Goal: Task Accomplishment & Management: Manage account settings

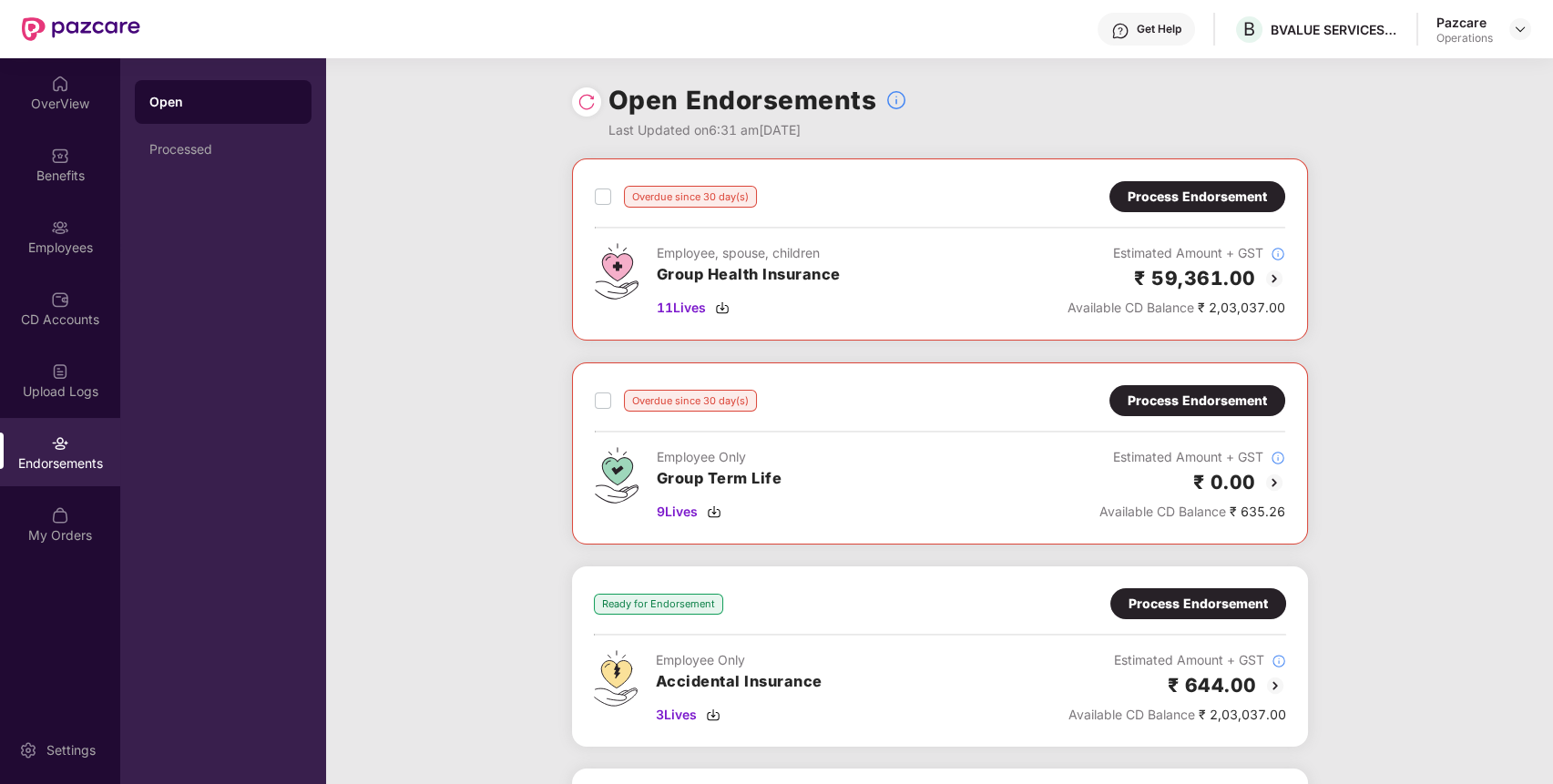
click at [1154, 179] on div "Overdue since 30 day(s) Process Endorsement Employee, spouse, children Group He…" at bounding box center [940, 249] width 736 height 182
click at [1154, 207] on div "Process Endorsement" at bounding box center [1197, 197] width 176 height 31
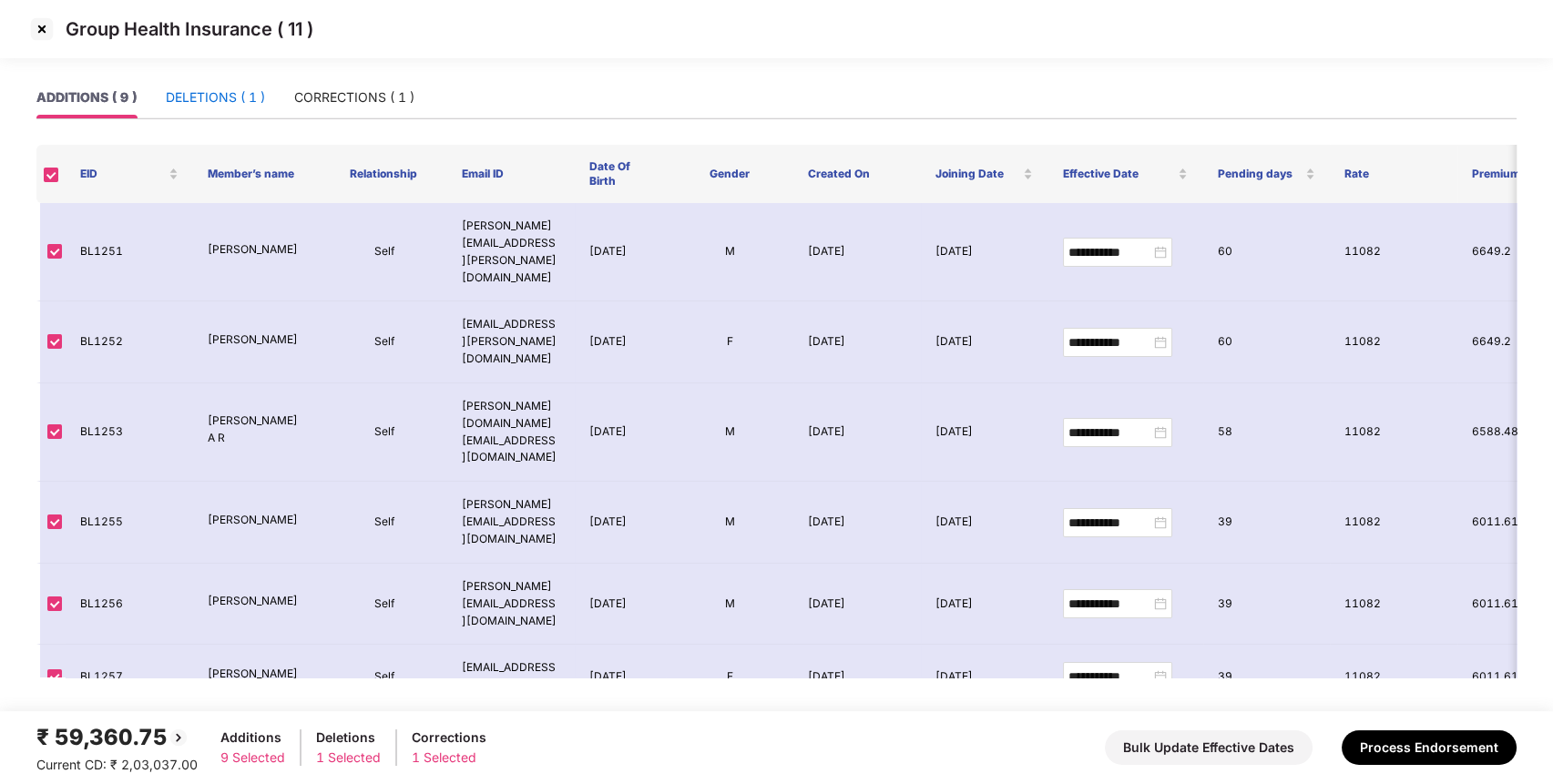
click at [199, 95] on div "DELETIONS ( 1 )" at bounding box center [215, 97] width 99 height 20
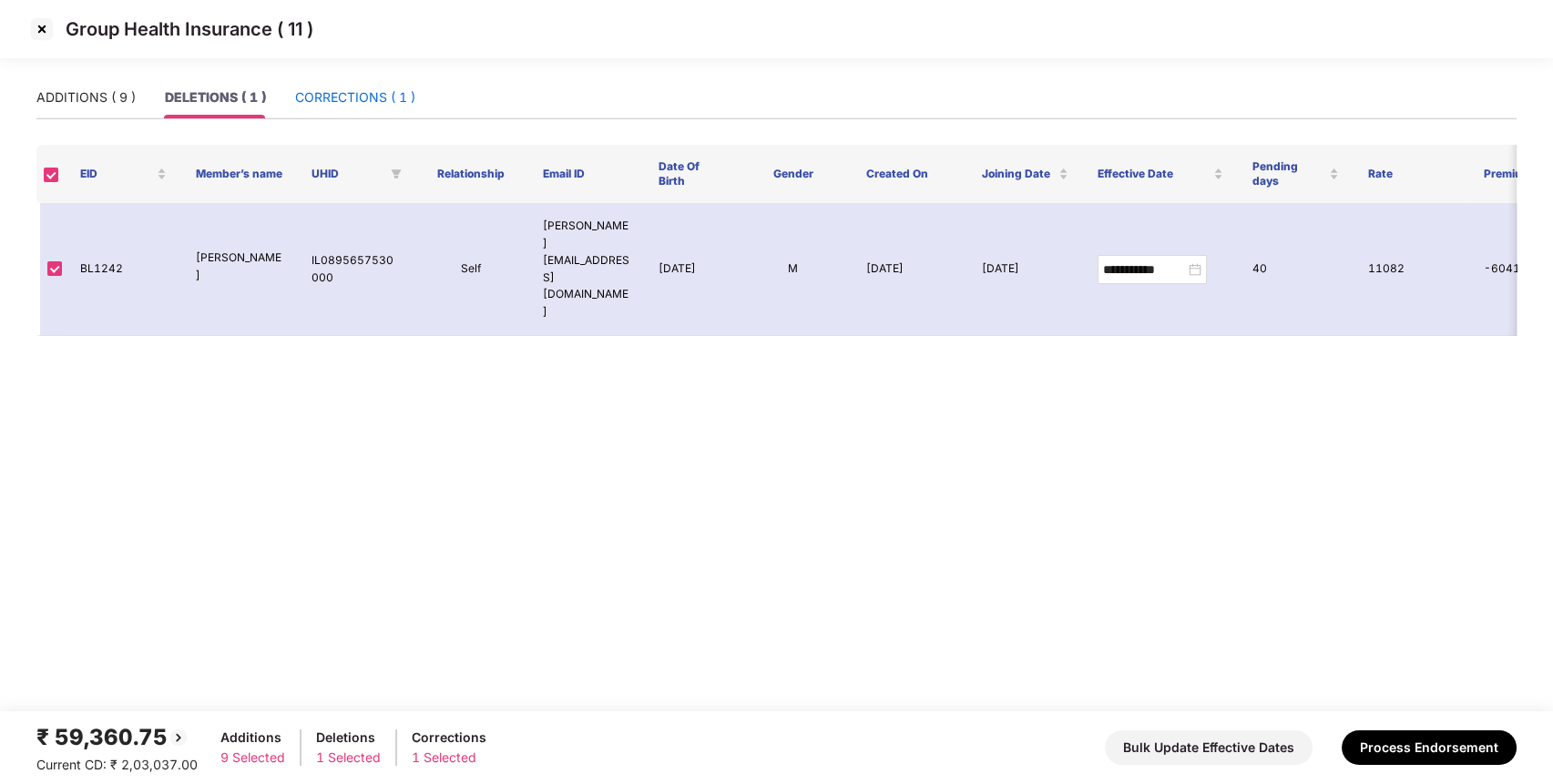
click at [333, 100] on div "CORRECTIONS ( 1 )" at bounding box center [355, 97] width 120 height 20
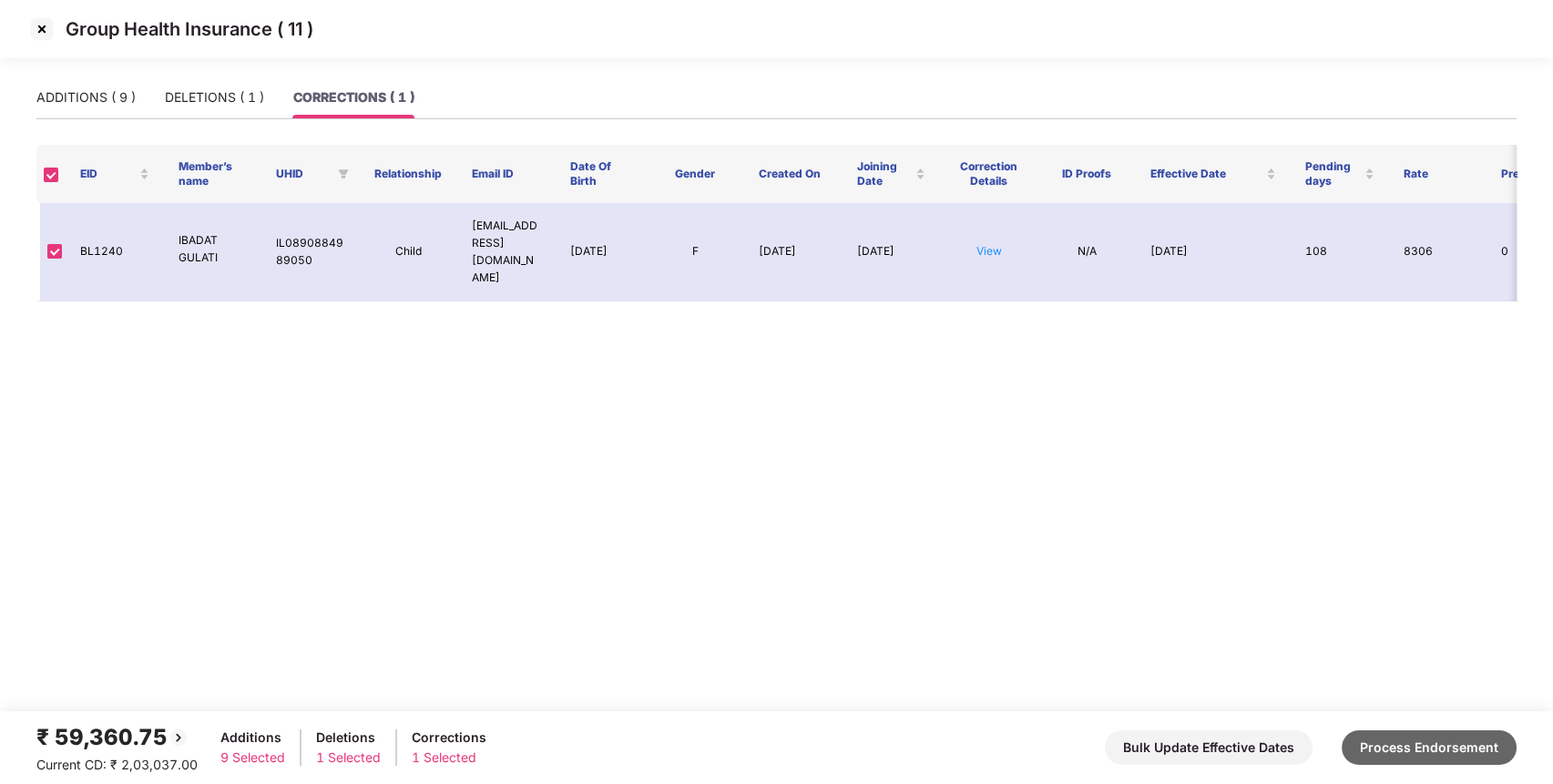
click at [1453, 757] on button "Process Endorsement" at bounding box center [1429, 748] width 175 height 35
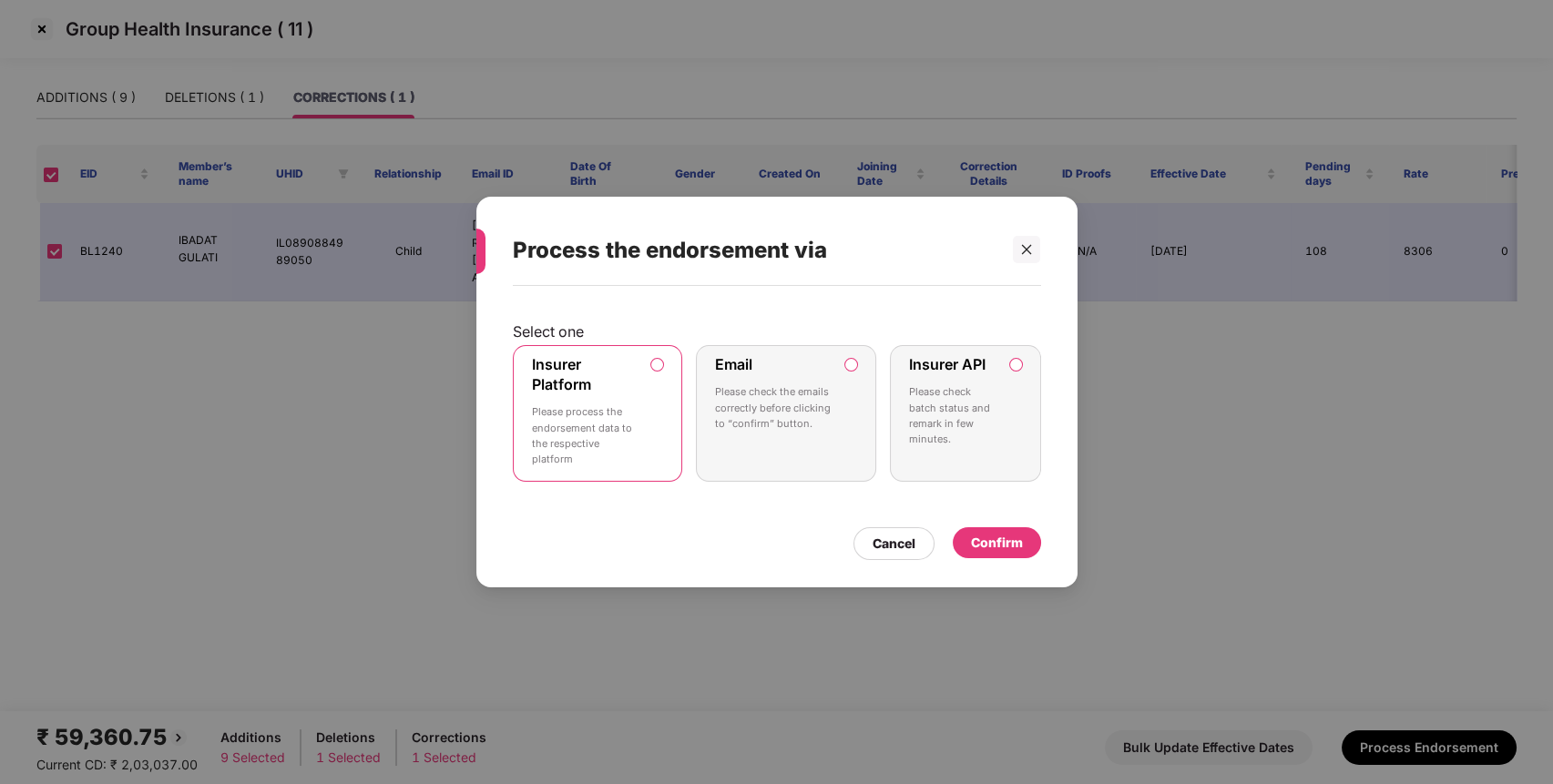
click at [991, 554] on div "Confirm" at bounding box center [996, 543] width 88 height 31
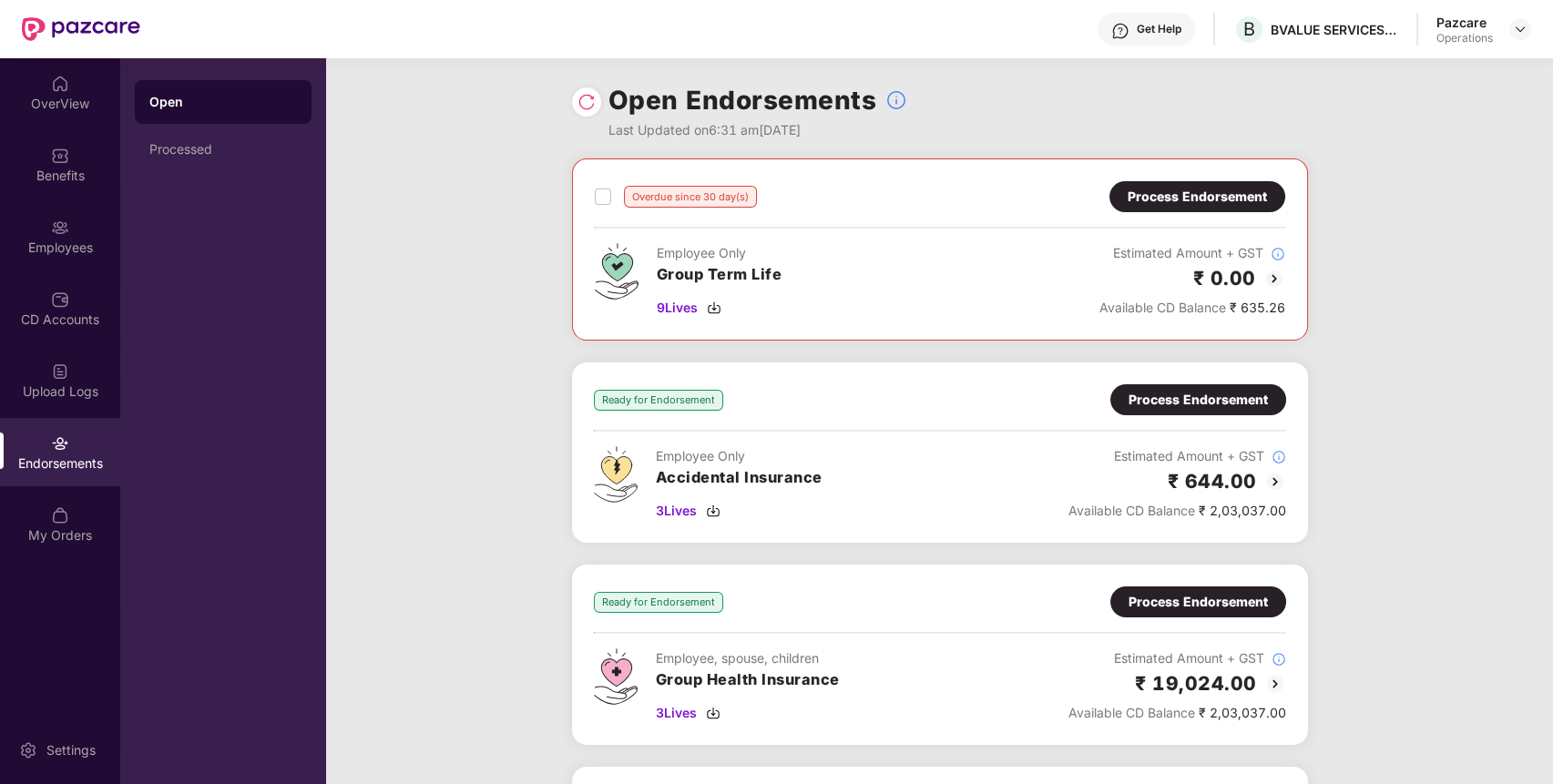
scroll to position [89, 0]
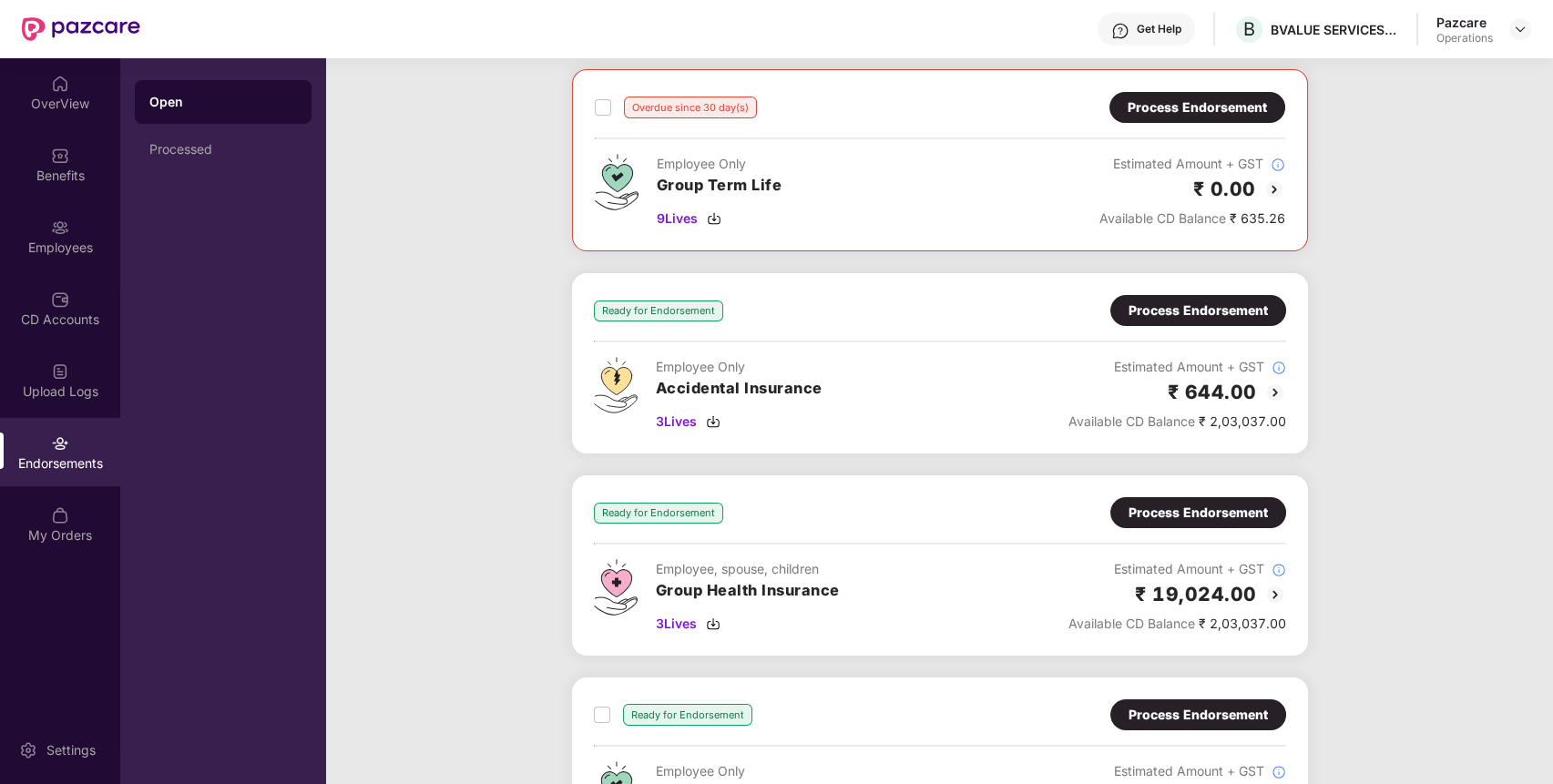
click at [1226, 306] on div "Process Endorsement" at bounding box center [1198, 311] width 139 height 20
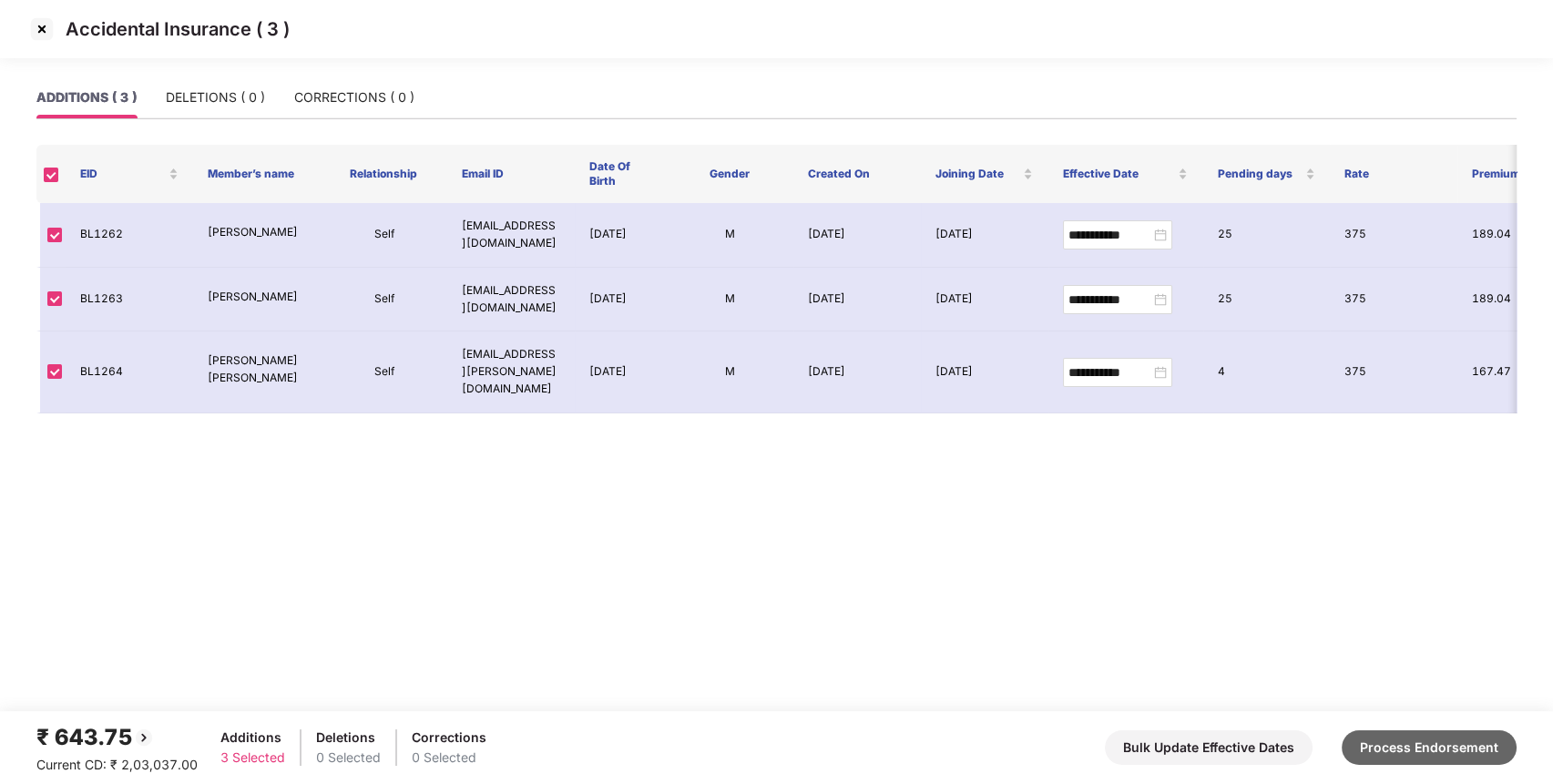
click at [1392, 743] on button "Process Endorsement" at bounding box center [1429, 748] width 175 height 35
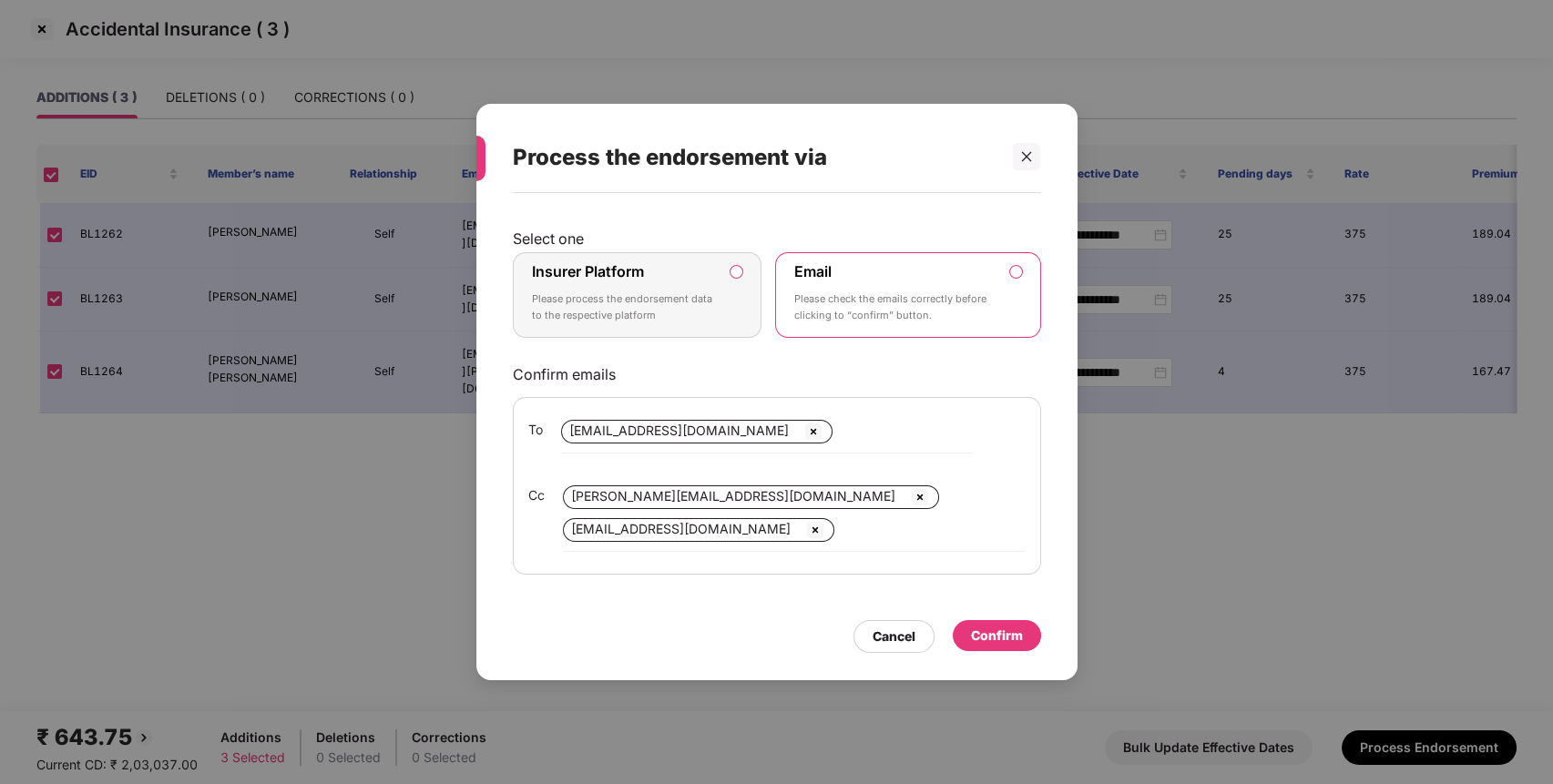
click at [745, 262] on label "Insurer Platform Please process the endorsement data to the respective platform" at bounding box center [638, 295] width 250 height 86
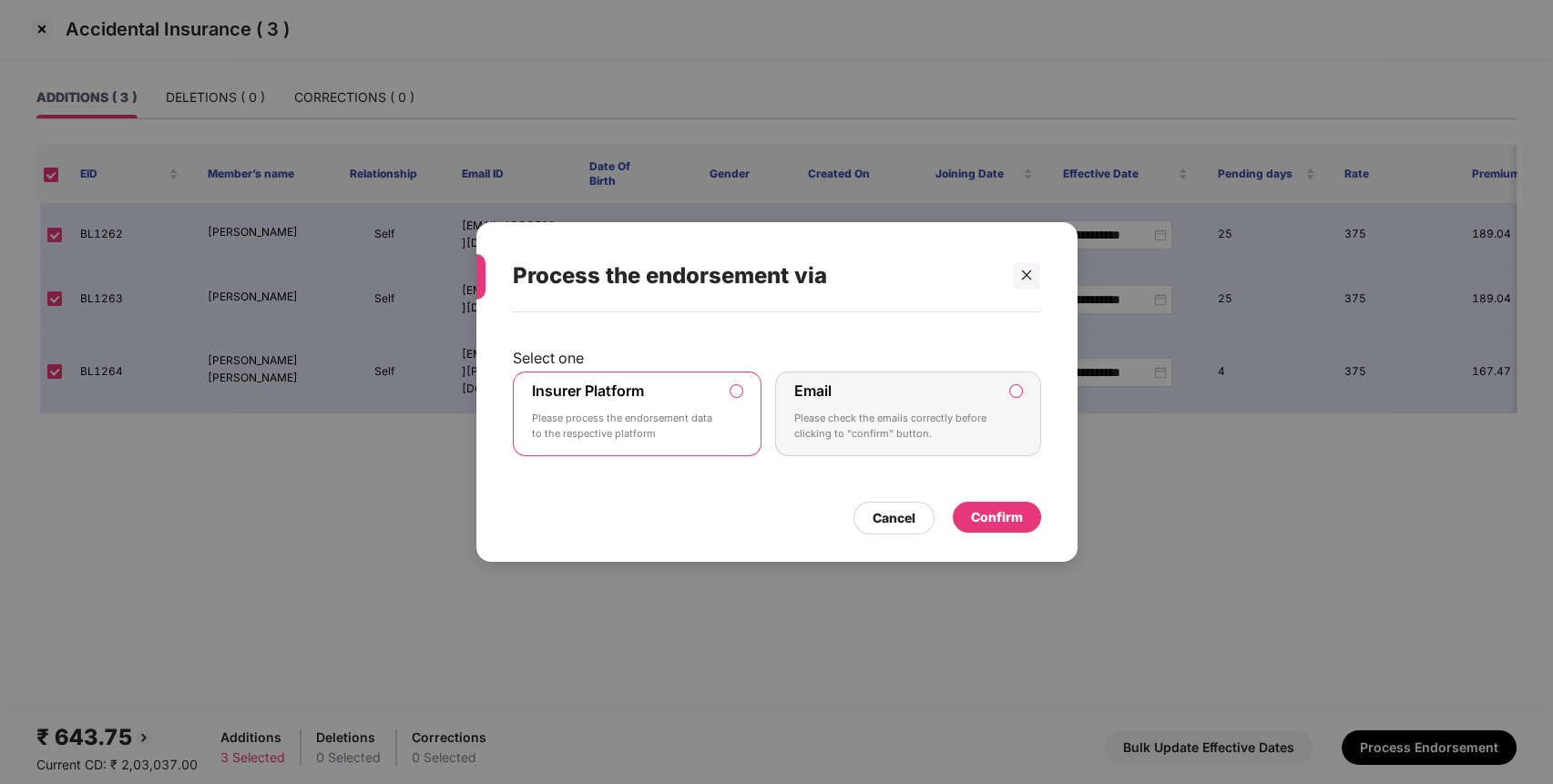
click at [966, 510] on div "Confirm" at bounding box center [996, 517] width 88 height 31
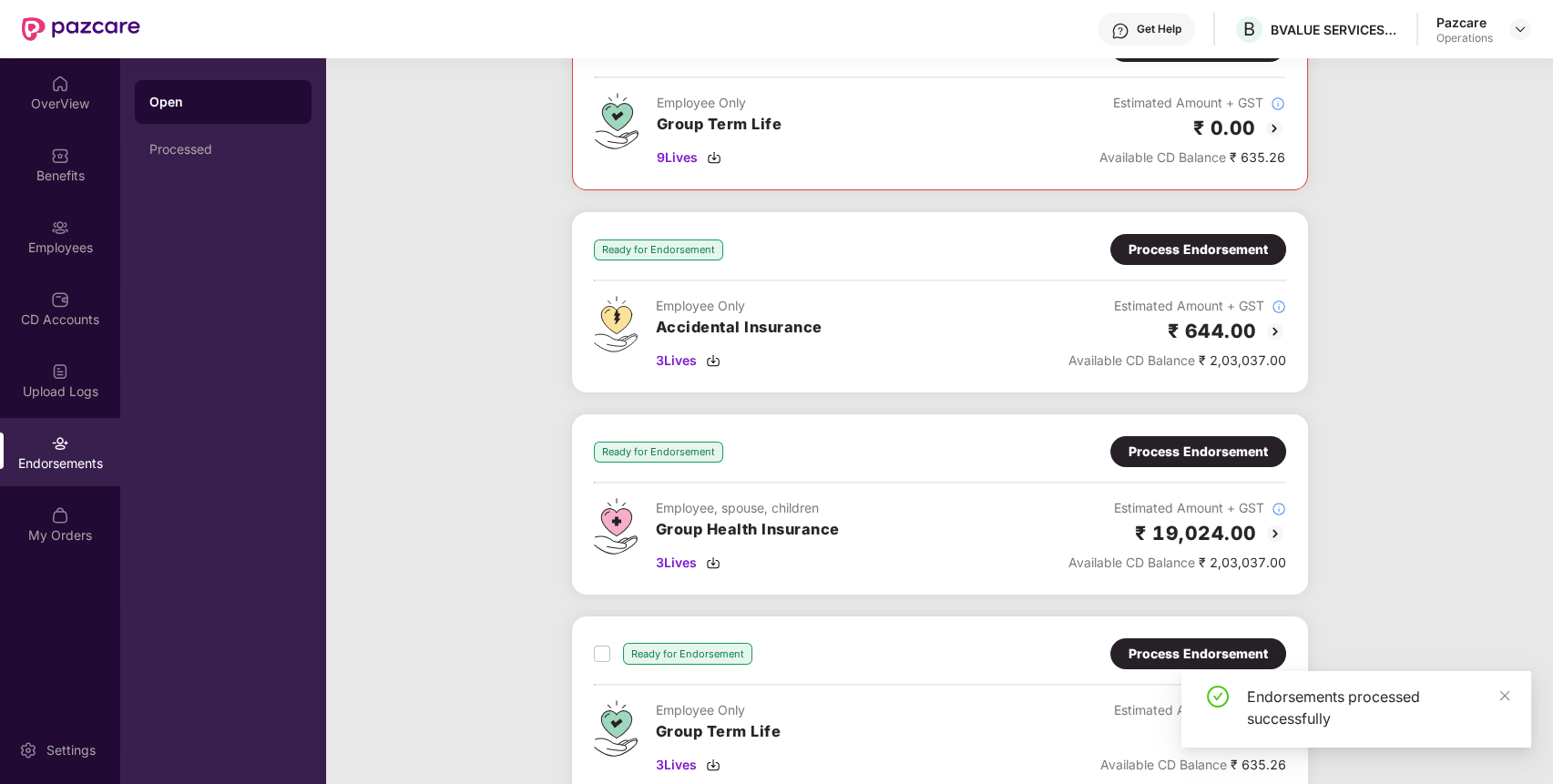
scroll to position [219, 0]
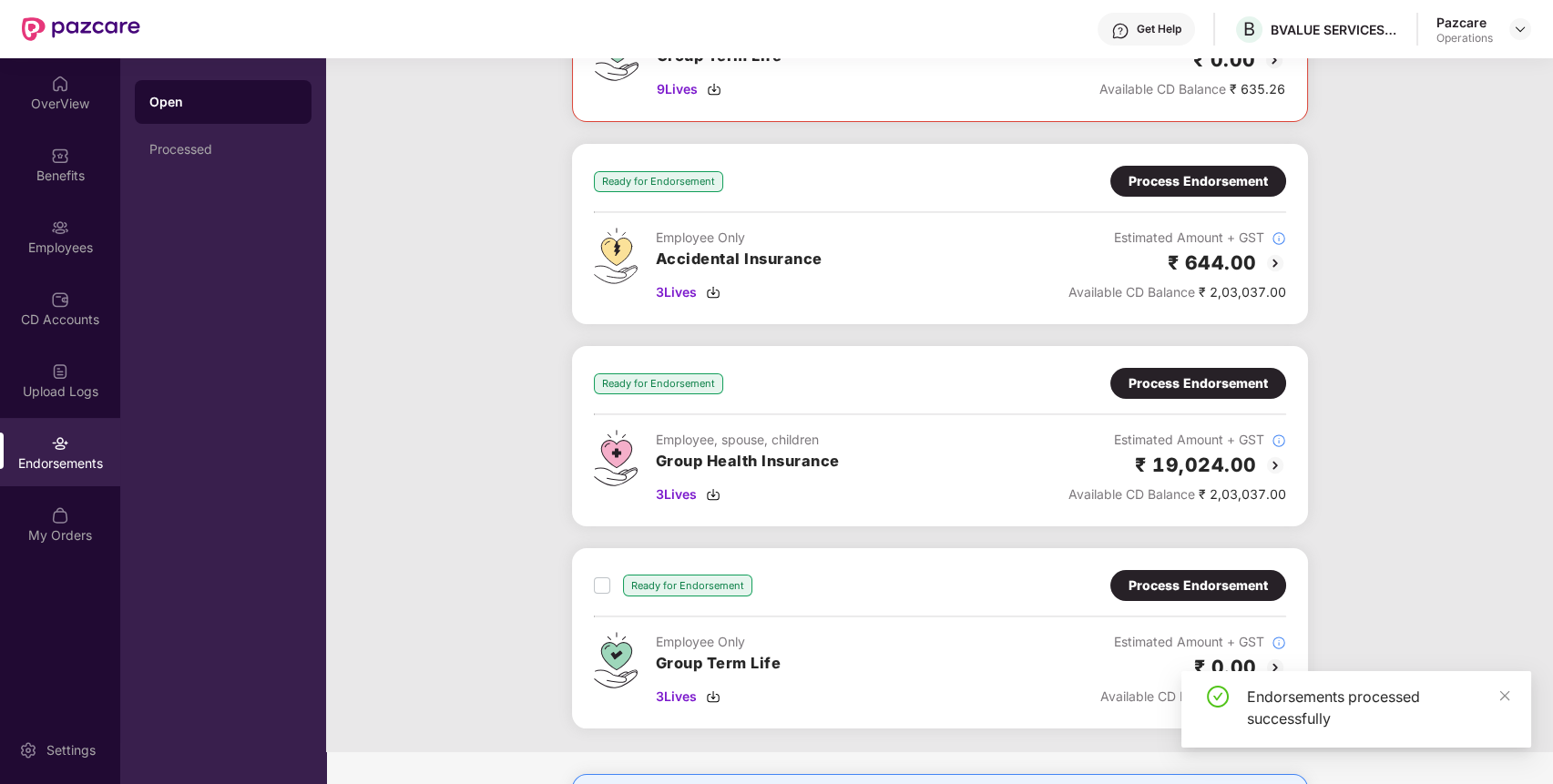
click at [1211, 379] on div "Process Endorsement" at bounding box center [1198, 383] width 139 height 20
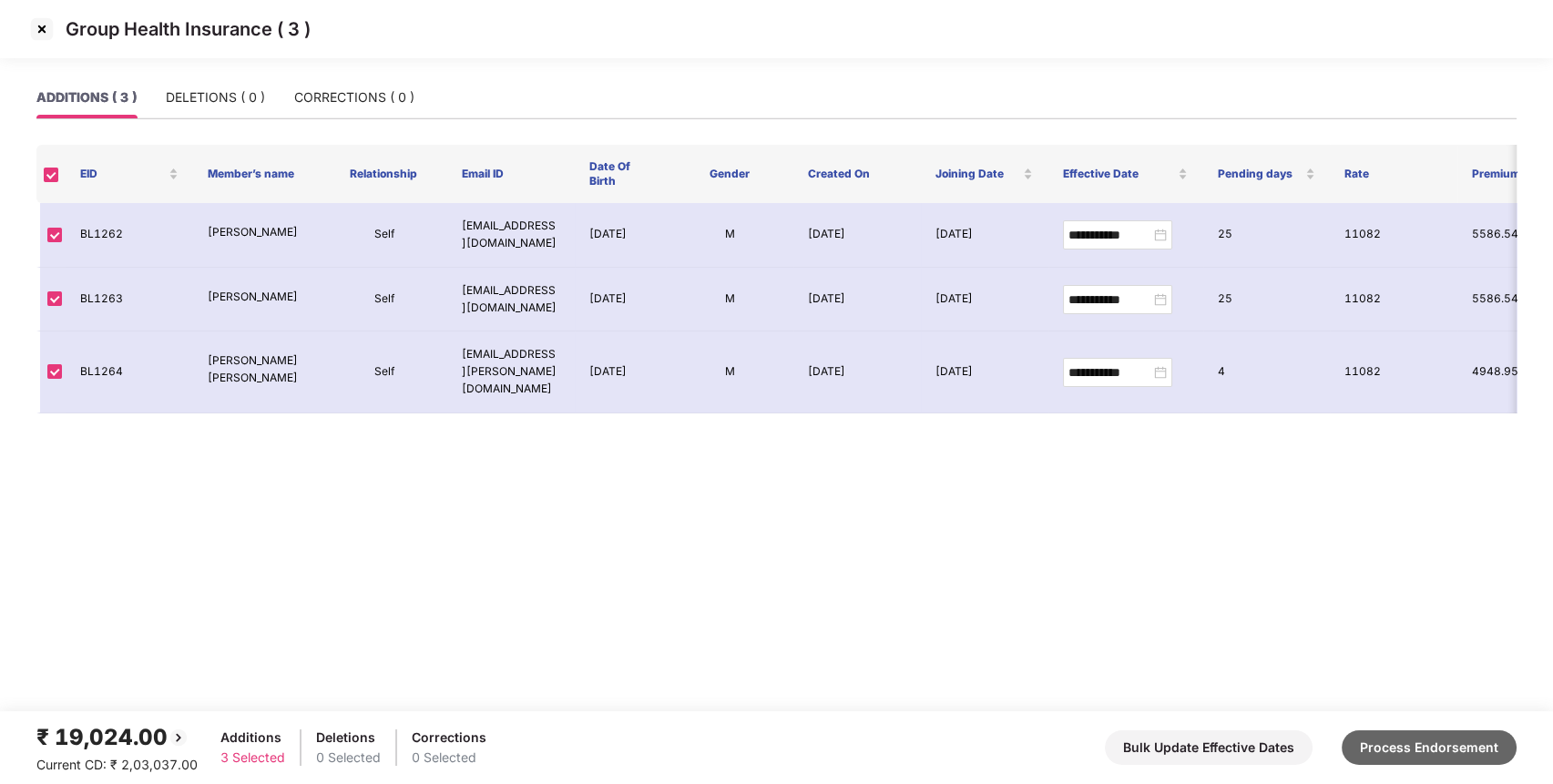
click at [1429, 741] on button "Process Endorsement" at bounding box center [1429, 748] width 175 height 35
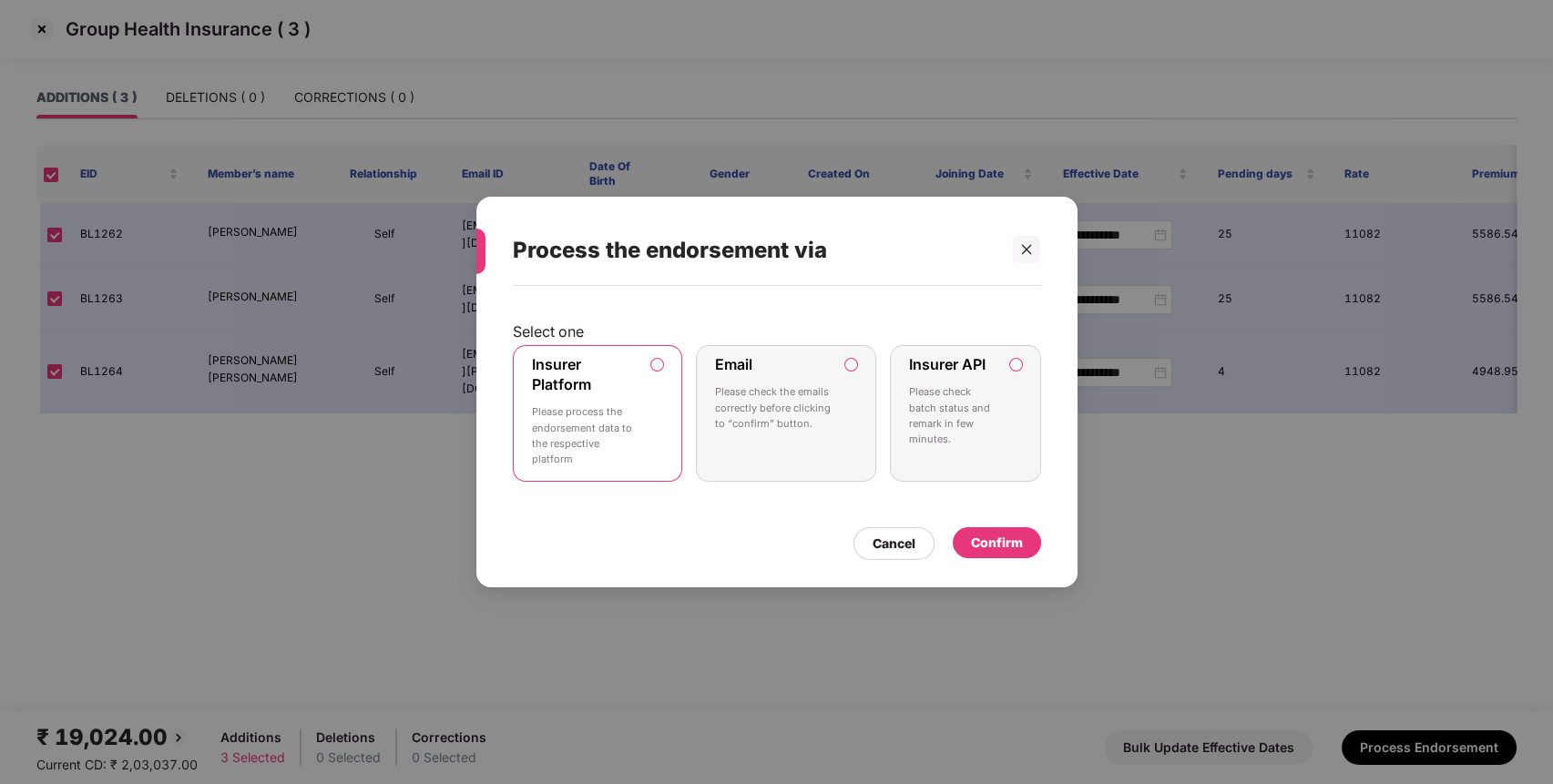
click at [1017, 529] on div "Confirm" at bounding box center [996, 543] width 88 height 31
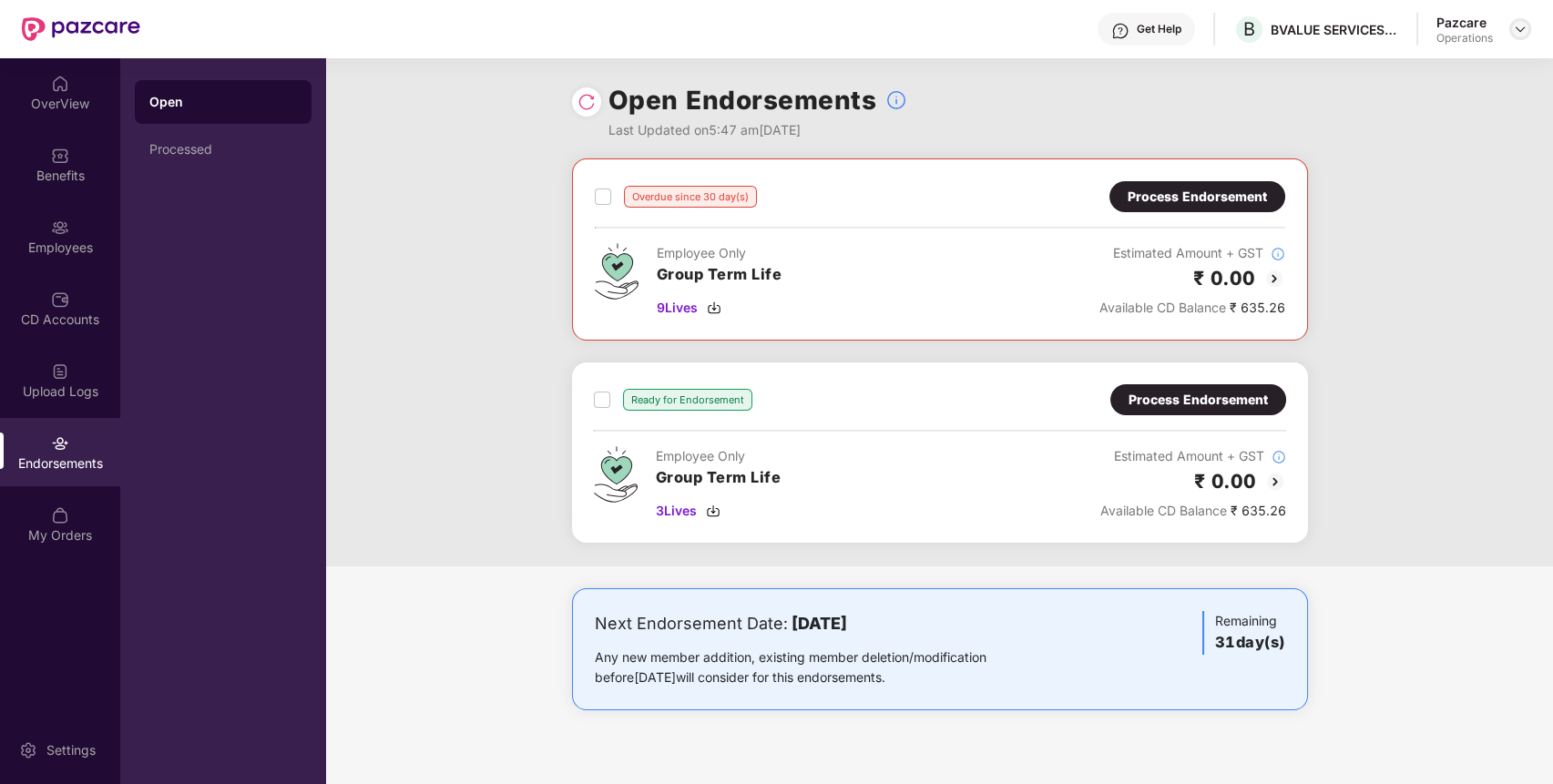
click at [1520, 22] on img at bounding box center [1520, 29] width 15 height 15
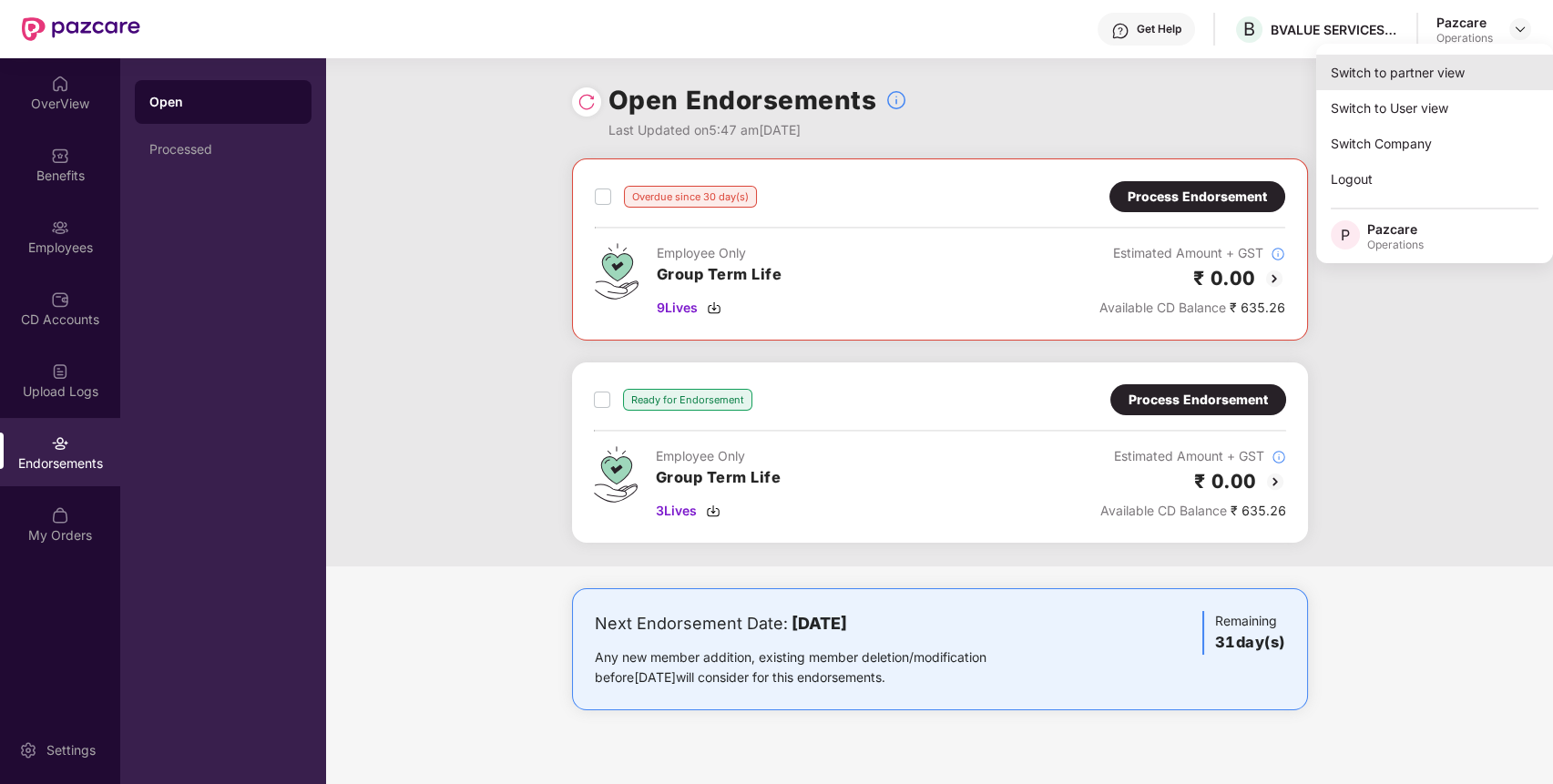
click at [1350, 71] on div "Switch to partner view" at bounding box center [1435, 72] width 237 height 36
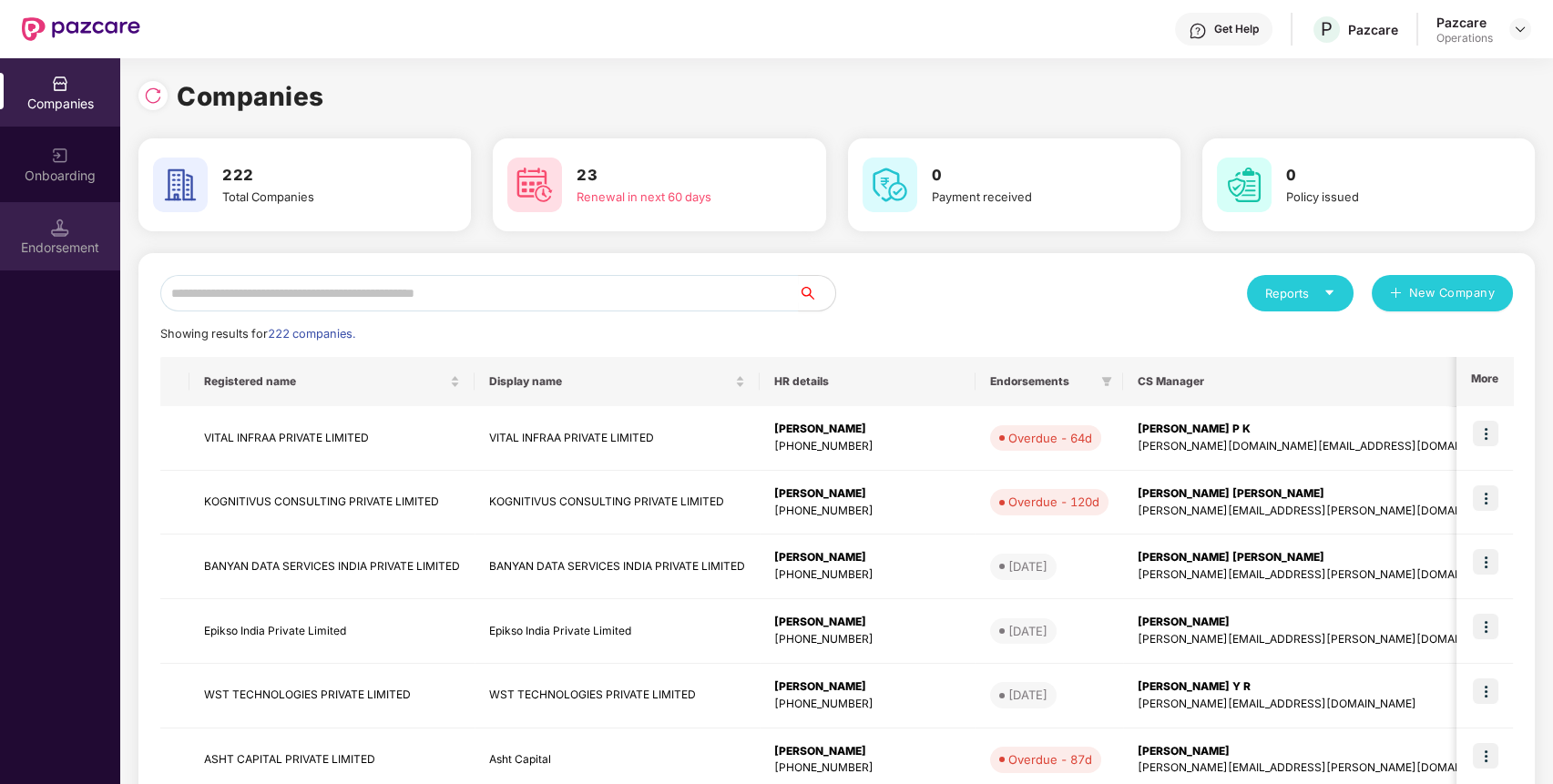
click at [33, 227] on div "Endorsement" at bounding box center [60, 236] width 120 height 68
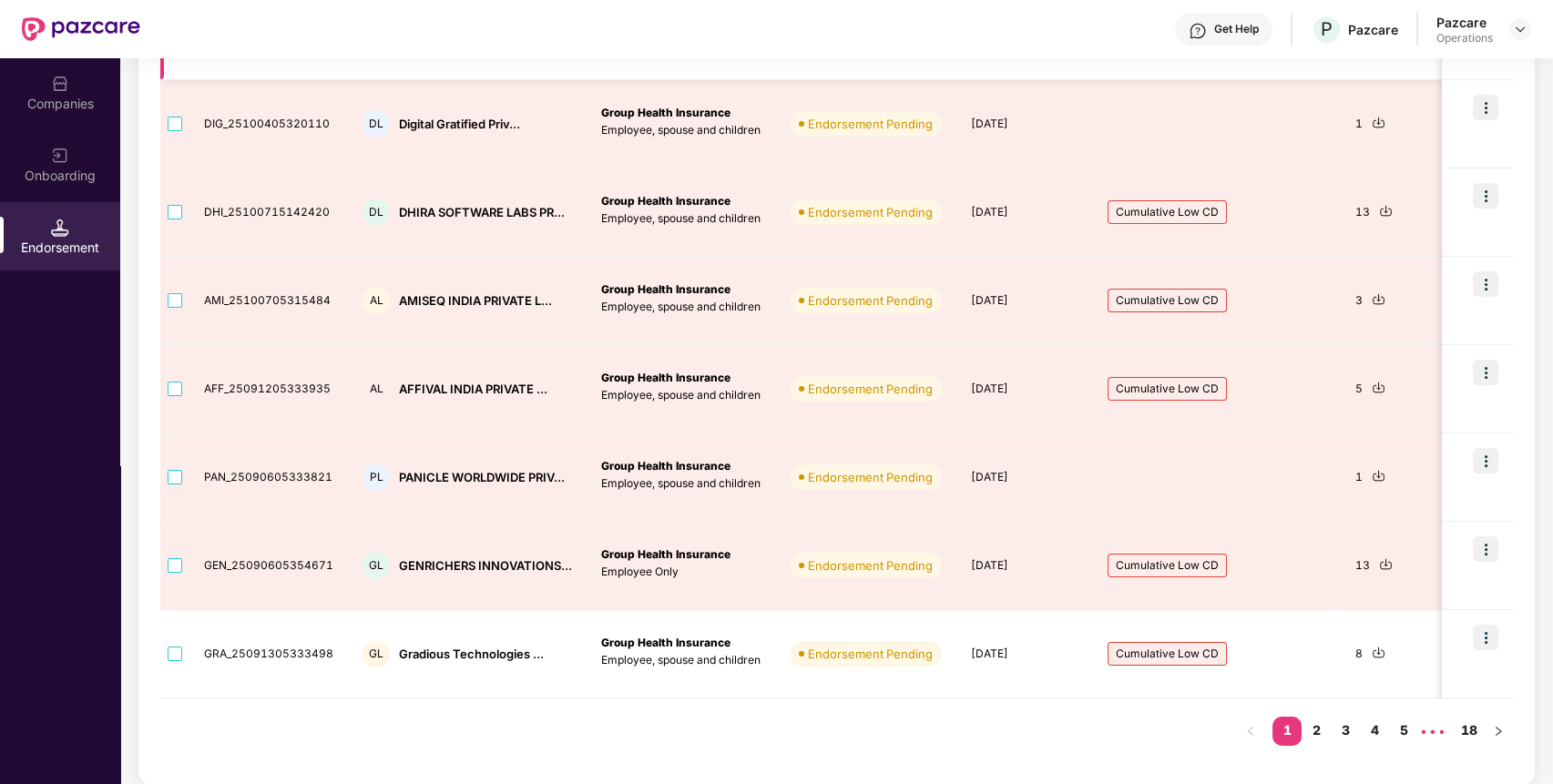
scroll to position [0, 0]
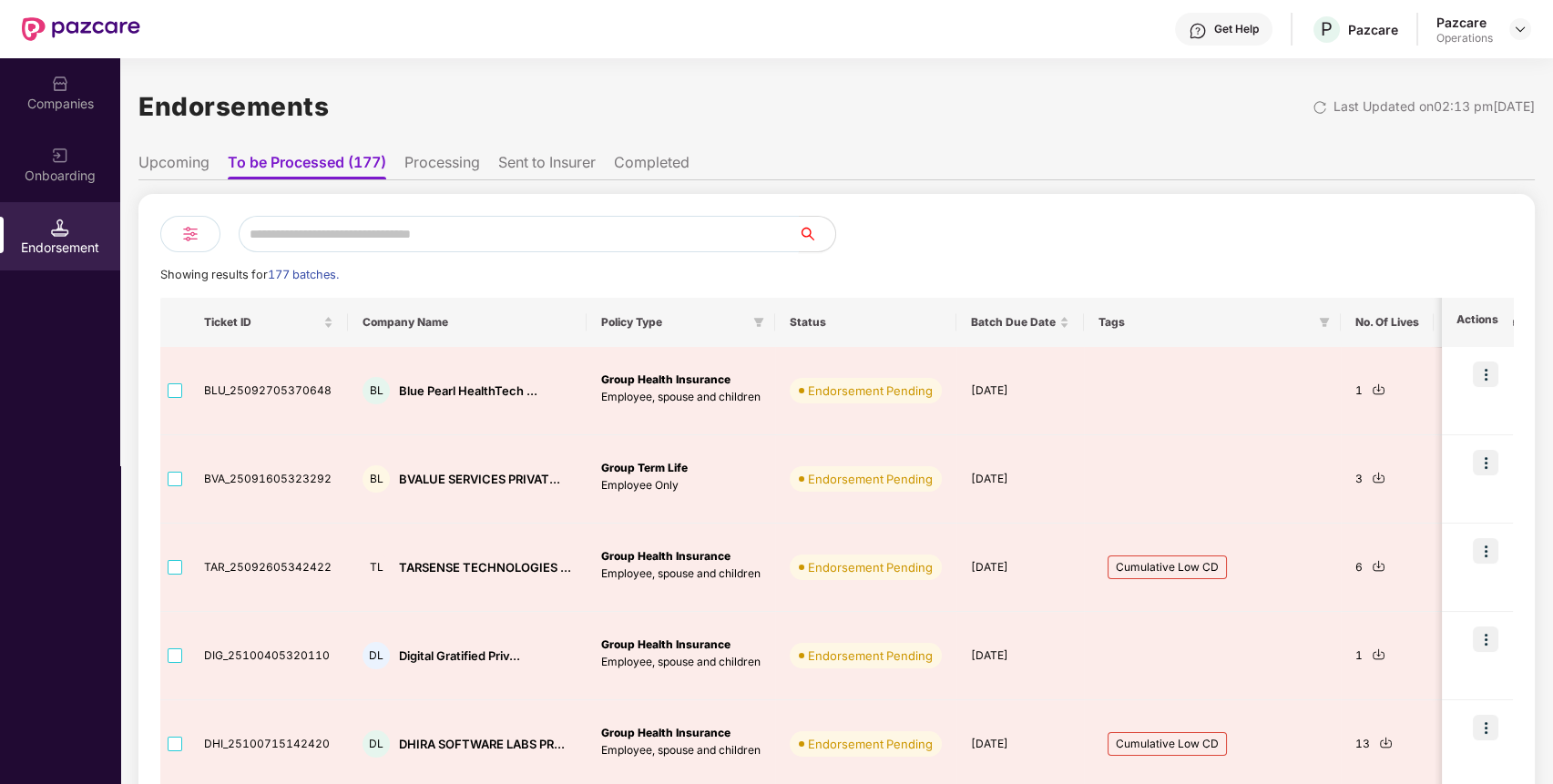
click at [432, 245] on input "text" at bounding box center [518, 234] width 560 height 36
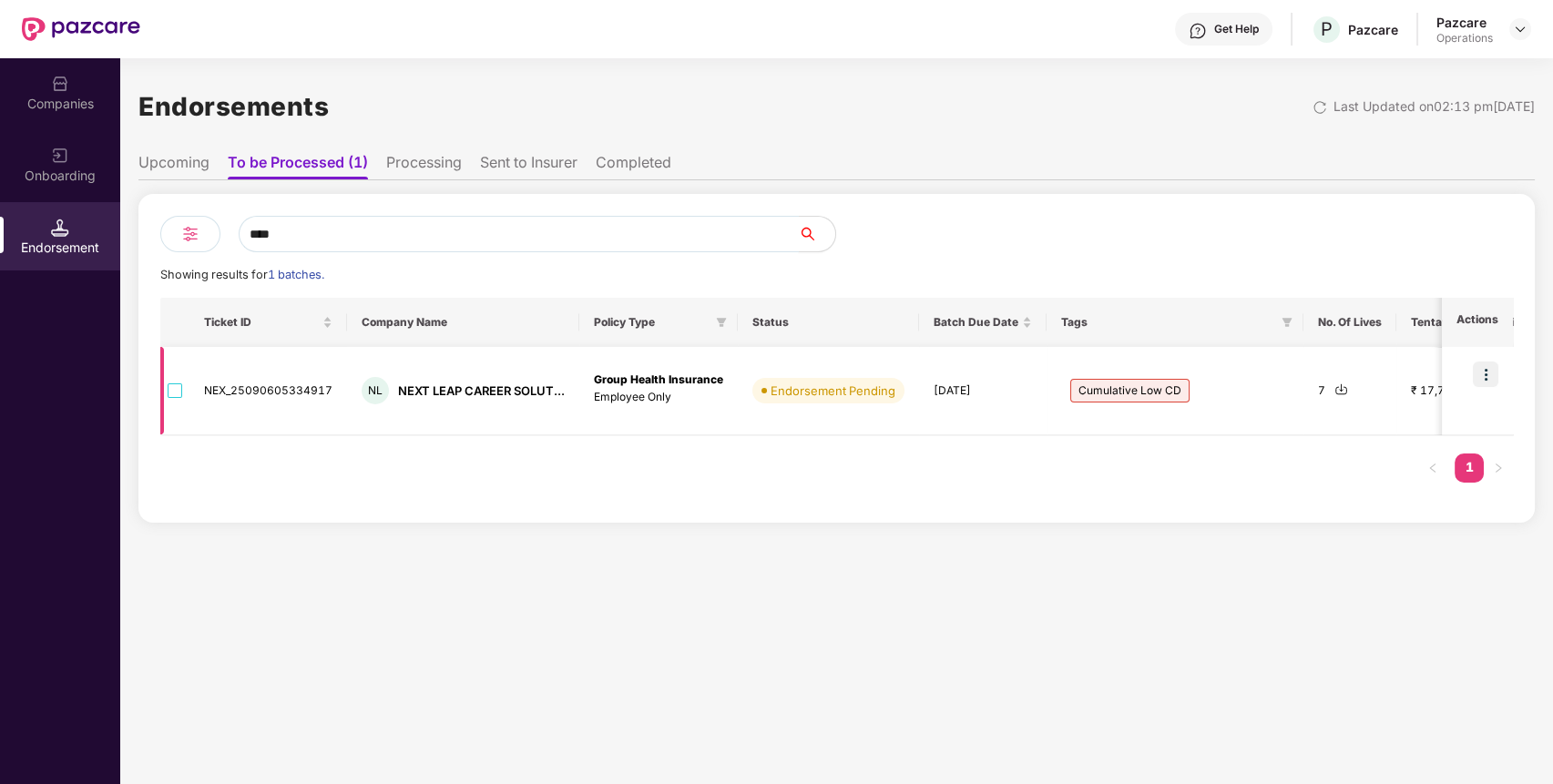
type input "****"
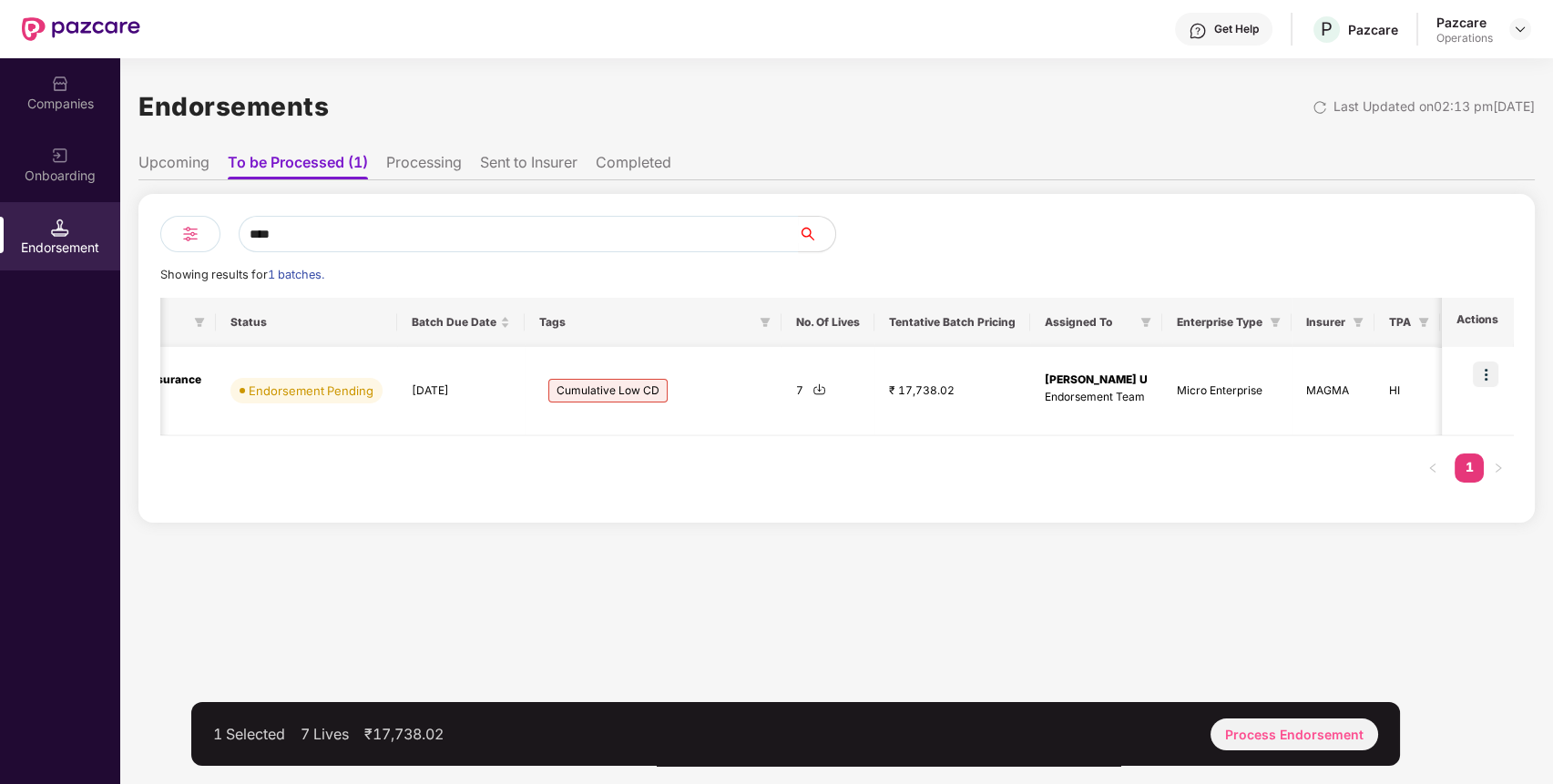
scroll to position [0, 536]
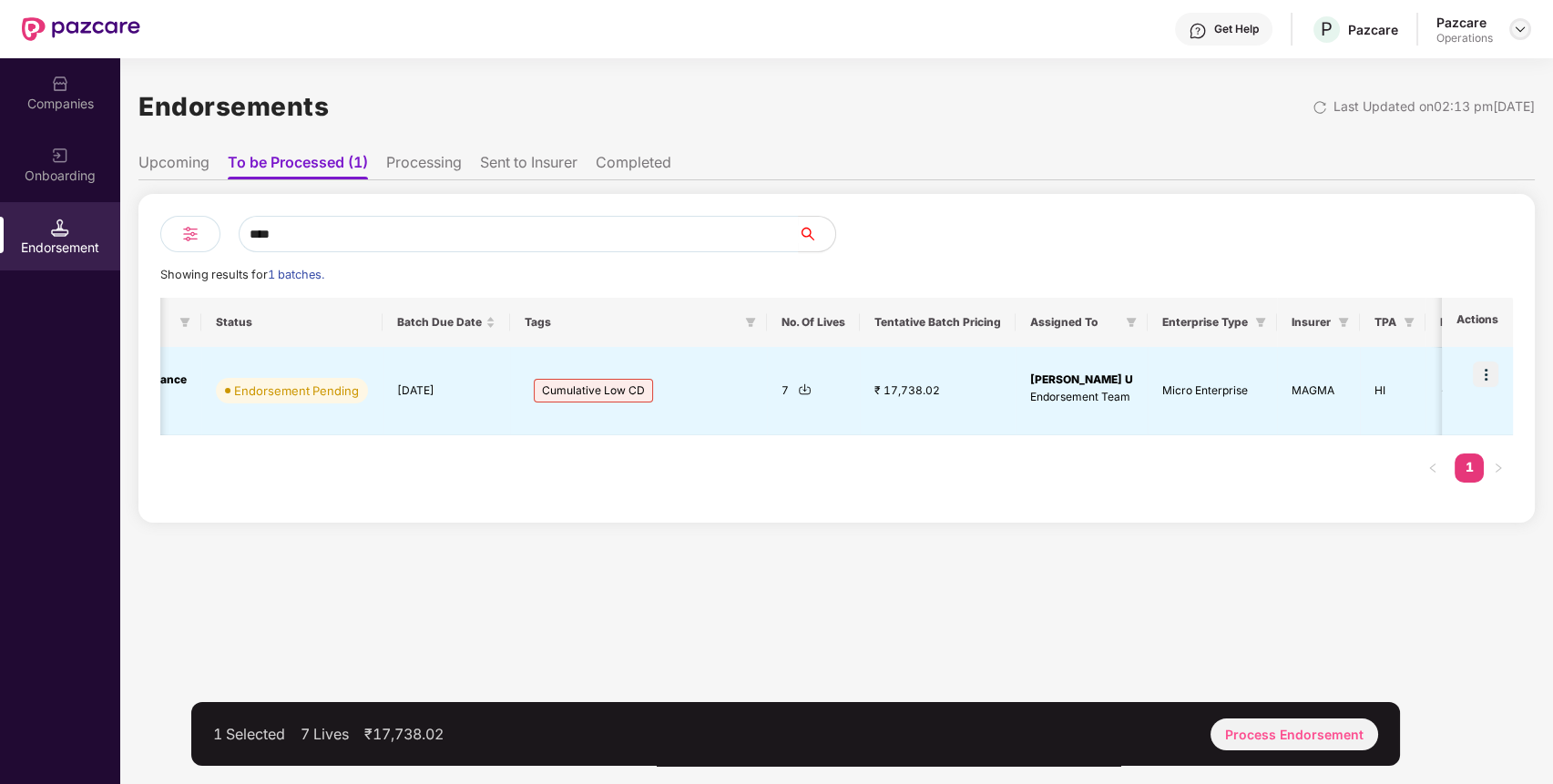
click at [1523, 35] on img at bounding box center [1520, 29] width 15 height 15
click at [1394, 70] on div "User view" at bounding box center [1436, 72] width 237 height 36
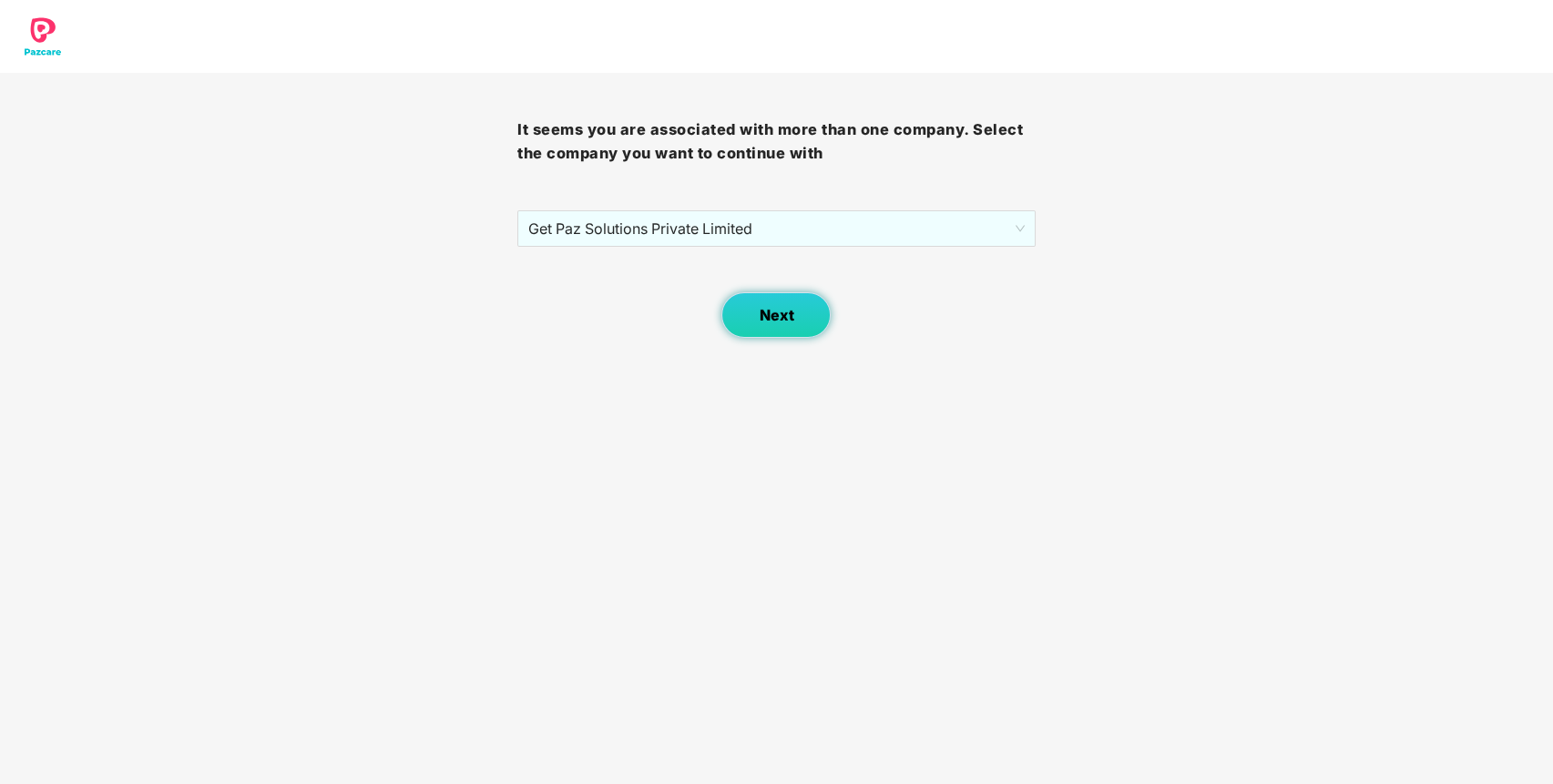
click at [794, 322] on button "Next" at bounding box center [776, 315] width 109 height 46
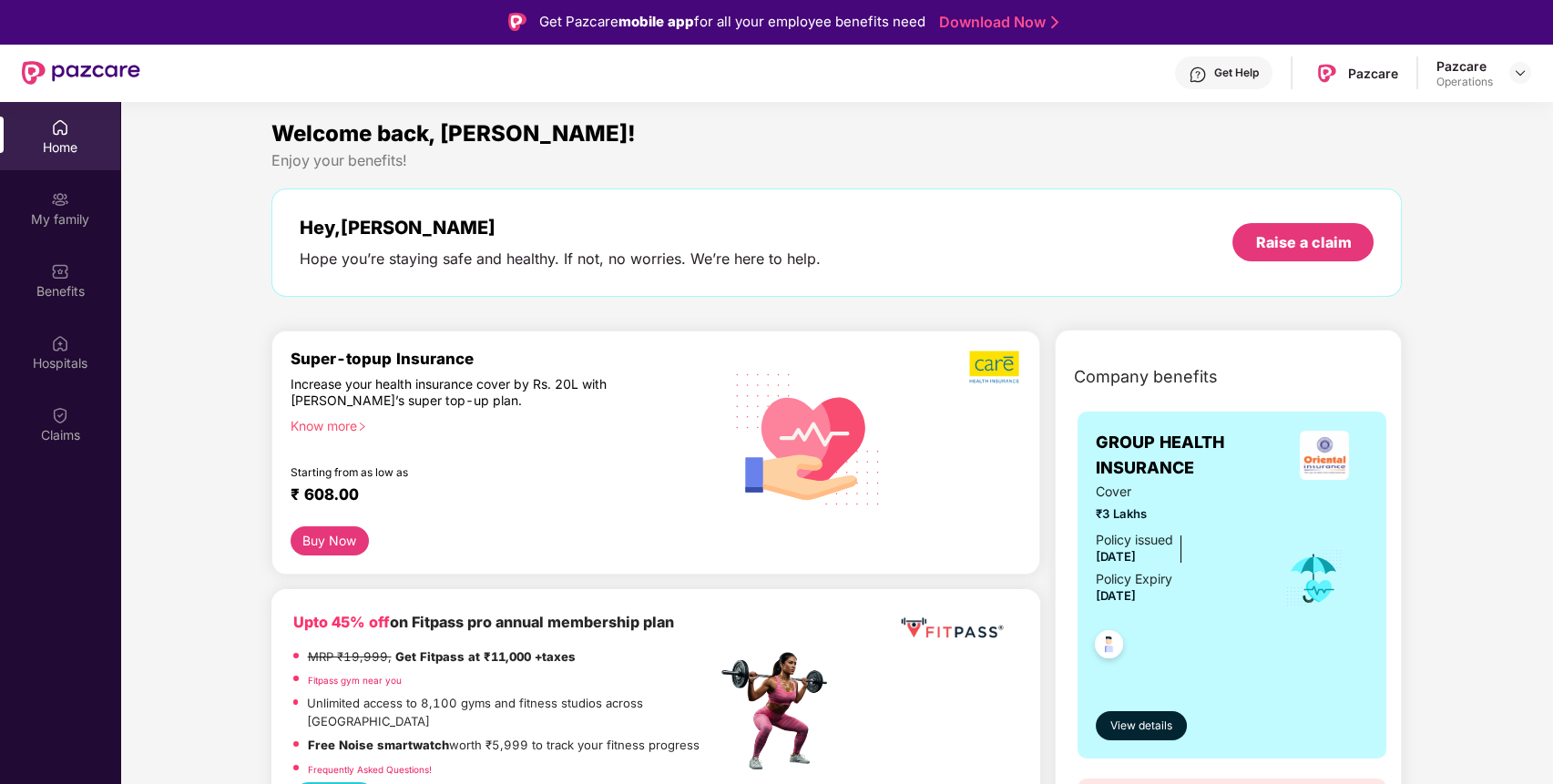
click at [1520, 62] on div at bounding box center [1520, 73] width 22 height 22
click at [1517, 67] on img at bounding box center [1520, 73] width 15 height 15
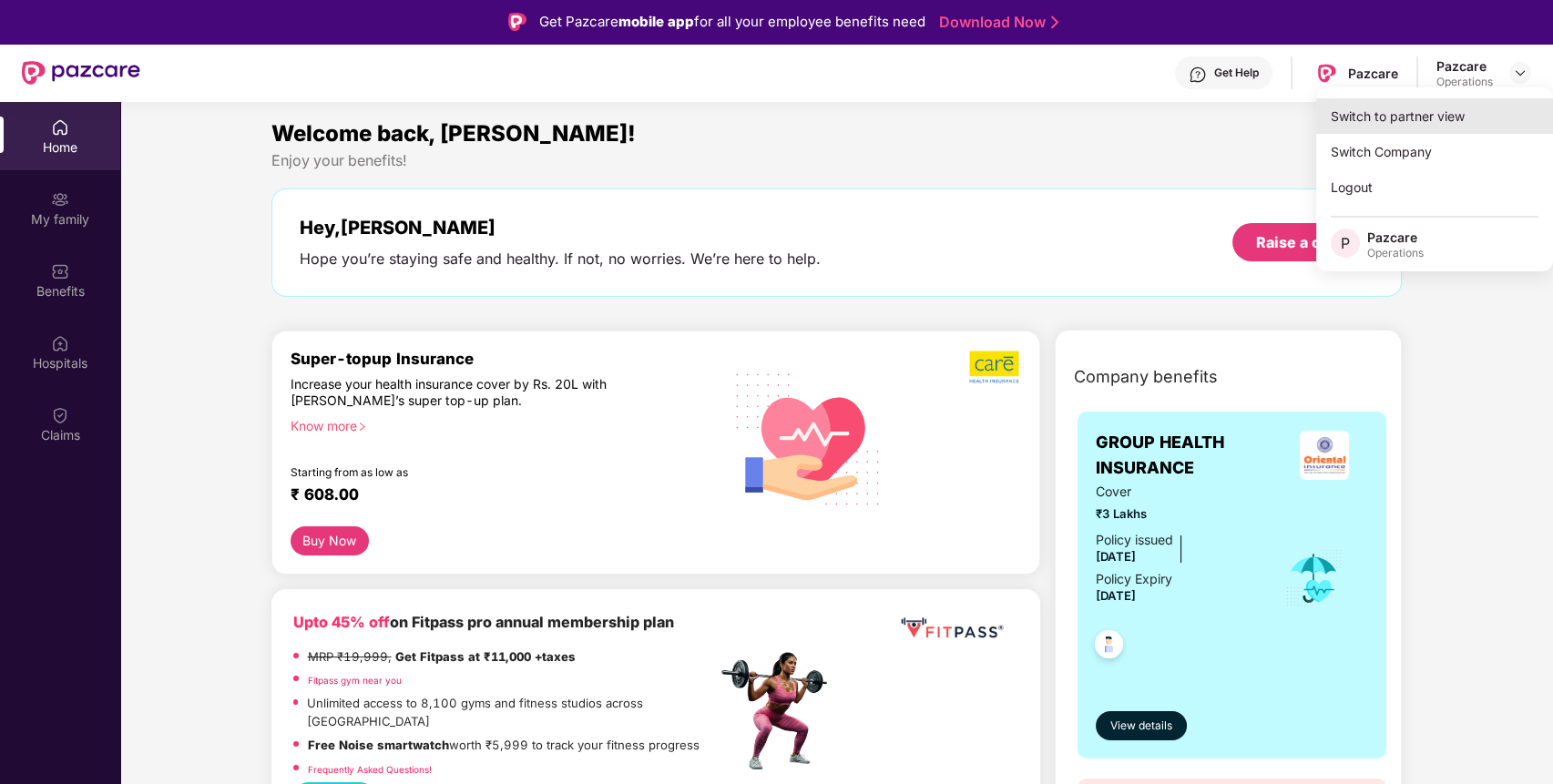
click at [1372, 106] on div "Switch to partner view" at bounding box center [1435, 116] width 237 height 36
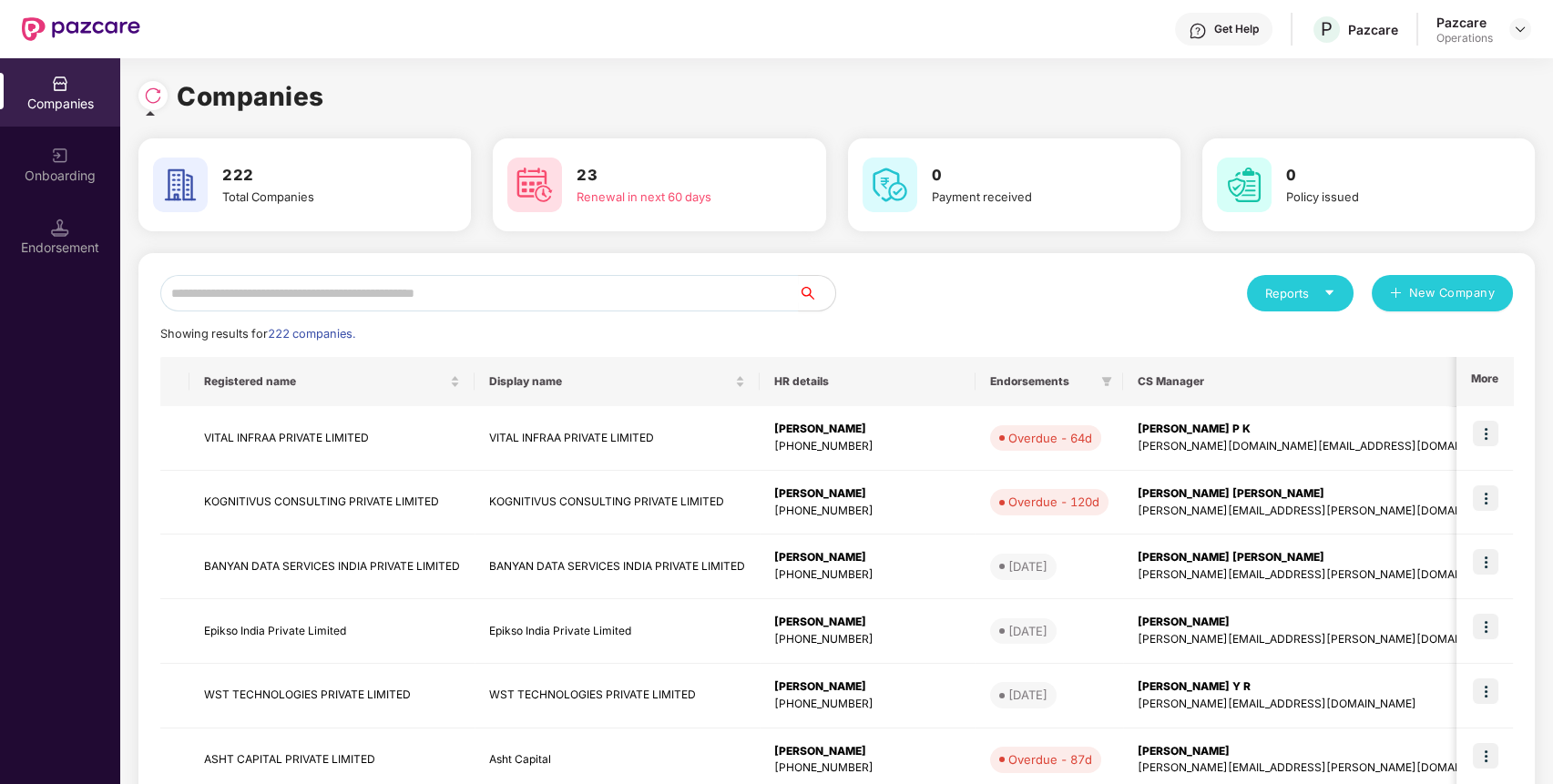
click at [150, 104] on img at bounding box center [153, 96] width 18 height 18
click at [150, 104] on div "Companies" at bounding box center [836, 97] width 1396 height 40
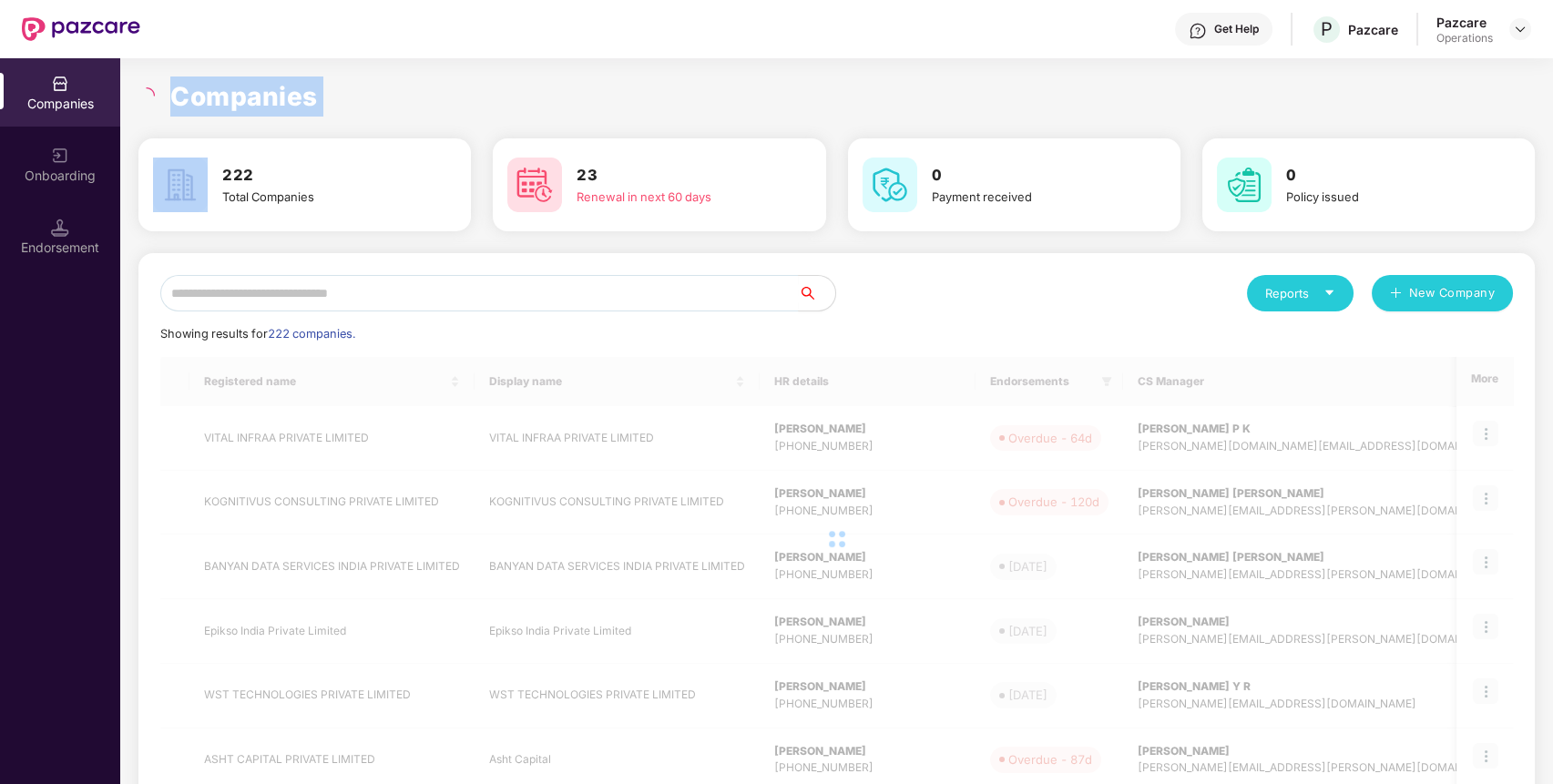
click at [150, 104] on div "Companies" at bounding box center [836, 97] width 1396 height 40
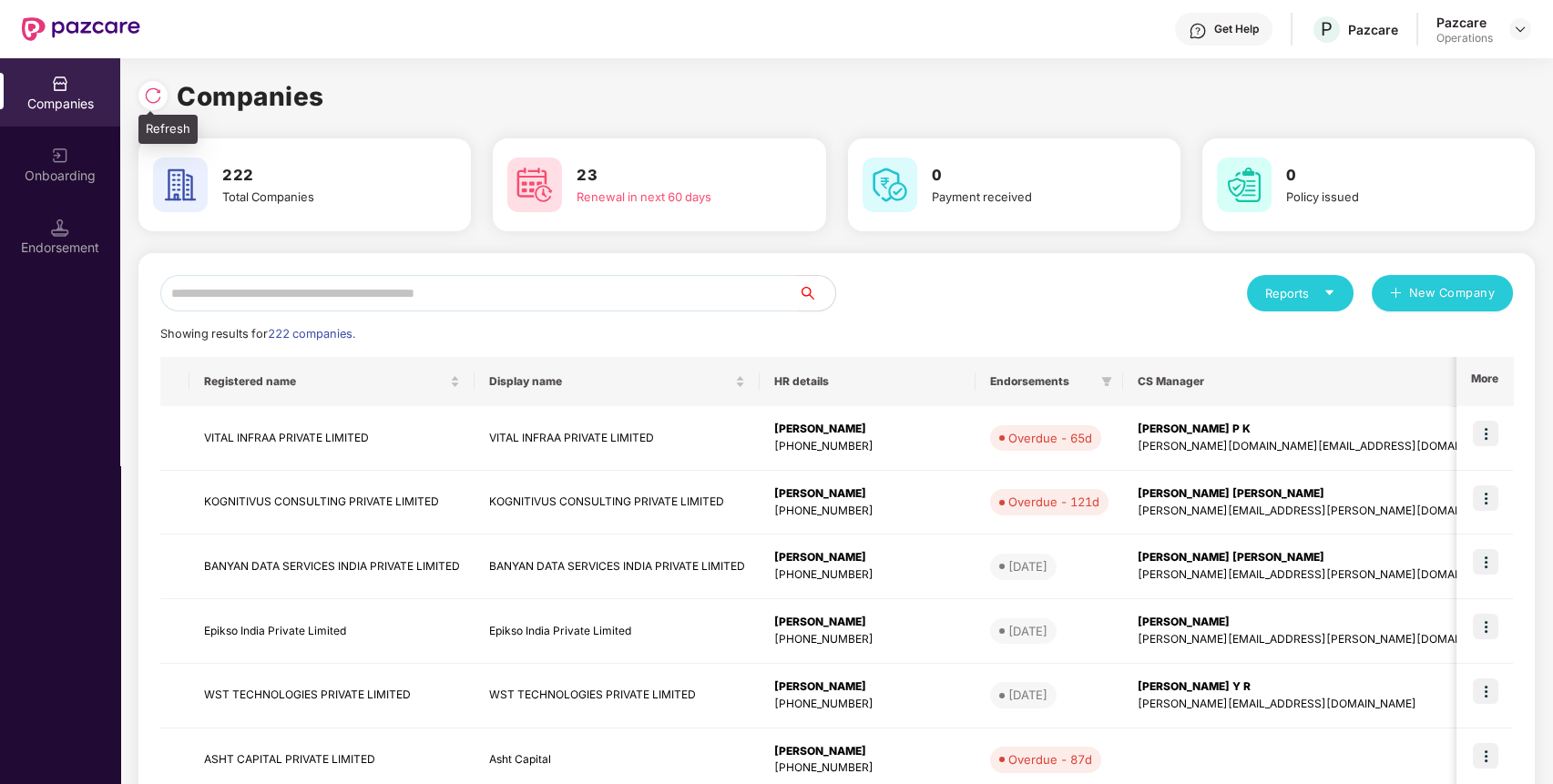
click at [153, 81] on div at bounding box center [153, 96] width 29 height 29
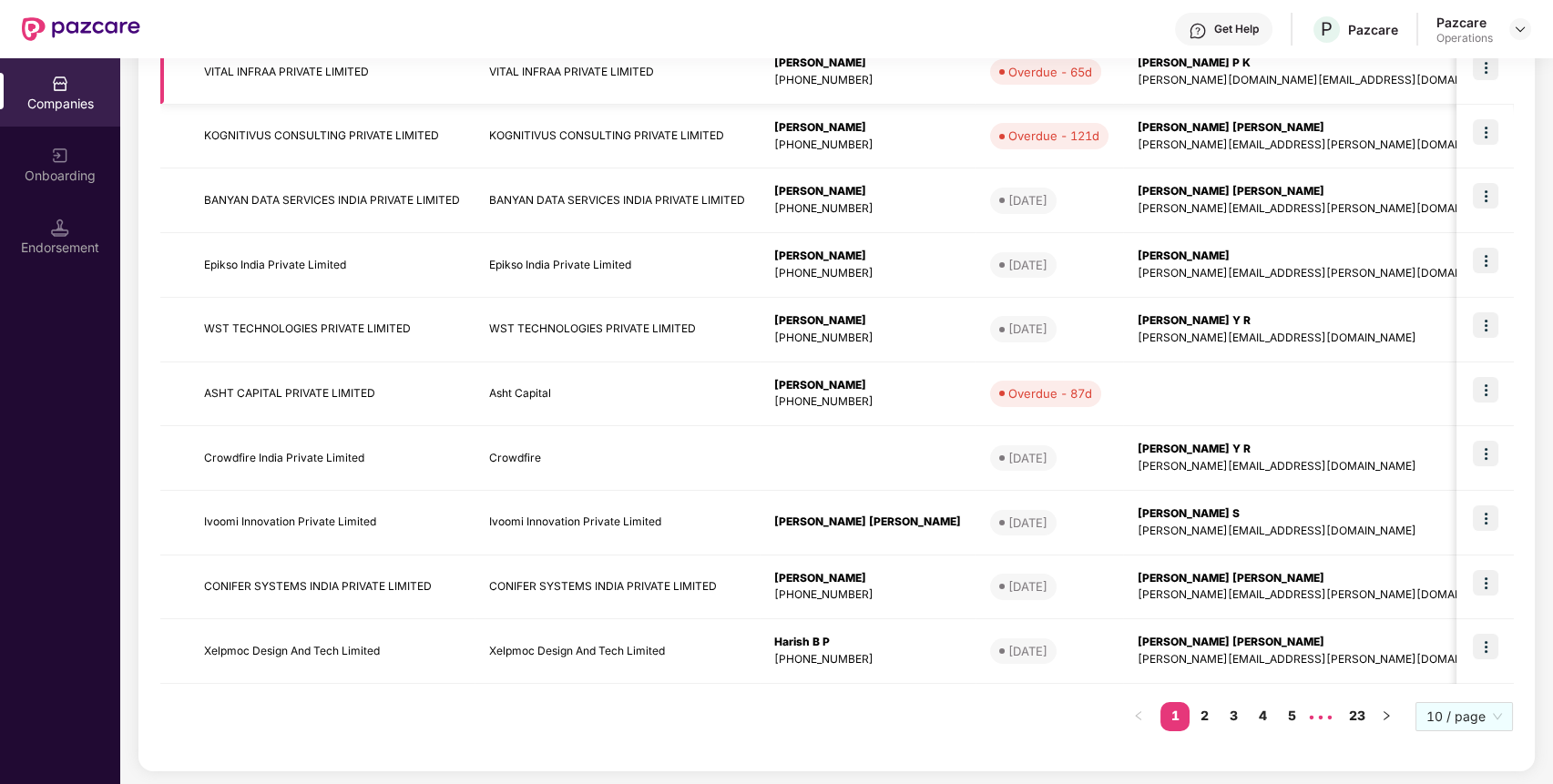
scroll to position [0, 0]
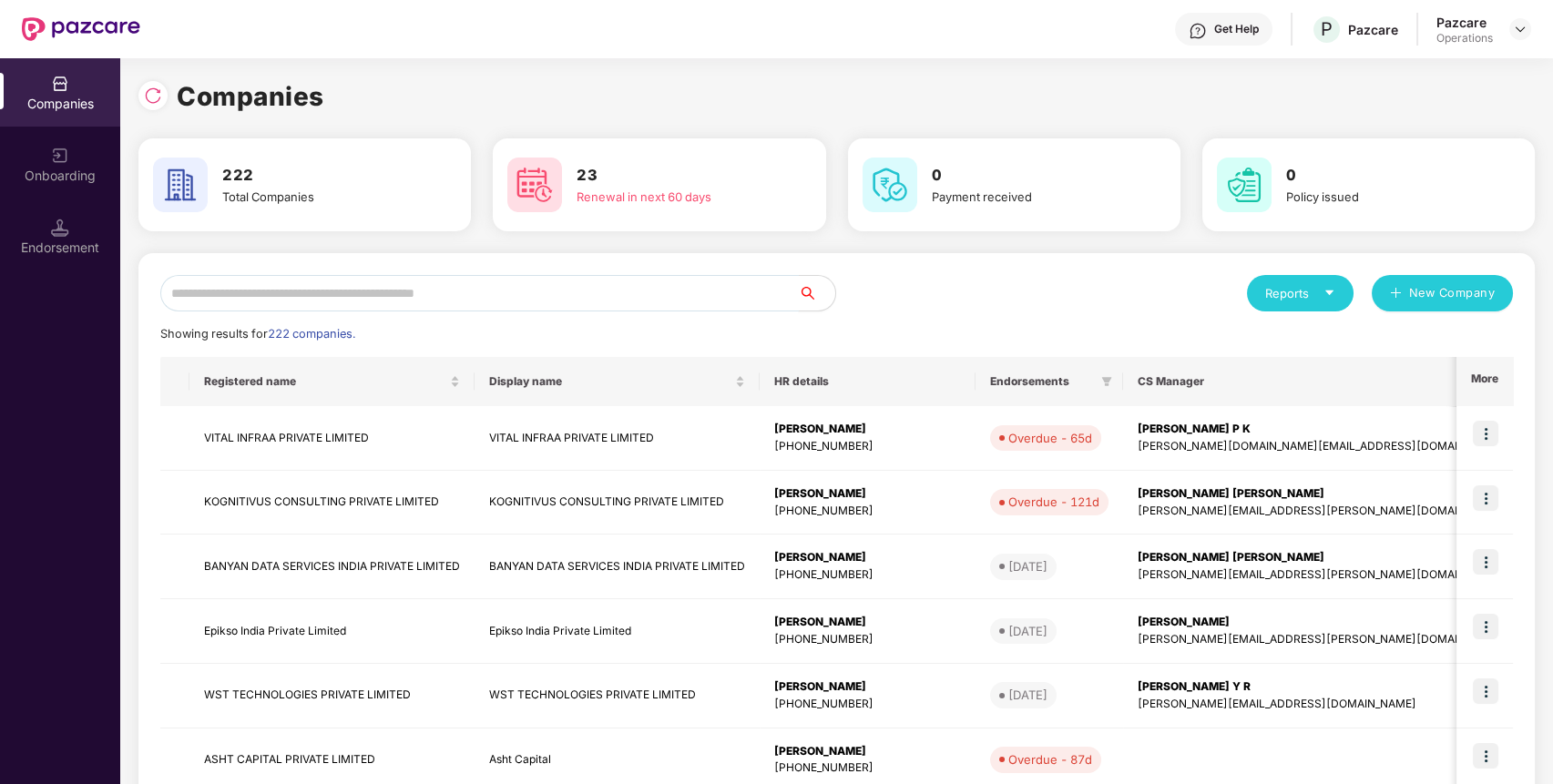
click at [433, 279] on input "text" at bounding box center [479, 293] width 639 height 36
paste input "*******"
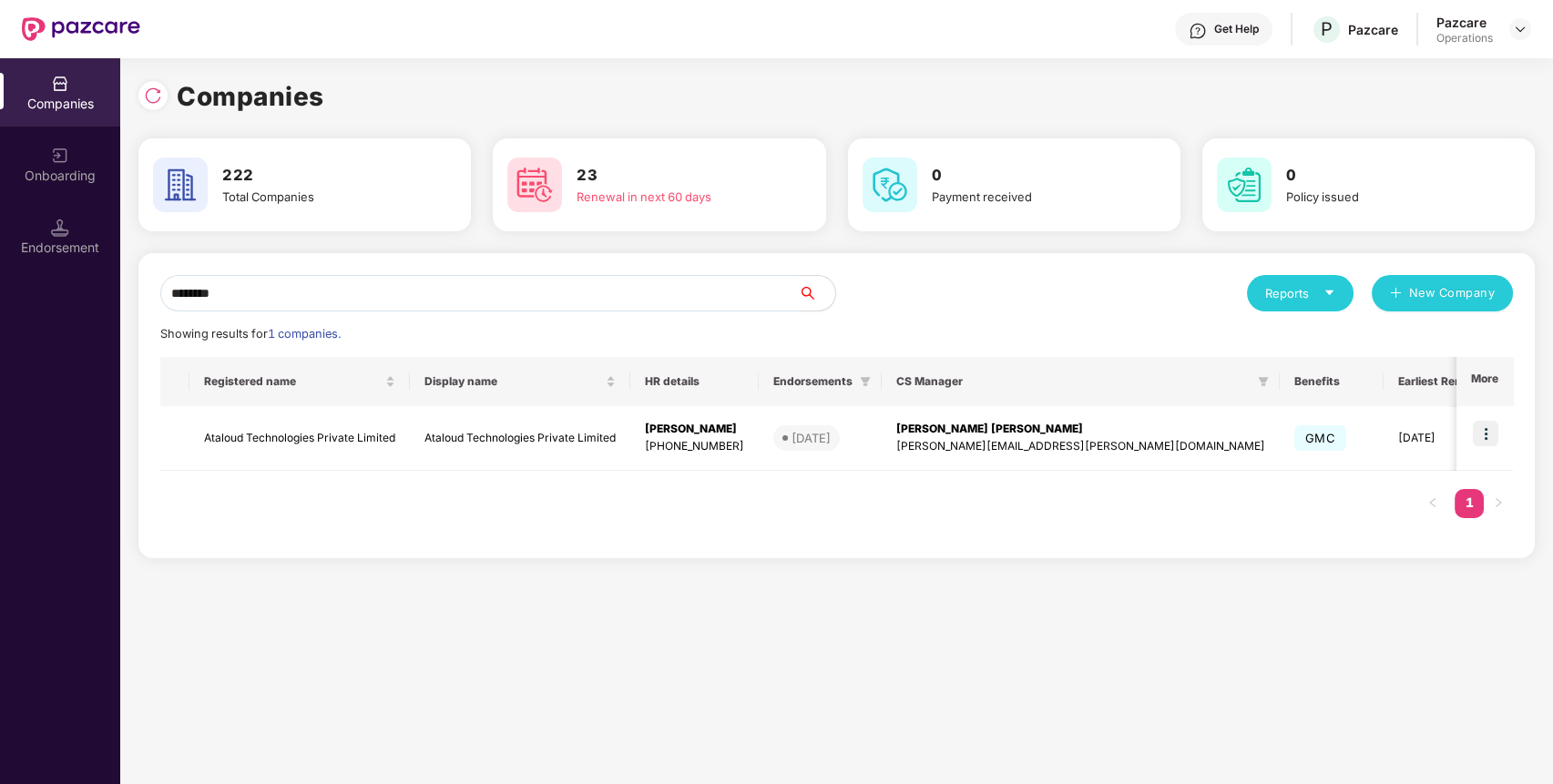
type input "*******"
drag, startPoint x: 190, startPoint y: 435, endPoint x: 411, endPoint y: 448, distance: 221.4
click at [411, 448] on tr "Ataloud Technologies Private Limited Ataloud Technologies Private Limited [PERS…" at bounding box center [958, 438] width 1596 height 65
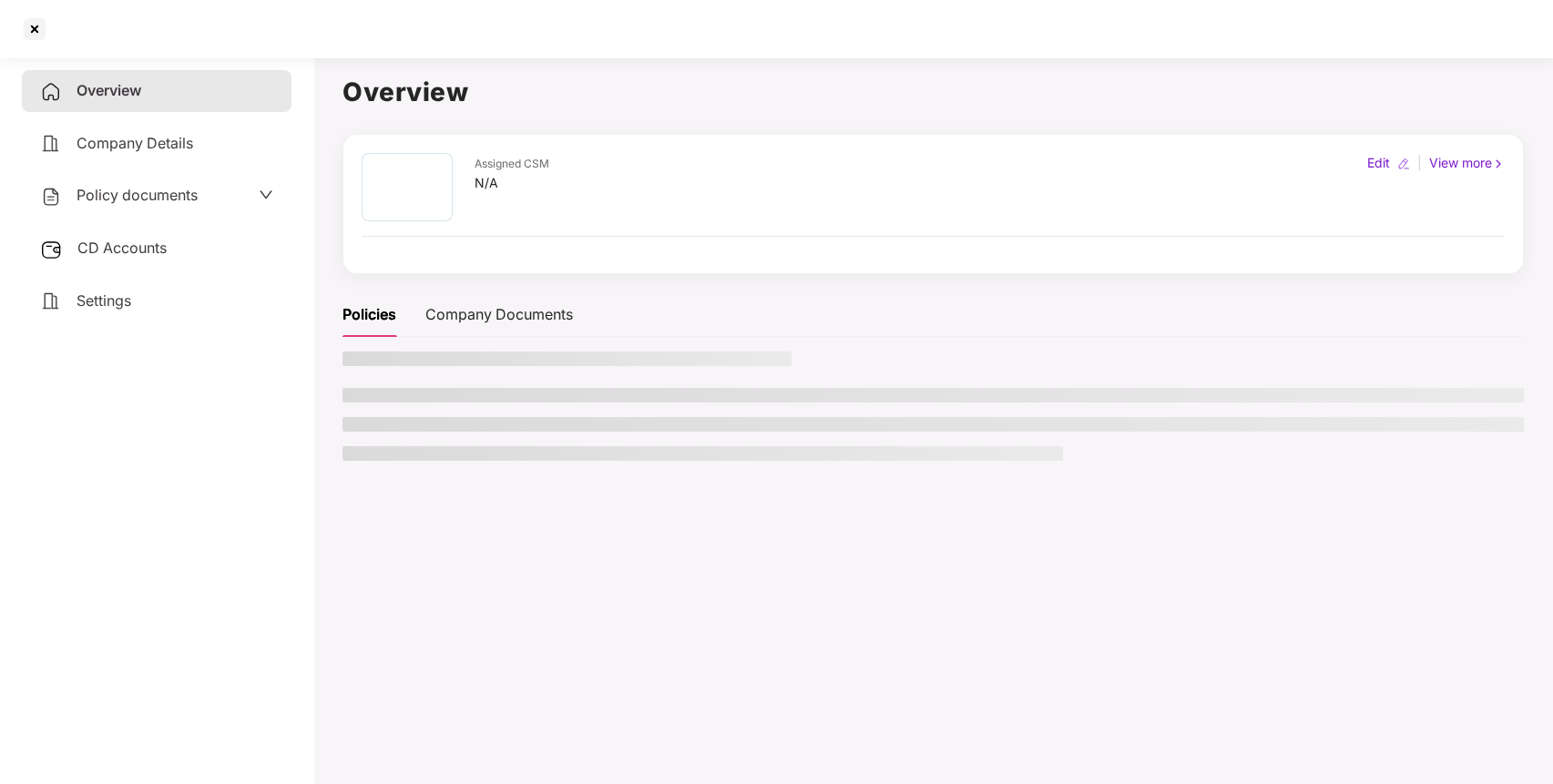
copy td "Ataloud Technologies Private Limited"
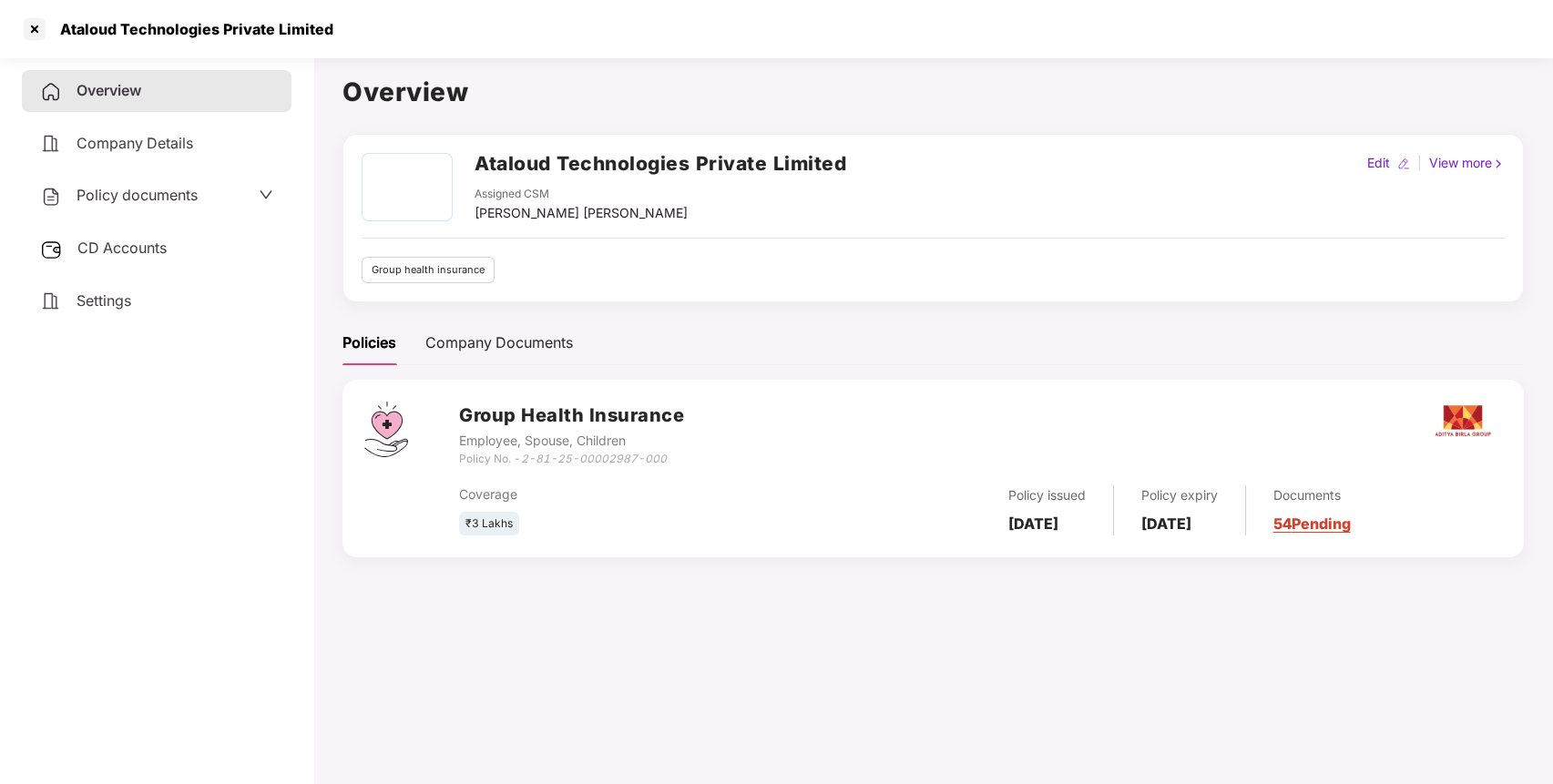
click at [605, 154] on h2 "Ataloud Technologies Private Limited" at bounding box center [660, 163] width 372 height 30
copy h2 "Ataloud Technologies Private Limited"
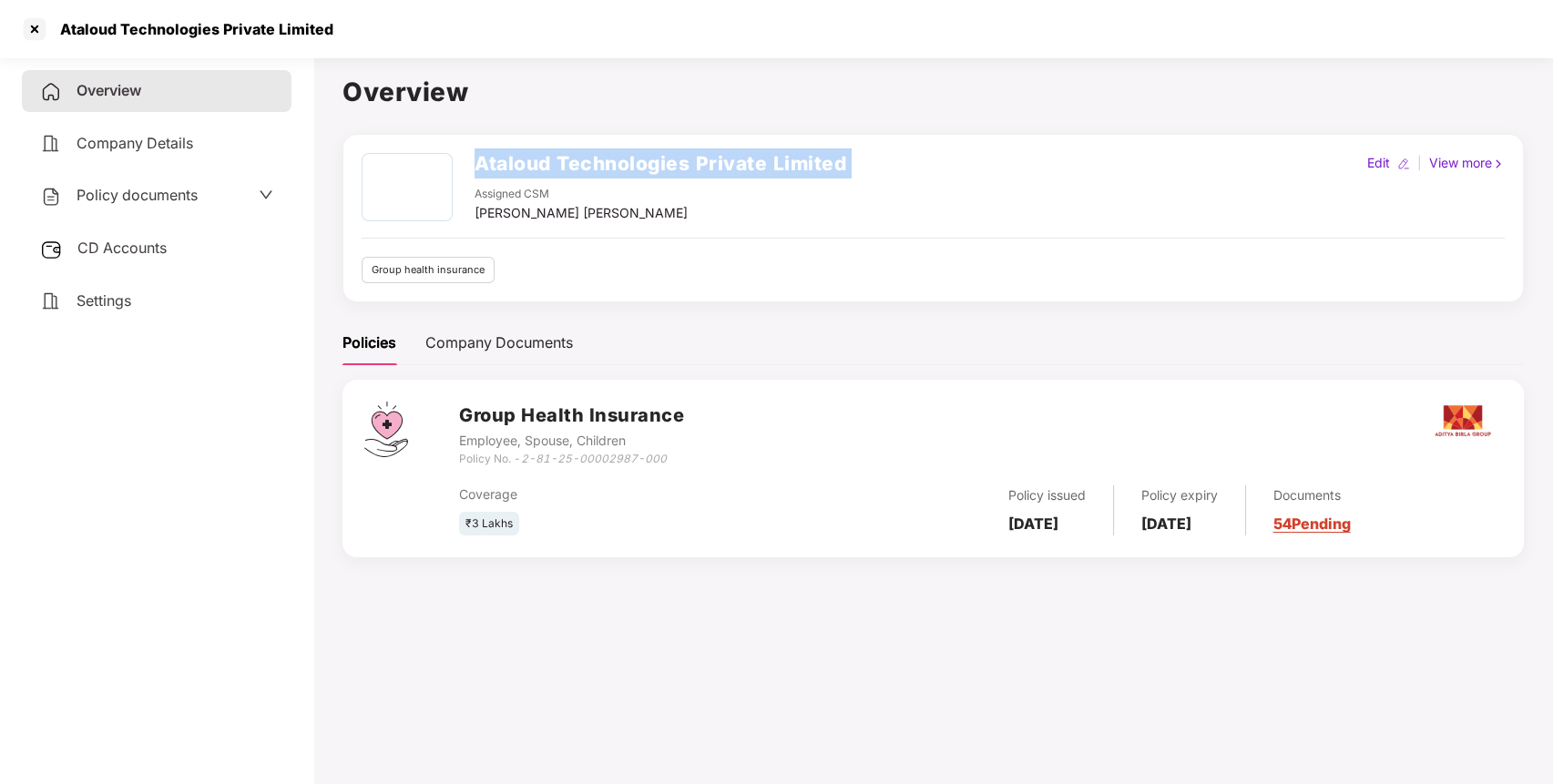
copy h2 "Ataloud Technologies Private Limited"
click at [104, 196] on span "Policy documents" at bounding box center [137, 195] width 121 height 18
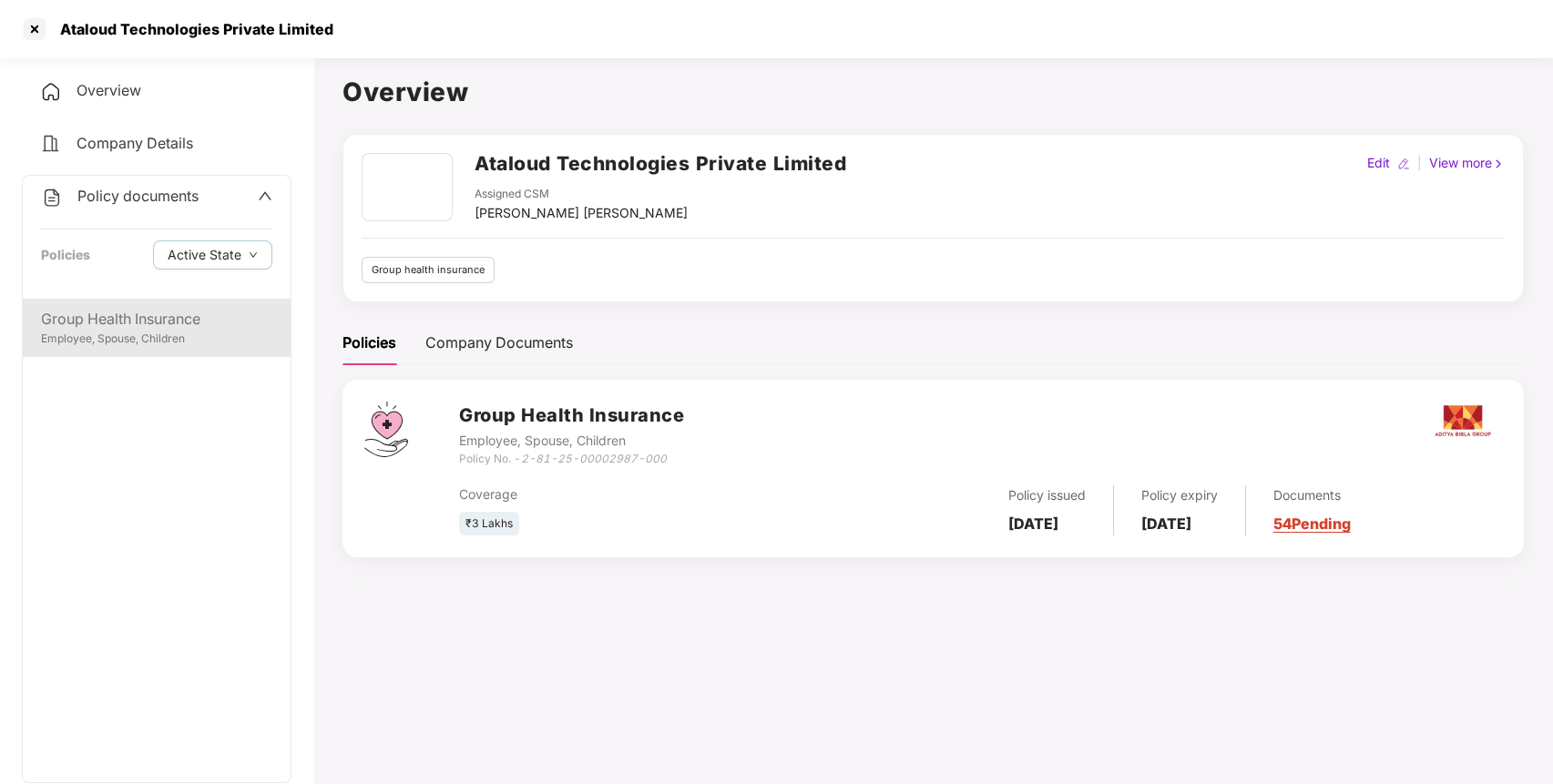
click at [104, 320] on div "Group Health Insurance" at bounding box center [157, 319] width 231 height 23
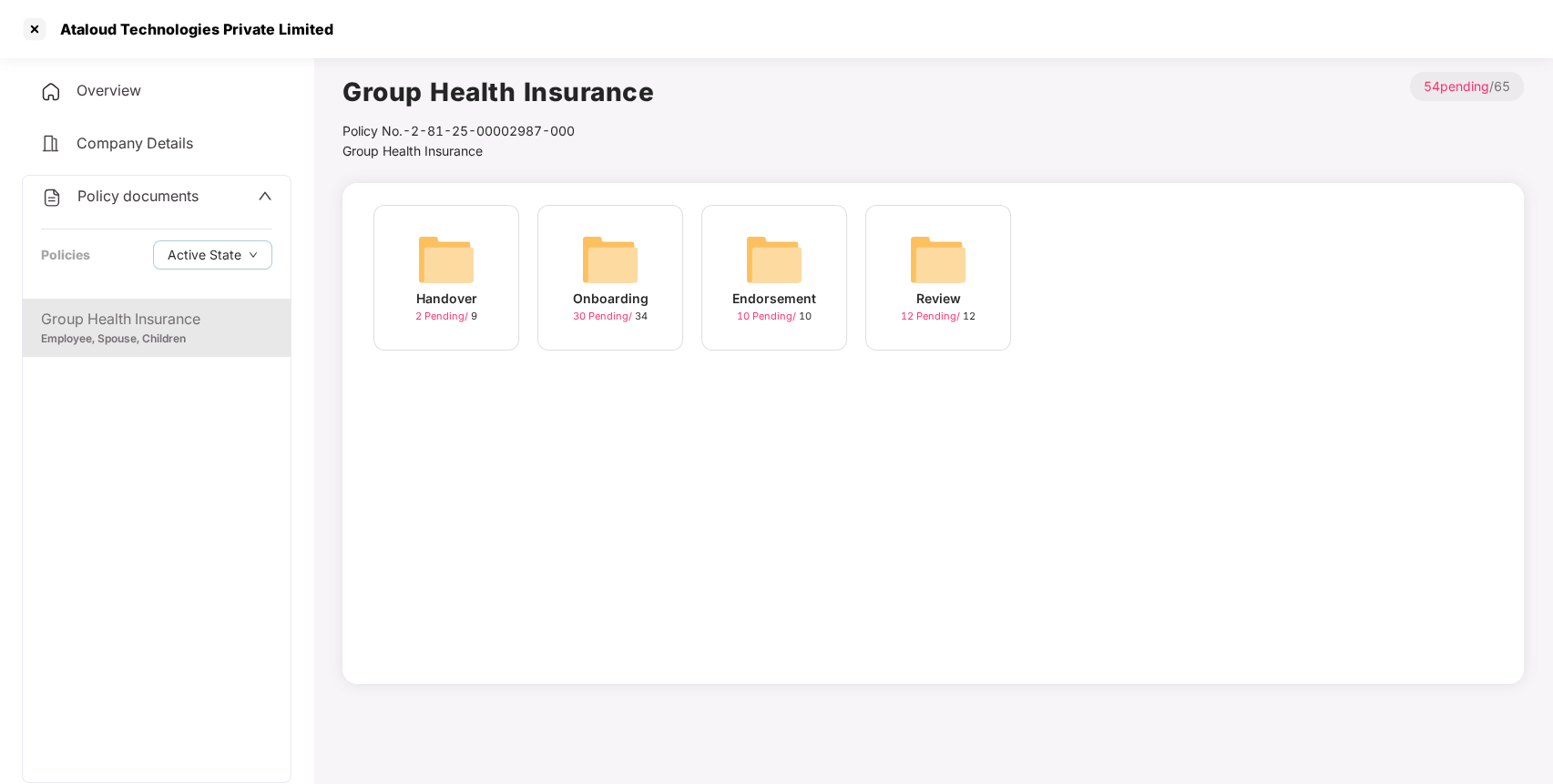
click at [590, 250] on img at bounding box center [610, 260] width 58 height 58
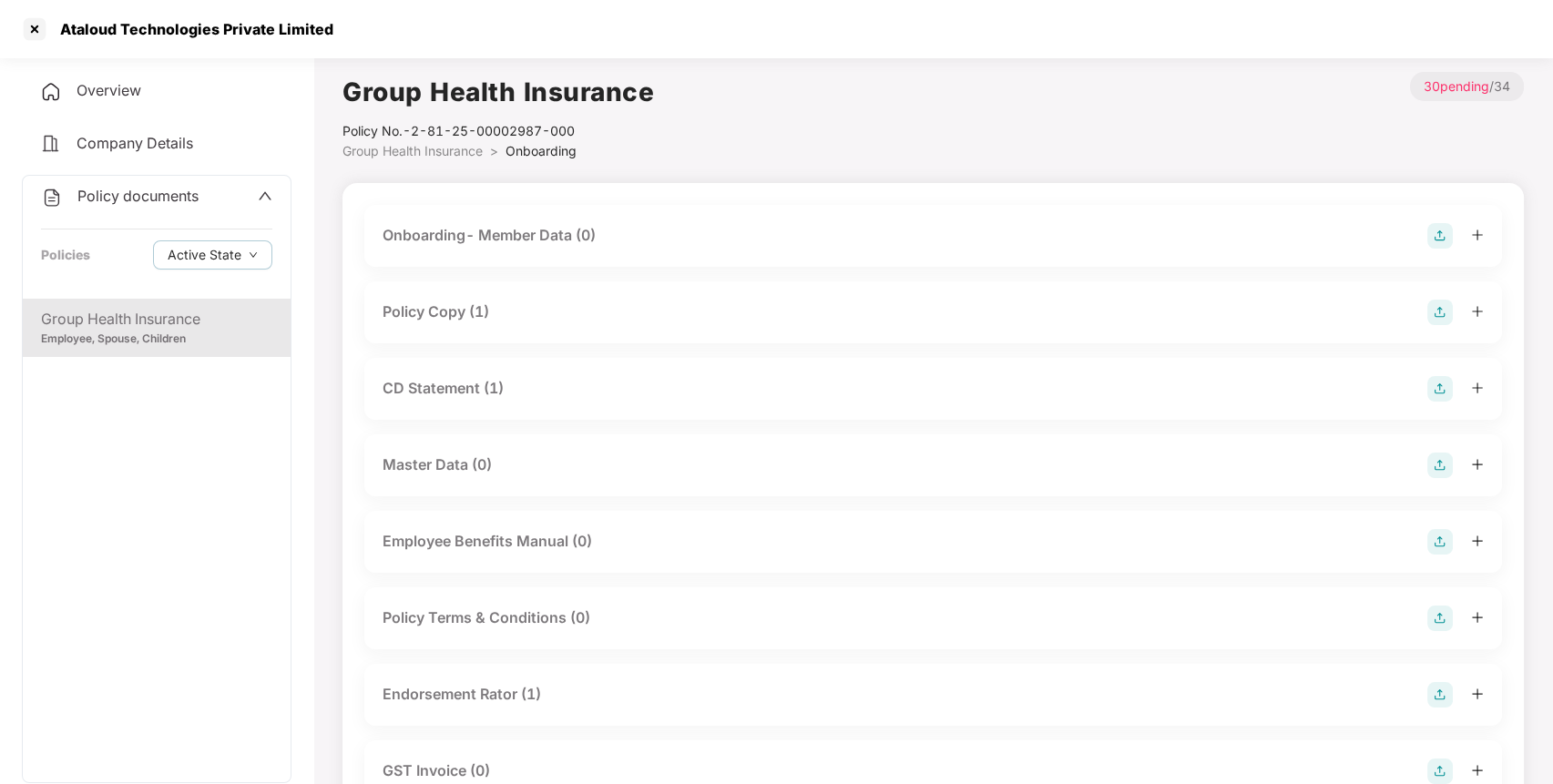
click at [450, 301] on div "Policy Copy (1)" at bounding box center [435, 311] width 107 height 23
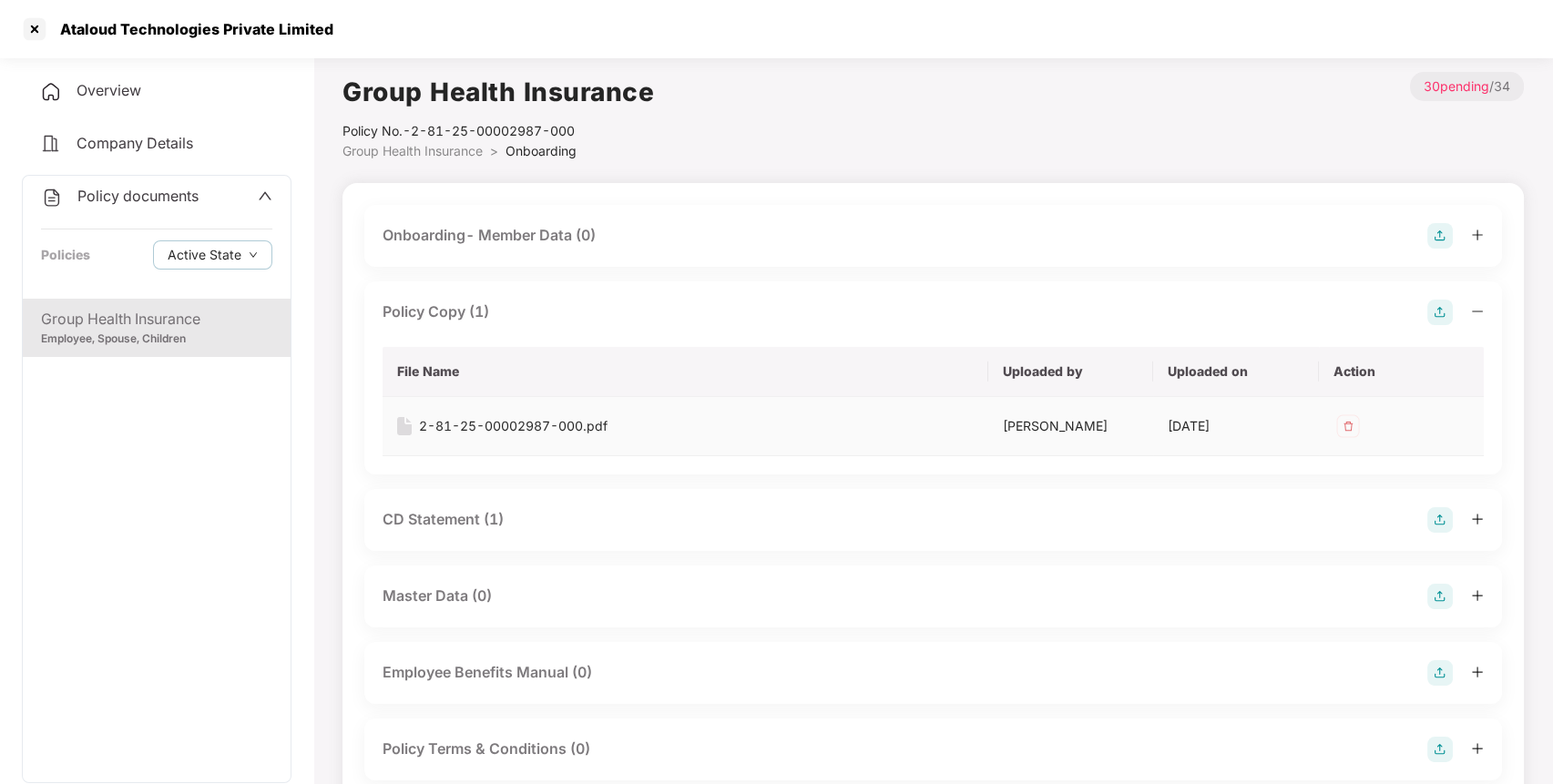
click at [521, 425] on div "2-81-25-00002987-000.pdf" at bounding box center [513, 426] width 189 height 20
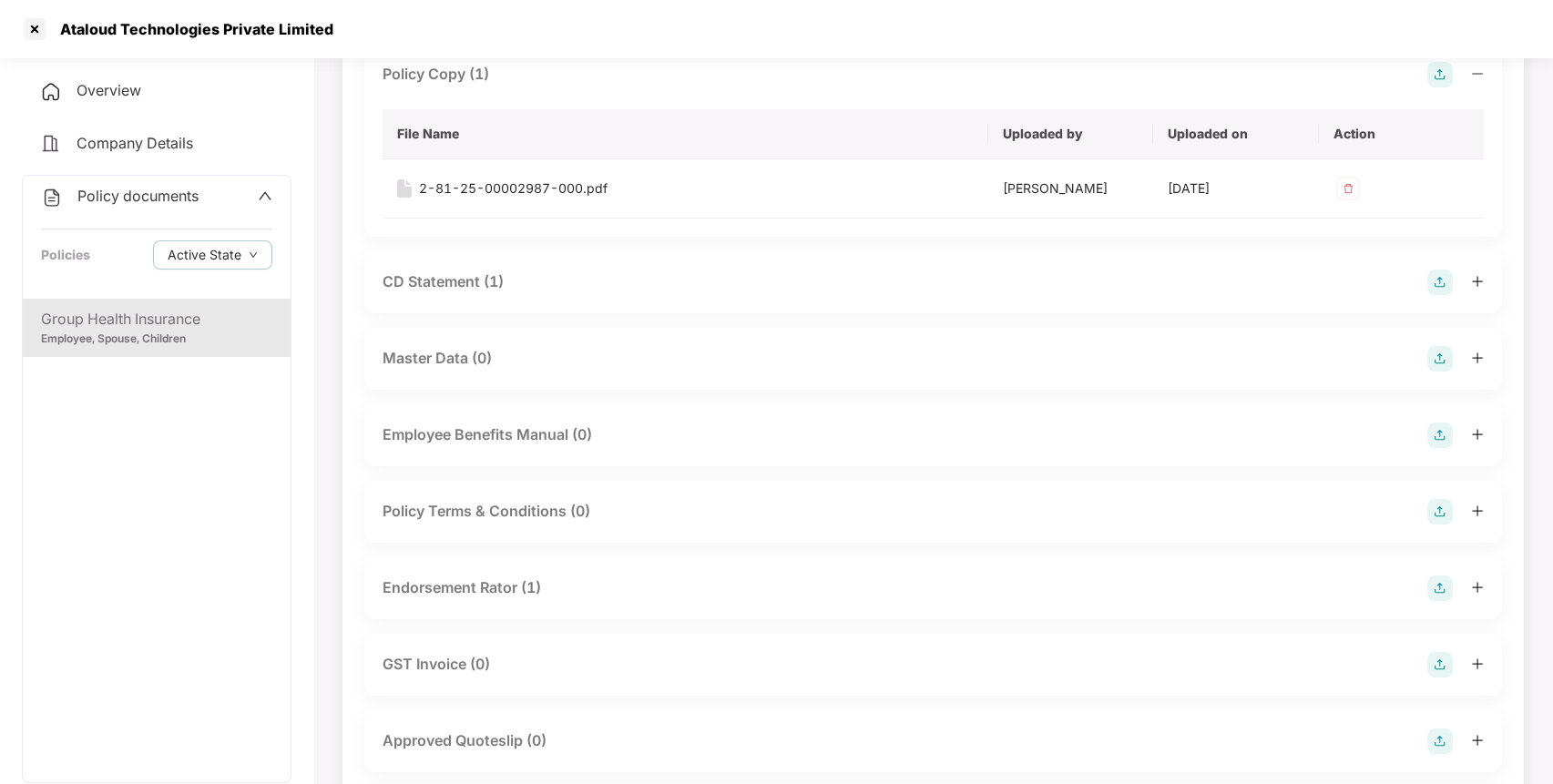
scroll to position [239, 0]
click at [870, 286] on div "CD Statement (1)" at bounding box center [933, 280] width 1101 height 25
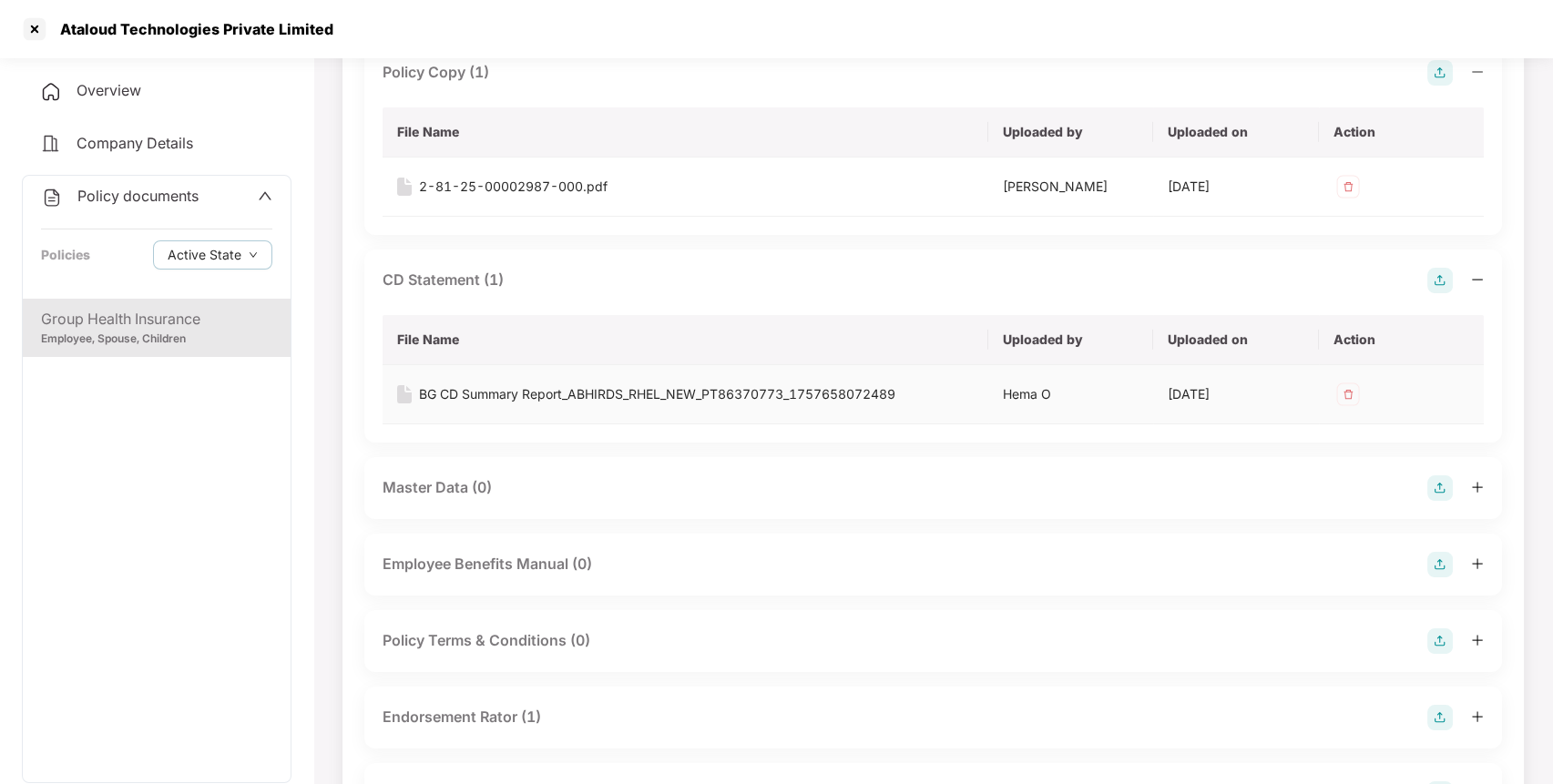
click at [583, 392] on div "BG CD Summary Report_ABHIRDS_RHEL_NEW_PT86370773_1757658072489" at bounding box center [657, 394] width 476 height 20
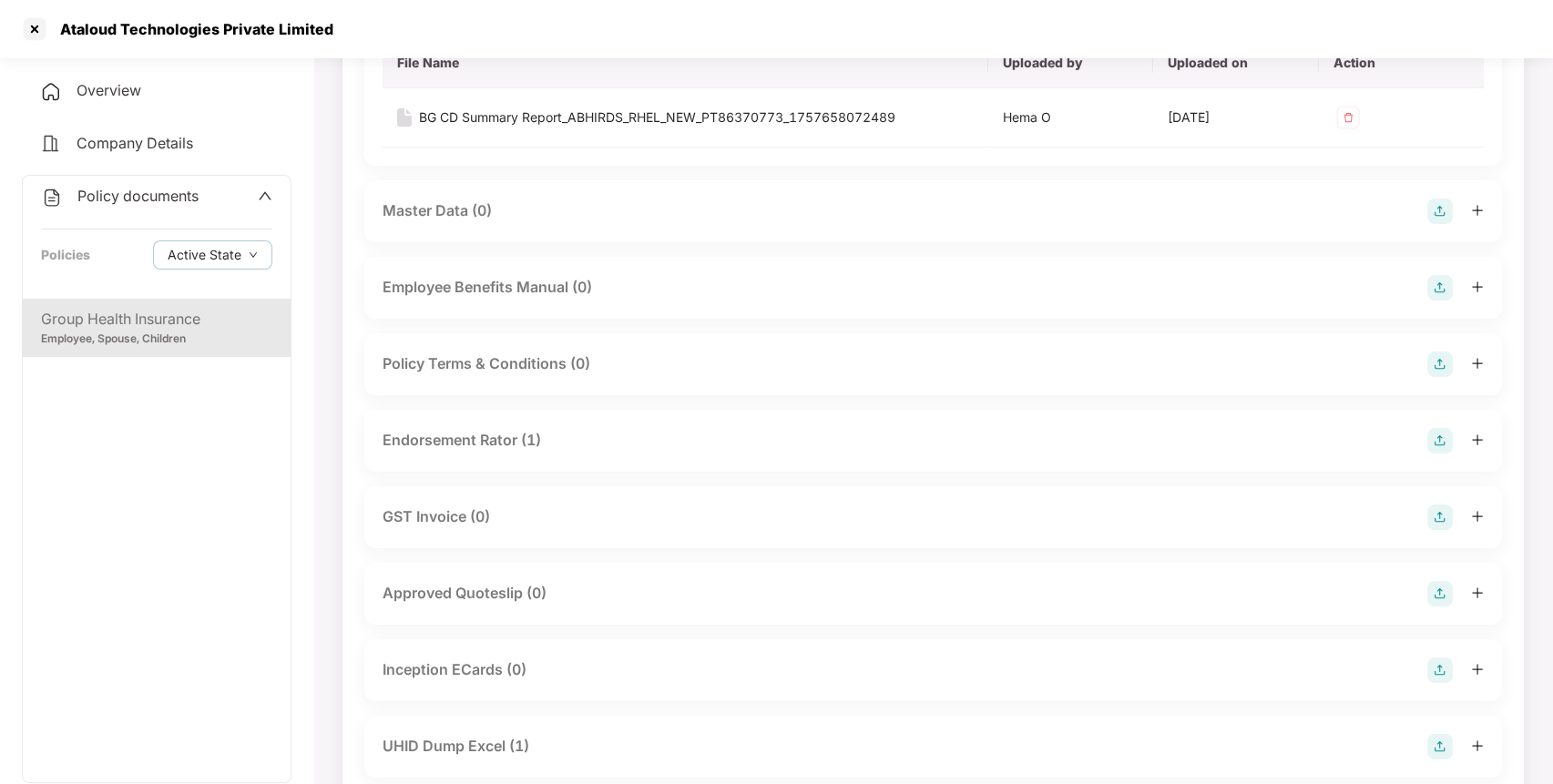
scroll to position [528, 0]
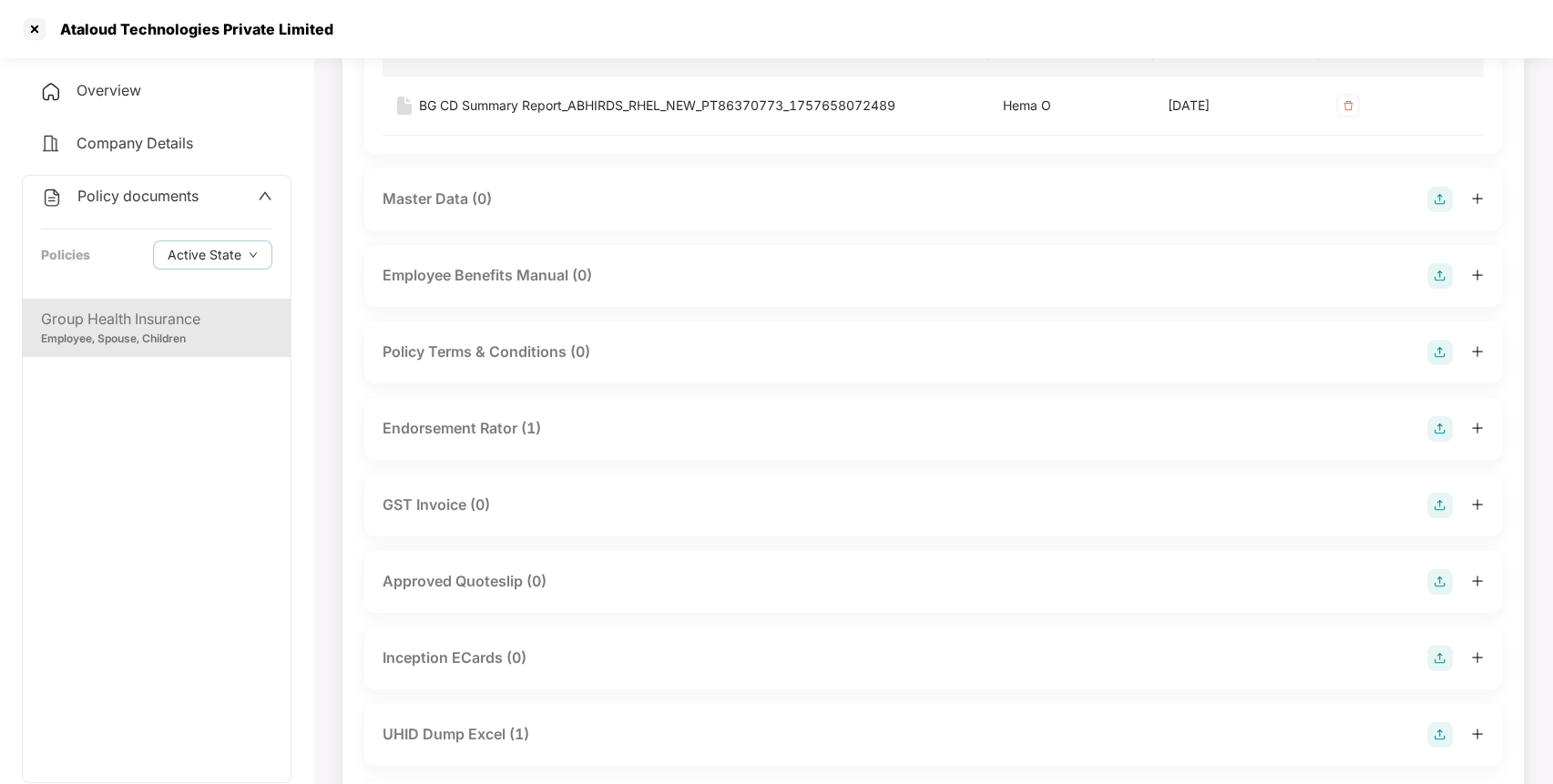
click at [683, 430] on div "Endorsement Rator (1)" at bounding box center [933, 429] width 1101 height 25
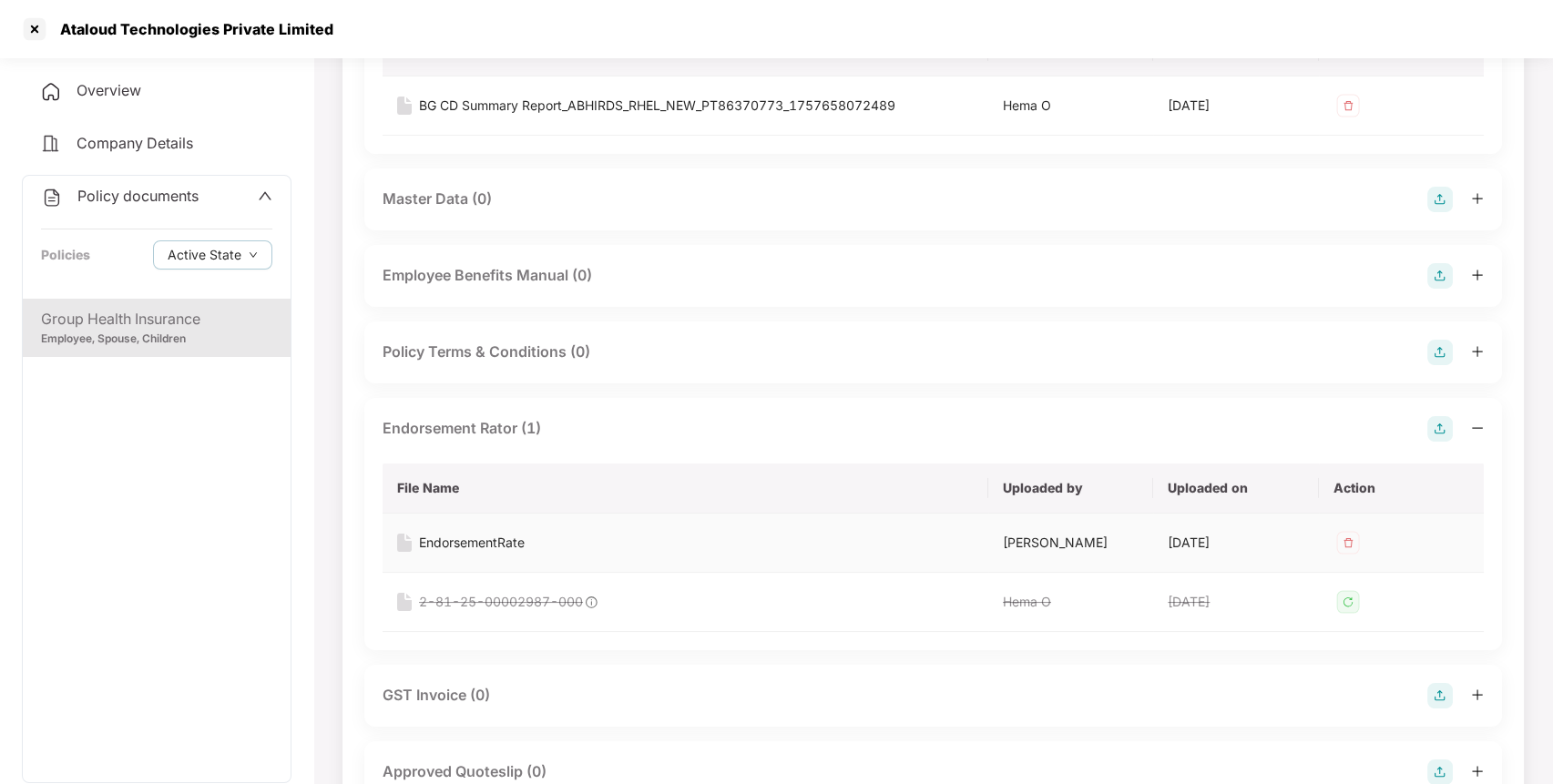
click at [500, 546] on div "EndorsementRate" at bounding box center [472, 543] width 106 height 20
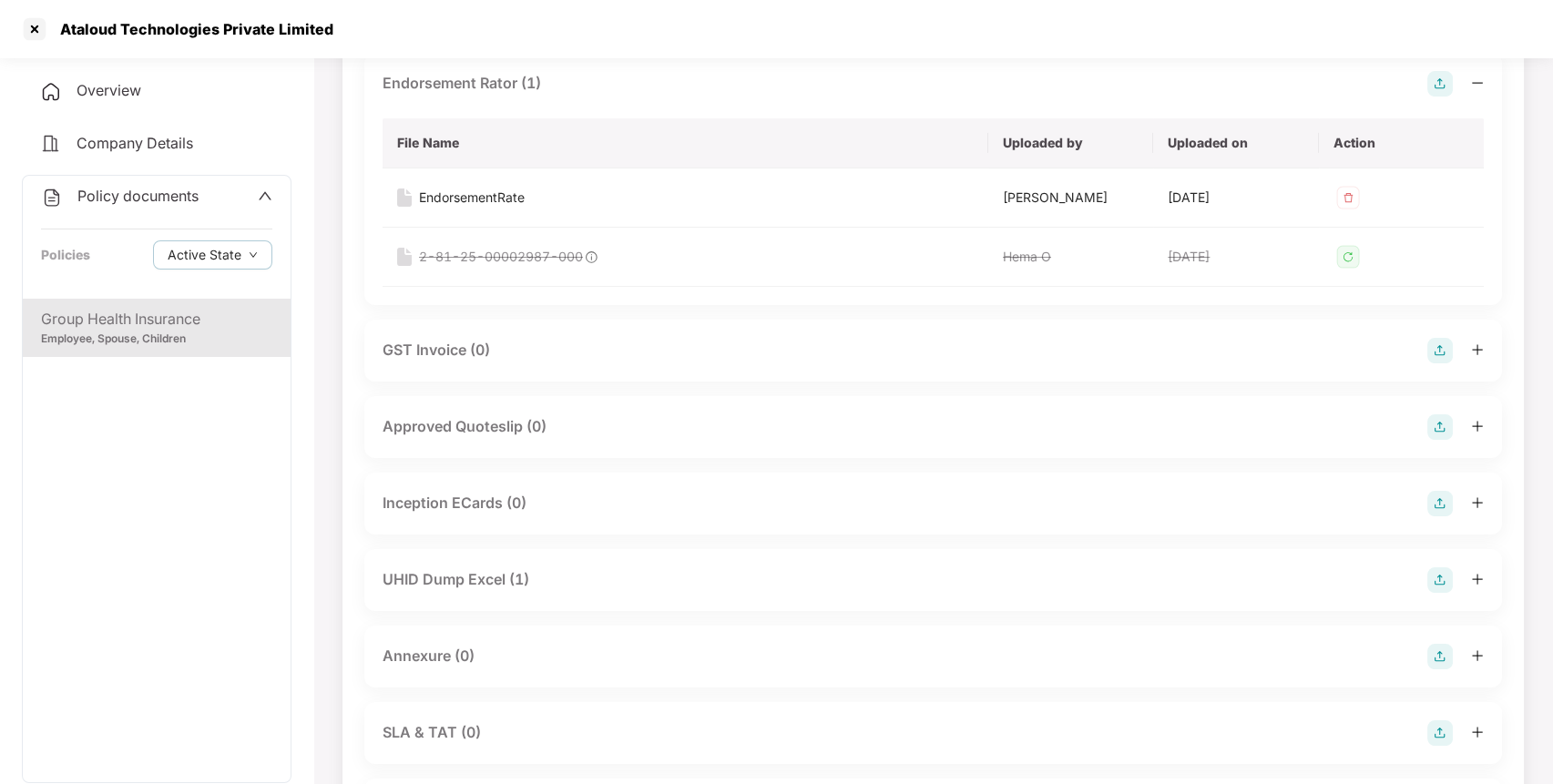
scroll to position [951, 0]
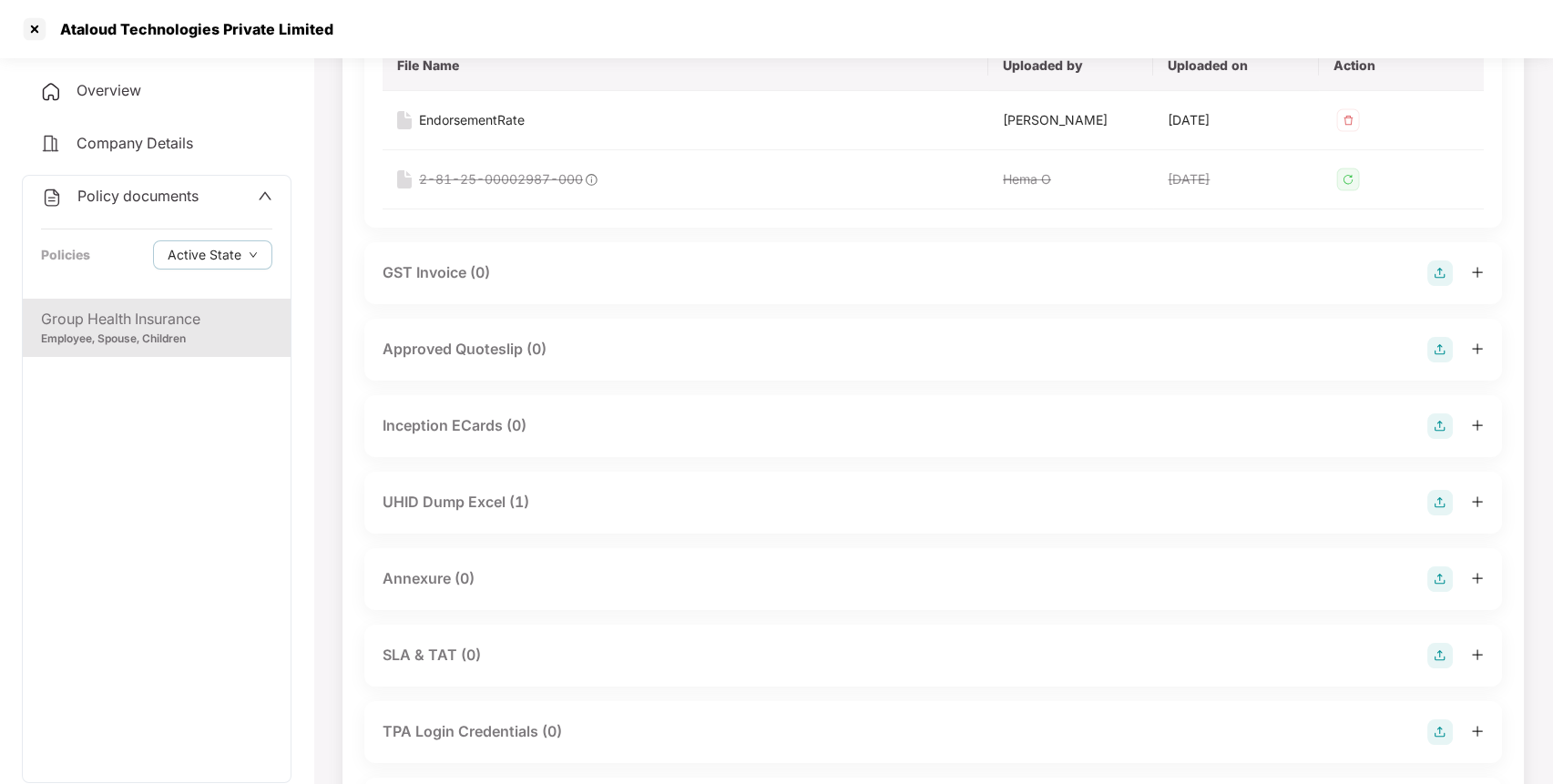
click at [491, 490] on div "UHID Dump Excel (1)" at bounding box center [933, 503] width 1101 height 25
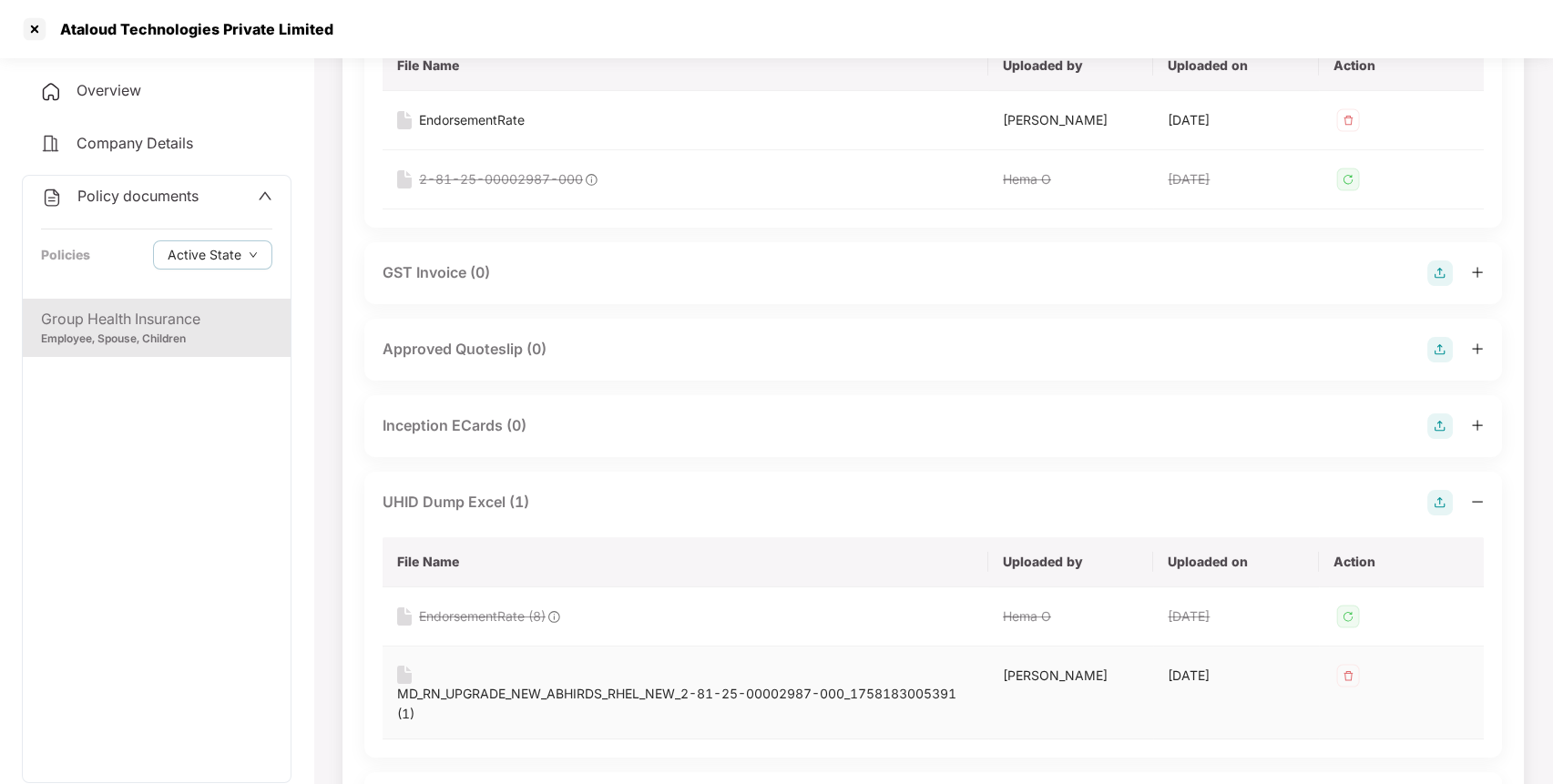
click at [476, 684] on div "MD_RN_UPGRADE_NEW_ABHIRDS_RHEL_NEW_2-81-25-00002987-000_1758183005391 (1)" at bounding box center [685, 704] width 577 height 40
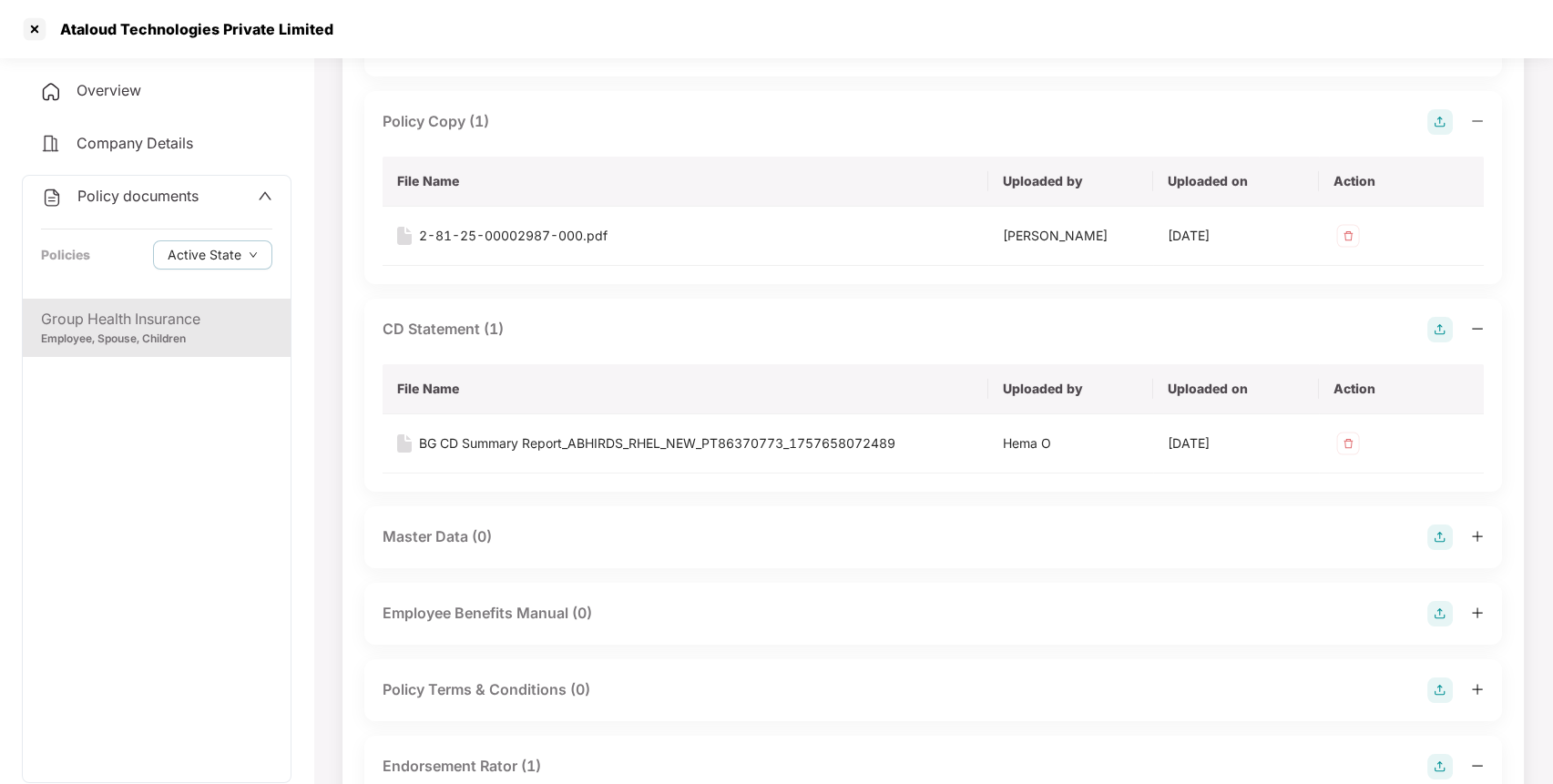
scroll to position [0, 0]
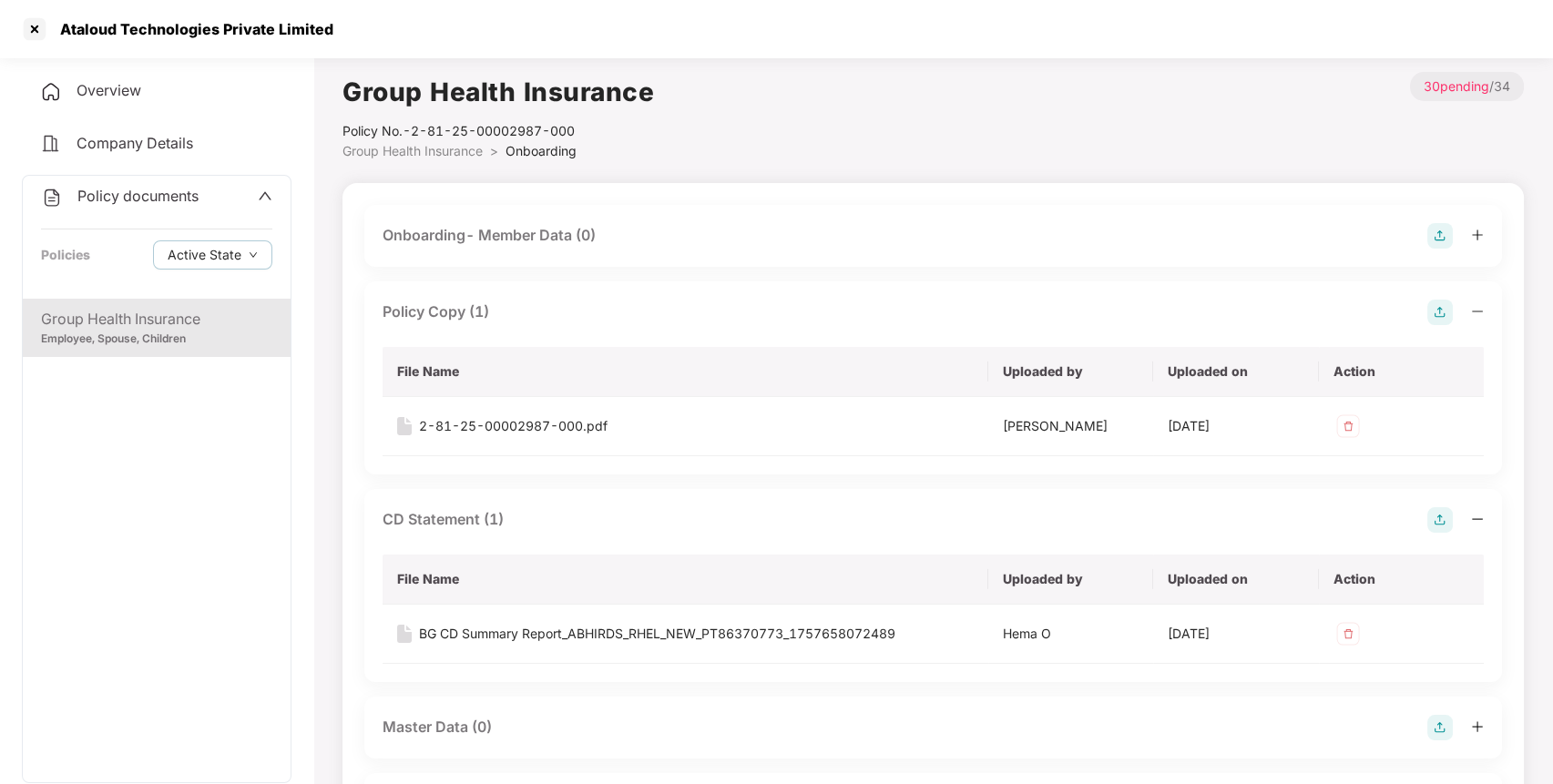
click at [220, 34] on div "Ataloud Technologies Private Limited" at bounding box center [191, 29] width 284 height 18
copy div "Ataloud Technologies Private Limited"
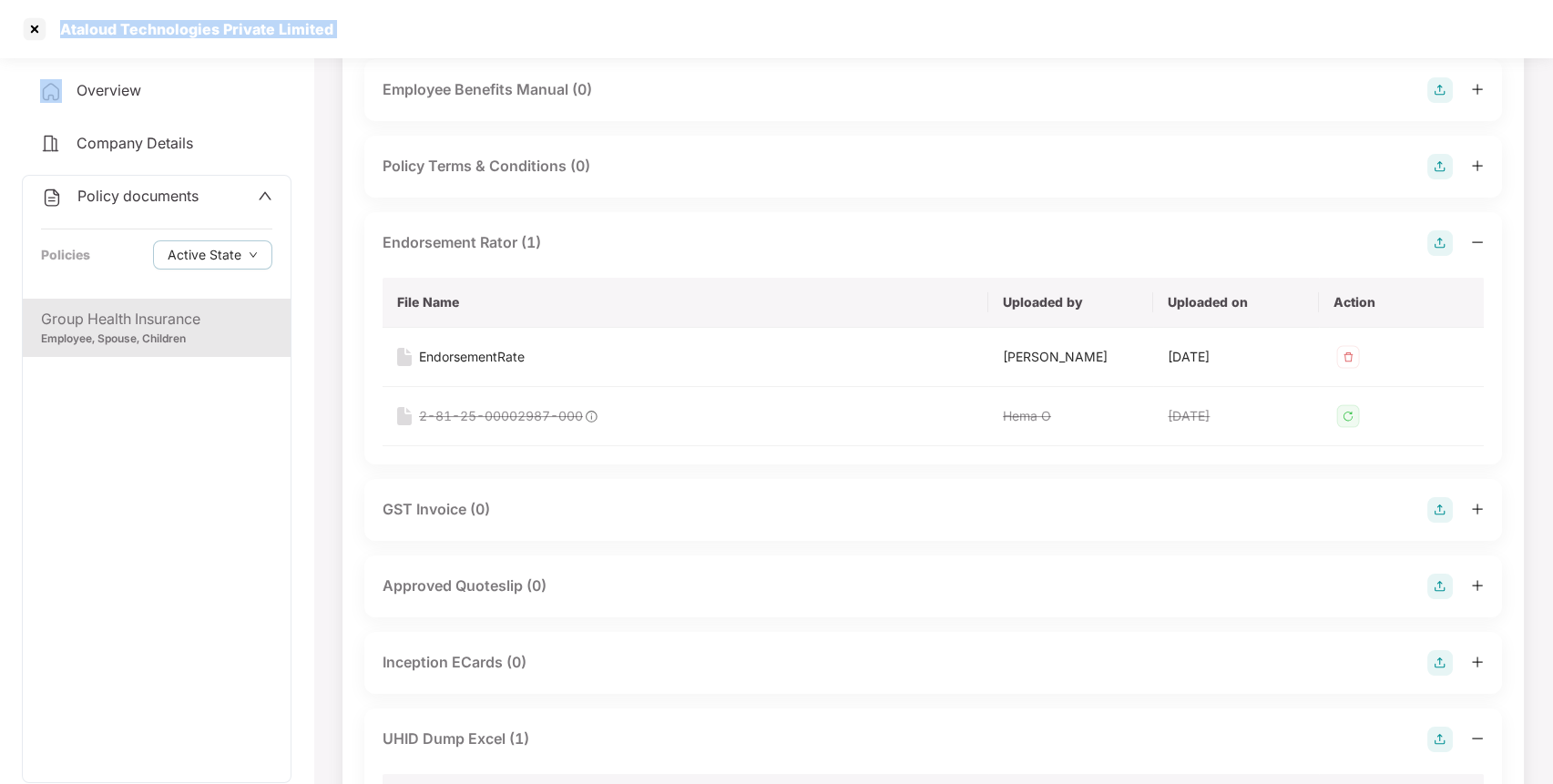
scroll to position [715, 0]
click at [26, 26] on div at bounding box center [35, 29] width 29 height 29
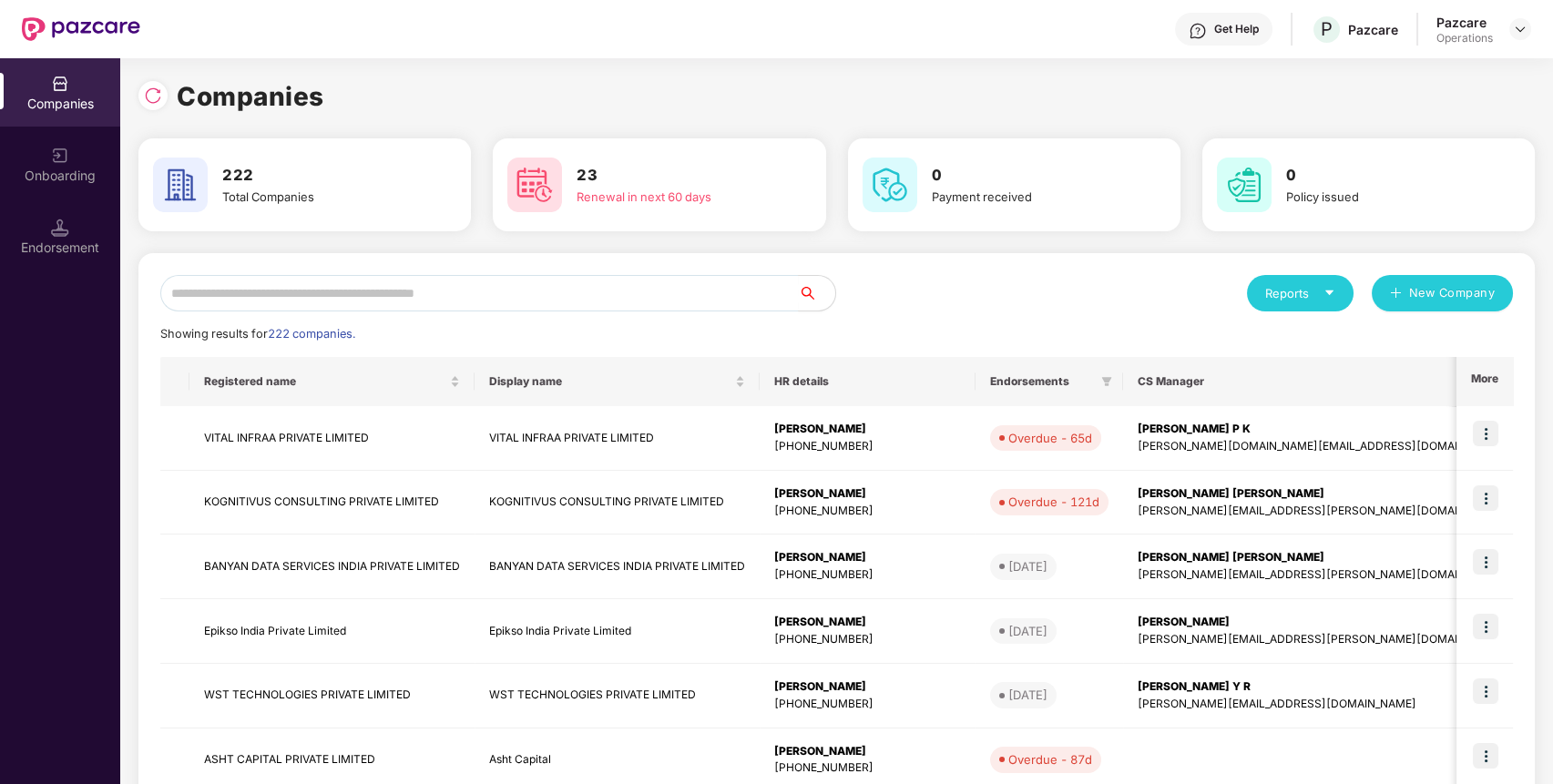
scroll to position [0, 0]
click at [285, 292] on input "text" at bounding box center [479, 293] width 639 height 36
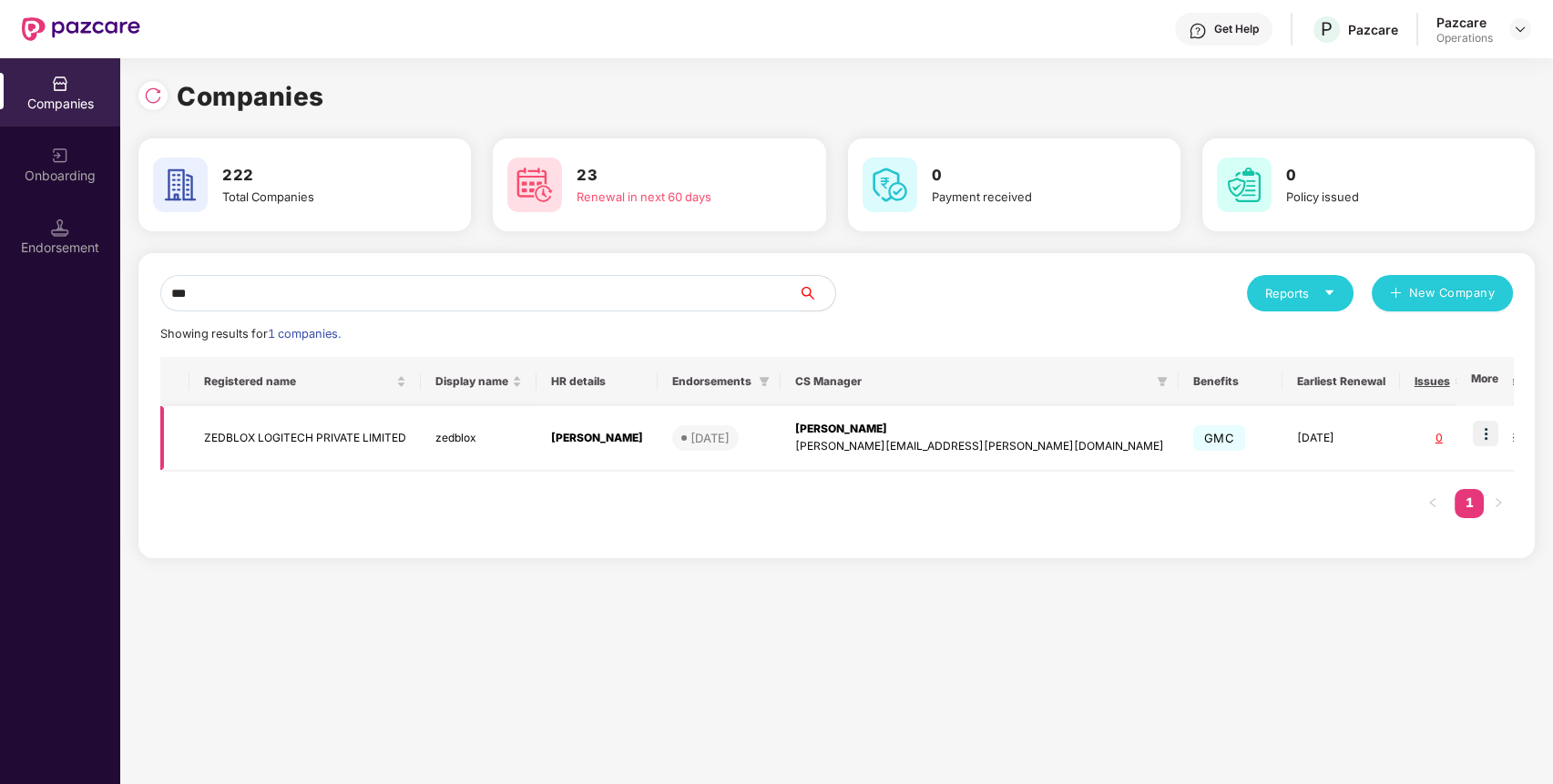
type input "***"
click at [317, 423] on td "ZEDBLOX LOGITECH PRIVATE LIMITED" at bounding box center [305, 438] width 231 height 65
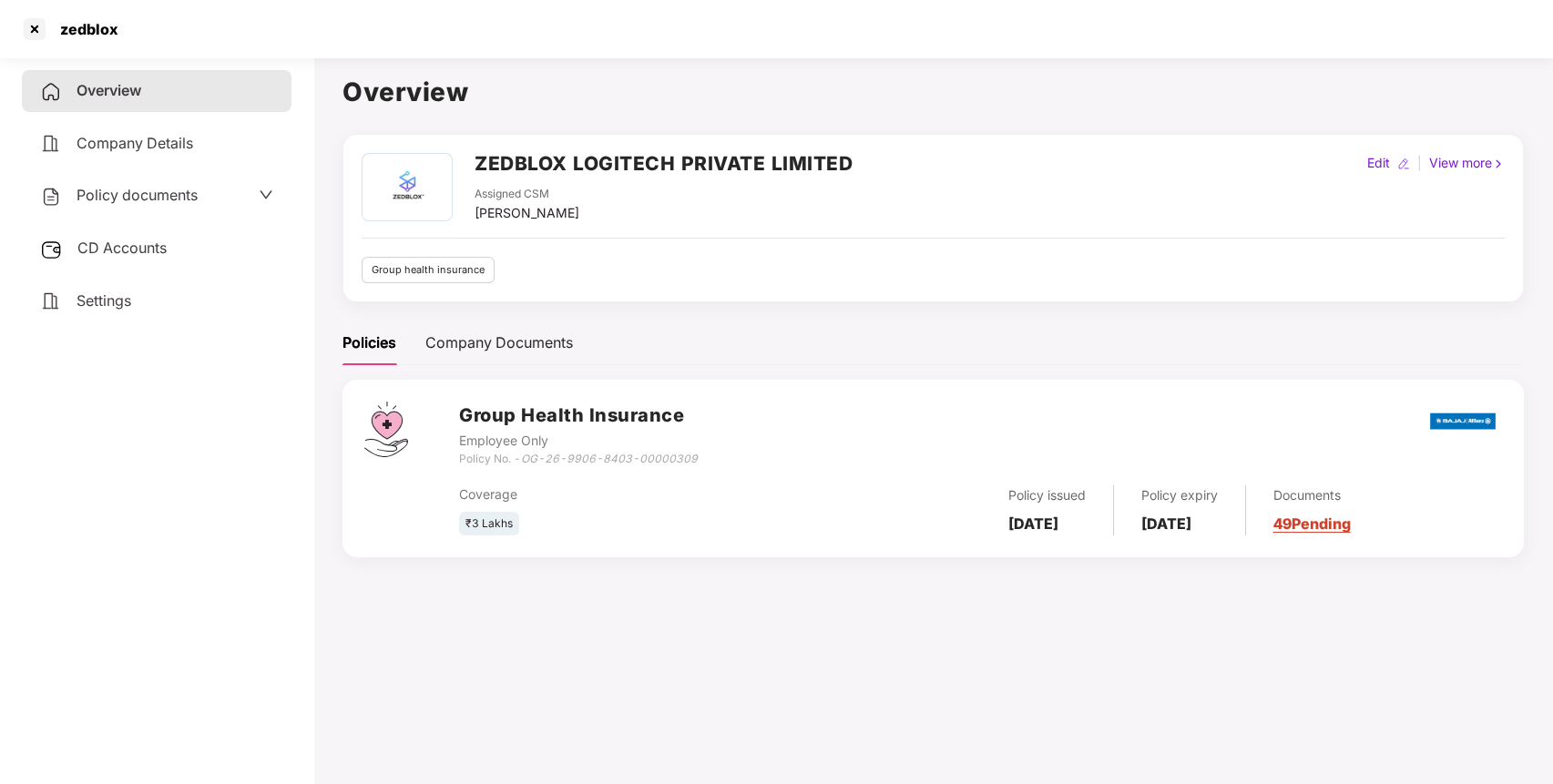
click at [547, 165] on h2 "ZEDBLOX LOGITECH PRIVATE LIMITED" at bounding box center [663, 163] width 378 height 30
copy h2 "ZEDBLOX LOGITECH PRIVATE LIMITED"
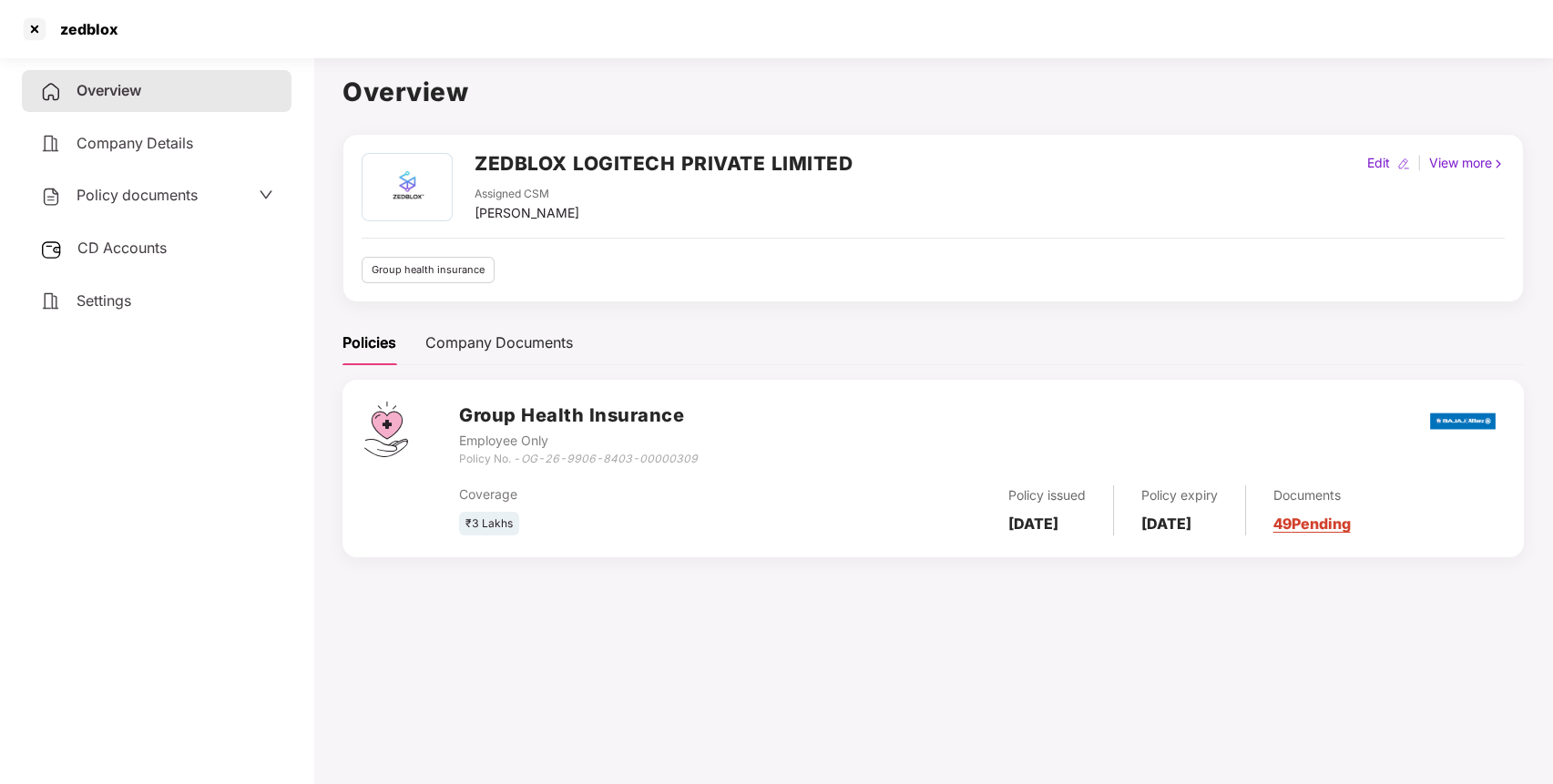
click at [127, 210] on div "Policy documents" at bounding box center [157, 196] width 270 height 42
click at [124, 202] on span "Policy documents" at bounding box center [137, 195] width 121 height 18
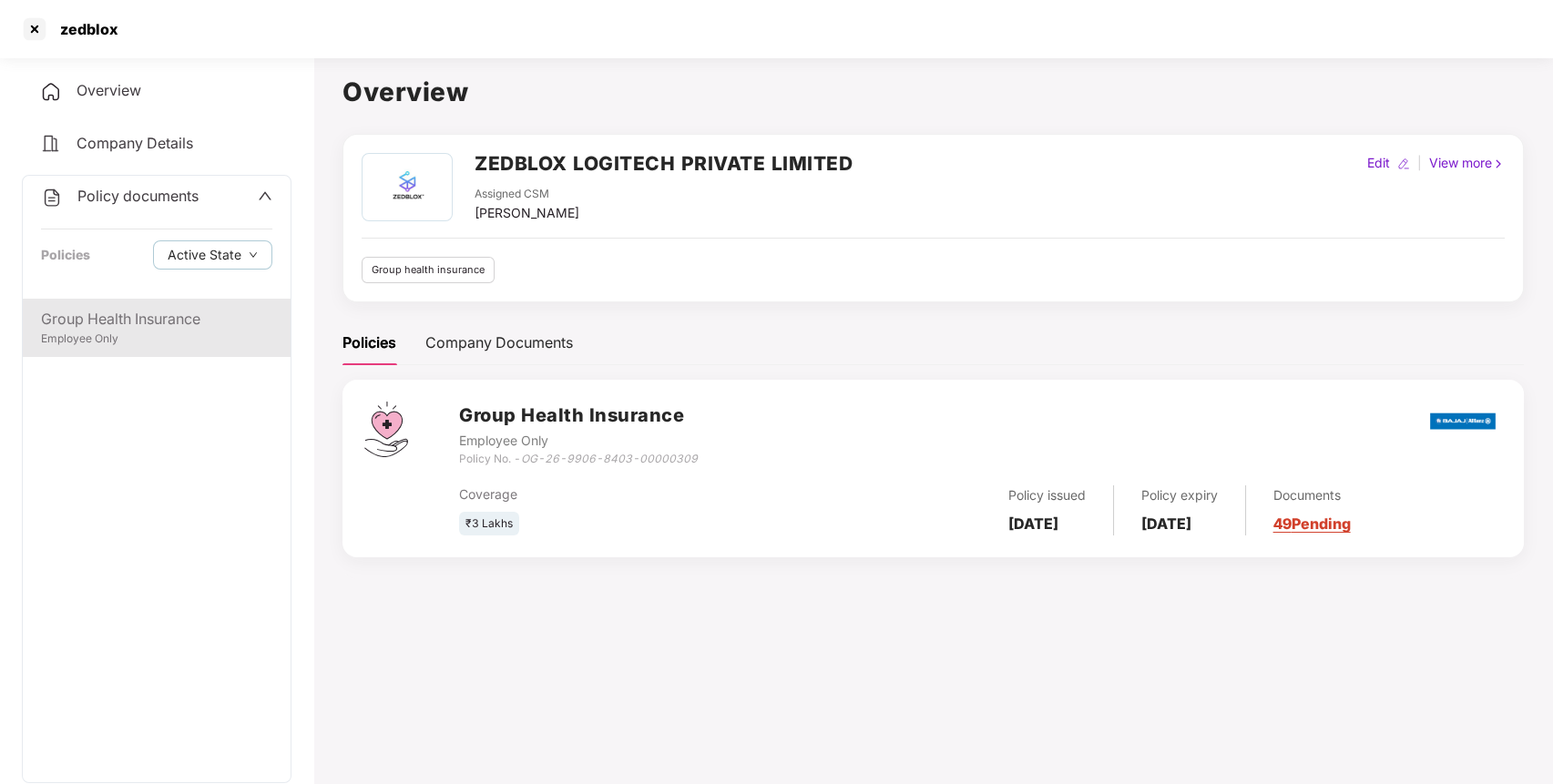
click at [131, 333] on div "Employee Only" at bounding box center [157, 339] width 231 height 17
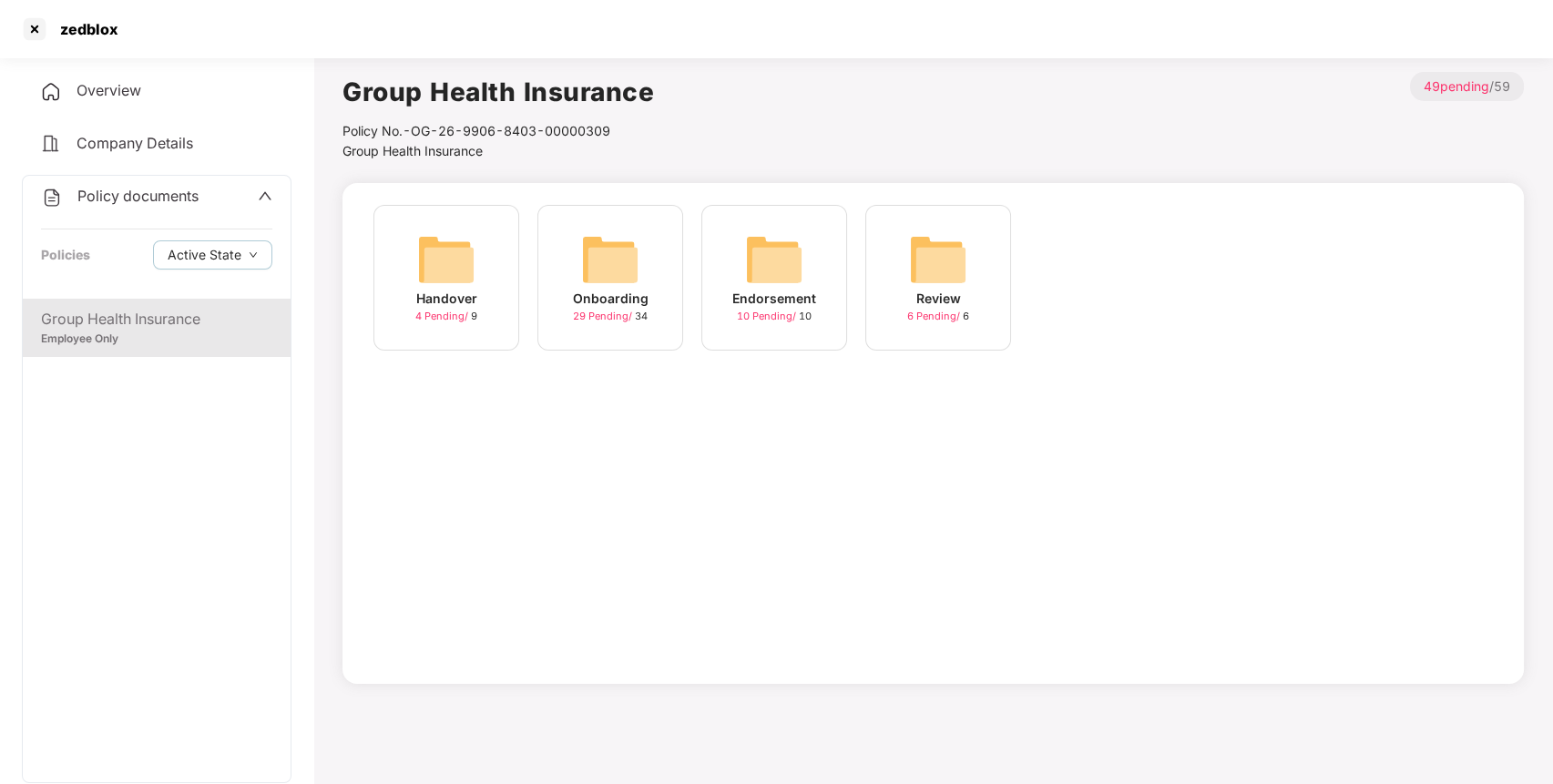
click at [802, 257] on img at bounding box center [774, 260] width 58 height 58
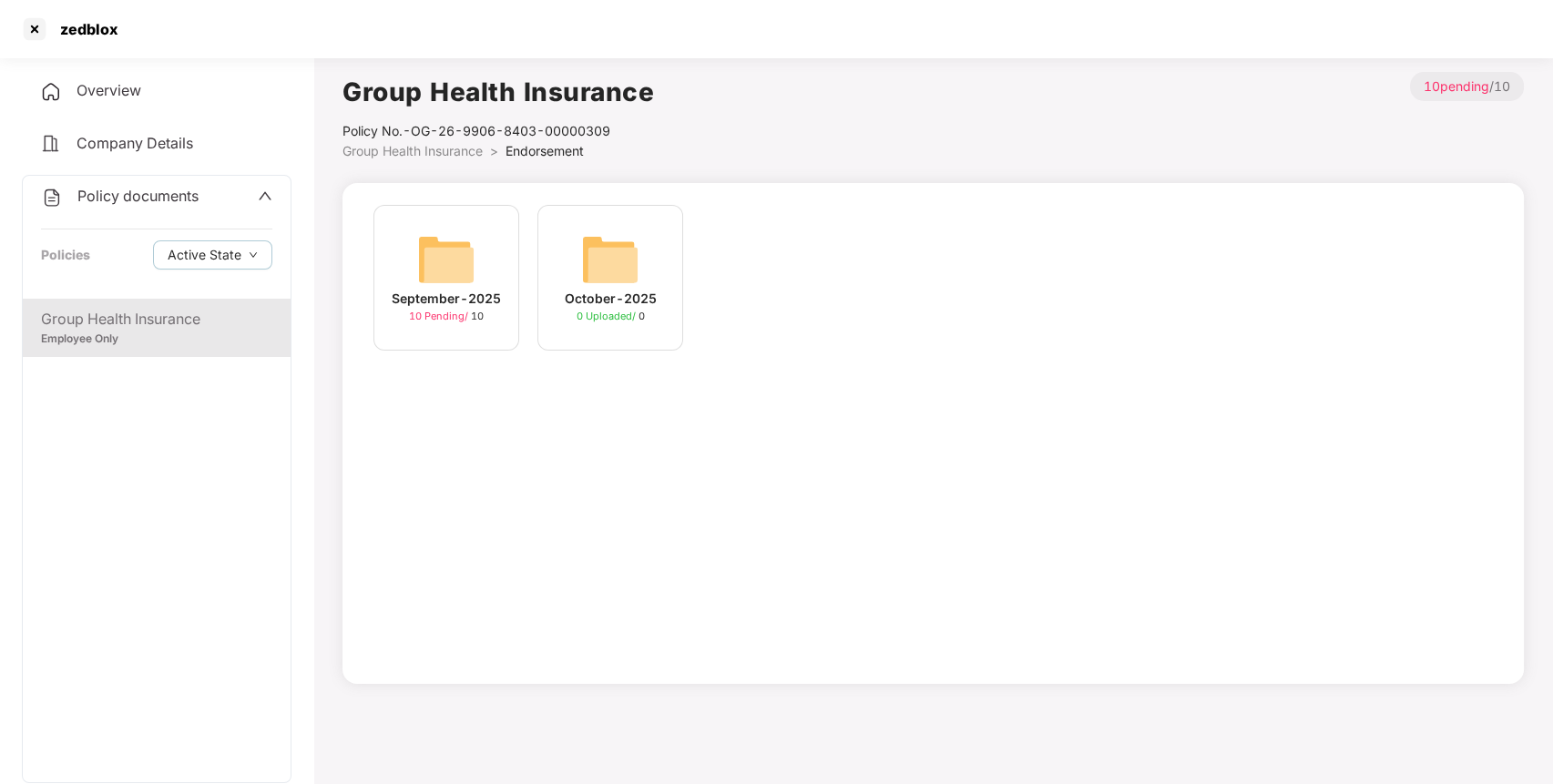
click at [423, 150] on span "Group Health Insurance" at bounding box center [413, 150] width 140 height 15
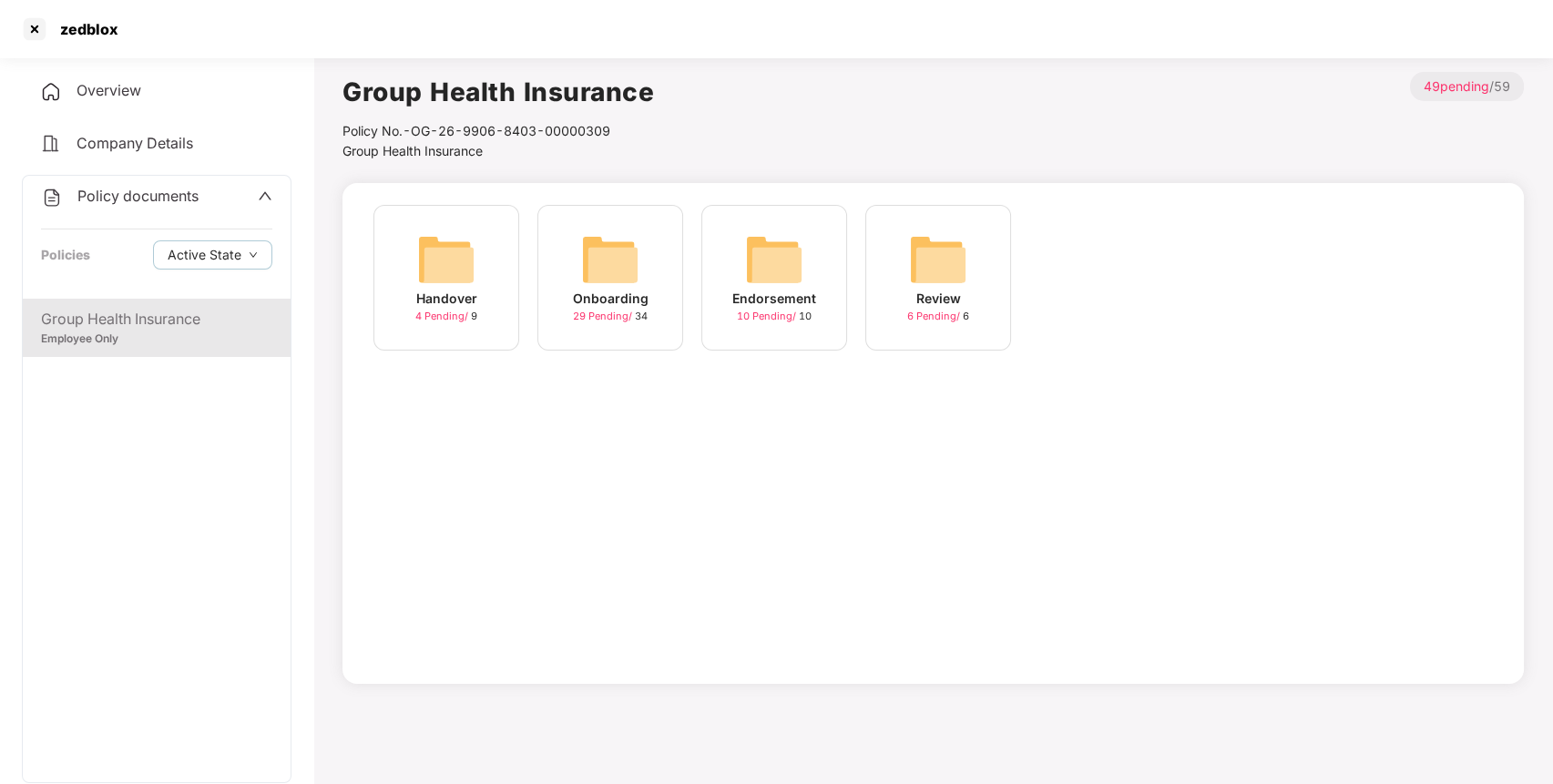
click at [577, 262] on div "Onboarding 29 Pending / 34" at bounding box center [610, 278] width 146 height 146
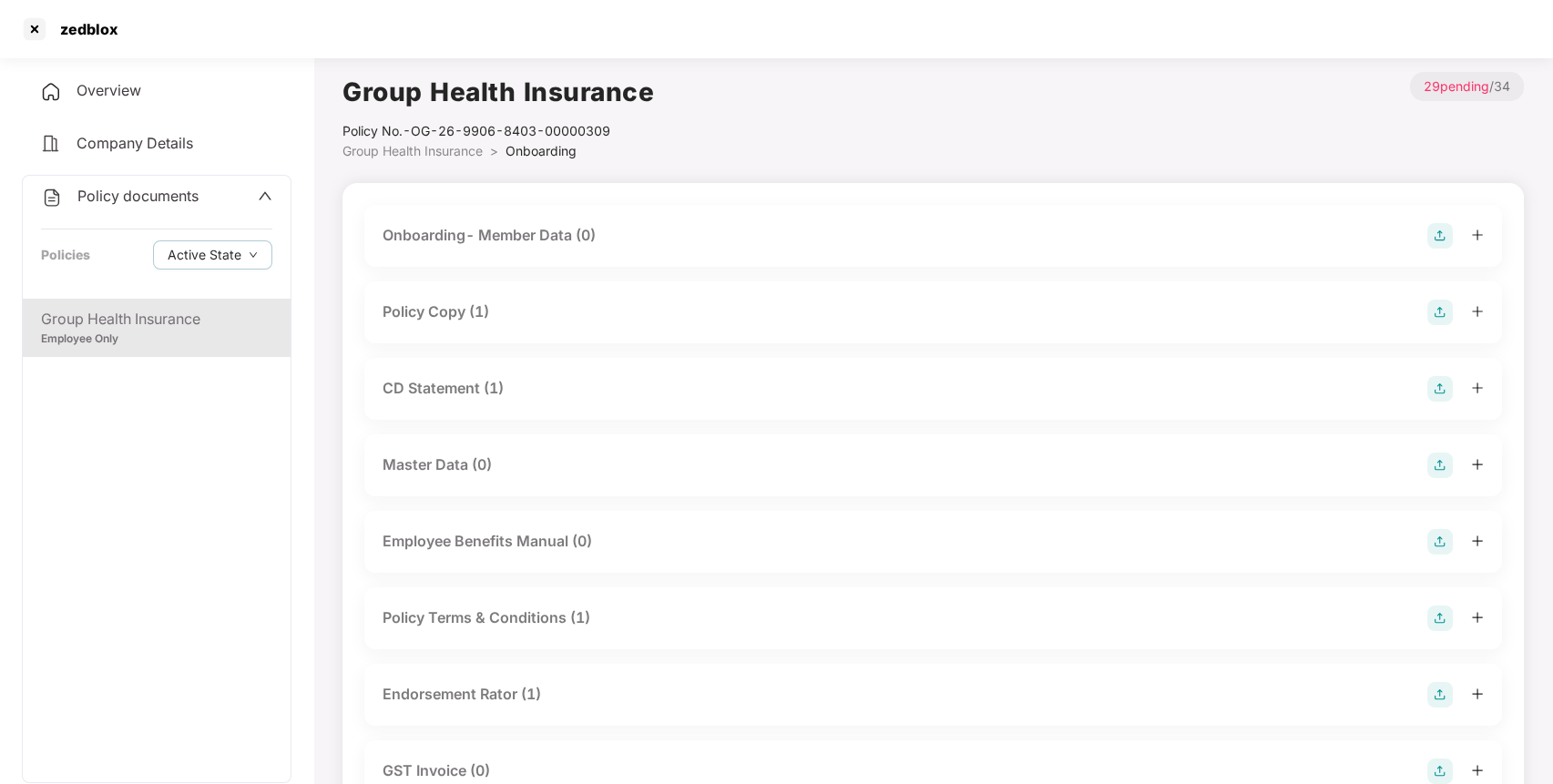
click at [491, 318] on div "Policy Copy (1)" at bounding box center [933, 312] width 1101 height 25
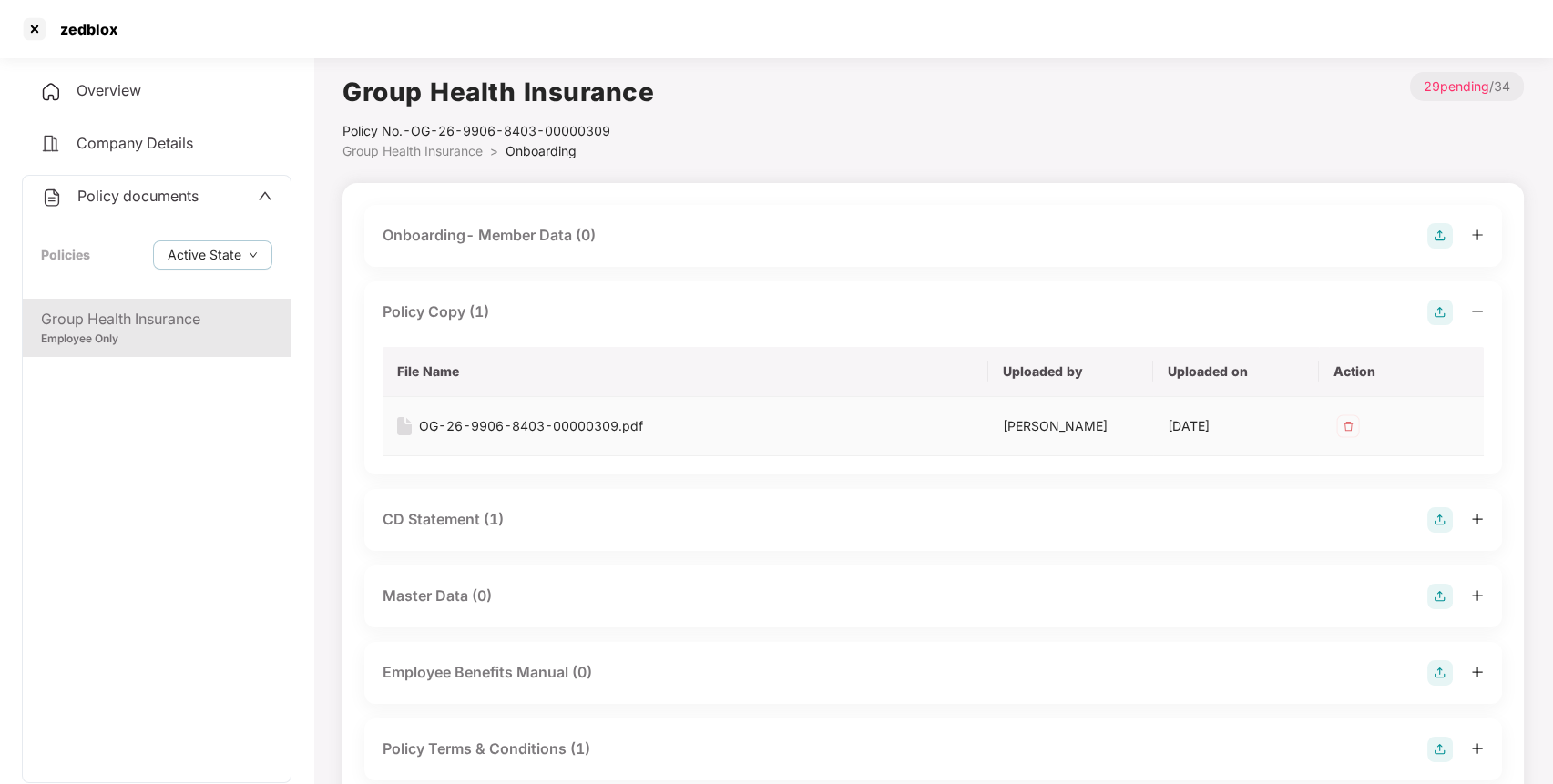
click at [561, 417] on div "OG-26-9906-8403-00000309.pdf" at bounding box center [531, 426] width 224 height 20
click at [543, 526] on div "CD Statement (1)" at bounding box center [933, 520] width 1101 height 25
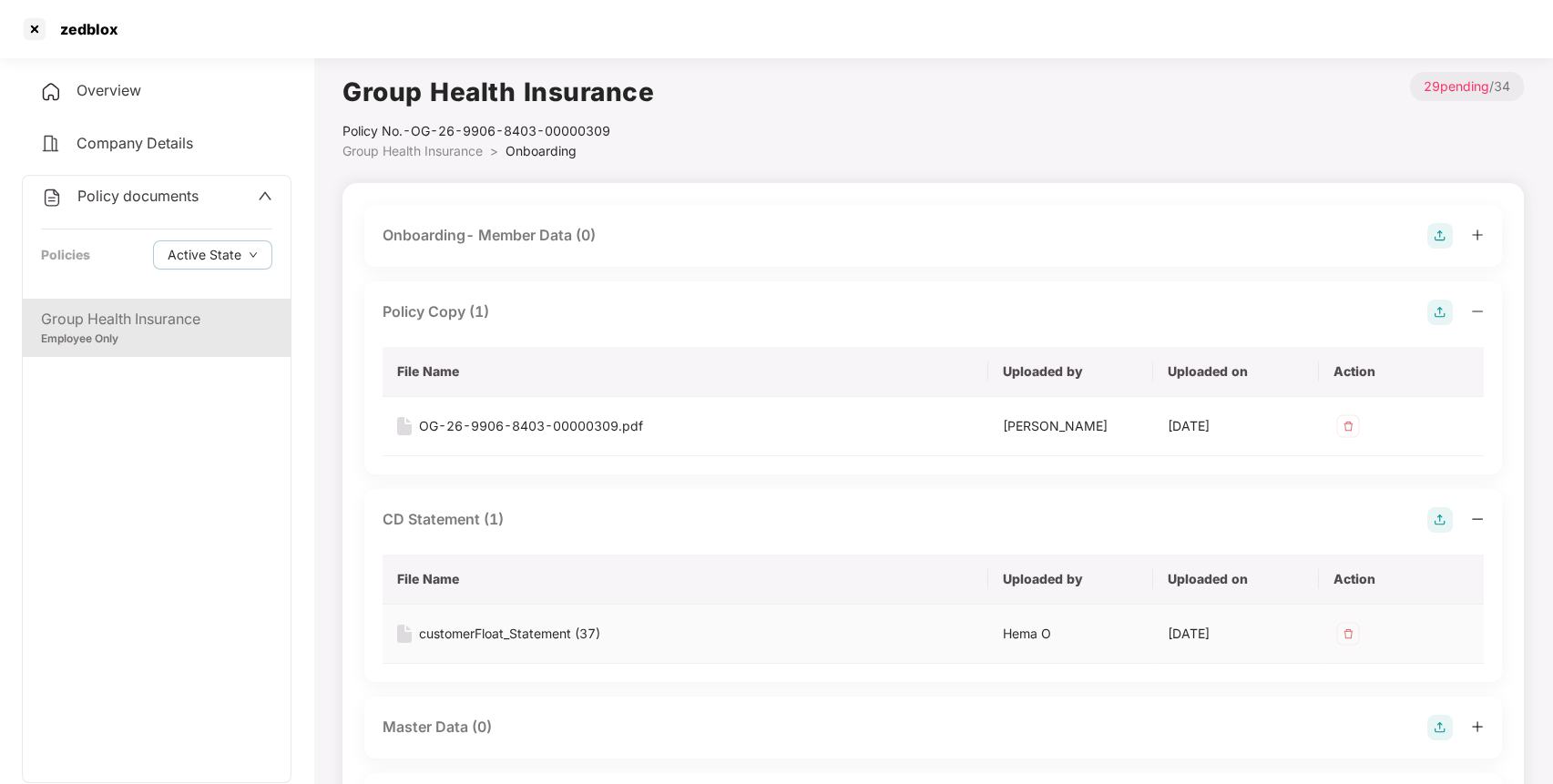
click at [478, 625] on div "customerFloat_Statement (37)" at bounding box center [509, 634] width 181 height 20
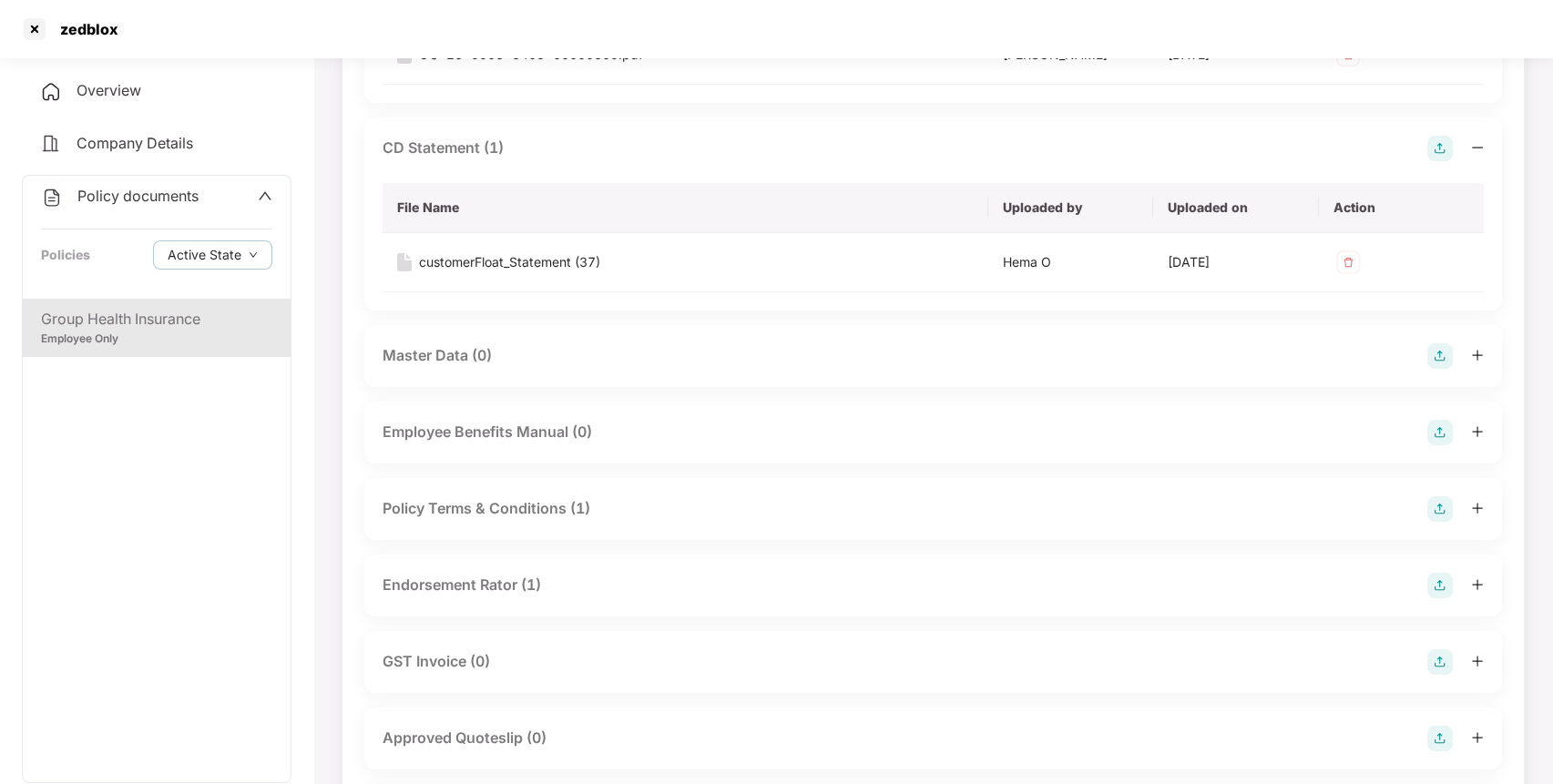
click at [507, 503] on div "Policy Terms & Conditions (1)" at bounding box center [486, 508] width 208 height 23
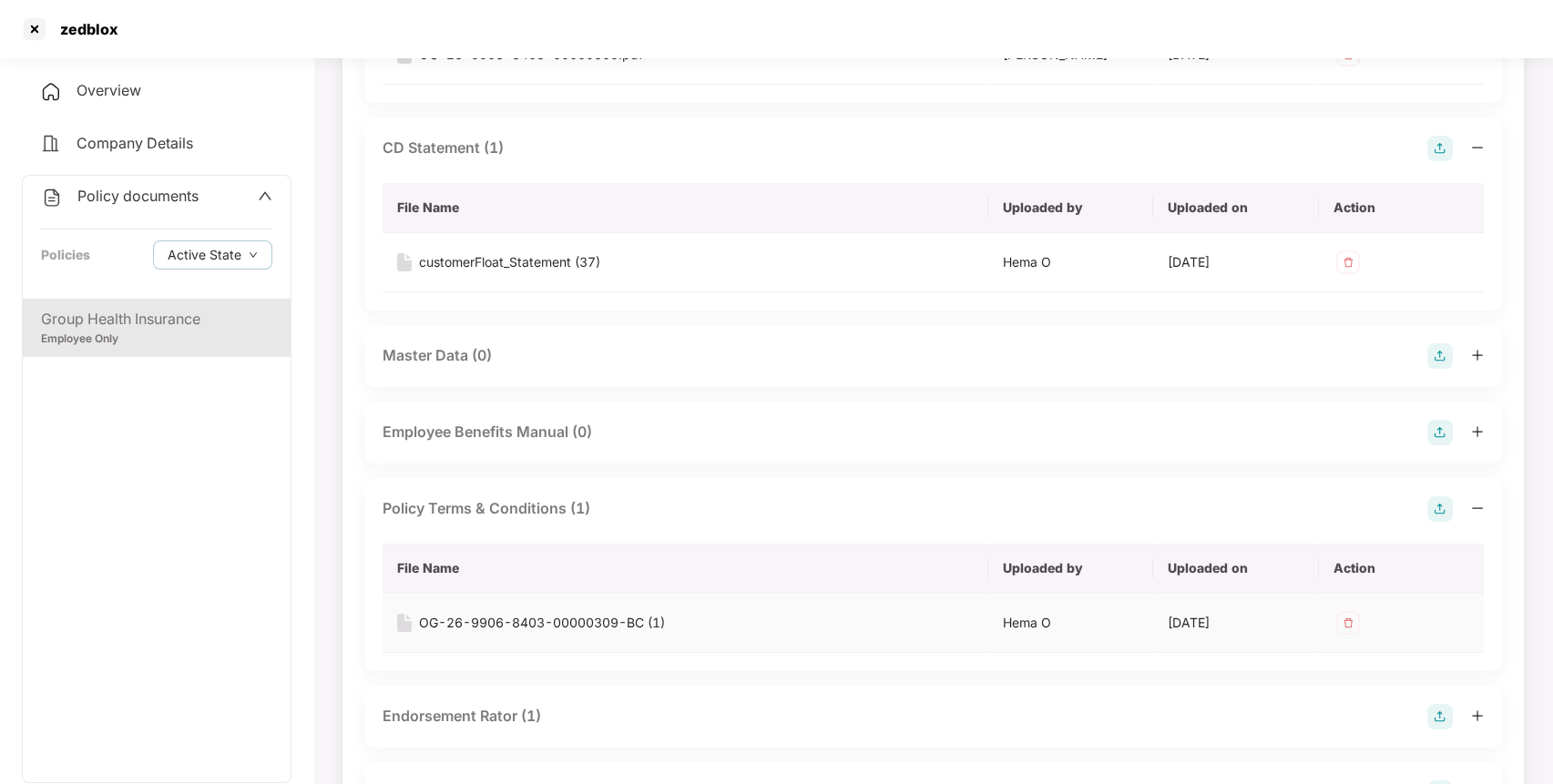
click at [496, 622] on div "OG-26-9906-8403-00000309-BC (1)" at bounding box center [542, 623] width 246 height 20
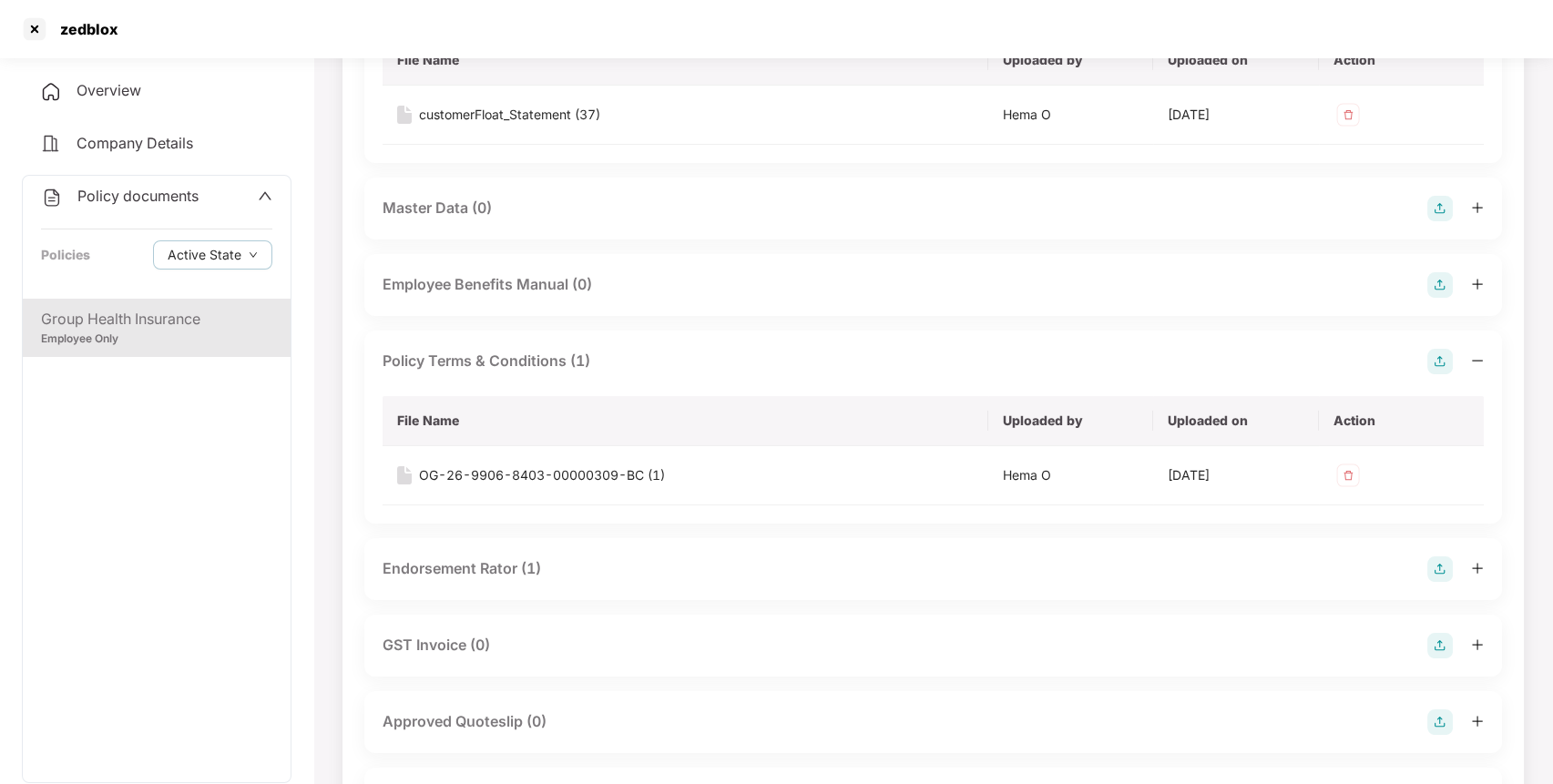
scroll to position [555, 0]
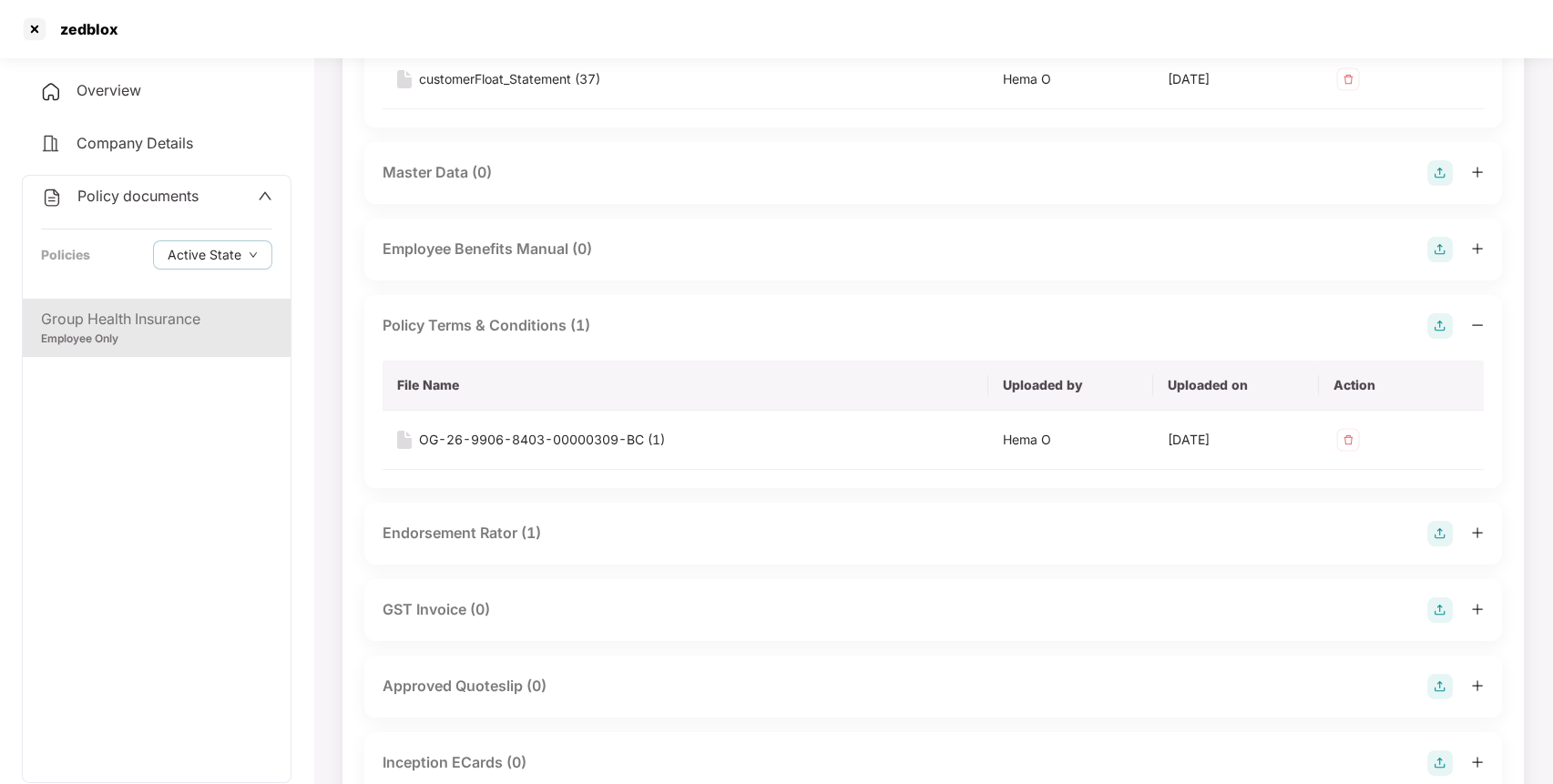
click at [497, 522] on div "Endorsement Rator (1)" at bounding box center [462, 533] width 158 height 23
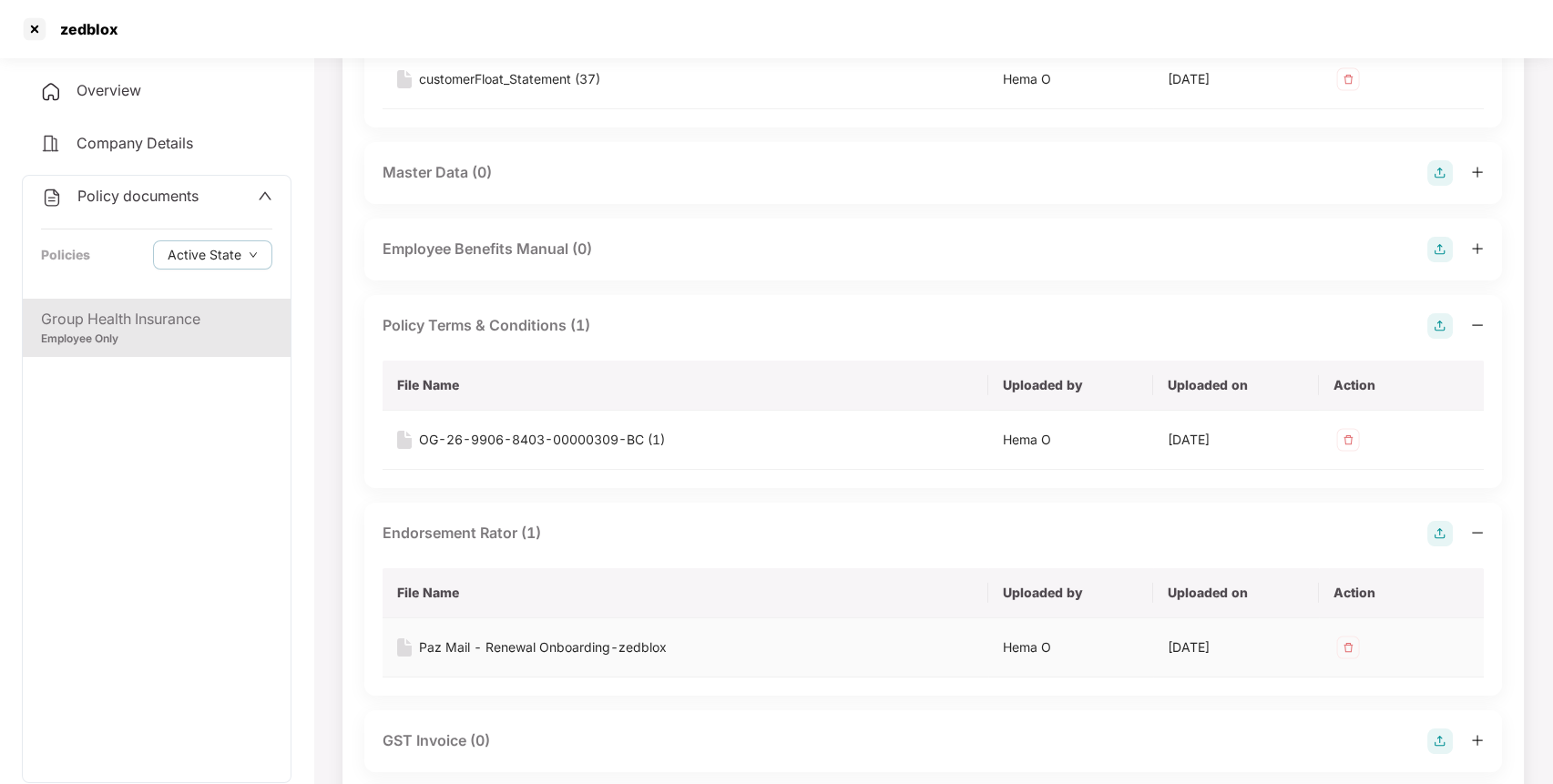
click at [507, 654] on div "Paz Mail - Renewal Onboarding-zedblox" at bounding box center [543, 647] width 248 height 20
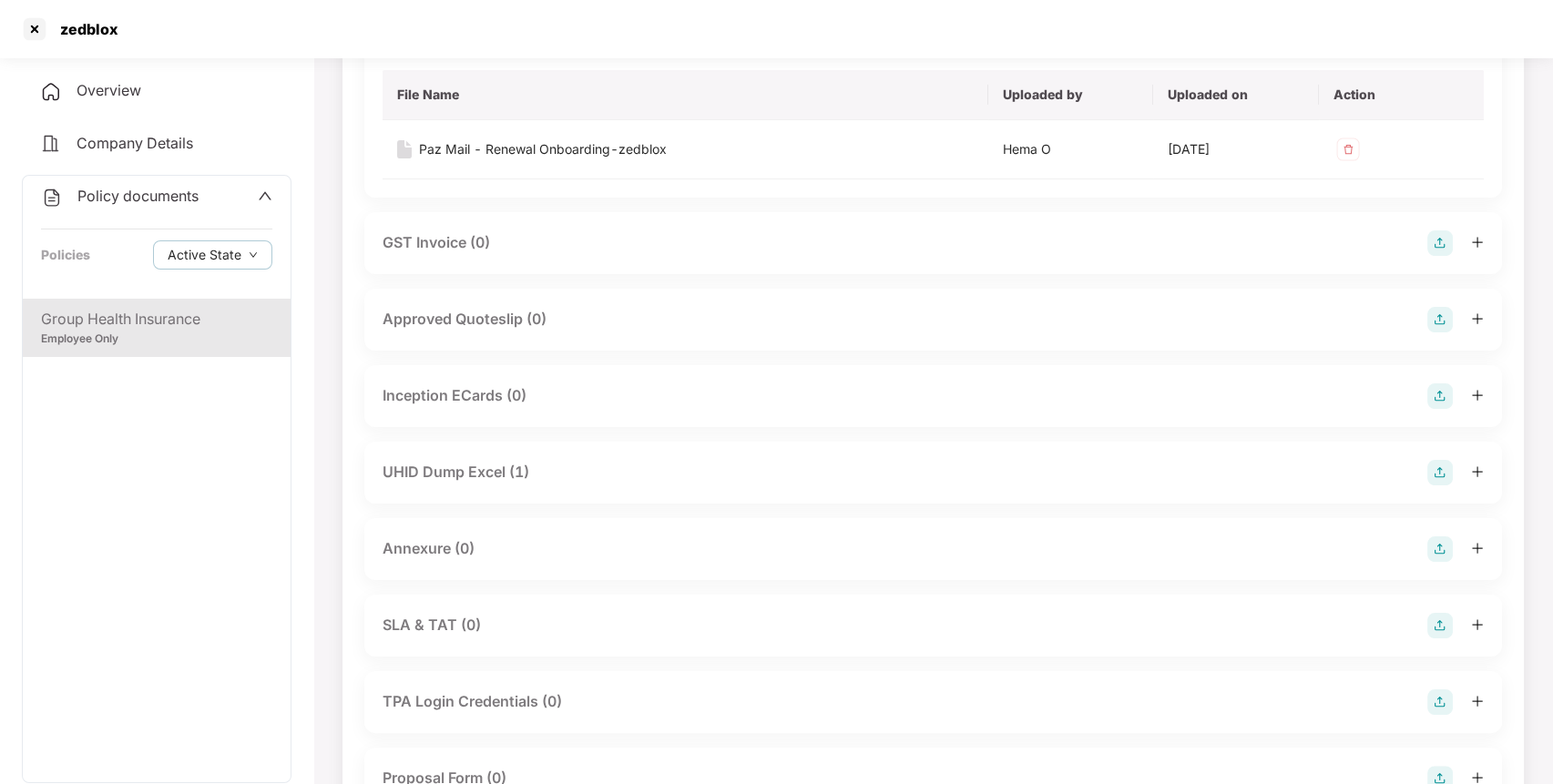
scroll to position [1064, 0]
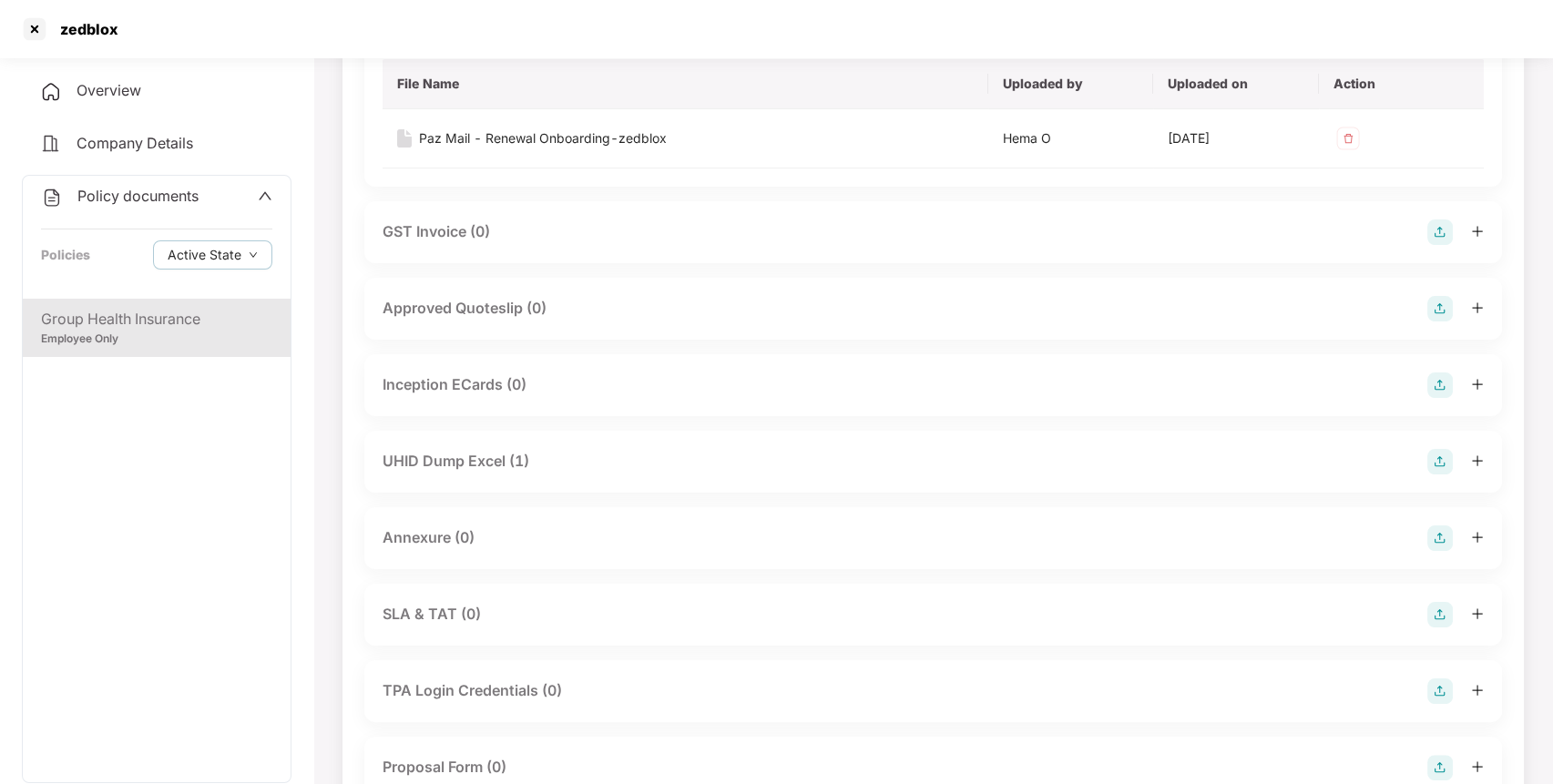
click at [547, 452] on div "UHID Dump Excel (1)" at bounding box center [933, 462] width 1101 height 25
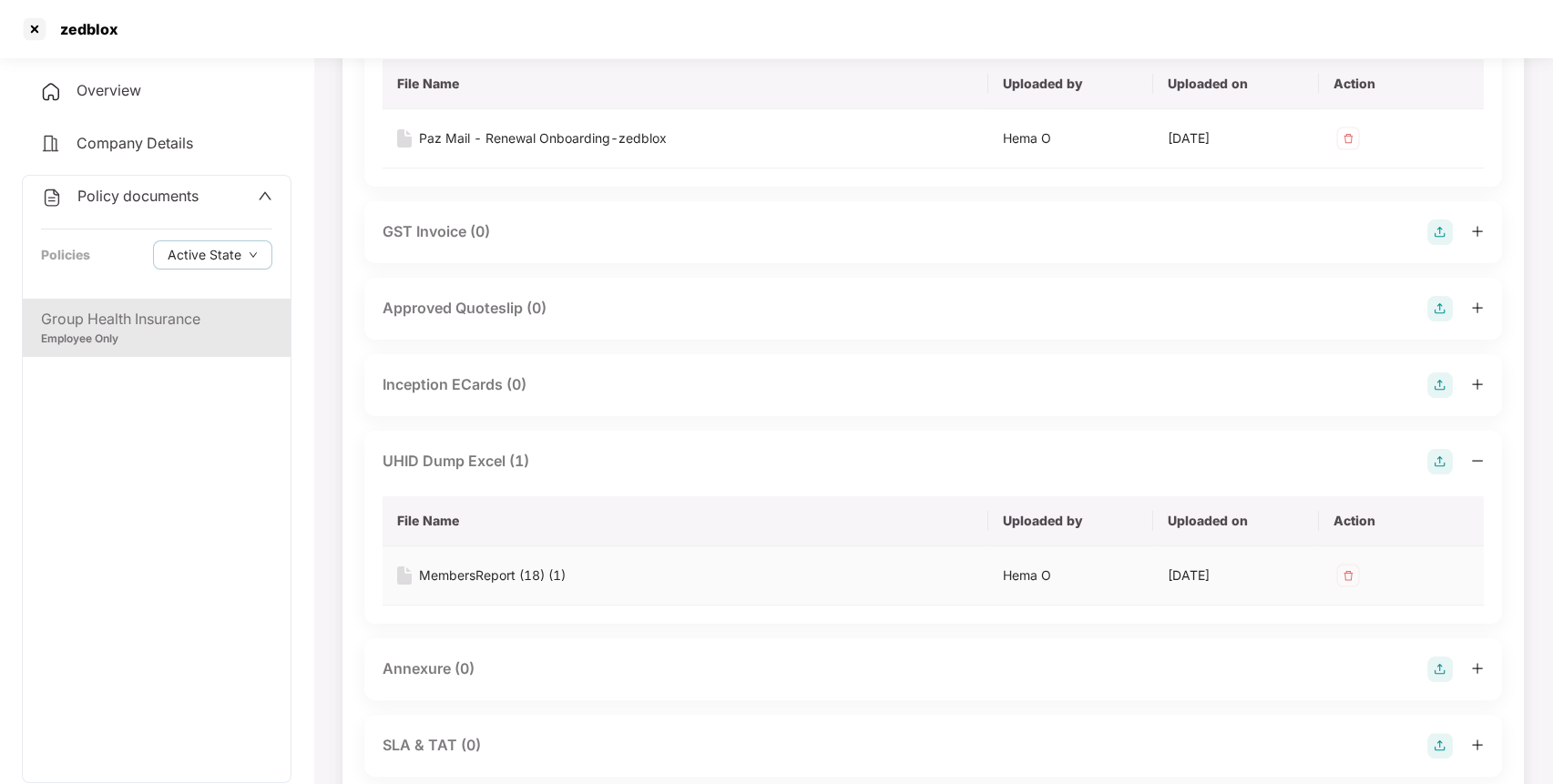
click at [465, 576] on div "MembersReport (18) (1)" at bounding box center [492, 575] width 147 height 20
click at [29, 38] on div at bounding box center [35, 29] width 29 height 29
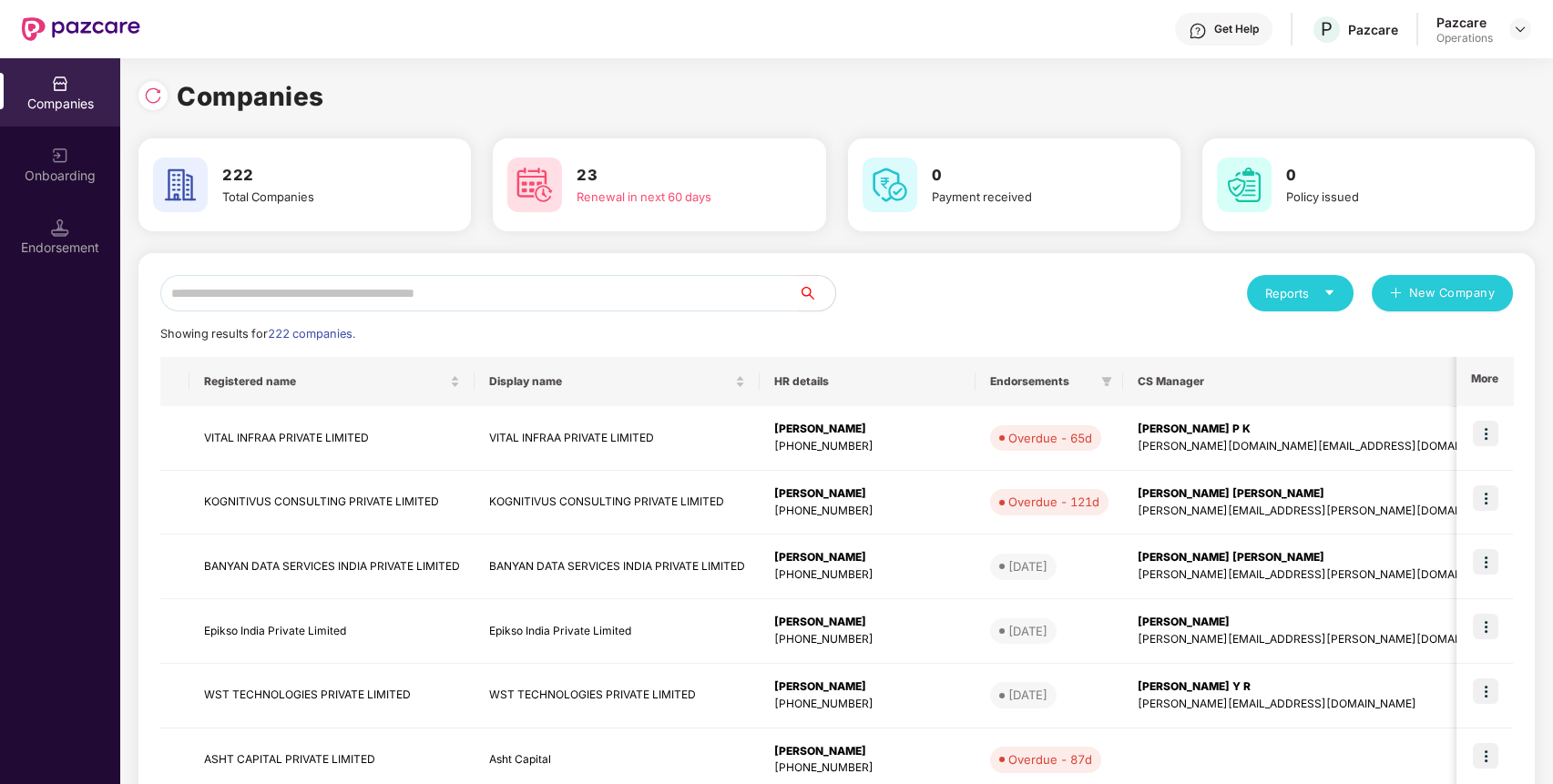
scroll to position [0, 0]
click at [248, 294] on input "text" at bounding box center [479, 293] width 639 height 36
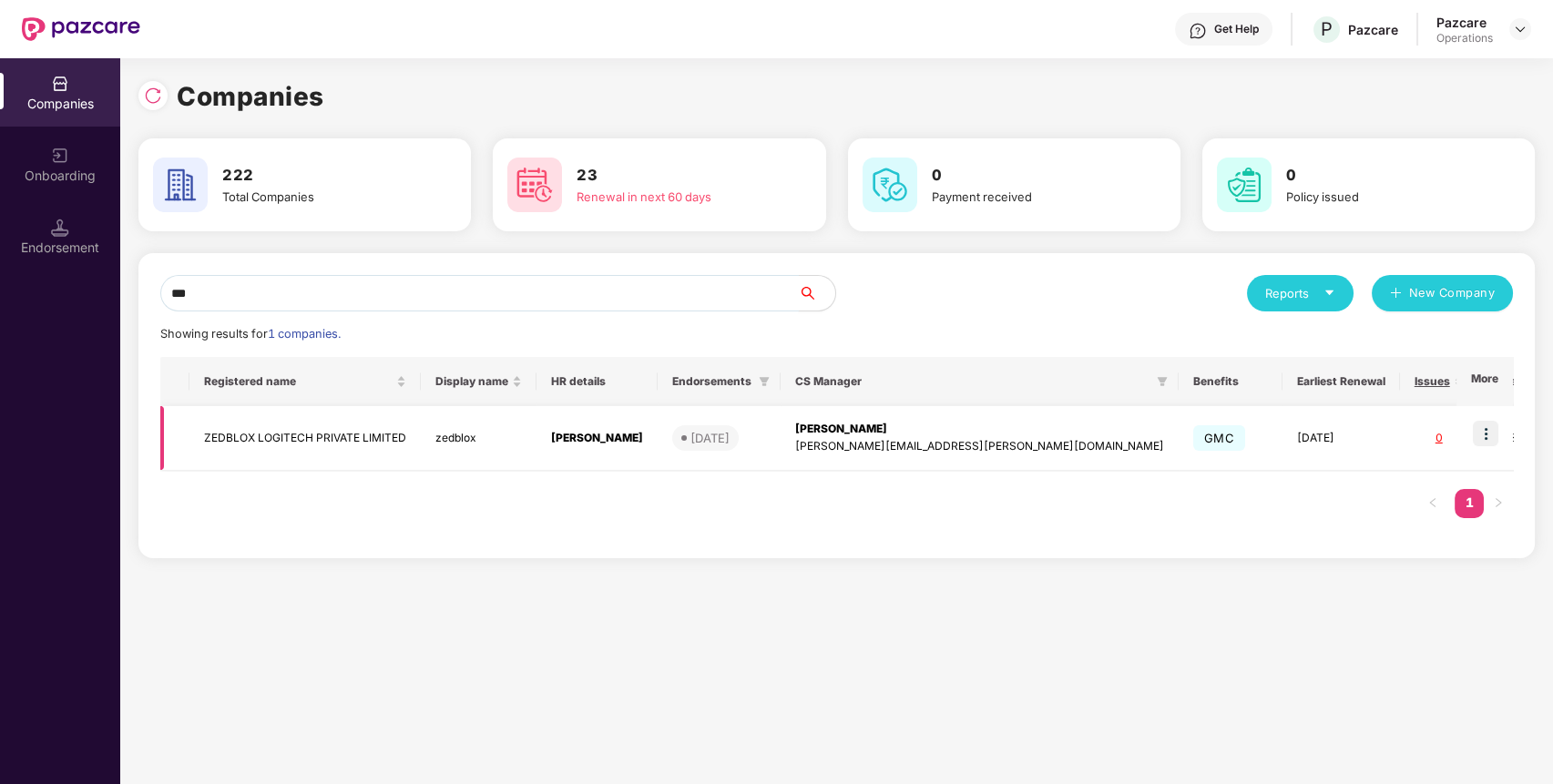
type input "***"
click at [291, 433] on td "ZEDBLOX LOGITECH PRIVATE LIMITED" at bounding box center [305, 438] width 231 height 65
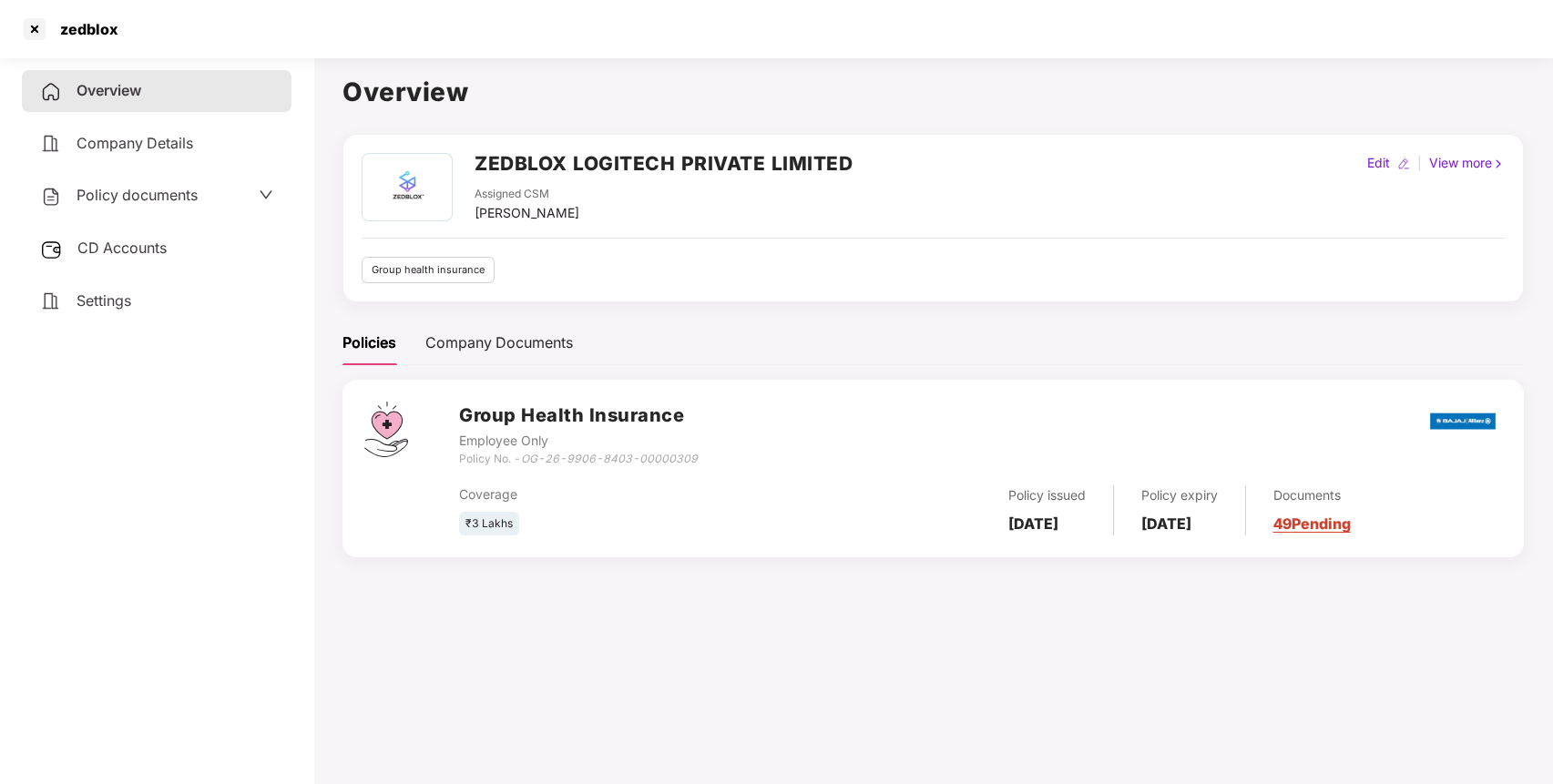
click at [150, 192] on span "Policy documents" at bounding box center [137, 195] width 121 height 18
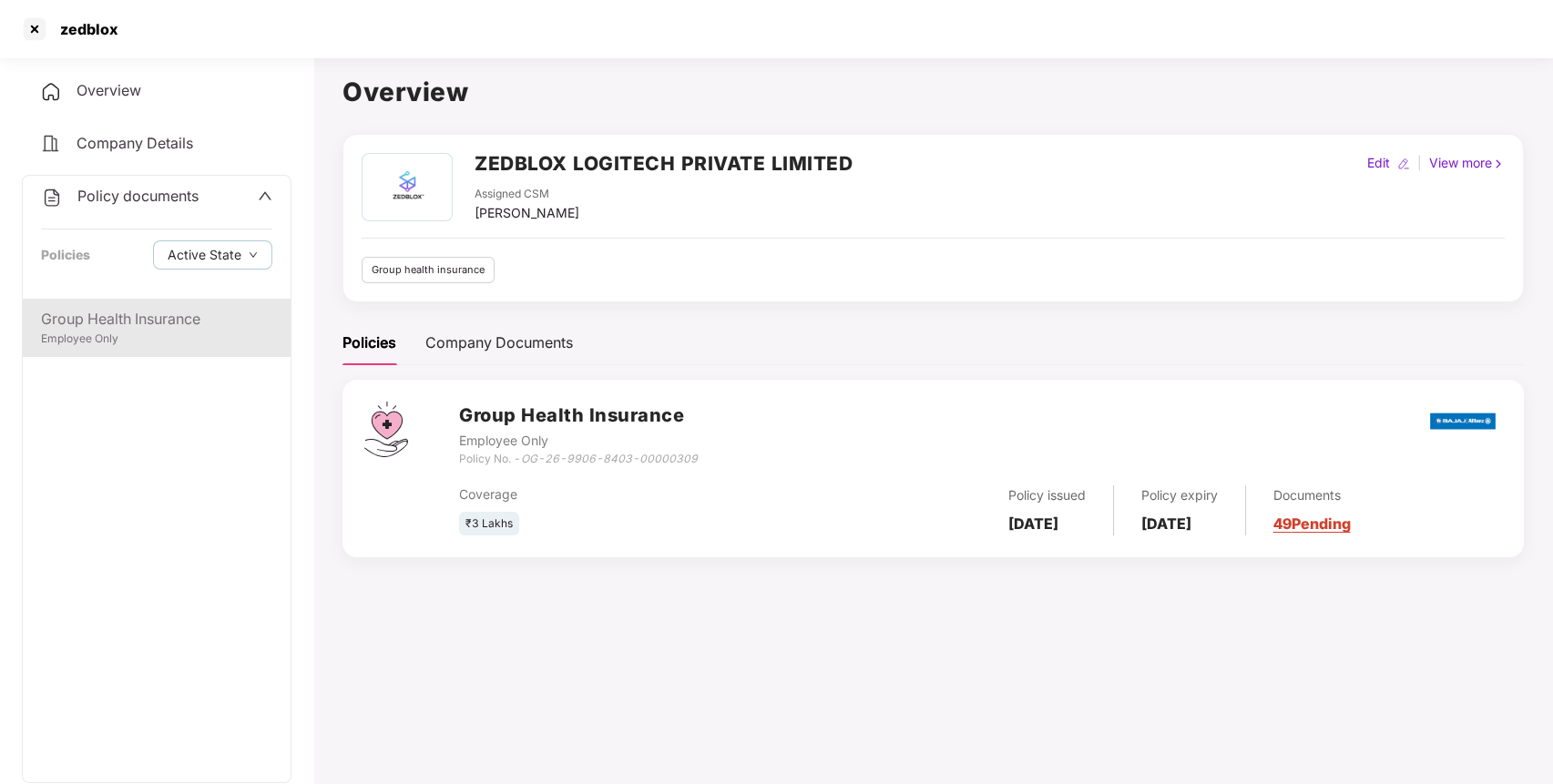
click at [126, 313] on div "Group Health Insurance" at bounding box center [157, 319] width 231 height 23
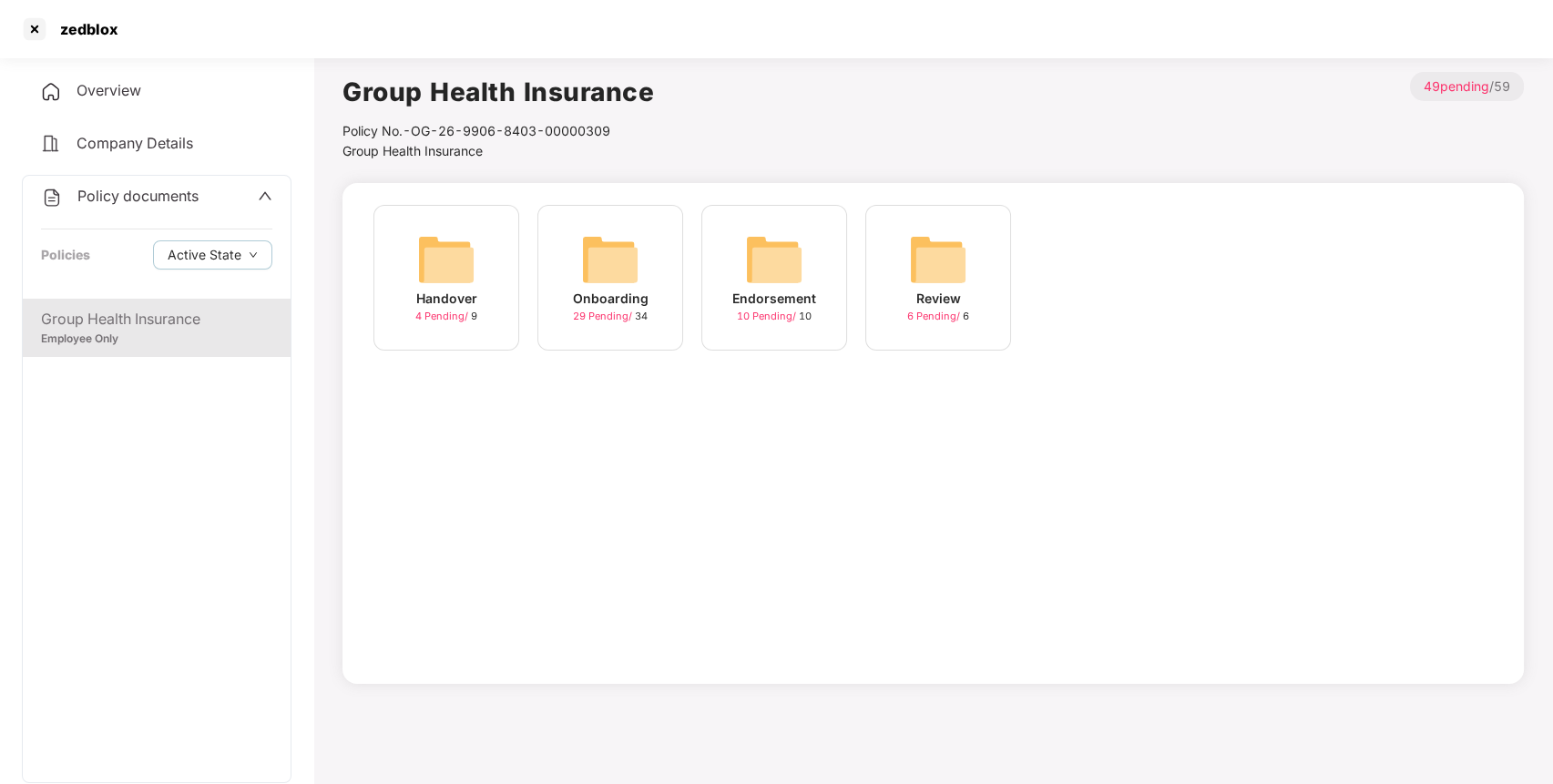
click at [752, 246] on img at bounding box center [774, 260] width 58 height 58
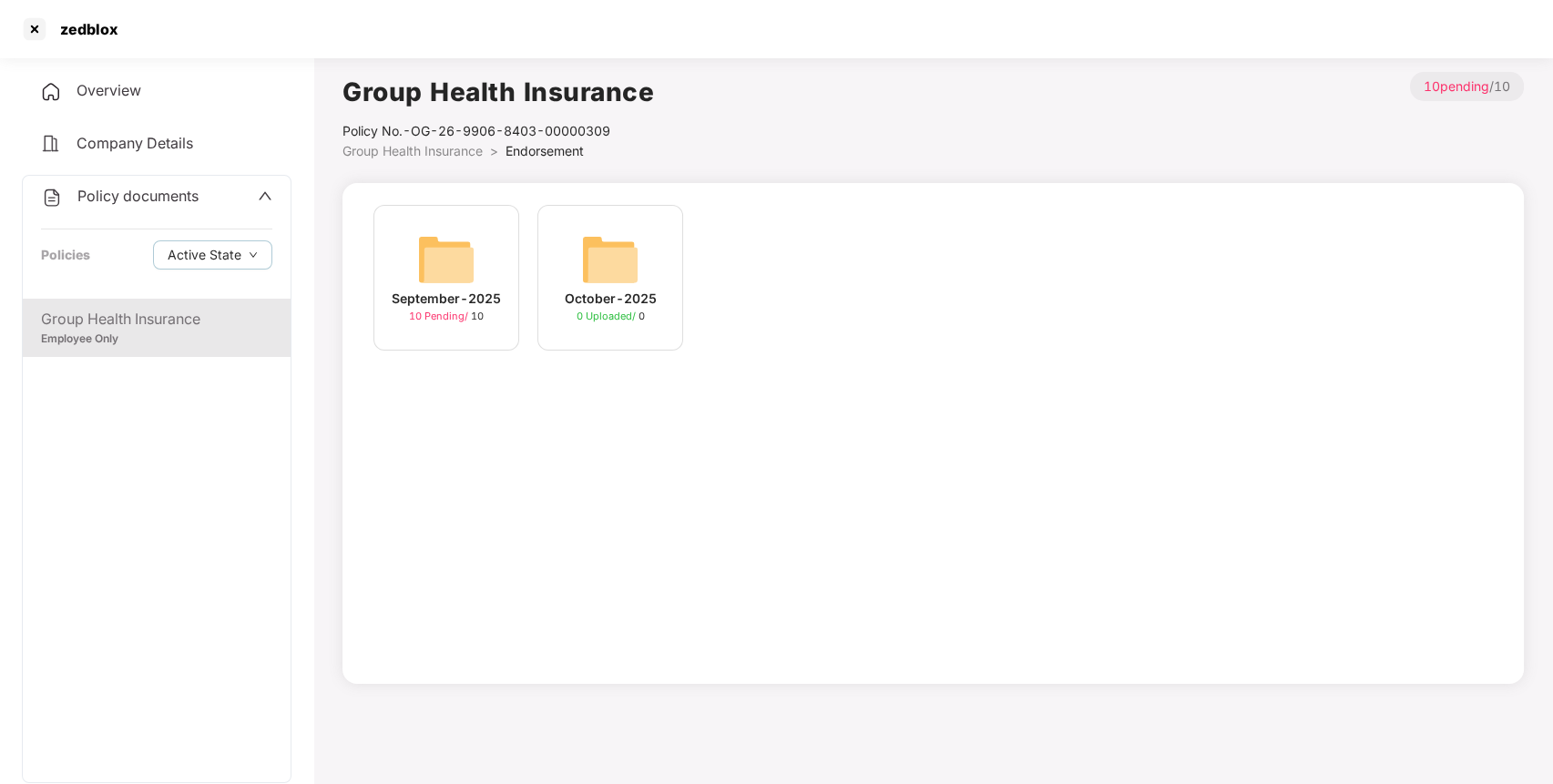
click at [417, 260] on img at bounding box center [446, 260] width 58 height 58
click at [474, 252] on img at bounding box center [446, 260] width 58 height 58
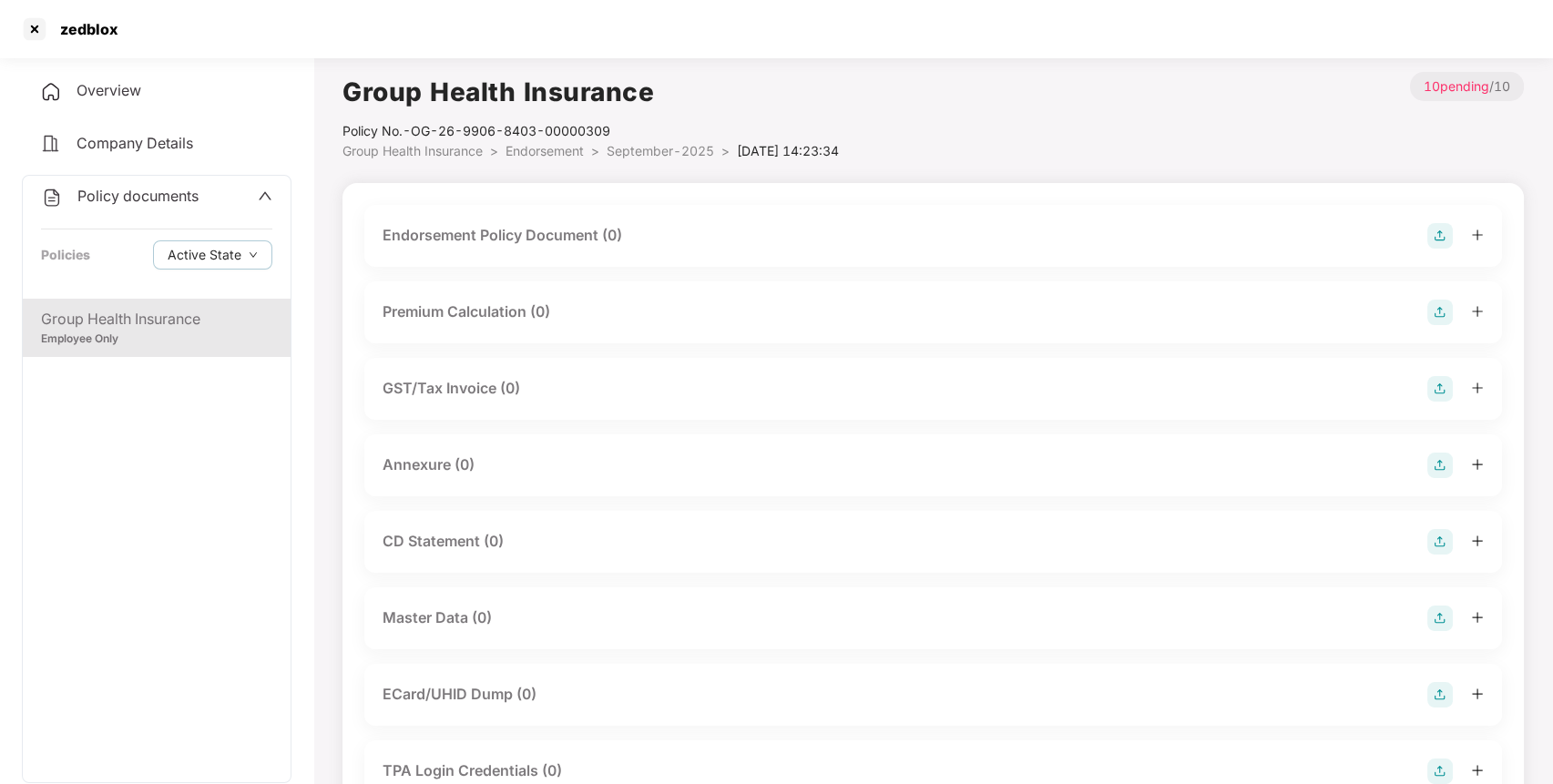
click at [1436, 230] on img at bounding box center [1440, 236] width 26 height 25
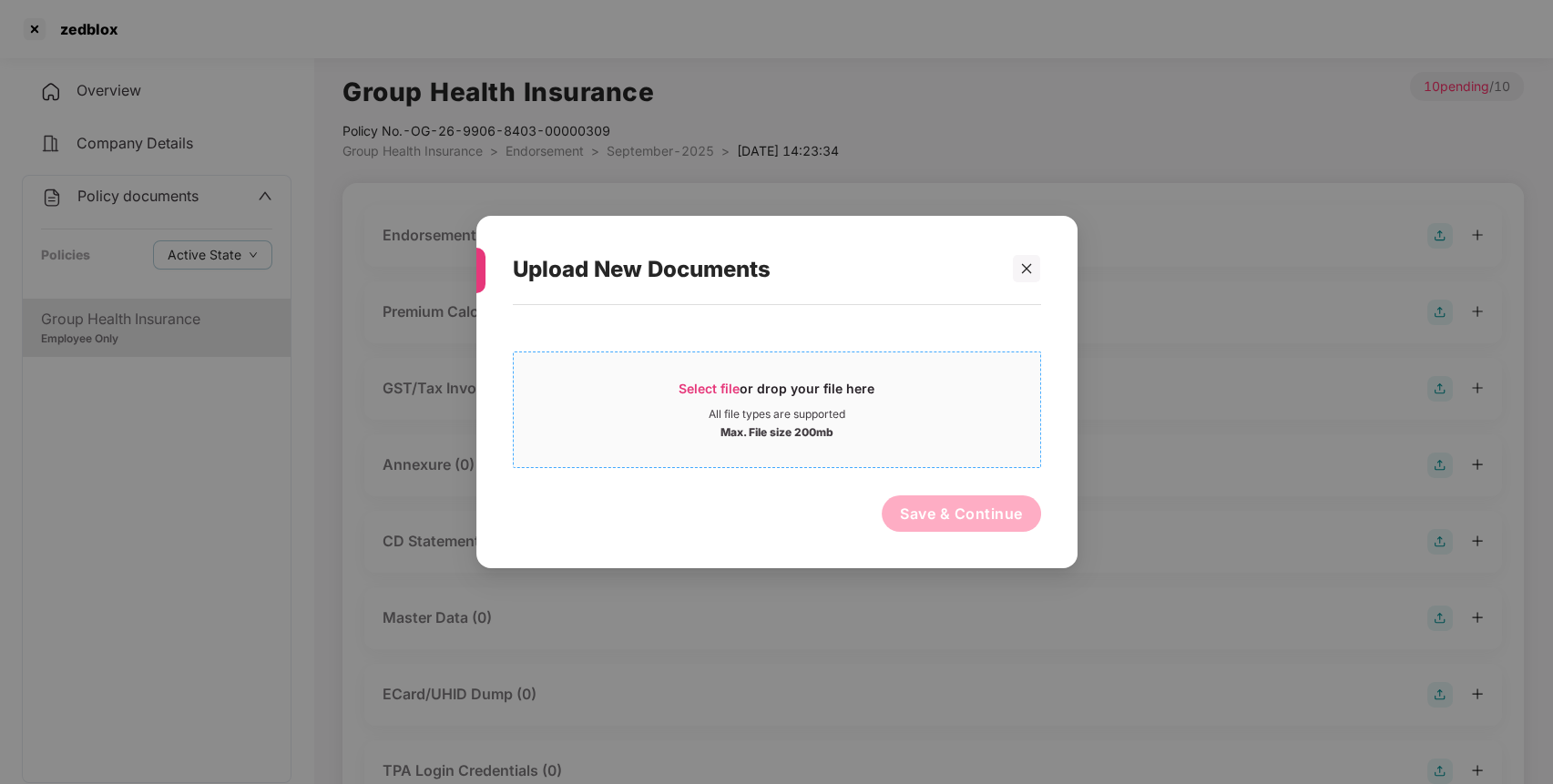
click at [702, 386] on span "Select file" at bounding box center [709, 388] width 61 height 15
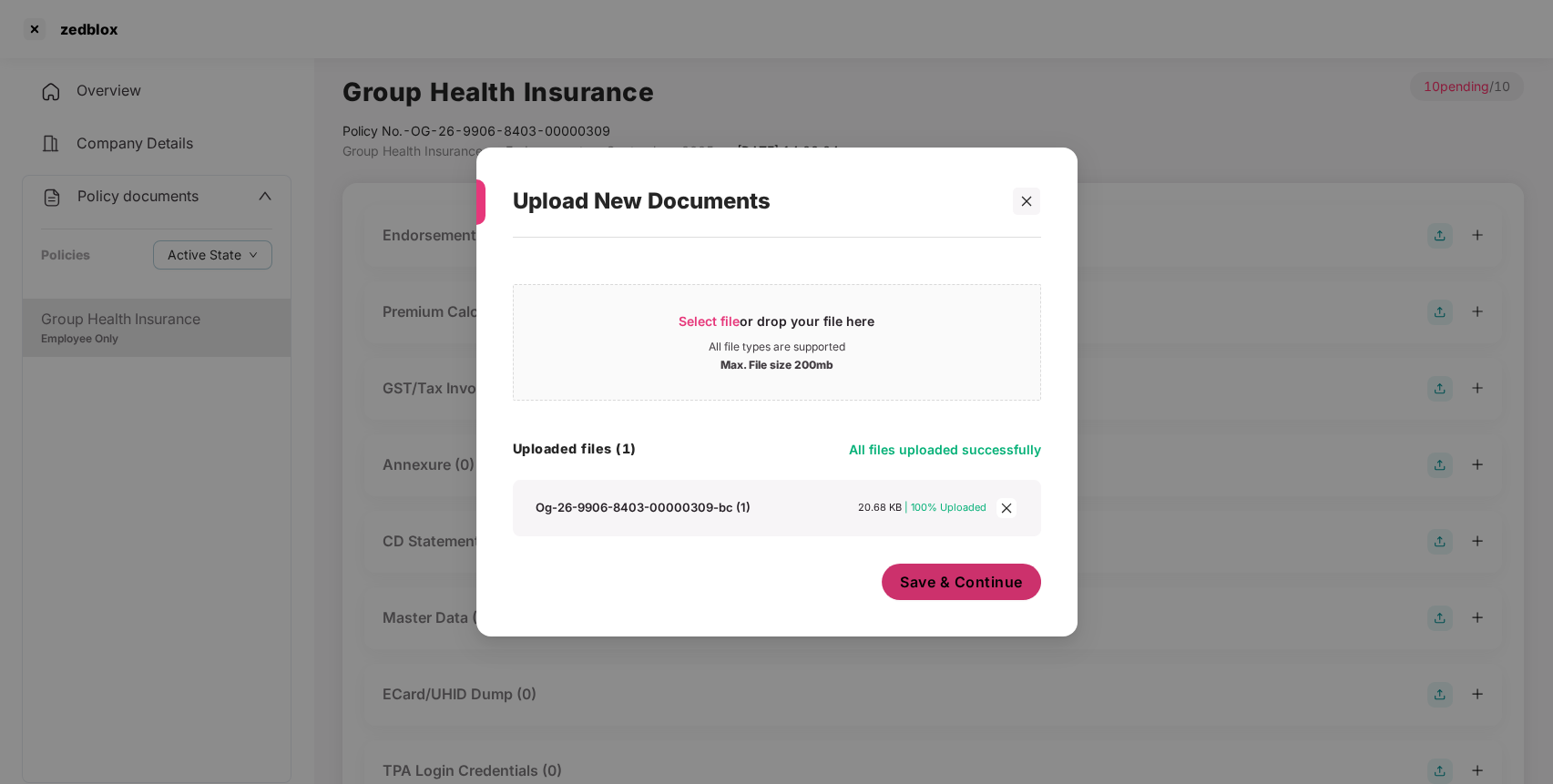
click at [956, 592] on span "Save & Continue" at bounding box center [961, 582] width 123 height 20
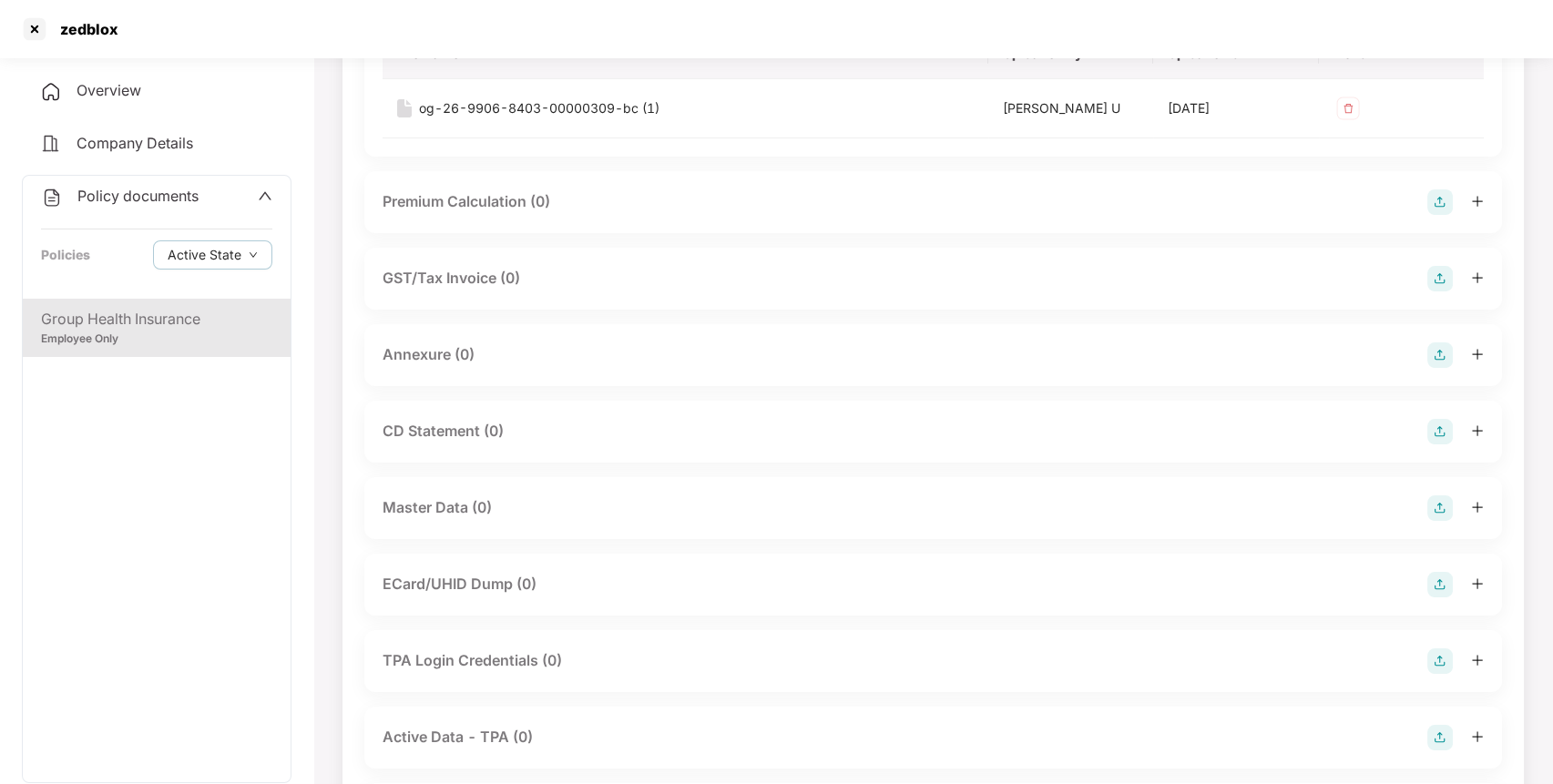
scroll to position [242, 0]
click at [1441, 347] on img at bounding box center [1440, 354] width 26 height 25
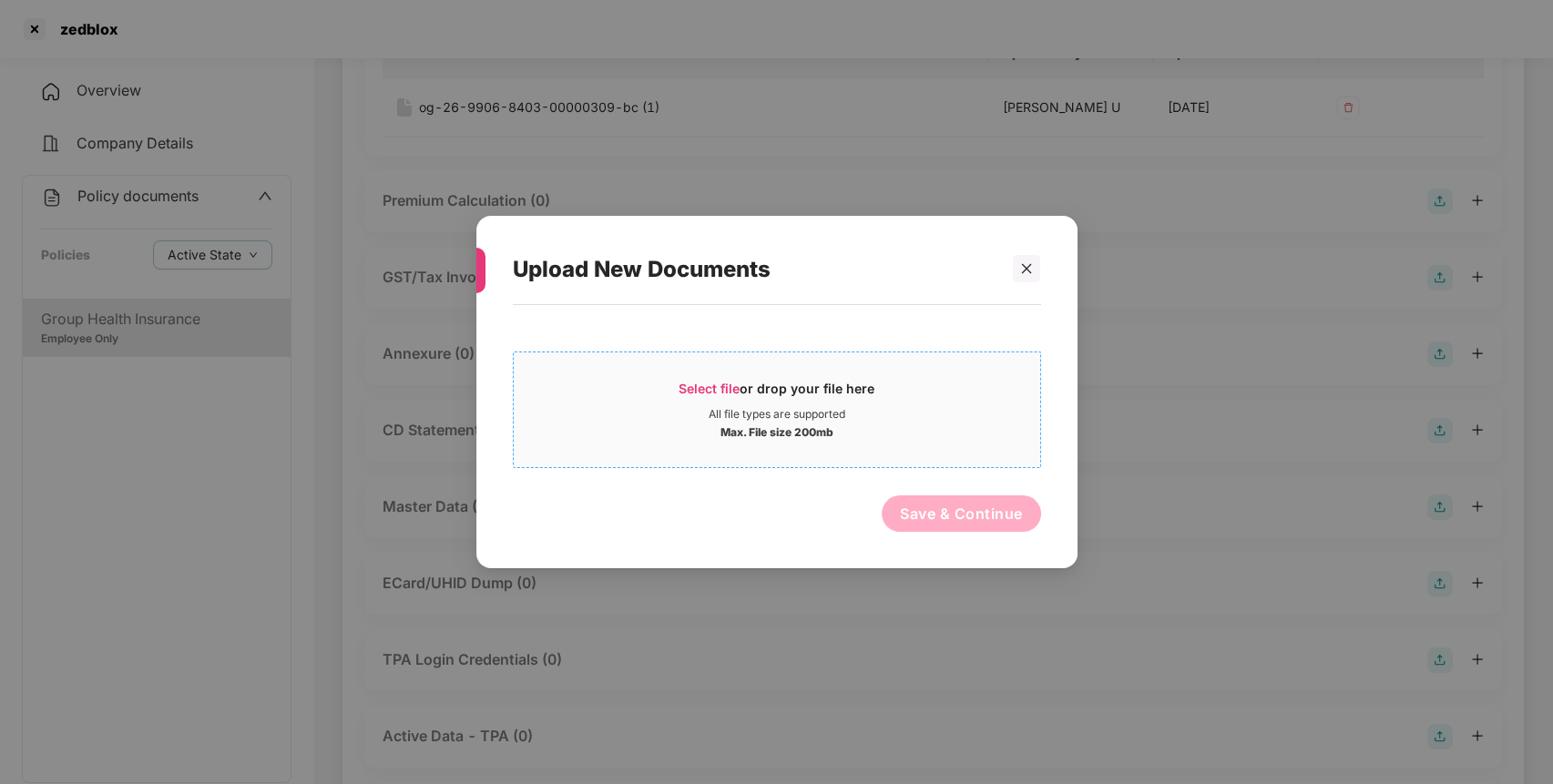
click at [730, 386] on span "Select file" at bounding box center [709, 388] width 61 height 15
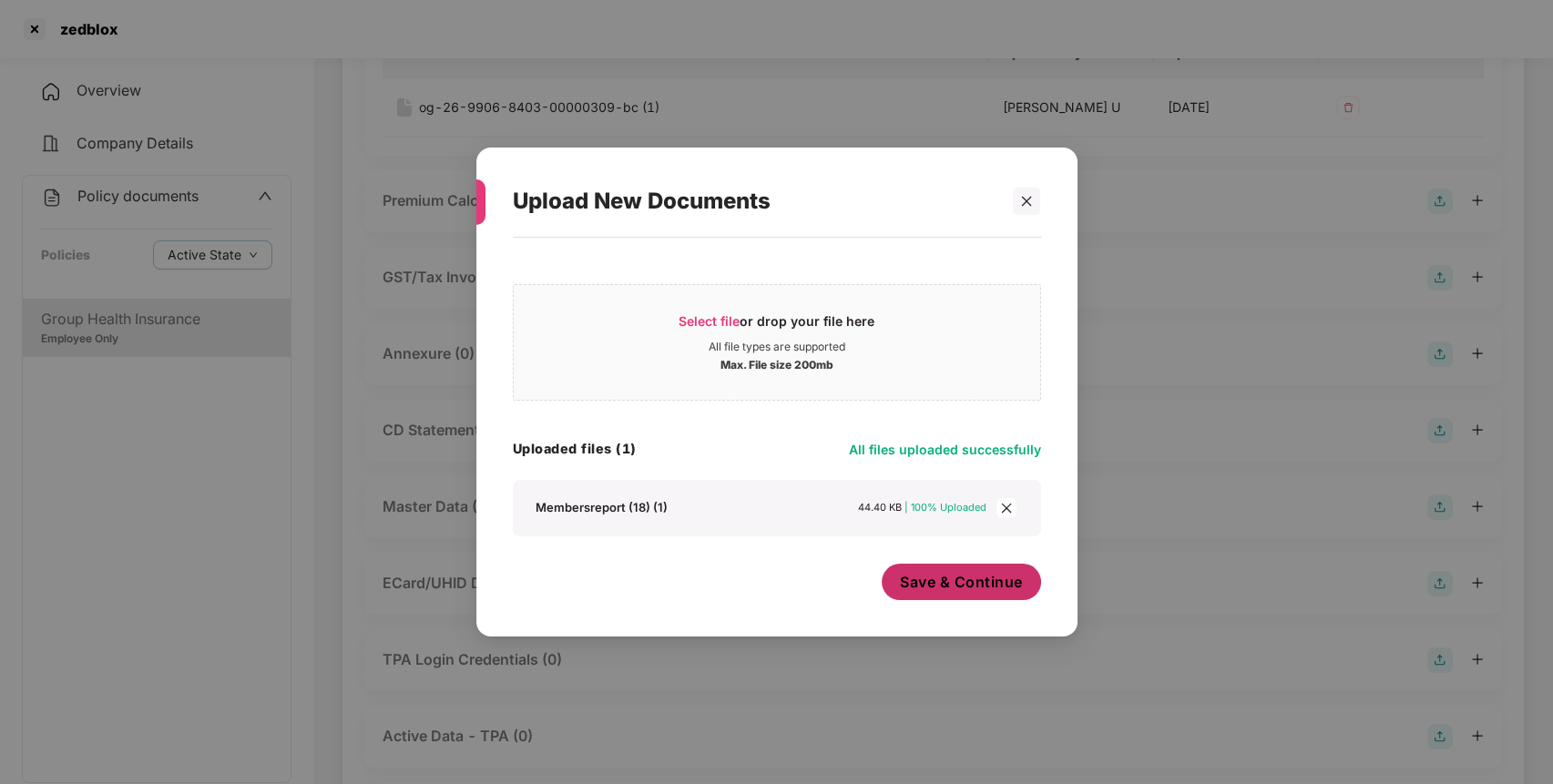
click at [946, 575] on span "Save & Continue" at bounding box center [961, 582] width 123 height 20
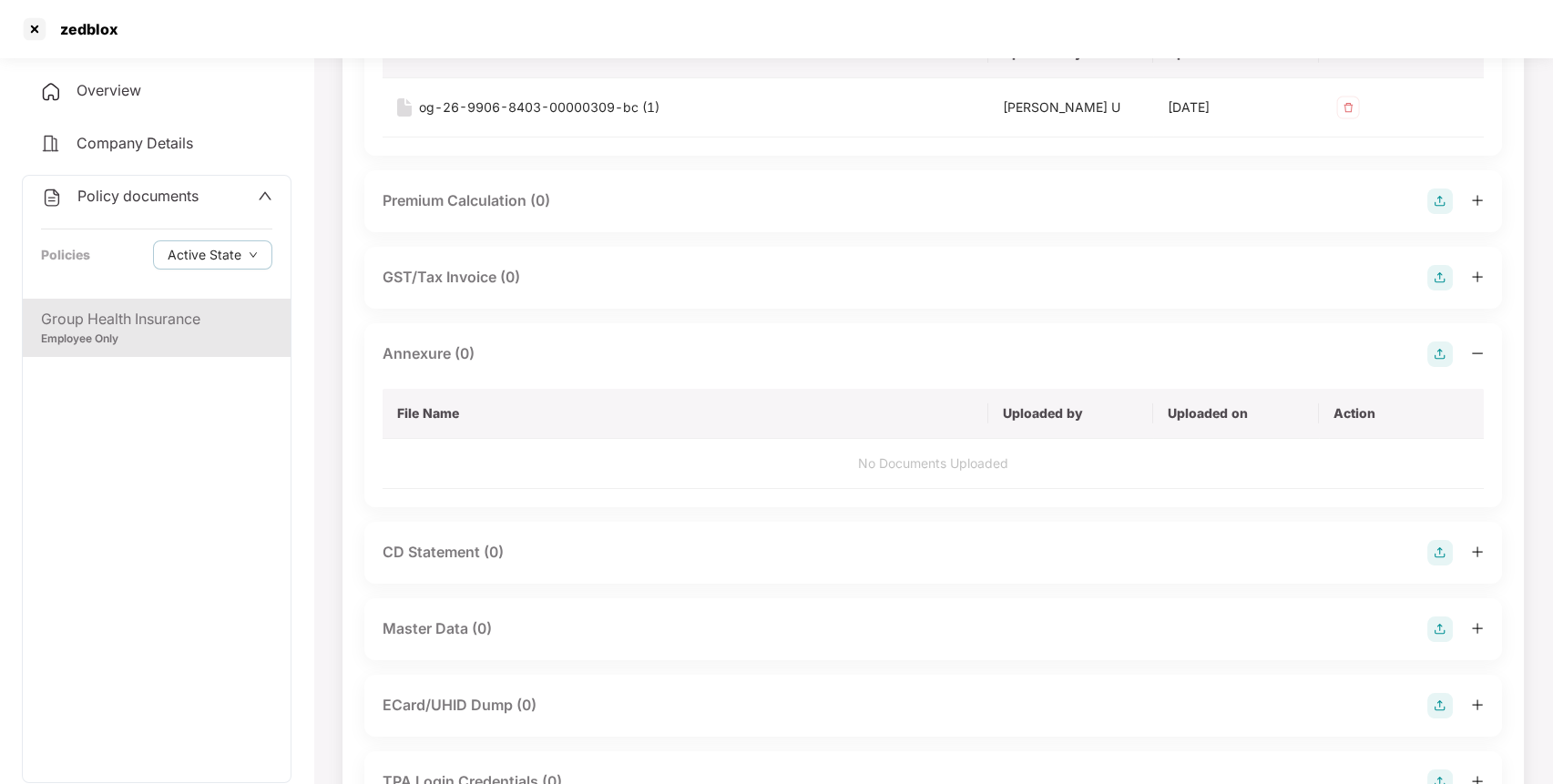
scroll to position [0, 0]
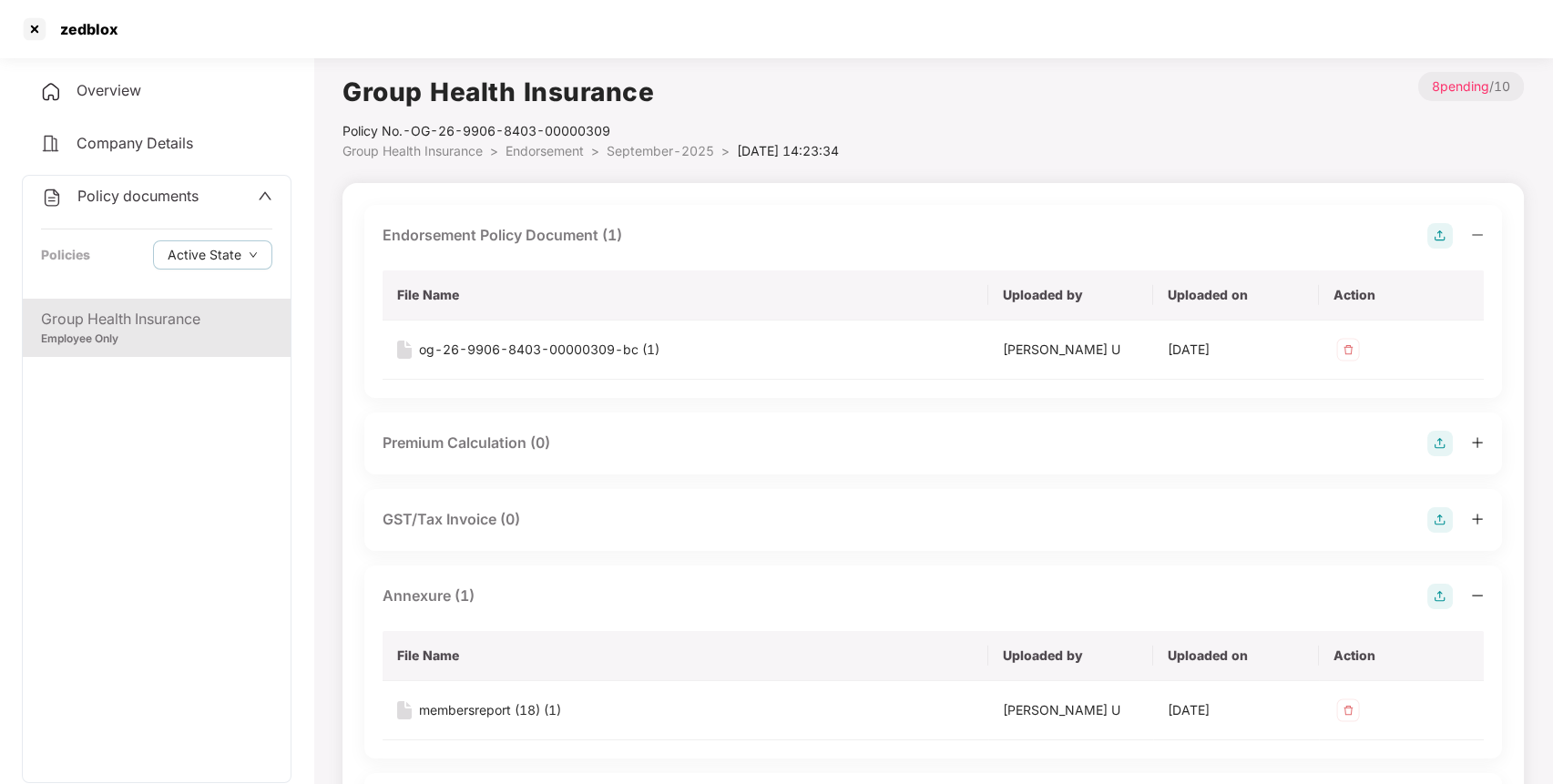
click at [665, 146] on span "September-2025" at bounding box center [660, 150] width 107 height 15
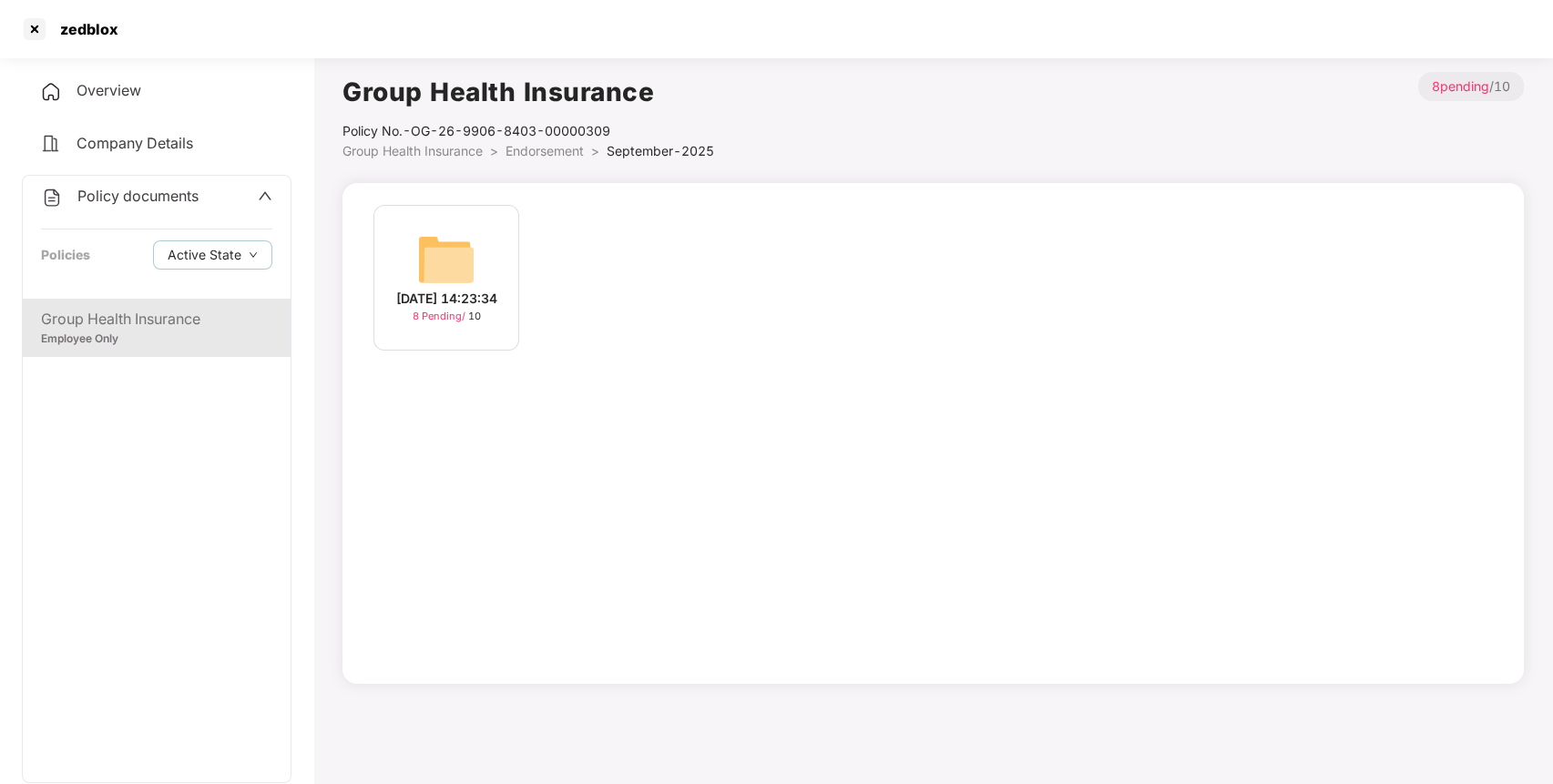
click at [565, 150] on span "Endorsement" at bounding box center [545, 150] width 78 height 15
click at [474, 254] on img at bounding box center [446, 260] width 58 height 58
click at [447, 237] on img at bounding box center [446, 260] width 58 height 58
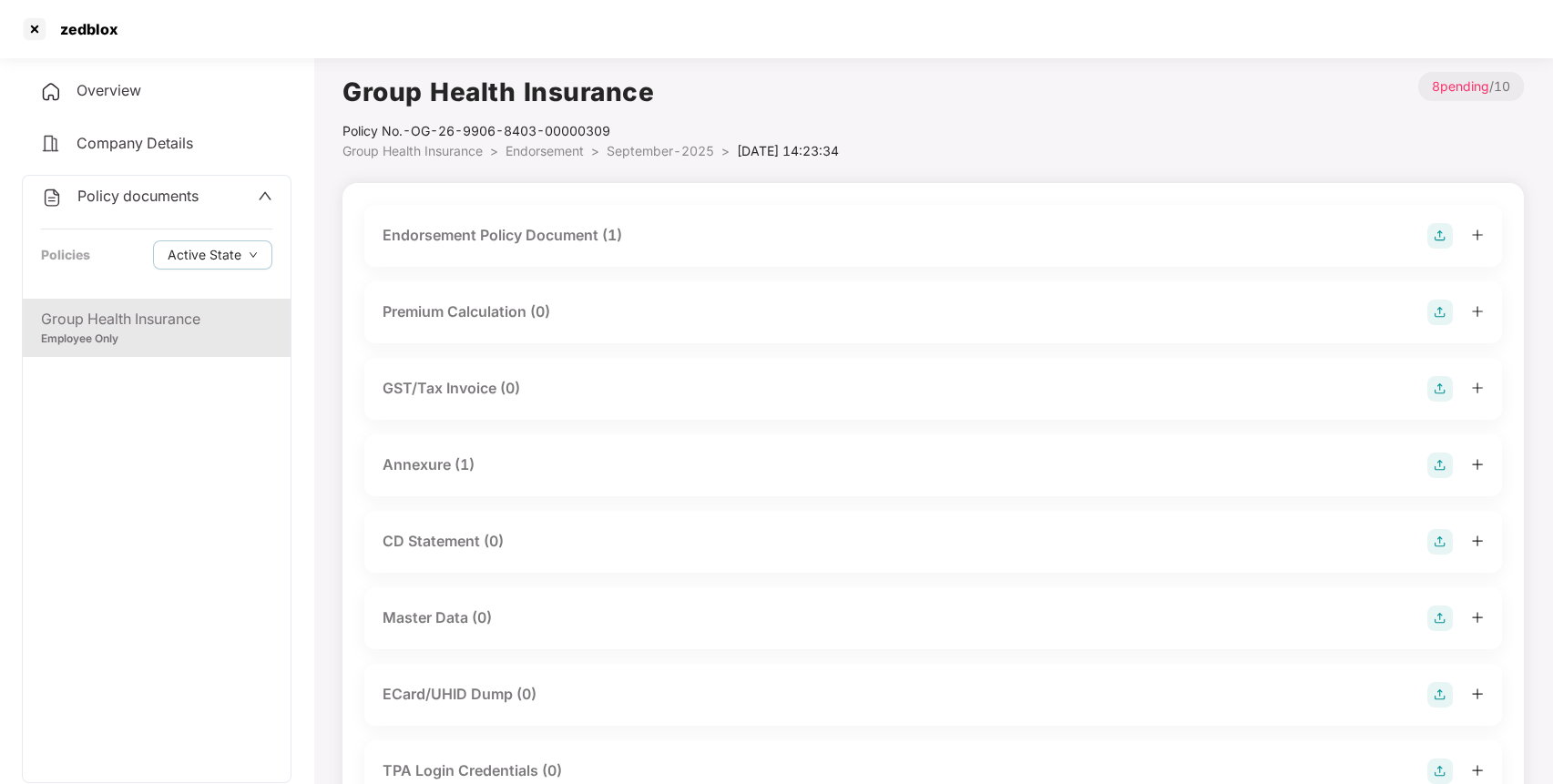
scroll to position [152, 0]
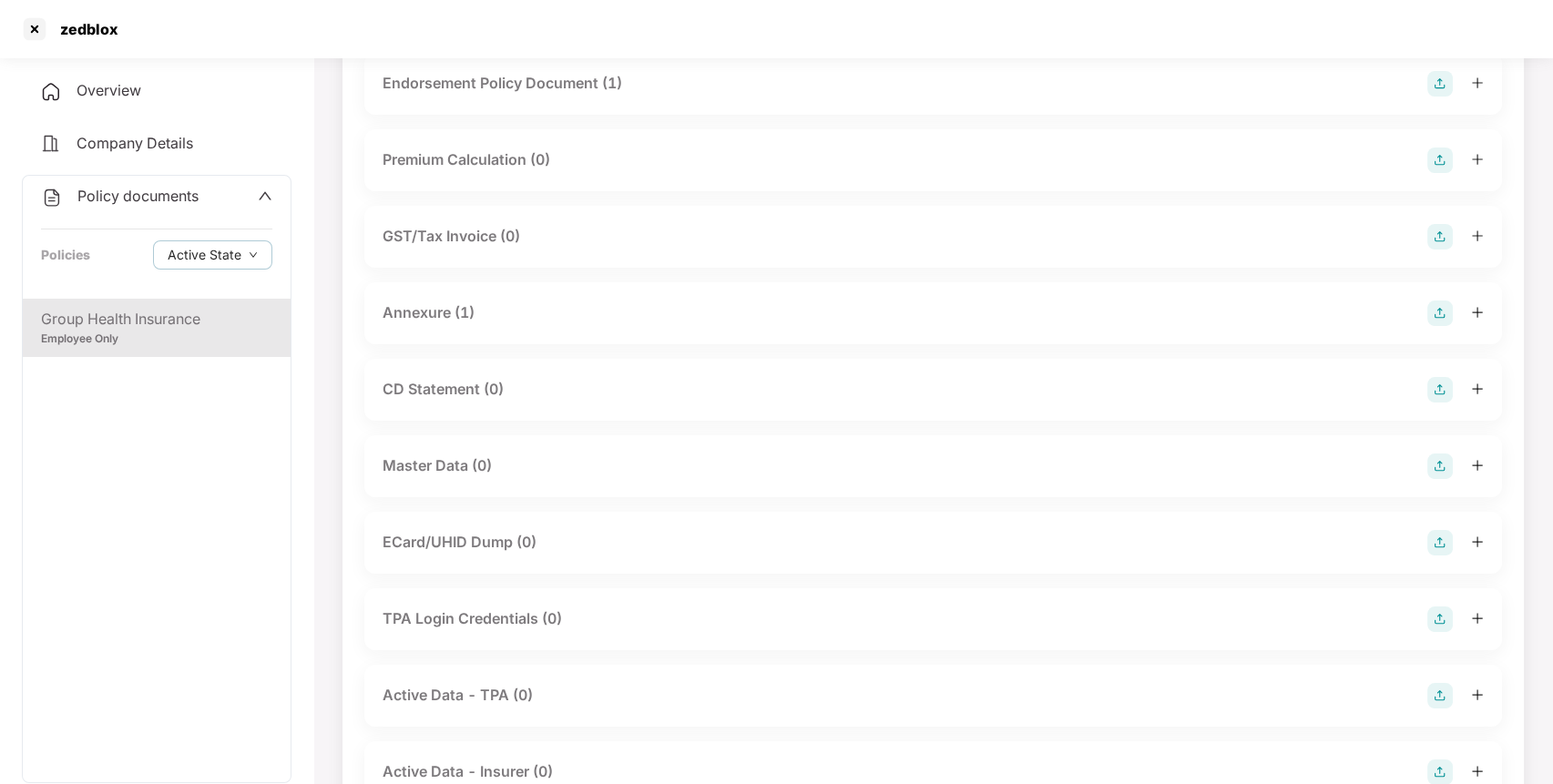
click at [1433, 464] on img at bounding box center [1440, 466] width 26 height 25
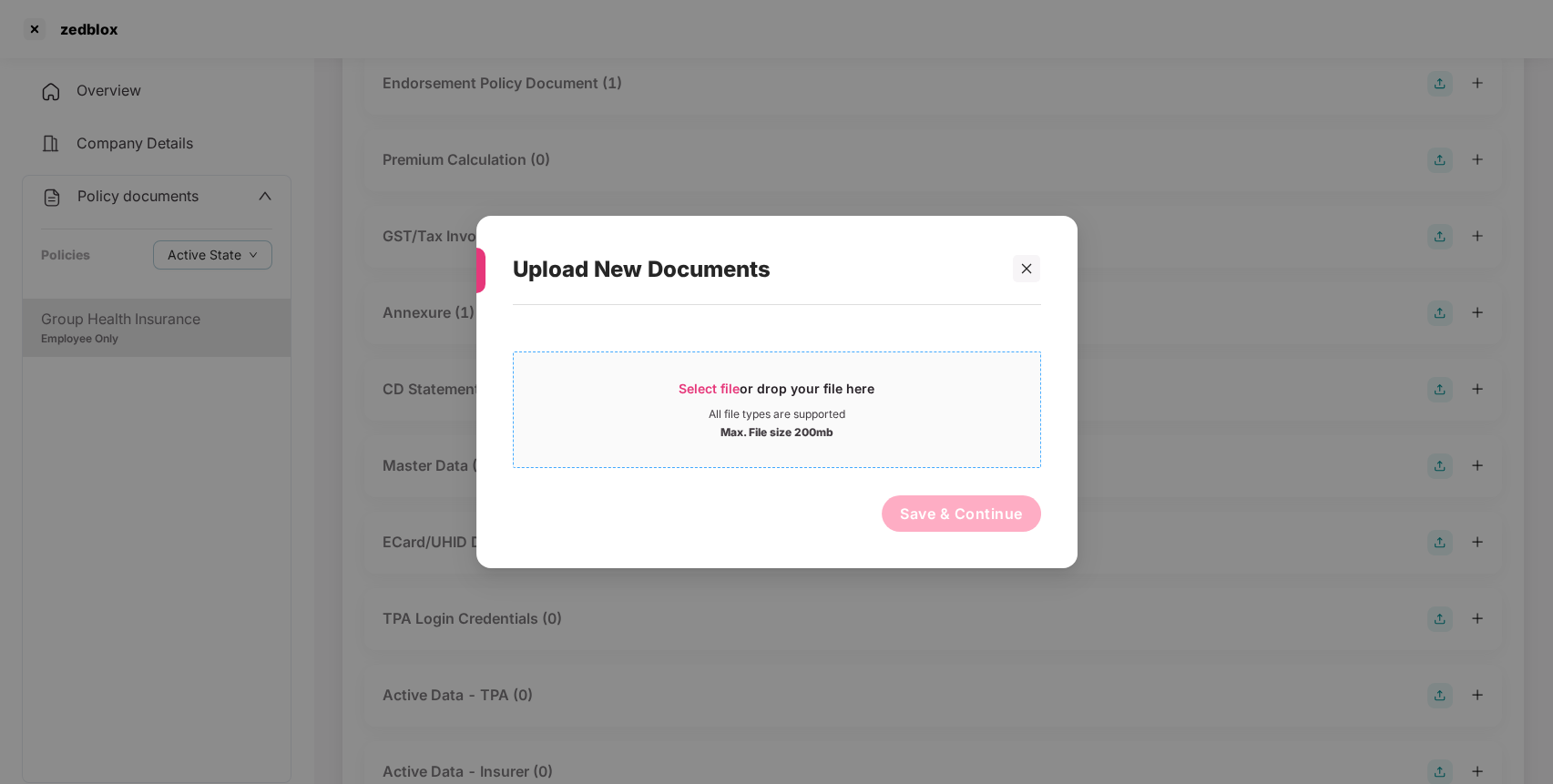
click at [697, 390] on span "Select file" at bounding box center [709, 388] width 61 height 15
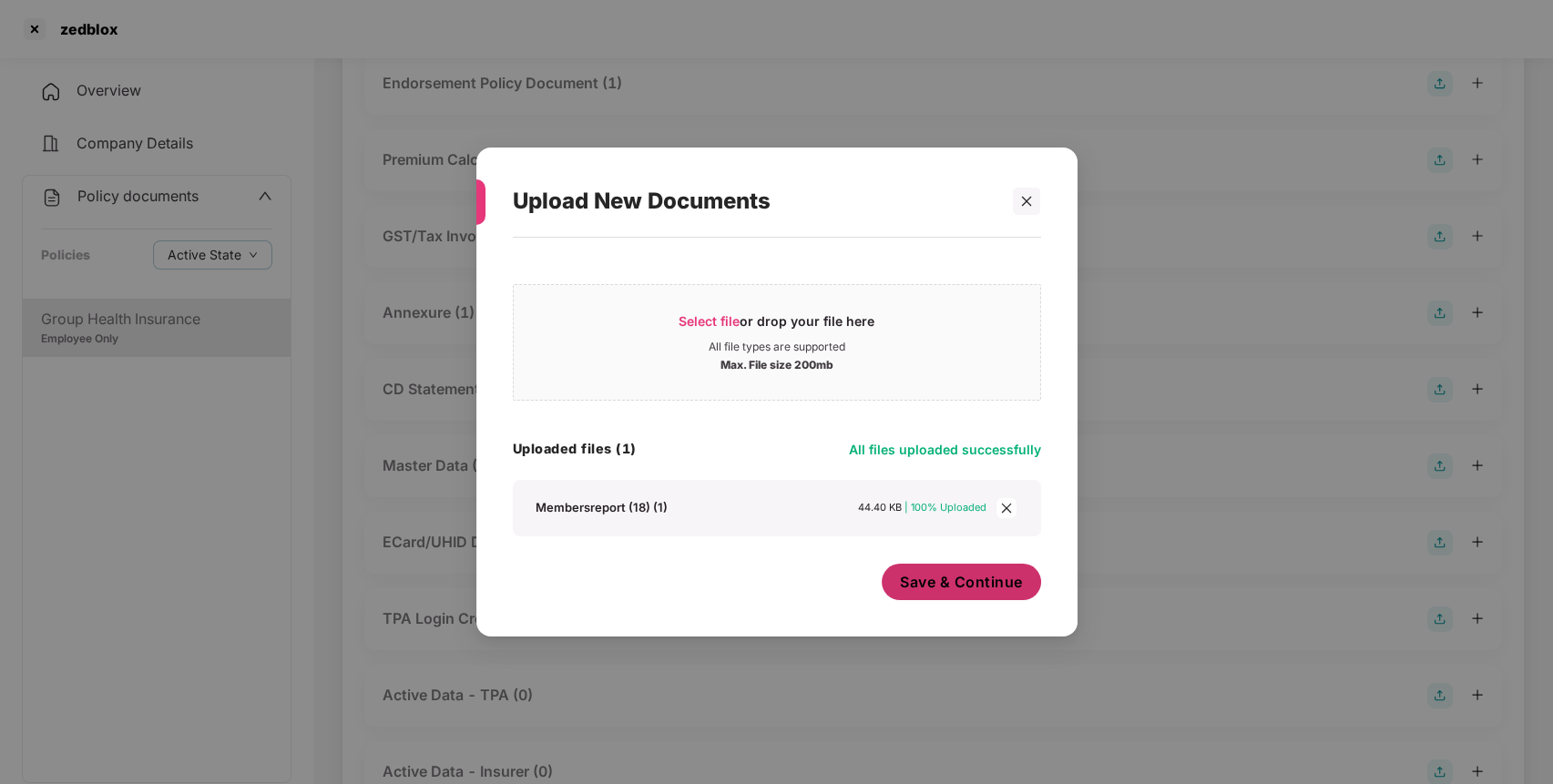
click at [945, 577] on span "Save & Continue" at bounding box center [961, 582] width 123 height 20
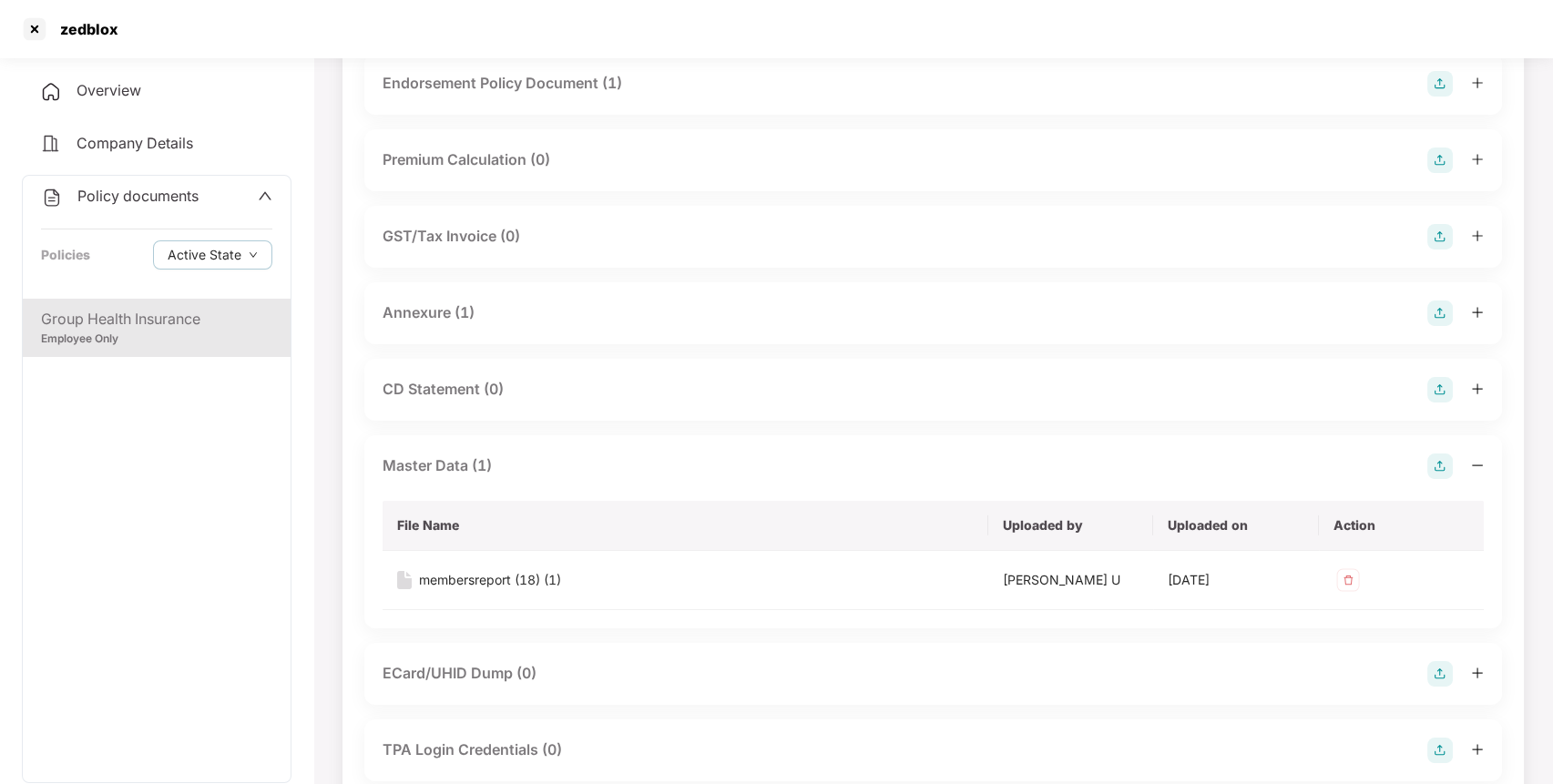
scroll to position [0, 0]
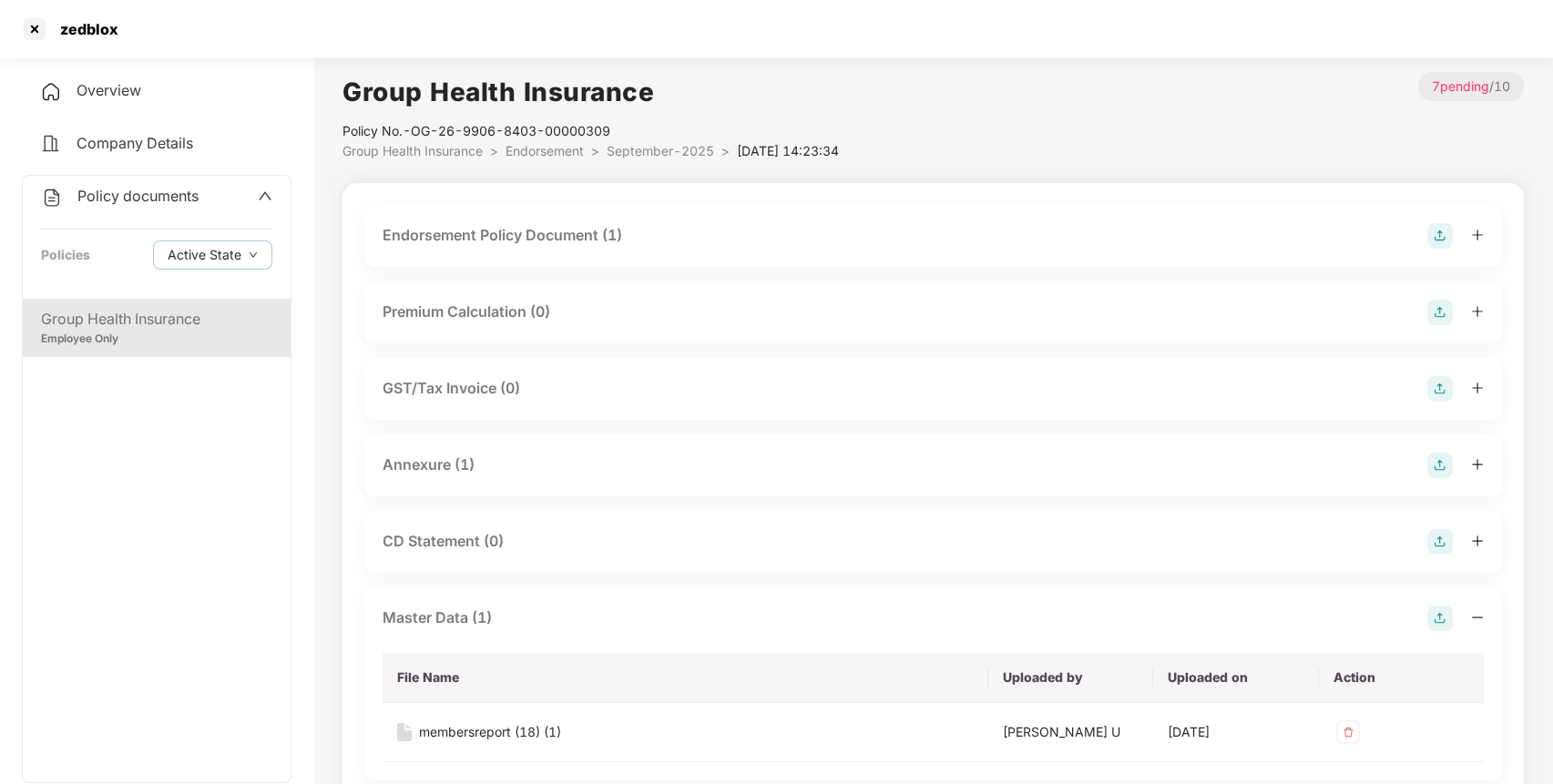
click at [125, 320] on div "Group Health Insurance" at bounding box center [157, 319] width 231 height 23
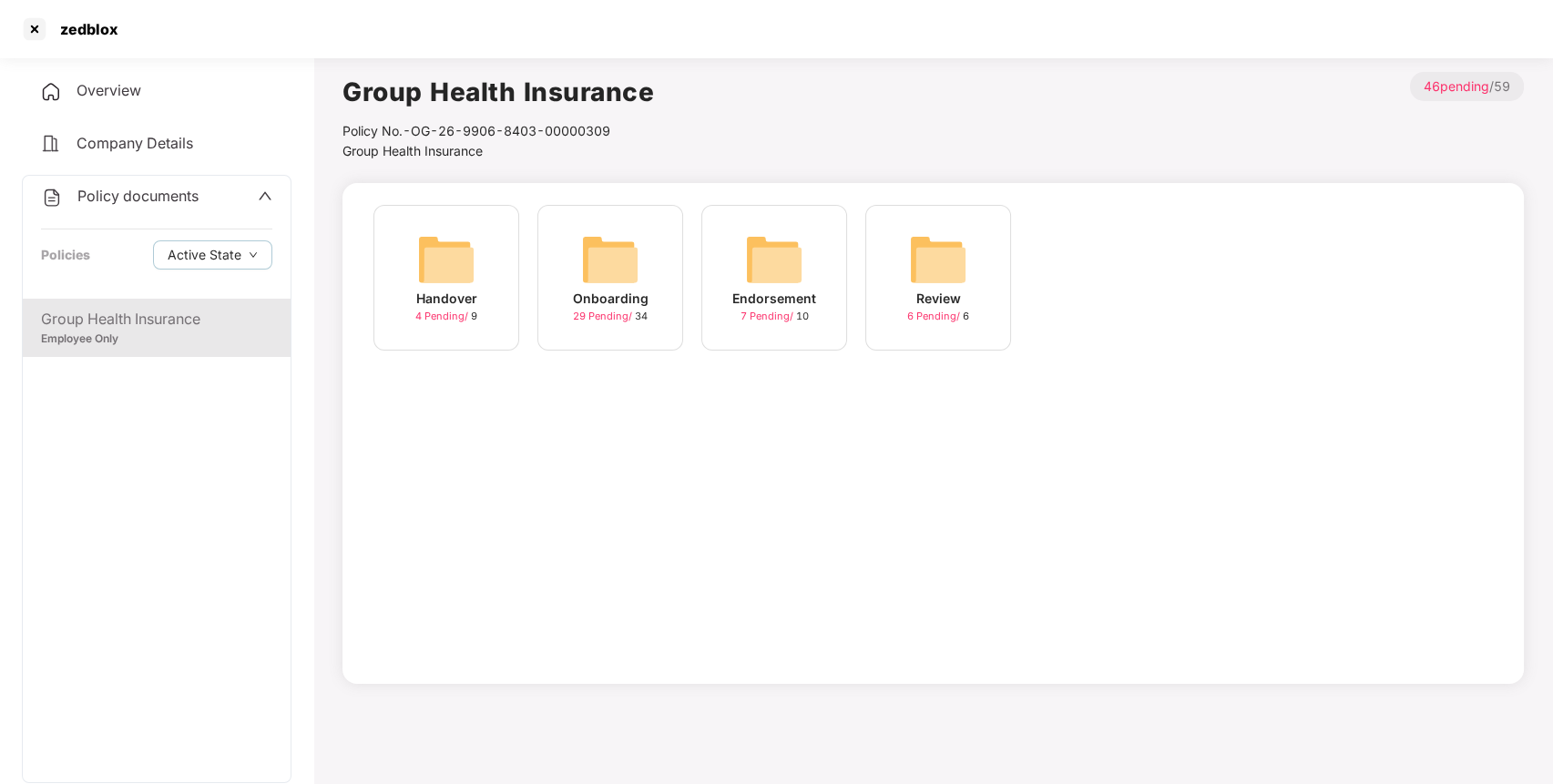
click at [613, 245] on img at bounding box center [610, 260] width 58 height 58
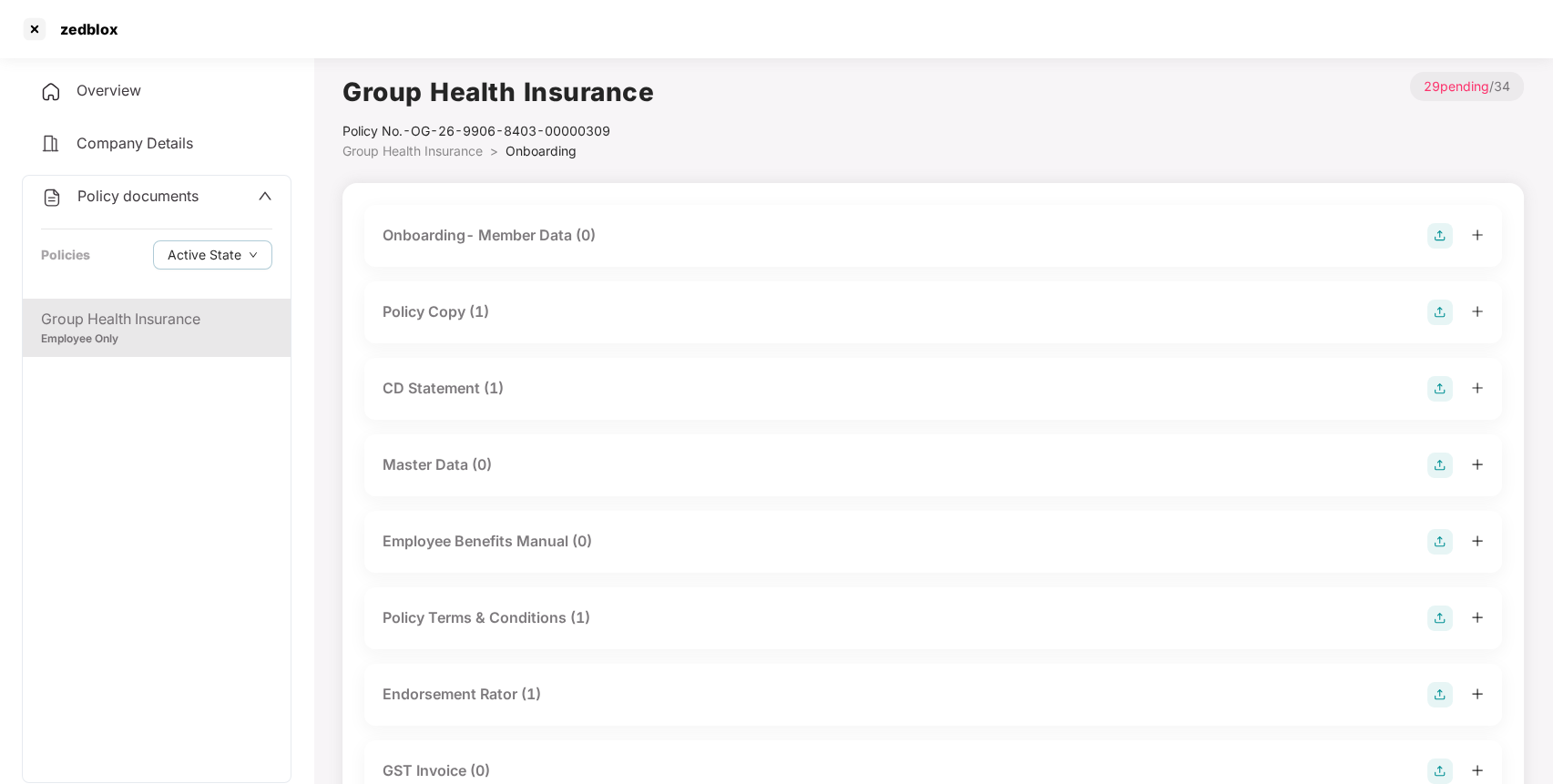
click at [138, 202] on span "Policy documents" at bounding box center [138, 196] width 121 height 18
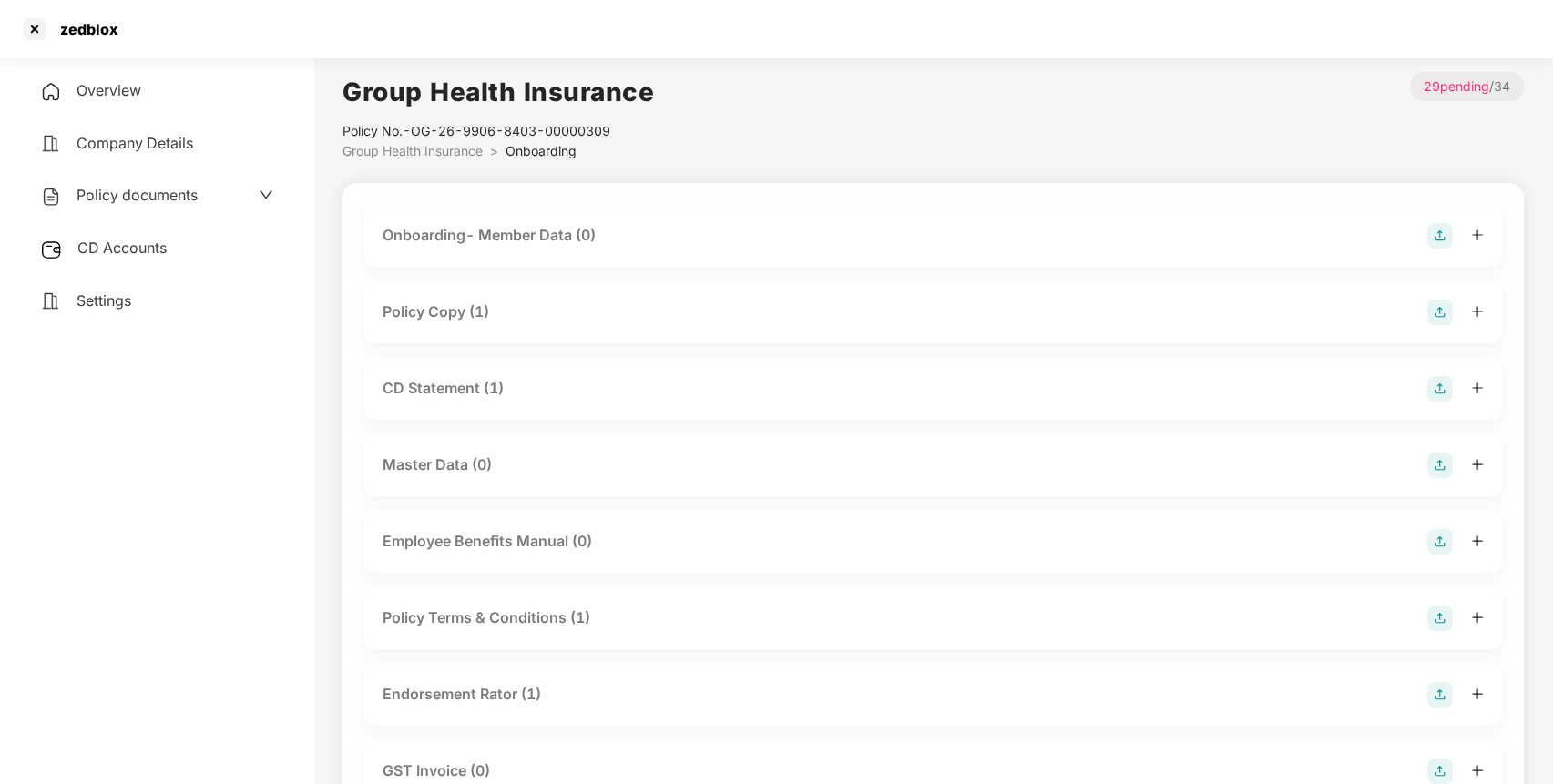
click at [93, 24] on div "zedblox" at bounding box center [84, 29] width 69 height 18
copy div "zedblox"
click at [35, 19] on div at bounding box center [35, 29] width 29 height 29
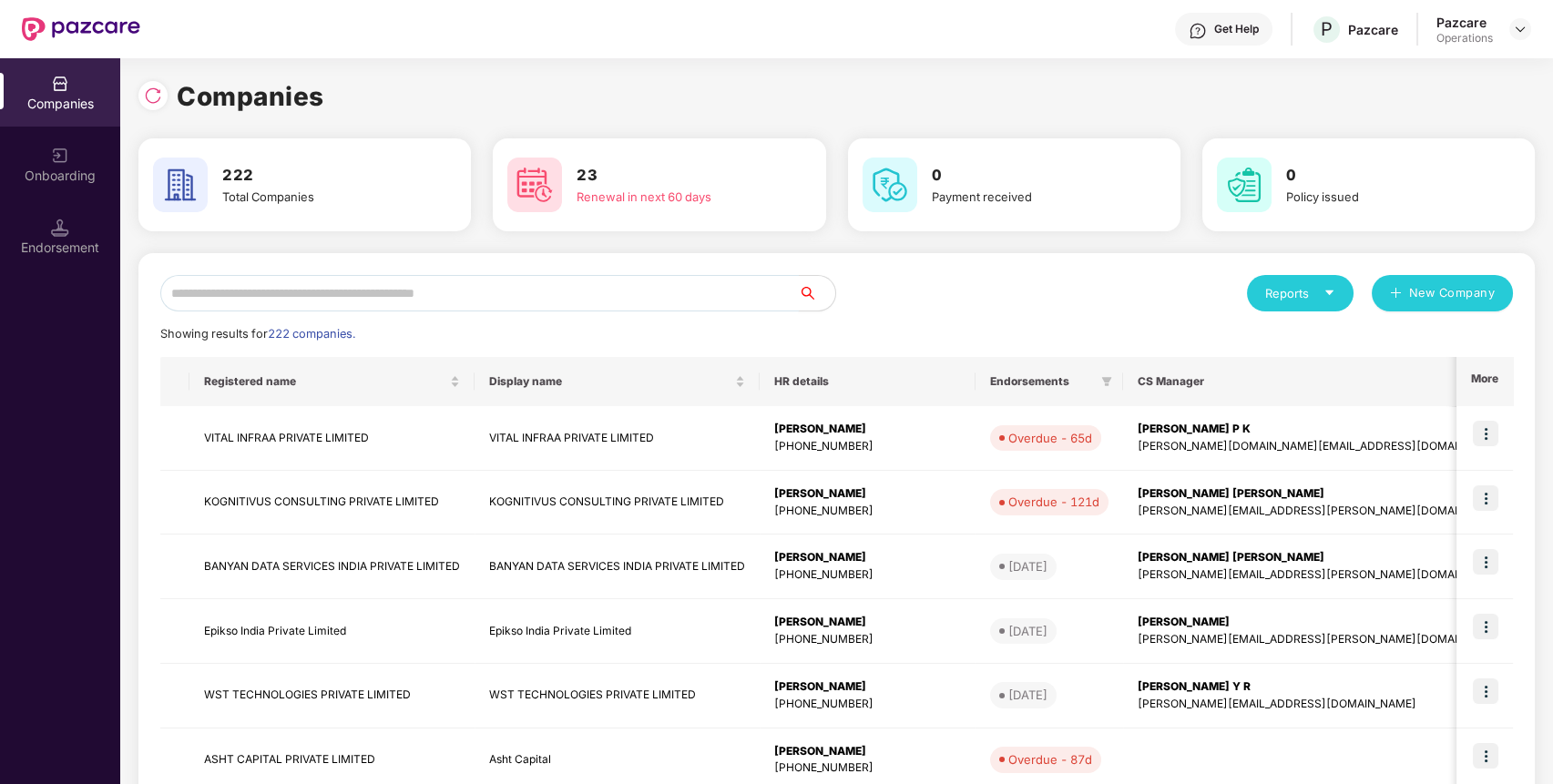
click at [305, 287] on input "text" at bounding box center [479, 293] width 639 height 36
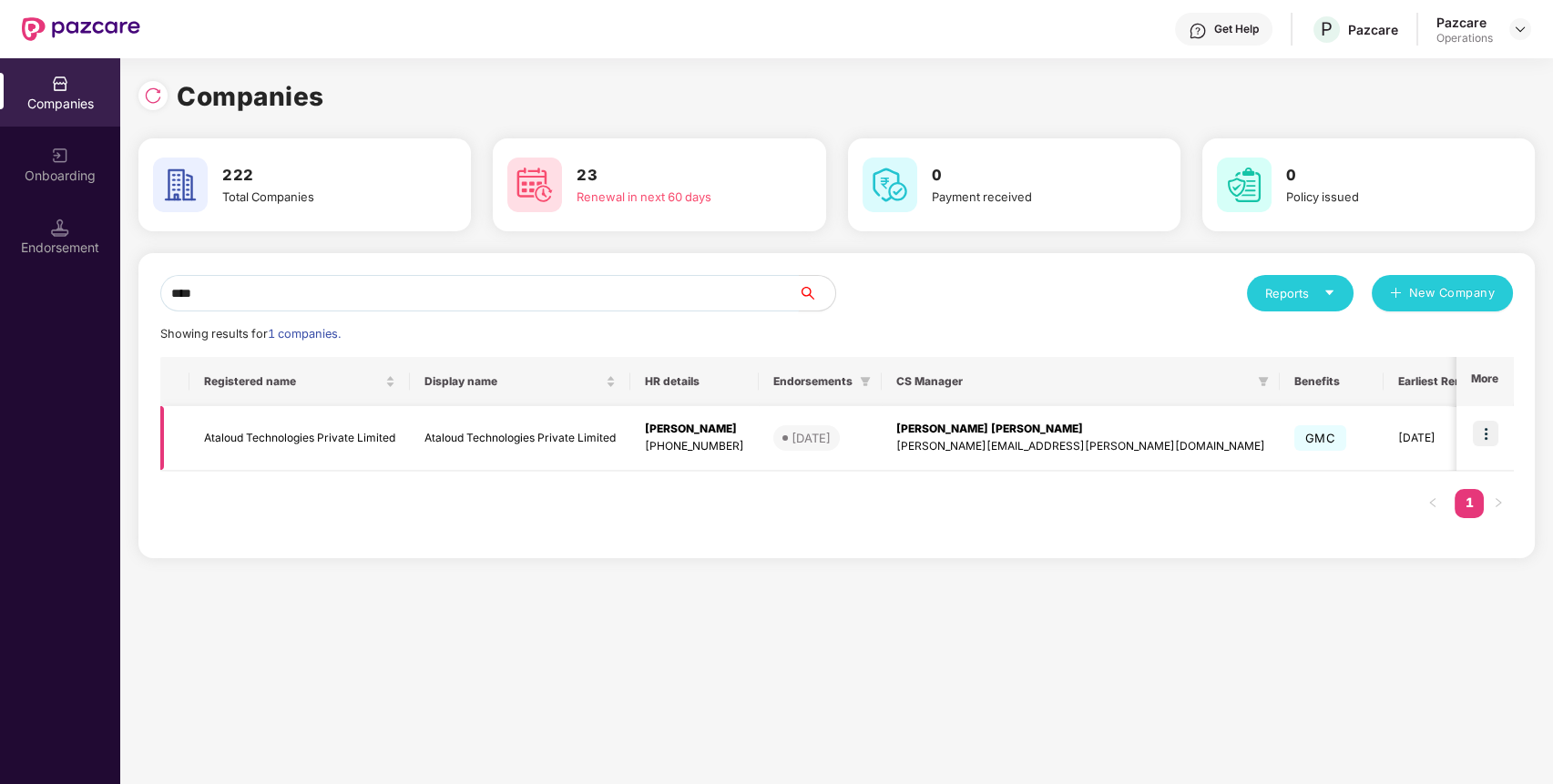
type input "****"
click at [310, 433] on td "Ataloud Technologies Private Limited" at bounding box center [300, 438] width 220 height 65
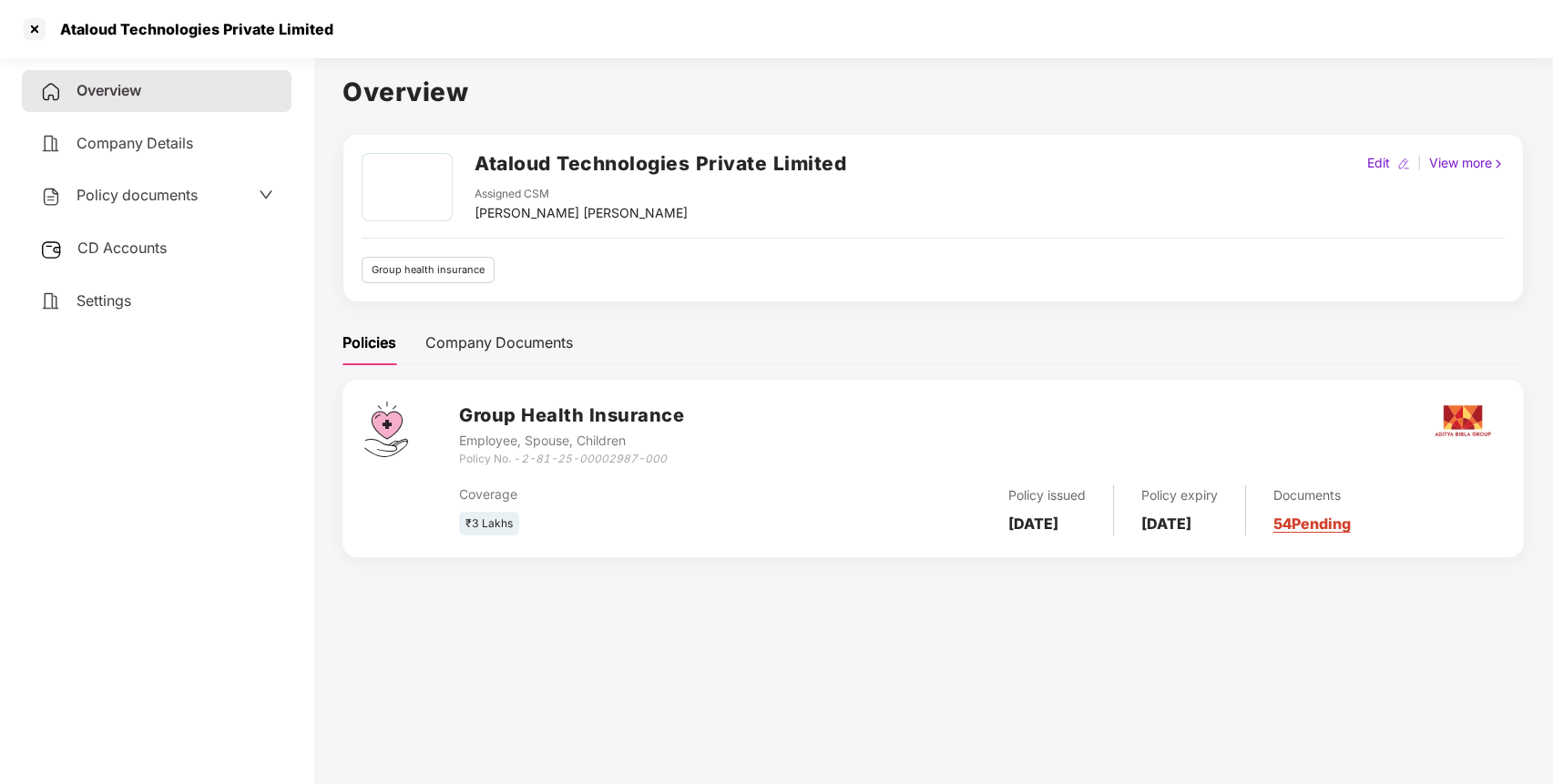
click at [506, 209] on div "[PERSON_NAME] [PERSON_NAME]" at bounding box center [581, 213] width 213 height 20
click at [501, 217] on div "[PERSON_NAME] [PERSON_NAME]" at bounding box center [581, 213] width 213 height 20
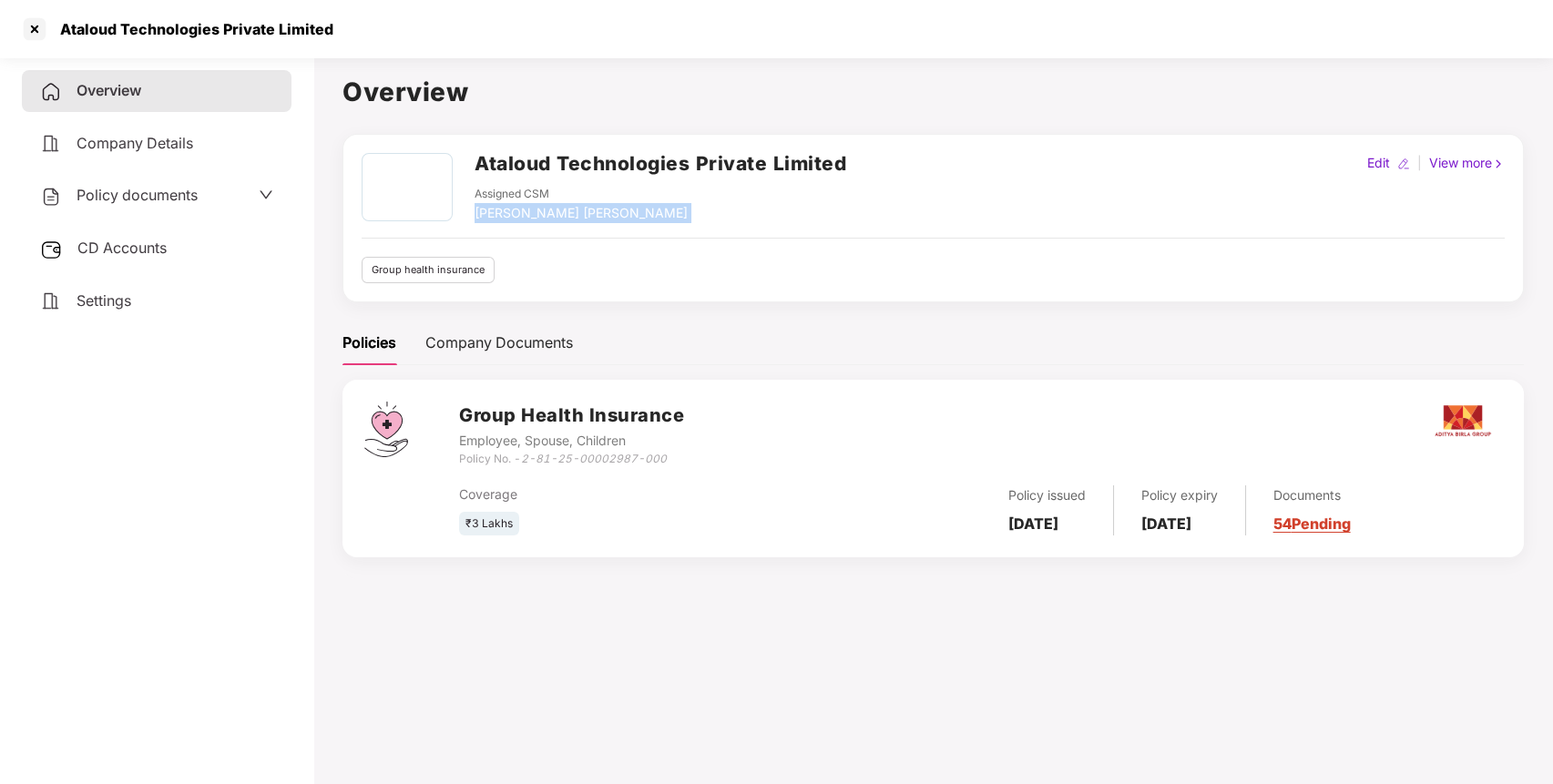
click at [501, 217] on div "[PERSON_NAME] [PERSON_NAME]" at bounding box center [581, 213] width 213 height 20
click at [36, 25] on div at bounding box center [35, 29] width 29 height 29
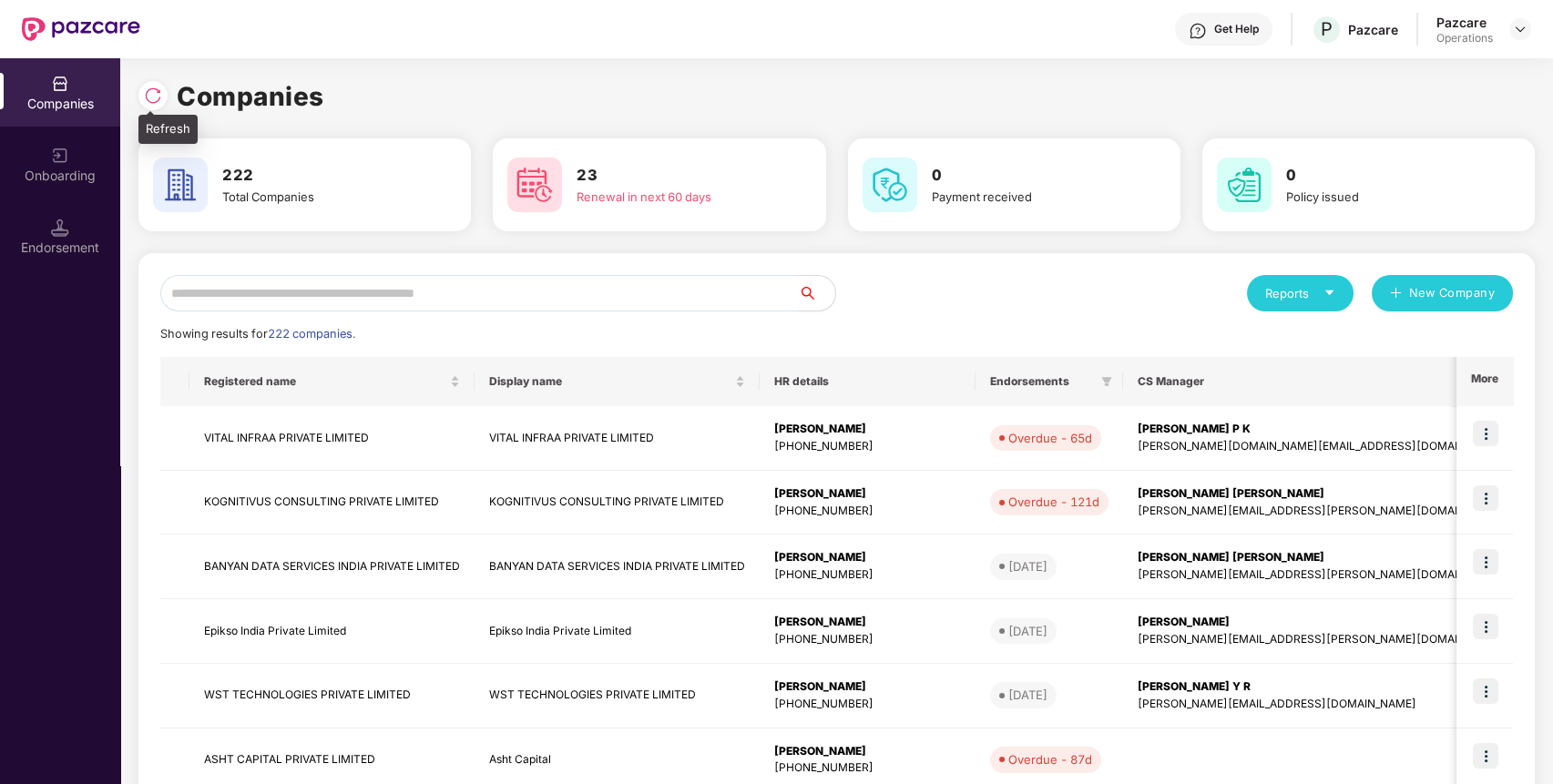
click at [153, 95] on img at bounding box center [153, 96] width 18 height 18
click at [150, 91] on img at bounding box center [153, 96] width 18 height 18
click at [401, 294] on input "text" at bounding box center [479, 293] width 639 height 36
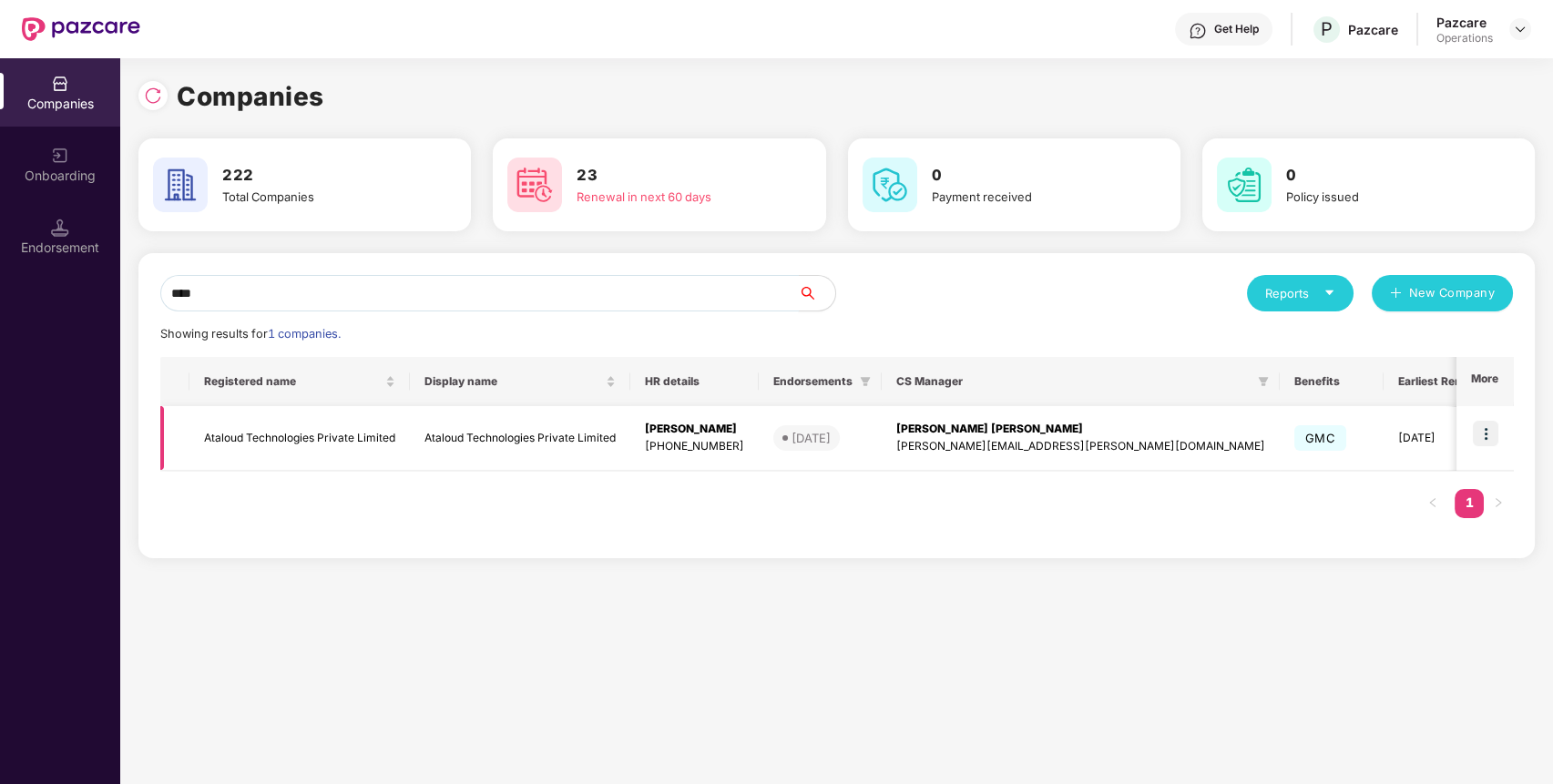
type input "****"
click at [269, 438] on td "Ataloud Technologies Private Limited" at bounding box center [300, 438] width 220 height 65
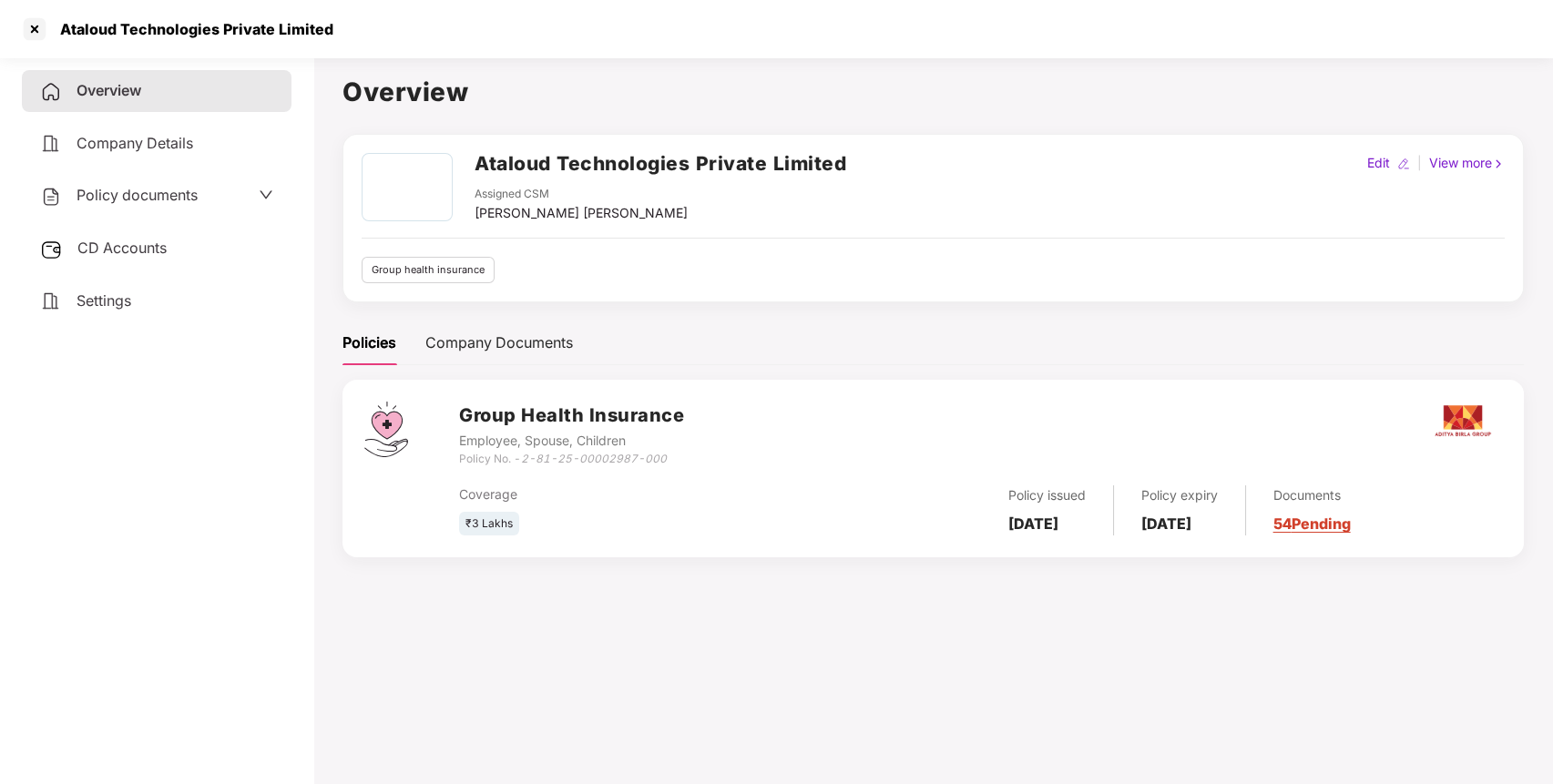
click at [175, 199] on span "Policy documents" at bounding box center [137, 195] width 121 height 18
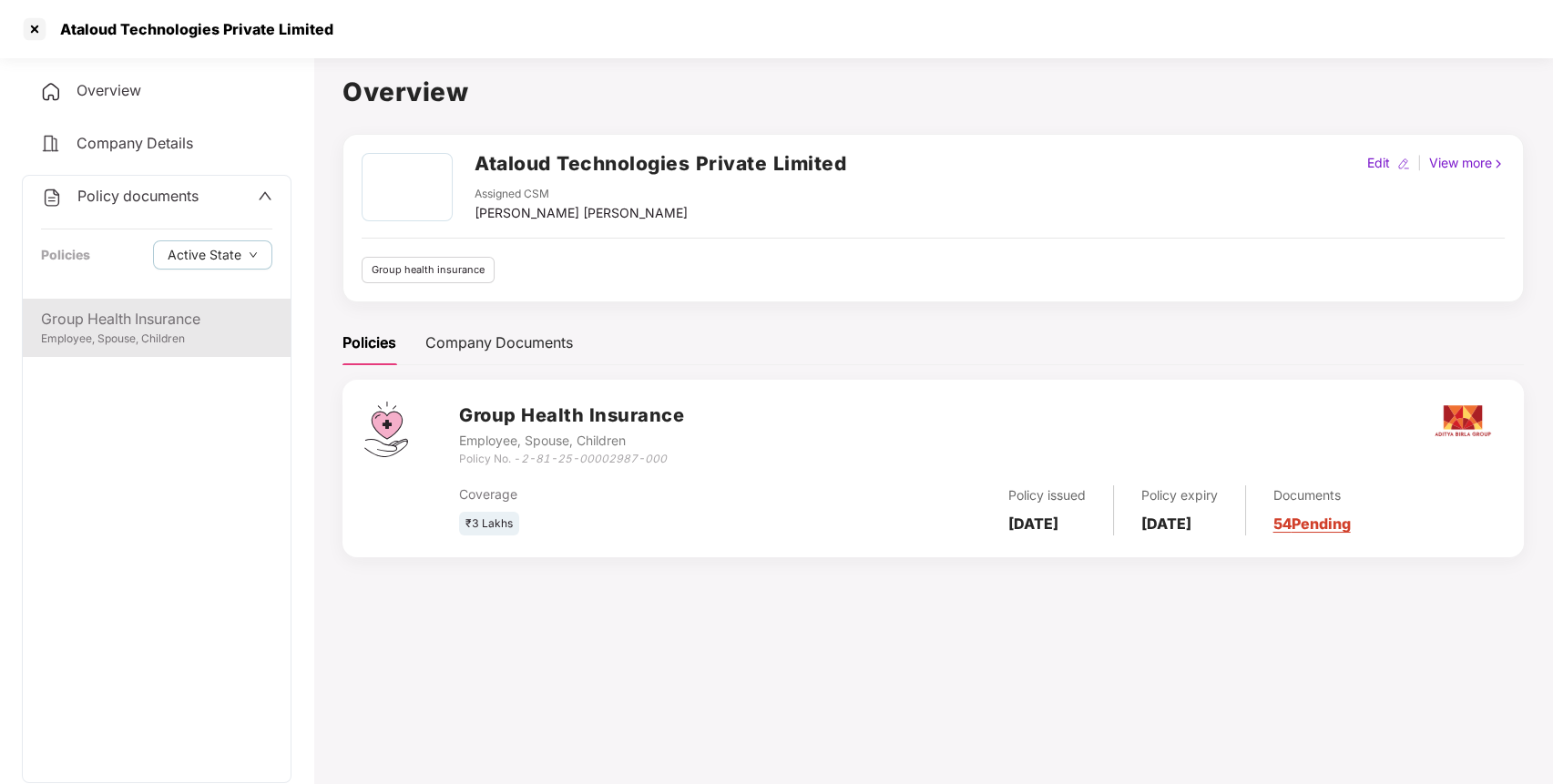
click at [107, 321] on div "Group Health Insurance" at bounding box center [157, 319] width 231 height 23
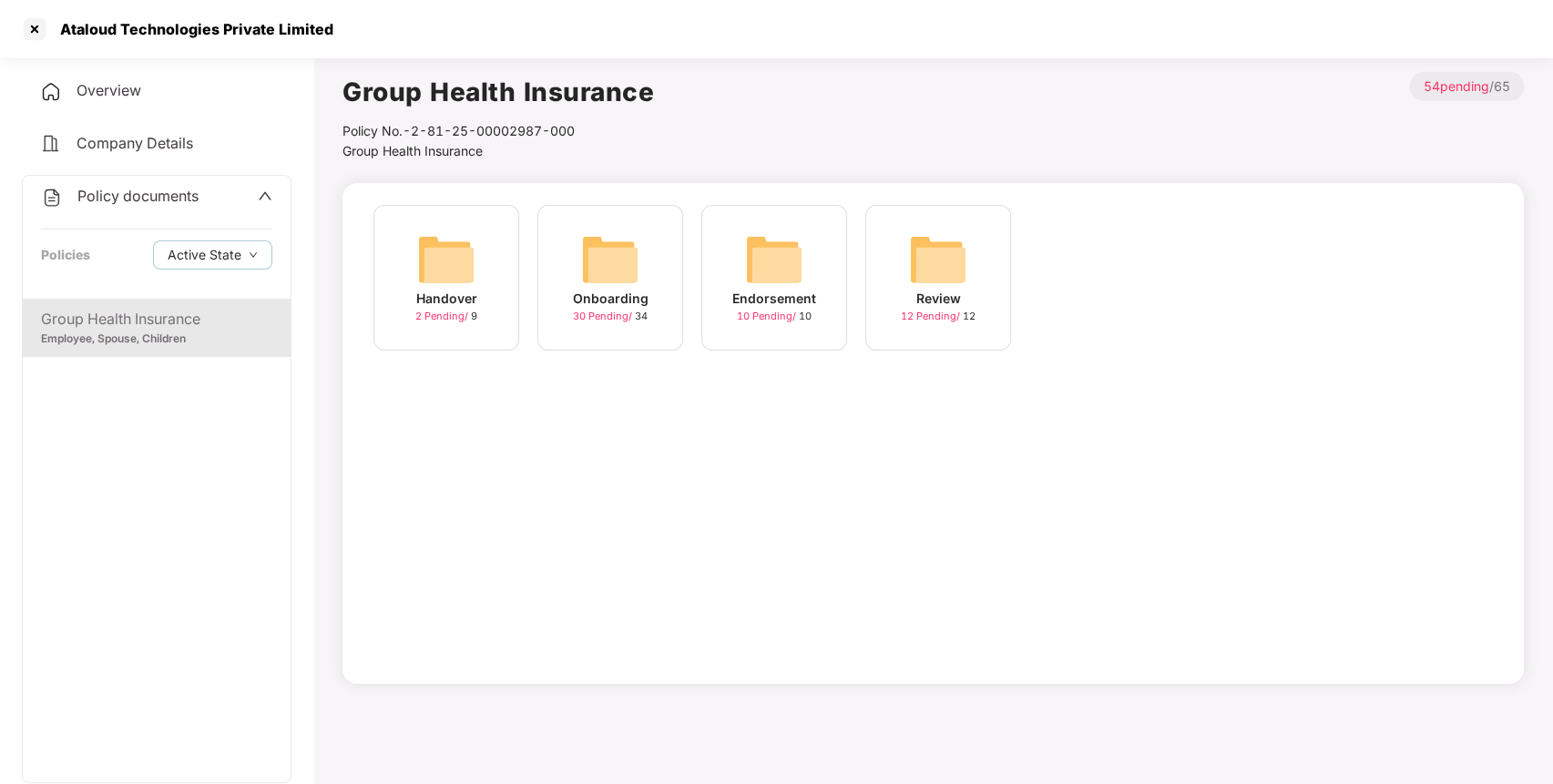
click at [750, 252] on img at bounding box center [774, 260] width 58 height 58
click at [601, 239] on img at bounding box center [610, 260] width 58 height 58
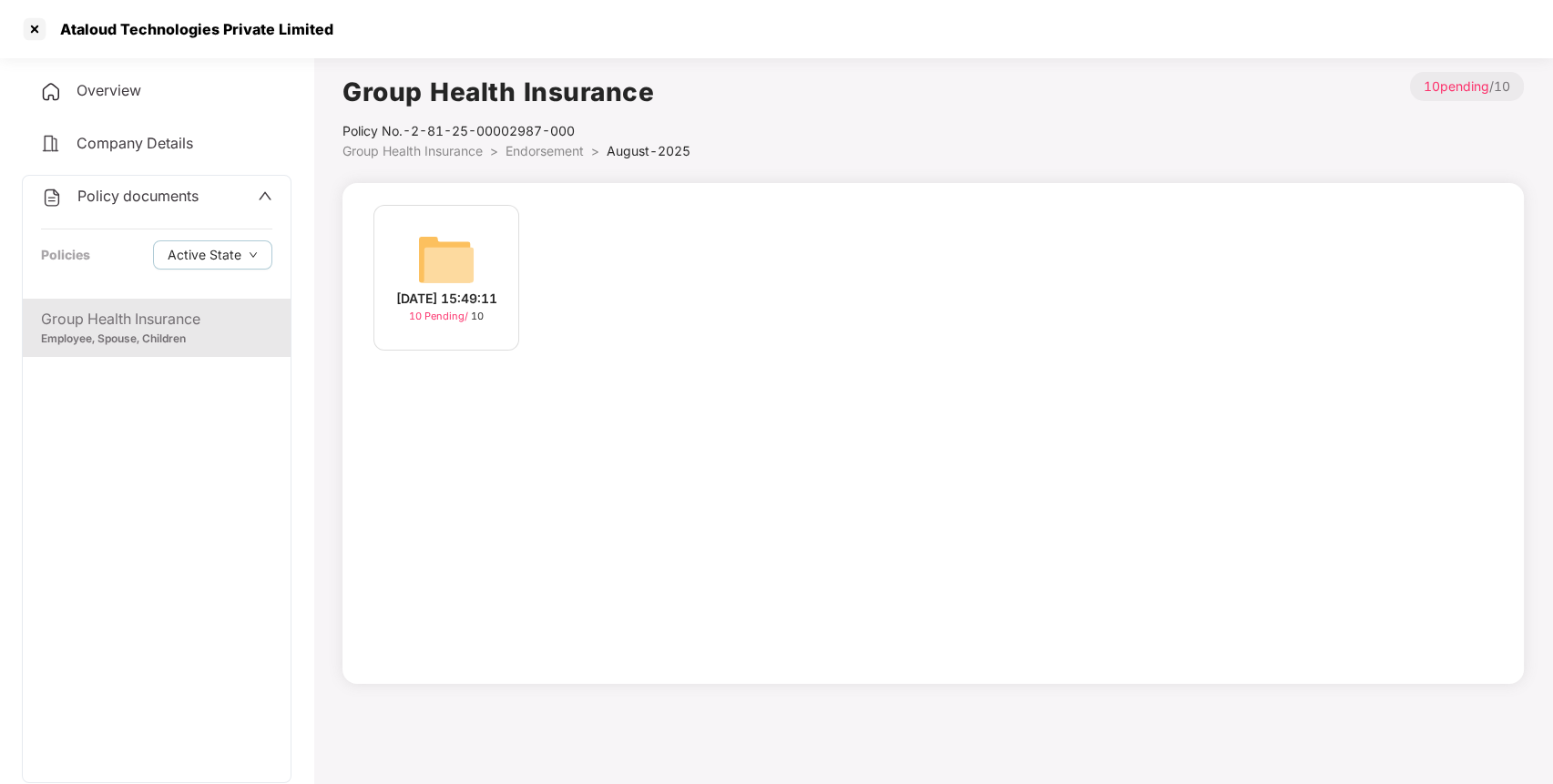
click at [441, 237] on img at bounding box center [446, 260] width 58 height 58
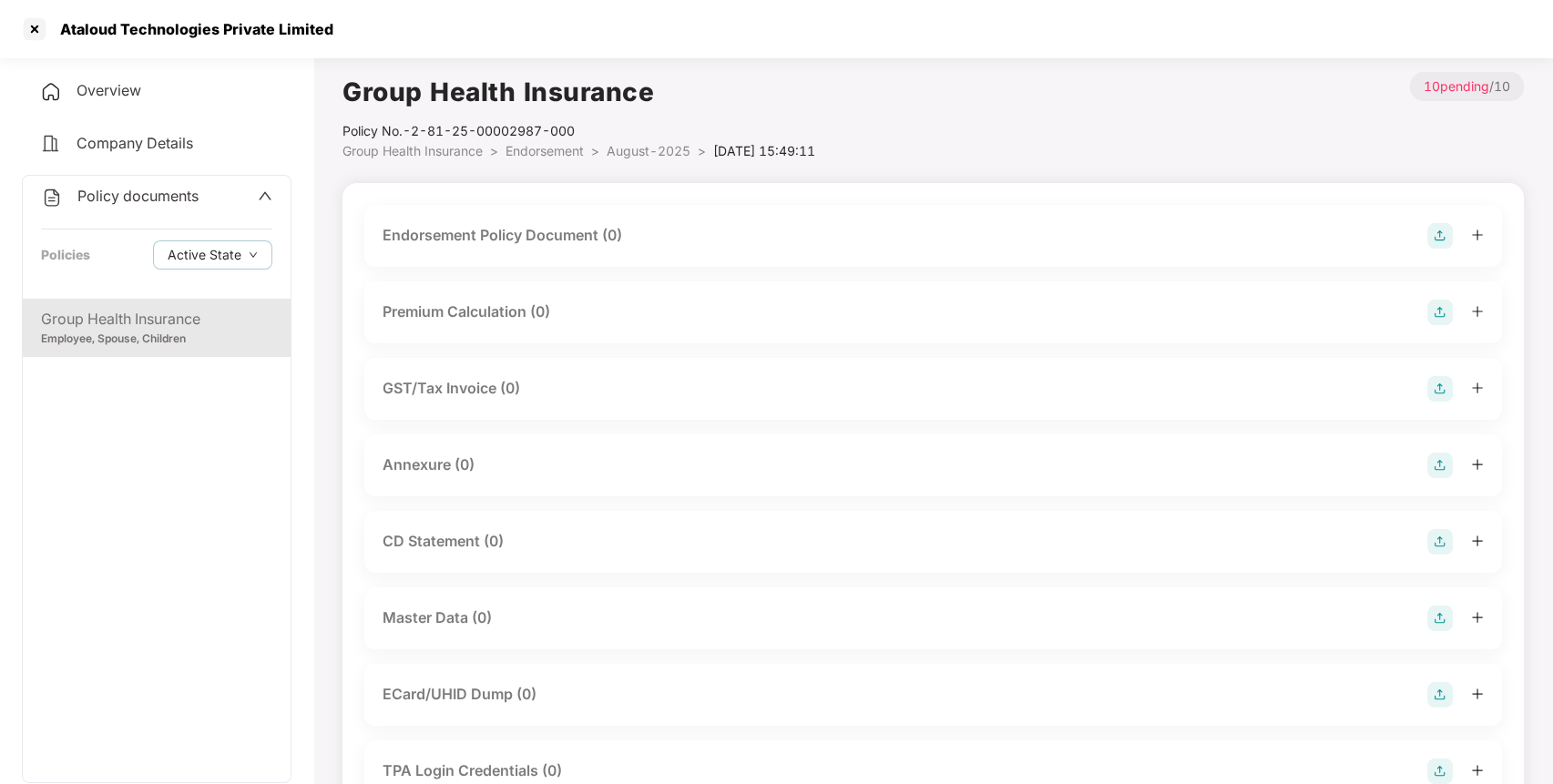
click at [1447, 229] on img at bounding box center [1440, 236] width 26 height 25
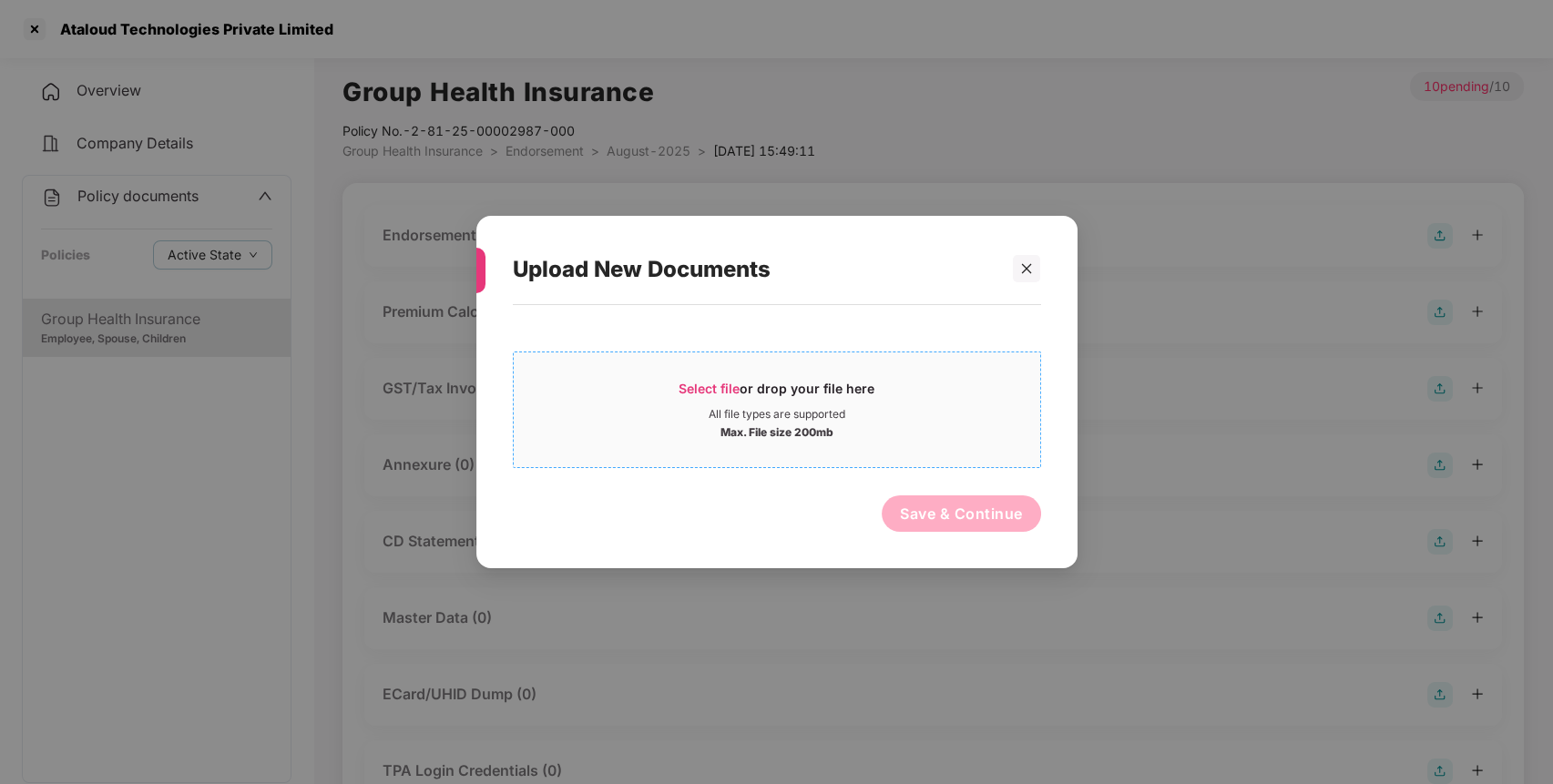
click at [703, 378] on span "Select file or drop your file here All file types are supported Max. File size …" at bounding box center [777, 410] width 526 height 87
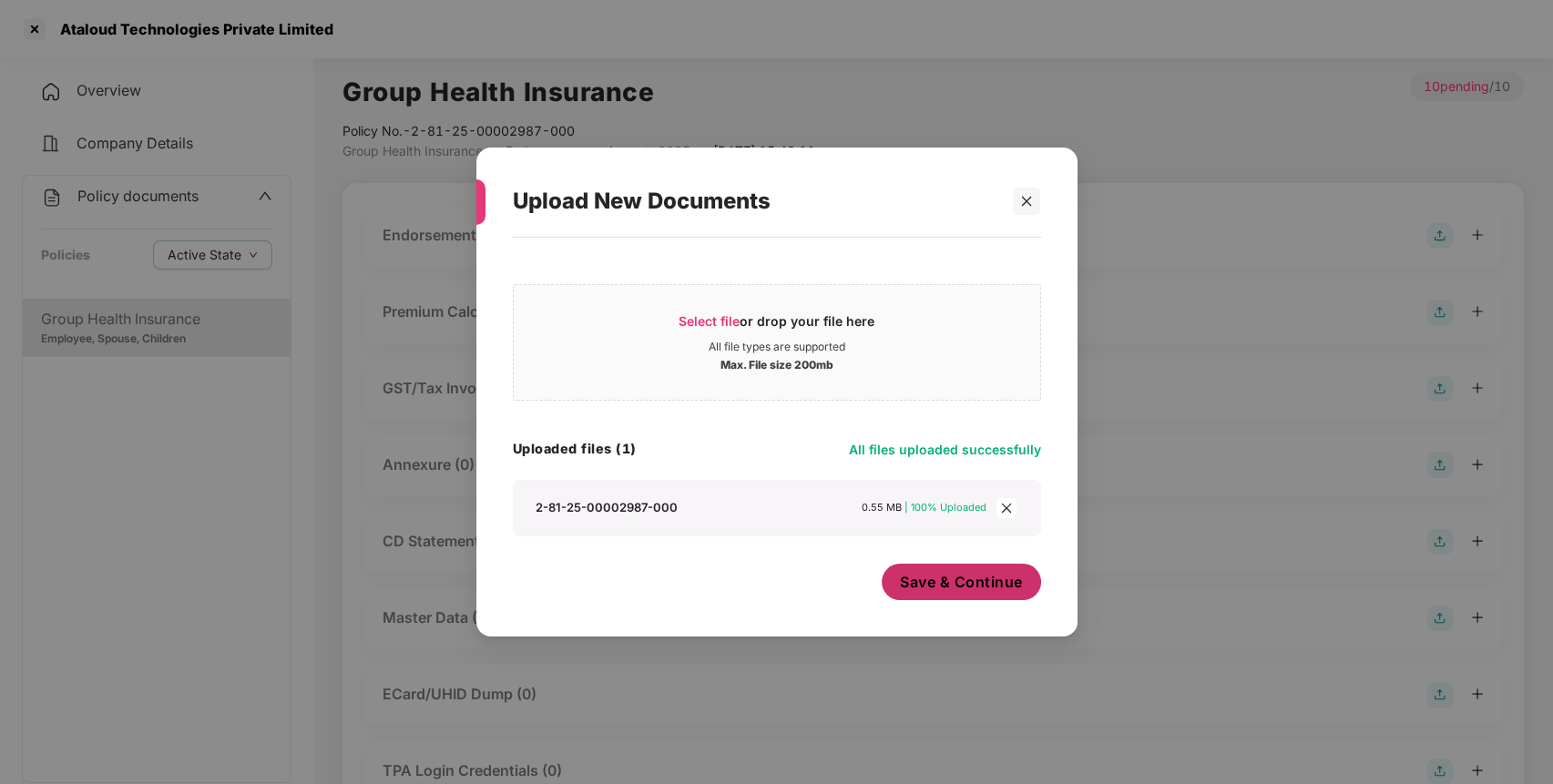
click at [967, 587] on span "Save & Continue" at bounding box center [961, 582] width 123 height 20
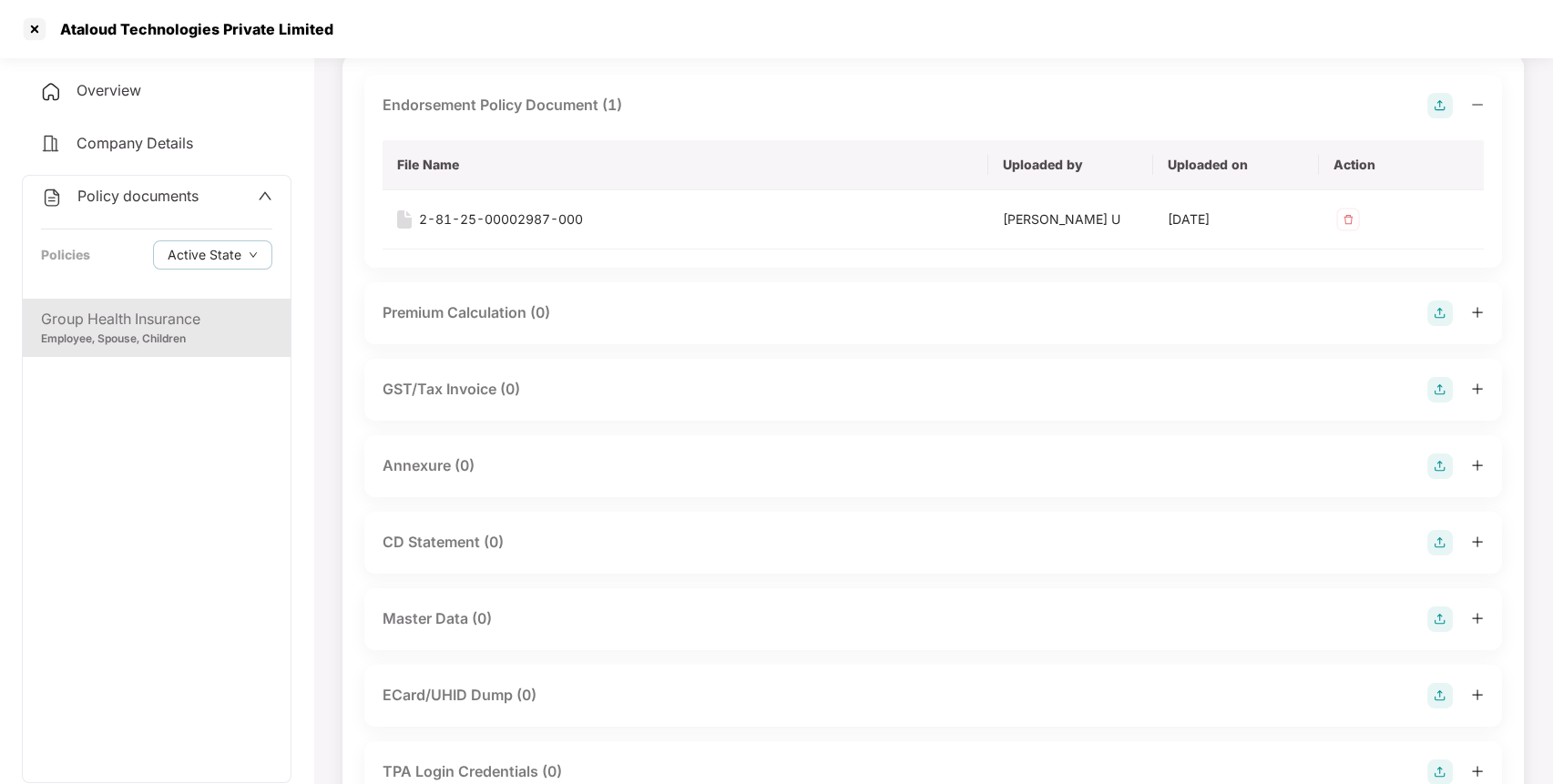
scroll to position [128, 0]
click at [1443, 469] on img at bounding box center [1440, 468] width 26 height 25
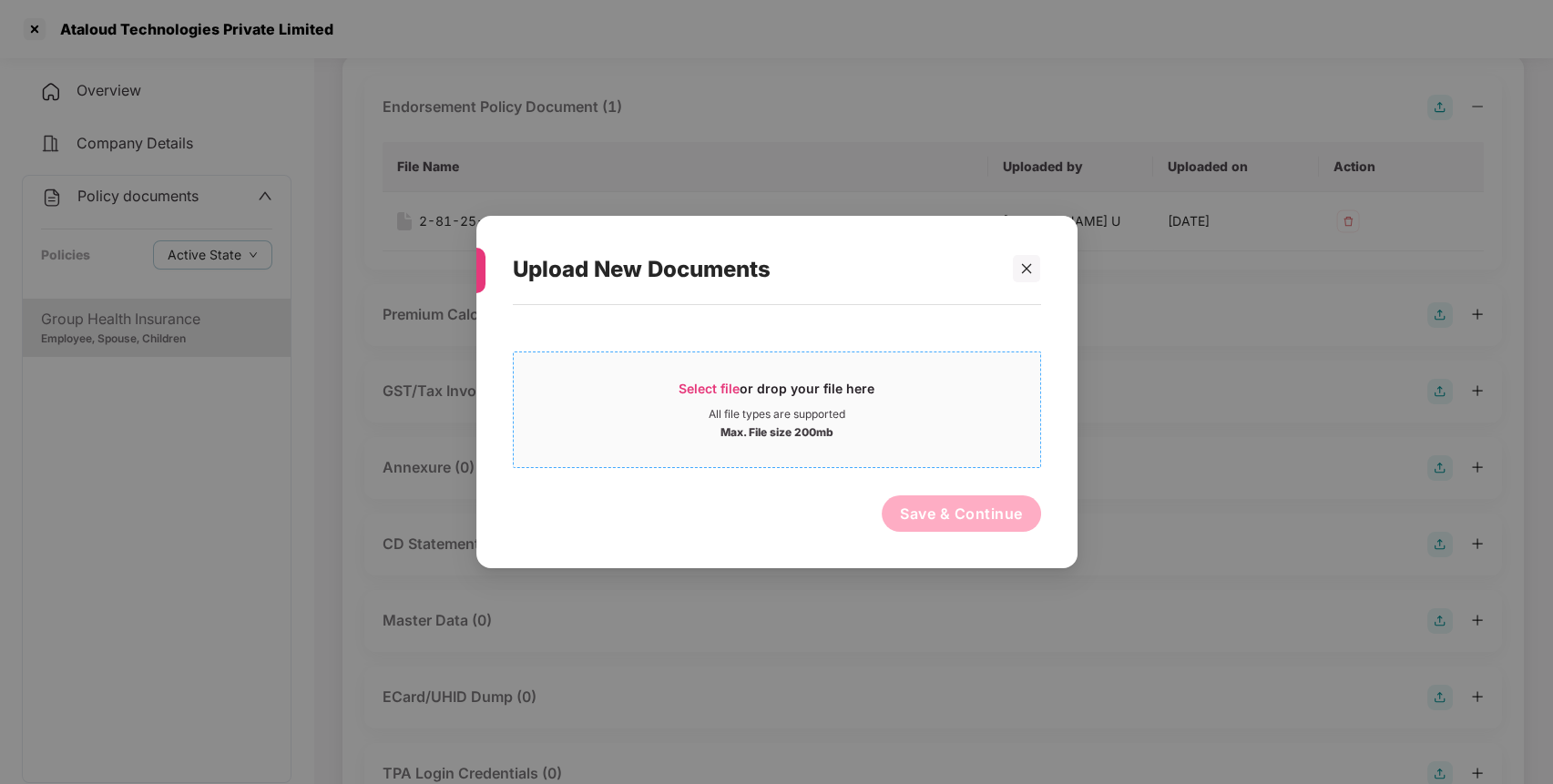
click at [709, 397] on div "Select file or drop your file here" at bounding box center [776, 393] width 196 height 27
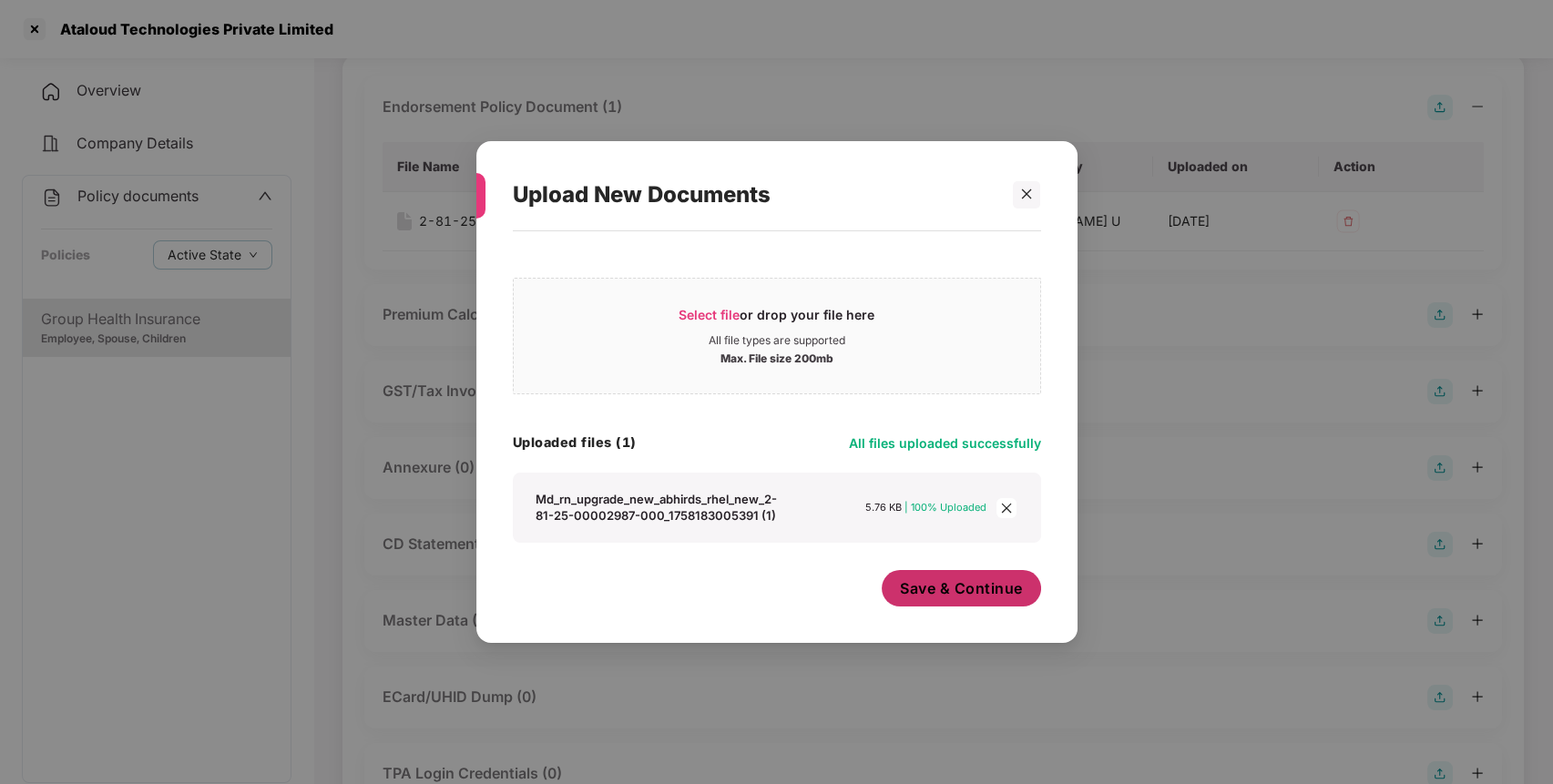
click at [966, 594] on span "Save & Continue" at bounding box center [961, 588] width 123 height 20
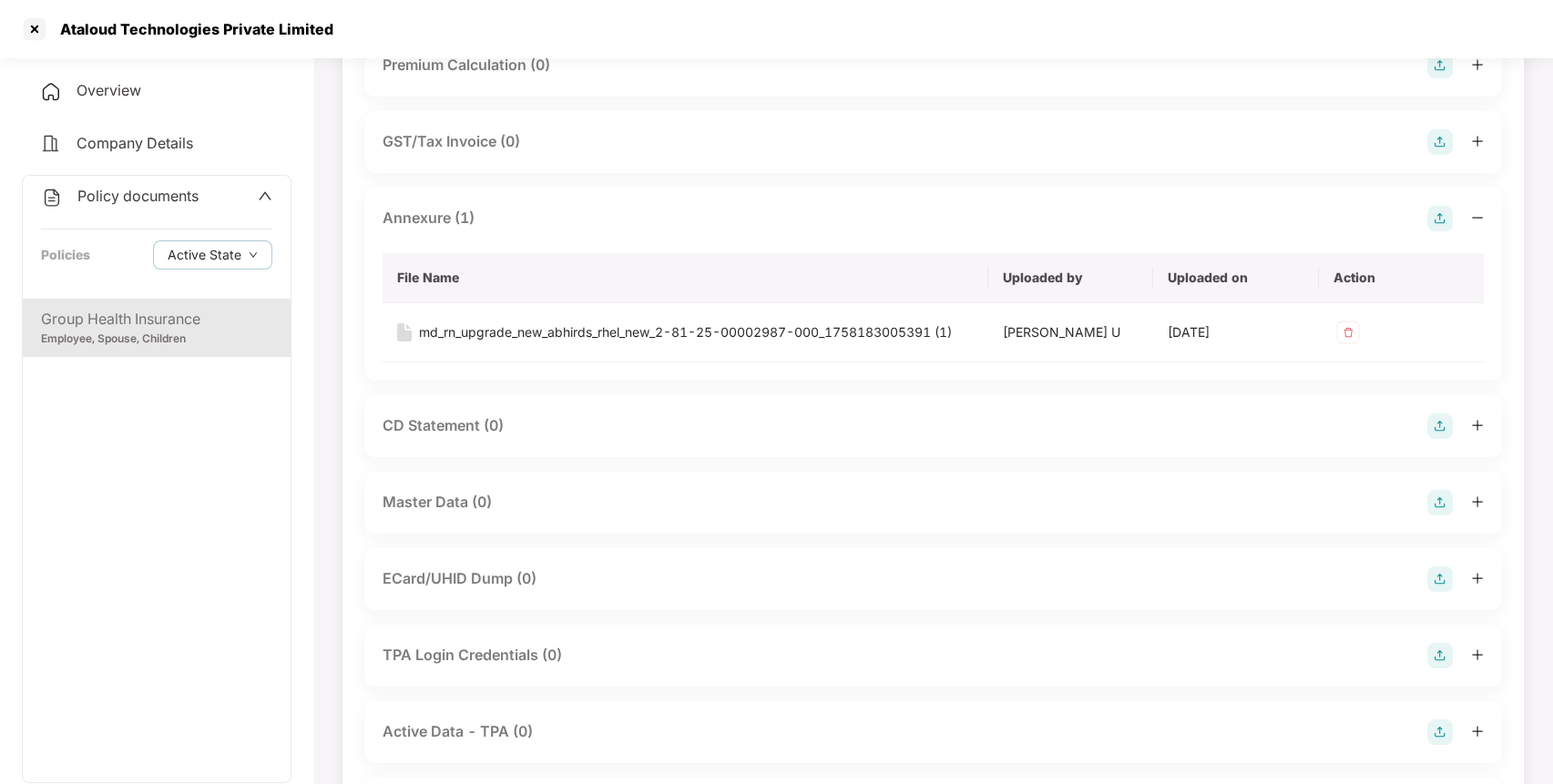
scroll to position [381, 0]
click at [1439, 495] on img at bounding box center [1440, 500] width 26 height 25
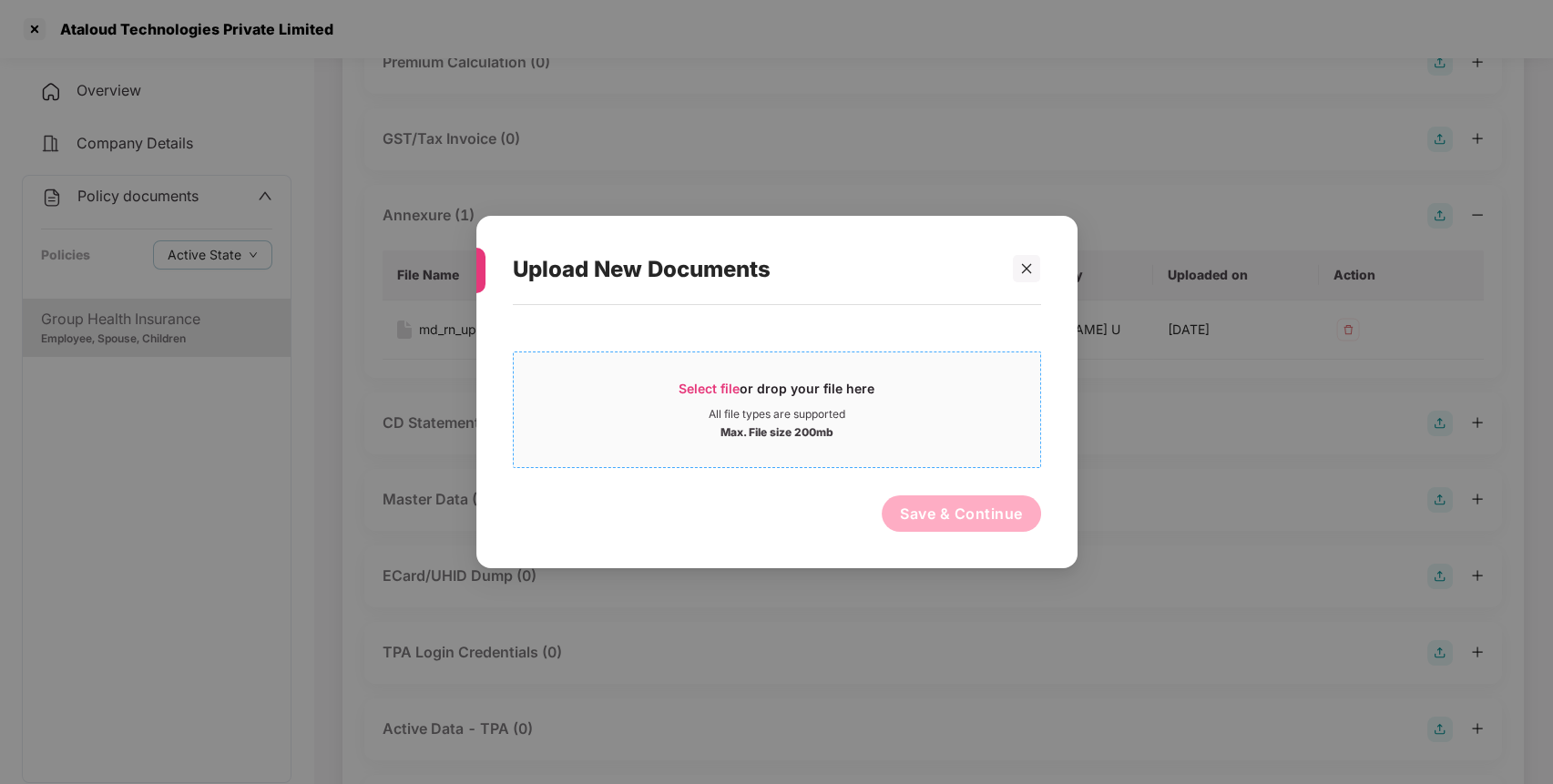
click at [708, 391] on span "Select file" at bounding box center [709, 388] width 61 height 15
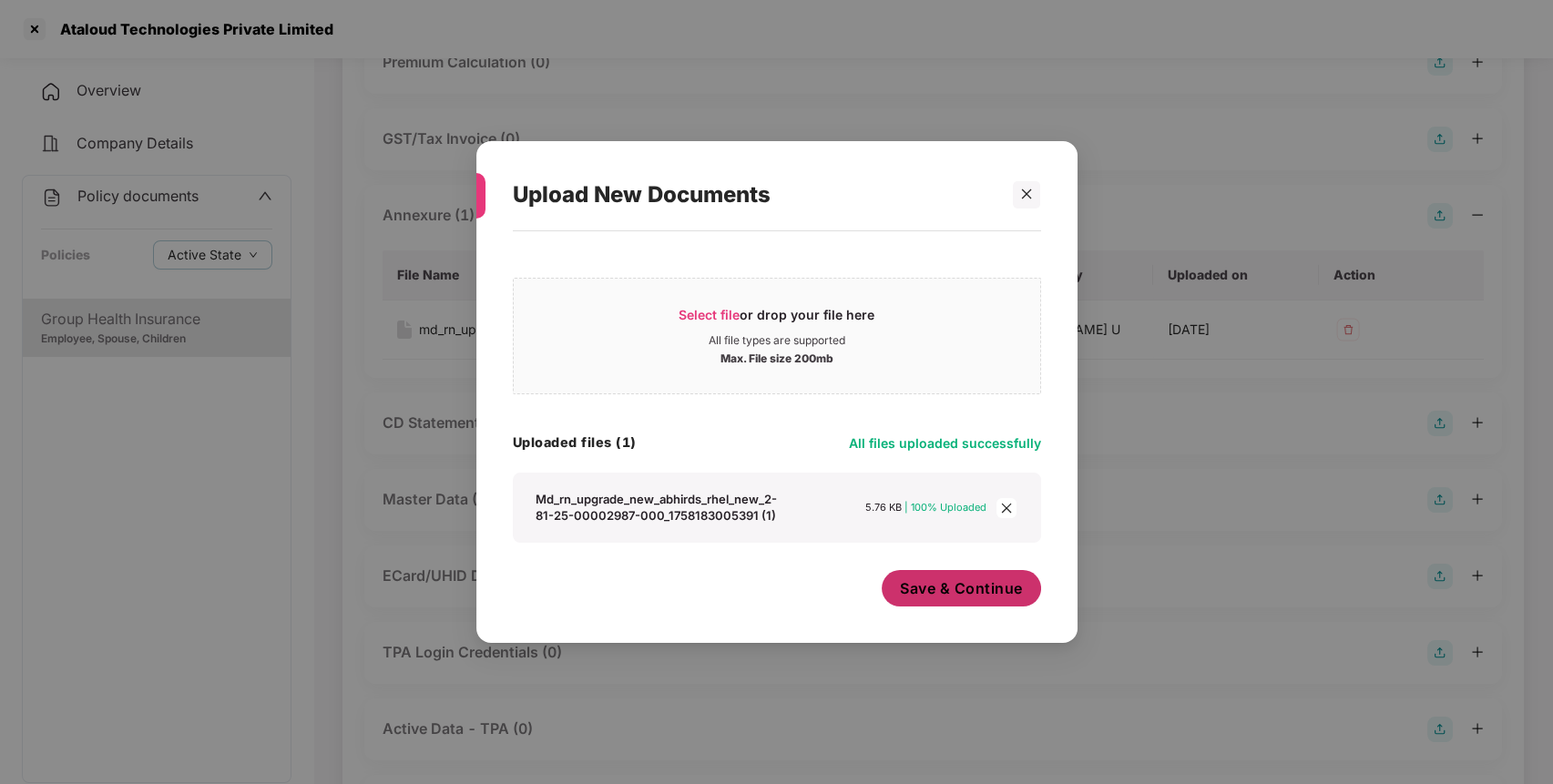
click at [936, 588] on span "Save & Continue" at bounding box center [961, 588] width 123 height 20
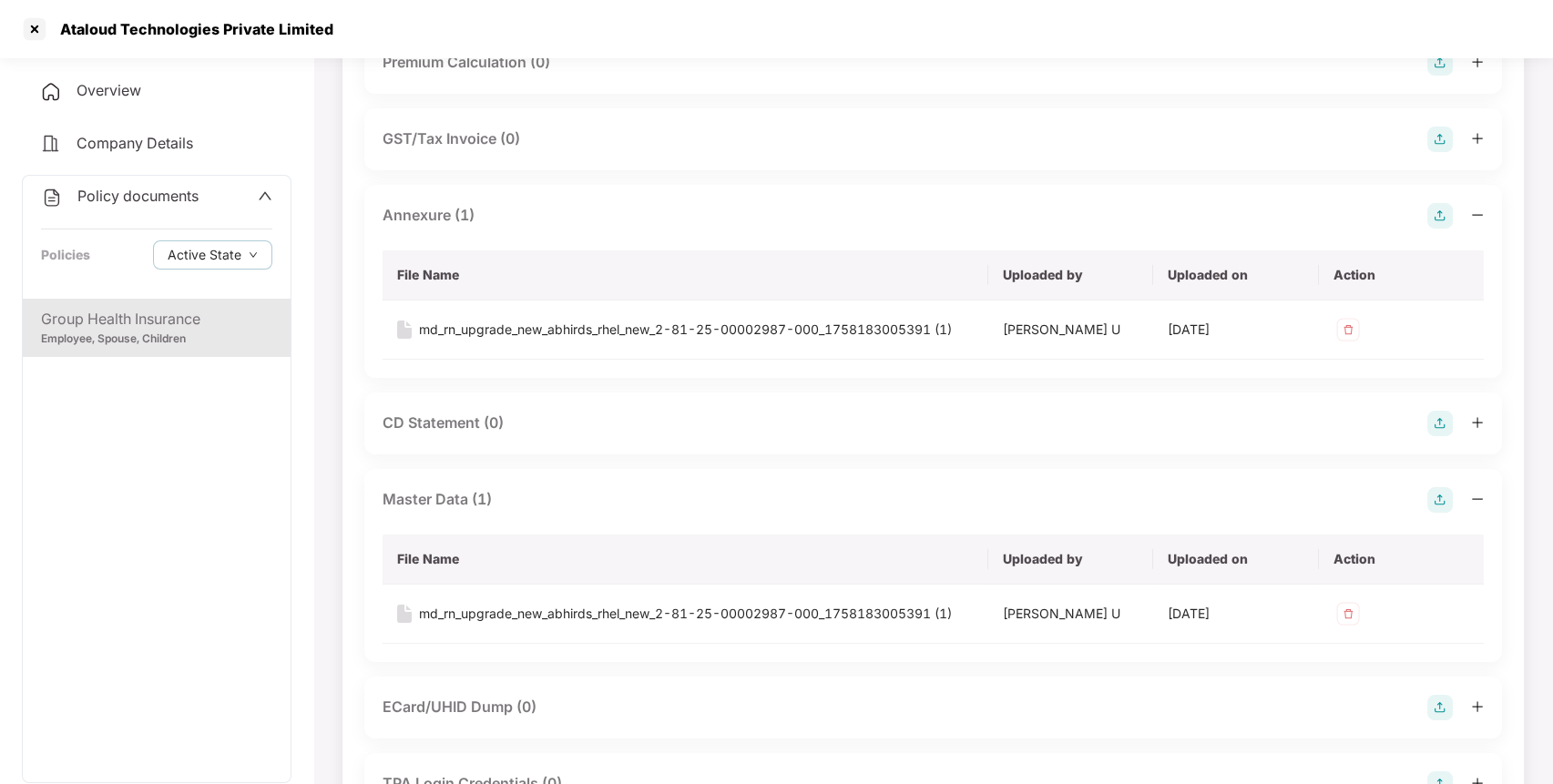
scroll to position [0, 0]
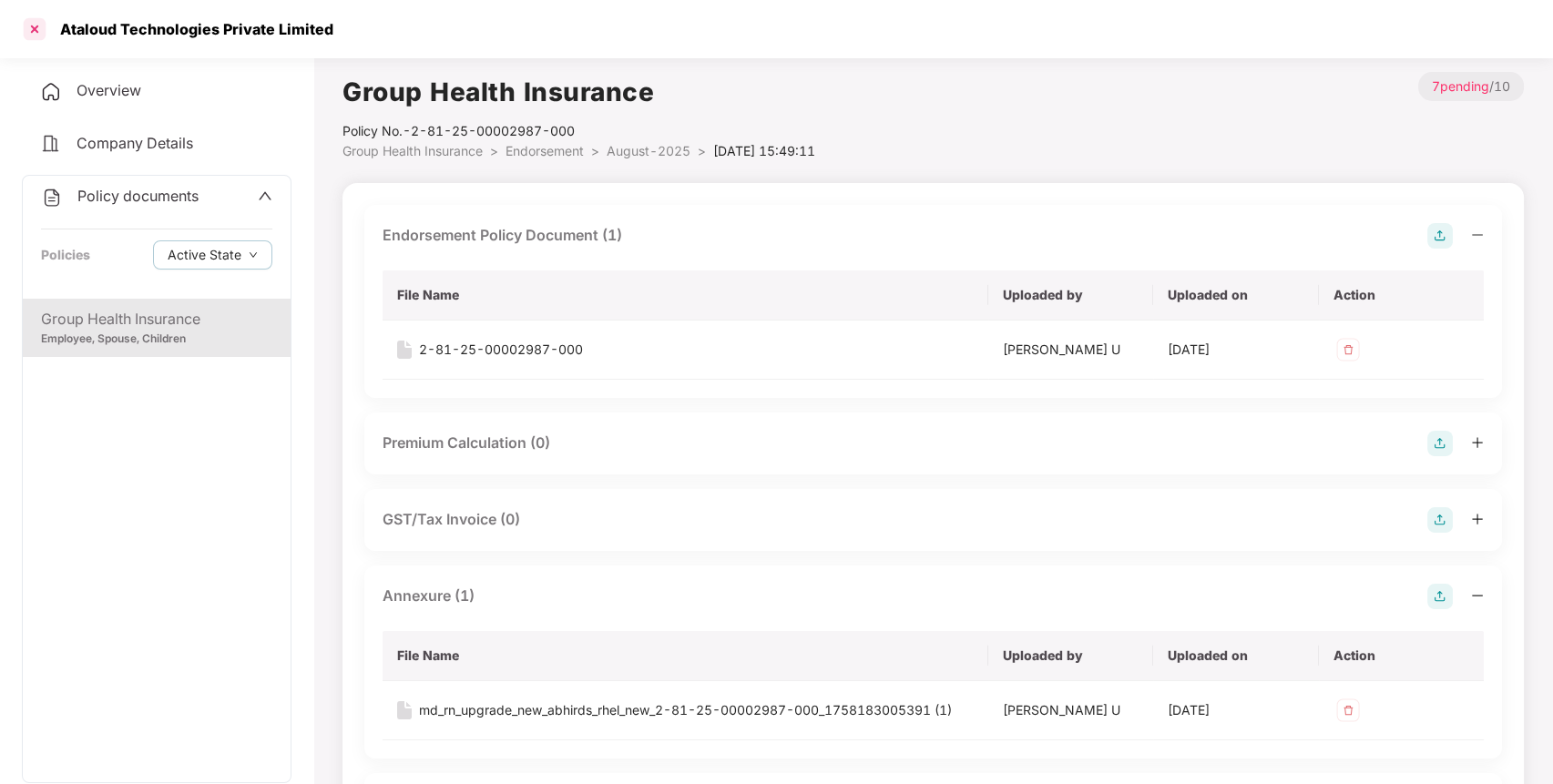
click at [29, 23] on div at bounding box center [35, 29] width 29 height 29
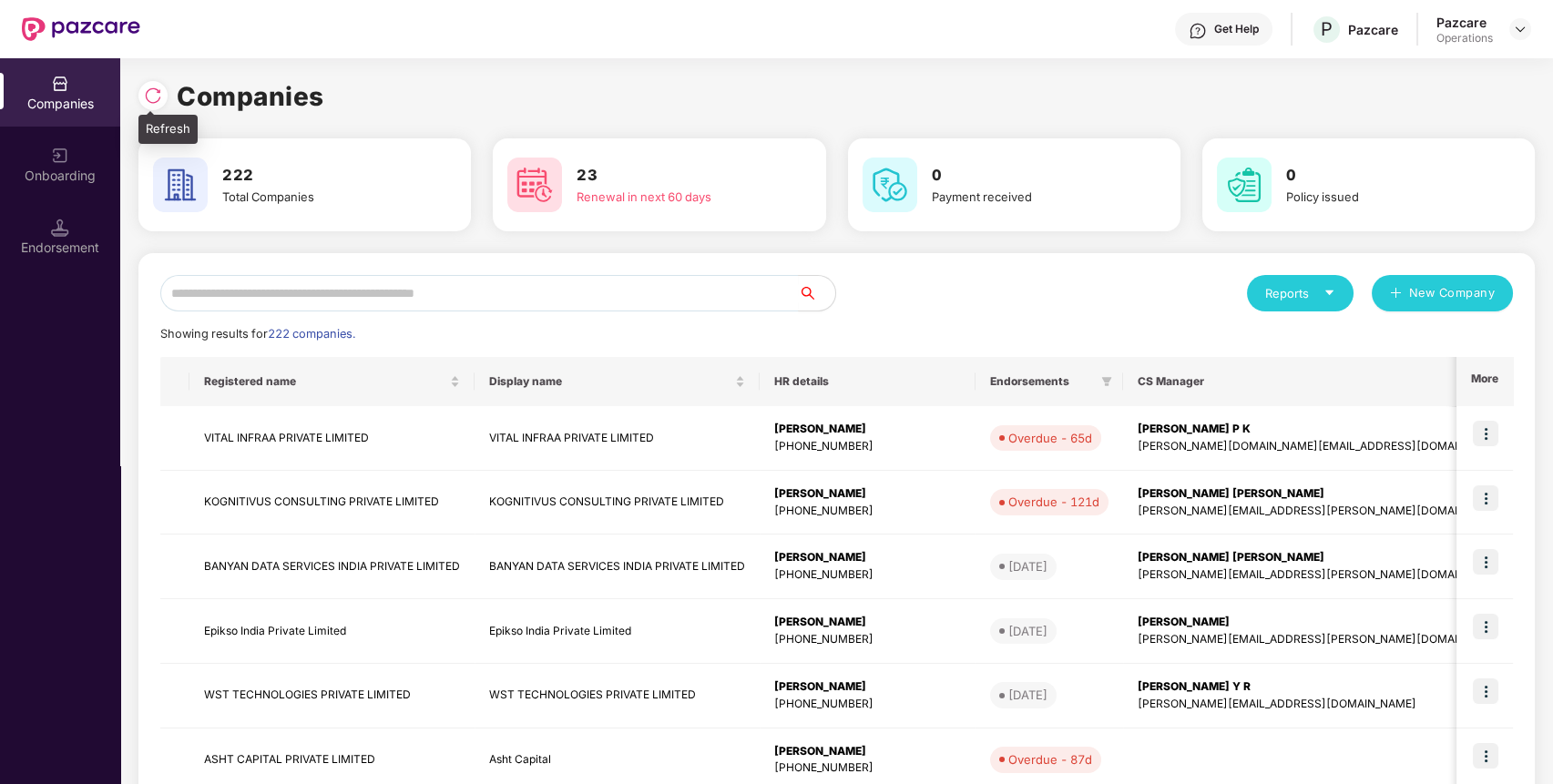
click at [156, 102] on img at bounding box center [153, 96] width 18 height 18
paste input "**********"
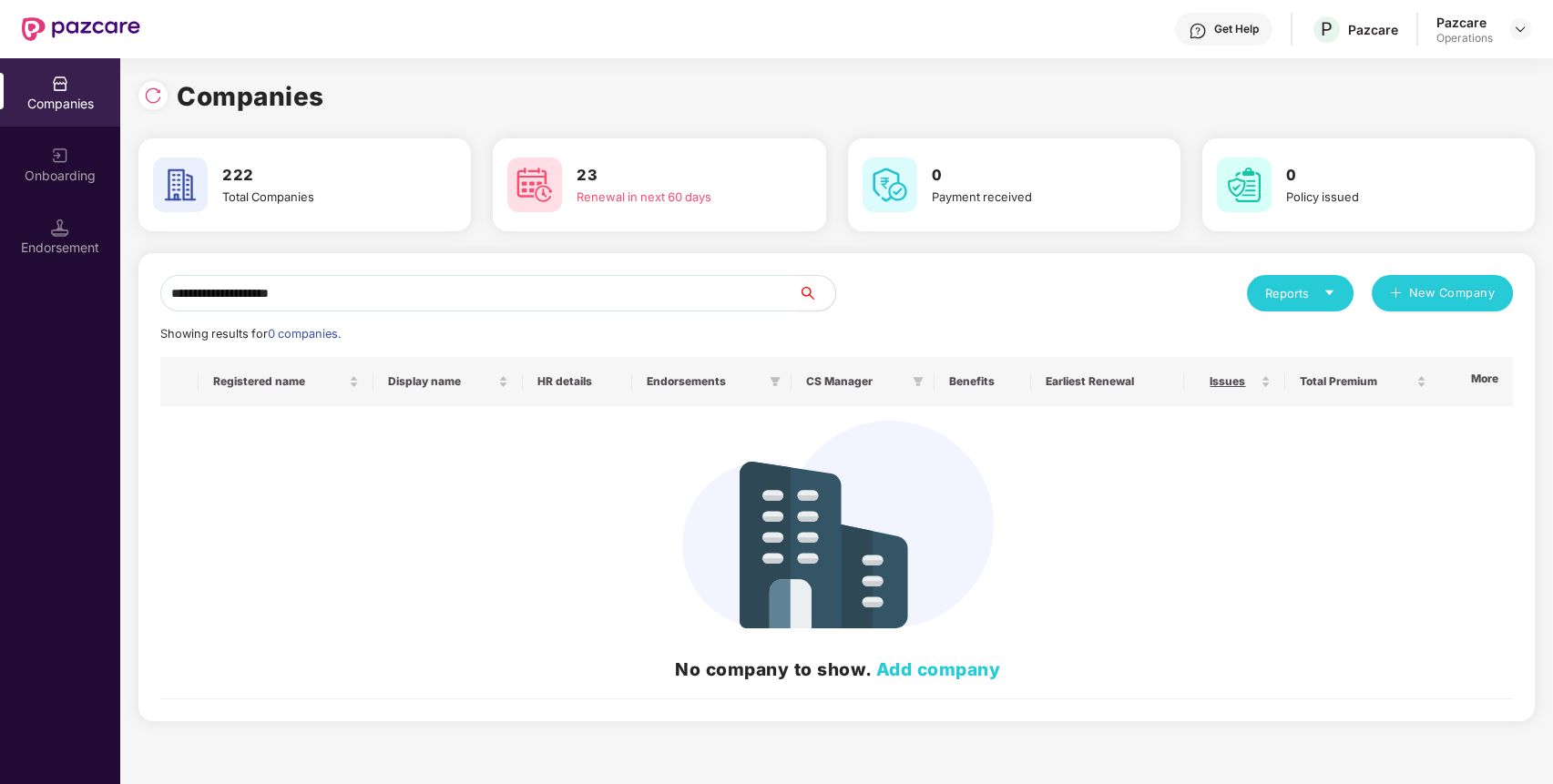
click at [559, 291] on input "**********" at bounding box center [479, 293] width 639 height 36
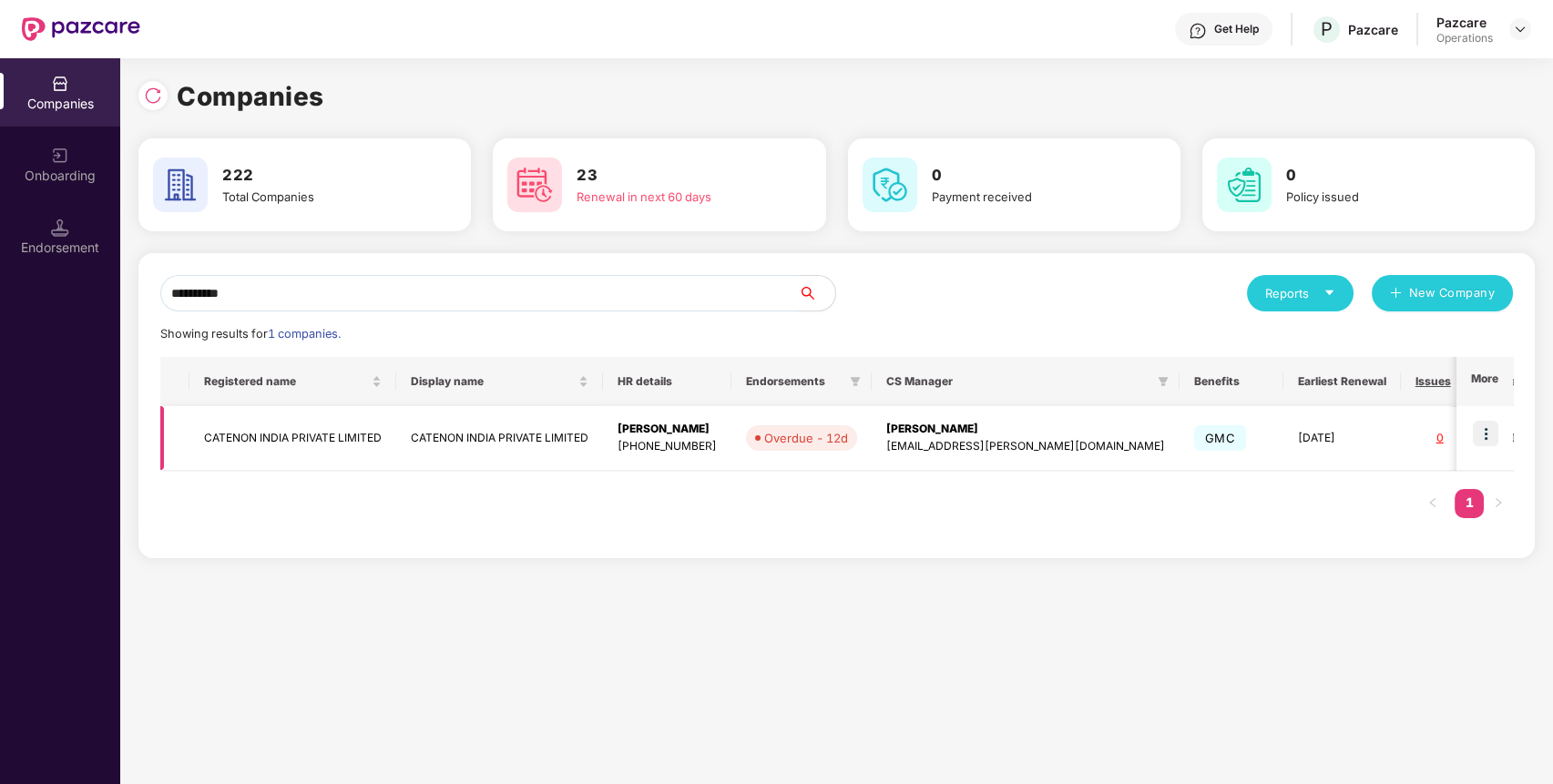
type input "**********"
click at [284, 428] on td "CATENON INDIA PRIVATE LIMITED" at bounding box center [292, 438] width 207 height 65
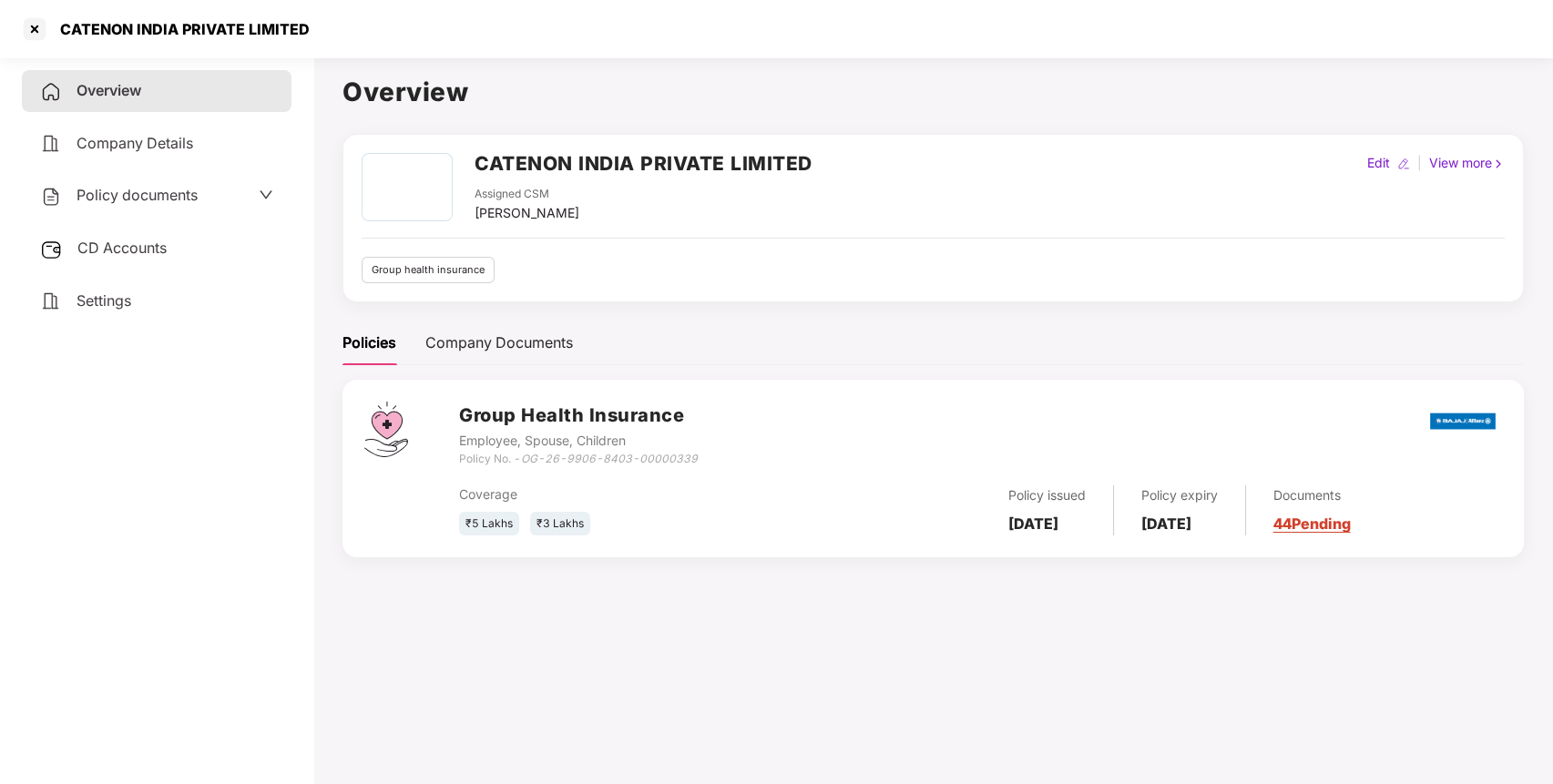
click at [537, 167] on h2 "CATENON INDIA PRIVATE LIMITED" at bounding box center [643, 163] width 338 height 30
copy h2 "CATENON INDIA PRIVATE LIMITED"
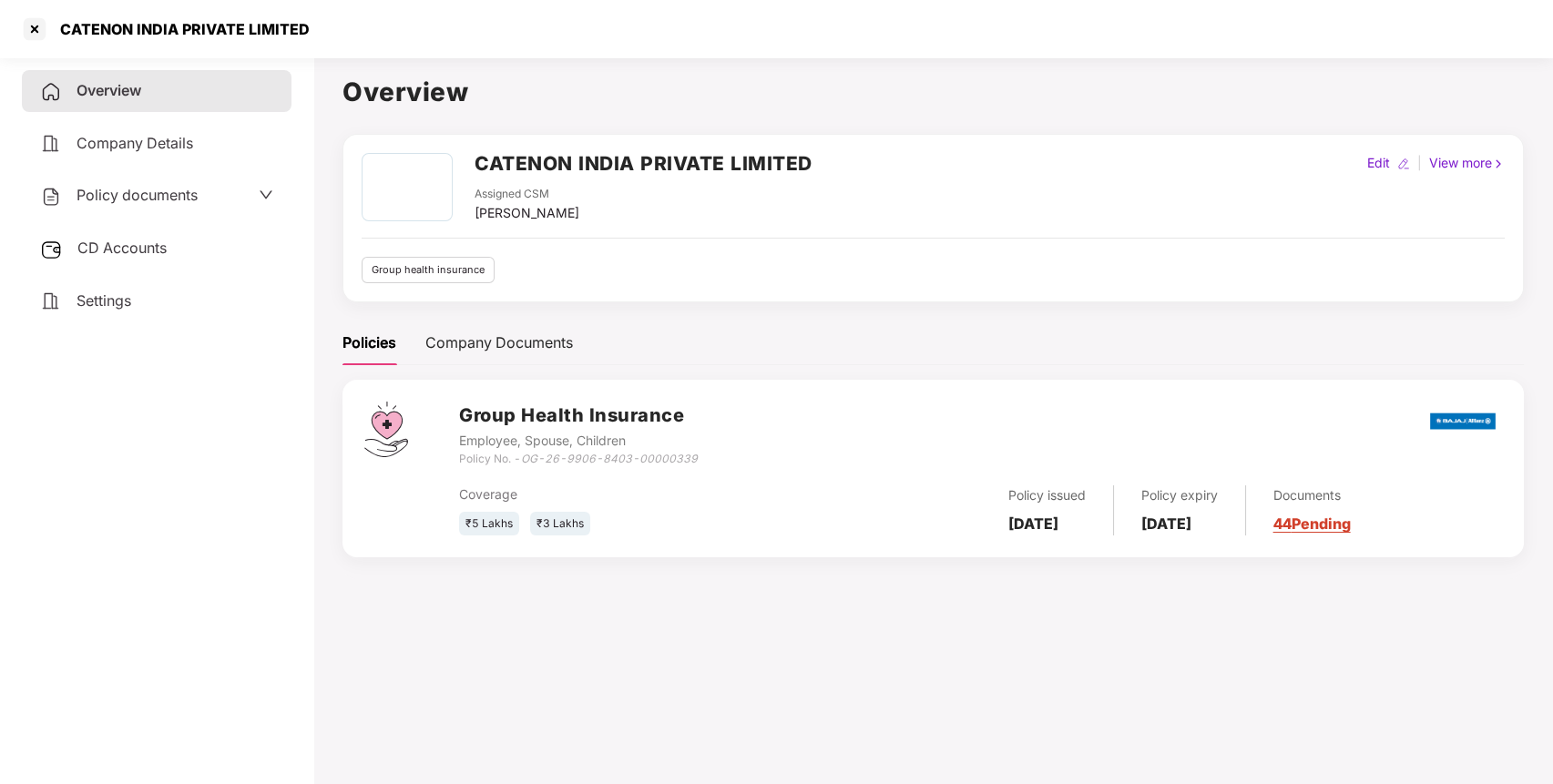
click at [174, 188] on span "Policy documents" at bounding box center [137, 195] width 121 height 18
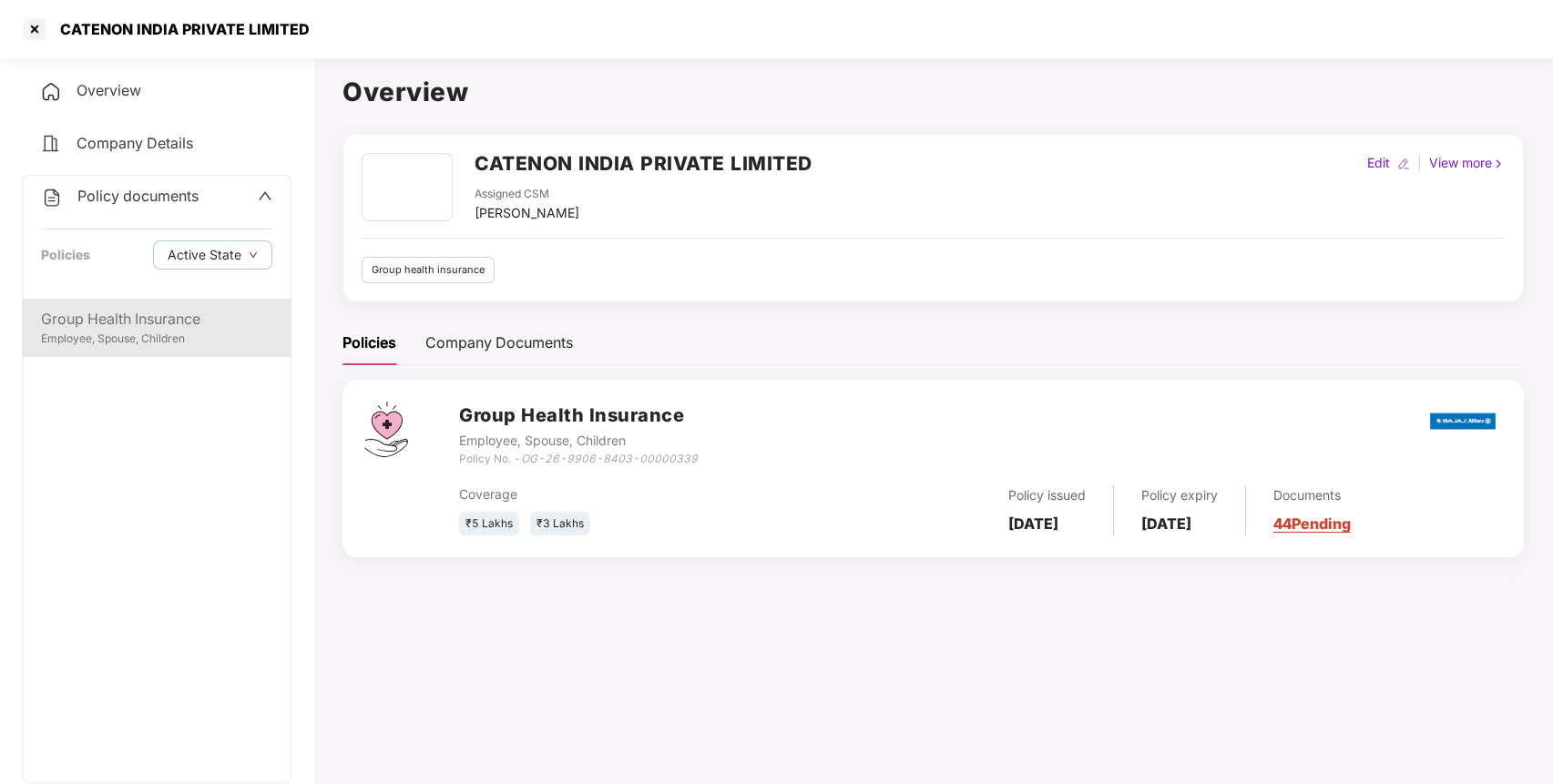
click at [123, 311] on div "Group Health Insurance" at bounding box center [157, 319] width 231 height 23
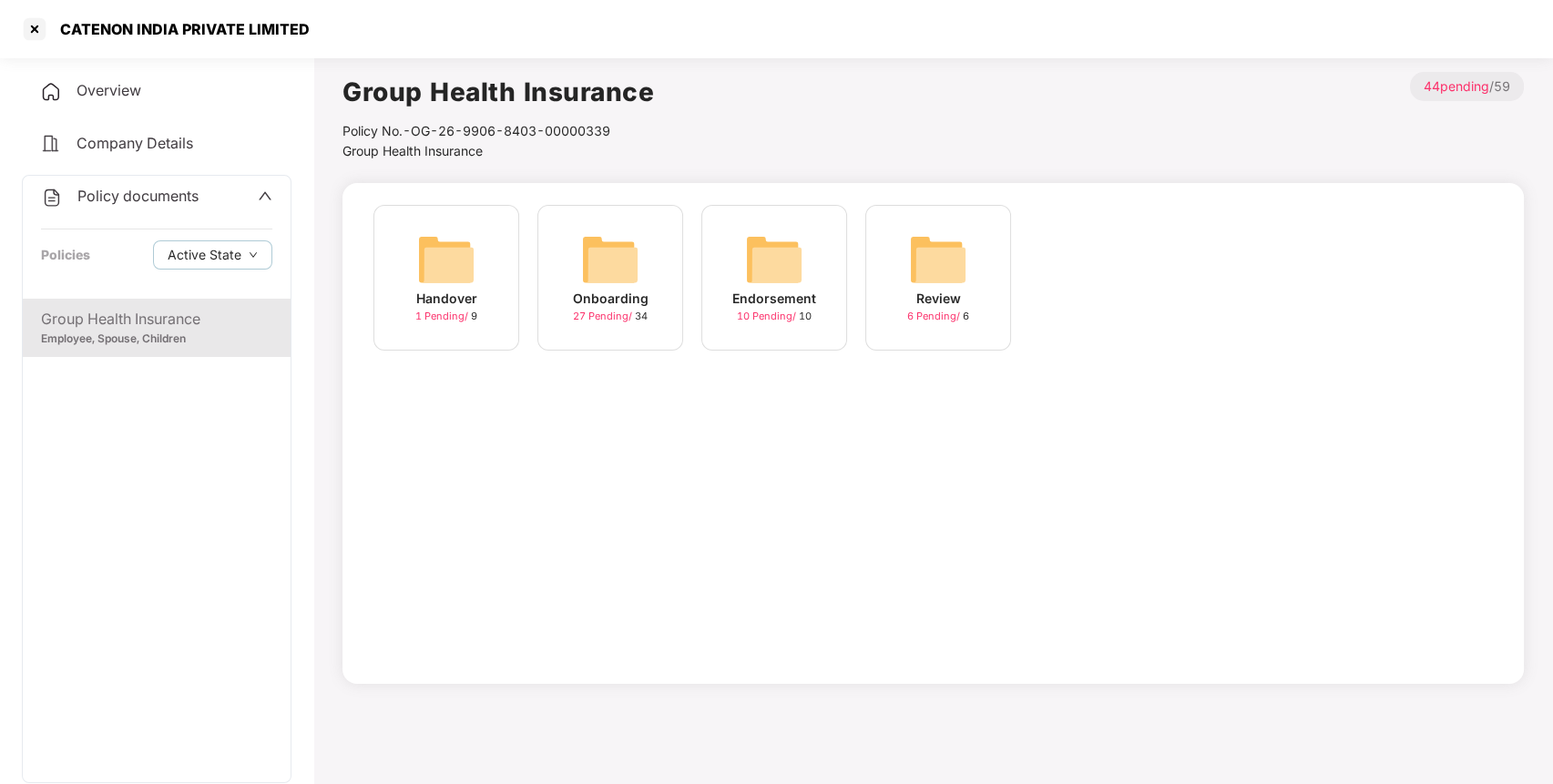
click at [593, 269] on img at bounding box center [610, 260] width 58 height 58
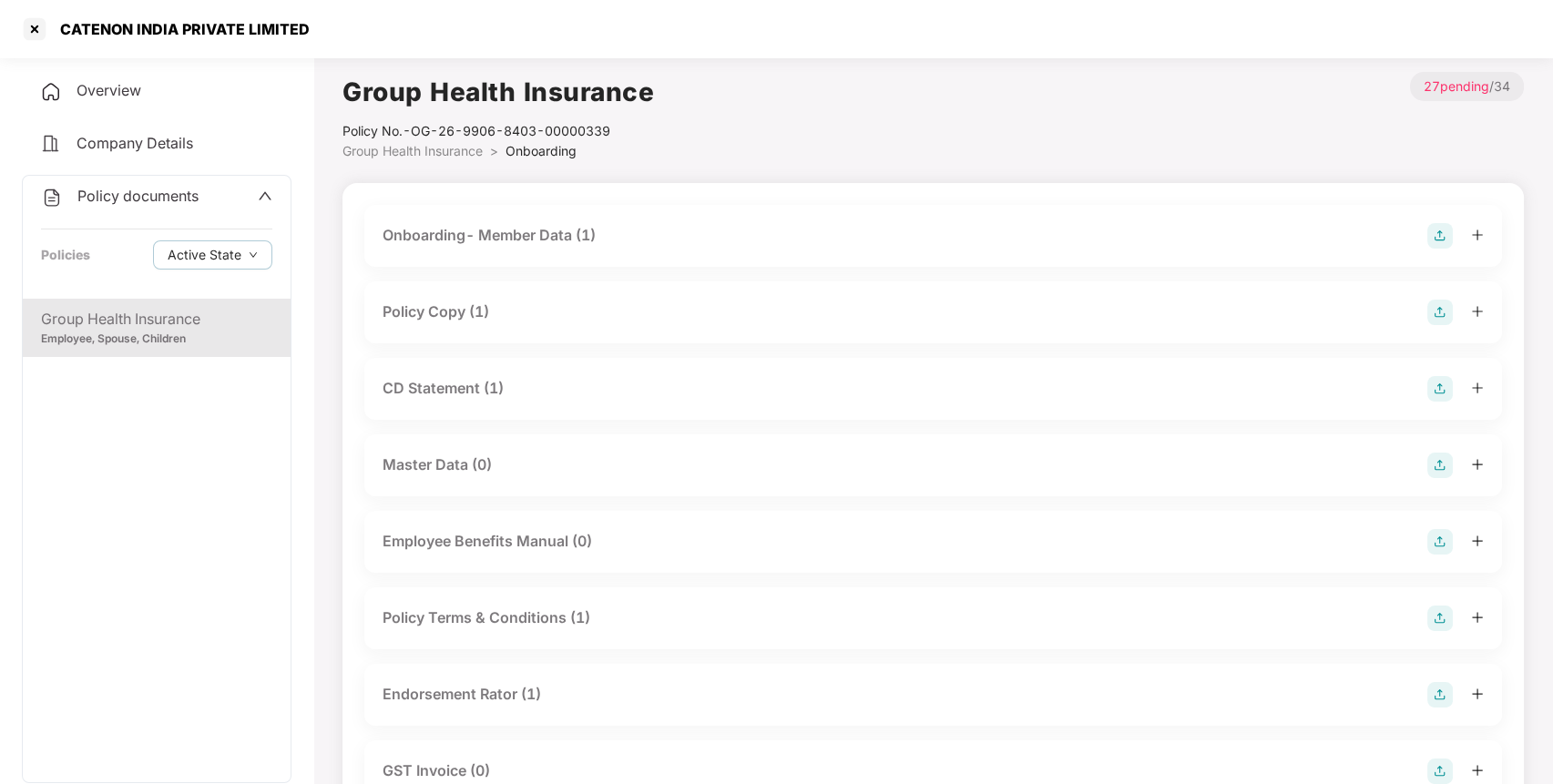
click at [444, 309] on div "Policy Copy (1)" at bounding box center [435, 311] width 107 height 23
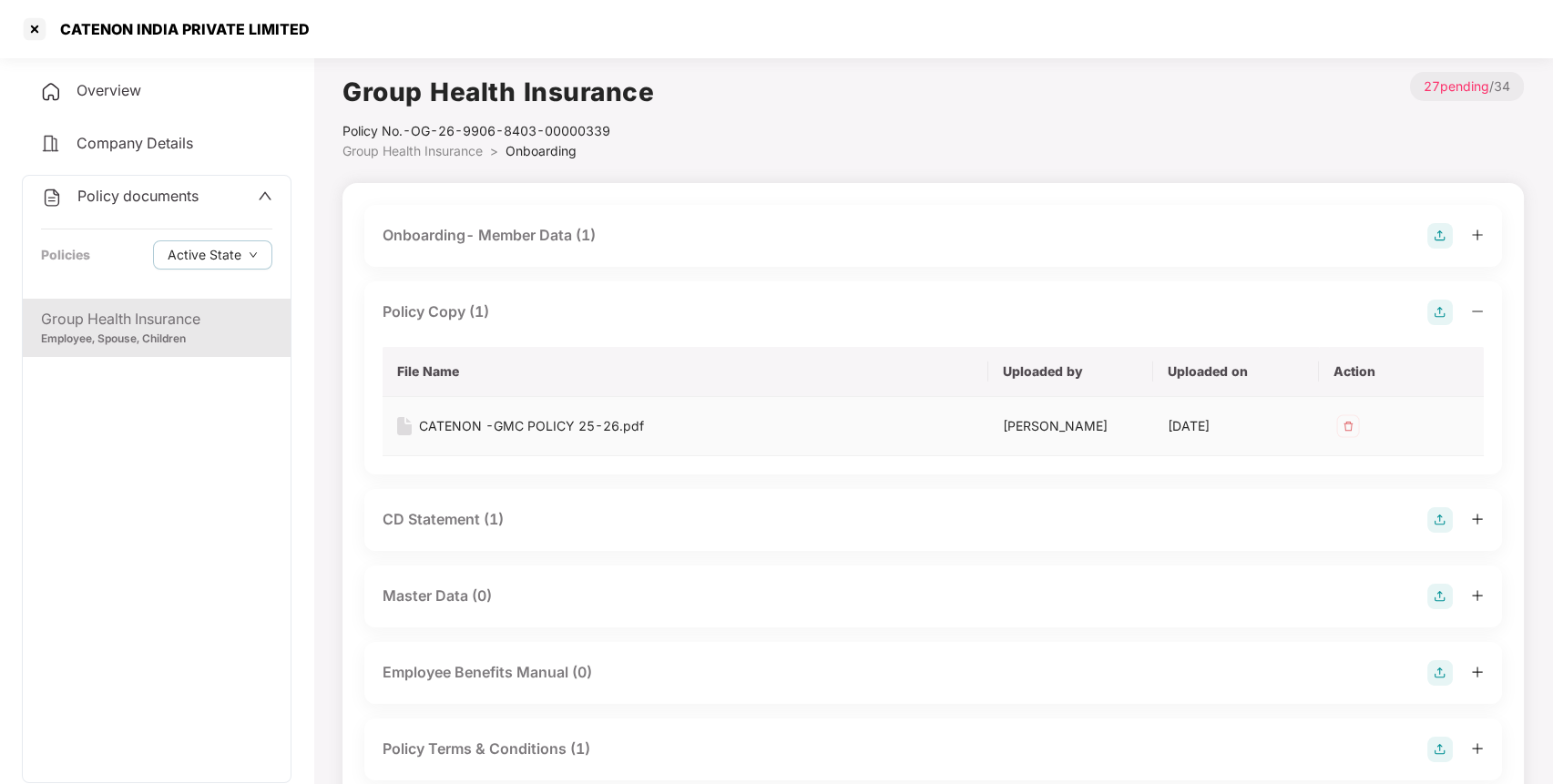
click at [482, 421] on div "CATENON -GMC POLICY 25-26.pdf" at bounding box center [531, 426] width 225 height 20
click at [553, 223] on div "Onboarding- Member Data (1)" at bounding box center [933, 236] width 1101 height 25
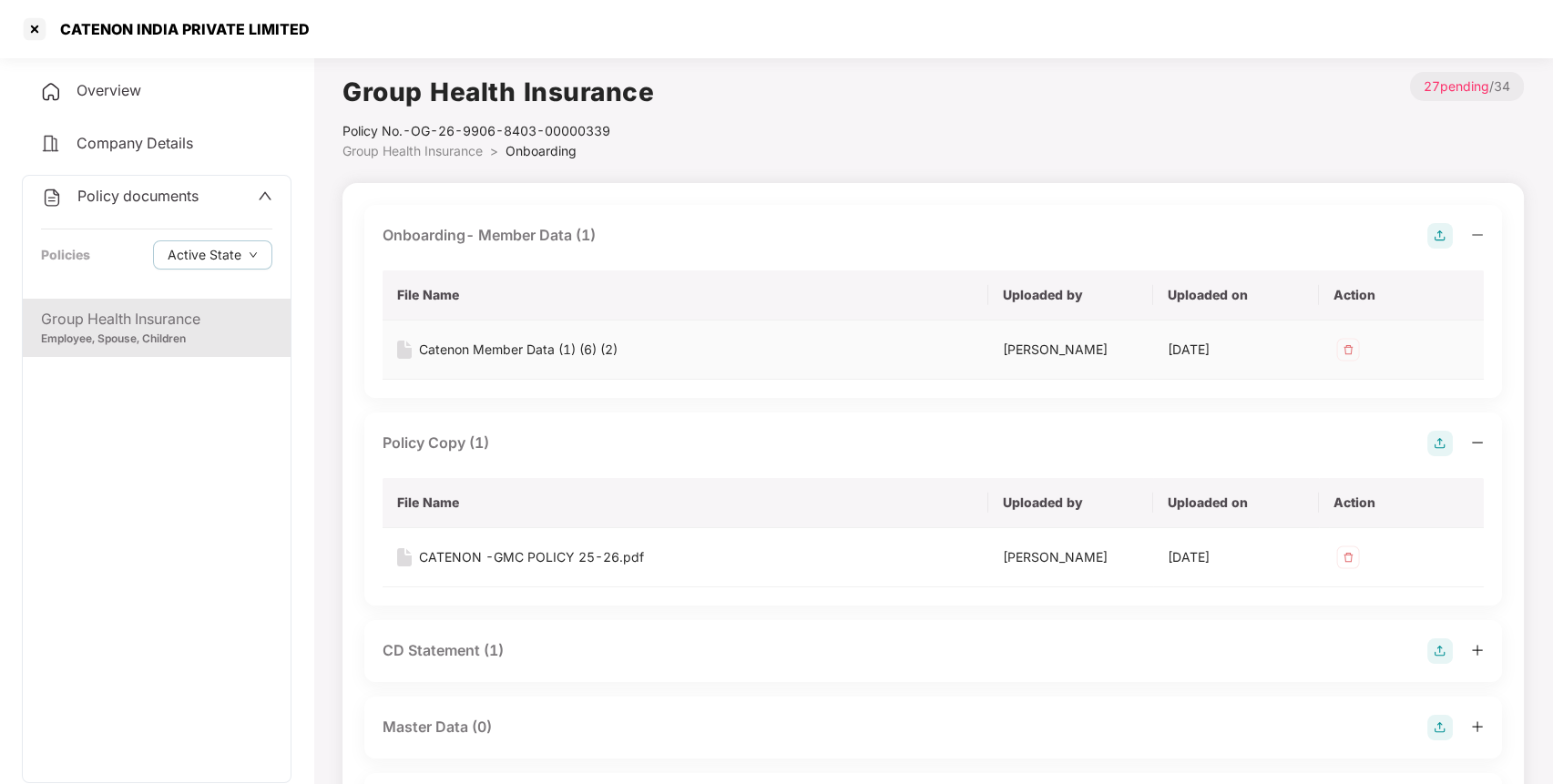
click at [535, 347] on div "Catenon Member Data (1) (6) (2)" at bounding box center [518, 350] width 199 height 20
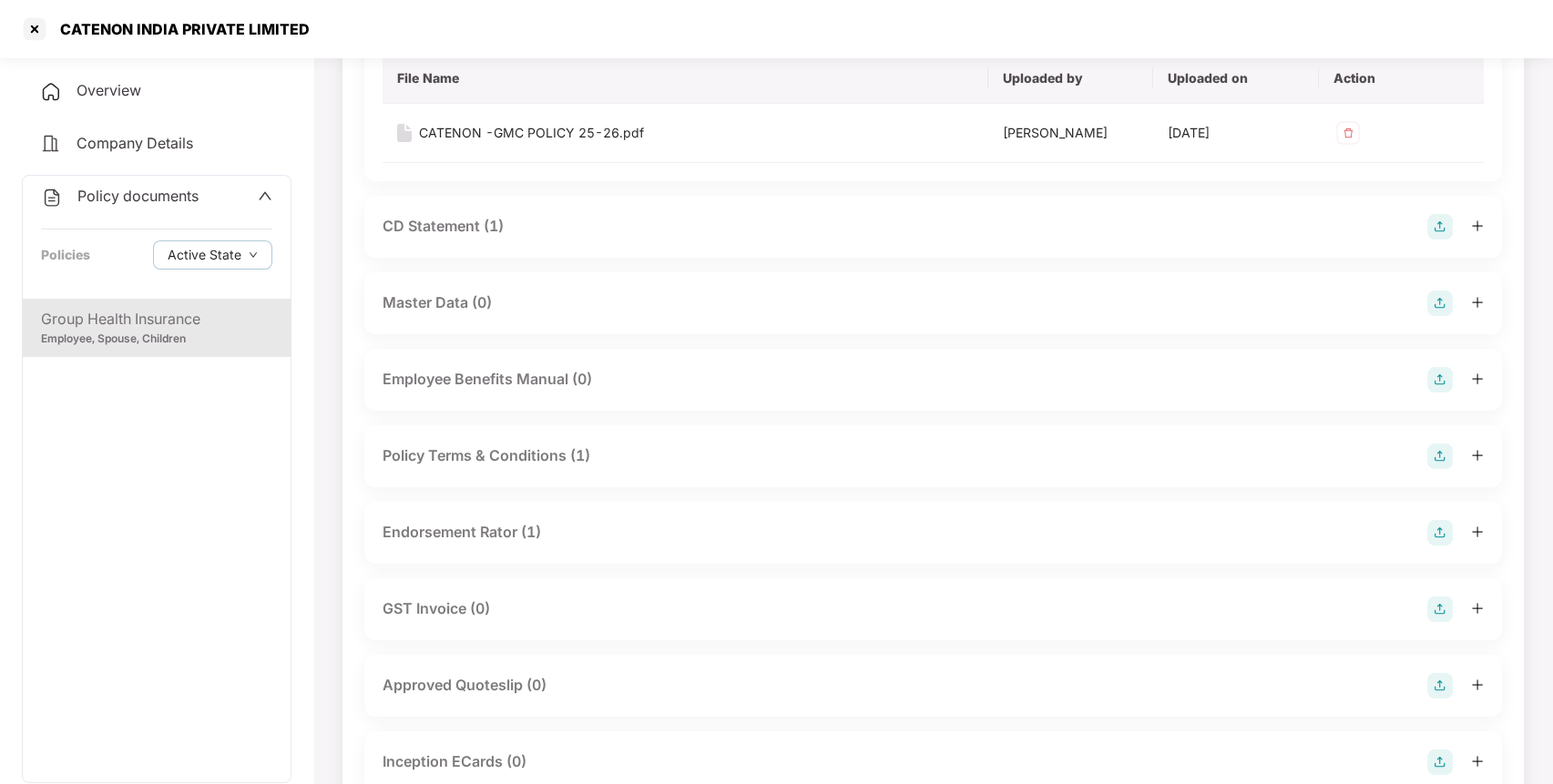
scroll to position [426, 0]
click at [489, 213] on div "CD Statement (1)" at bounding box center [443, 224] width 121 height 23
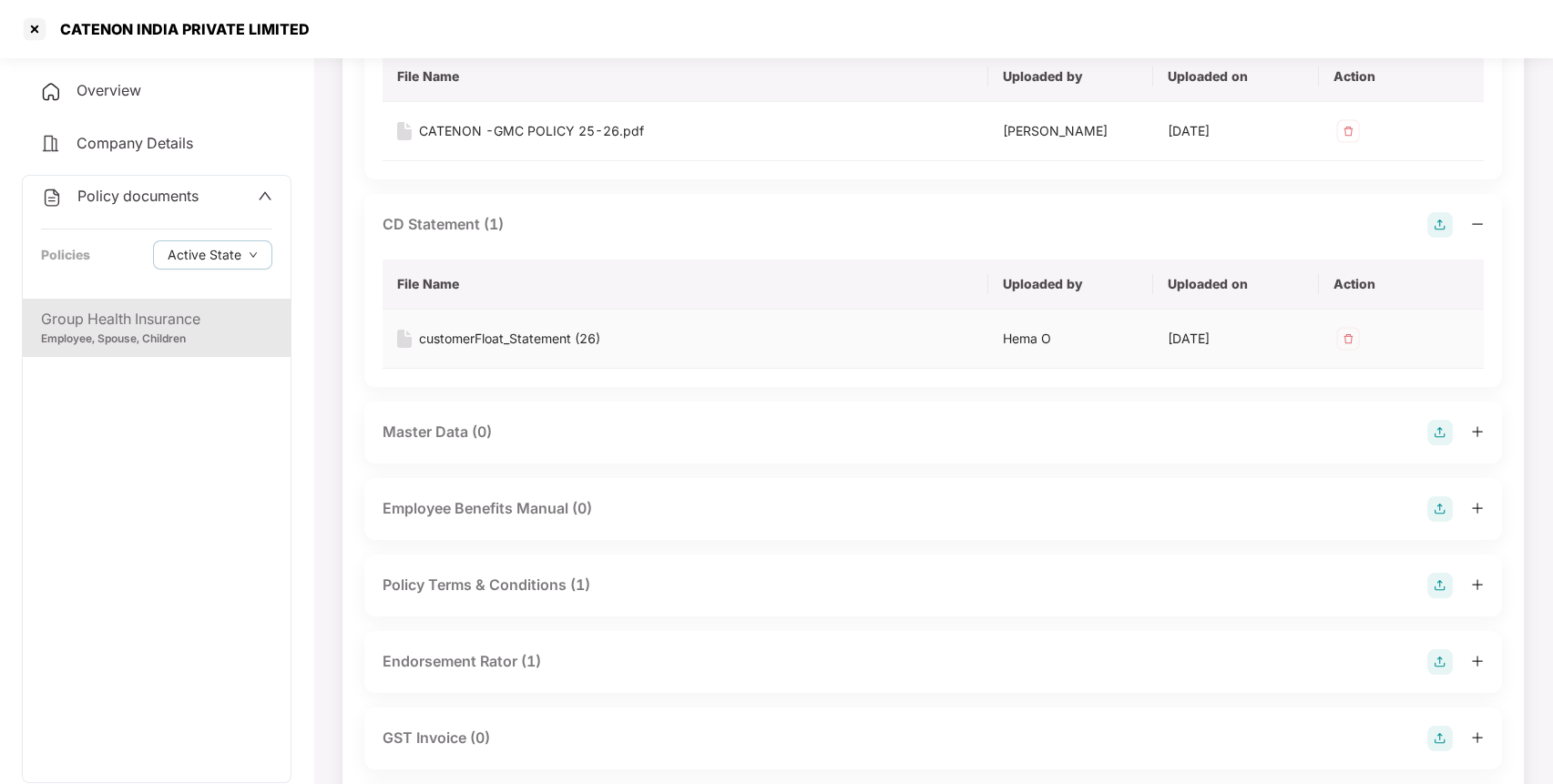
click at [472, 333] on div "customerFloat_Statement (26)" at bounding box center [509, 339] width 181 height 20
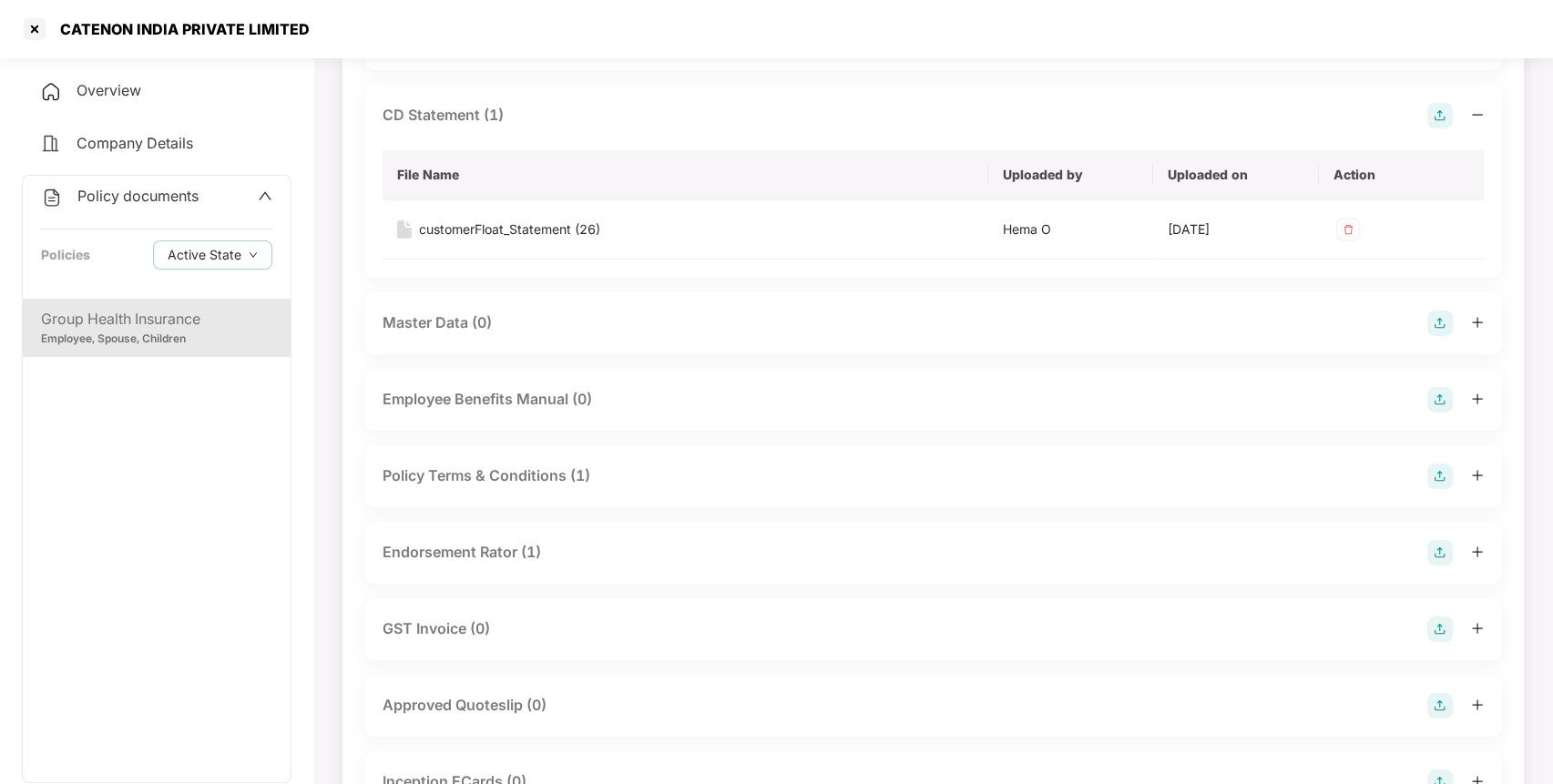
click at [509, 545] on div "Endorsement Rator (1)" at bounding box center [462, 552] width 158 height 23
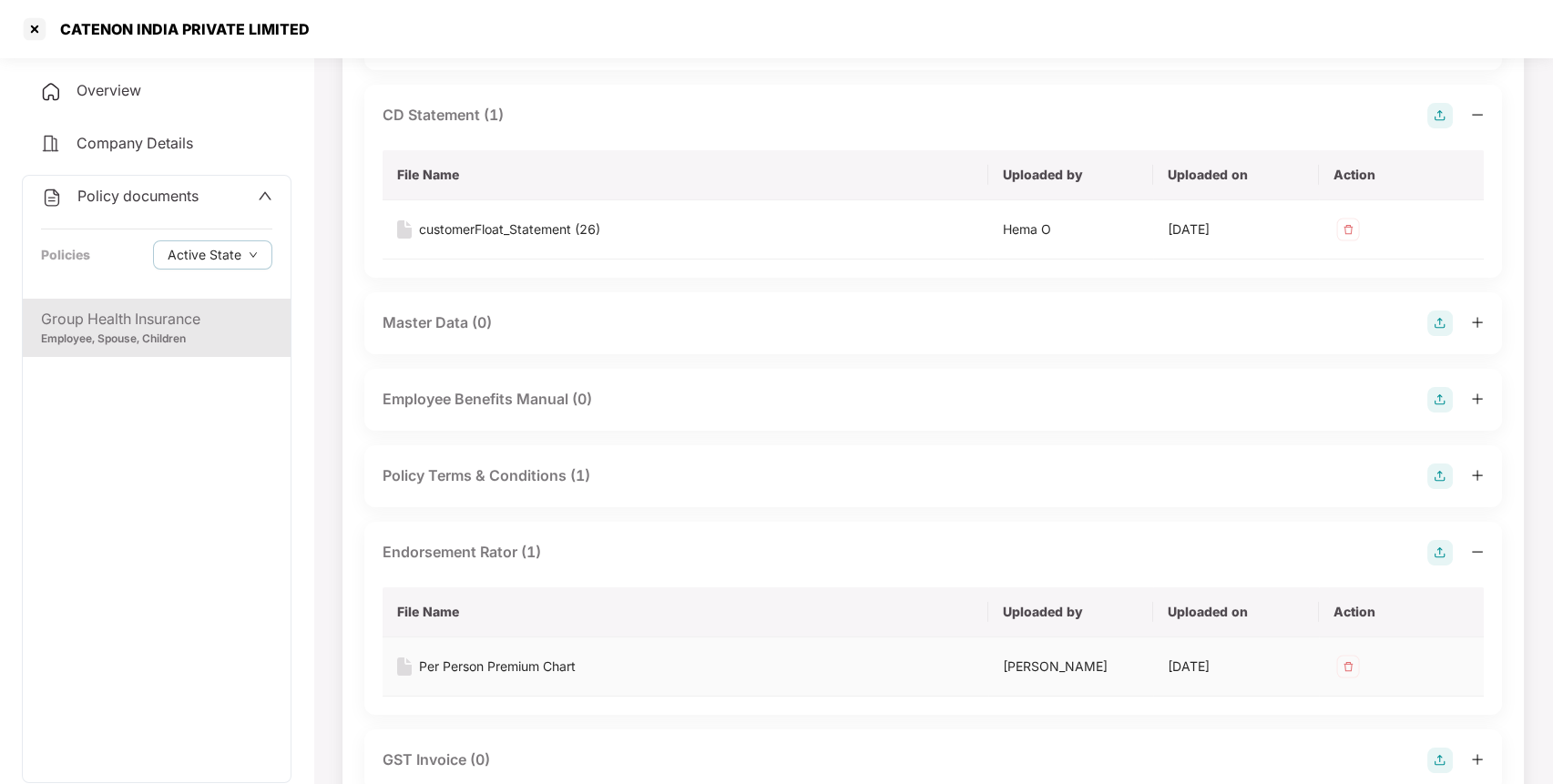
click at [477, 657] on div "Per Person Premium Chart" at bounding box center [497, 667] width 157 height 20
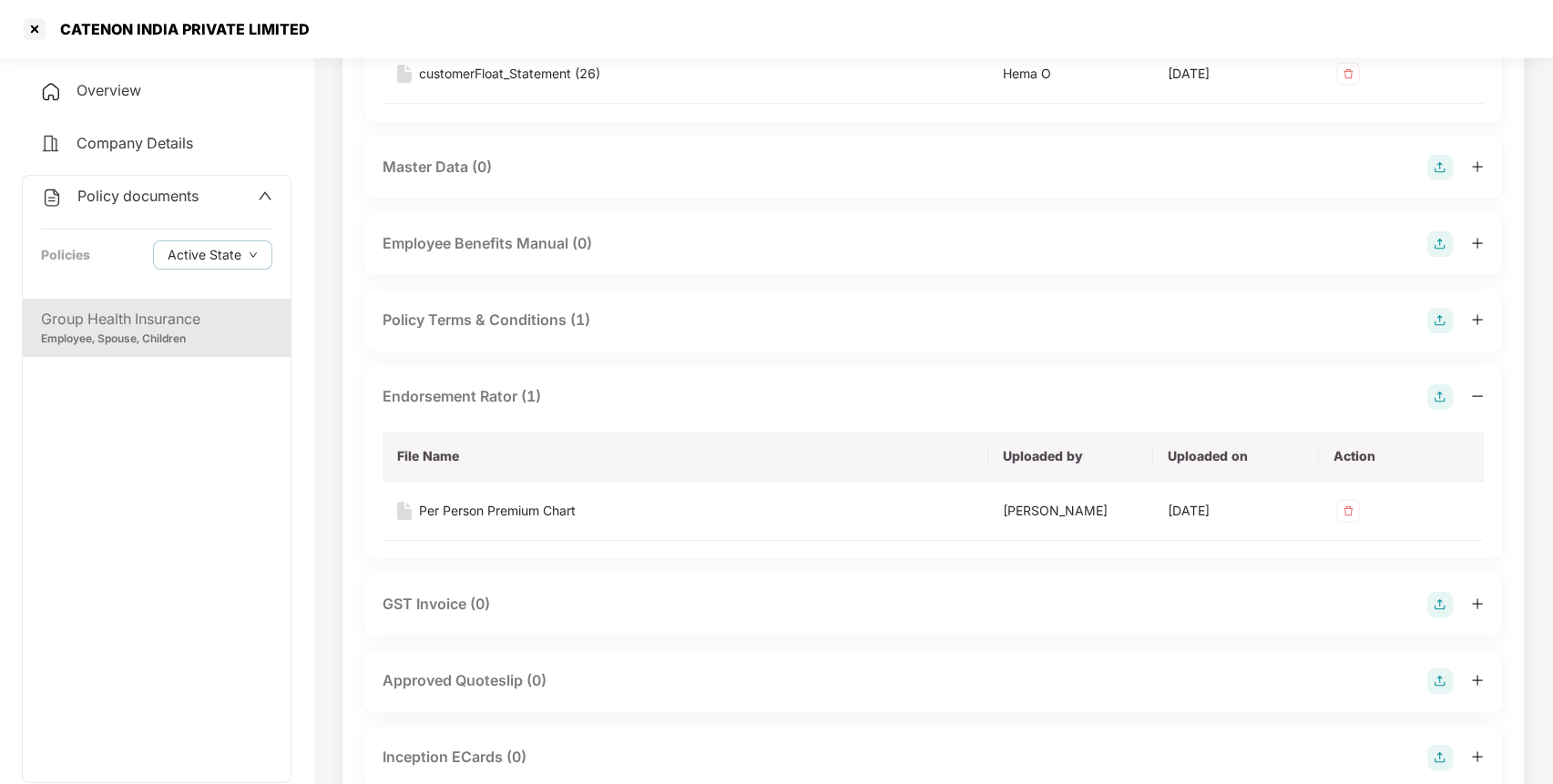
scroll to position [703, 0]
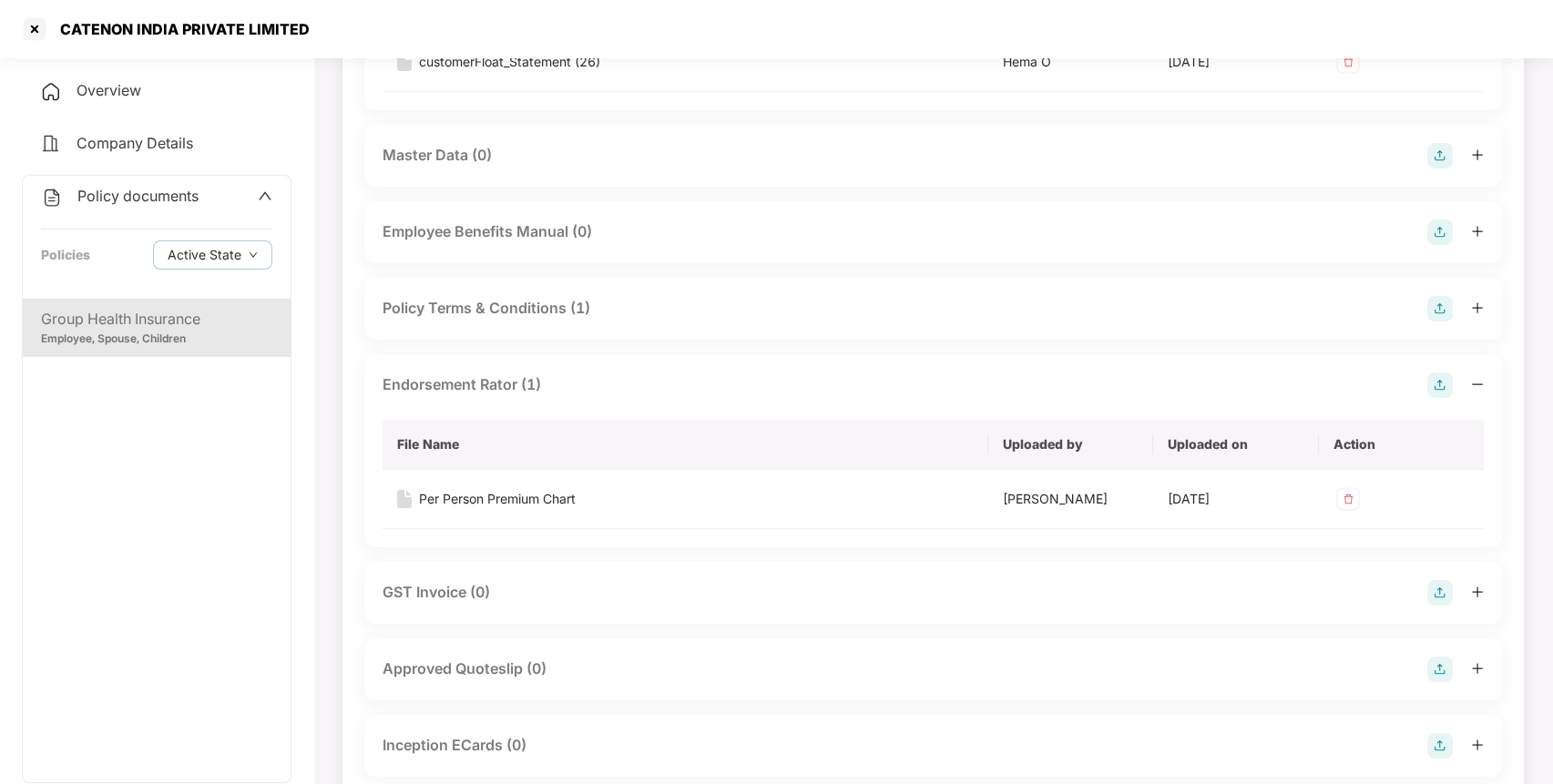
click at [465, 308] on div "Policy Terms & Conditions (1)" at bounding box center [486, 308] width 208 height 23
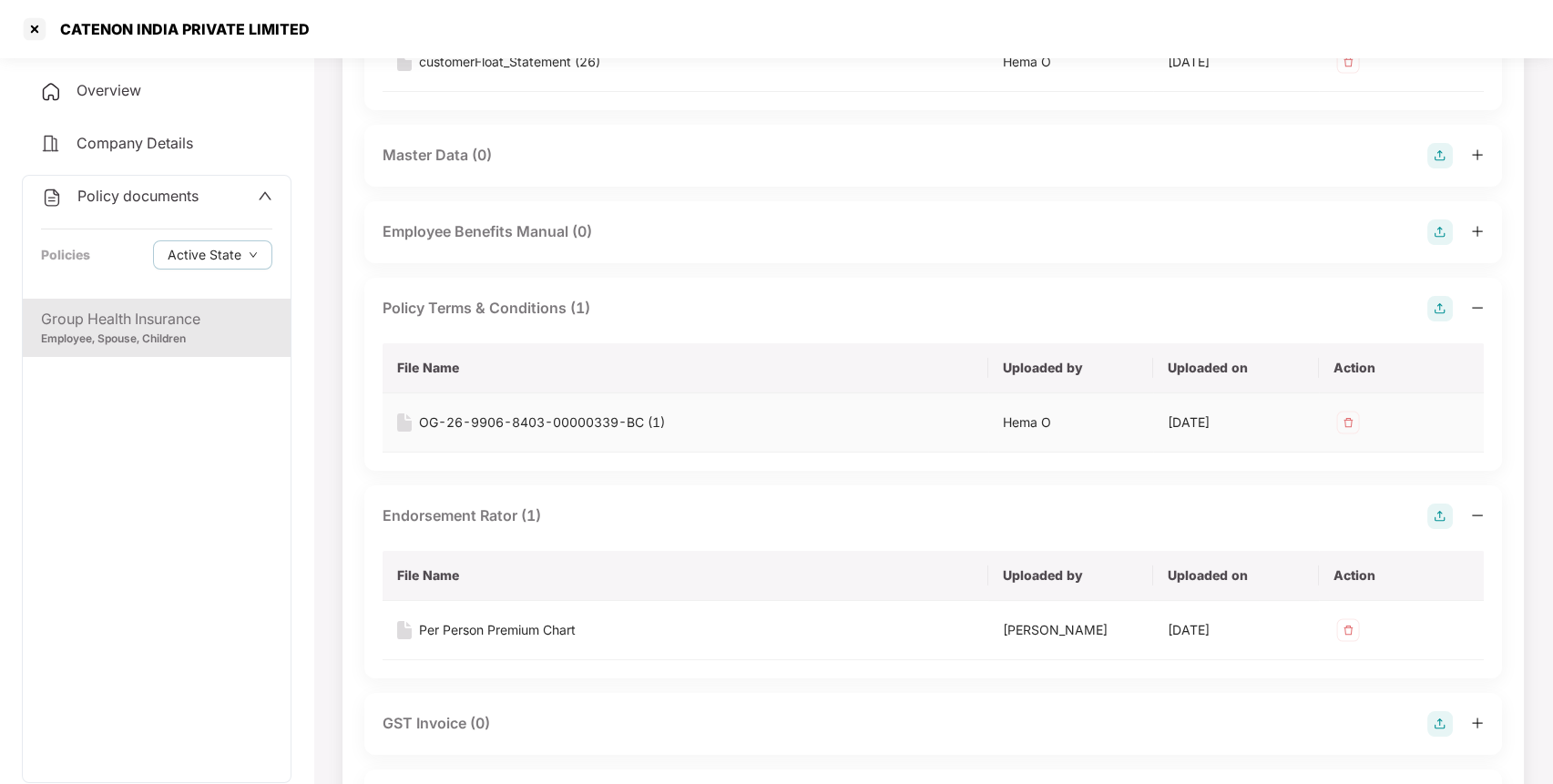
click at [541, 412] on div "OG-26-9906-8403-00000339-BC (1)" at bounding box center [542, 423] width 246 height 20
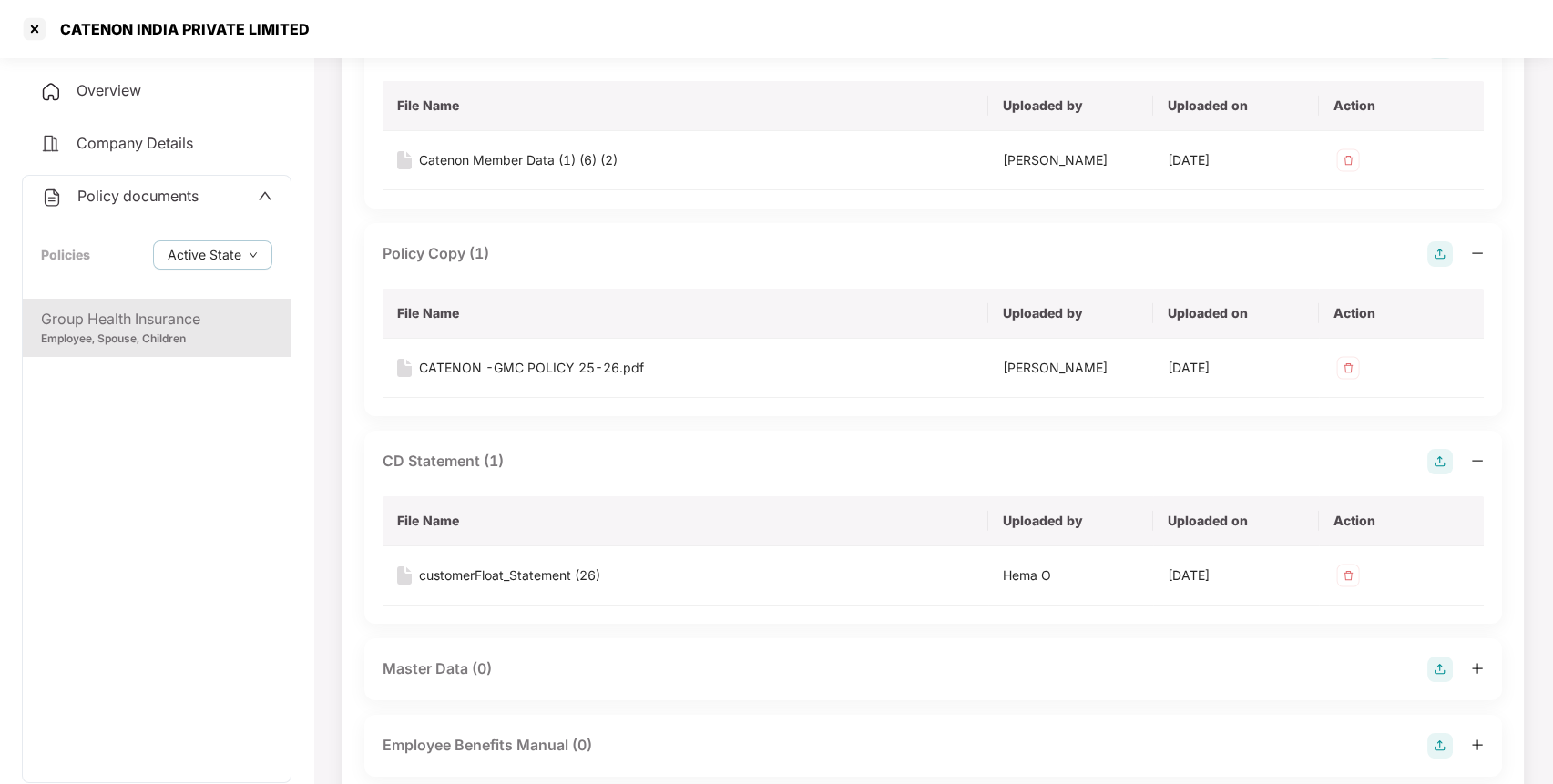
scroll to position [0, 0]
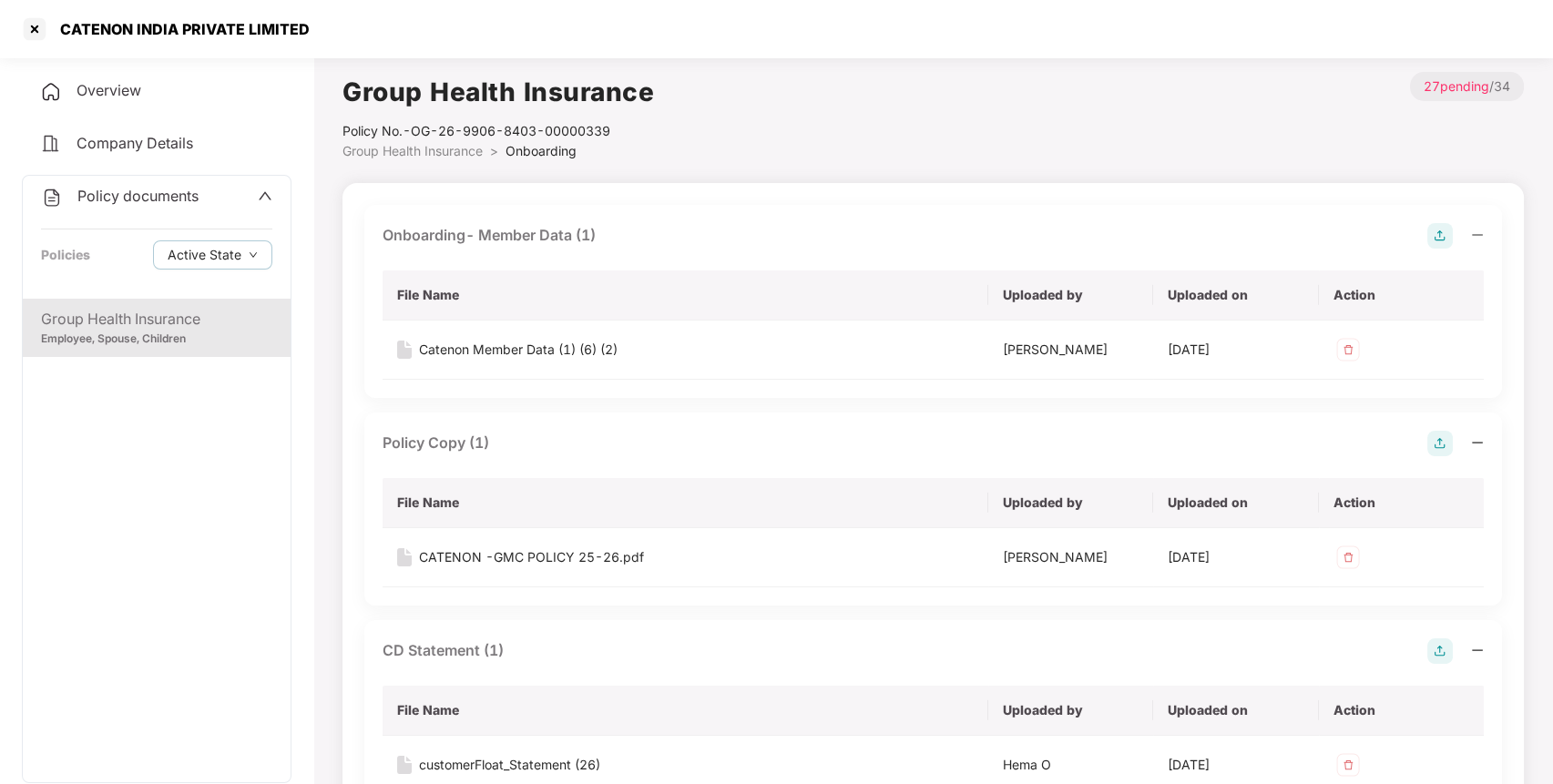
click at [251, 188] on div "Policy documents" at bounding box center [157, 197] width 231 height 24
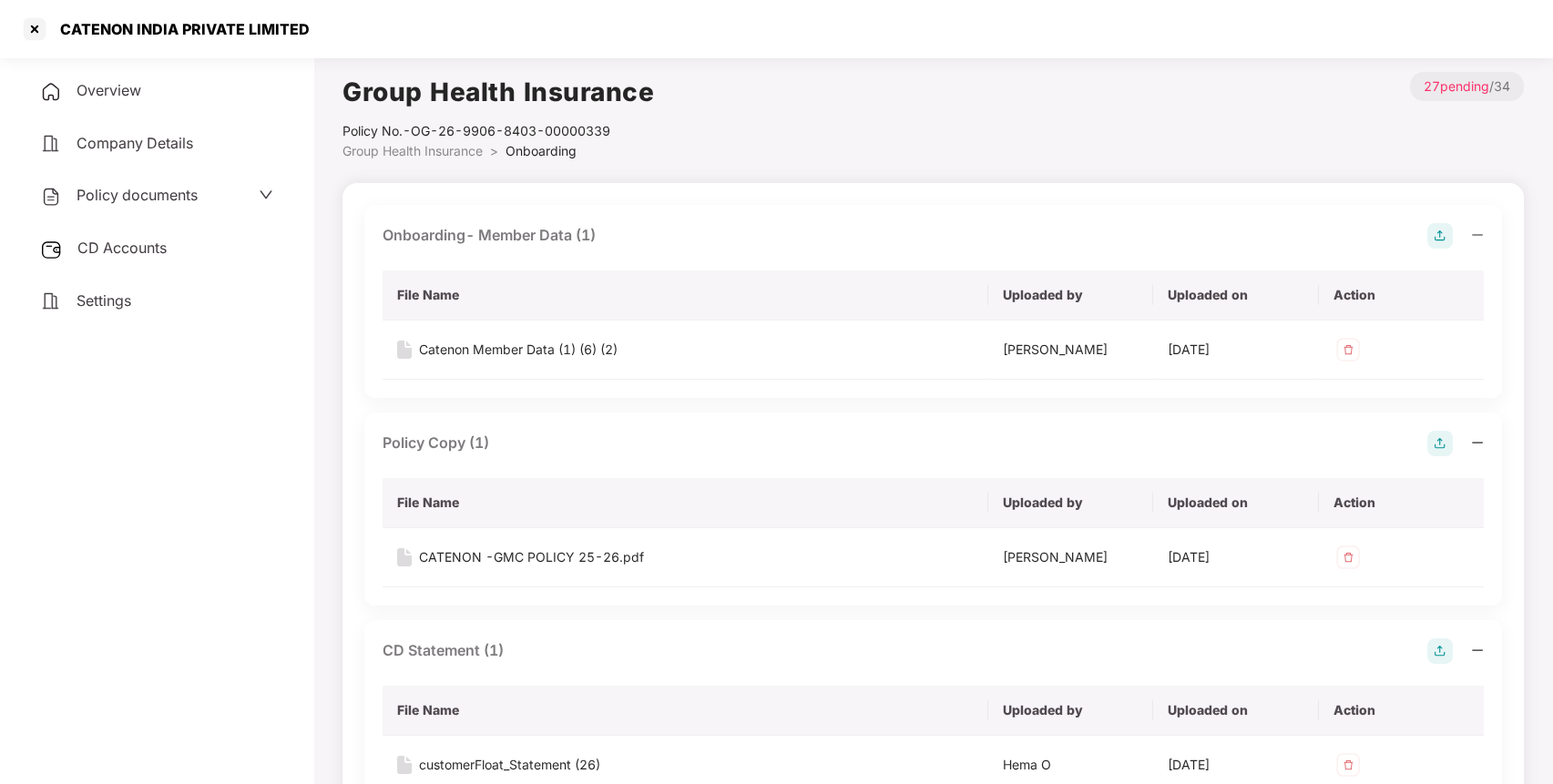
click at [182, 234] on div "CD Accounts" at bounding box center [157, 249] width 270 height 42
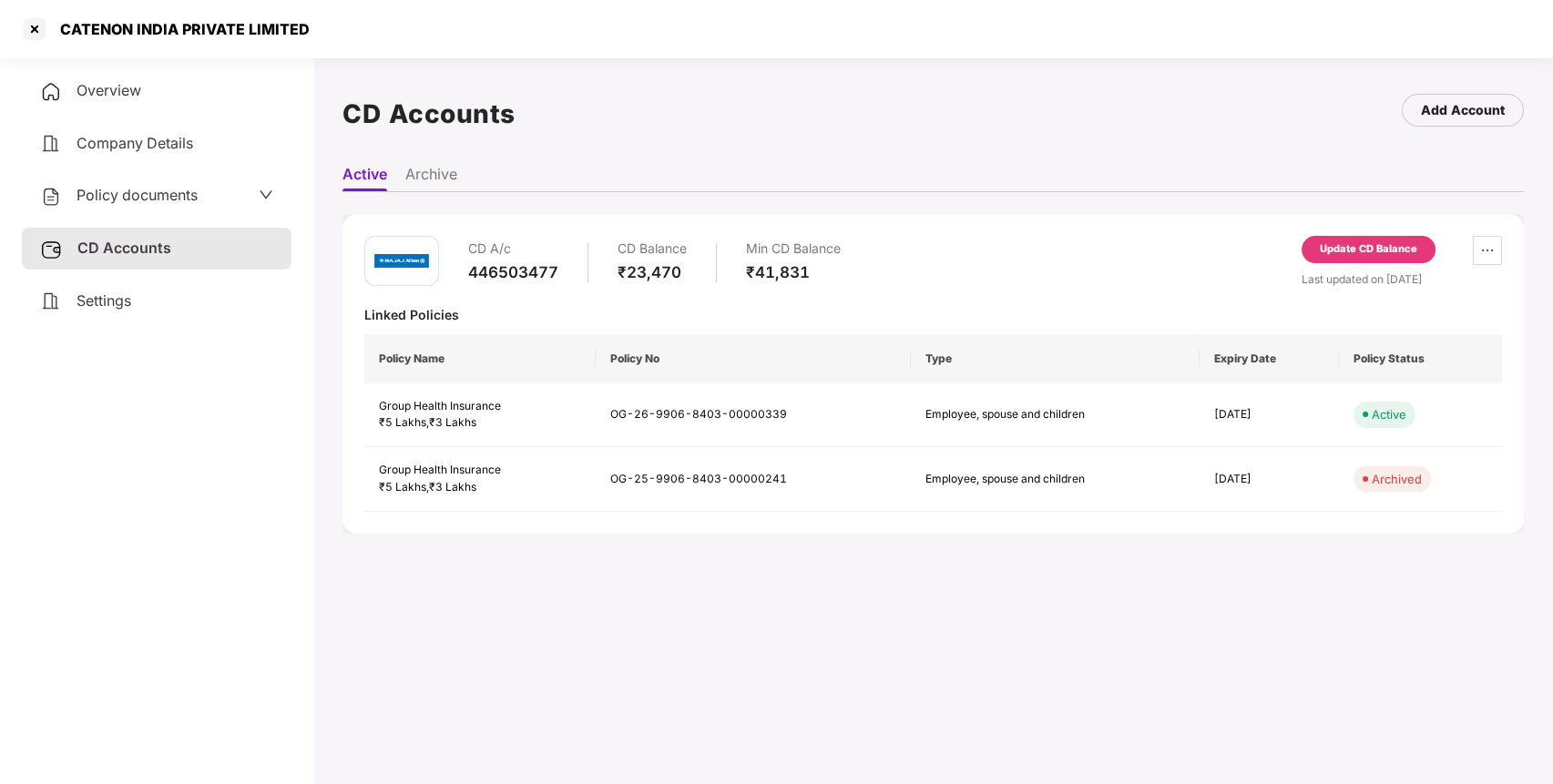
click at [179, 201] on span "Policy documents" at bounding box center [137, 195] width 121 height 18
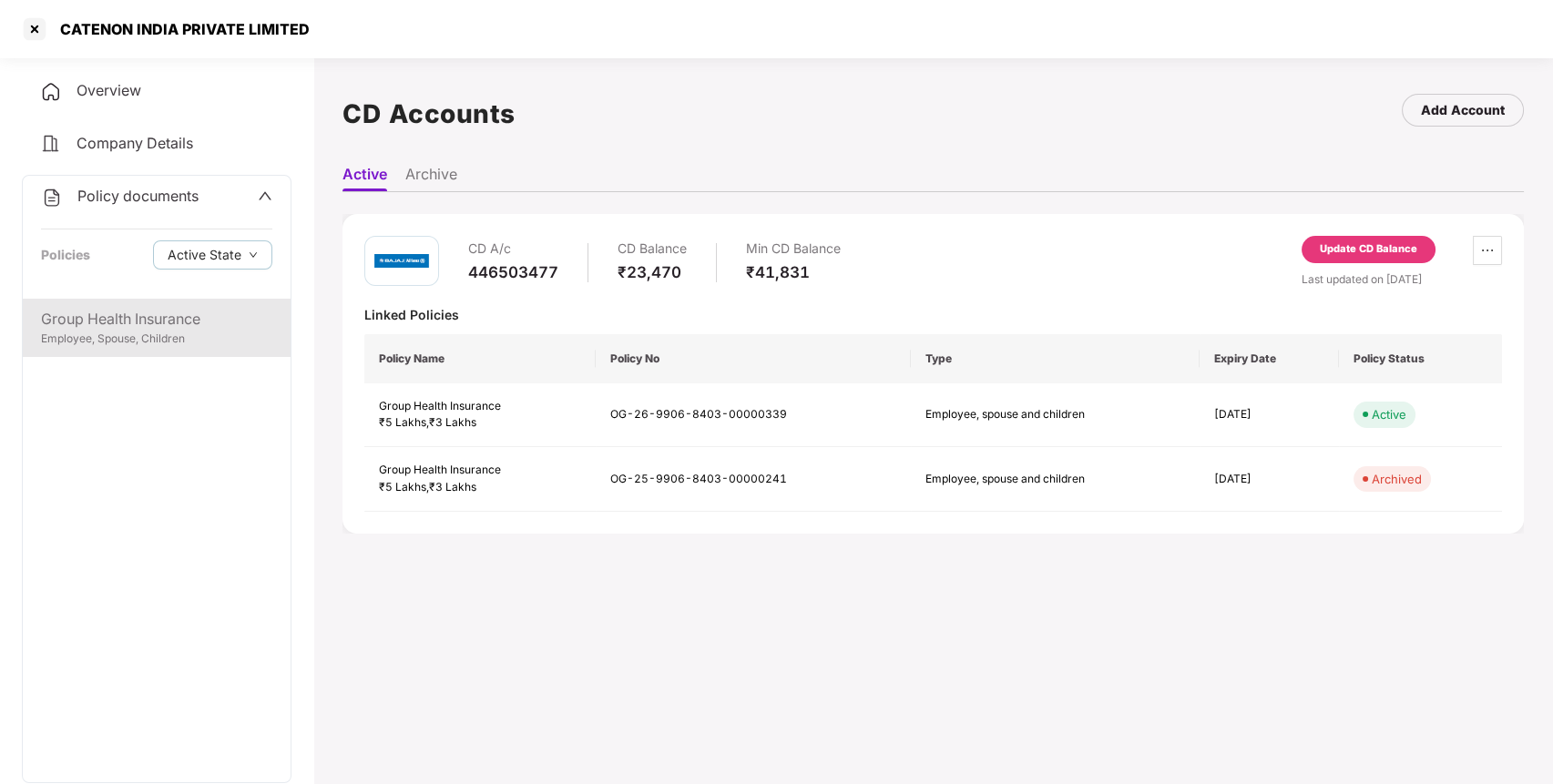
click at [115, 321] on div "Group Health Insurance" at bounding box center [157, 319] width 231 height 23
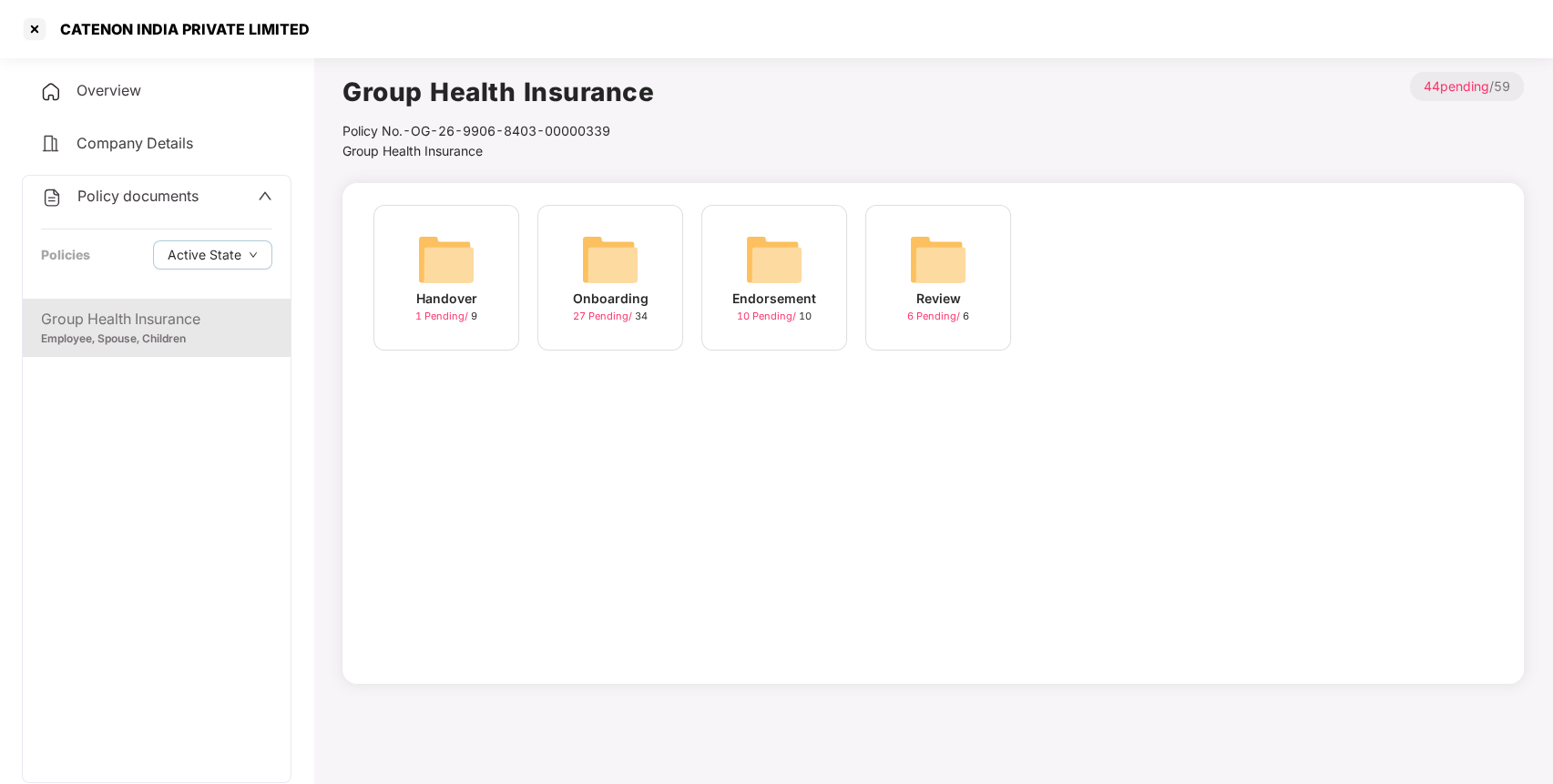
click at [775, 269] on img at bounding box center [774, 260] width 58 height 58
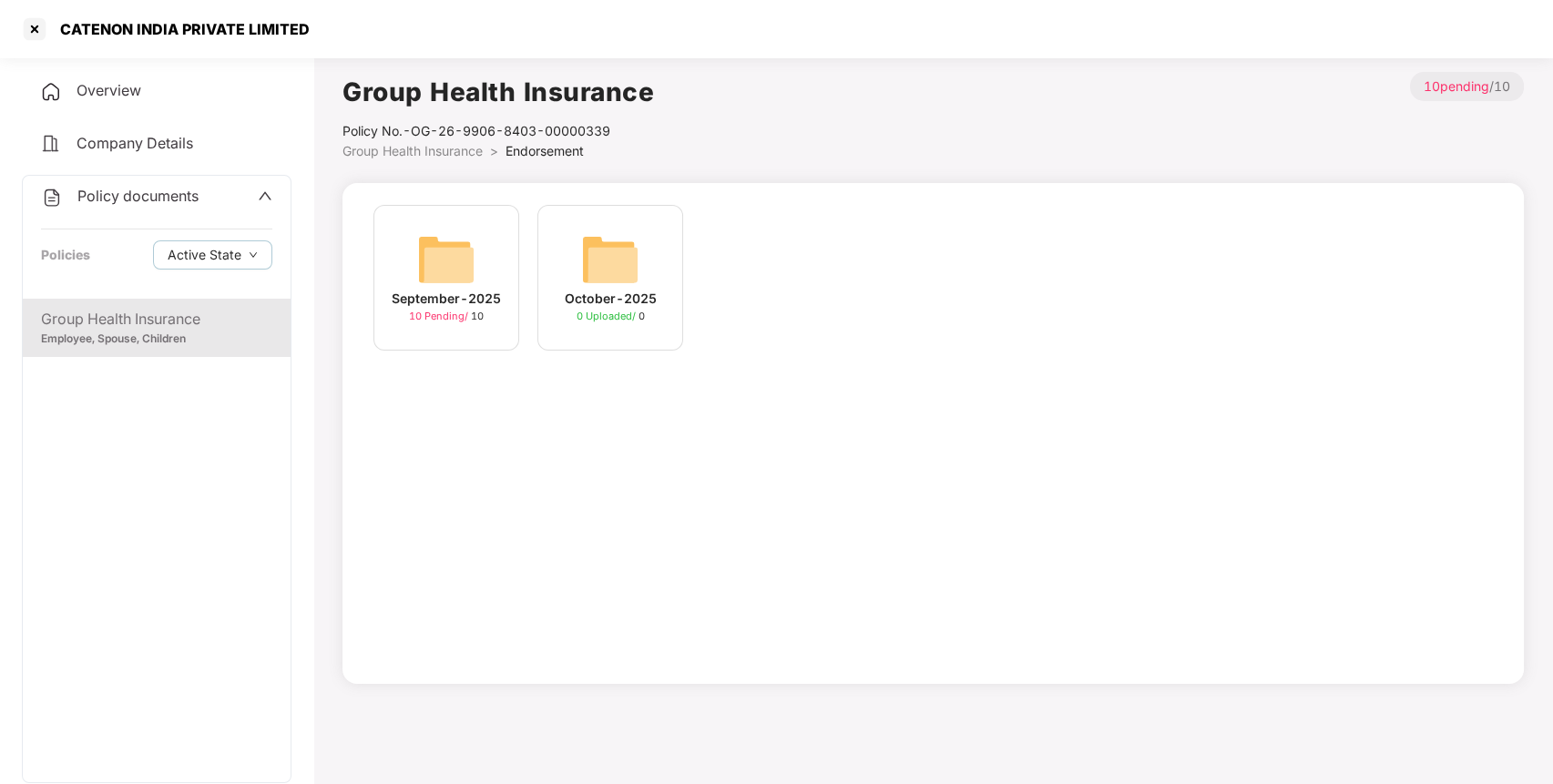
click at [455, 240] on img at bounding box center [446, 260] width 58 height 58
click at [437, 252] on img at bounding box center [446, 260] width 58 height 58
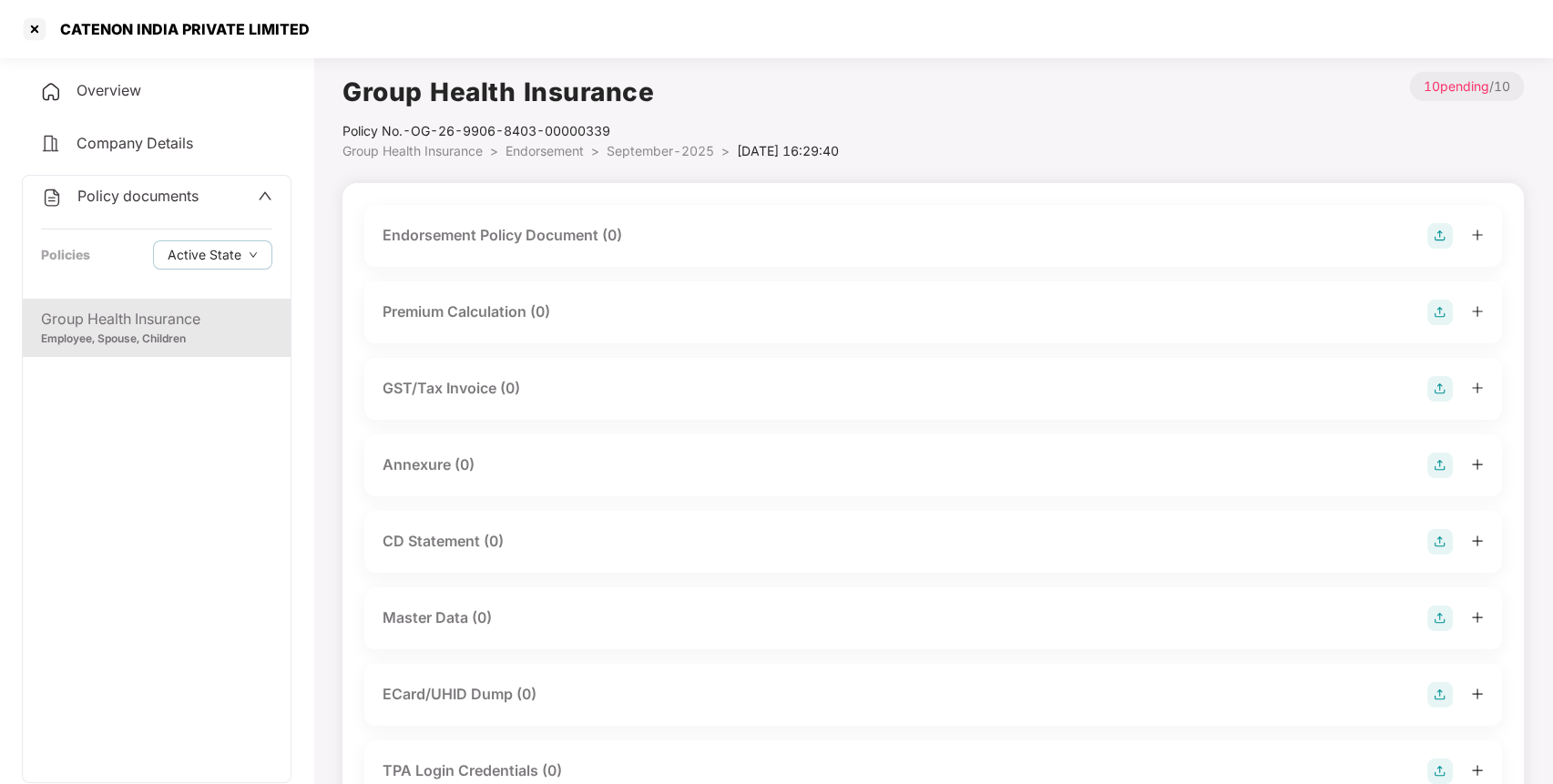
click at [1440, 229] on img at bounding box center [1440, 236] width 26 height 25
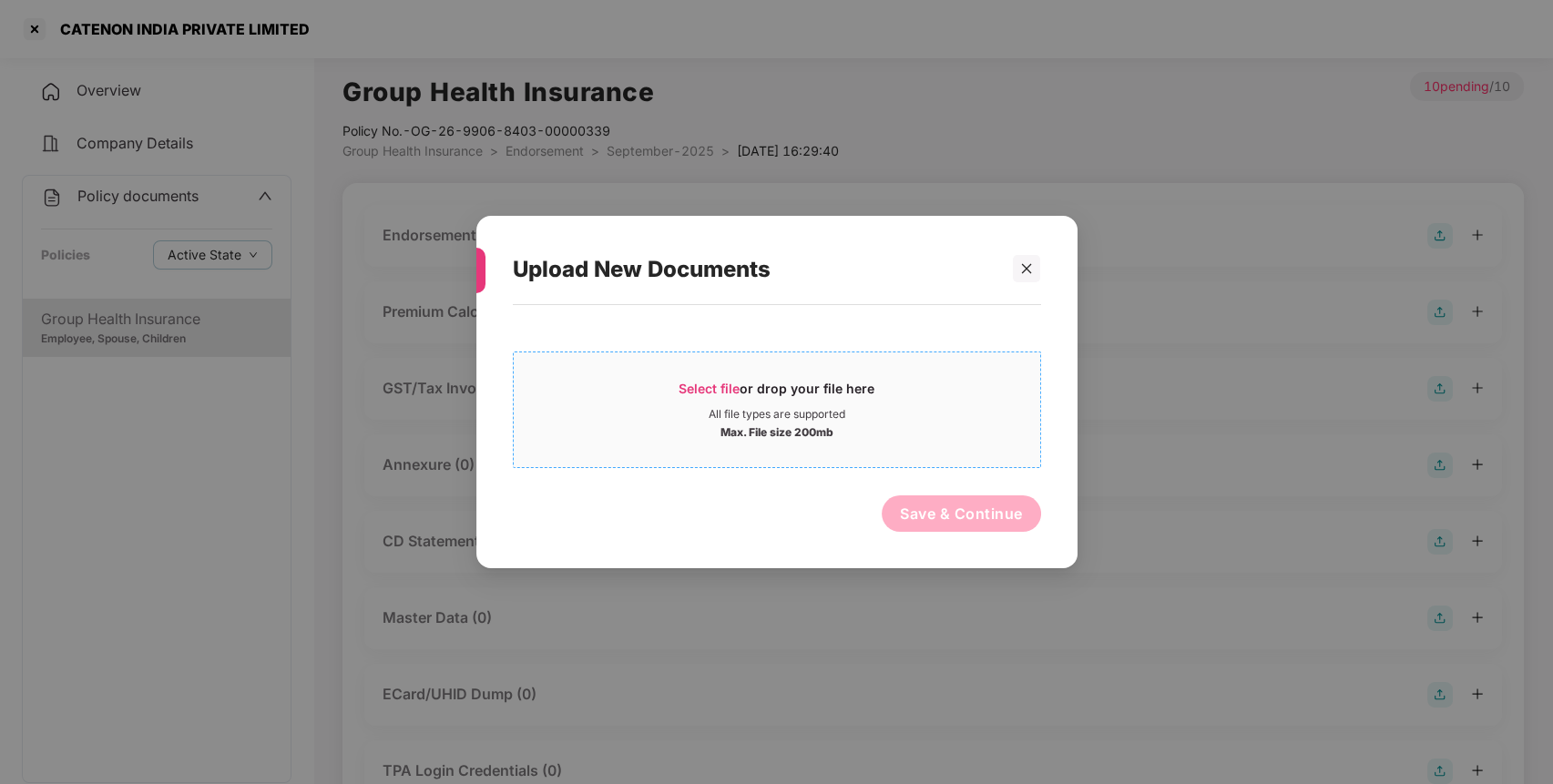
click at [700, 399] on div "Select file or drop your file here" at bounding box center [776, 393] width 196 height 27
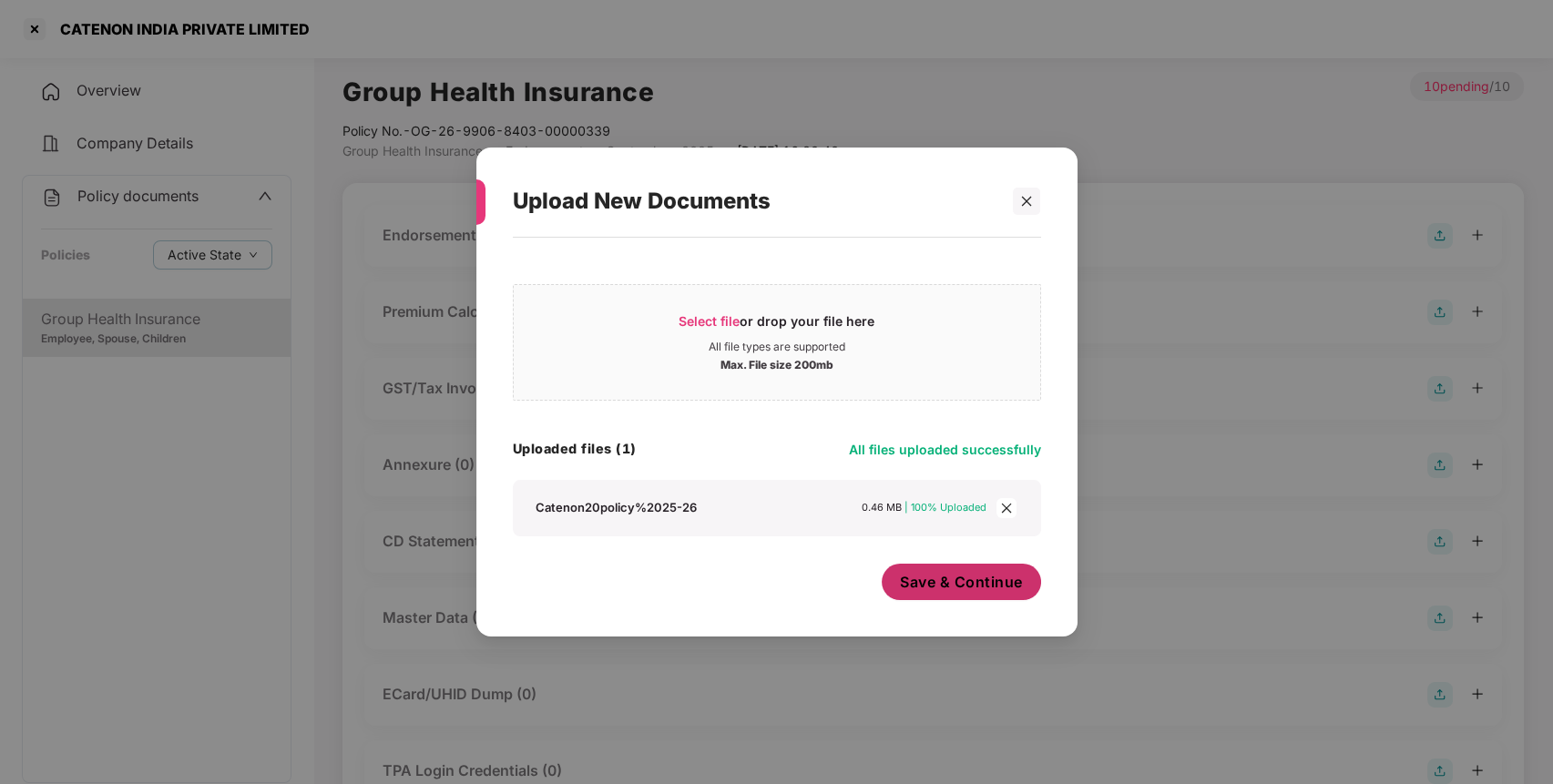
click at [945, 582] on span "Save & Continue" at bounding box center [961, 582] width 123 height 20
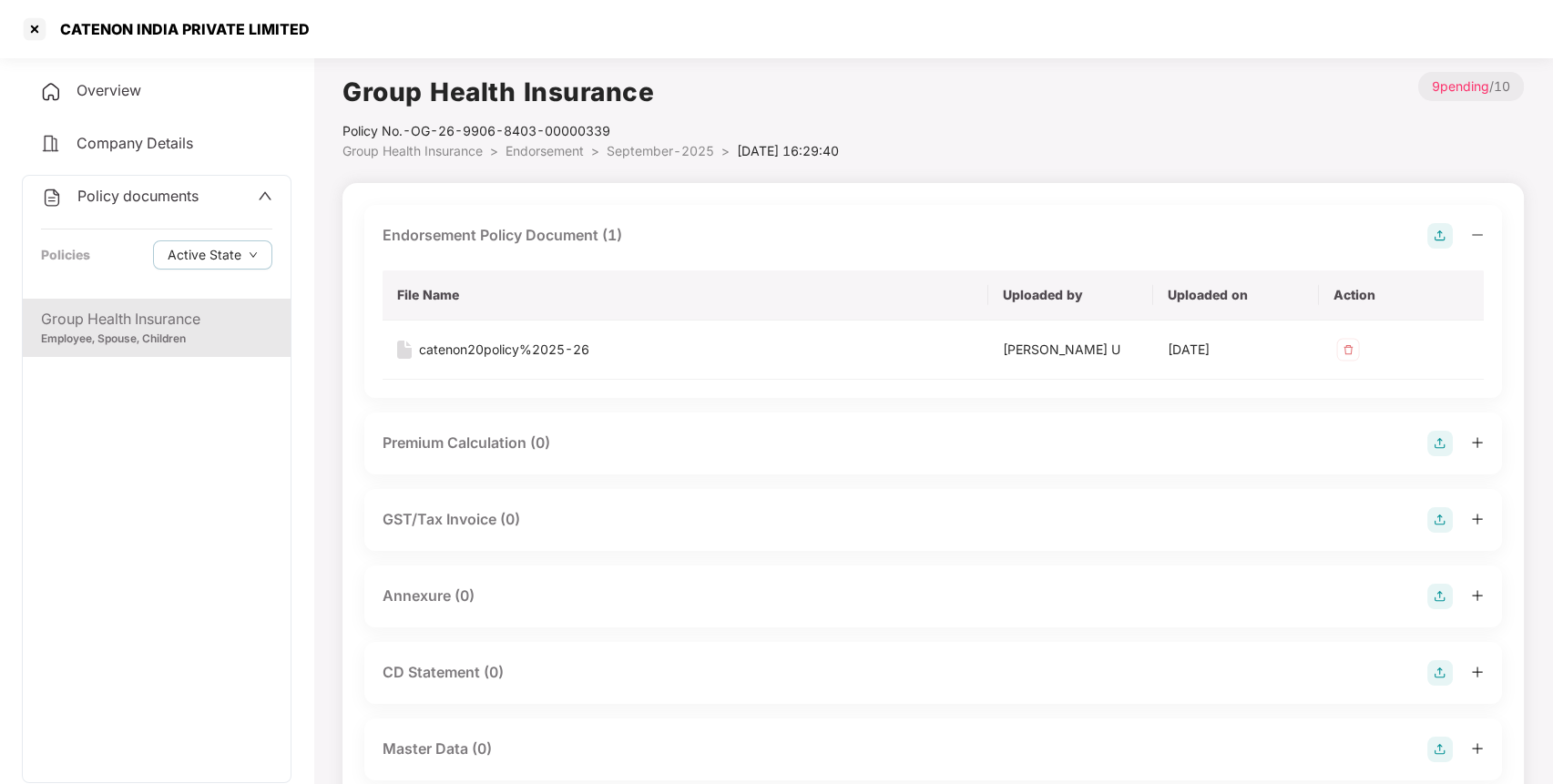
scroll to position [135, 0]
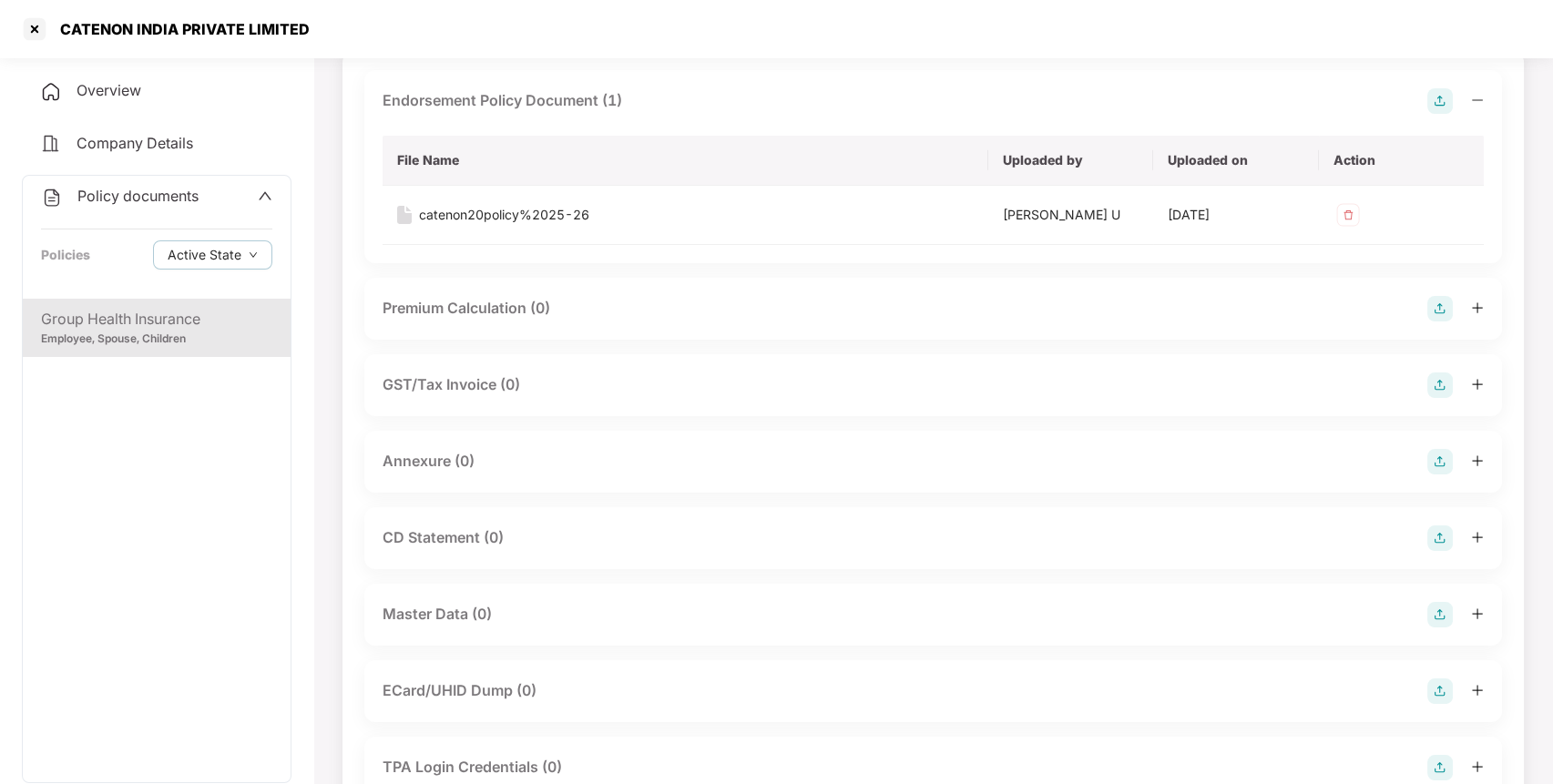
click at [1441, 456] on img at bounding box center [1440, 462] width 26 height 25
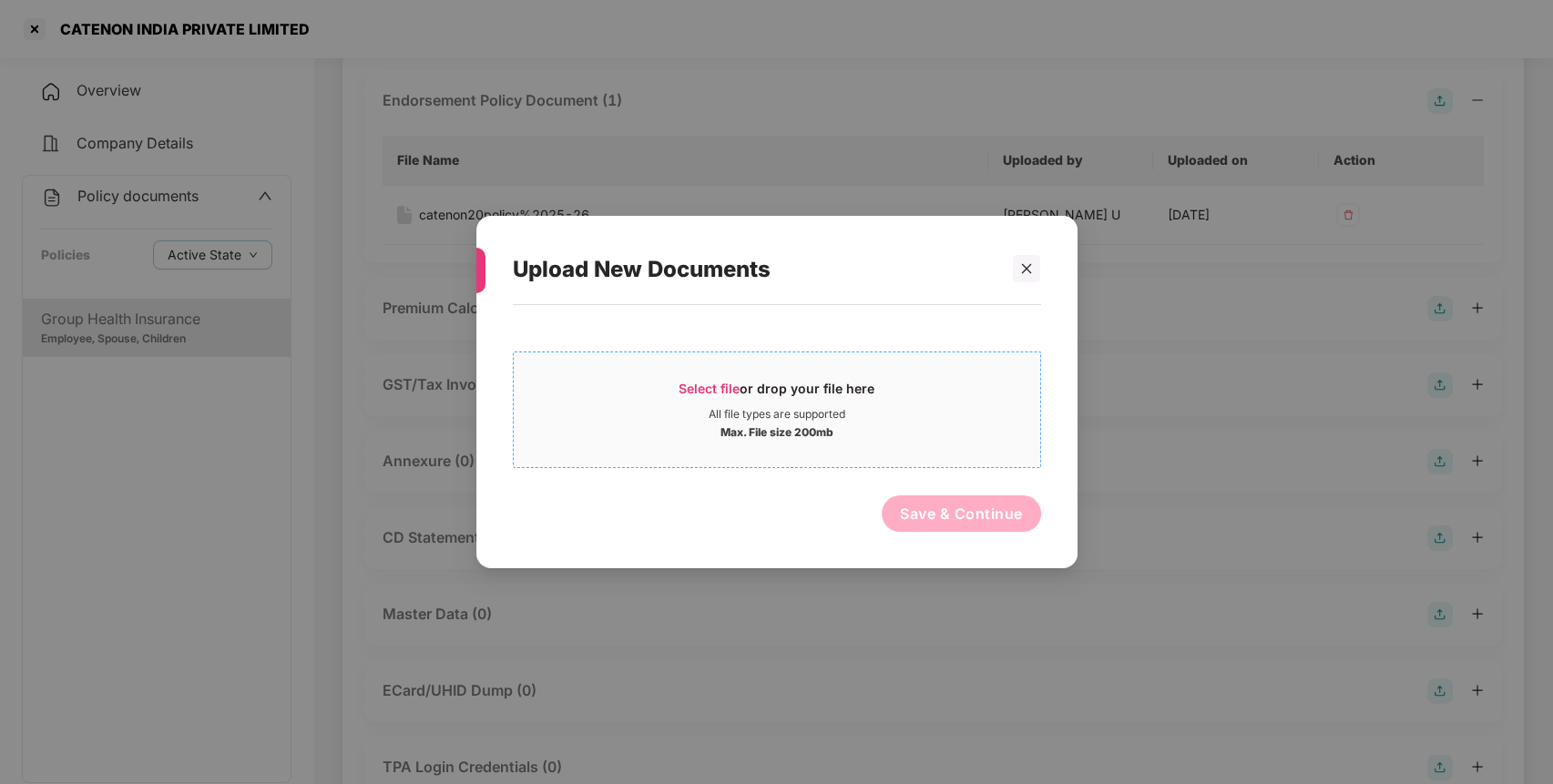
click at [711, 372] on span "Select file or drop your file here All file types are supported Max. File size …" at bounding box center [777, 410] width 526 height 87
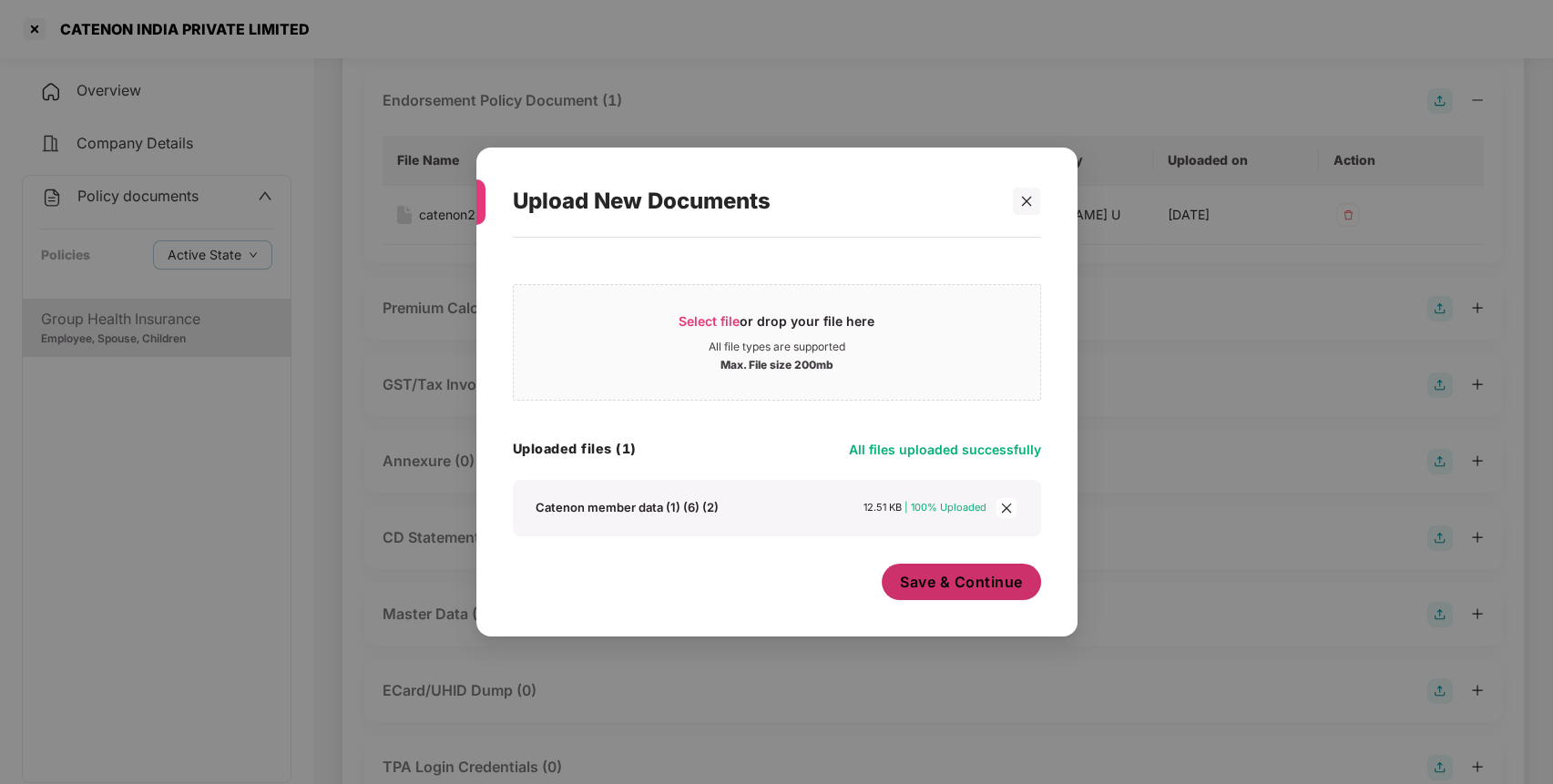
click at [966, 569] on button "Save & Continue" at bounding box center [961, 582] width 159 height 36
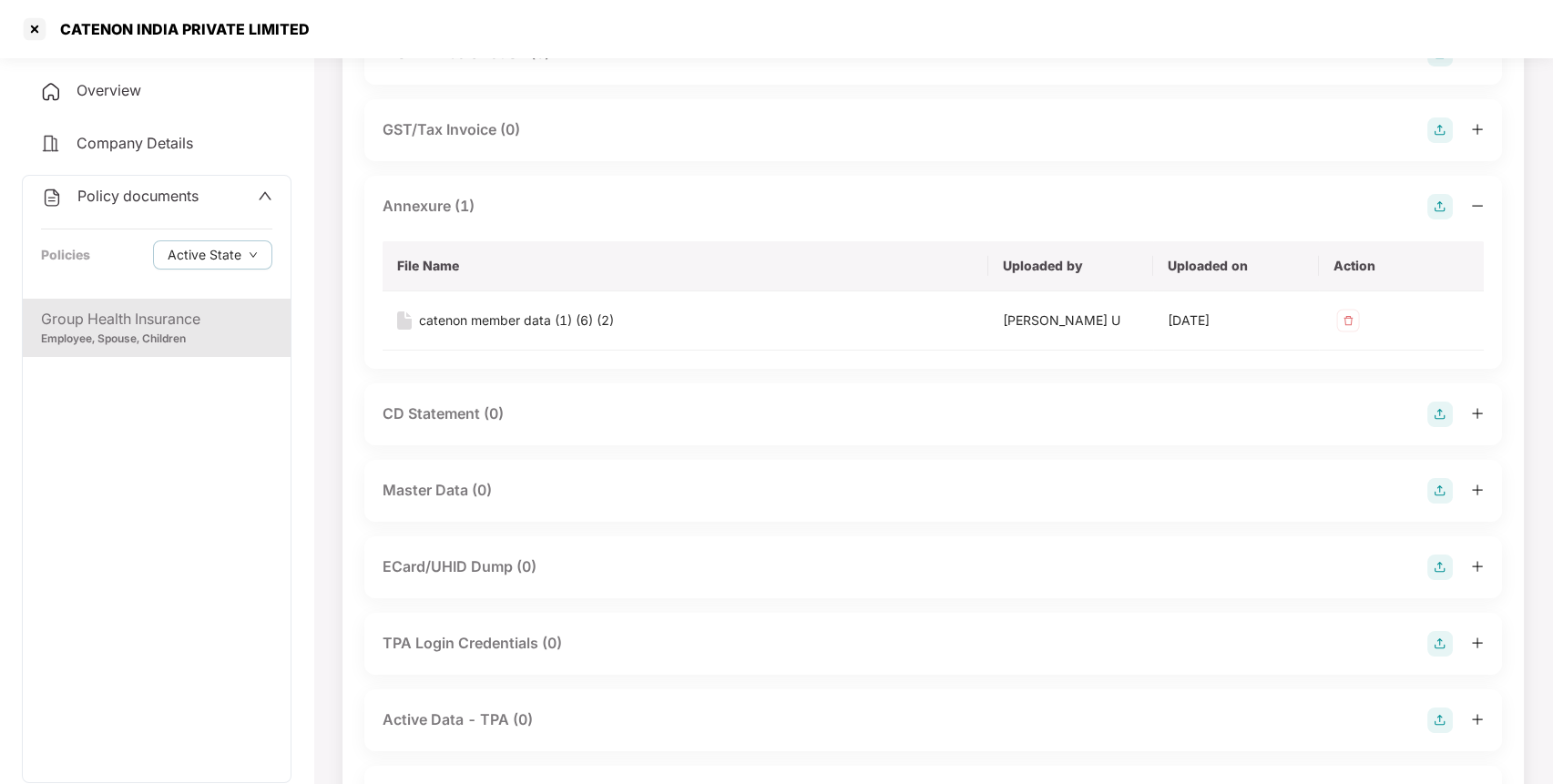
scroll to position [391, 0]
click at [1437, 480] on img at bounding box center [1440, 490] width 26 height 25
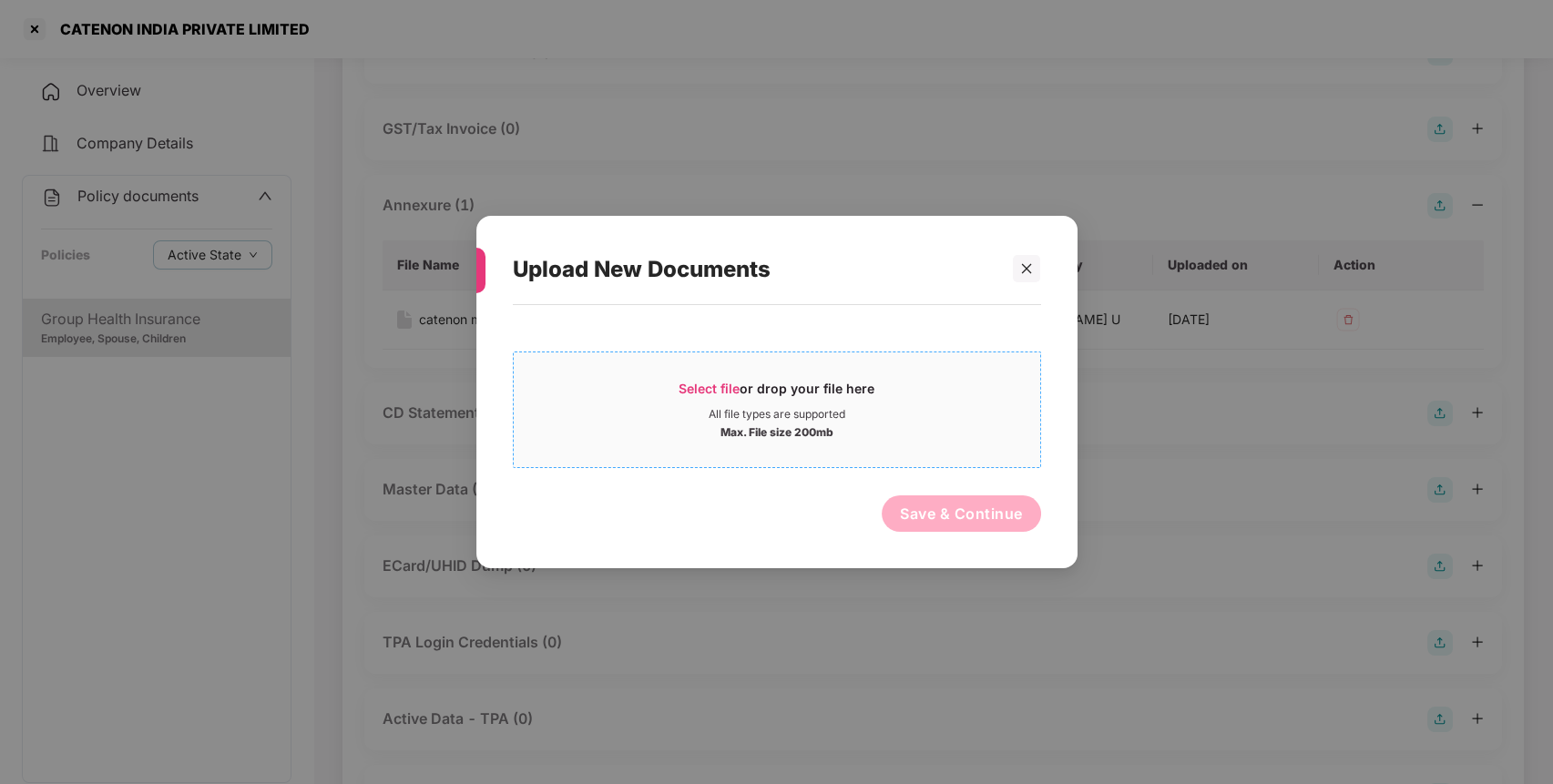
click at [700, 388] on span "Select file" at bounding box center [709, 388] width 61 height 15
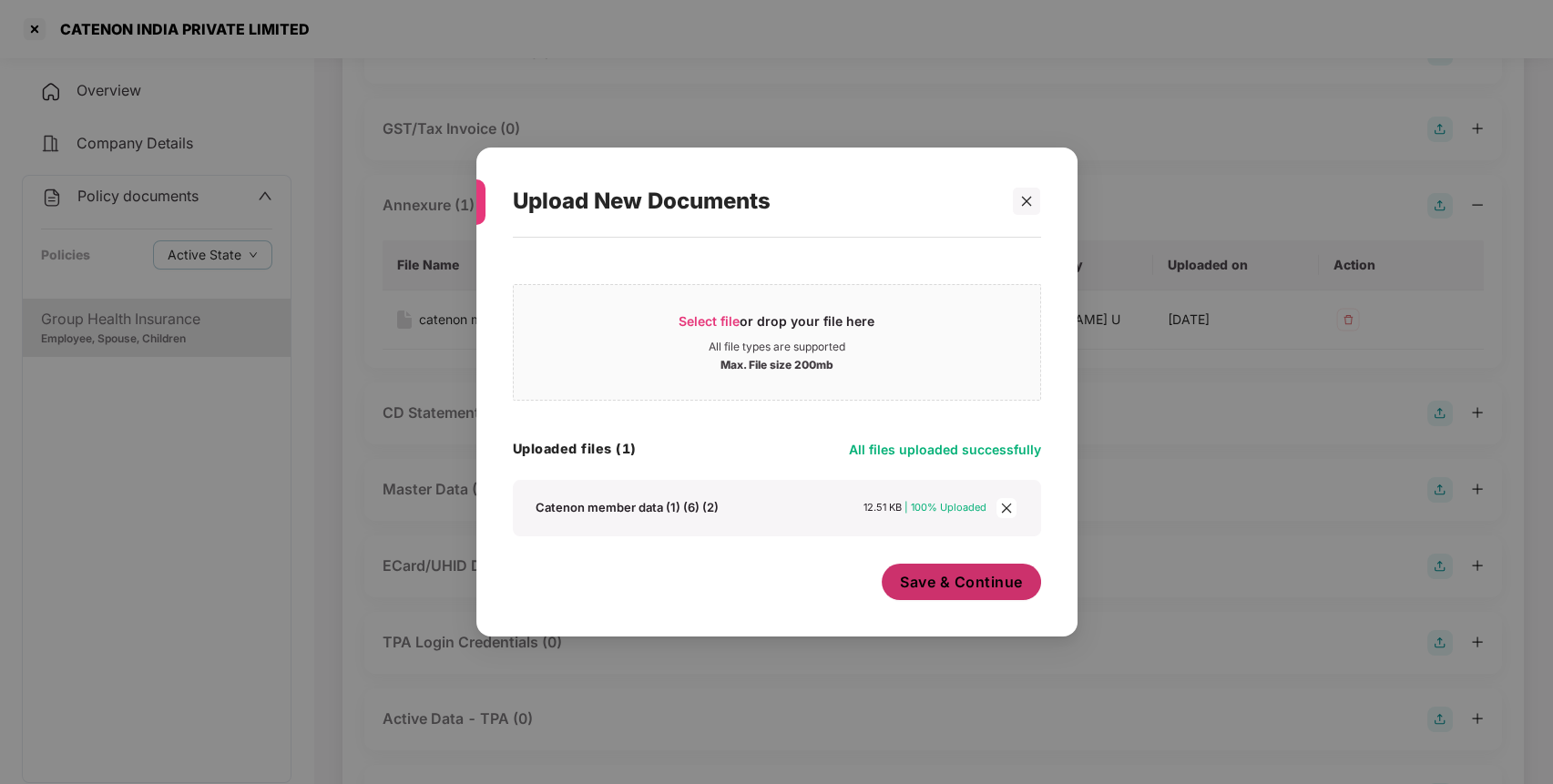
click at [945, 586] on span "Save & Continue" at bounding box center [961, 582] width 123 height 20
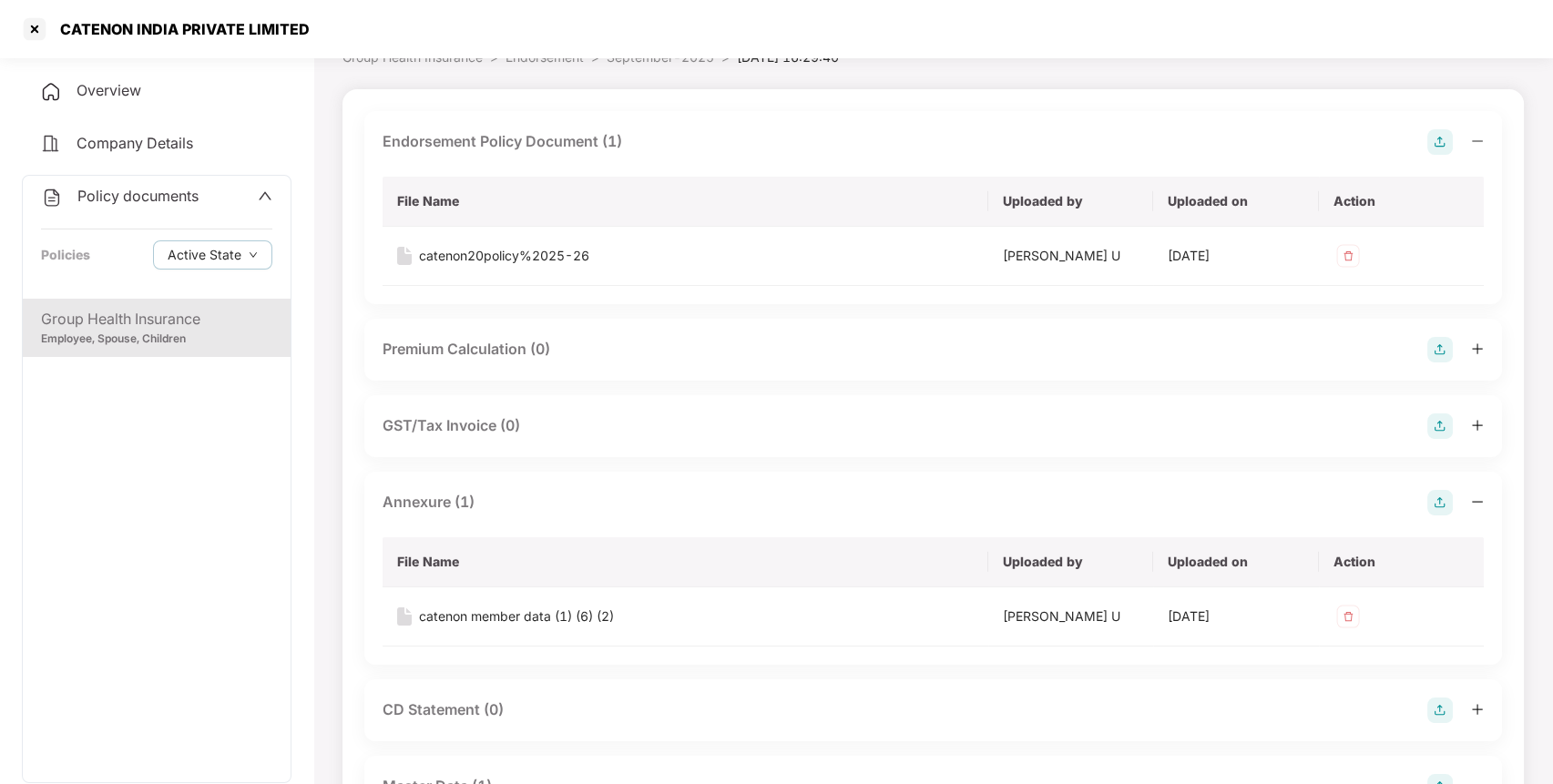
scroll to position [0, 0]
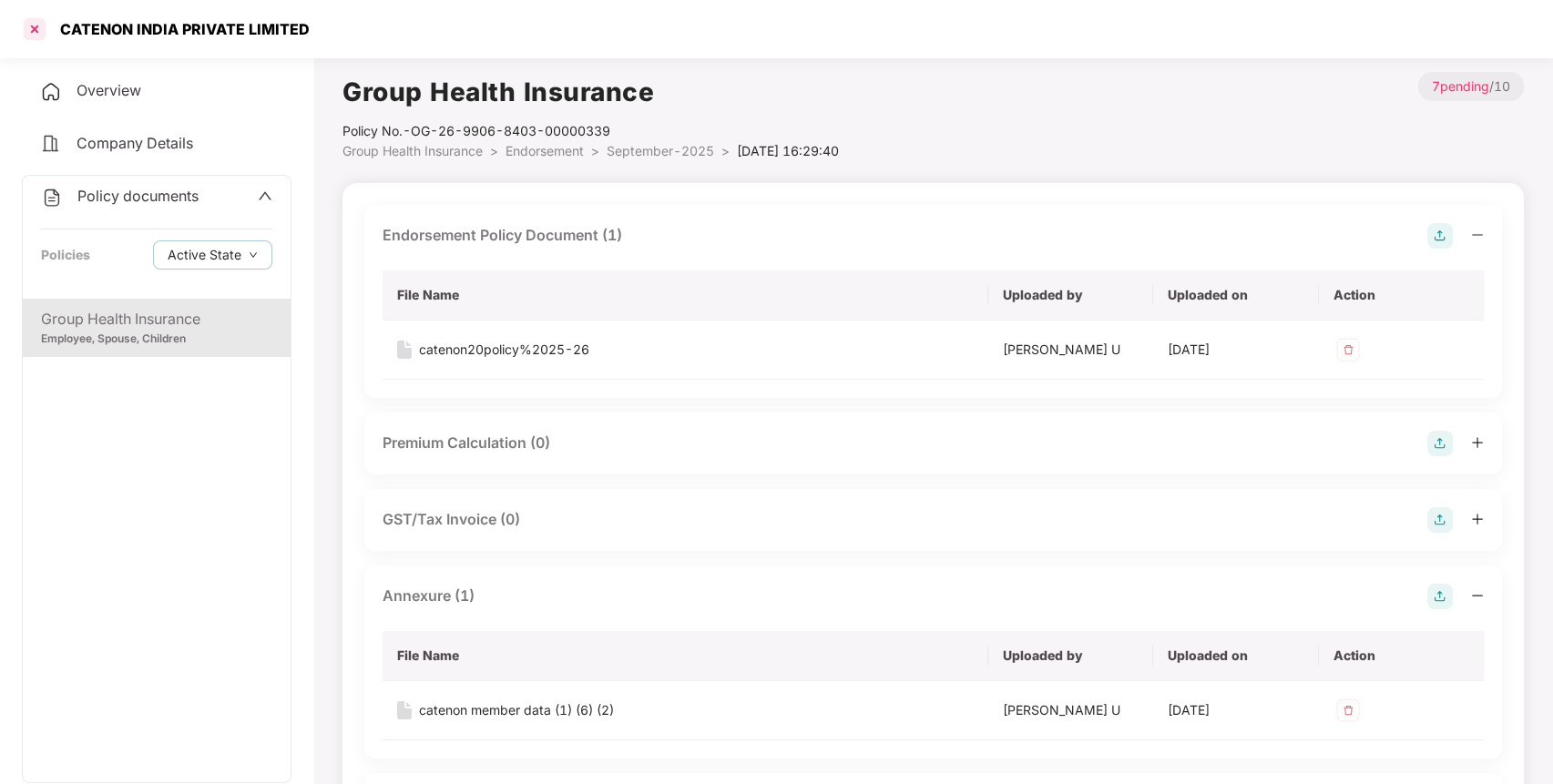
click at [38, 25] on div at bounding box center [35, 29] width 29 height 29
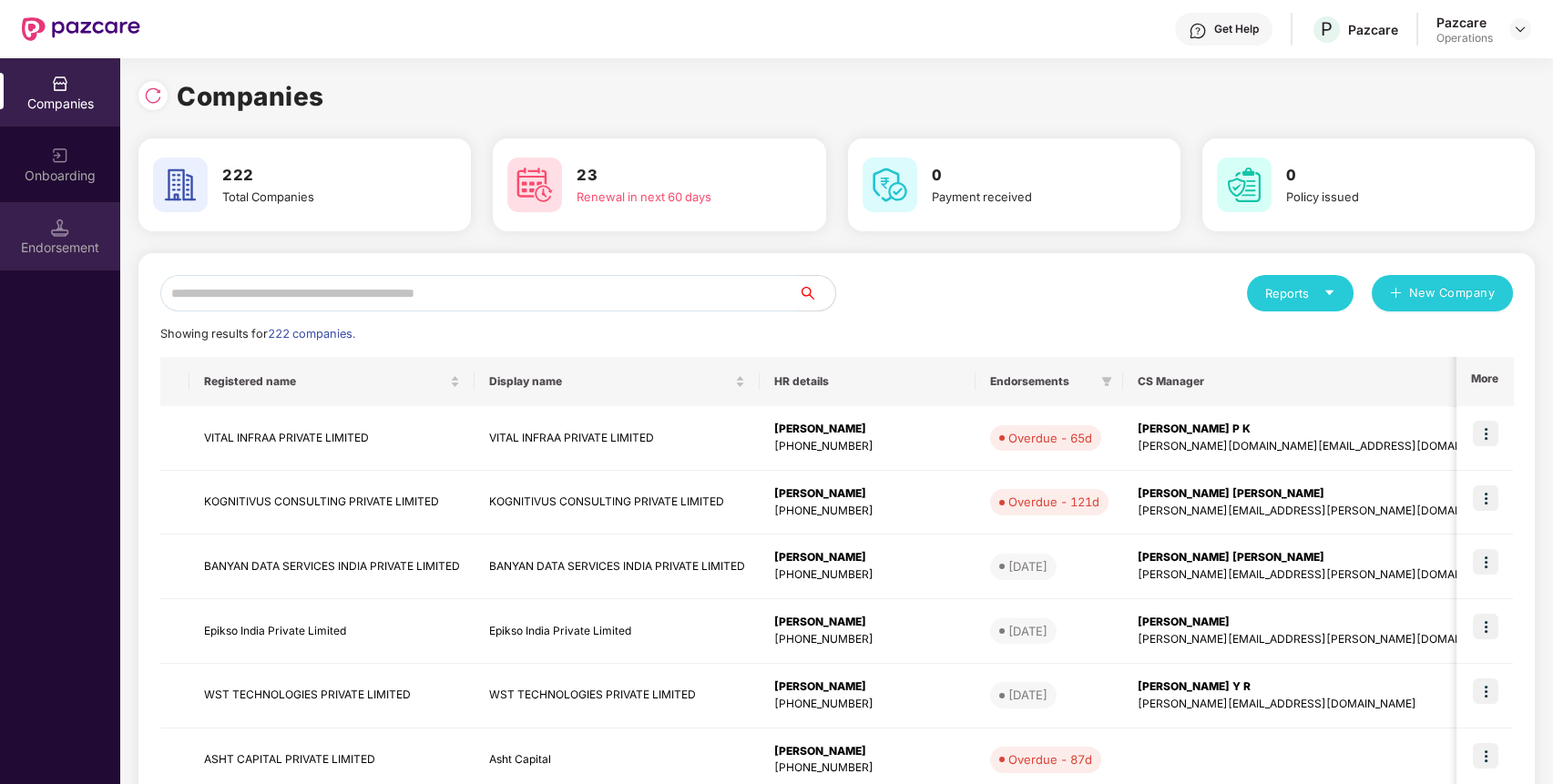
click at [65, 235] on img at bounding box center [60, 228] width 18 height 18
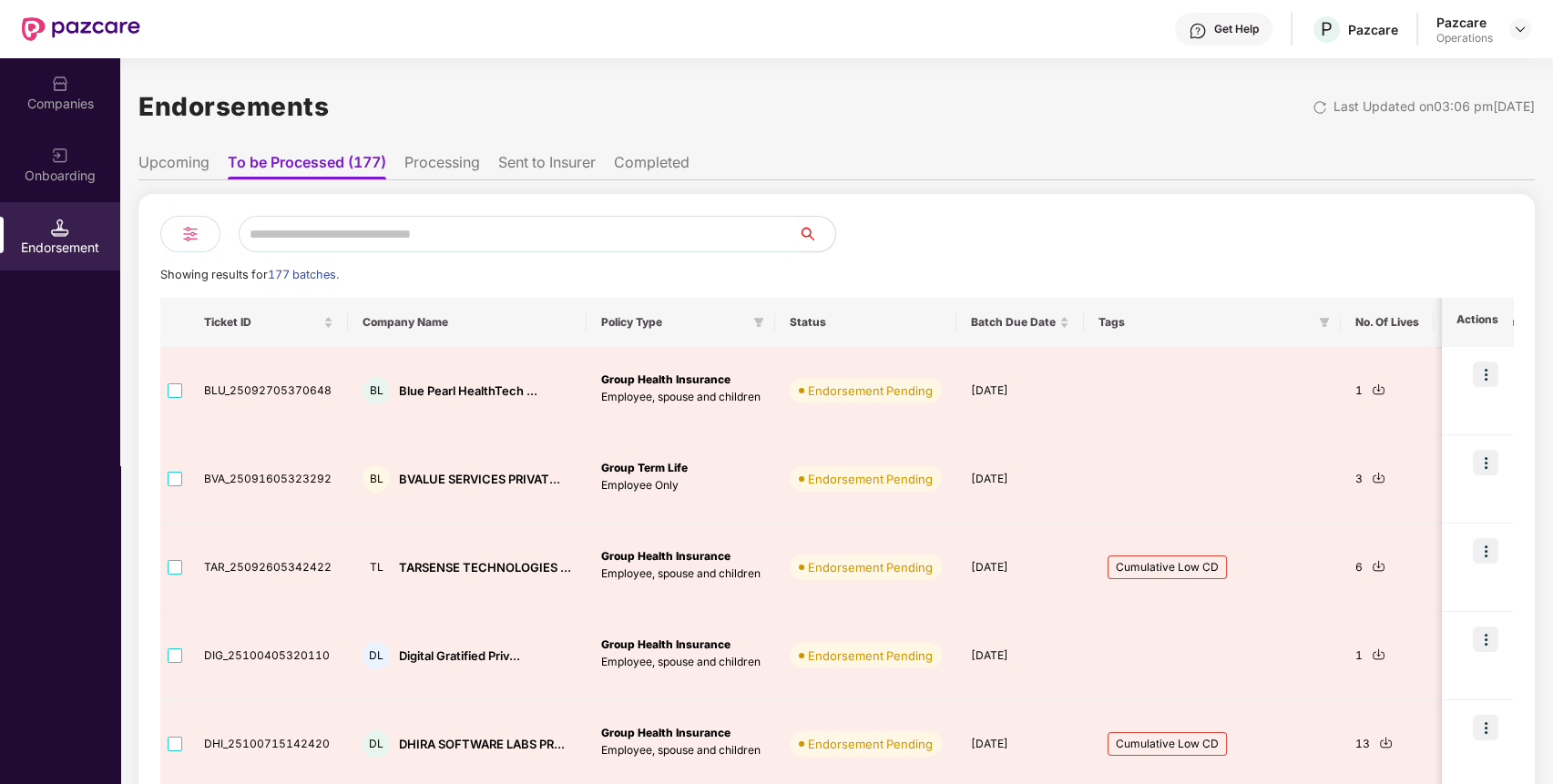
click at [156, 168] on li "Upcoming" at bounding box center [174, 166] width 71 height 26
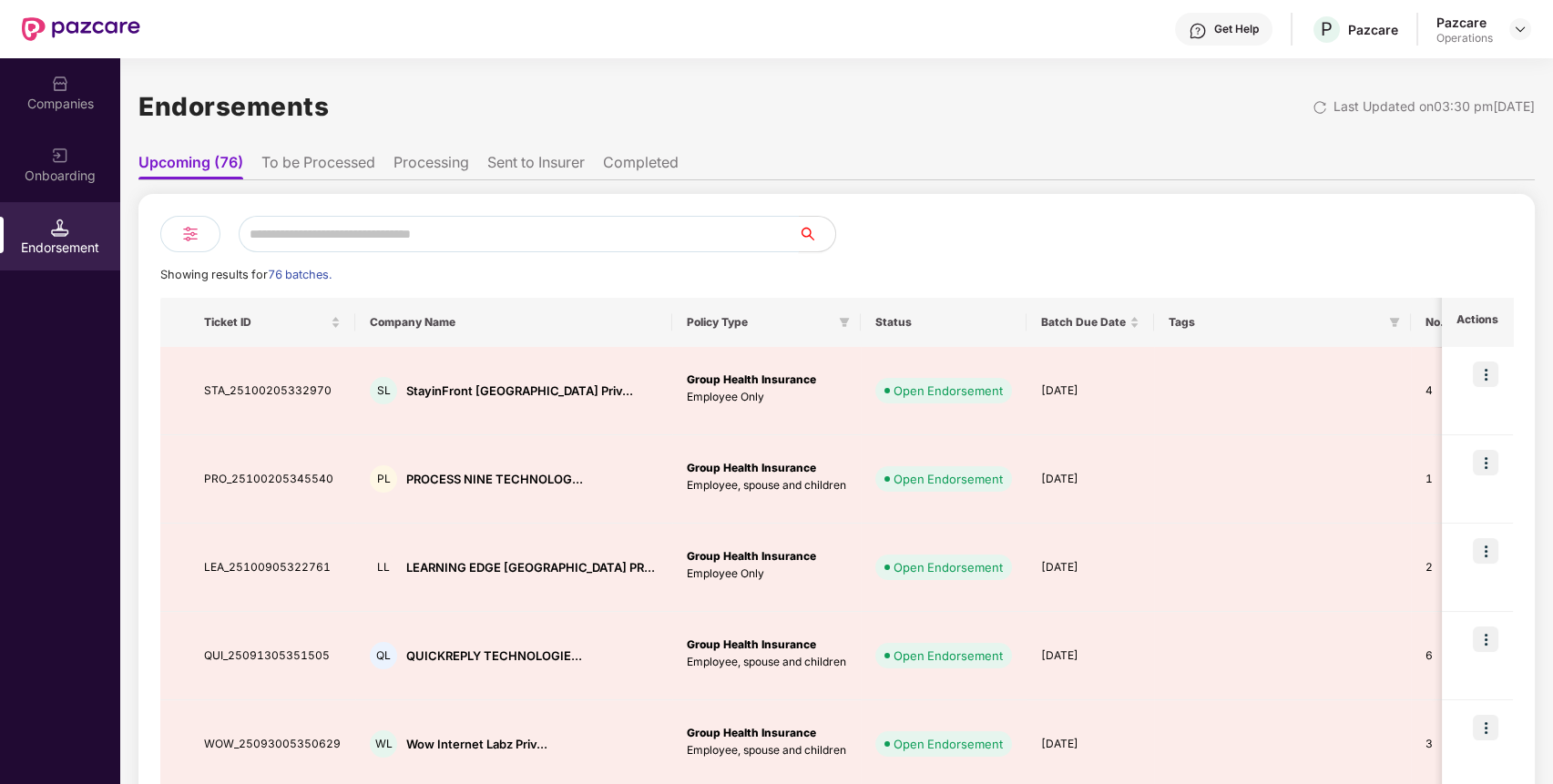
click at [389, 243] on input "text" at bounding box center [518, 234] width 560 height 36
click at [98, 83] on div "Companies" at bounding box center [60, 92] width 120 height 68
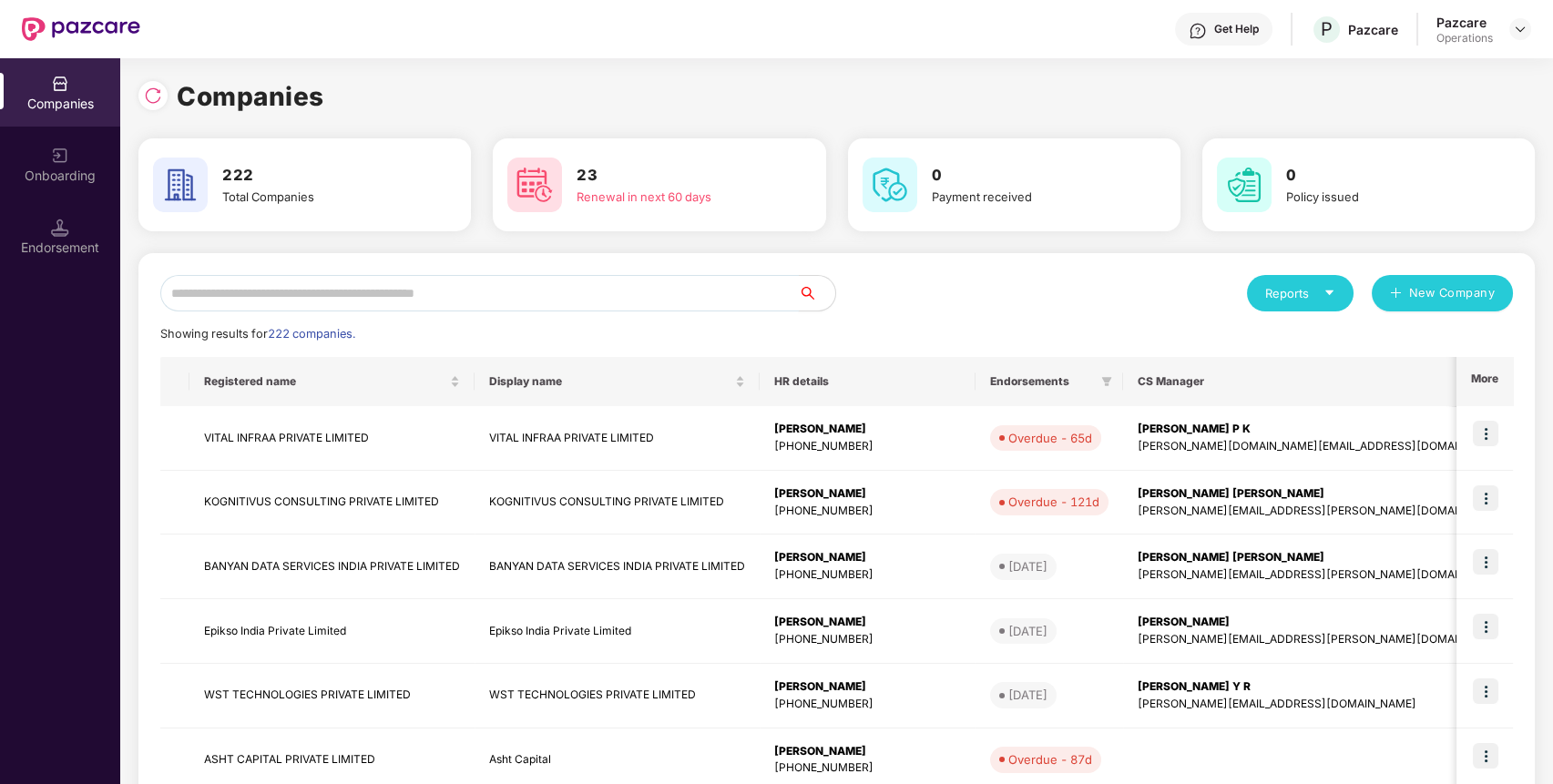
click at [376, 294] on input "text" at bounding box center [479, 293] width 639 height 36
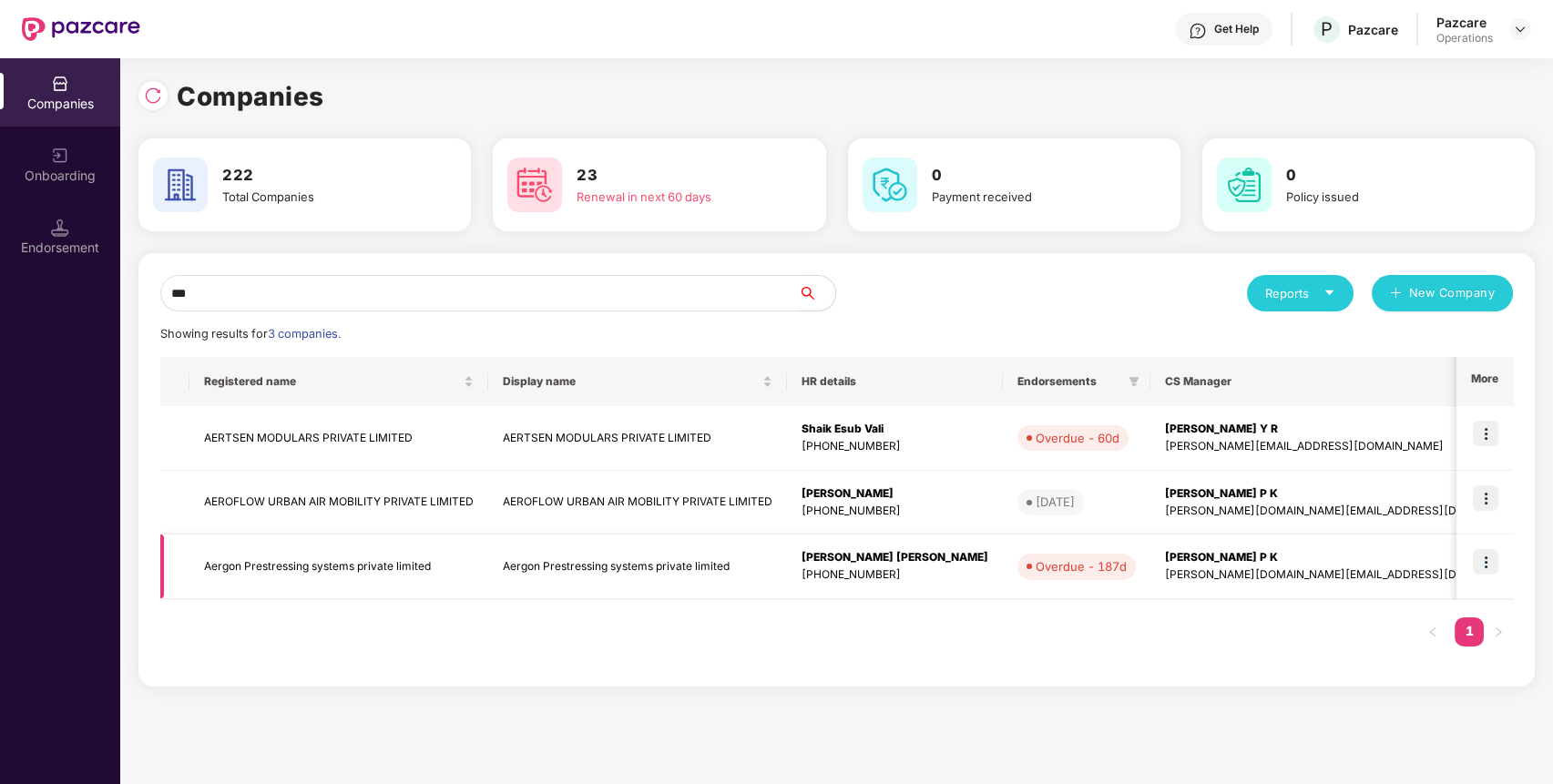
type input "***"
click at [321, 558] on td "Aergon Prestressing systems private limited" at bounding box center [339, 566] width 299 height 65
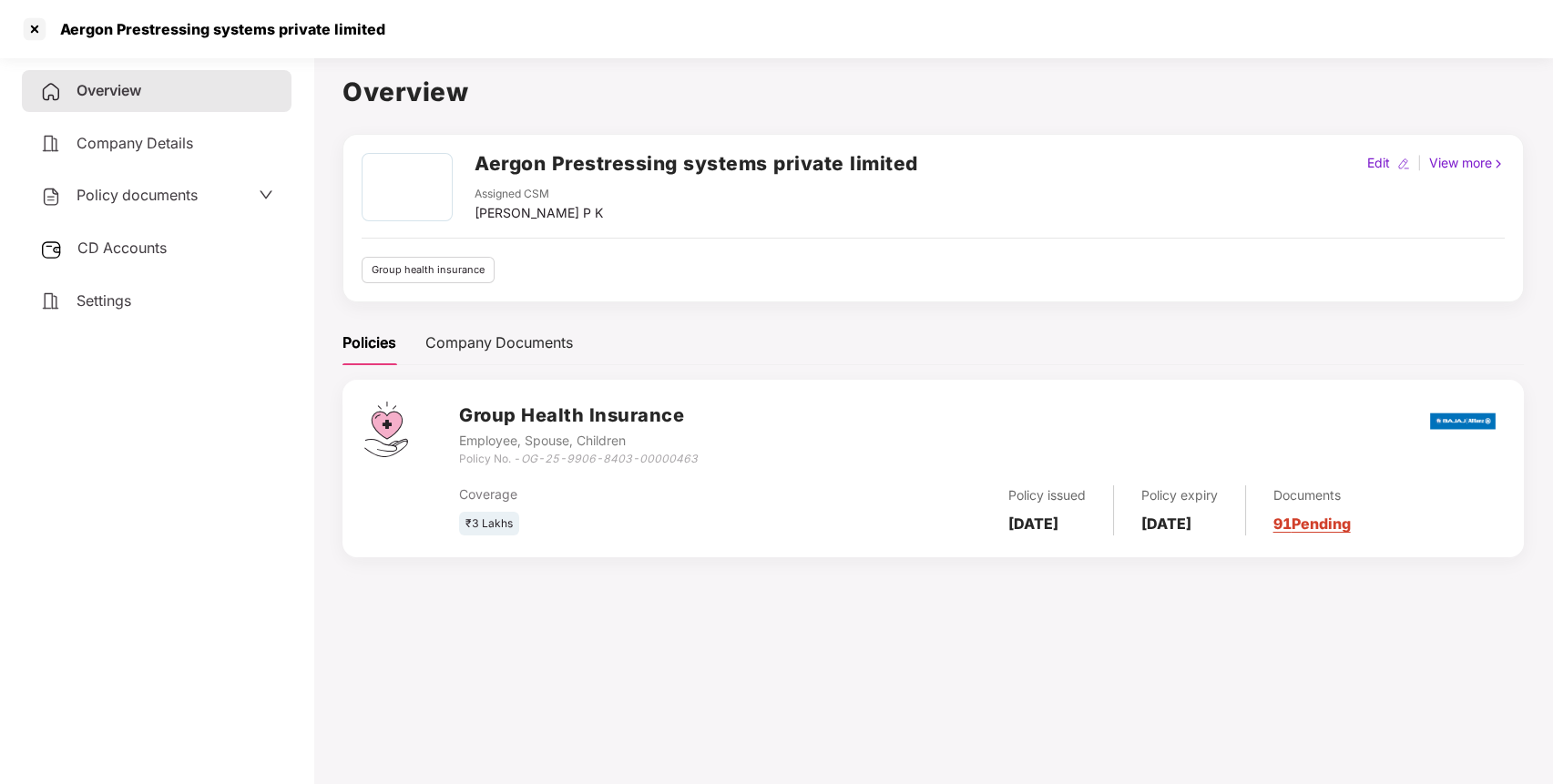
click at [117, 194] on span "Policy documents" at bounding box center [137, 195] width 121 height 18
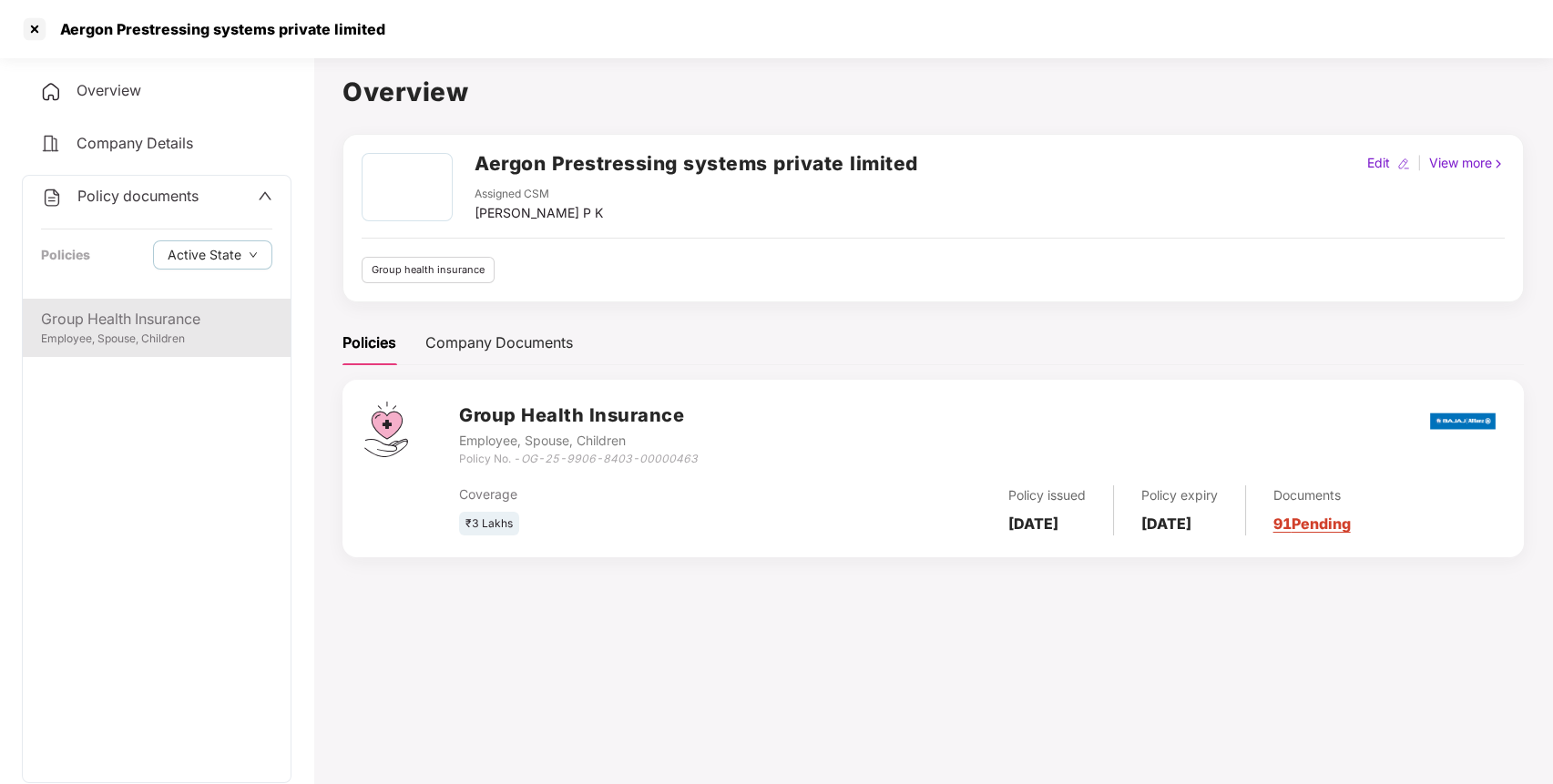
click at [88, 311] on div "Group Health Insurance" at bounding box center [157, 319] width 231 height 23
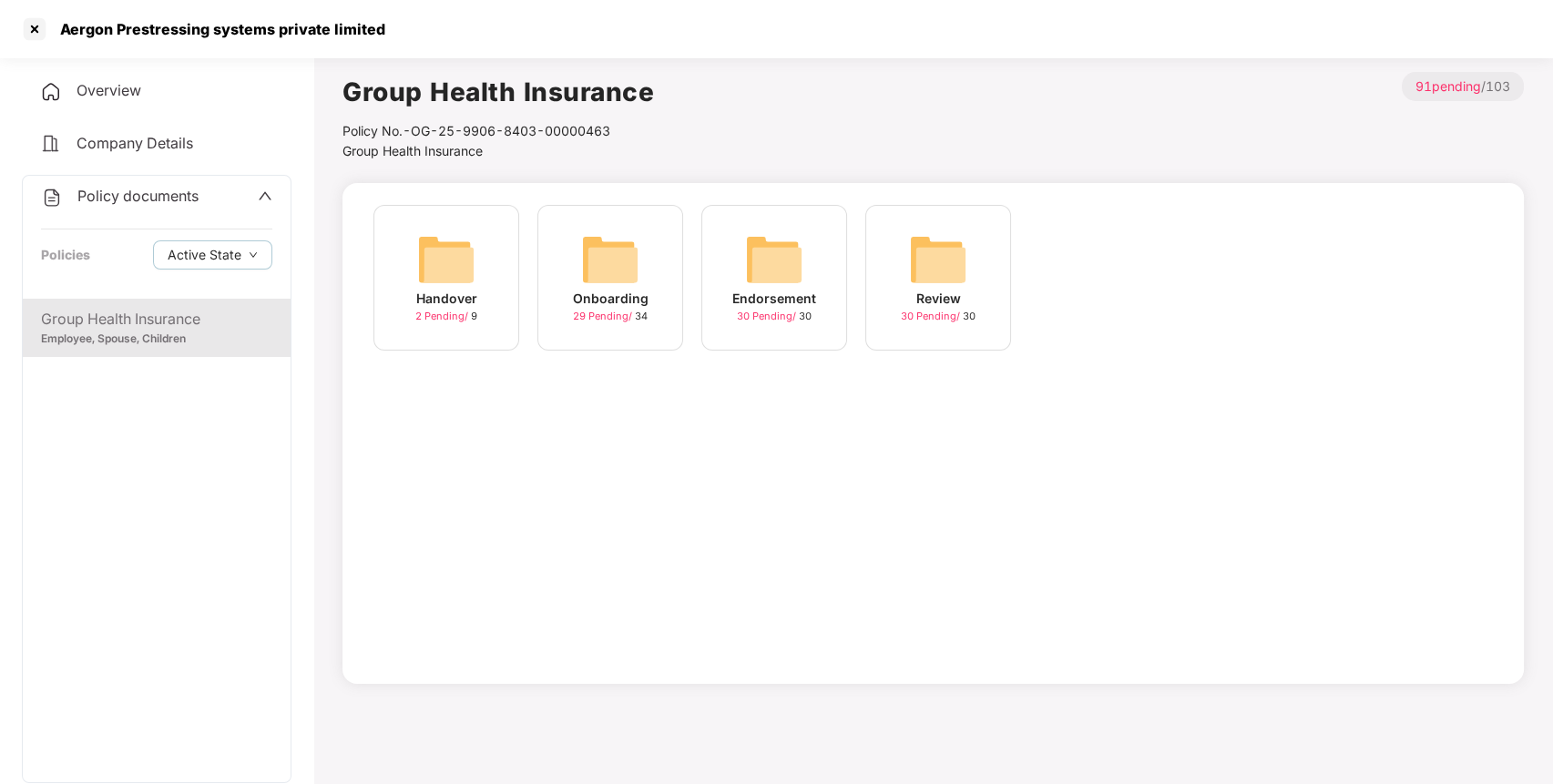
click at [771, 269] on img at bounding box center [774, 260] width 58 height 58
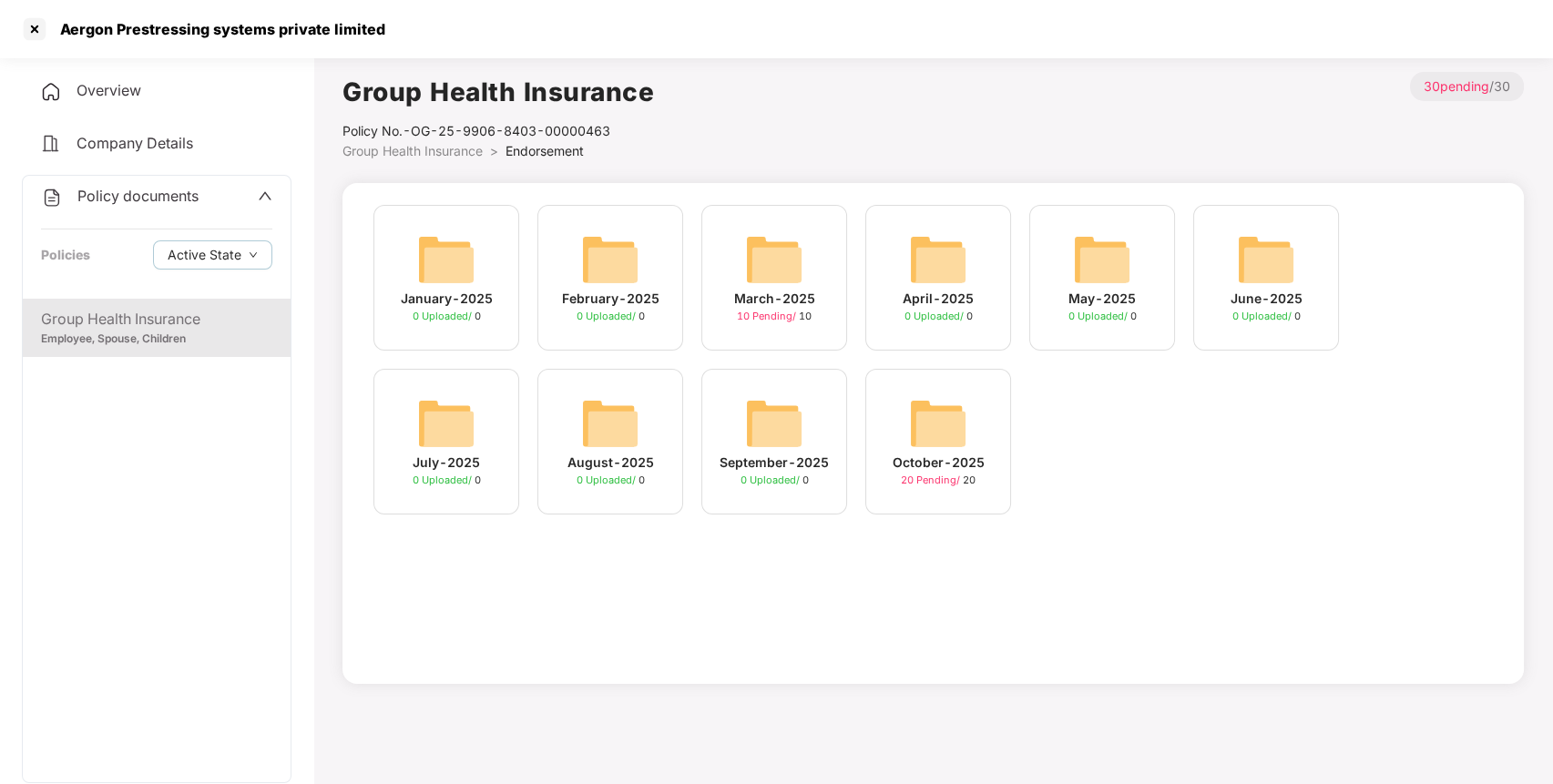
click at [935, 418] on img at bounding box center [938, 423] width 58 height 58
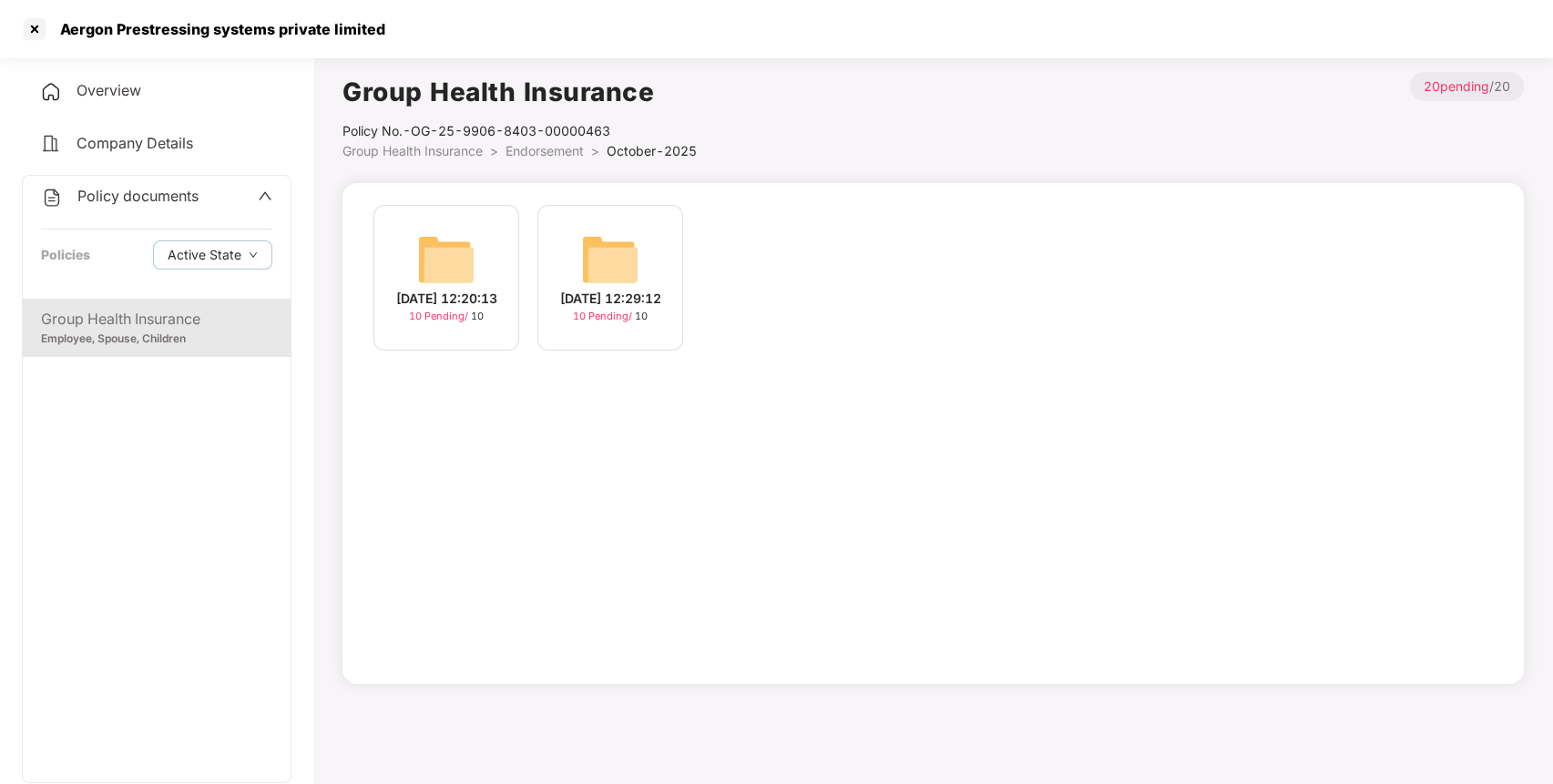
click at [444, 240] on img at bounding box center [446, 260] width 58 height 58
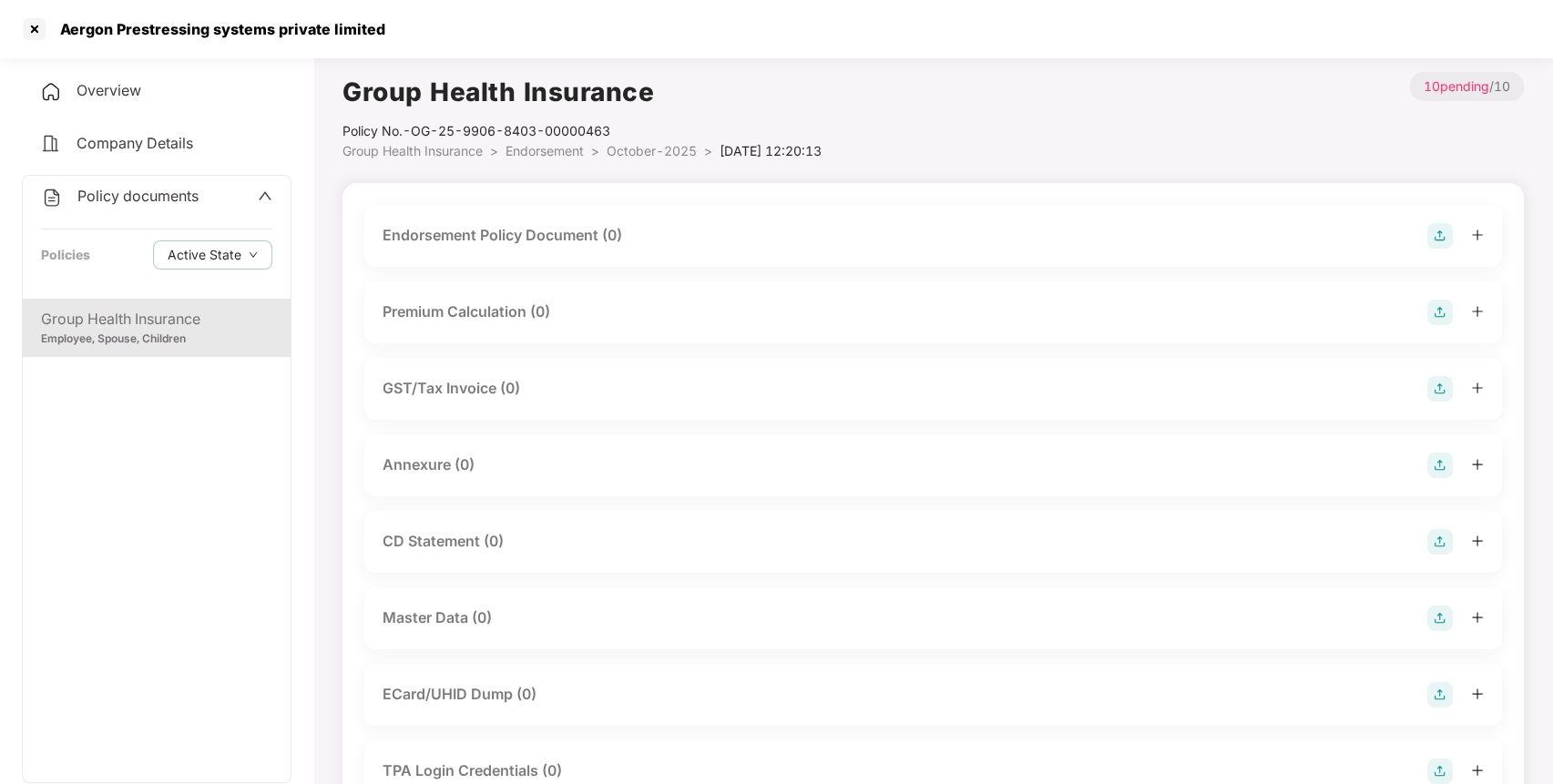
click at [1443, 227] on img at bounding box center [1440, 236] width 26 height 25
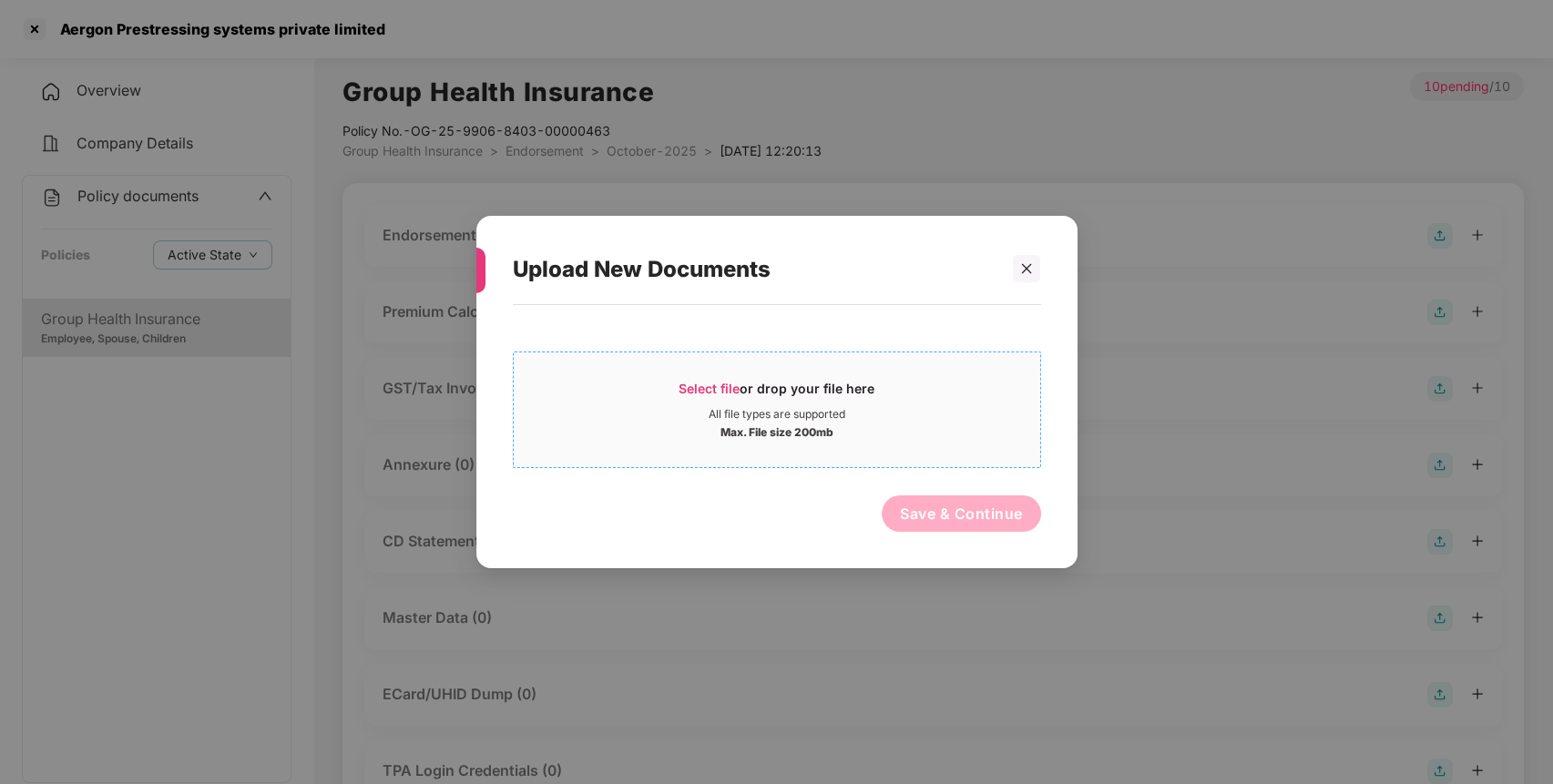
click at [693, 368] on span "Select file or drop your file here All file types are supported Max. File size …" at bounding box center [777, 410] width 526 height 87
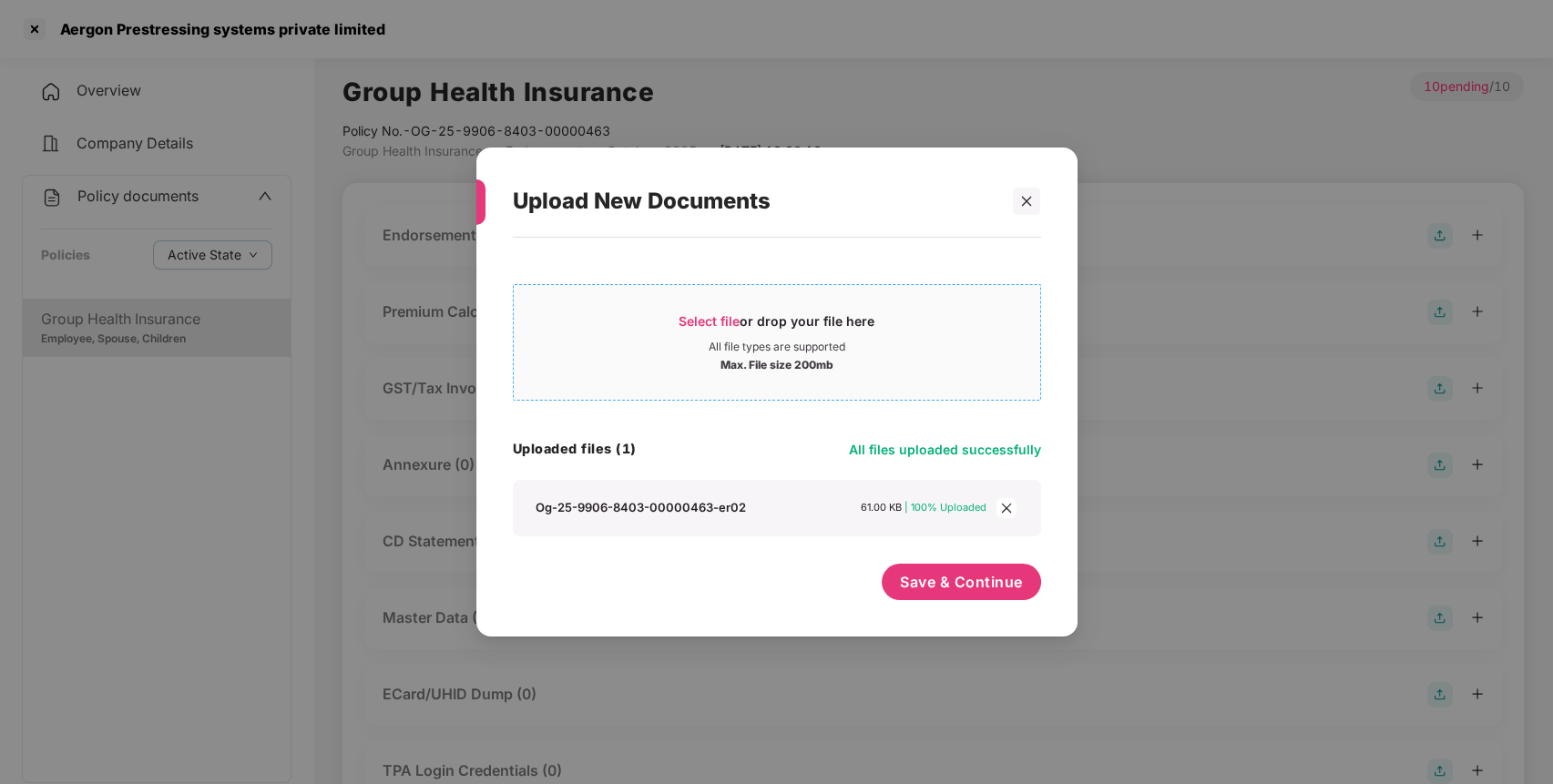
click at [700, 302] on span "Select file or drop your file here All file types are supported Max. File size …" at bounding box center [777, 342] width 526 height 87
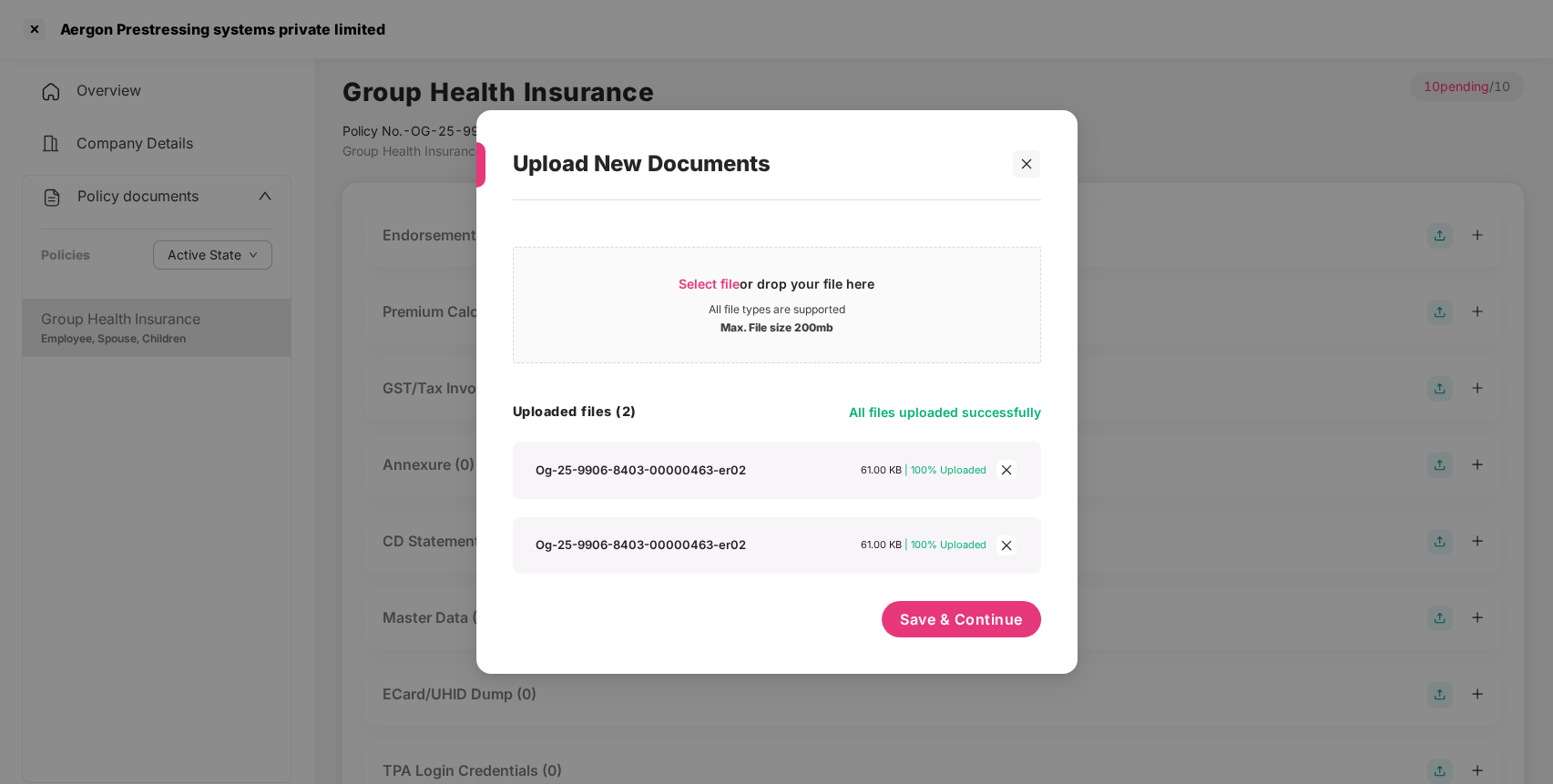
click at [1010, 541] on icon "close" at bounding box center [1006, 545] width 10 height 10
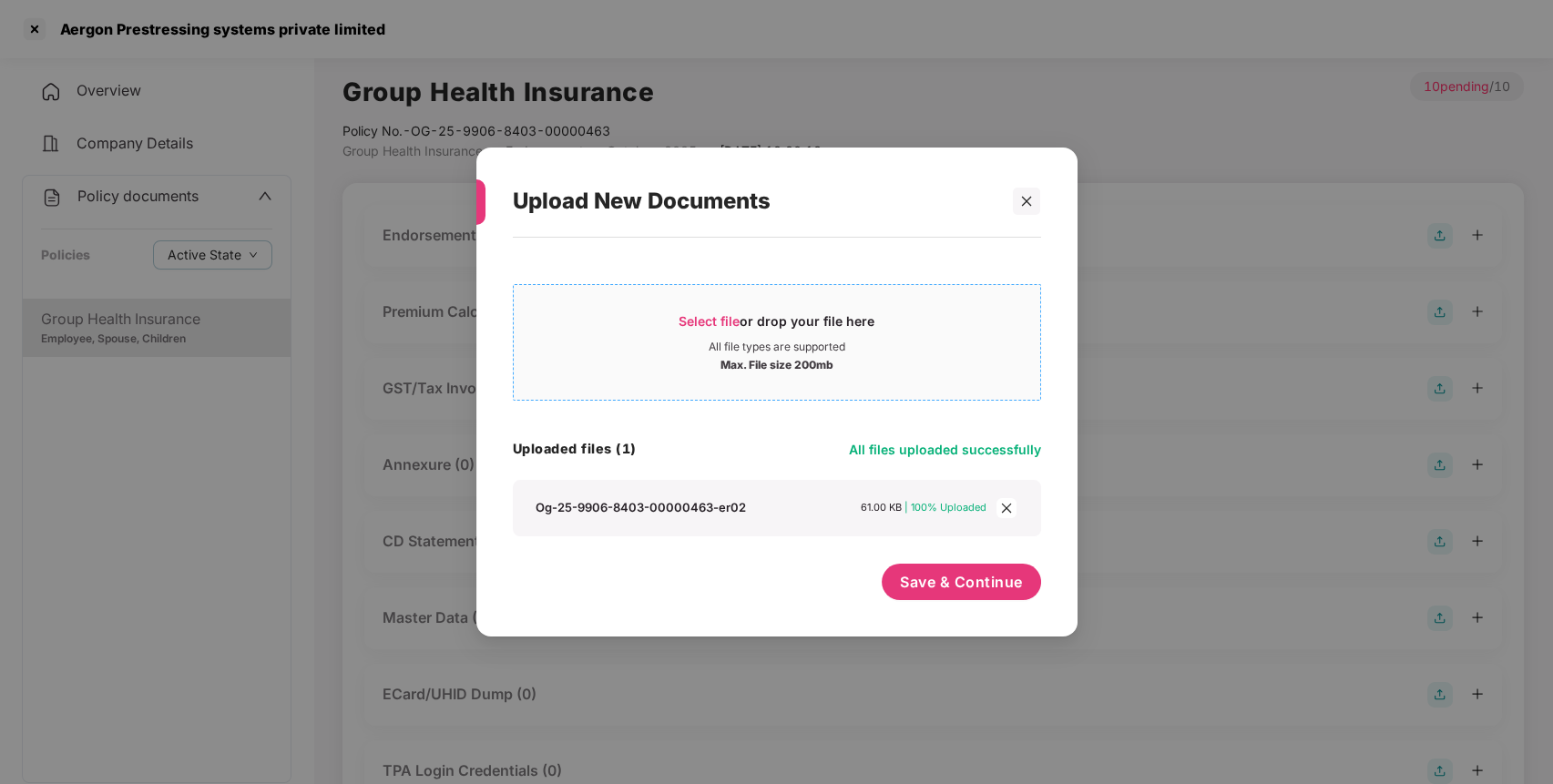
click at [700, 309] on span "Select file or drop your file here All file types are supported Max. File size …" at bounding box center [777, 342] width 526 height 87
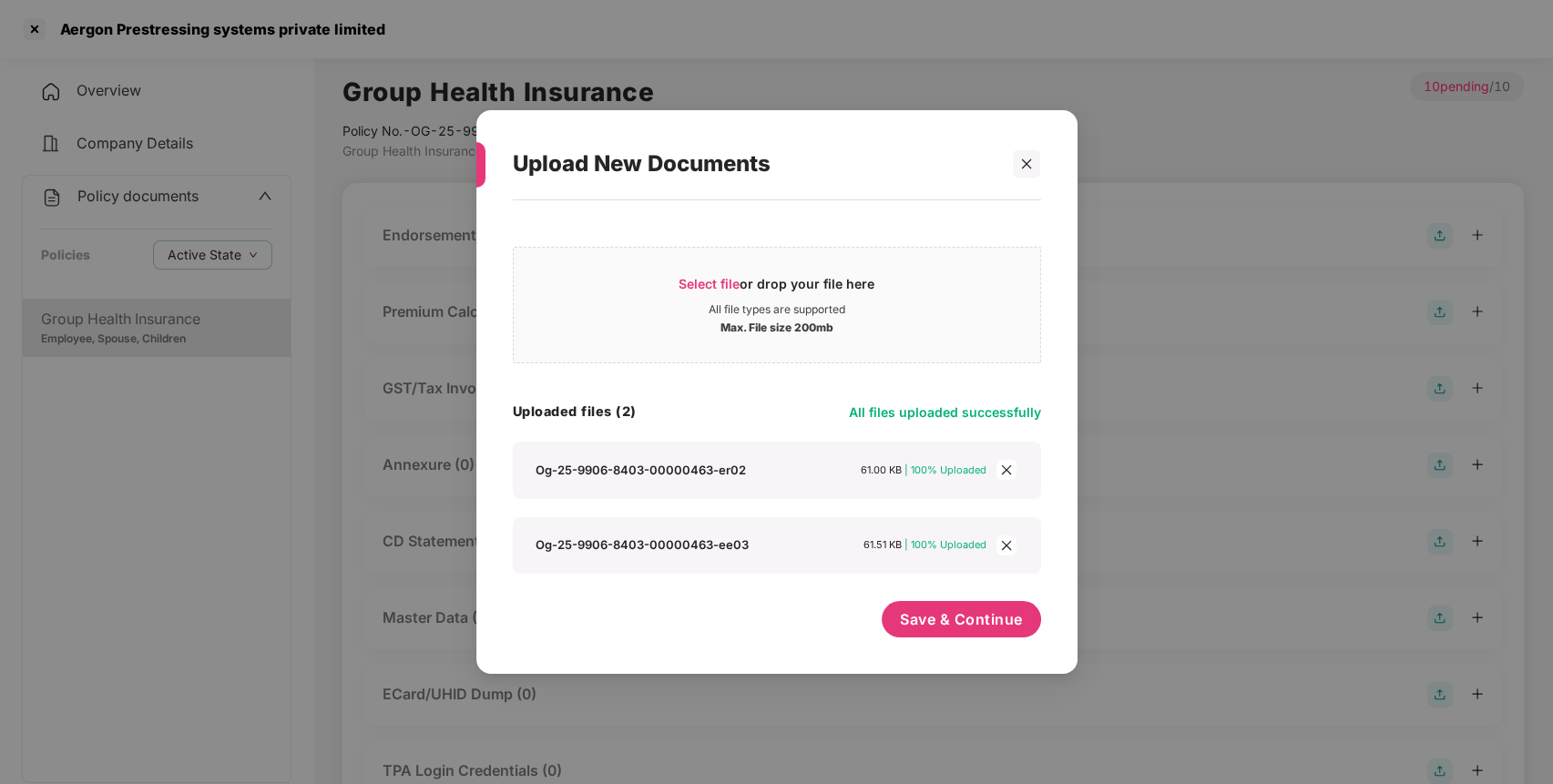
click at [935, 600] on div "Select file or drop your file here All file types are supported Max. File size …" at bounding box center [777, 428] width 528 height 437
click at [925, 613] on span "Save & Continue" at bounding box center [961, 619] width 123 height 20
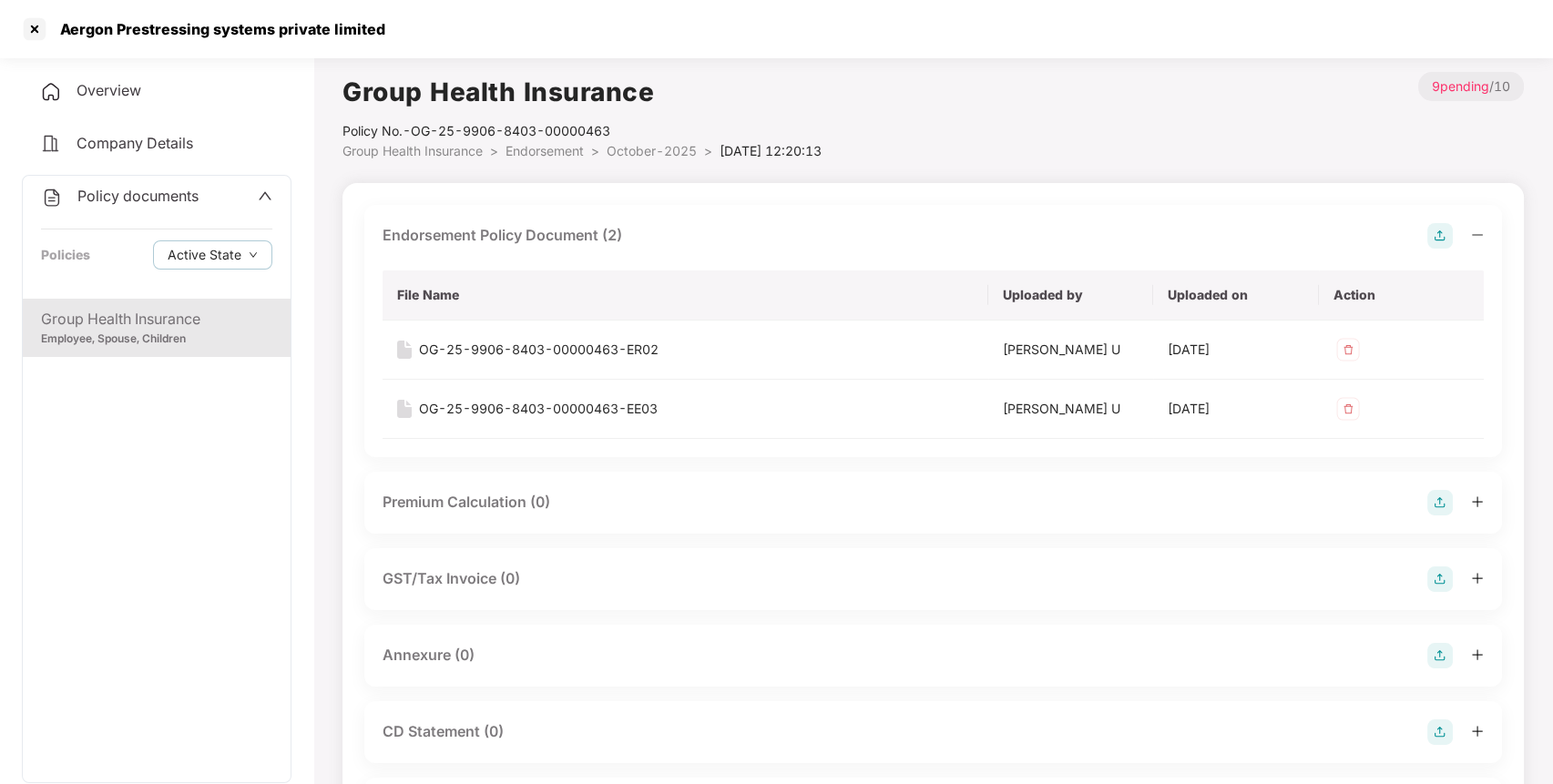
scroll to position [183, 0]
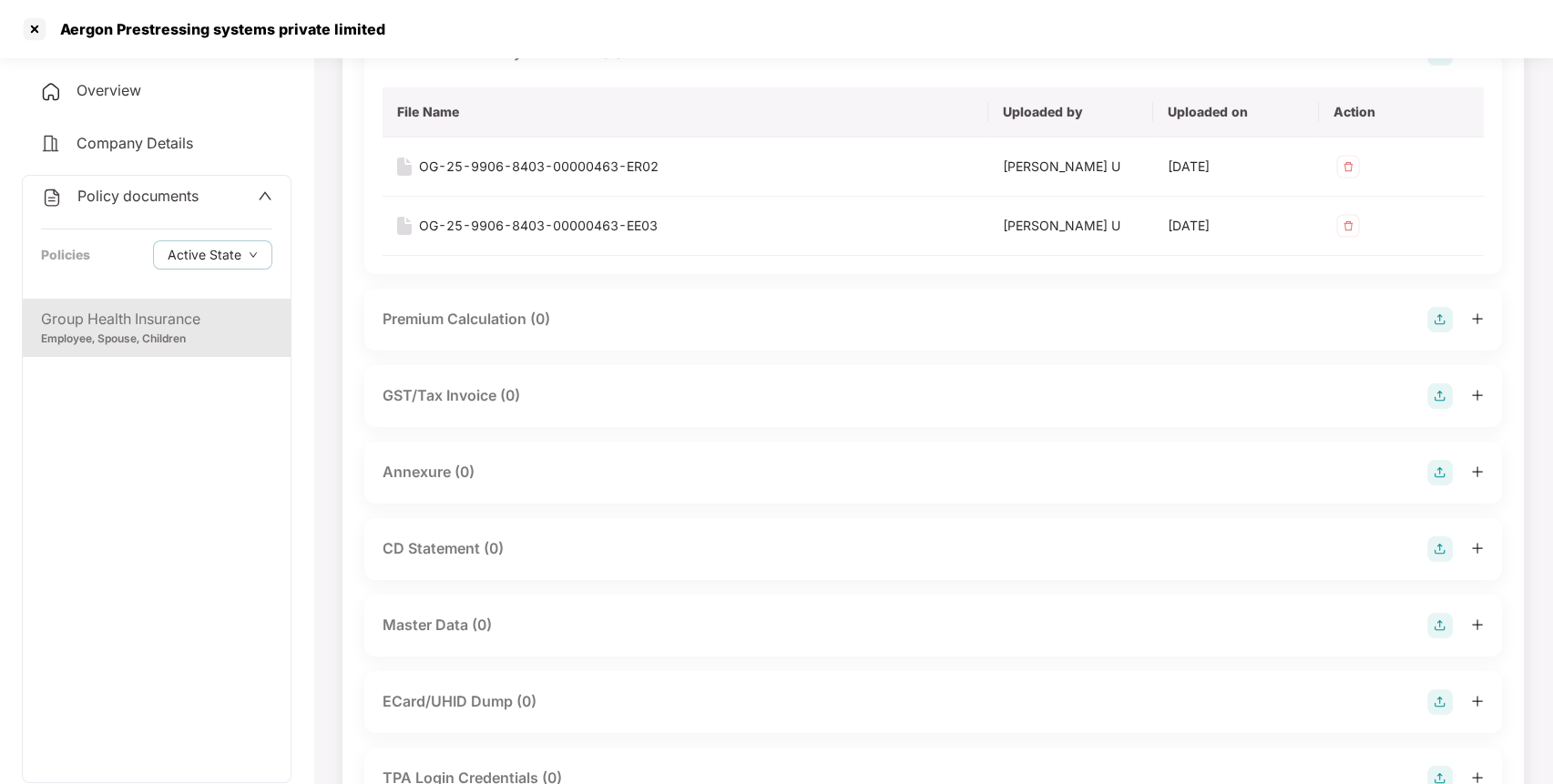
click at [1436, 468] on img at bounding box center [1440, 473] width 26 height 25
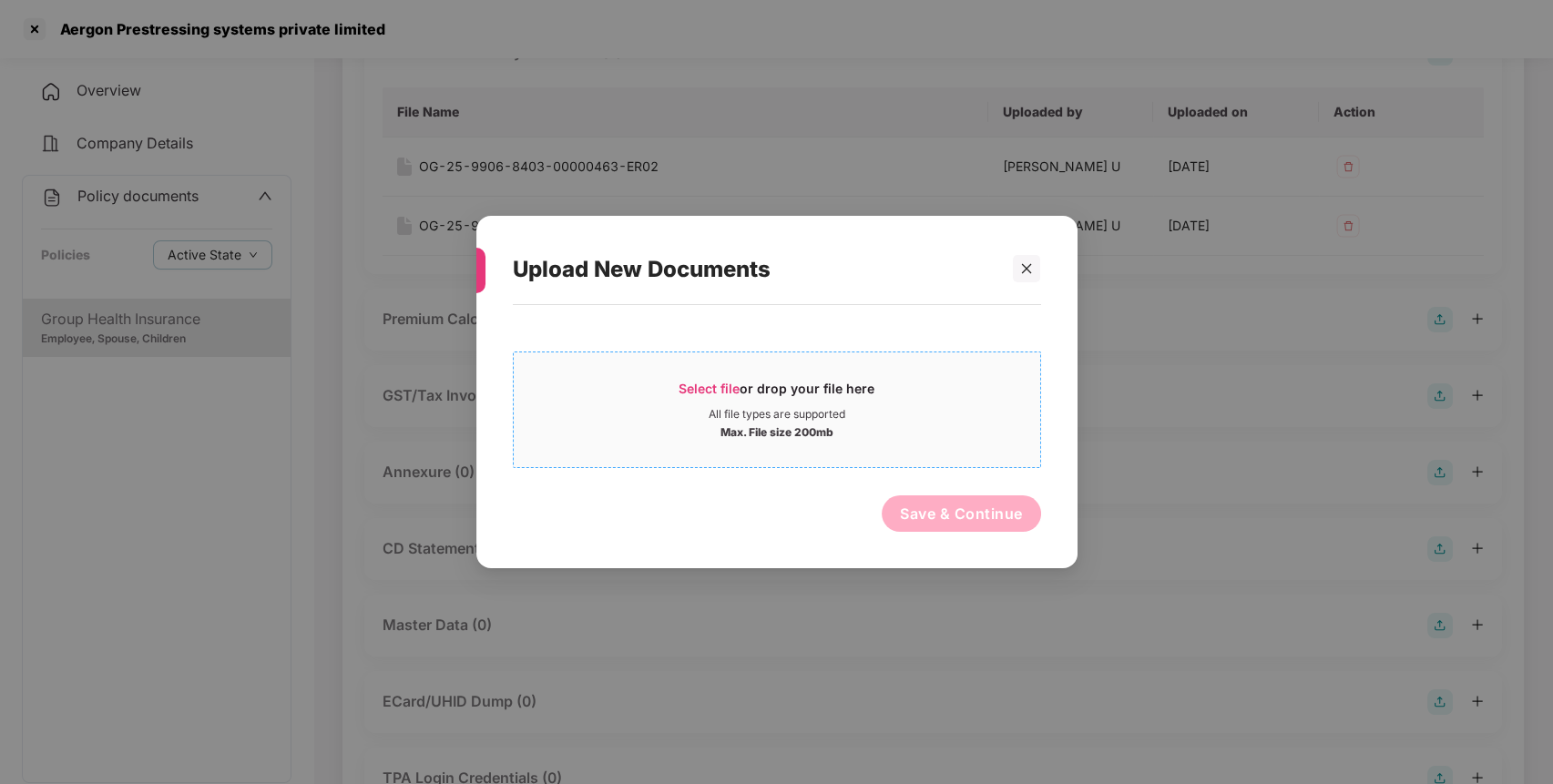
click at [697, 393] on span "Select file" at bounding box center [709, 388] width 61 height 15
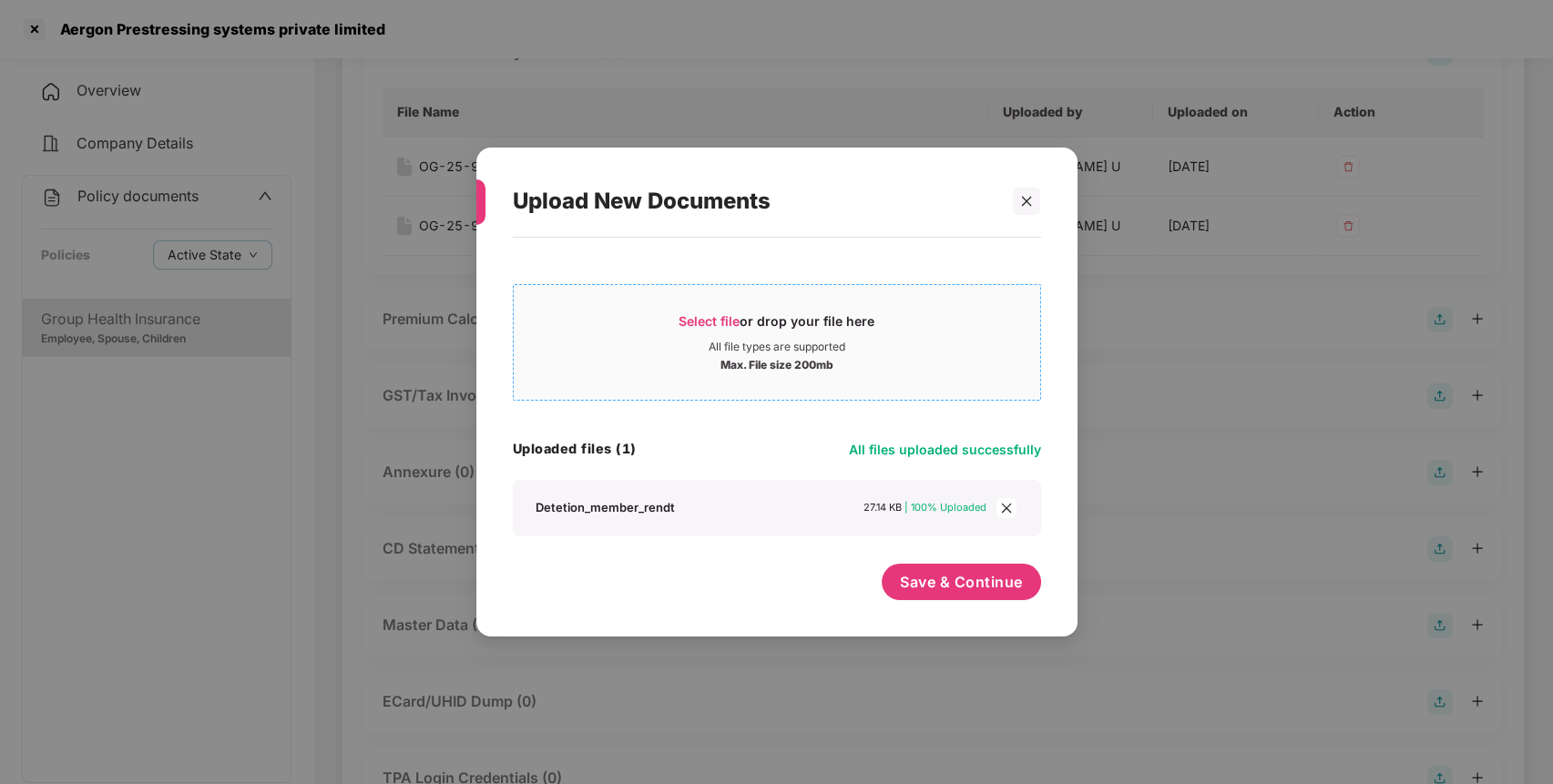
click at [707, 312] on div "Select file or drop your file here" at bounding box center [776, 326] width 196 height 27
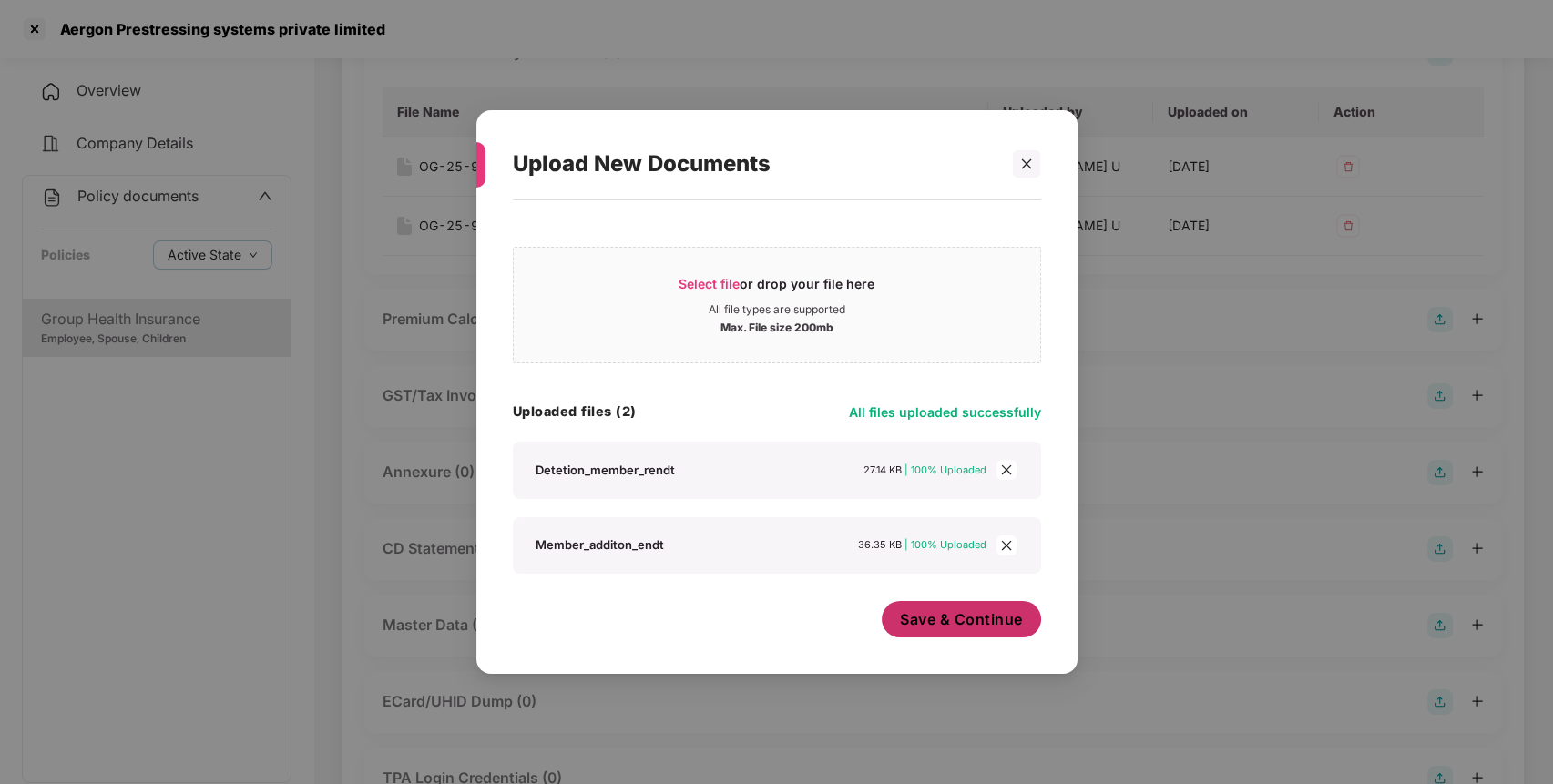
click at [950, 619] on span "Save & Continue" at bounding box center [961, 619] width 123 height 20
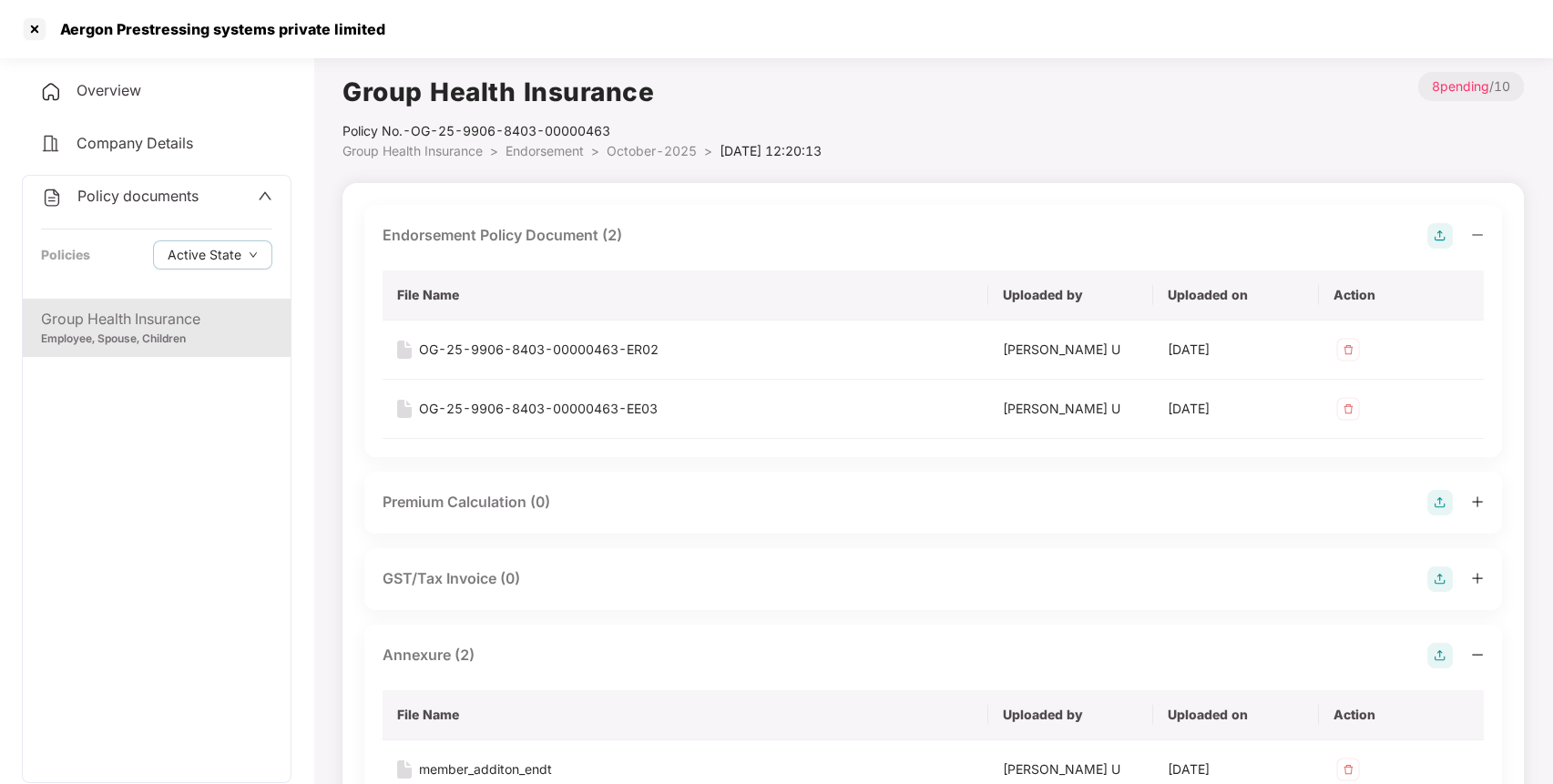
scroll to position [609, 0]
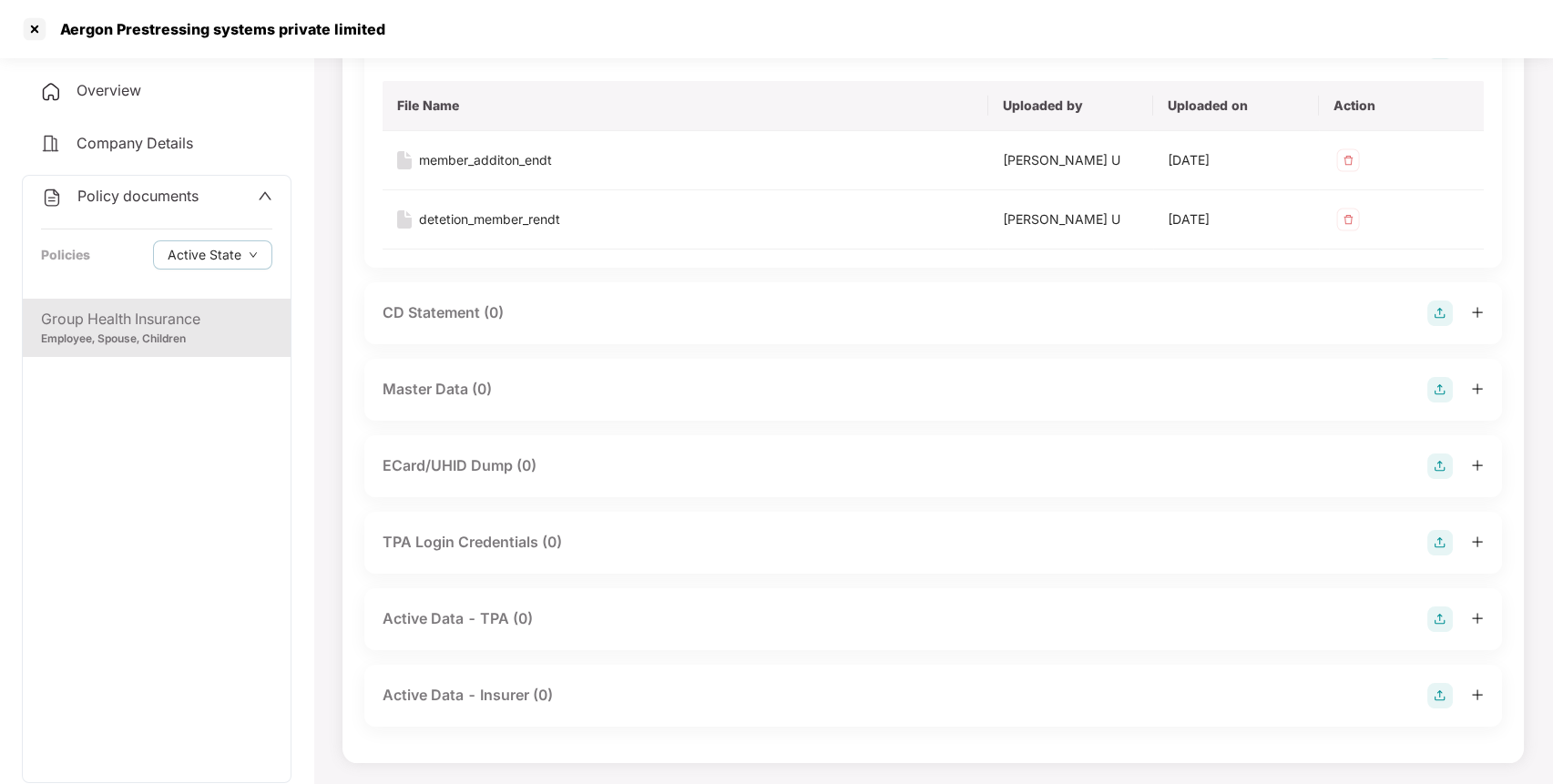
click at [1446, 384] on img at bounding box center [1440, 390] width 26 height 25
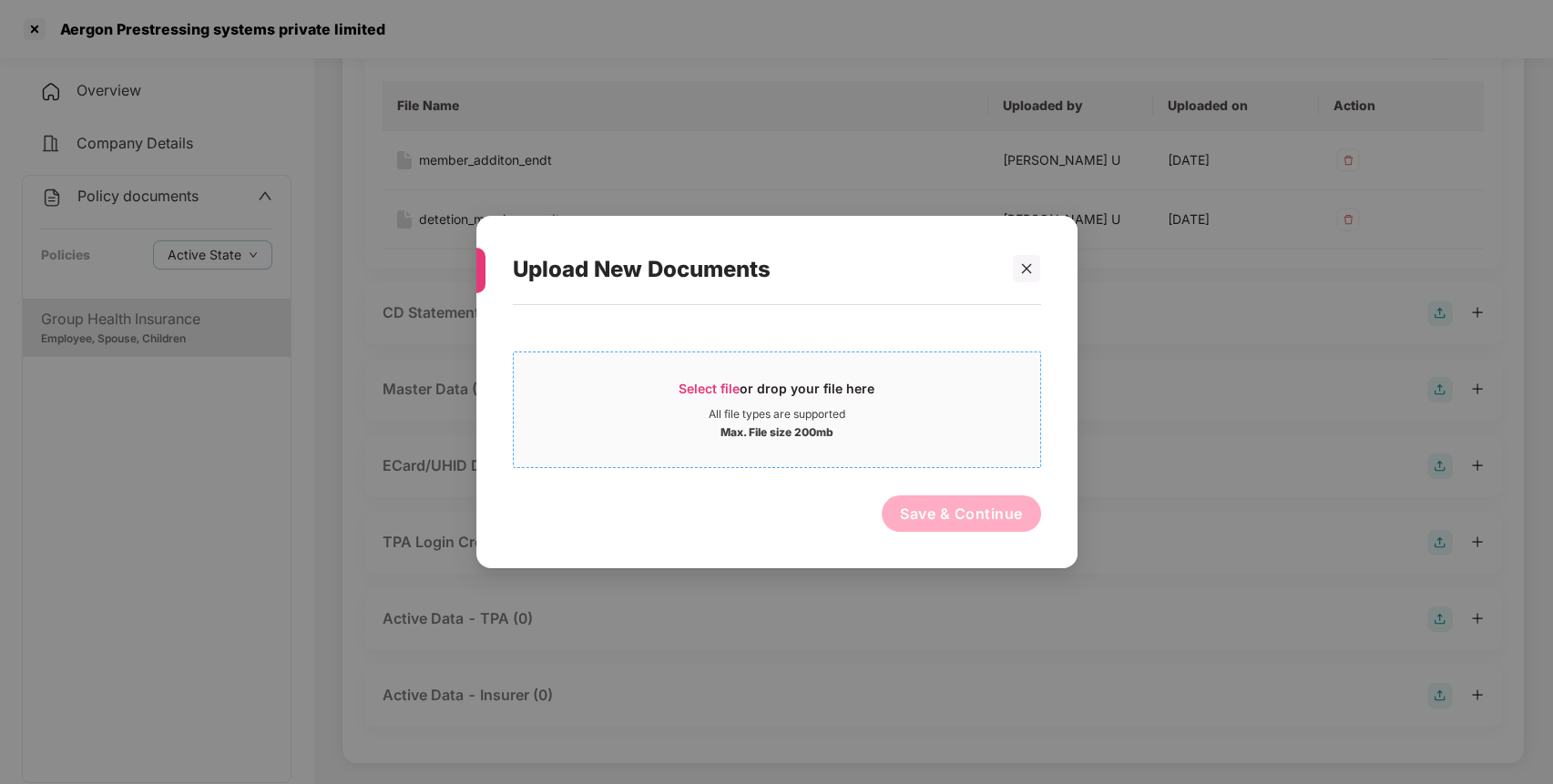
click at [700, 378] on span "Select file or drop your file here All file types are supported Max. File size …" at bounding box center [777, 410] width 526 height 87
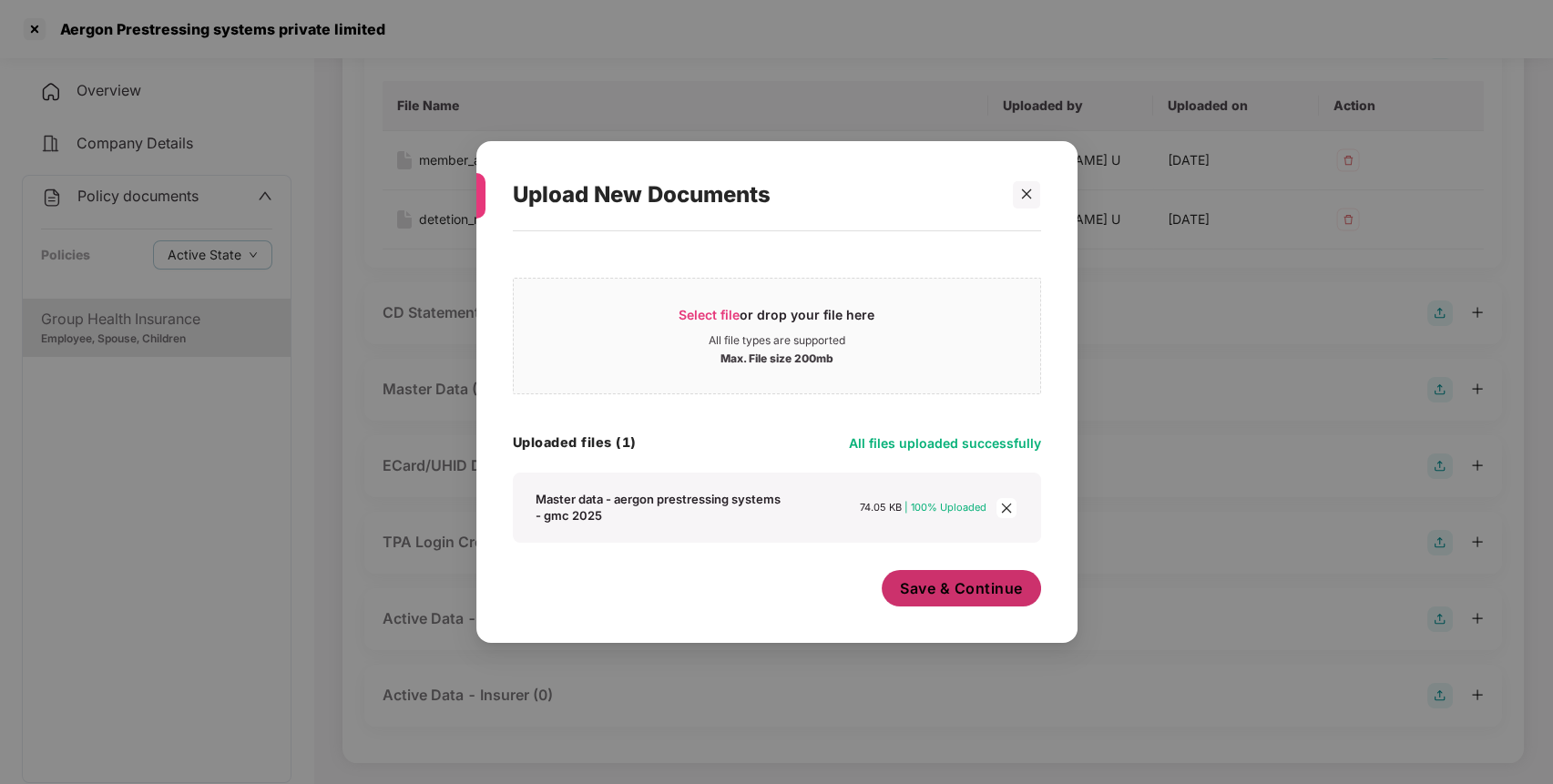
click at [928, 580] on span "Save & Continue" at bounding box center [961, 588] width 123 height 20
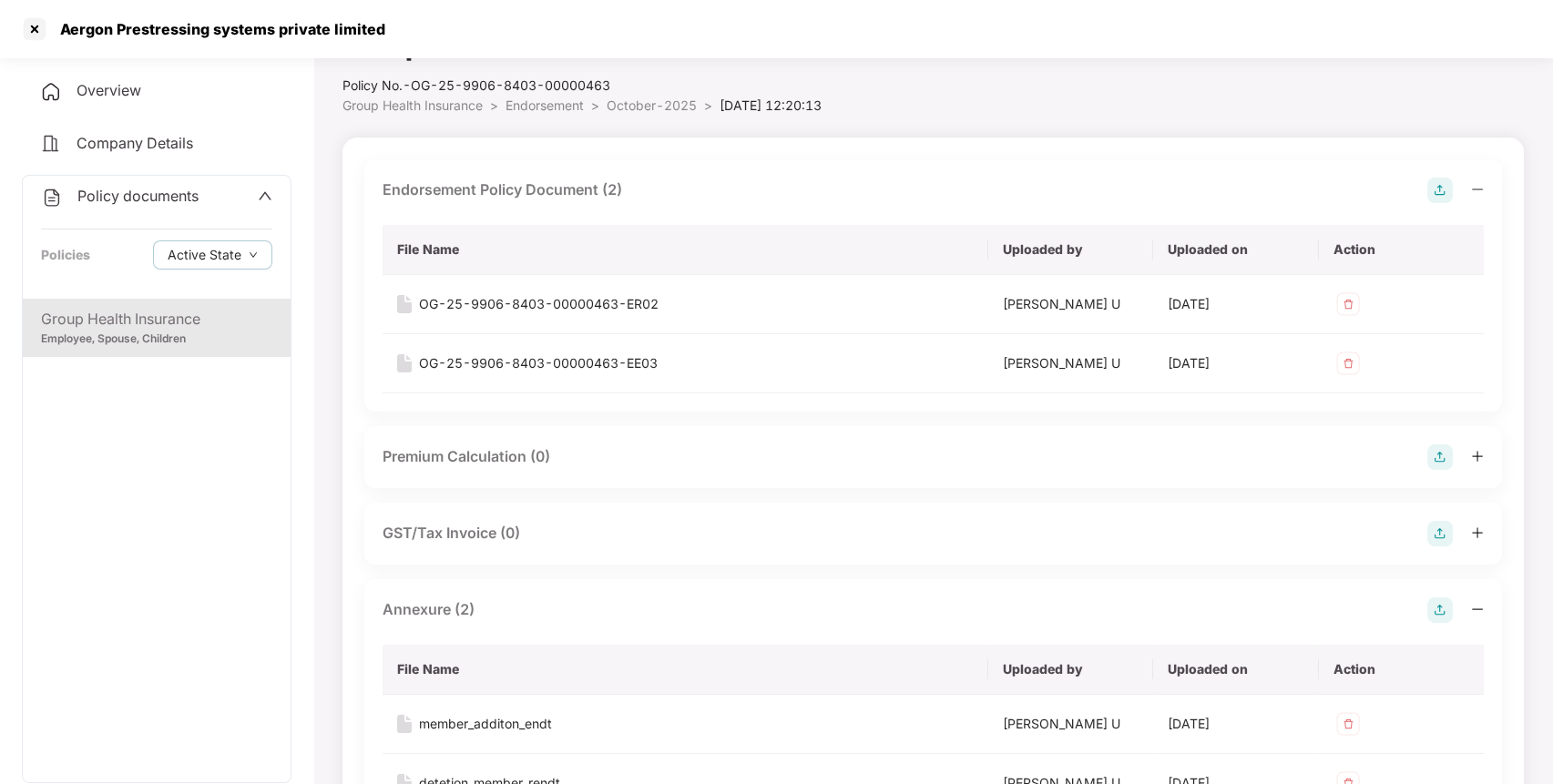
scroll to position [0, 0]
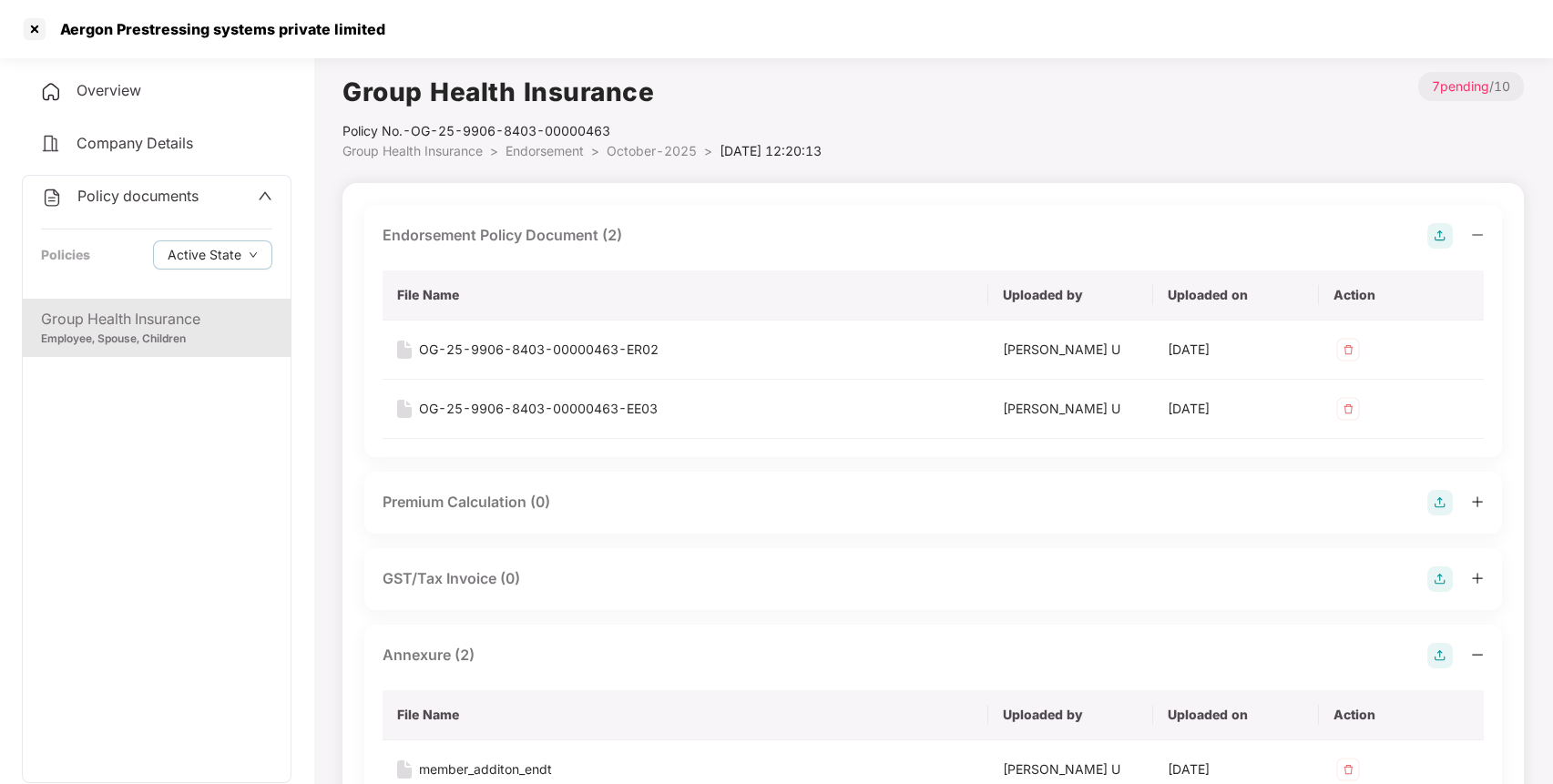
click at [139, 327] on div "Group Health Insurance" at bounding box center [157, 319] width 231 height 23
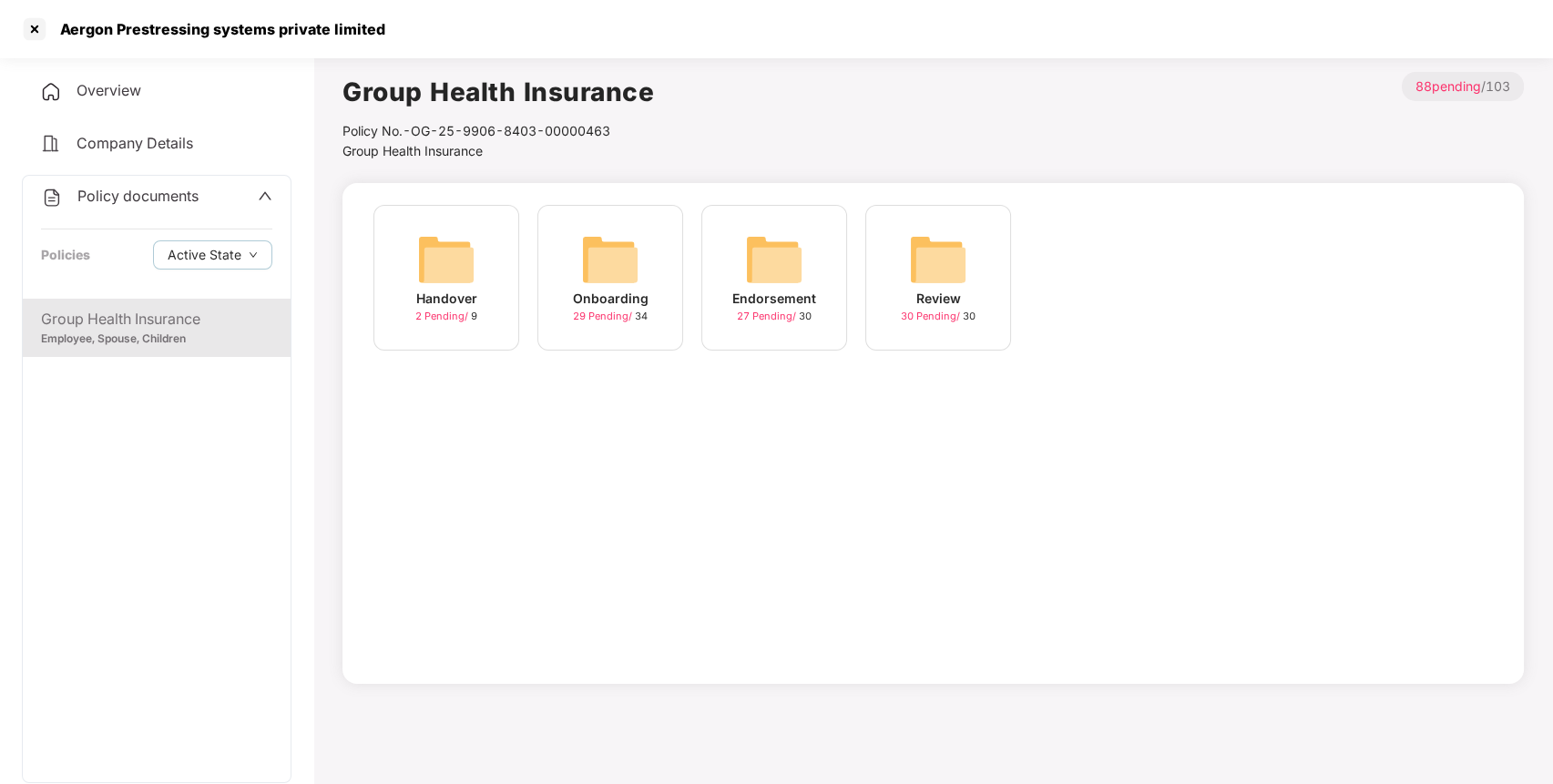
click at [780, 270] on img at bounding box center [774, 260] width 58 height 58
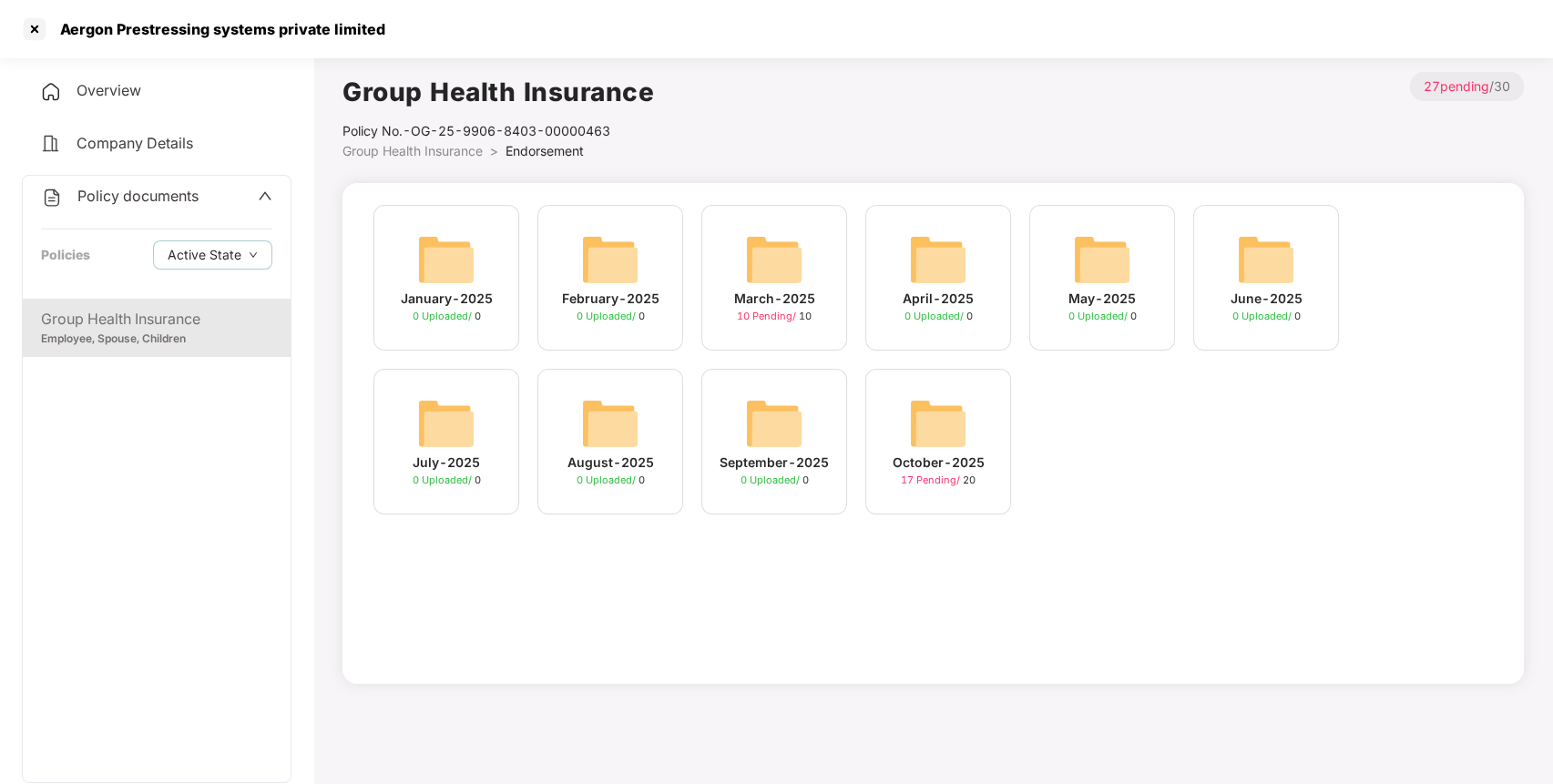
click at [764, 254] on img at bounding box center [774, 260] width 58 height 58
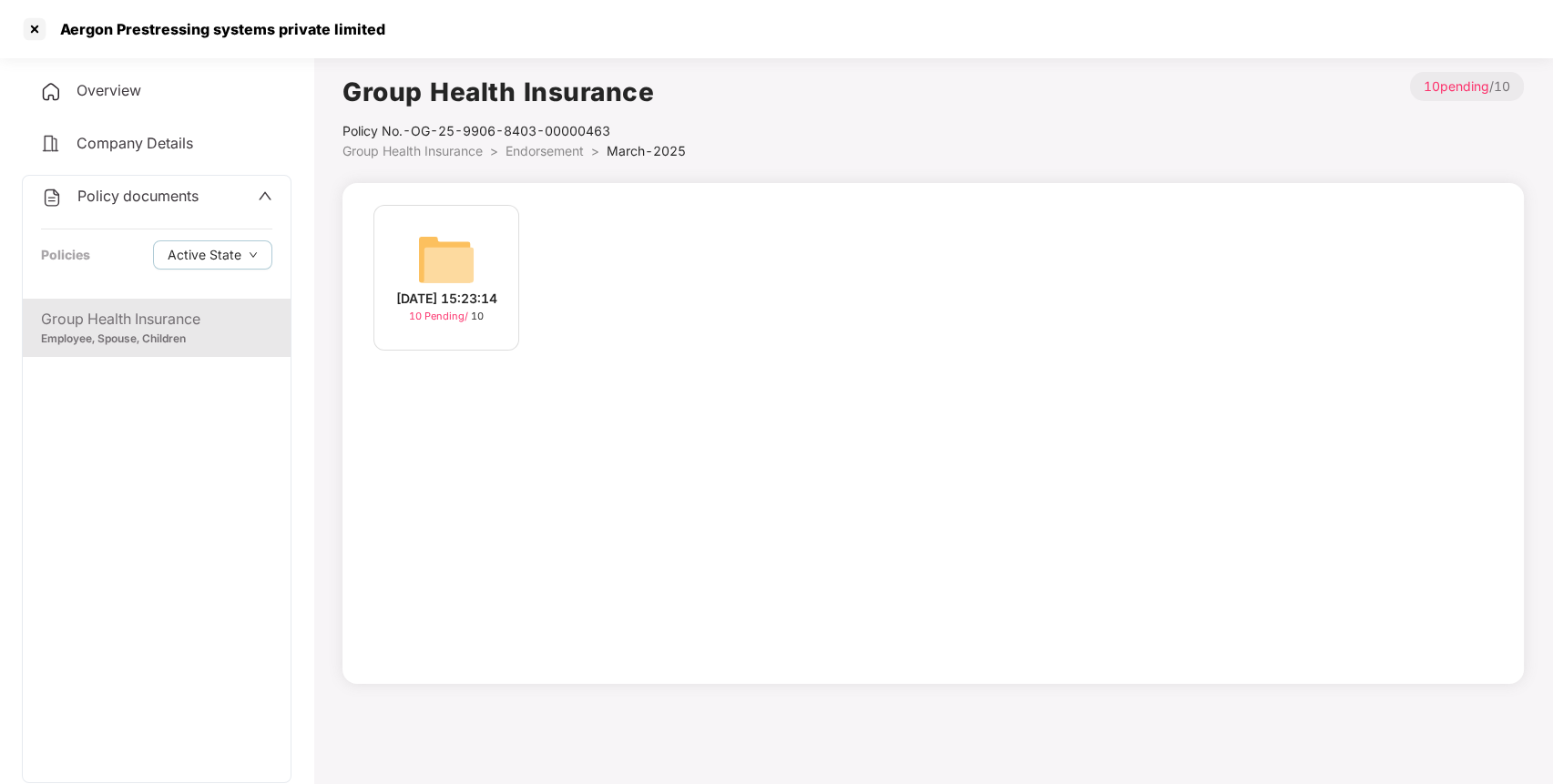
click at [465, 254] on img at bounding box center [446, 260] width 58 height 58
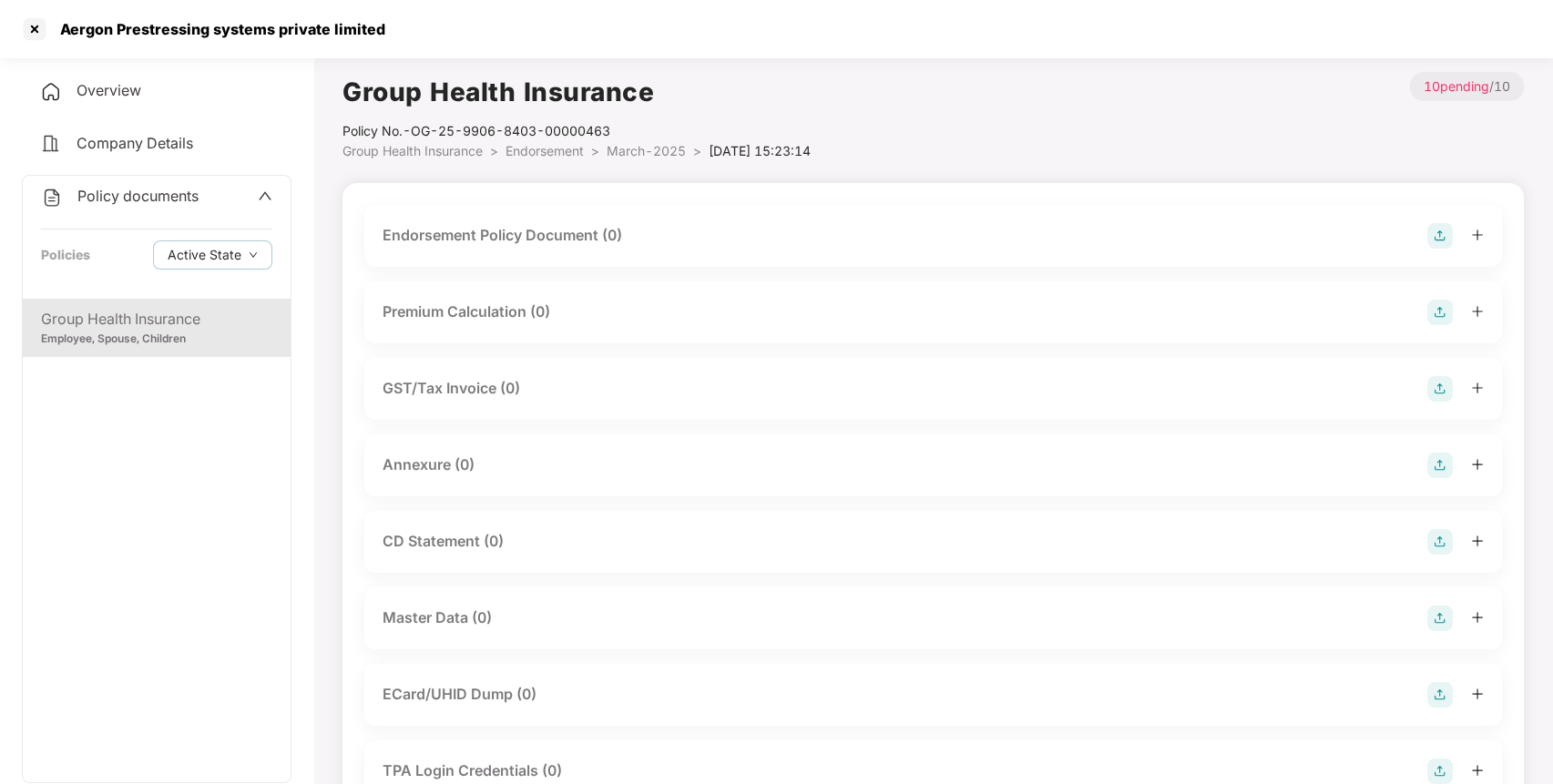
click at [1428, 234] on img at bounding box center [1440, 236] width 26 height 25
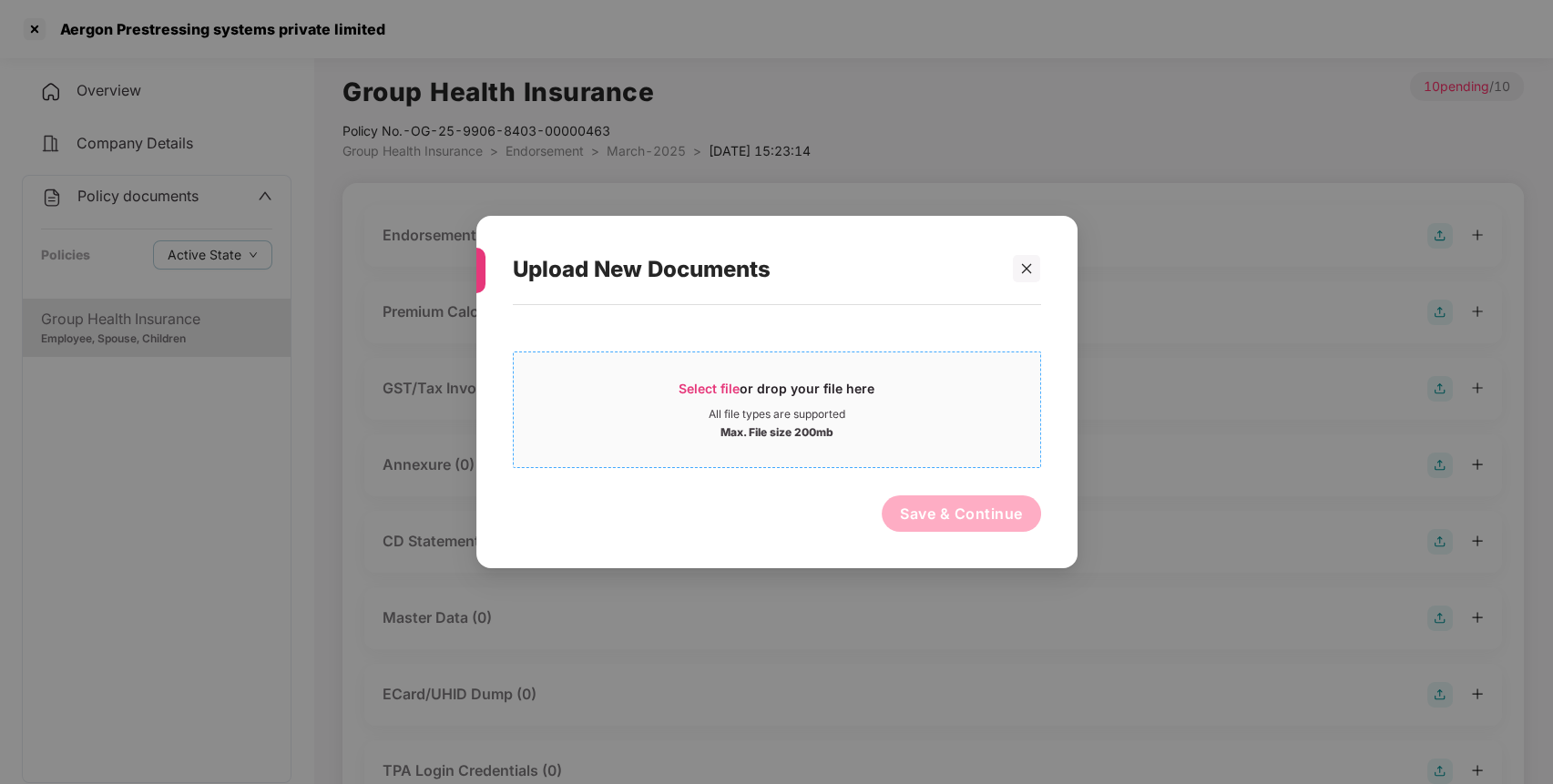
click at [704, 380] on div "Select file or drop your file here" at bounding box center [776, 393] width 196 height 27
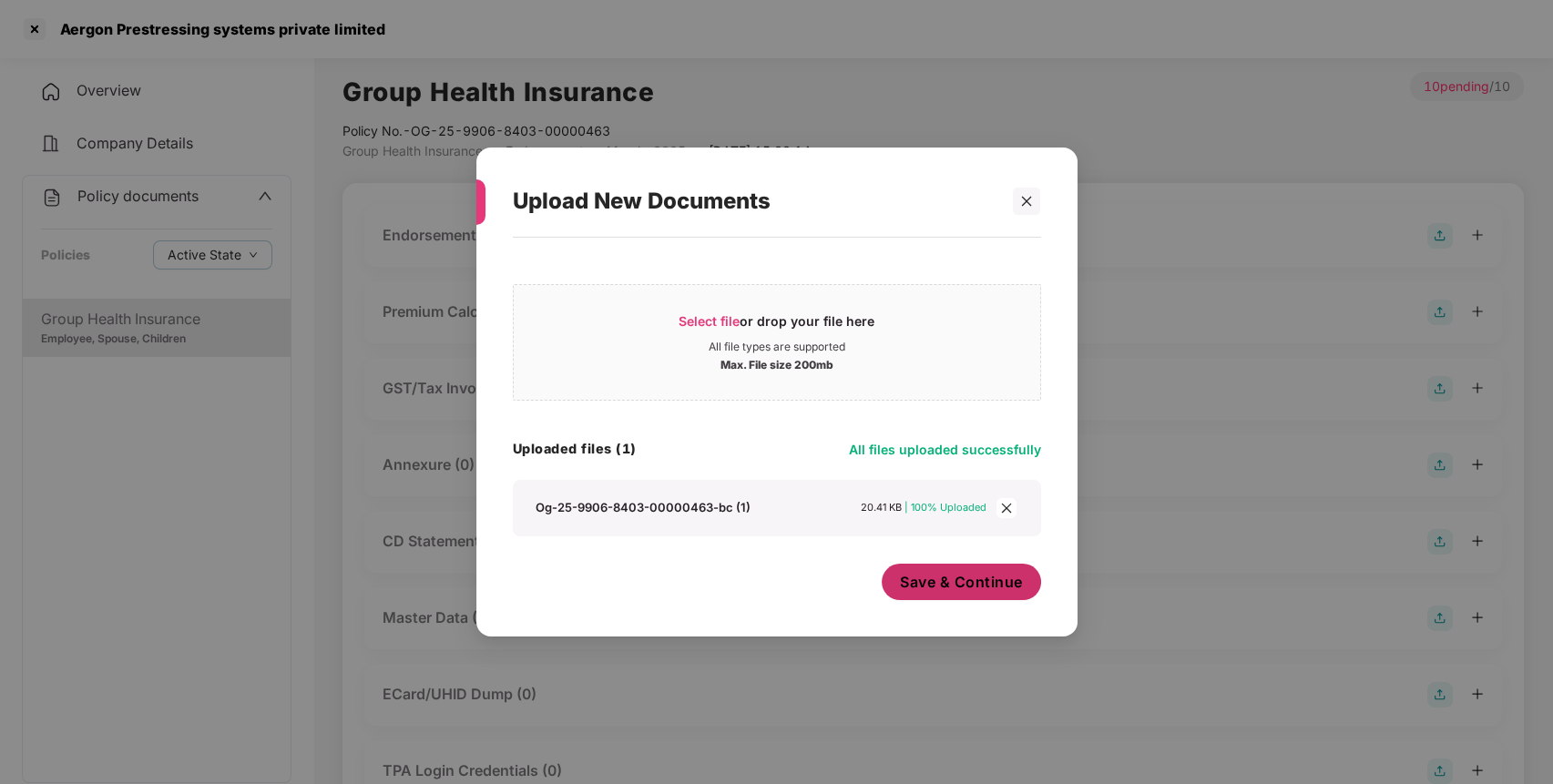
click at [908, 570] on button "Save & Continue" at bounding box center [961, 582] width 159 height 36
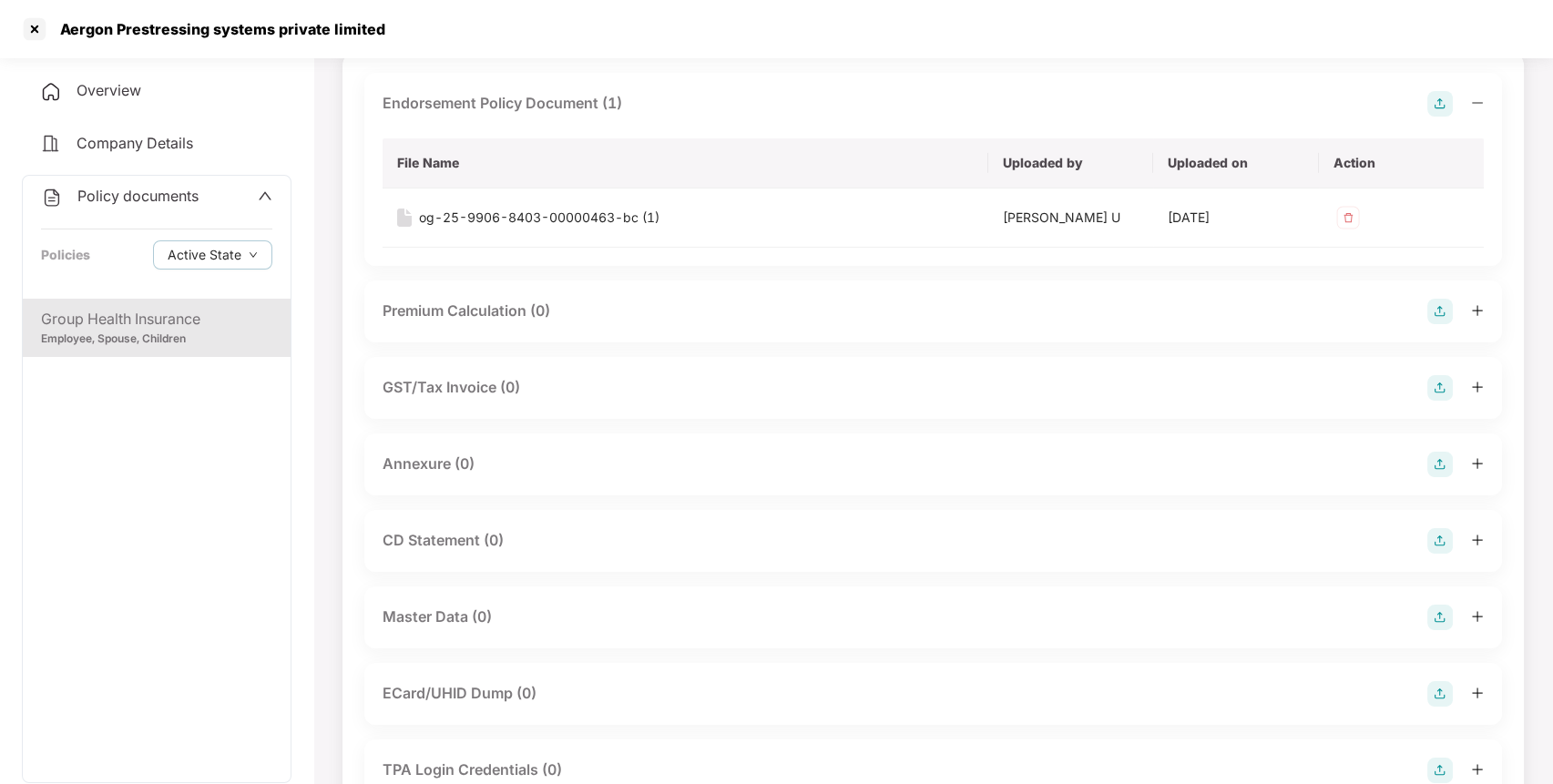
scroll to position [133, 0]
click at [1429, 462] on img at bounding box center [1440, 463] width 26 height 25
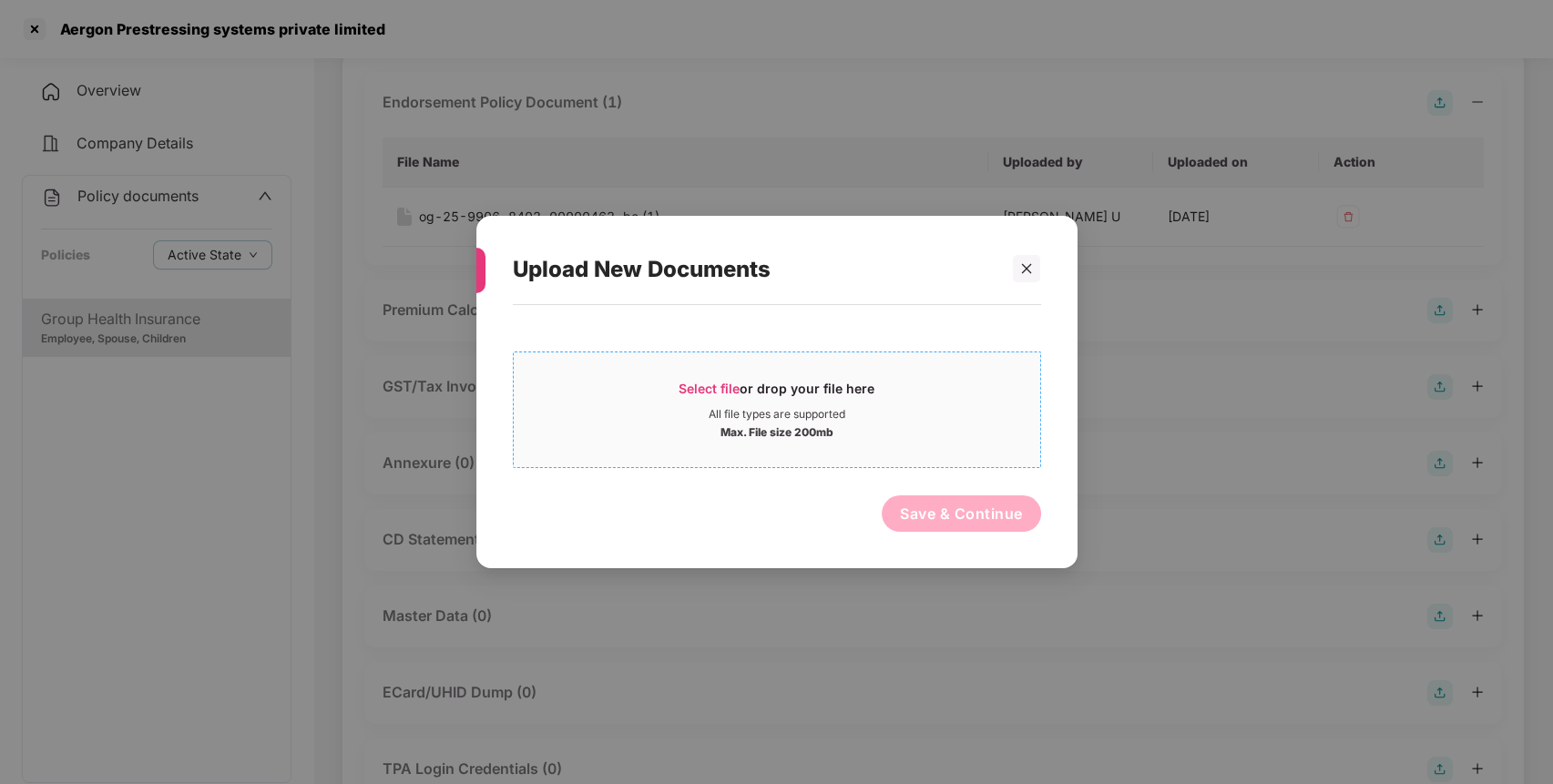
click at [717, 381] on span "Select file" at bounding box center [709, 388] width 61 height 15
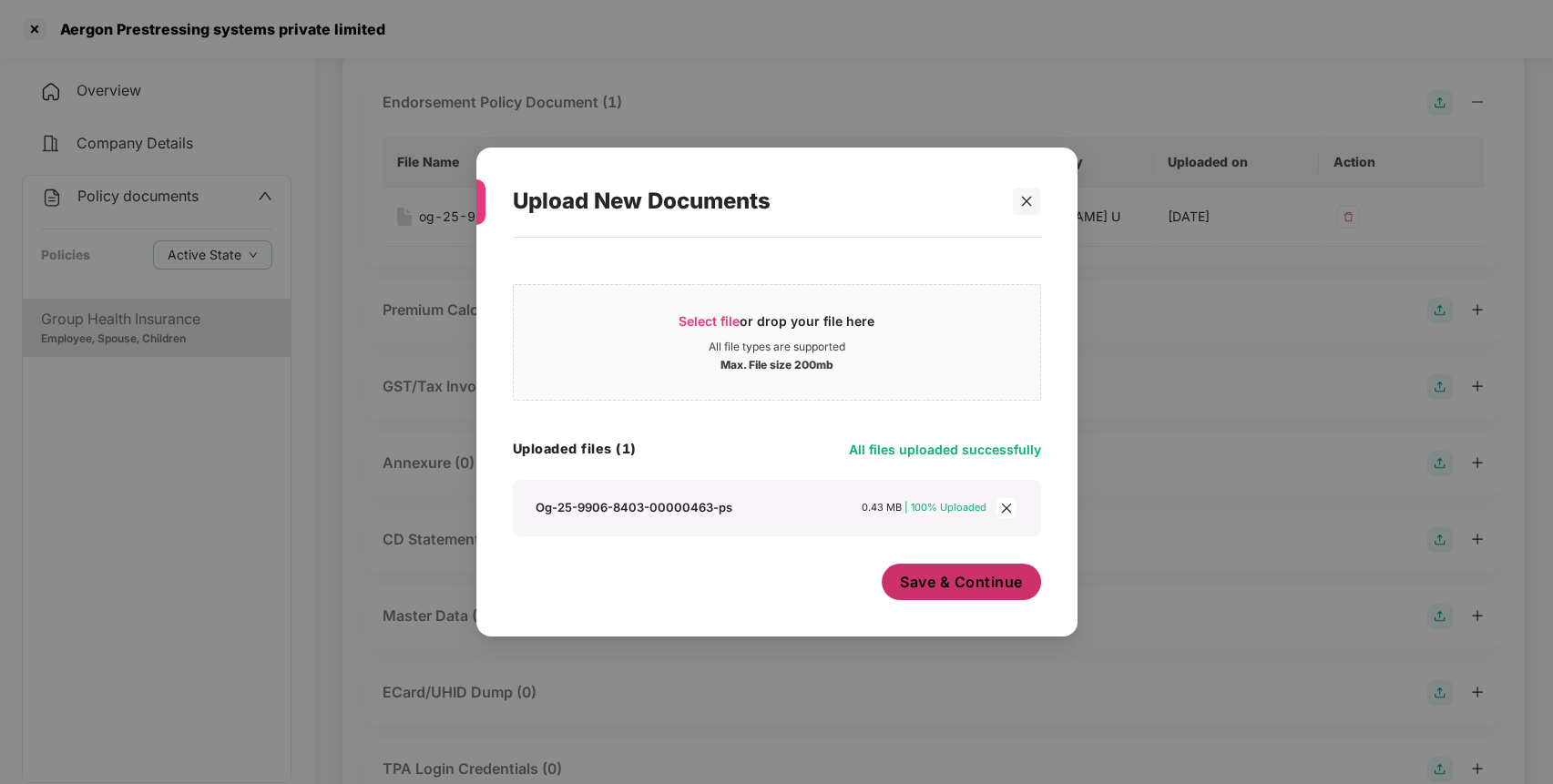
click at [960, 584] on span "Save & Continue" at bounding box center [961, 582] width 123 height 20
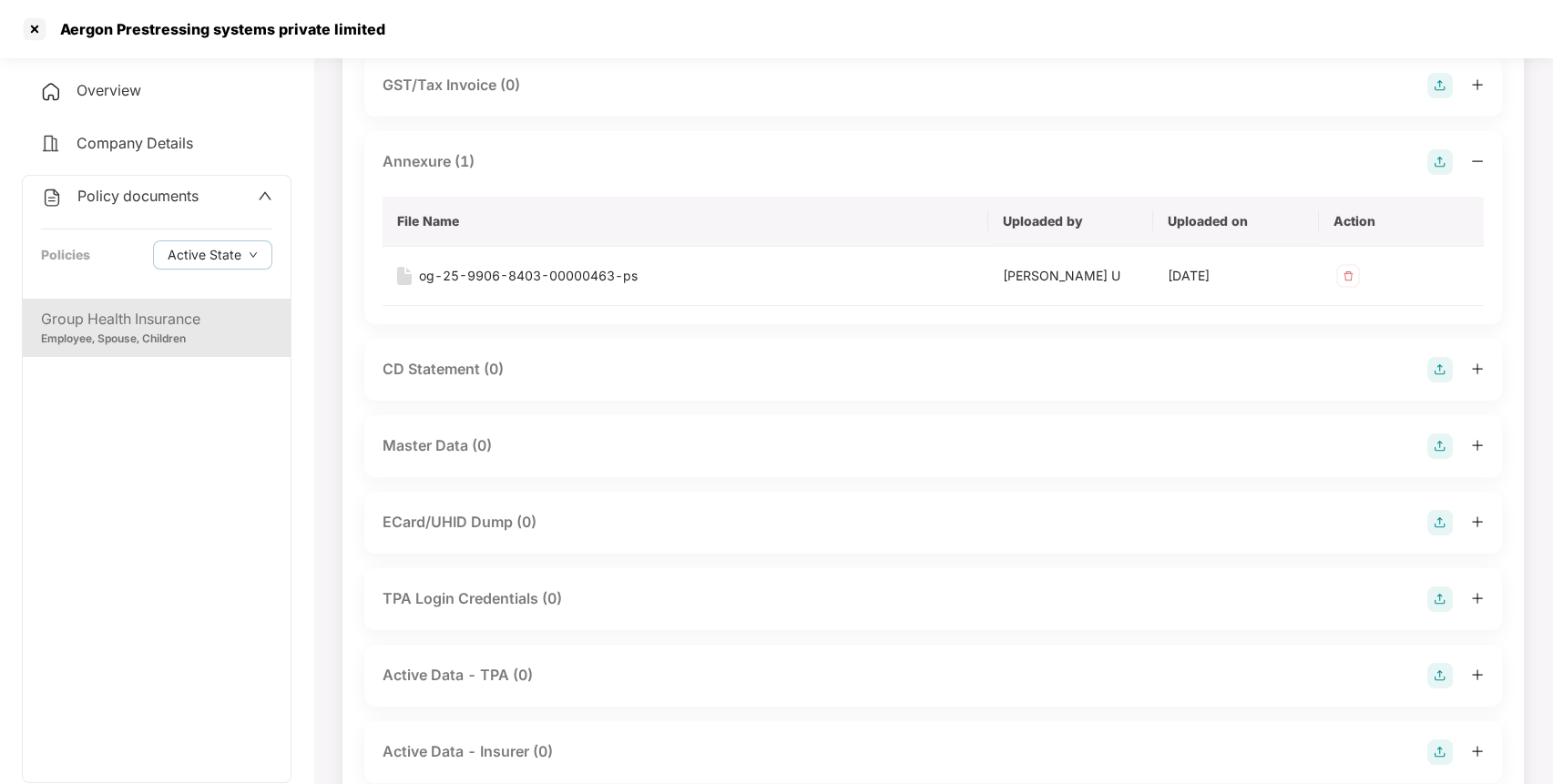
scroll to position [436, 0]
click at [1428, 437] on img at bounding box center [1440, 444] width 26 height 25
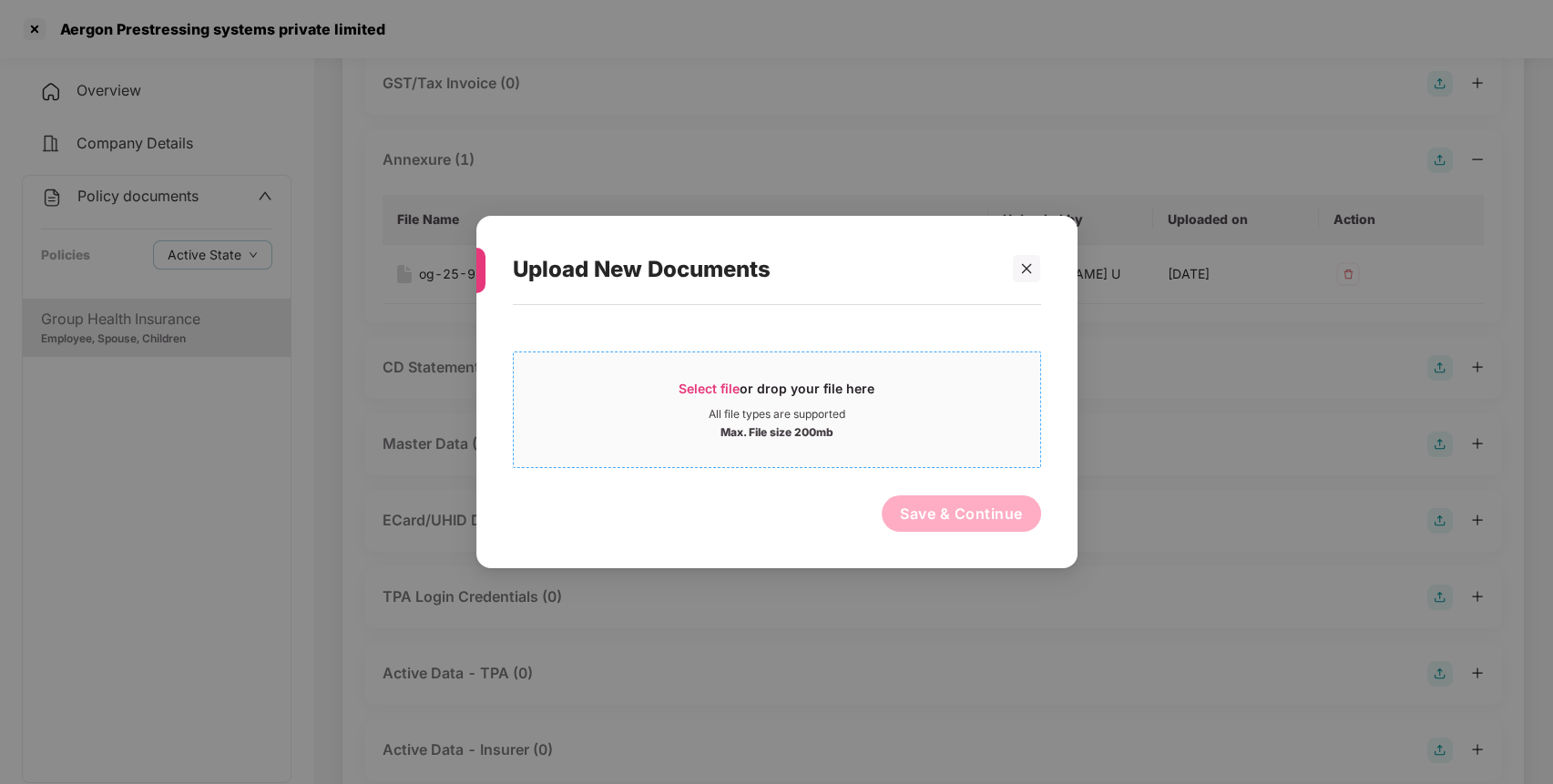
click at [700, 382] on span "Select file" at bounding box center [709, 388] width 61 height 15
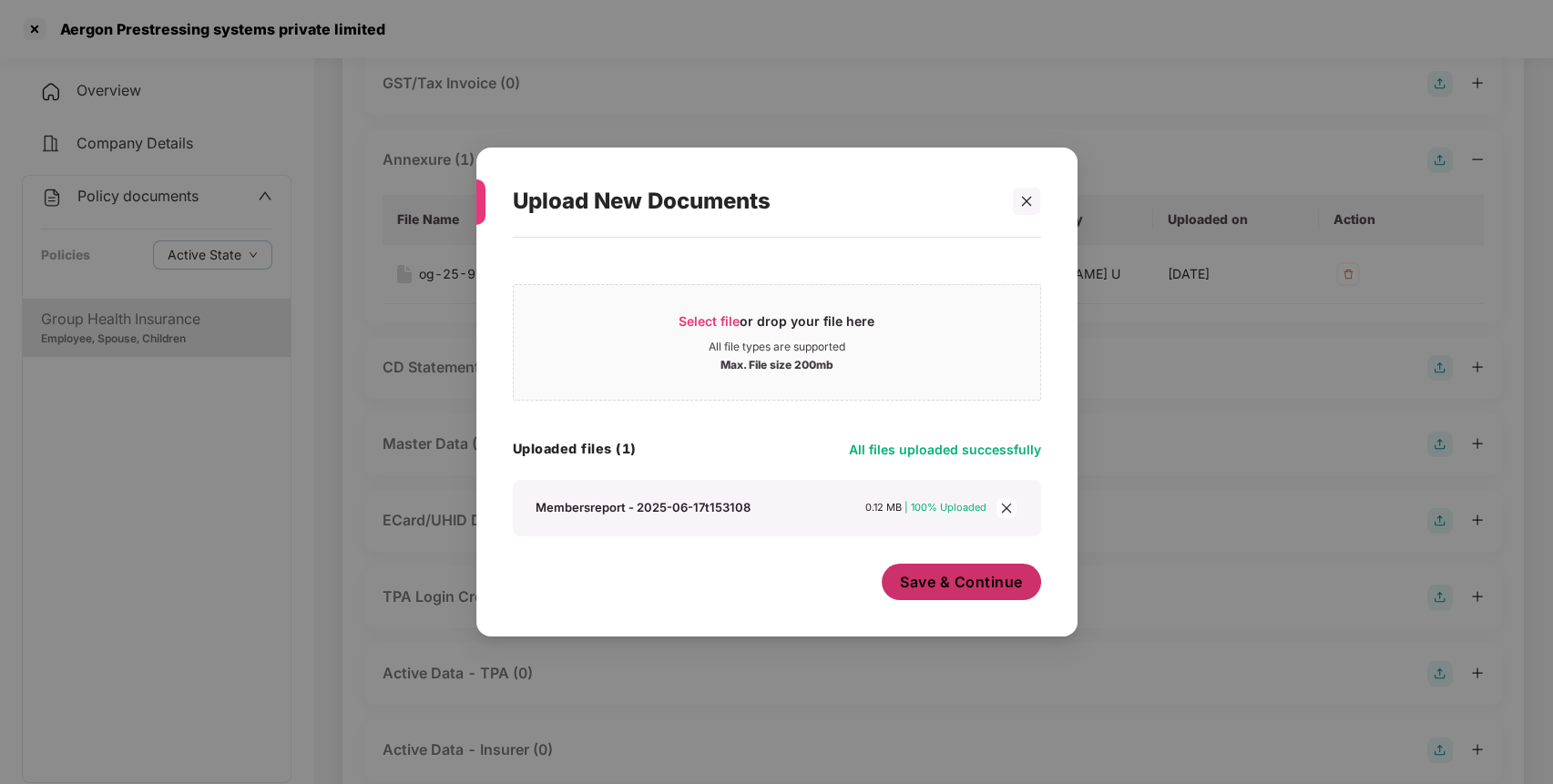
click at [974, 584] on span "Save & Continue" at bounding box center [961, 582] width 123 height 20
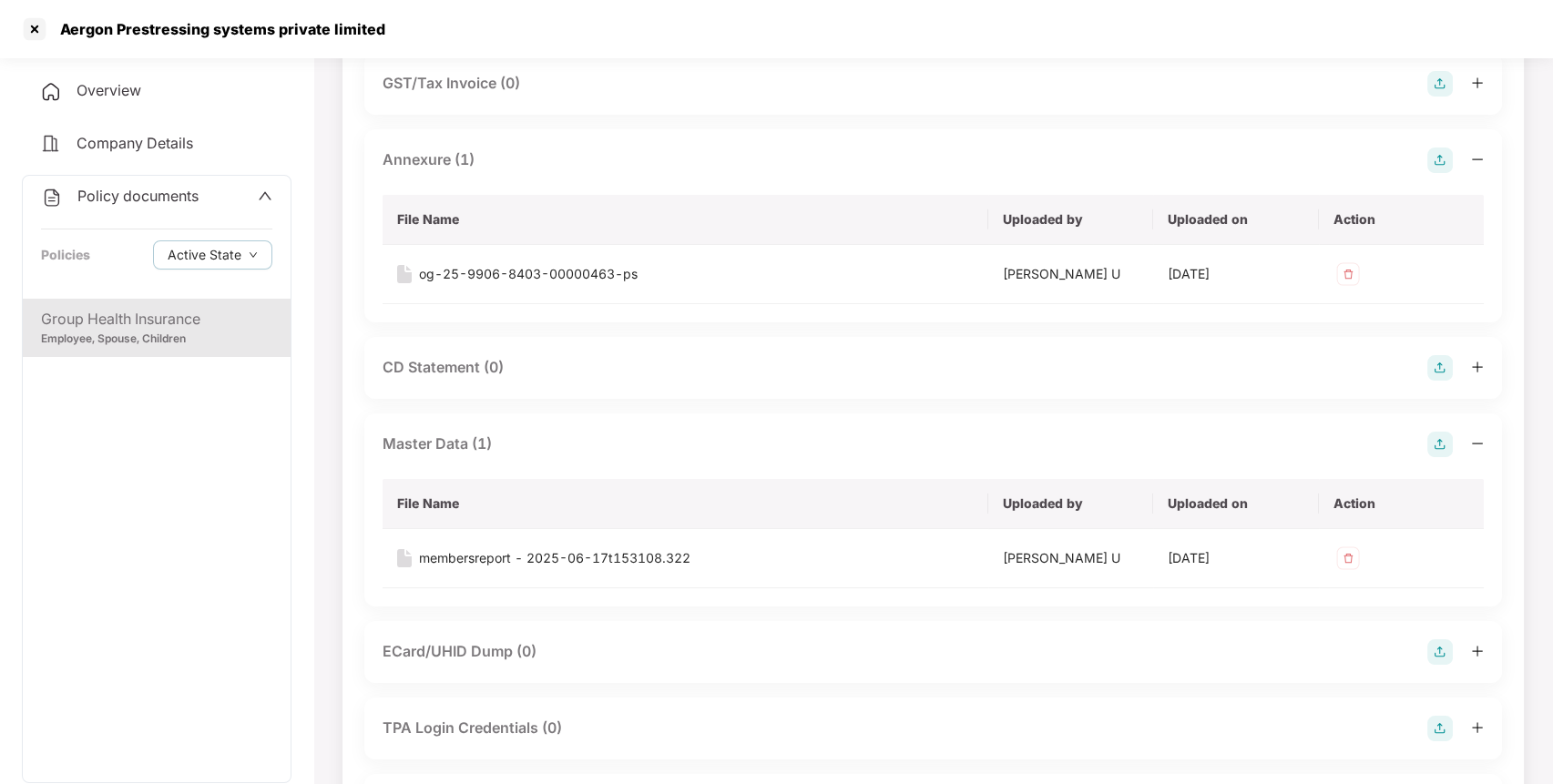
scroll to position [0, 0]
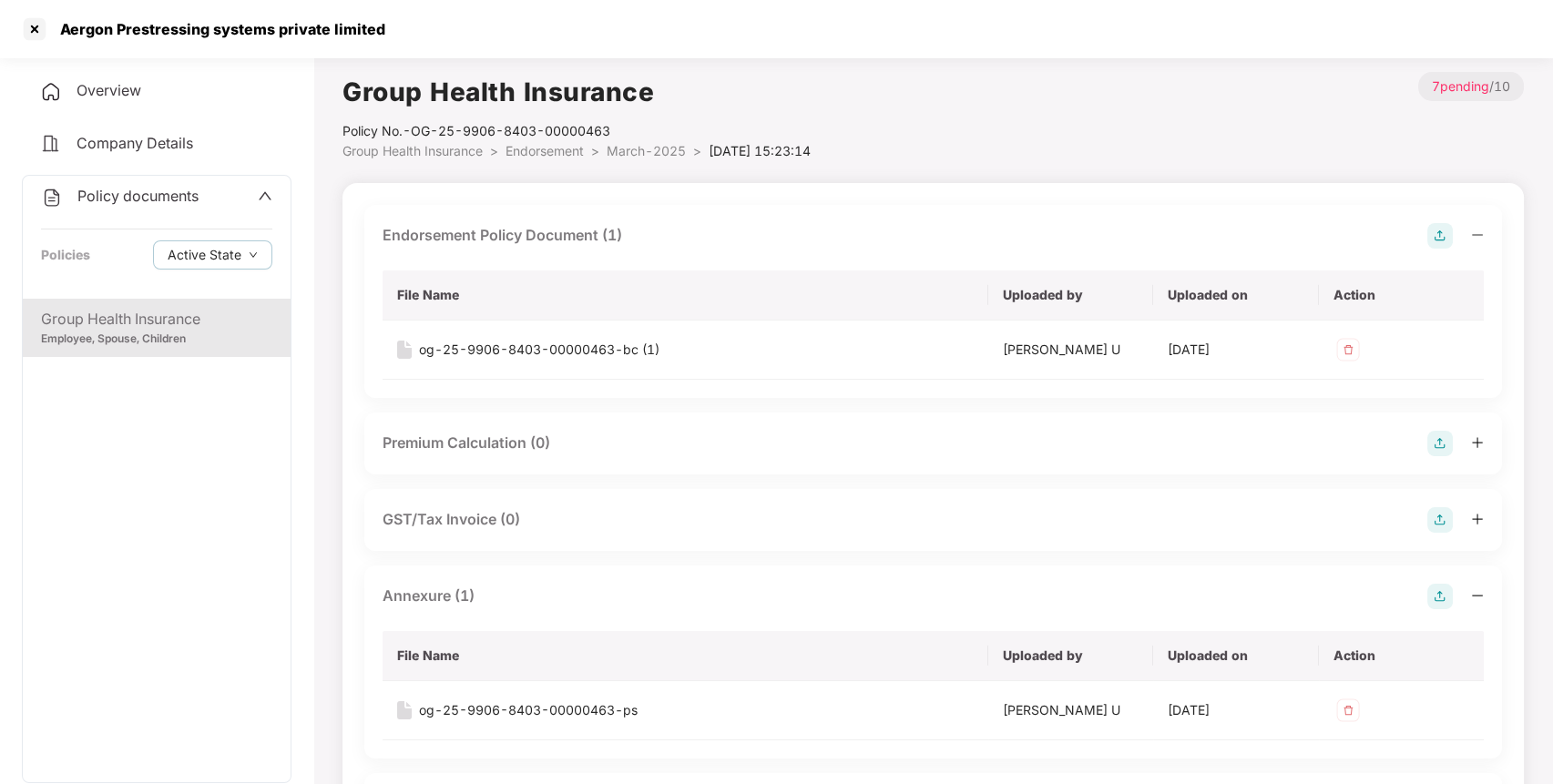
click at [572, 157] on span "Endorsement" at bounding box center [545, 150] width 78 height 15
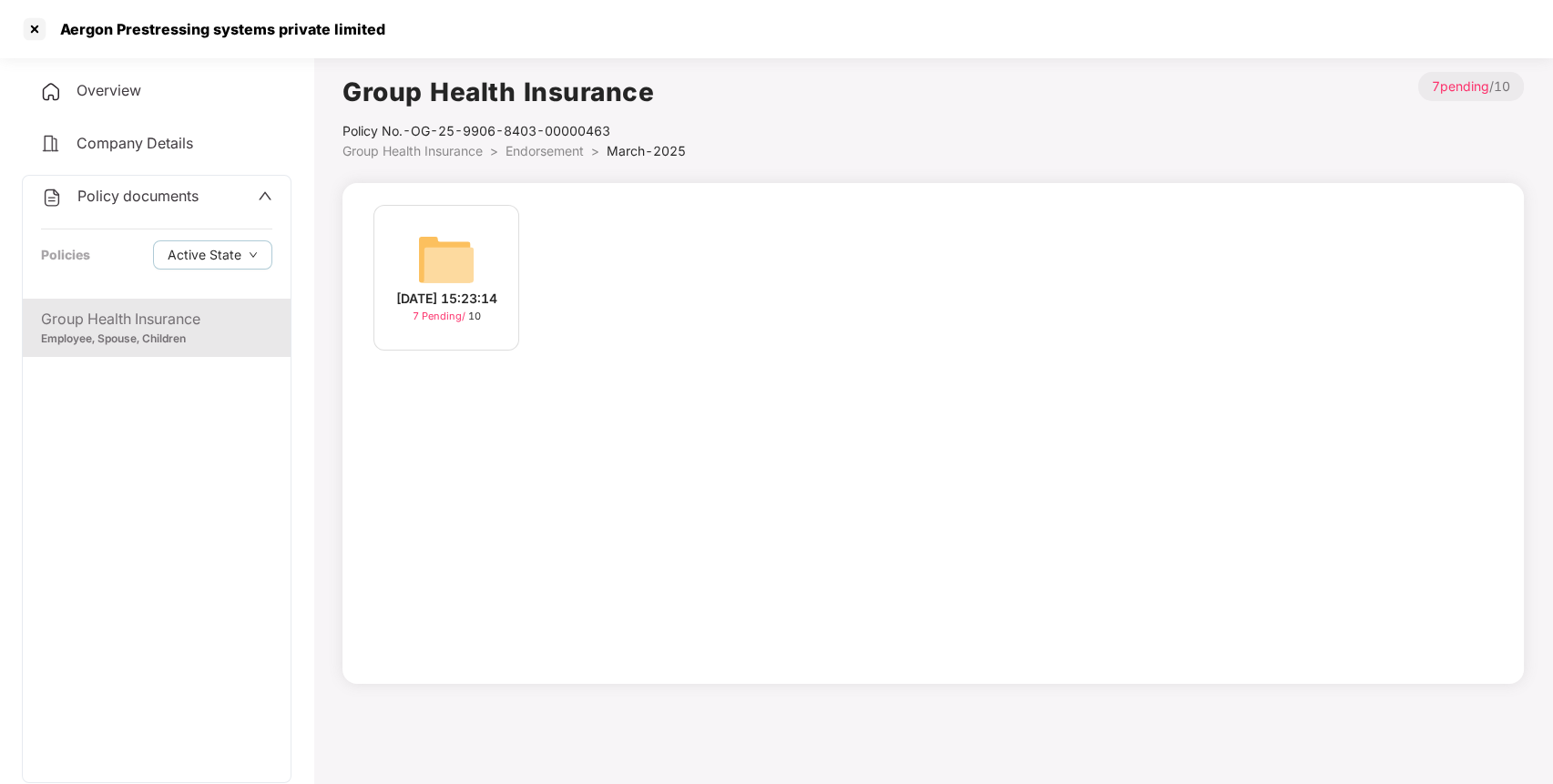
click at [530, 148] on span "Endorsement" at bounding box center [545, 150] width 78 height 15
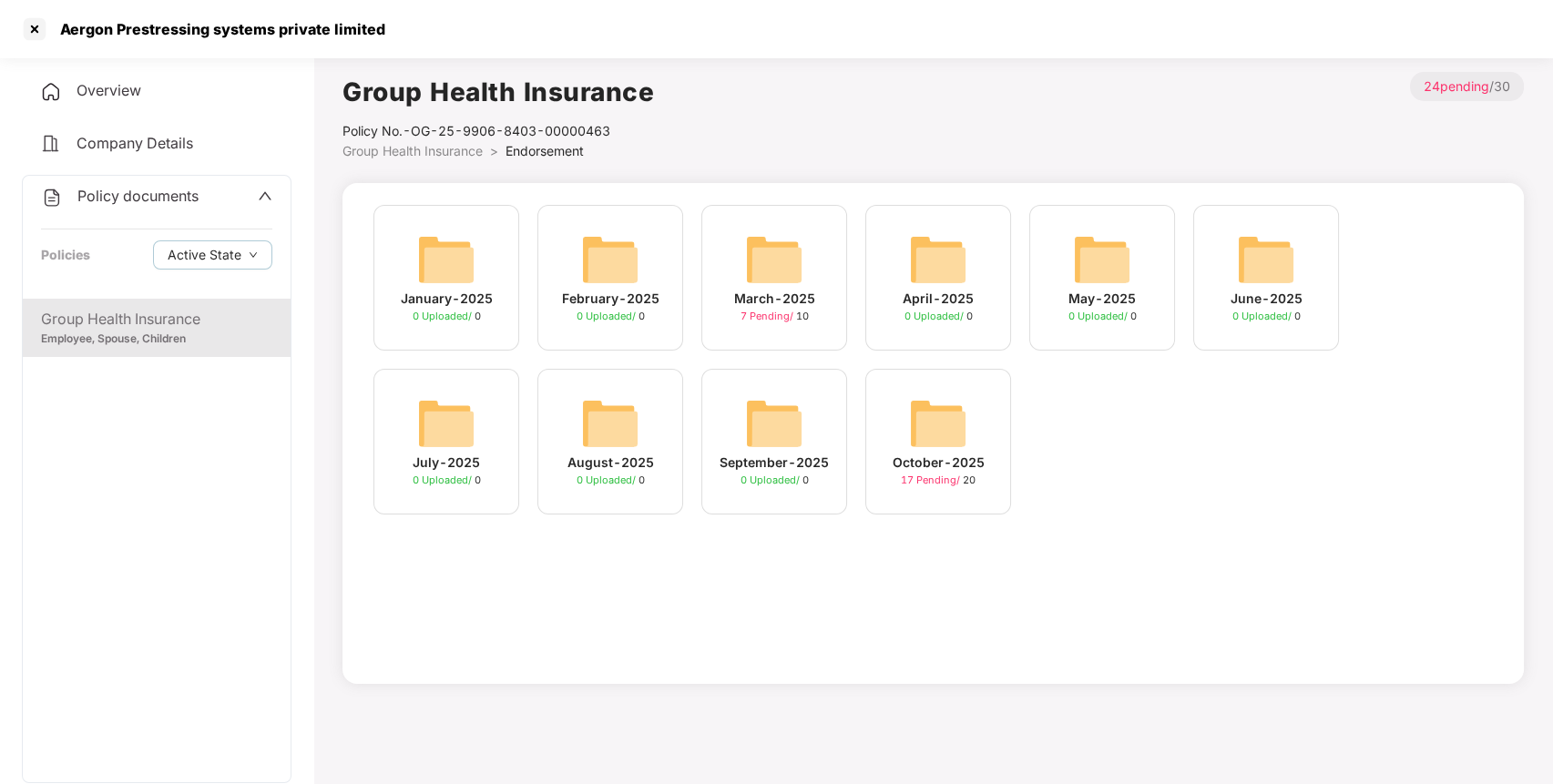
click at [937, 418] on img at bounding box center [938, 423] width 58 height 58
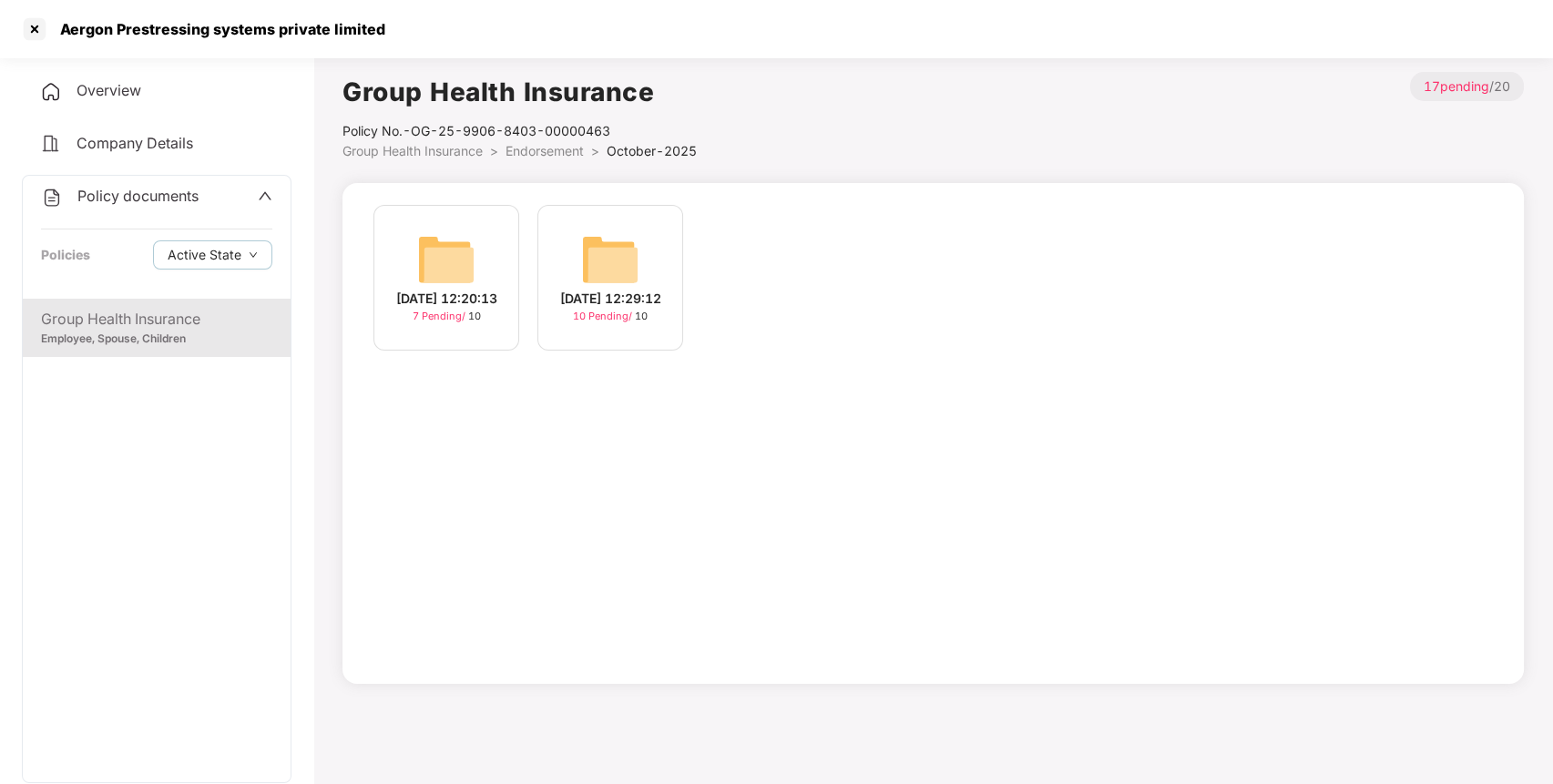
click at [632, 247] on img at bounding box center [610, 260] width 58 height 58
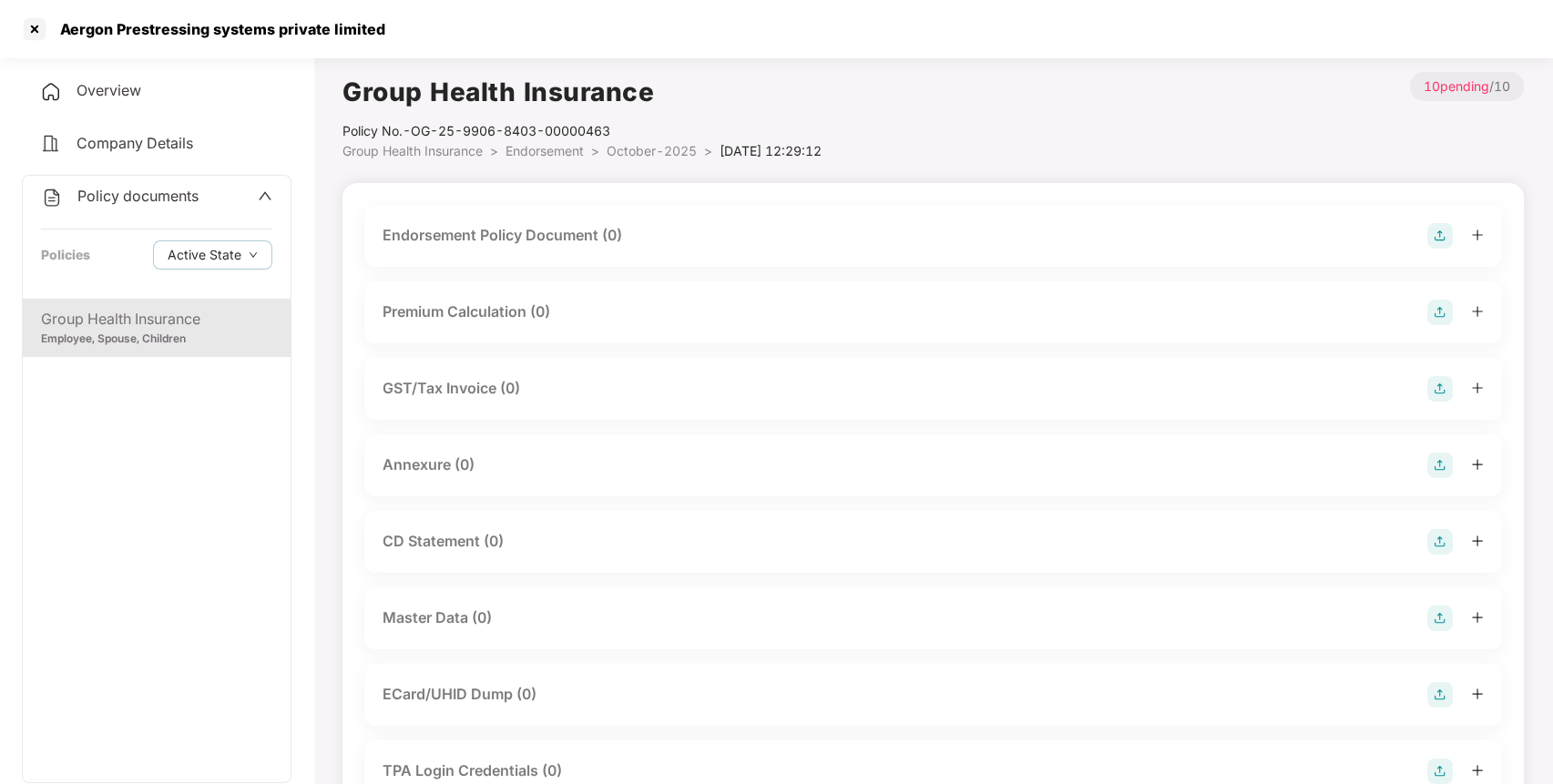
click at [1440, 240] on img at bounding box center [1440, 236] width 26 height 25
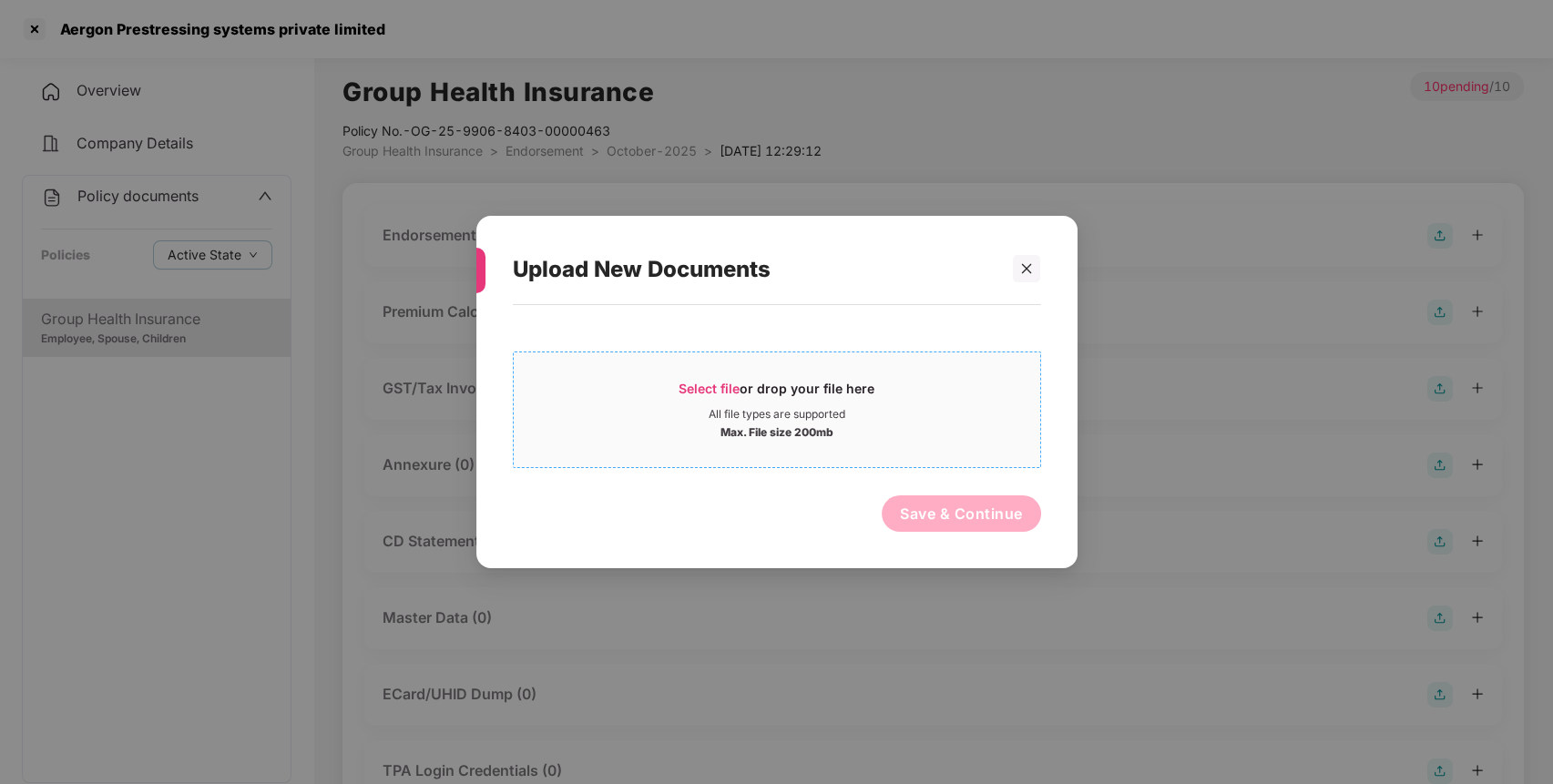
click at [695, 389] on span "Select file" at bounding box center [709, 388] width 61 height 15
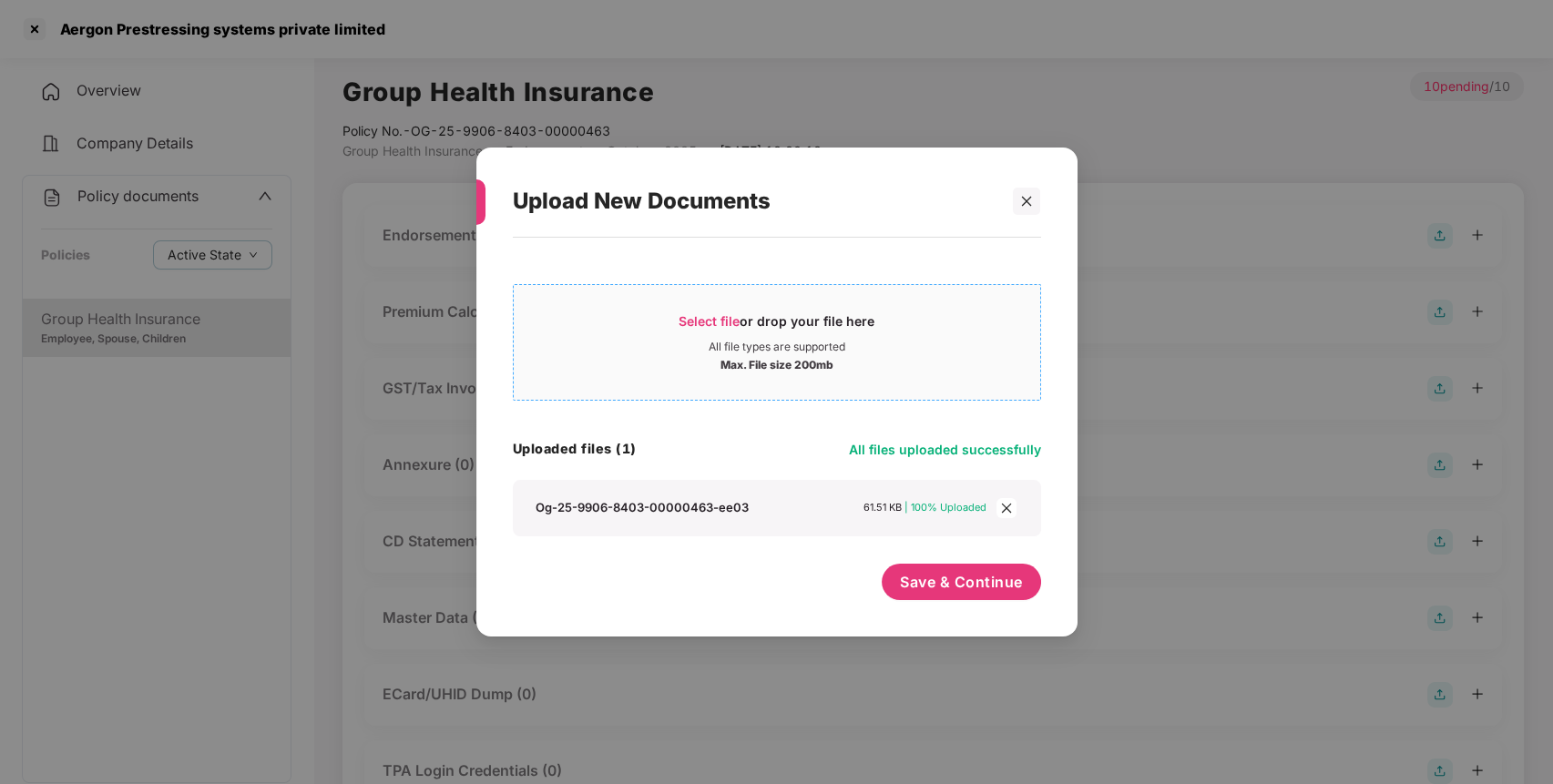
click at [700, 301] on span "Select file or drop your file here All file types are supported Max. File size …" at bounding box center [777, 342] width 526 height 87
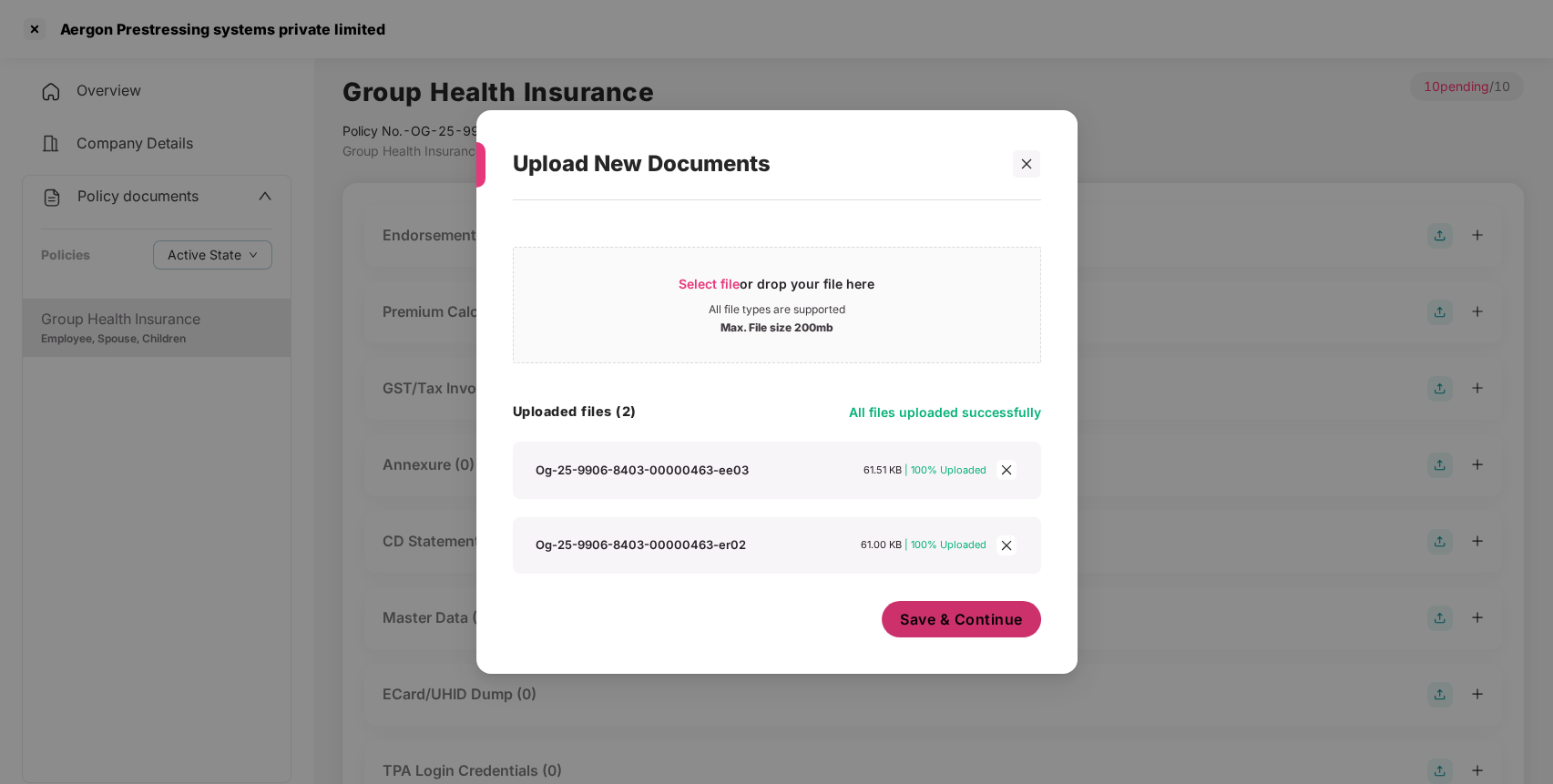
click at [917, 619] on span "Save & Continue" at bounding box center [961, 619] width 123 height 20
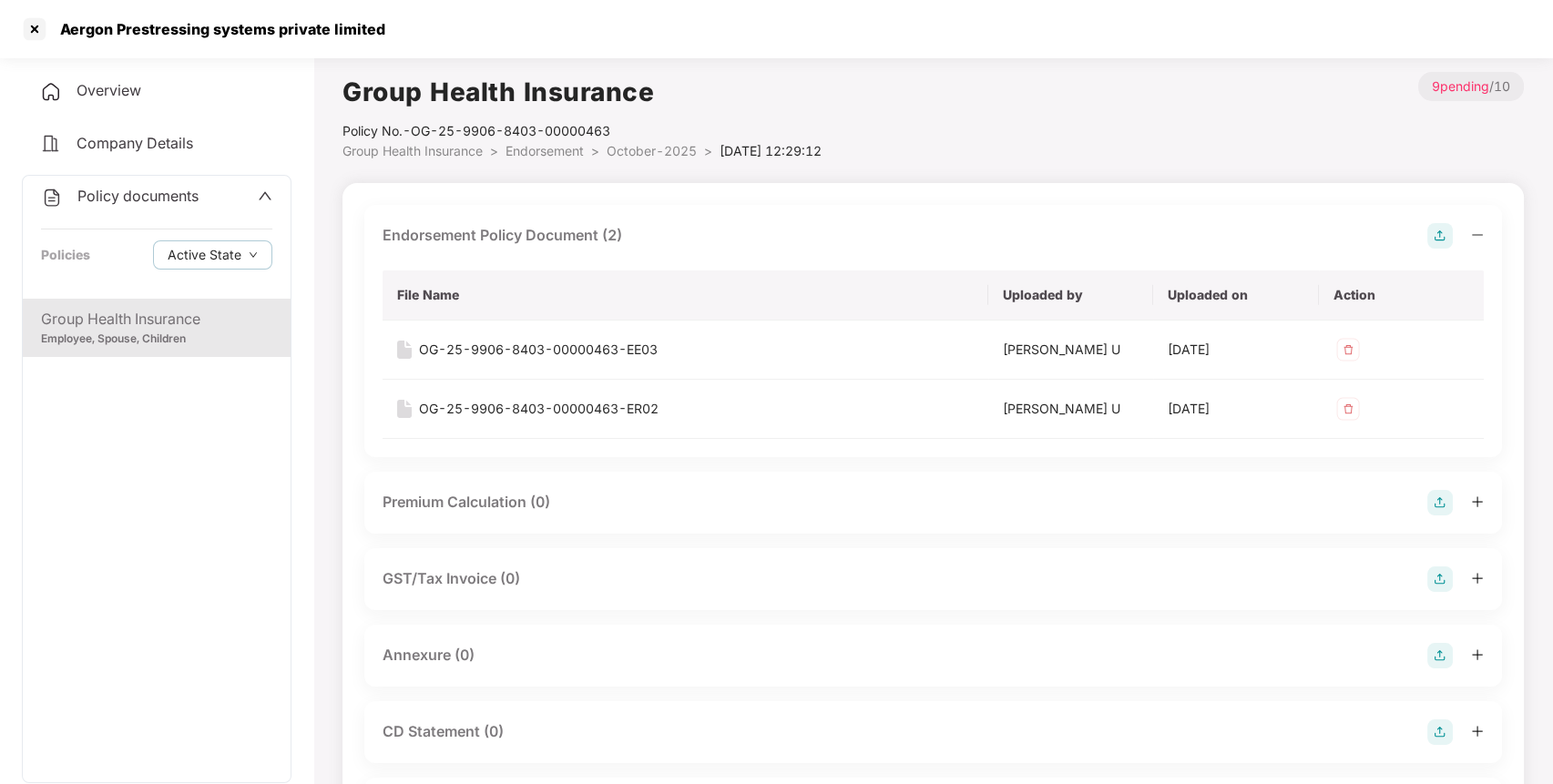
scroll to position [321, 0]
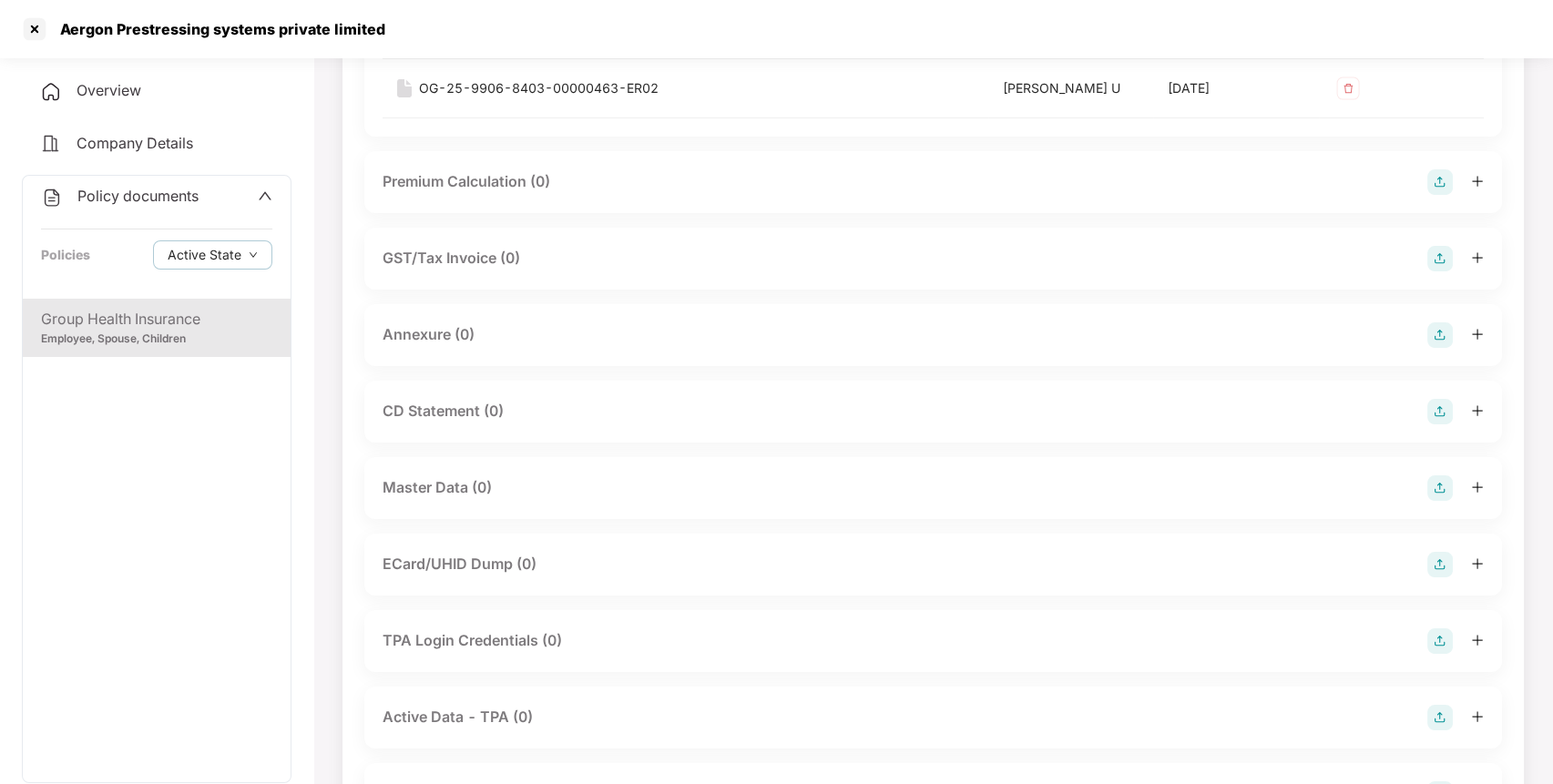
click at [1439, 479] on img at bounding box center [1440, 488] width 26 height 25
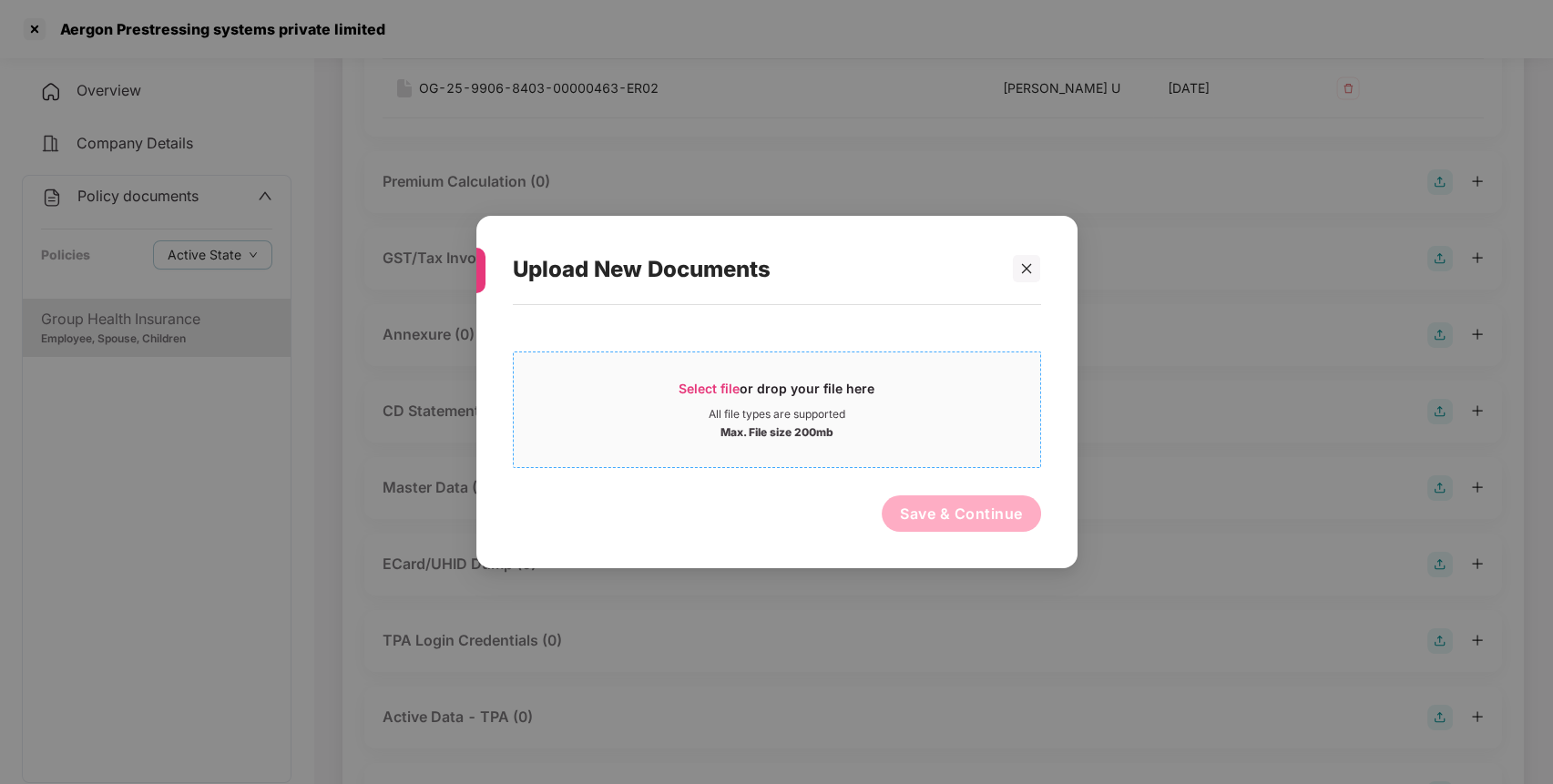
click at [689, 397] on div "Select file or drop your file here" at bounding box center [776, 393] width 196 height 27
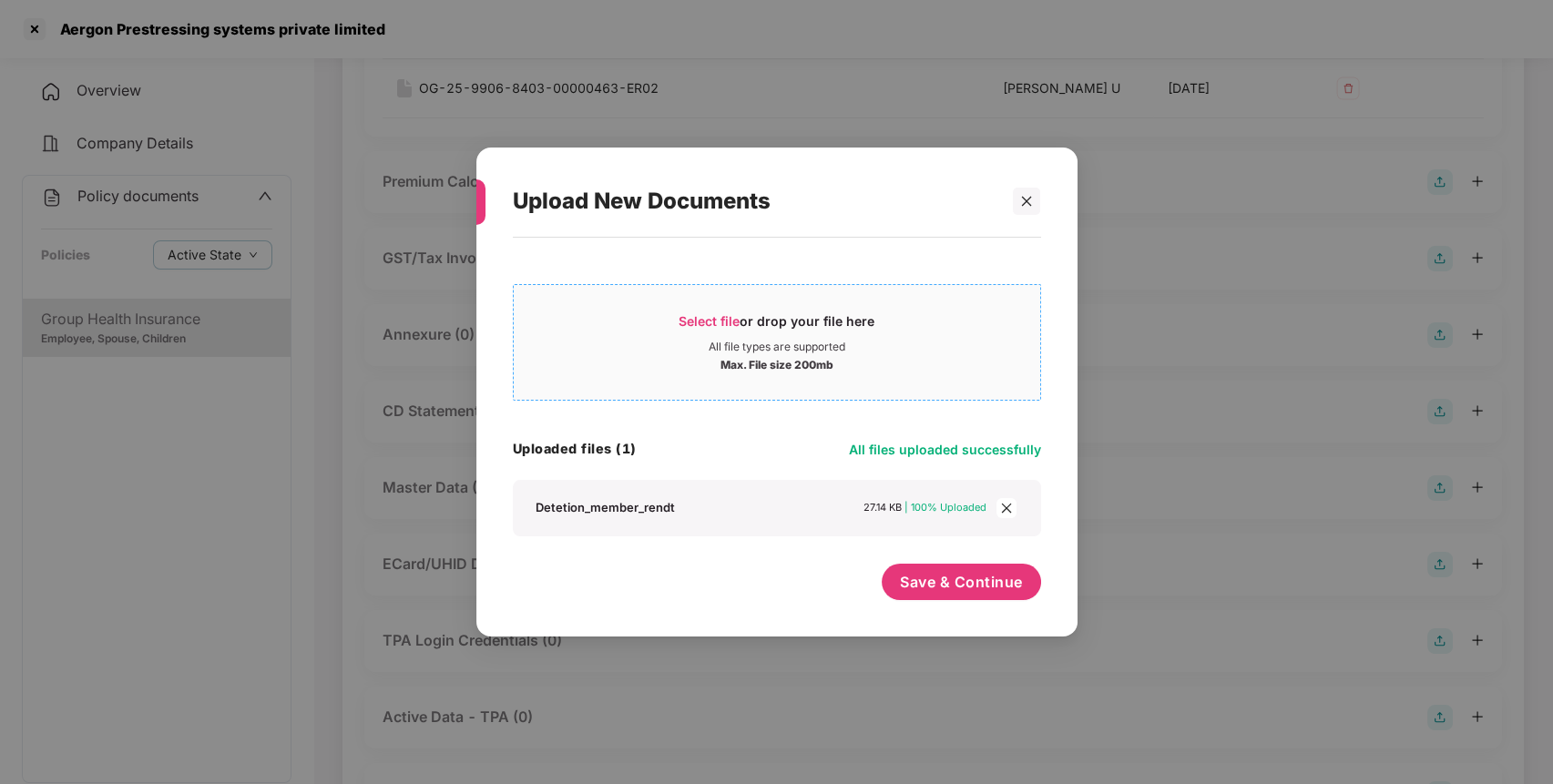
click at [696, 302] on span "Select file or drop your file here All file types are supported Max. File size …" at bounding box center [777, 342] width 526 height 87
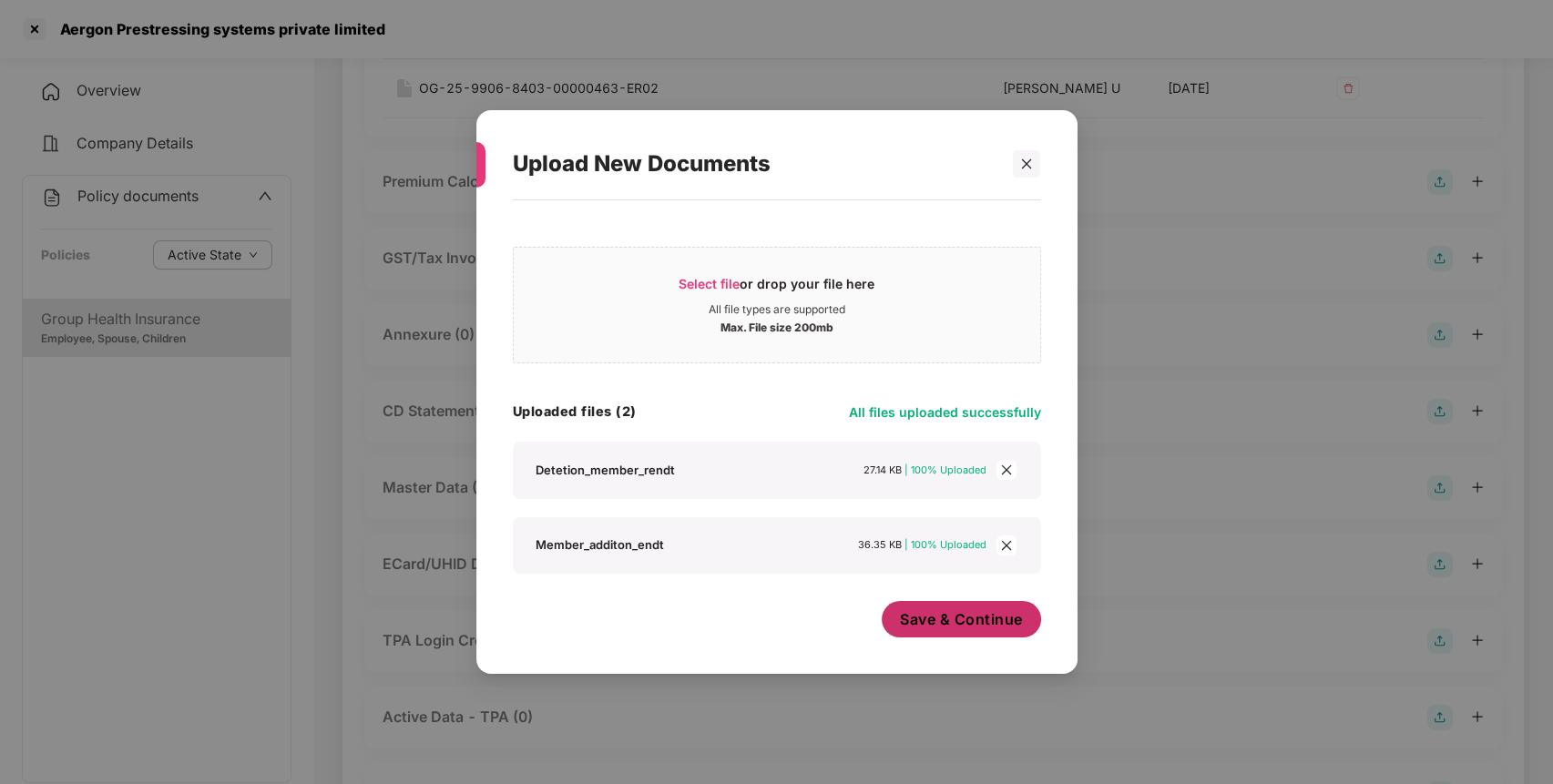
click at [989, 629] on span "Save & Continue" at bounding box center [961, 619] width 123 height 20
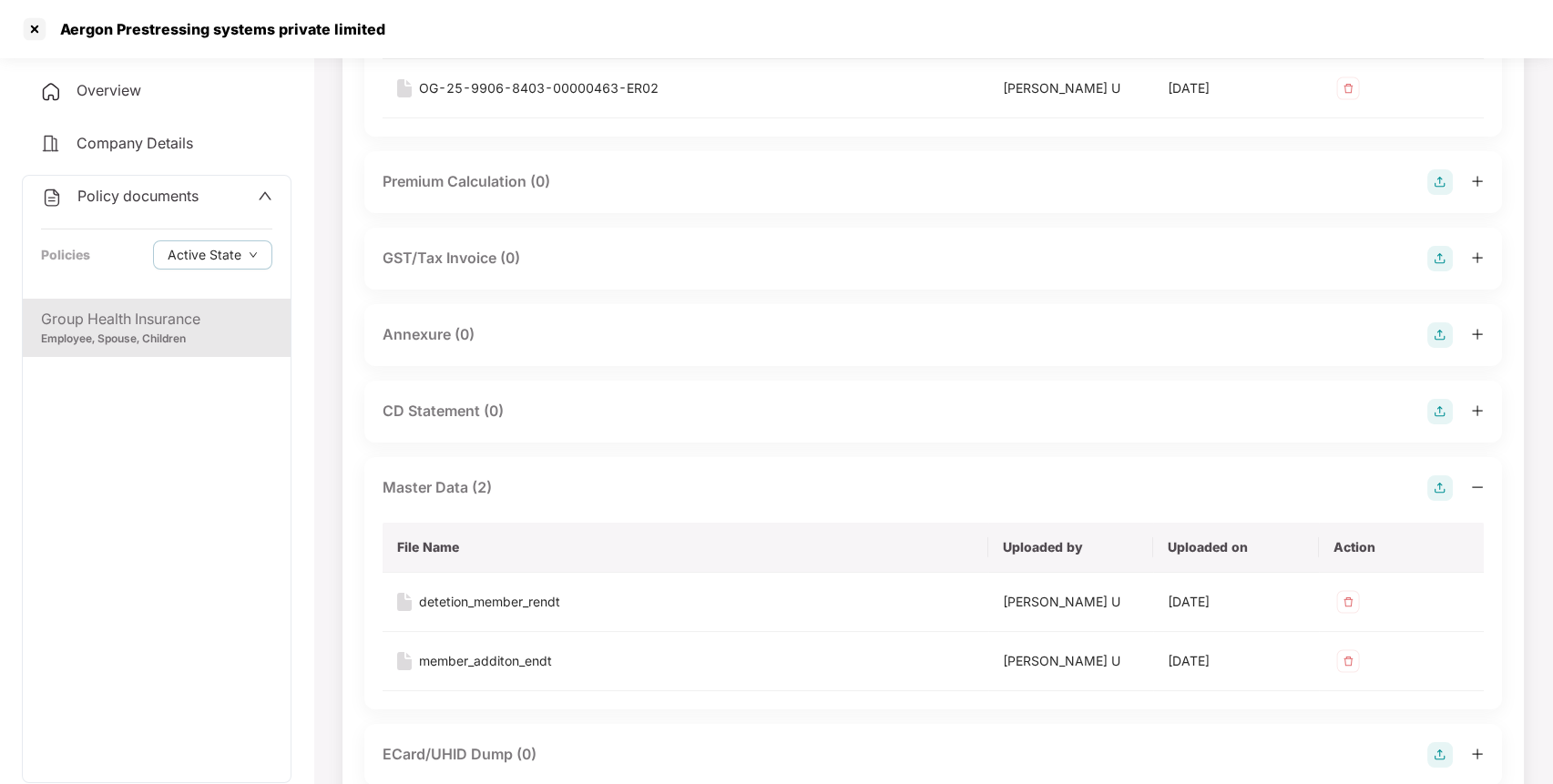
scroll to position [0, 0]
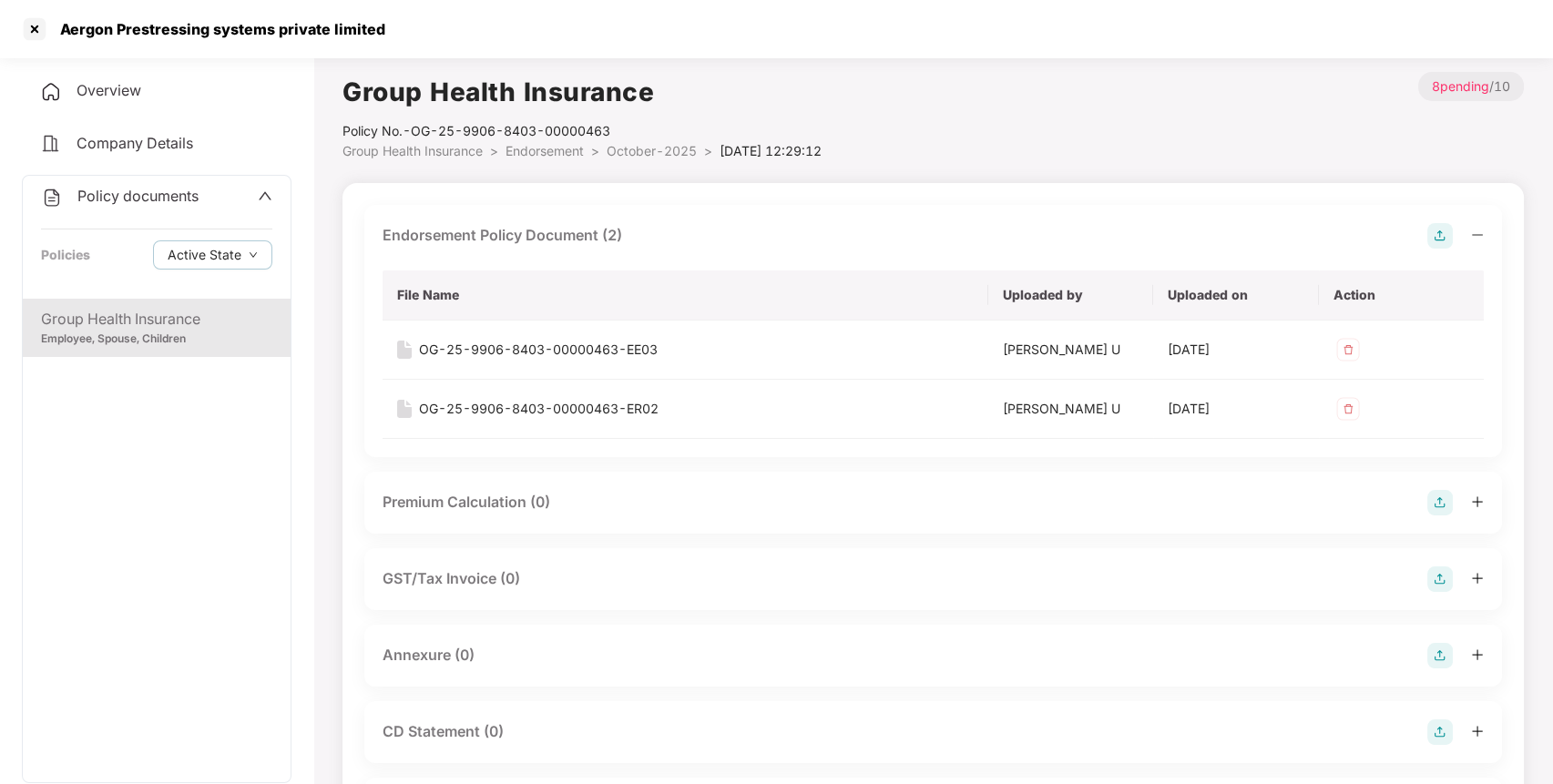
click at [1445, 650] on img at bounding box center [1440, 656] width 26 height 25
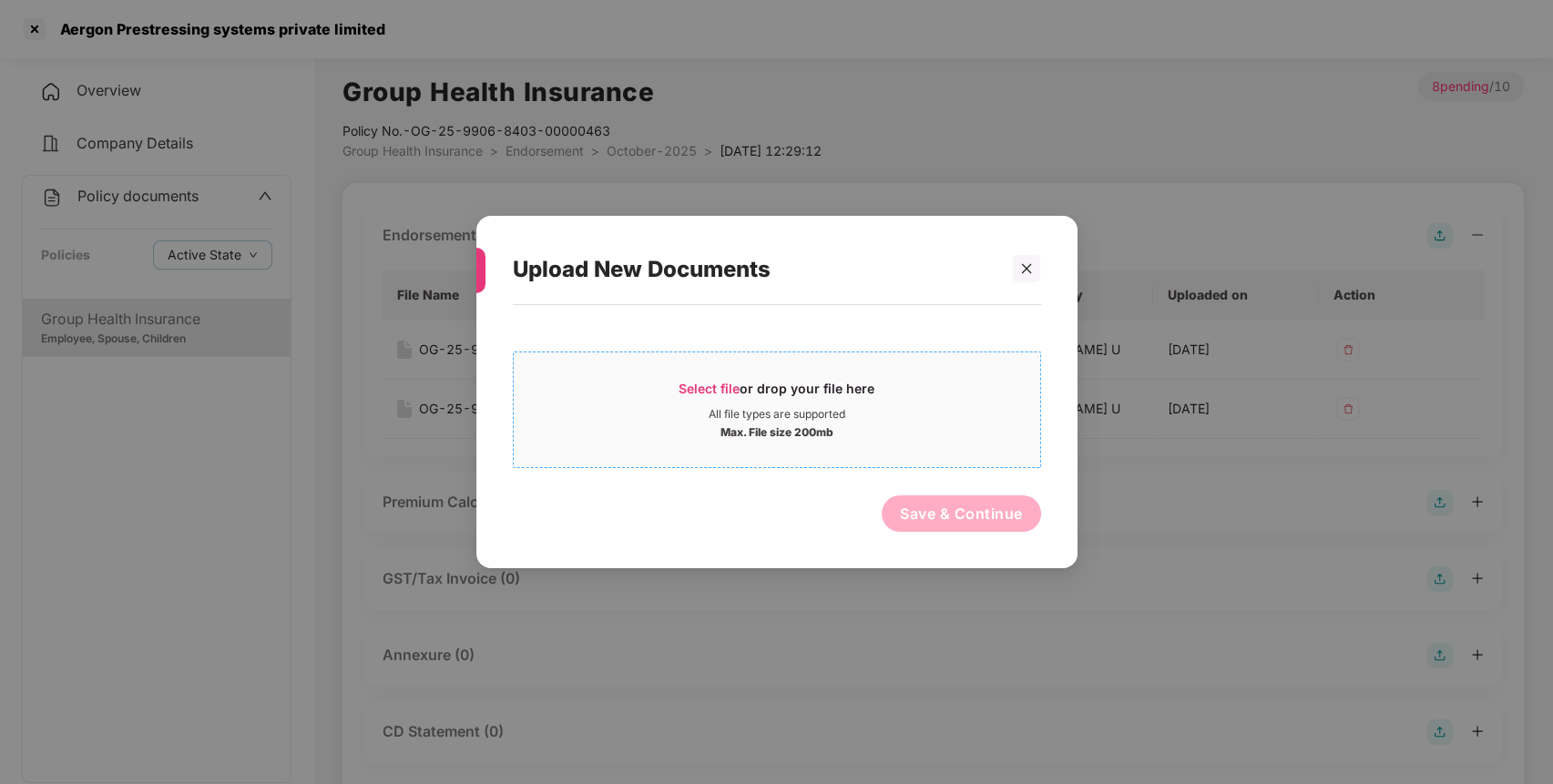
click at [714, 373] on span "Select file or drop your file here All file types are supported Max. File size …" at bounding box center [777, 410] width 526 height 87
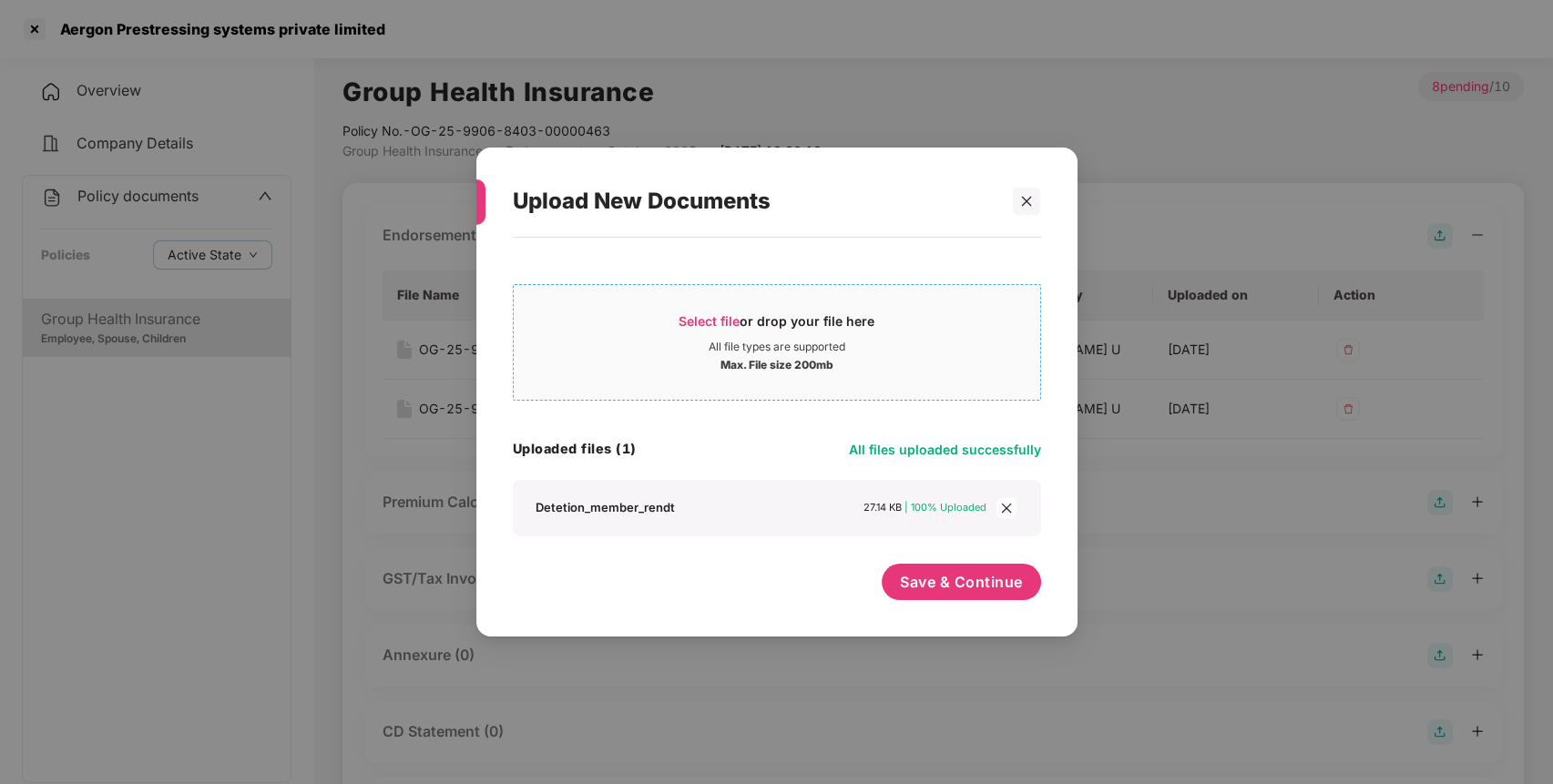
click at [694, 313] on span "Select file" at bounding box center [709, 321] width 61 height 15
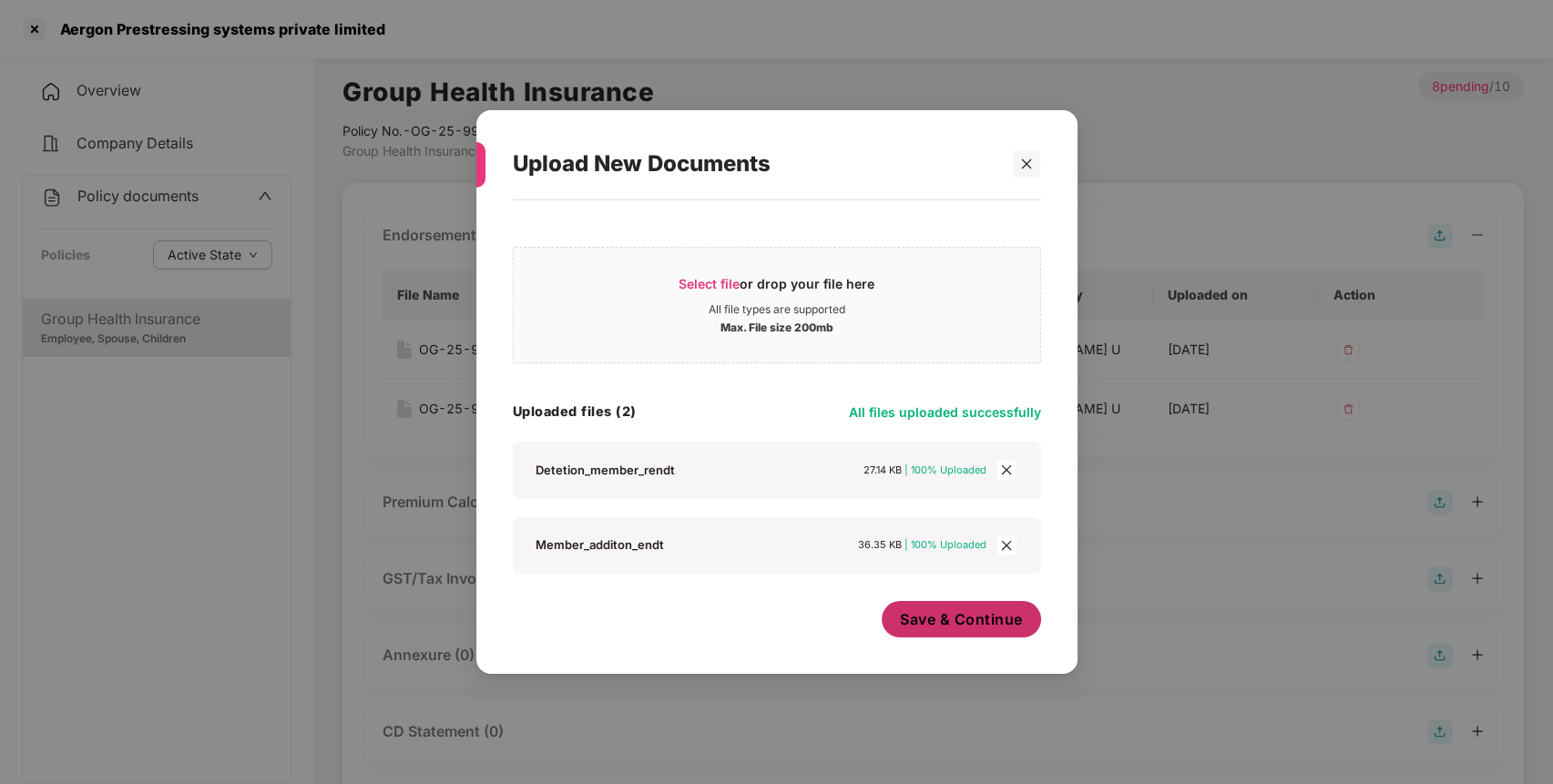
click at [957, 627] on span "Save & Continue" at bounding box center [961, 619] width 123 height 20
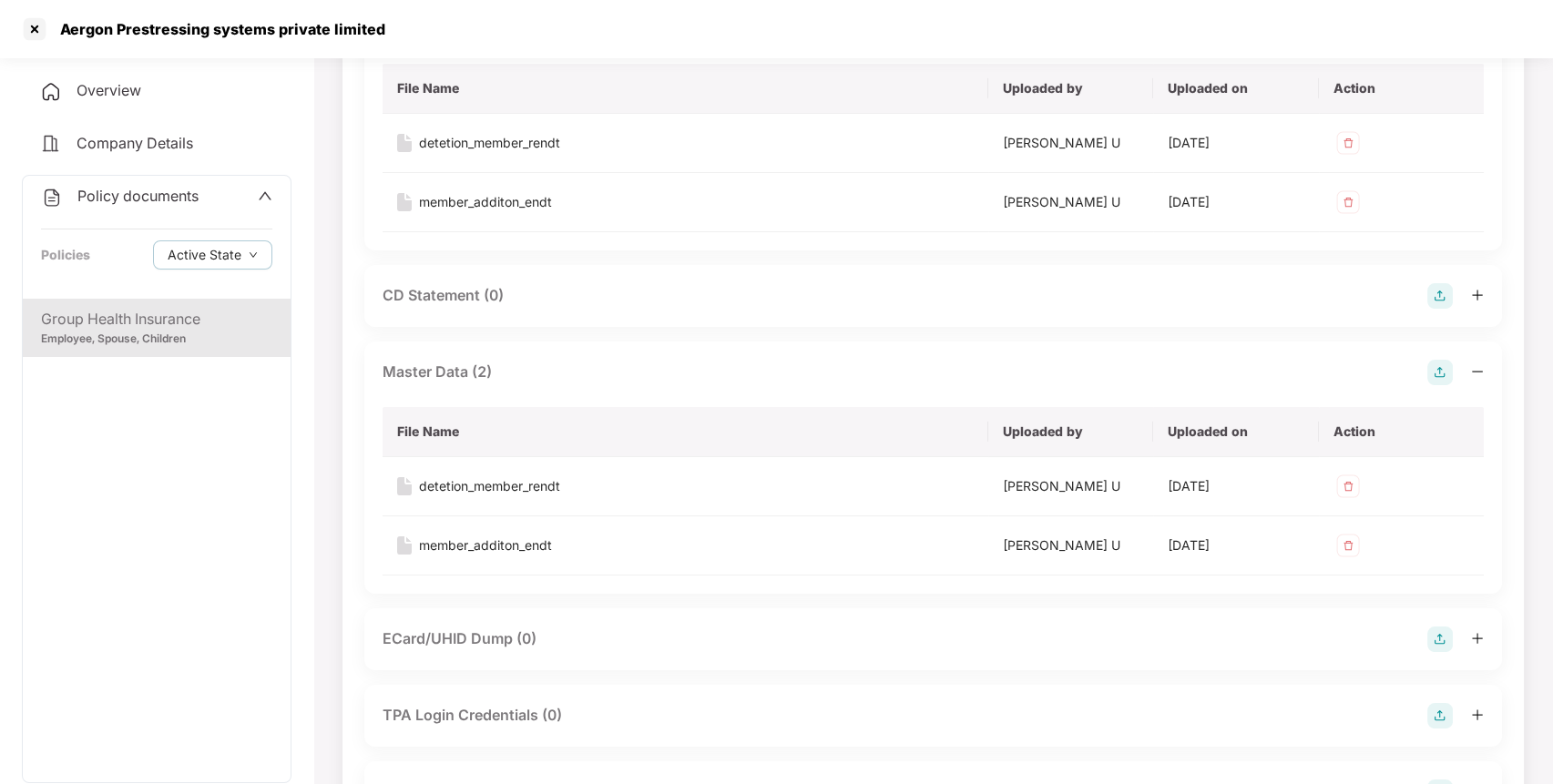
scroll to position [627, 0]
click at [1357, 486] on img at bounding box center [1348, 485] width 29 height 29
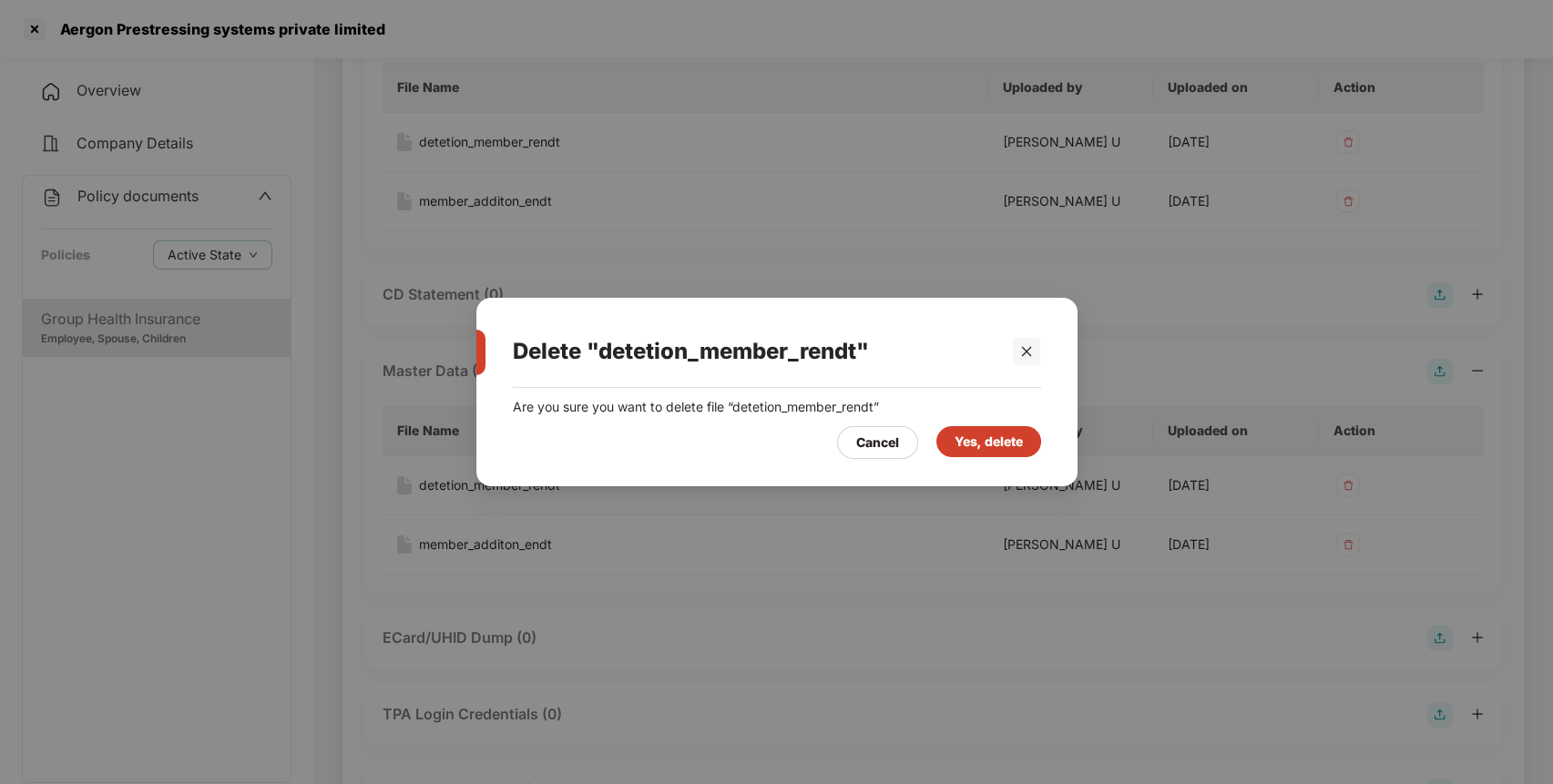
click at [976, 442] on div "Yes, delete" at bounding box center [988, 442] width 68 height 20
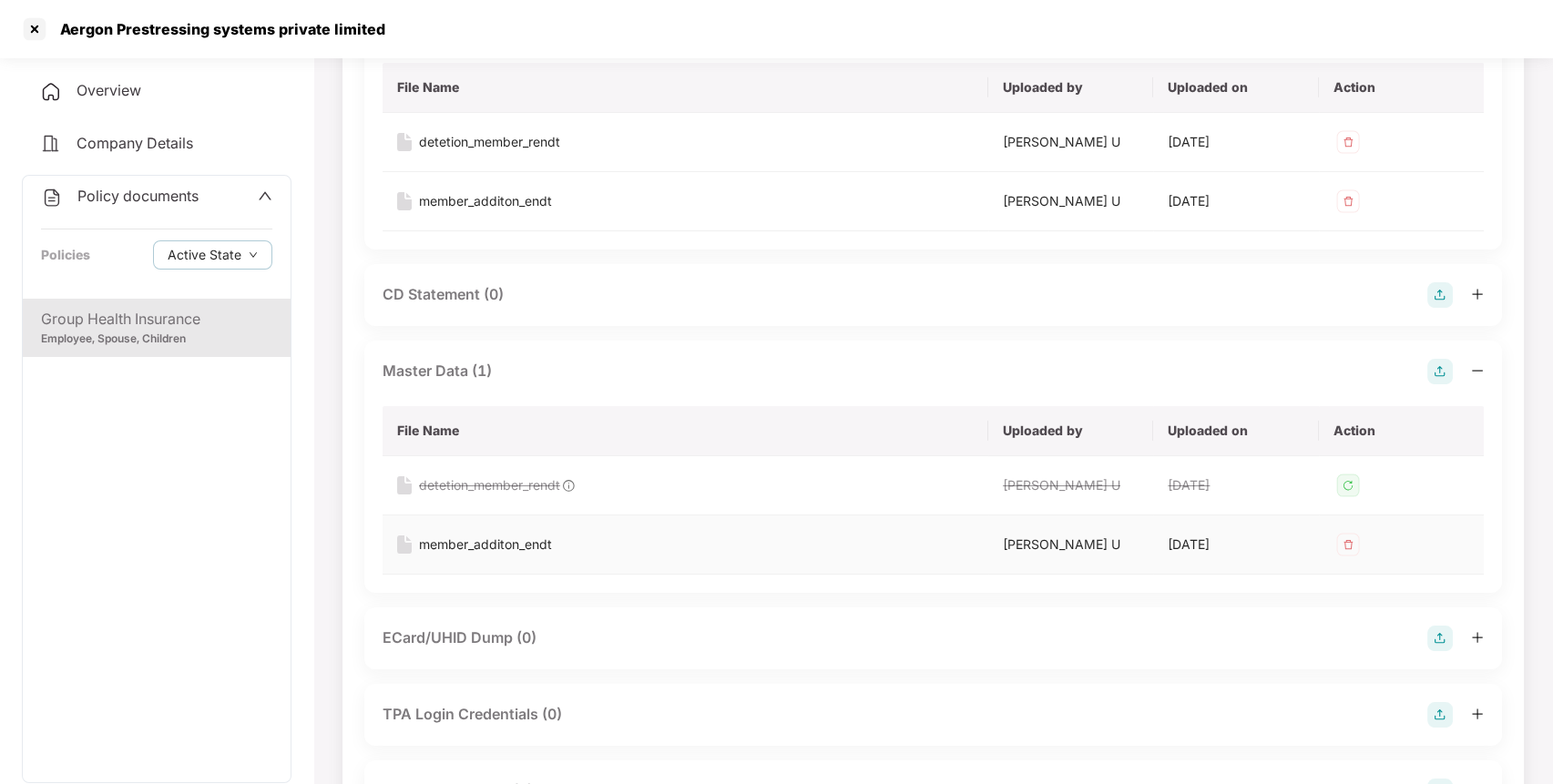
click at [1344, 533] on img at bounding box center [1348, 545] width 29 height 29
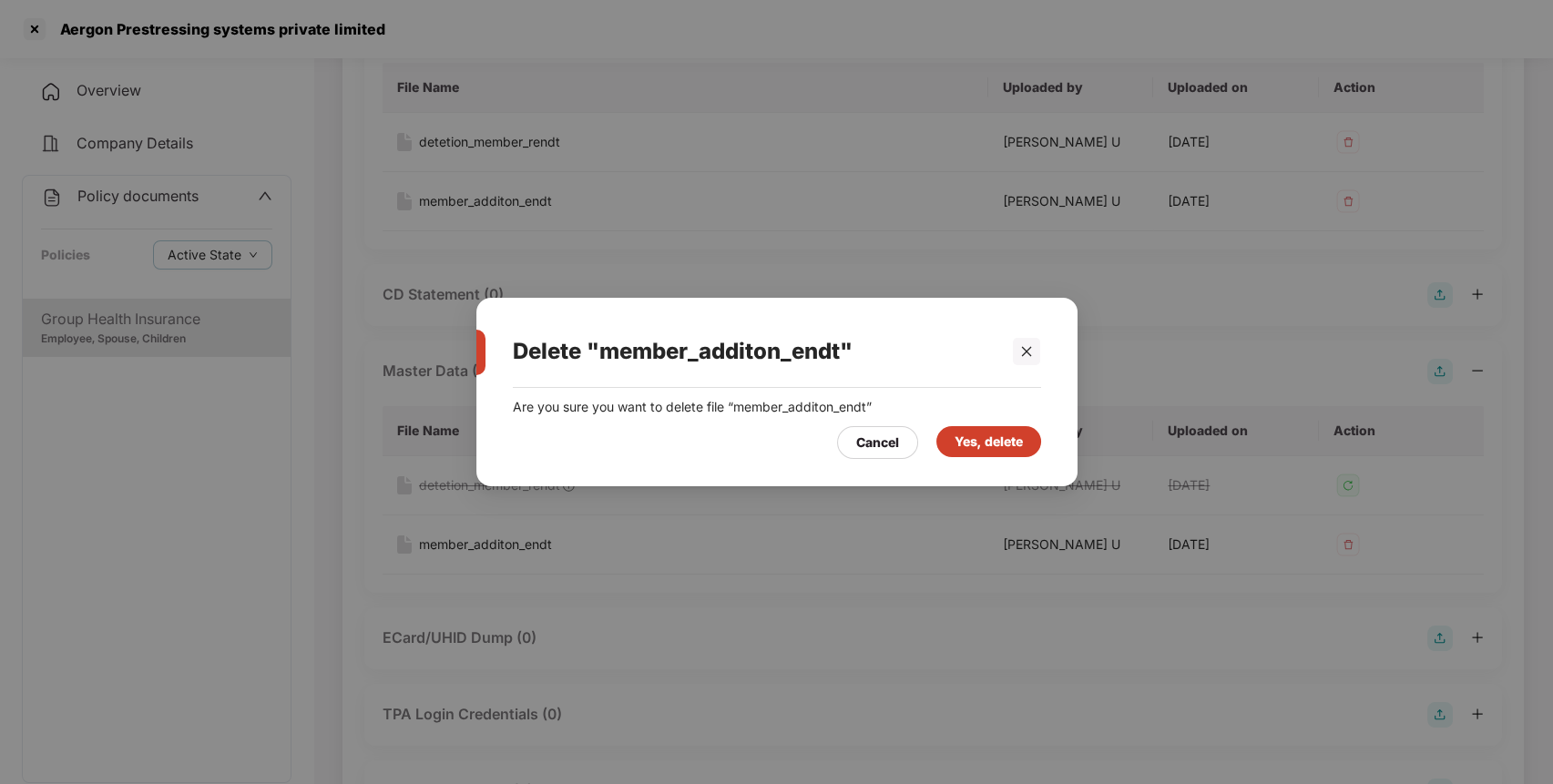
click at [1010, 436] on div "Yes, delete" at bounding box center [988, 442] width 68 height 20
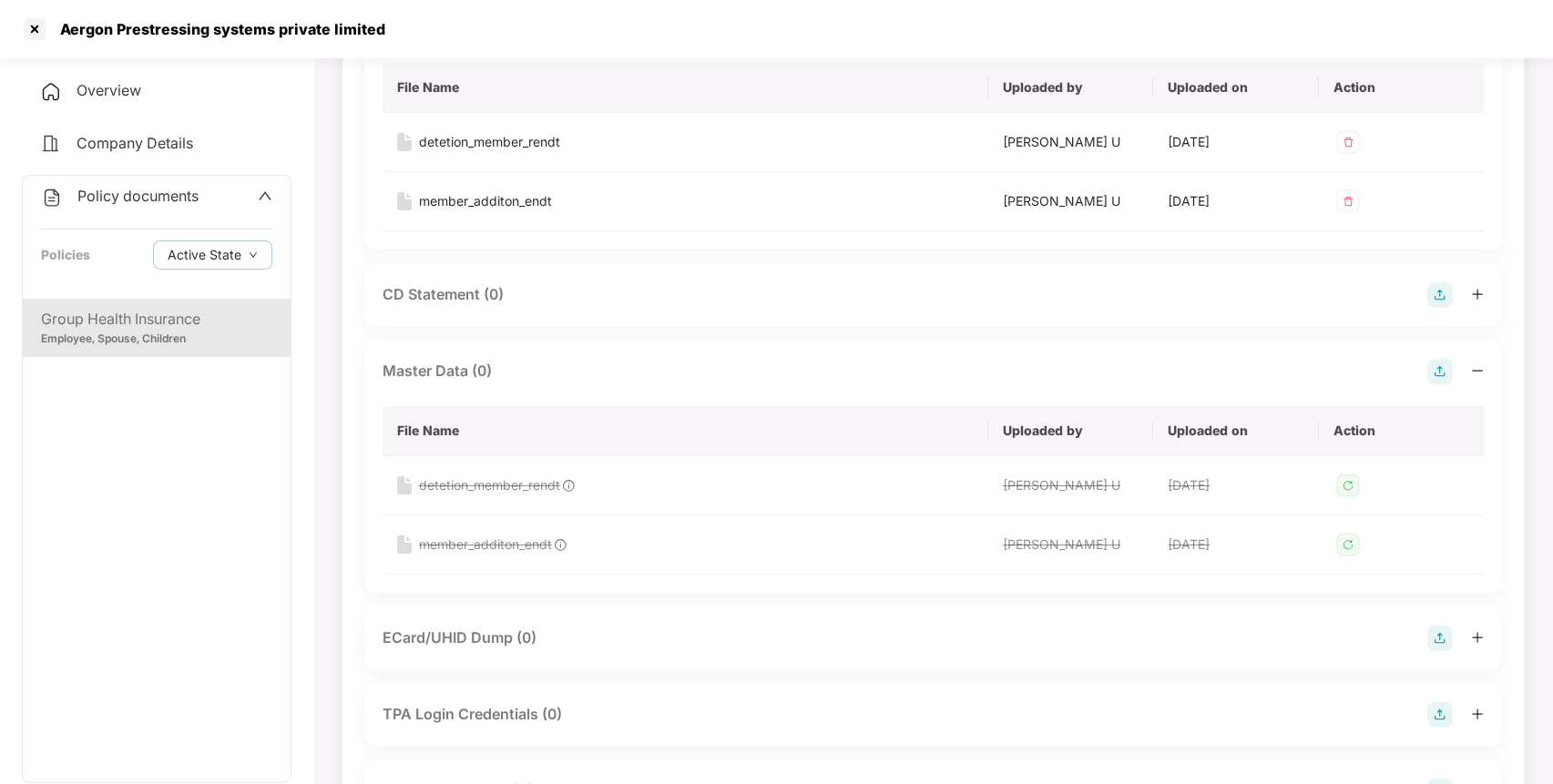
scroll to position [0, 0]
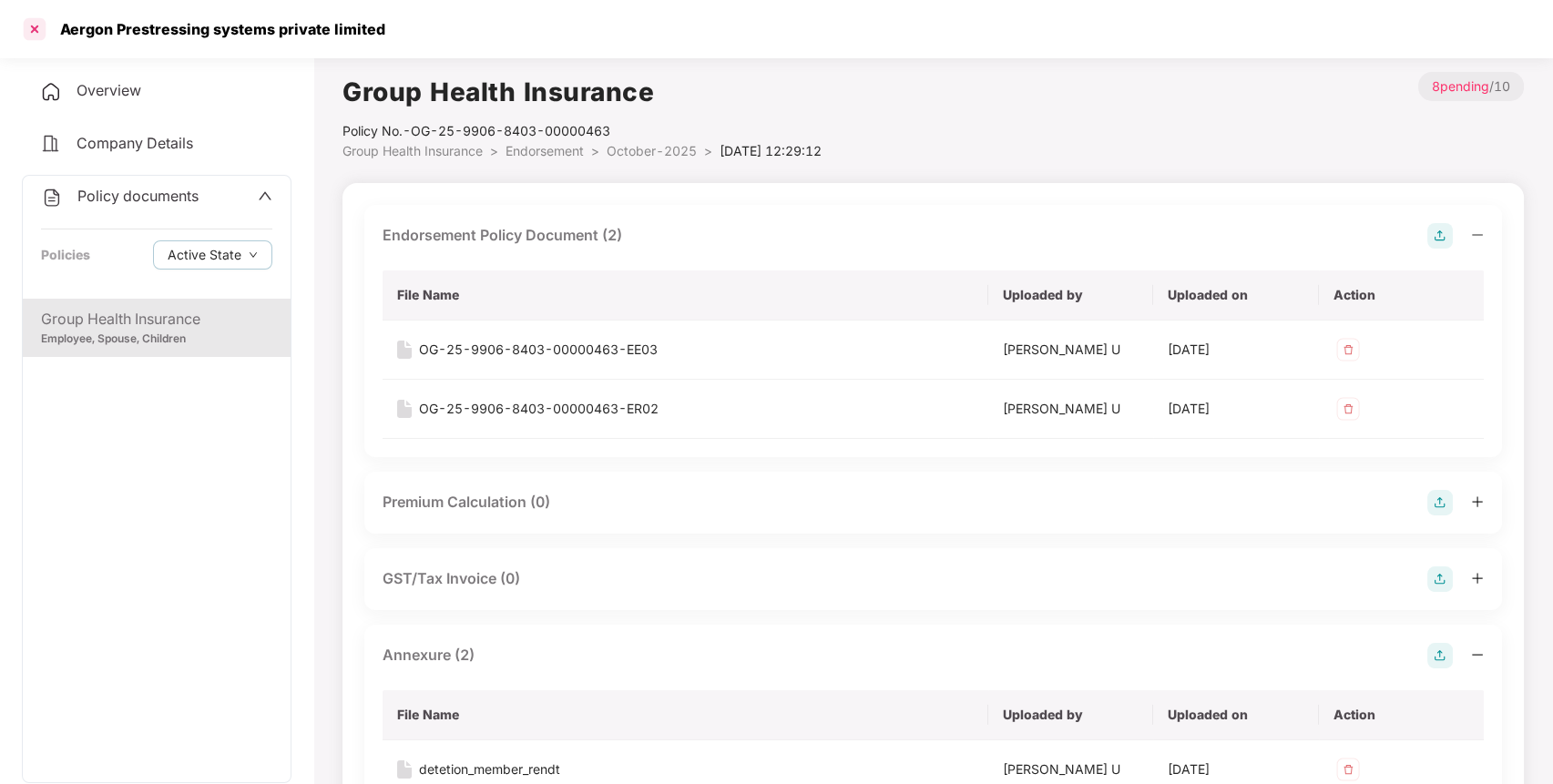
click at [37, 32] on div at bounding box center [35, 29] width 29 height 29
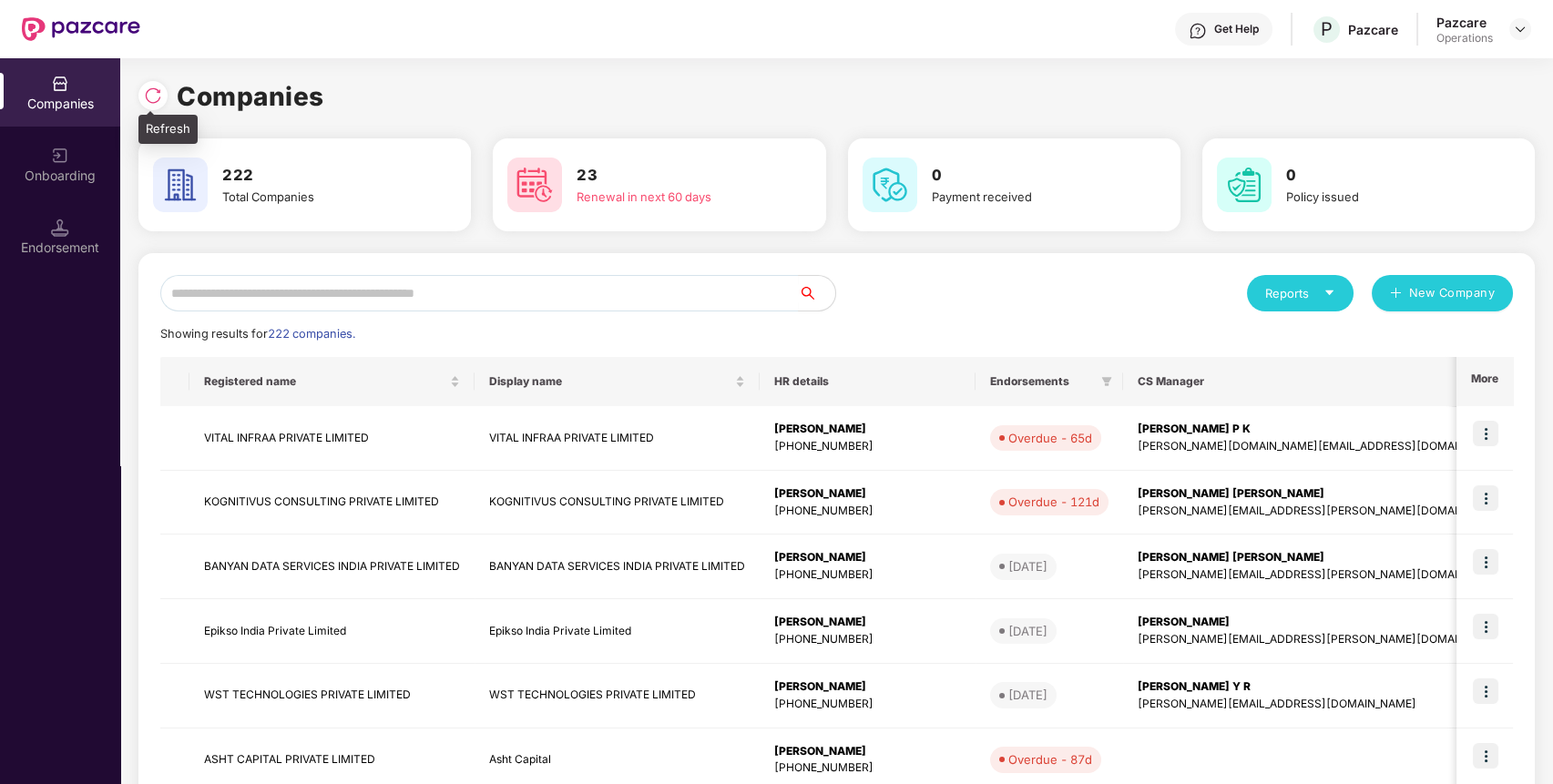
click at [149, 87] on img at bounding box center [153, 96] width 18 height 18
paste input "**********"
click at [584, 292] on input "**********" at bounding box center [479, 293] width 639 height 36
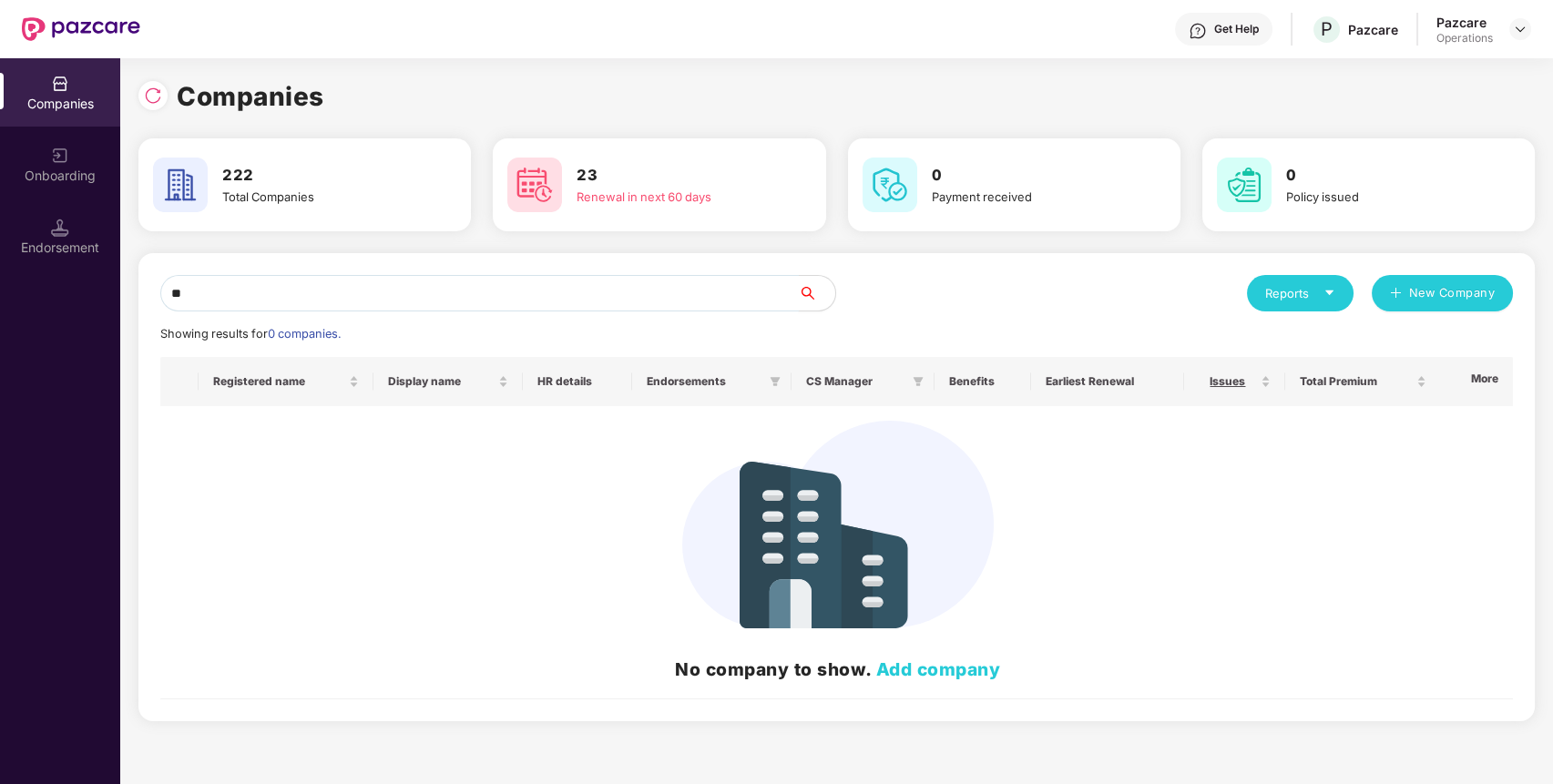
type input "*"
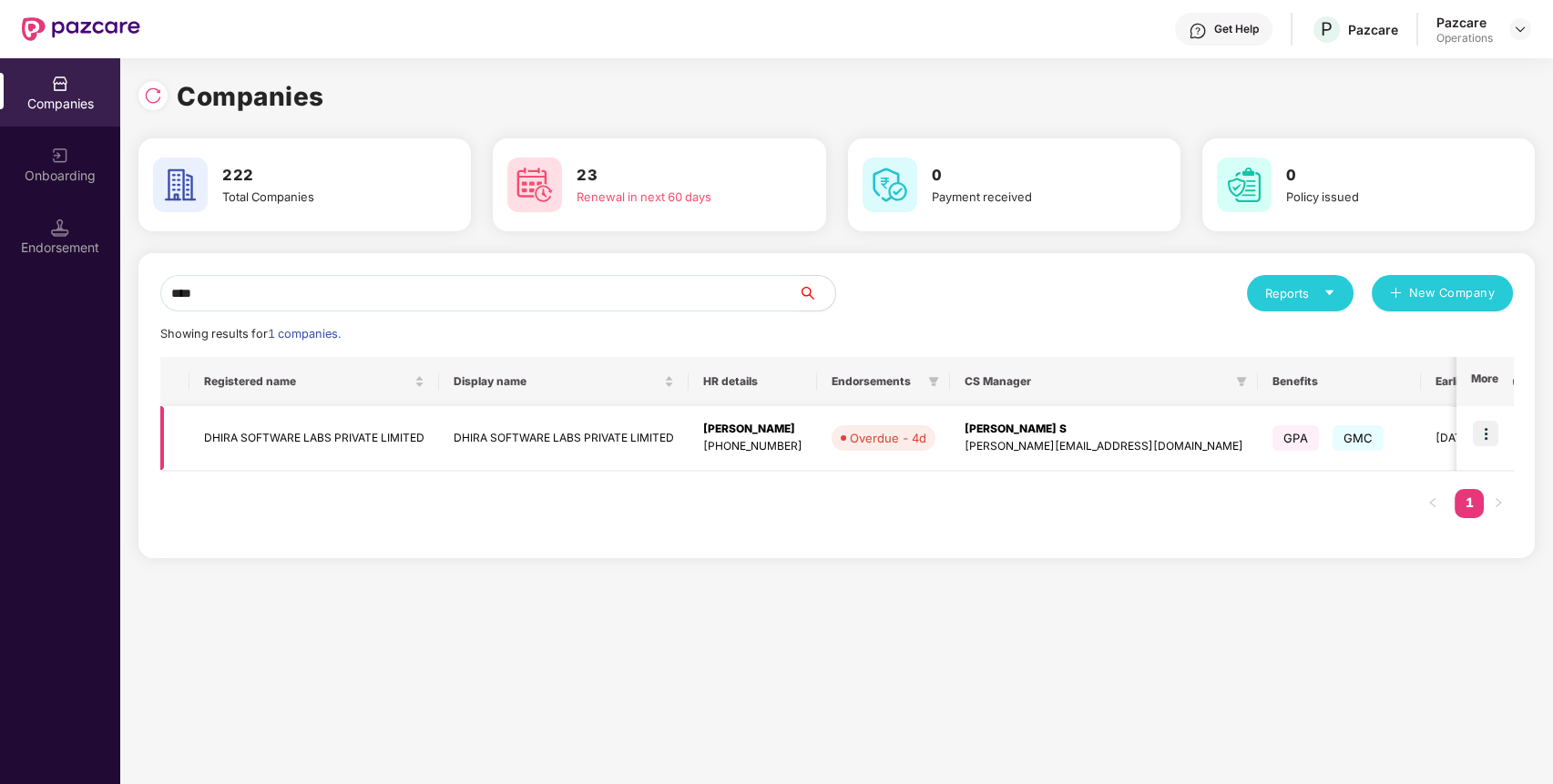
type input "****"
click at [276, 420] on td "DHIRA SOFTWARE LABS PRIVATE LIMITED" at bounding box center [314, 438] width 250 height 65
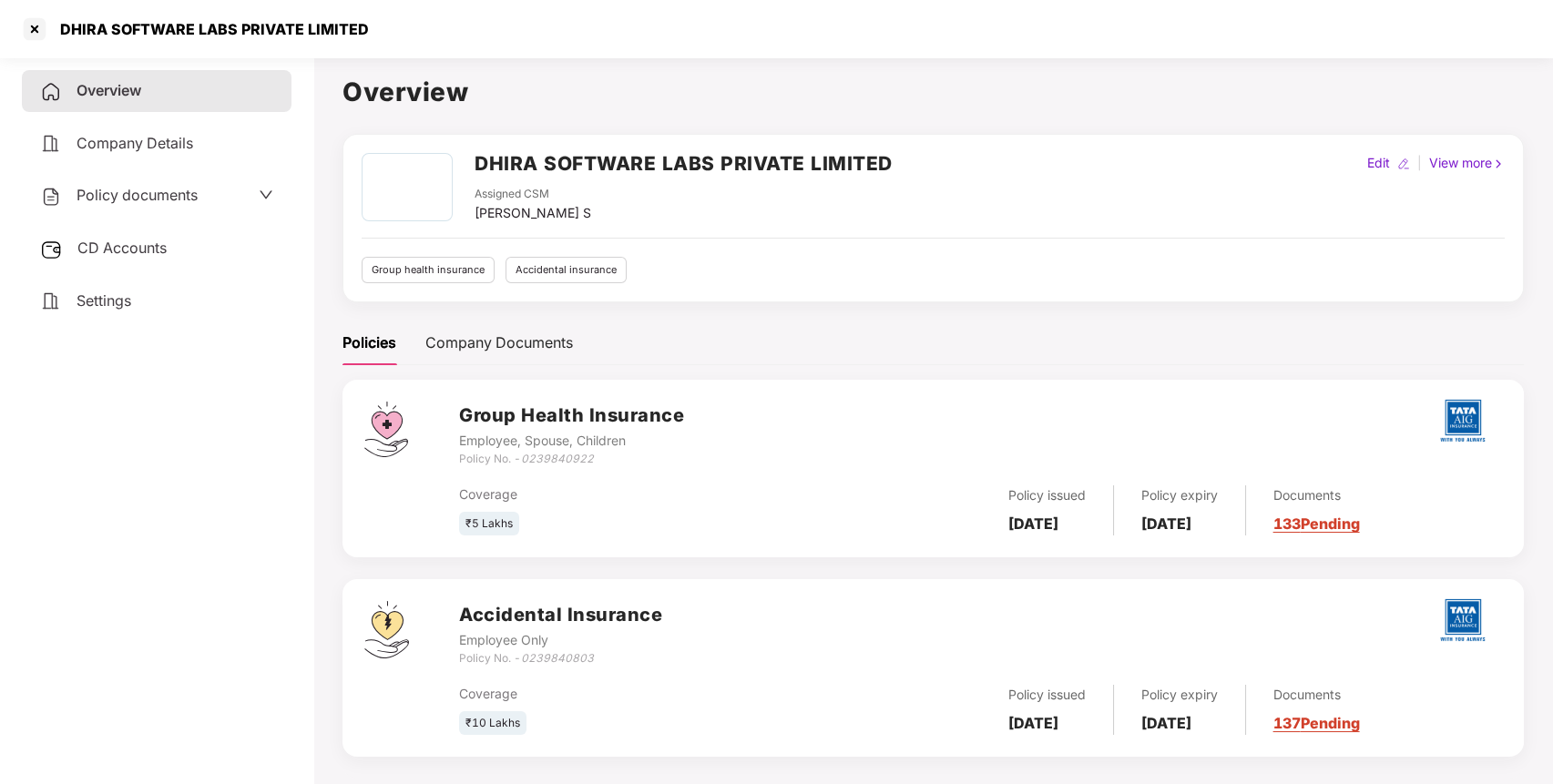
click at [126, 198] on span "Policy documents" at bounding box center [137, 195] width 121 height 18
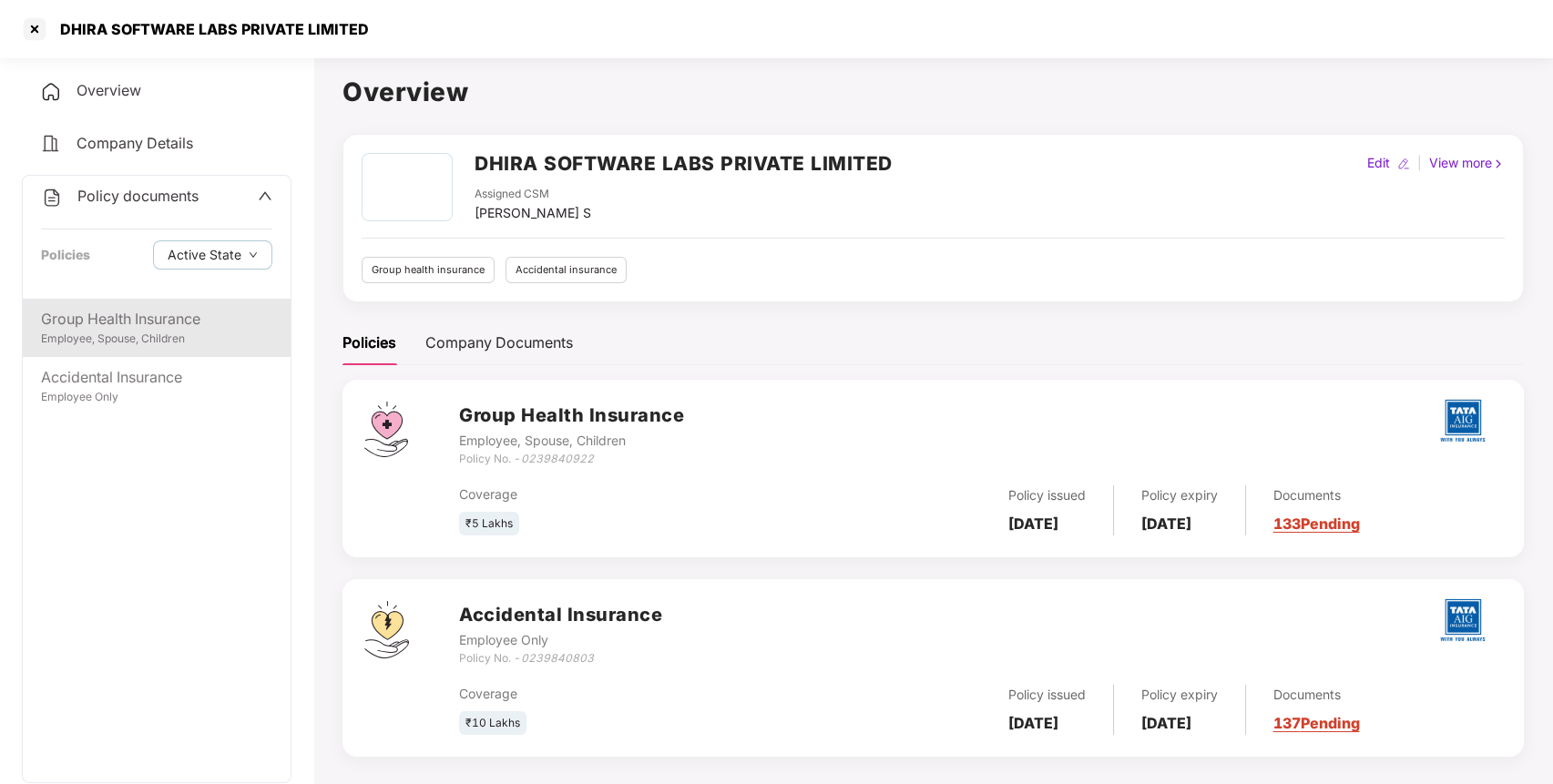
click at [129, 314] on div "Group Health Insurance" at bounding box center [157, 319] width 231 height 23
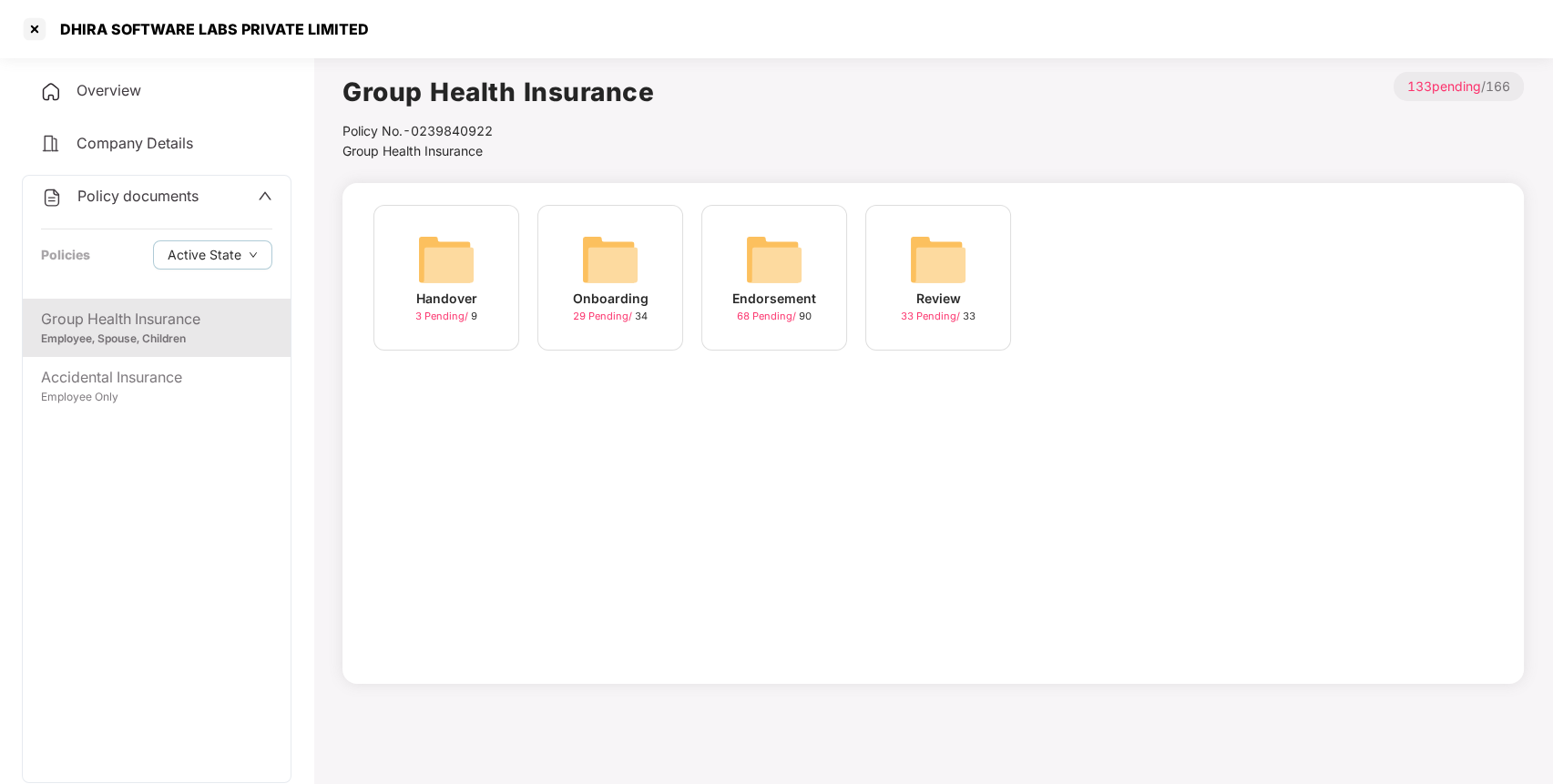
click at [802, 244] on img at bounding box center [774, 260] width 58 height 58
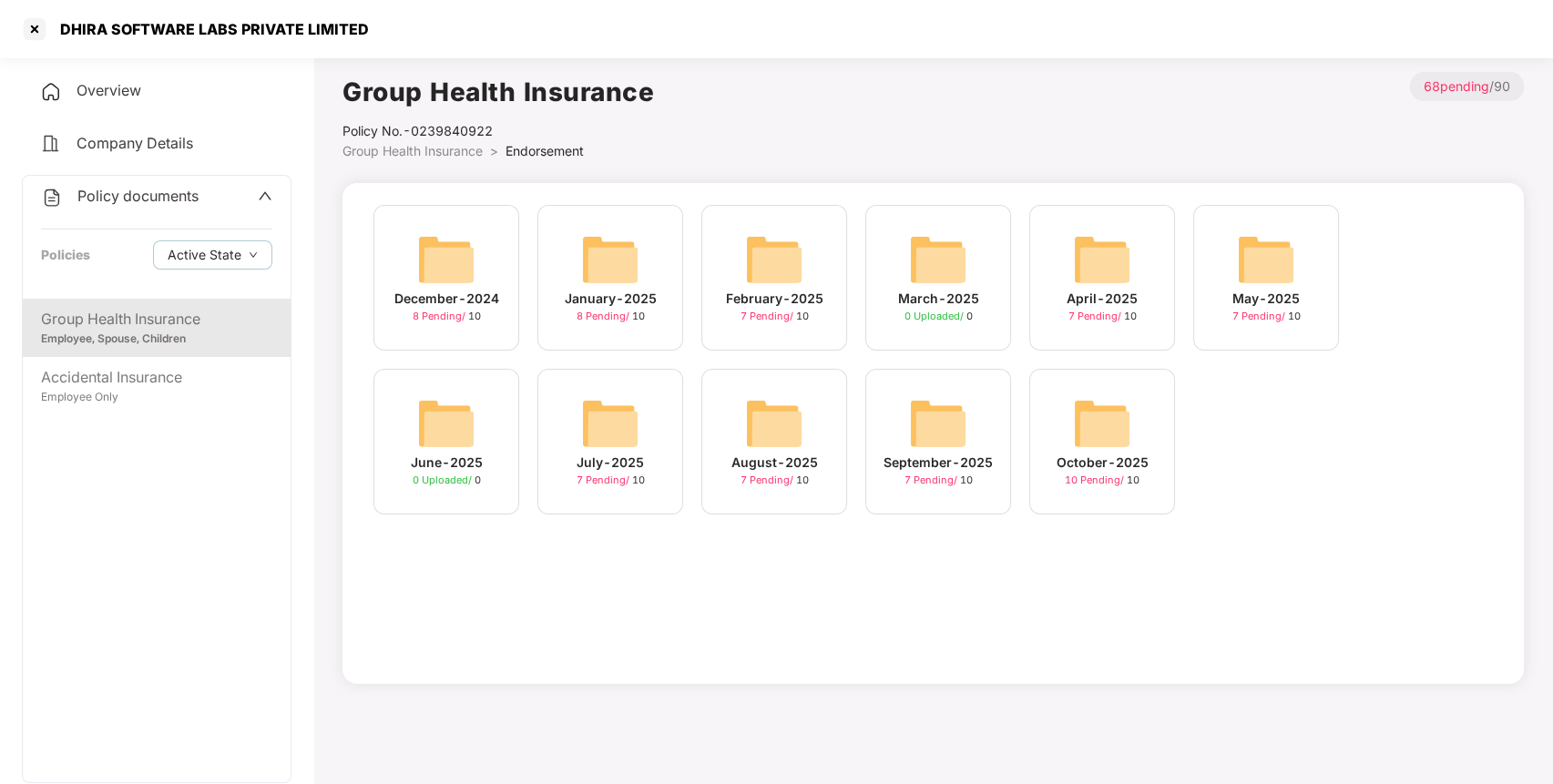
click at [1091, 432] on img at bounding box center [1102, 423] width 58 height 58
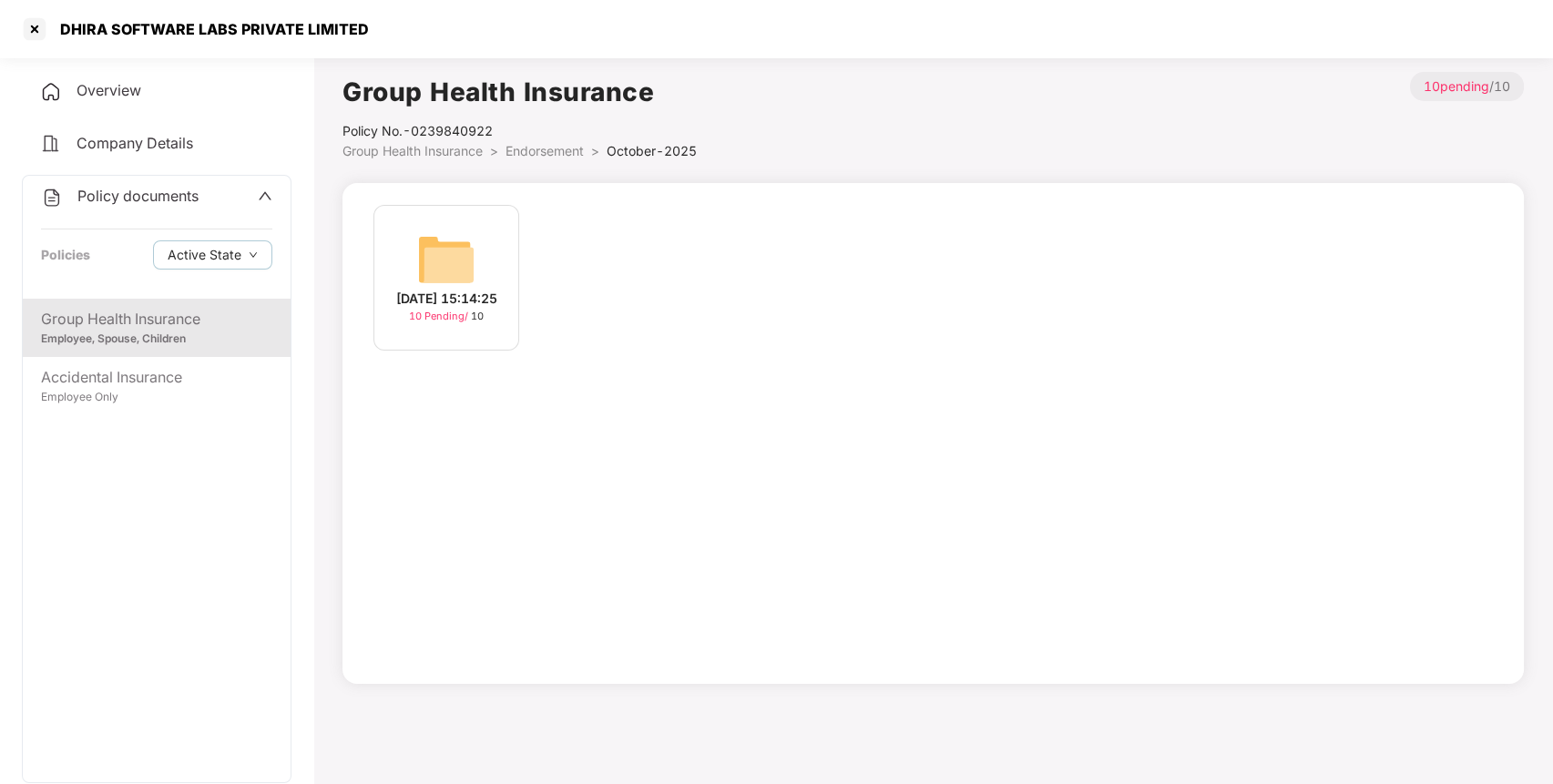
click at [444, 257] on img at bounding box center [446, 260] width 58 height 58
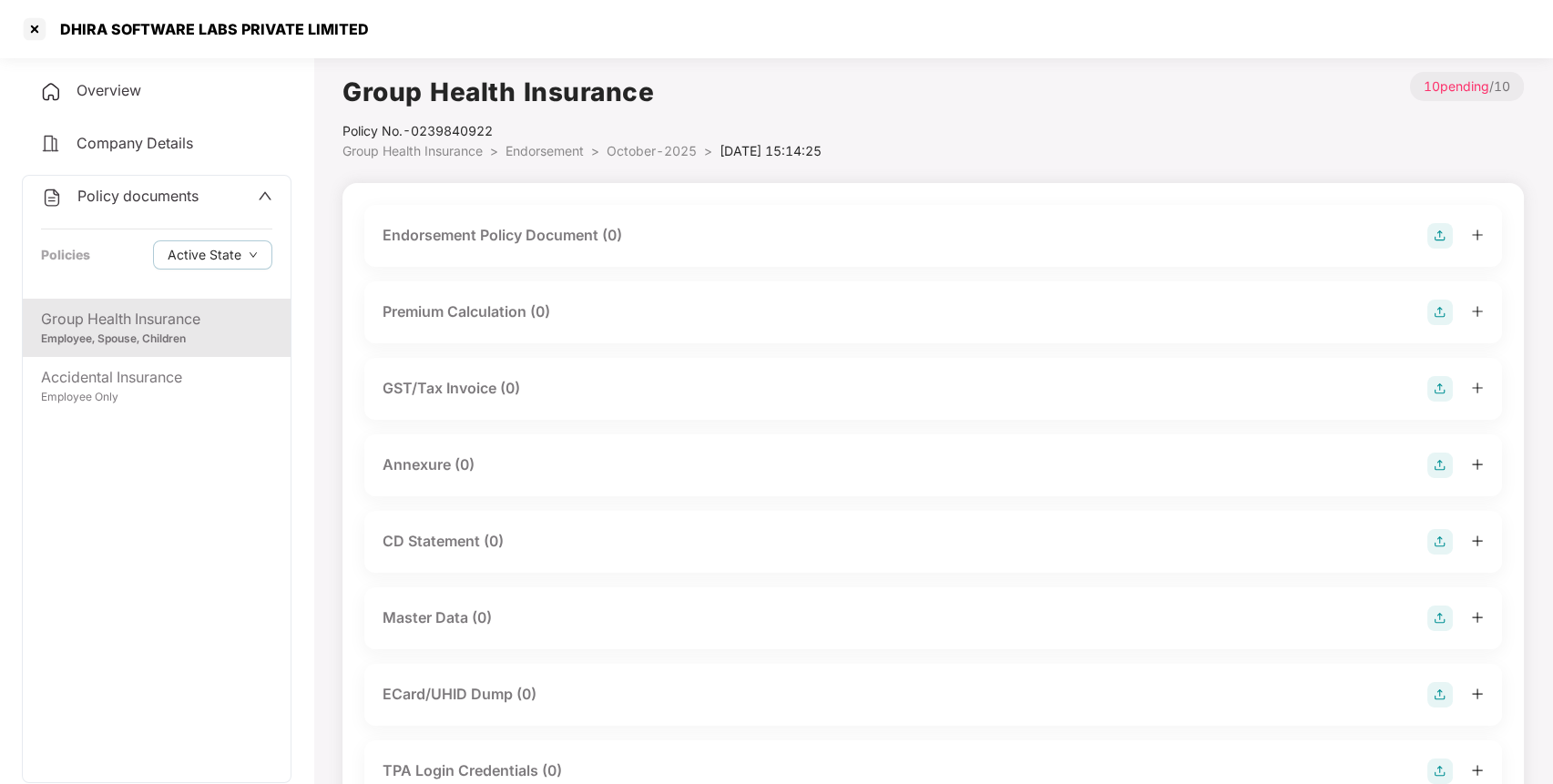
click at [1435, 229] on img at bounding box center [1440, 236] width 26 height 25
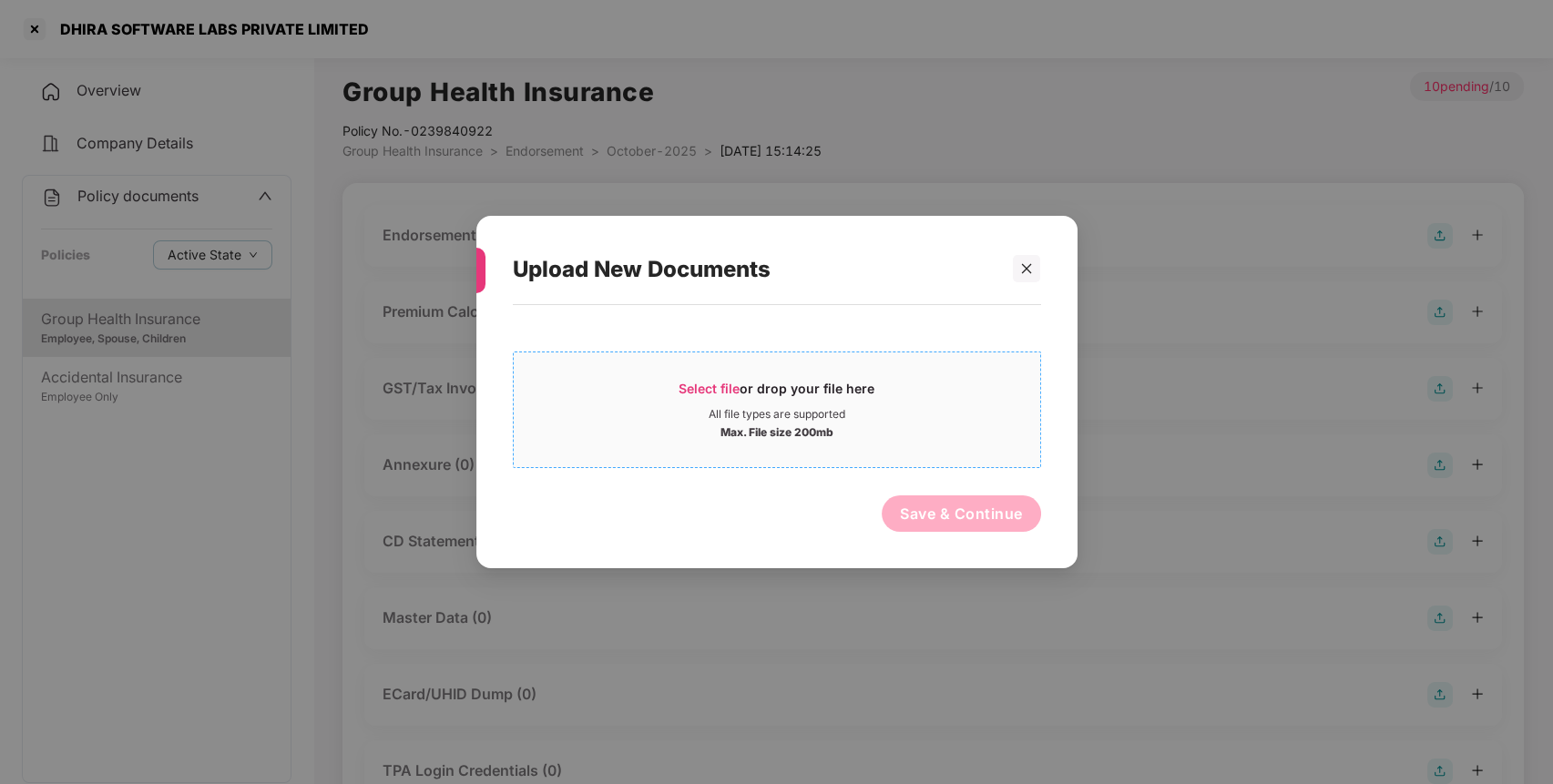
click at [698, 387] on span "Select file" at bounding box center [709, 388] width 61 height 15
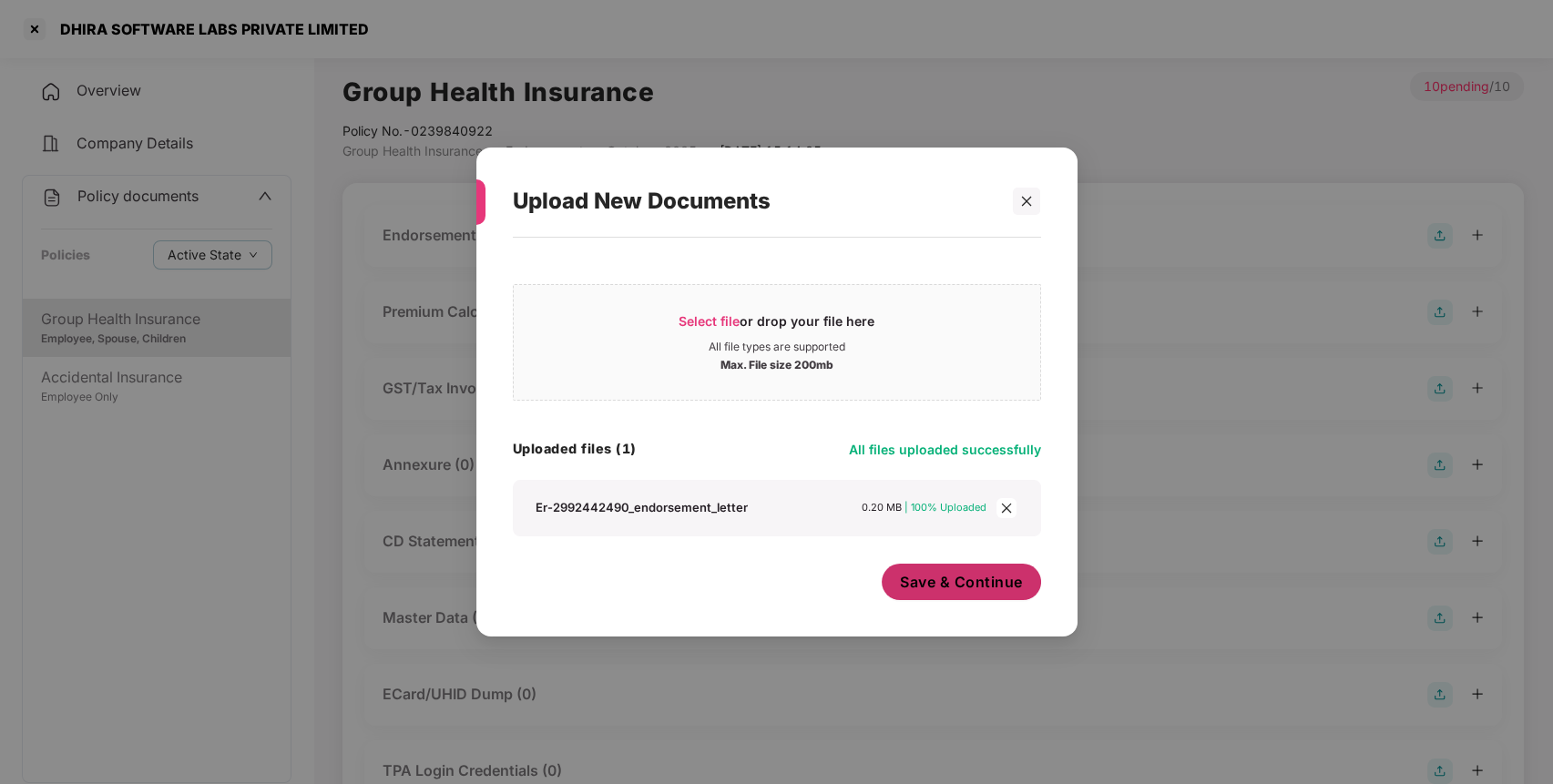
click at [929, 574] on span "Save & Continue" at bounding box center [961, 582] width 123 height 20
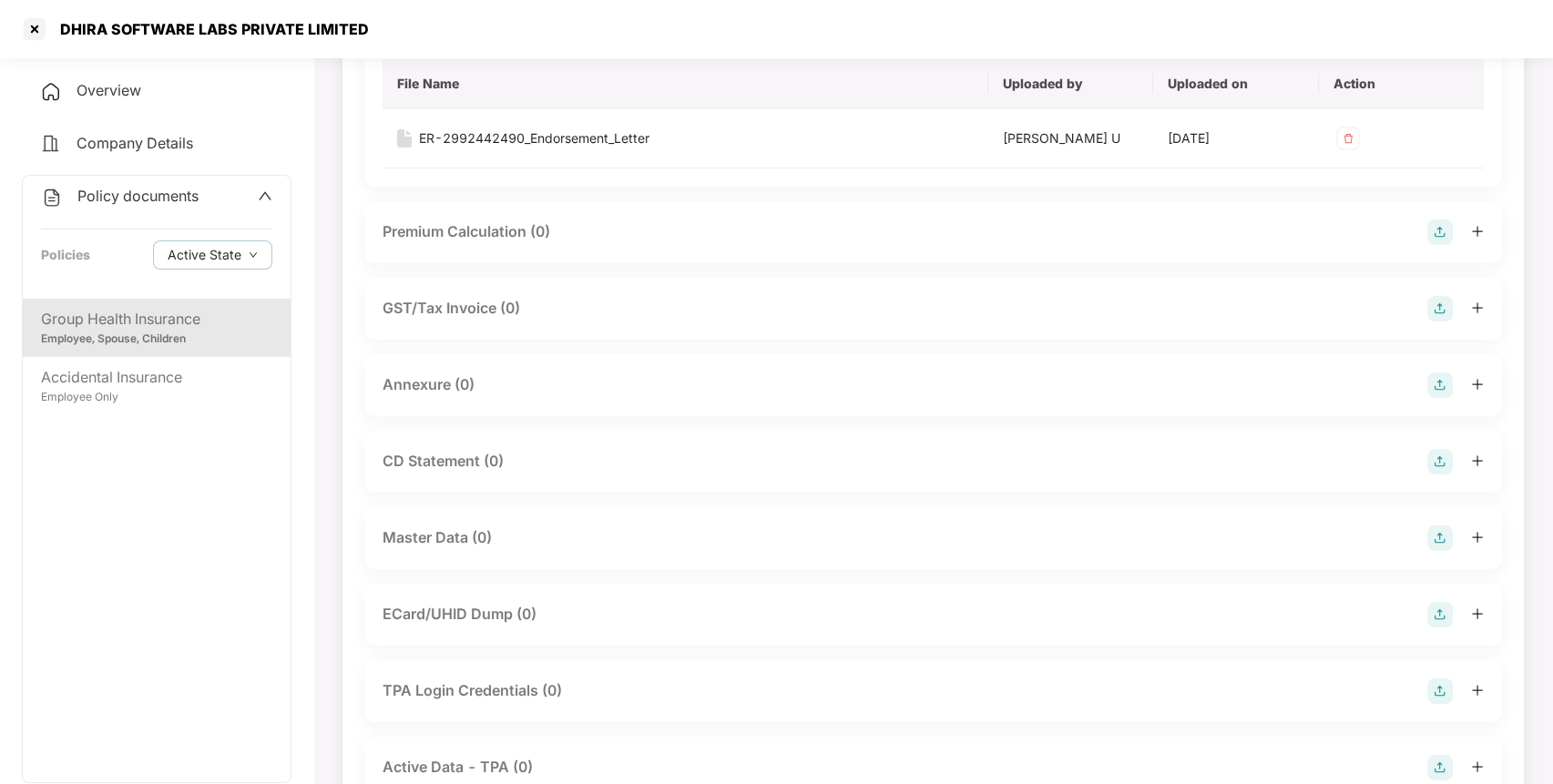
scroll to position [215, 0]
click at [1432, 381] on img at bounding box center [1440, 382] width 26 height 25
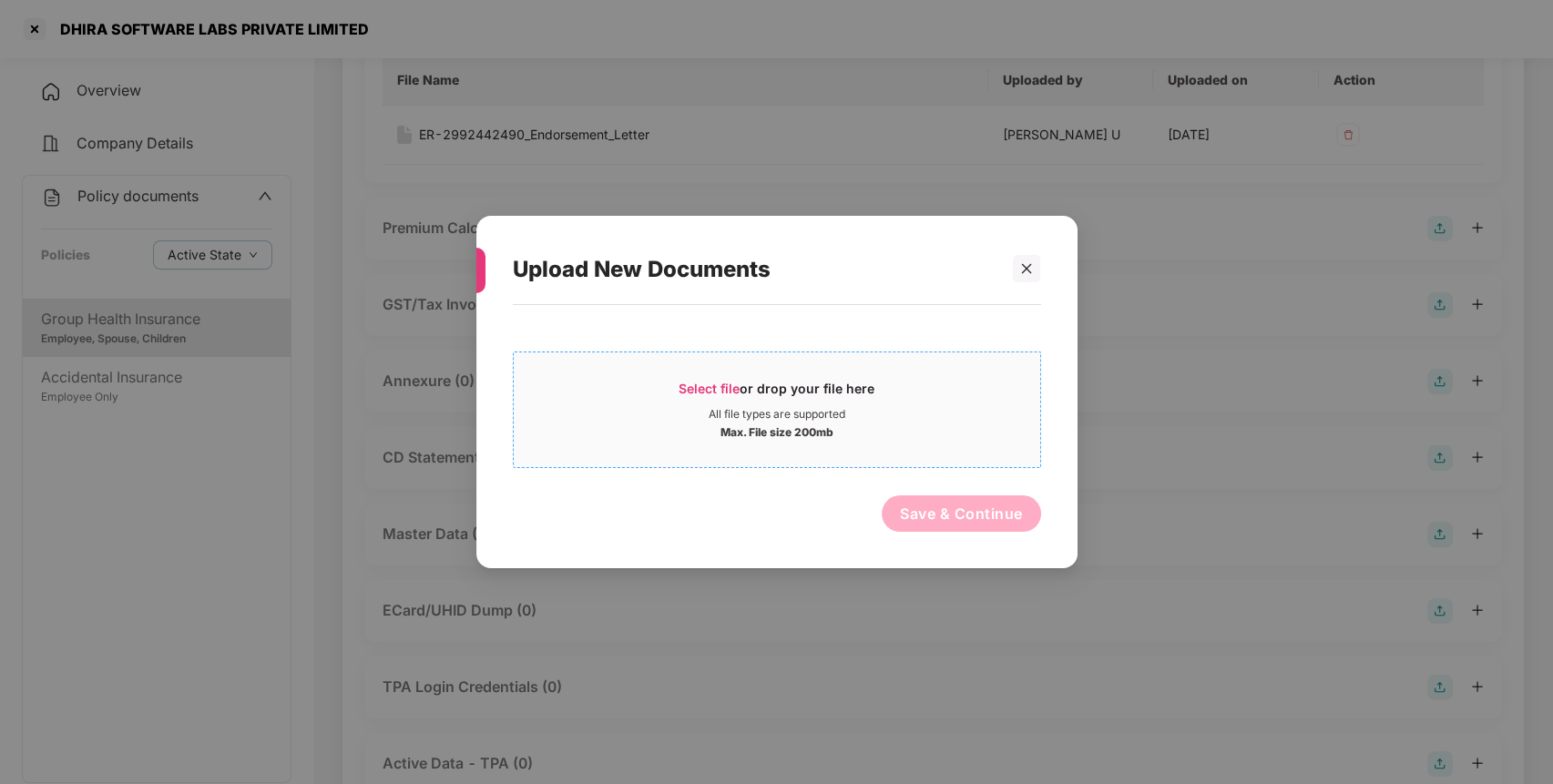
click at [687, 384] on span "Select file" at bounding box center [709, 388] width 61 height 15
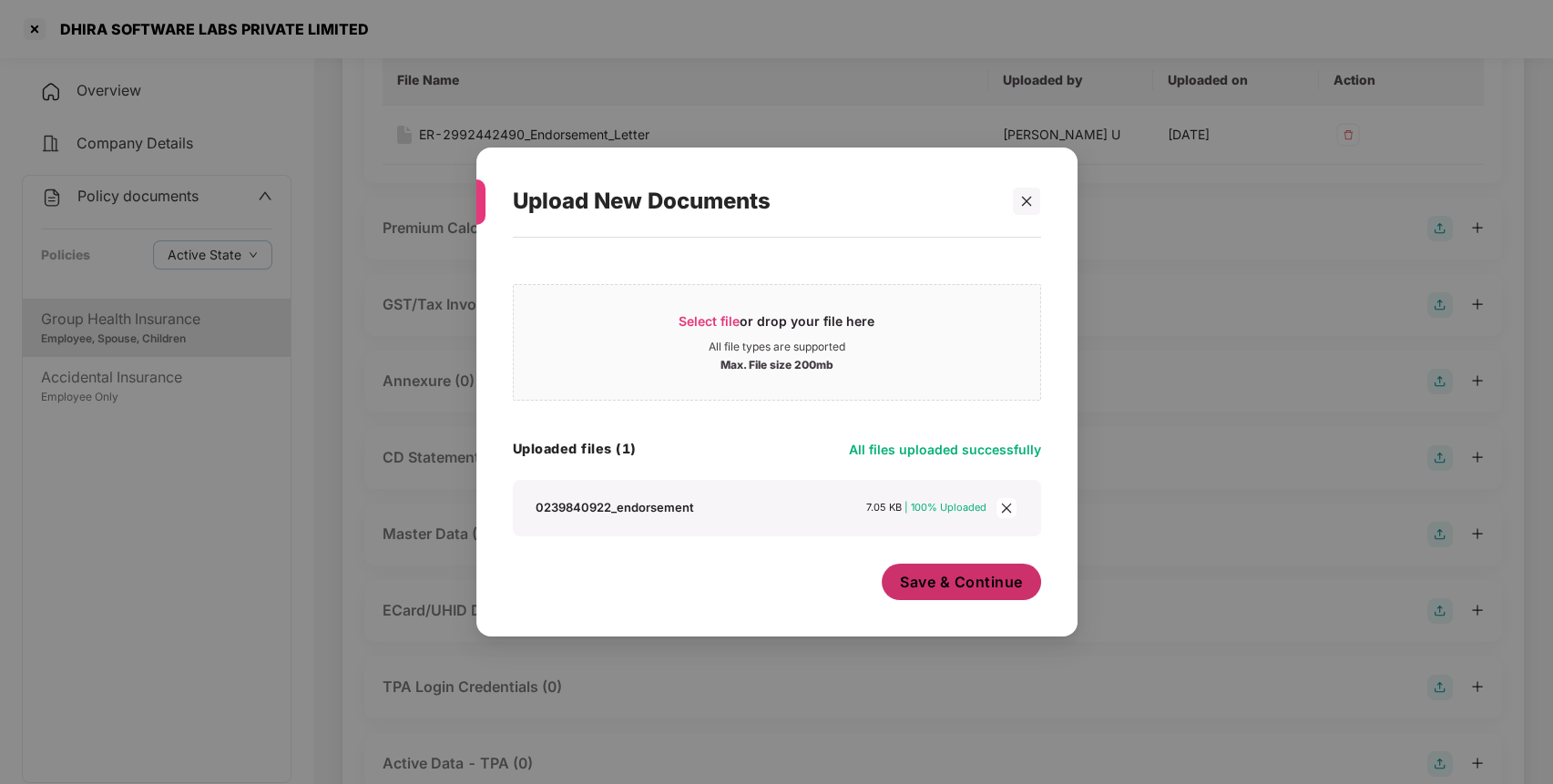
click at [945, 584] on span "Save & Continue" at bounding box center [961, 582] width 123 height 20
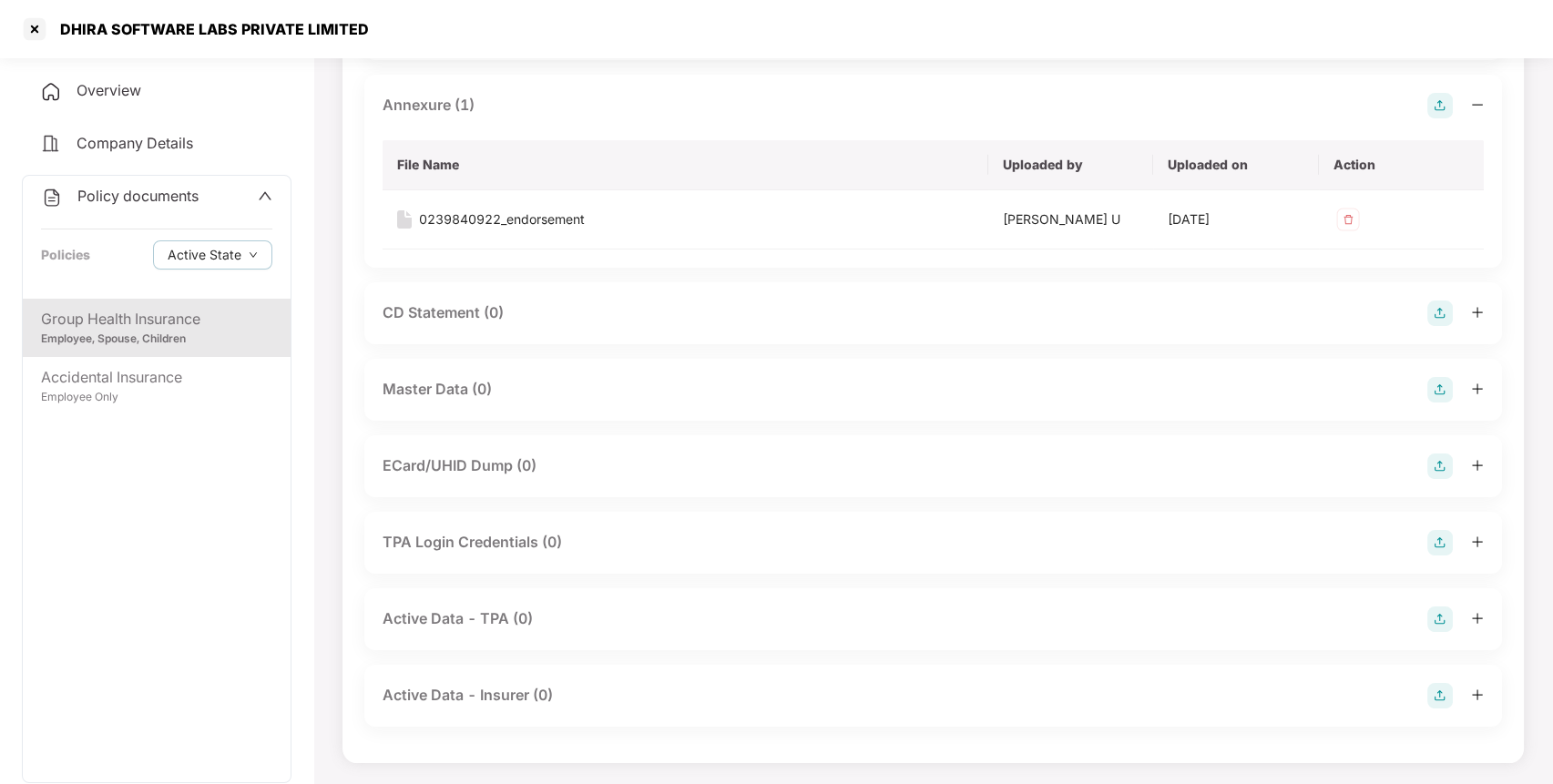
scroll to position [486, 0]
click at [1446, 390] on img at bounding box center [1440, 394] width 26 height 25
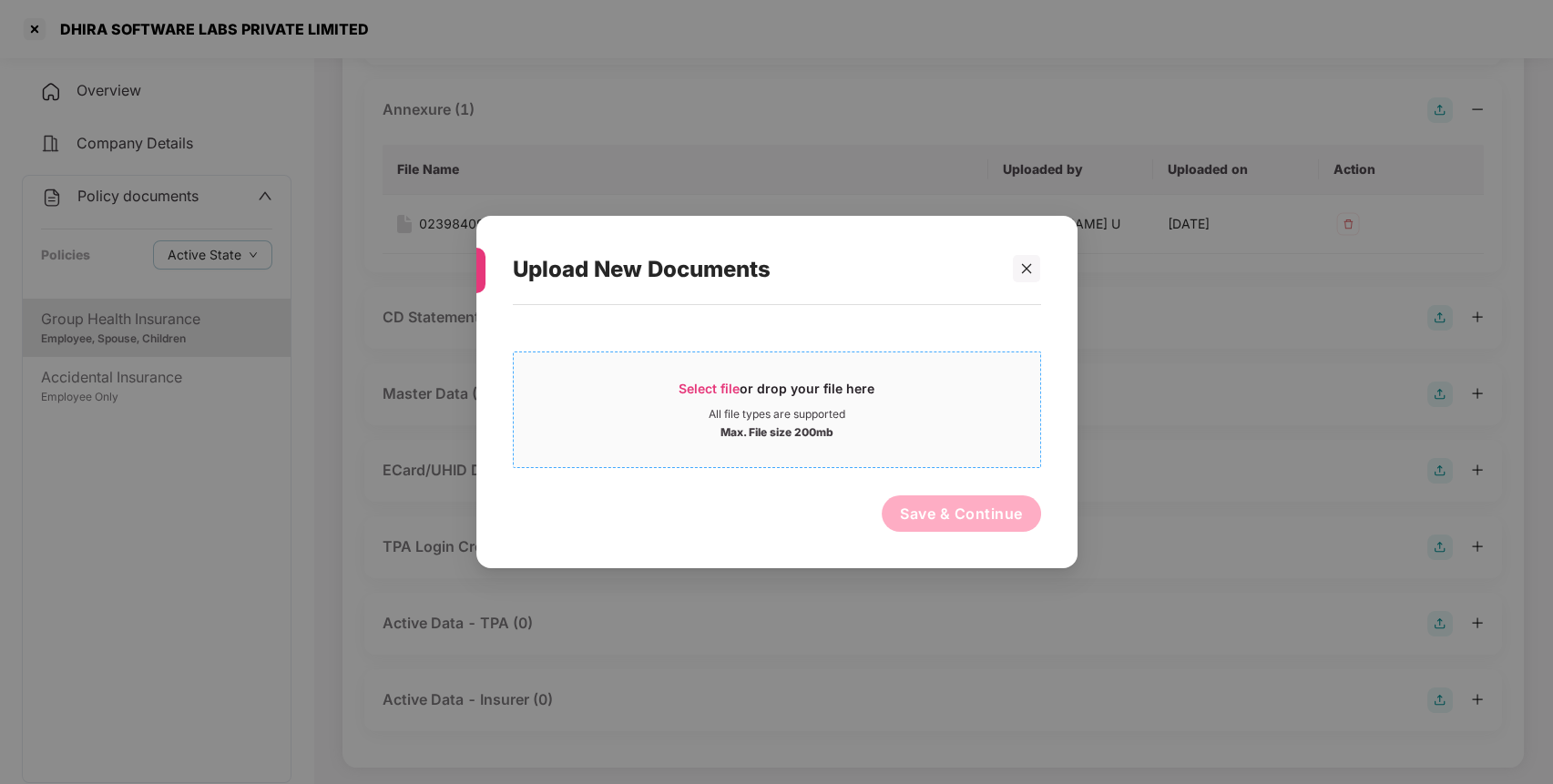
click at [702, 385] on span "Select file" at bounding box center [709, 388] width 61 height 15
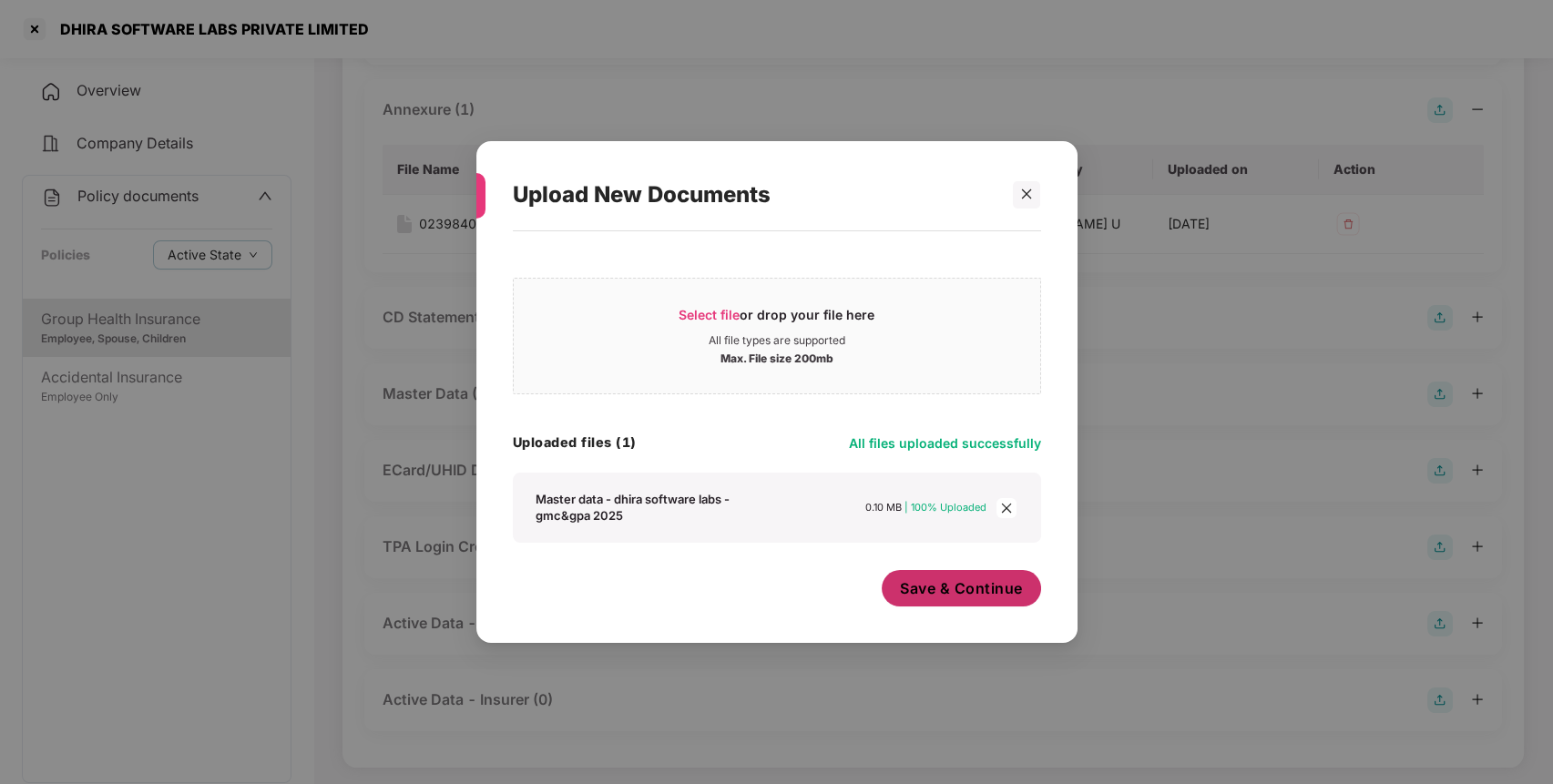
click at [941, 599] on button "Save & Continue" at bounding box center [961, 588] width 159 height 36
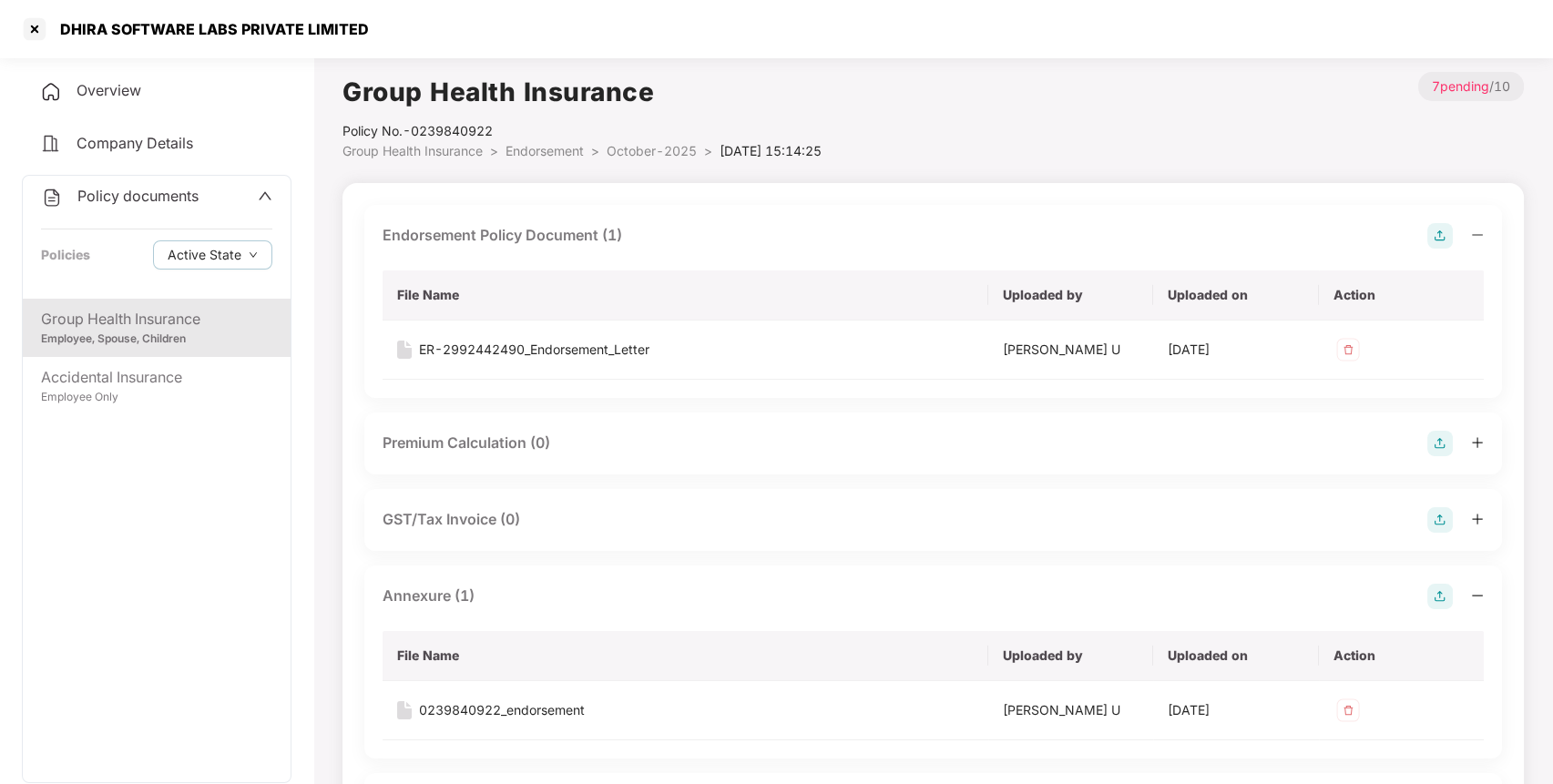
scroll to position [0, 0]
click at [382, 148] on span "Group Health Insurance" at bounding box center [413, 150] width 140 height 15
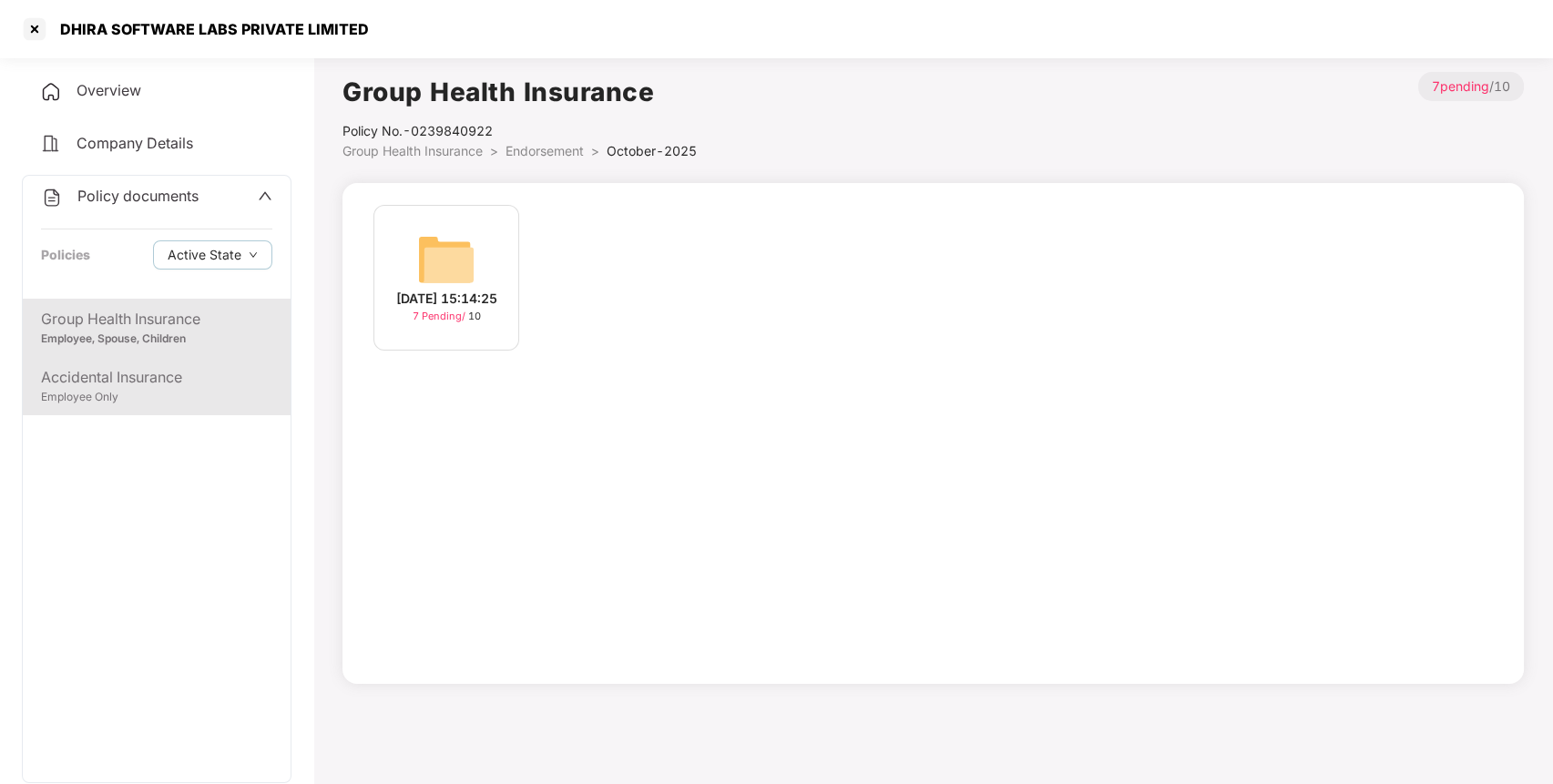
click at [142, 375] on div "Accidental Insurance" at bounding box center [157, 377] width 231 height 23
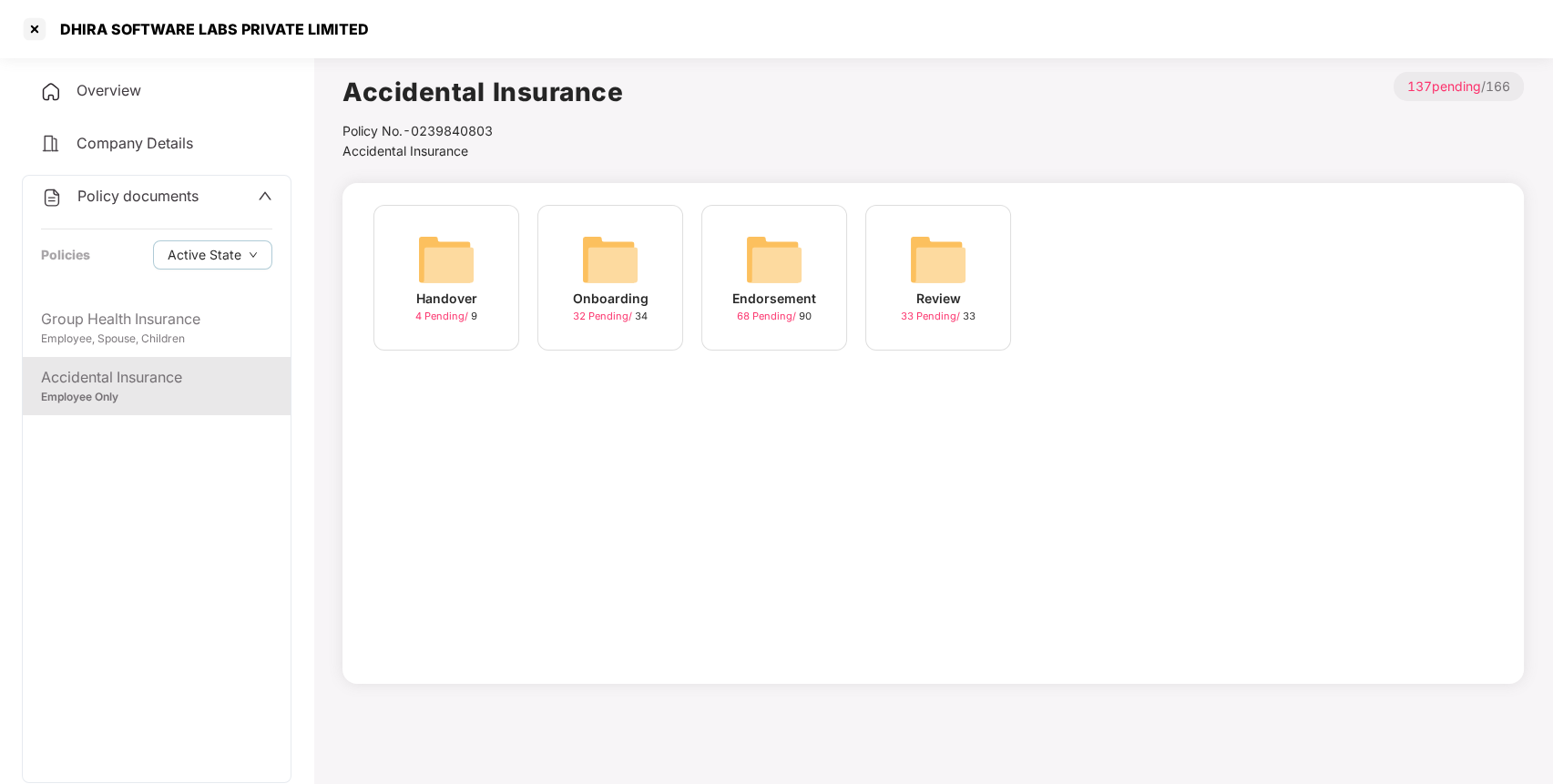
click at [809, 264] on div "Endorsement 68 Pending / 90" at bounding box center [774, 278] width 146 height 146
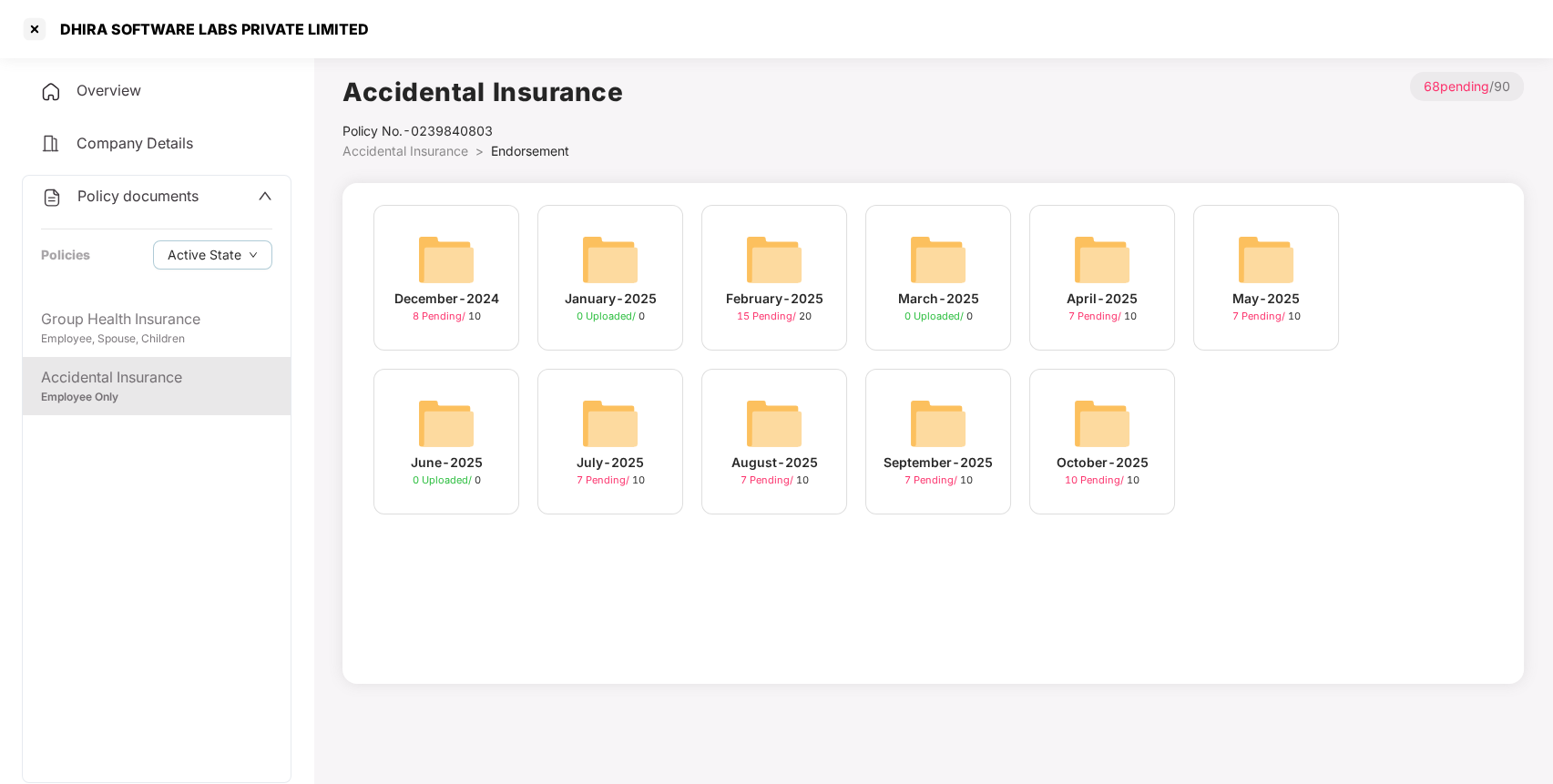
click at [1107, 407] on img at bounding box center [1102, 423] width 58 height 58
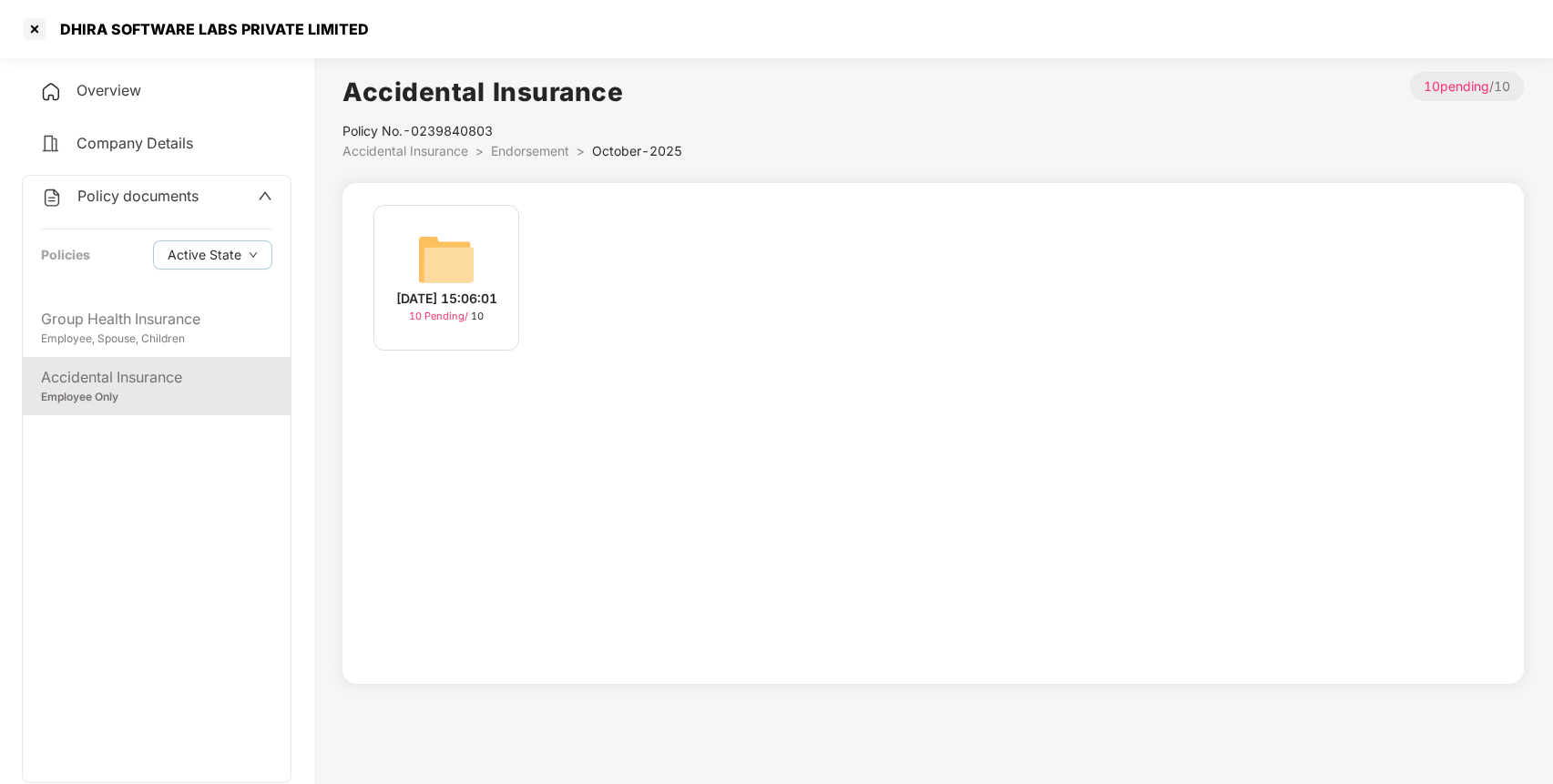
click at [438, 241] on img at bounding box center [446, 260] width 58 height 58
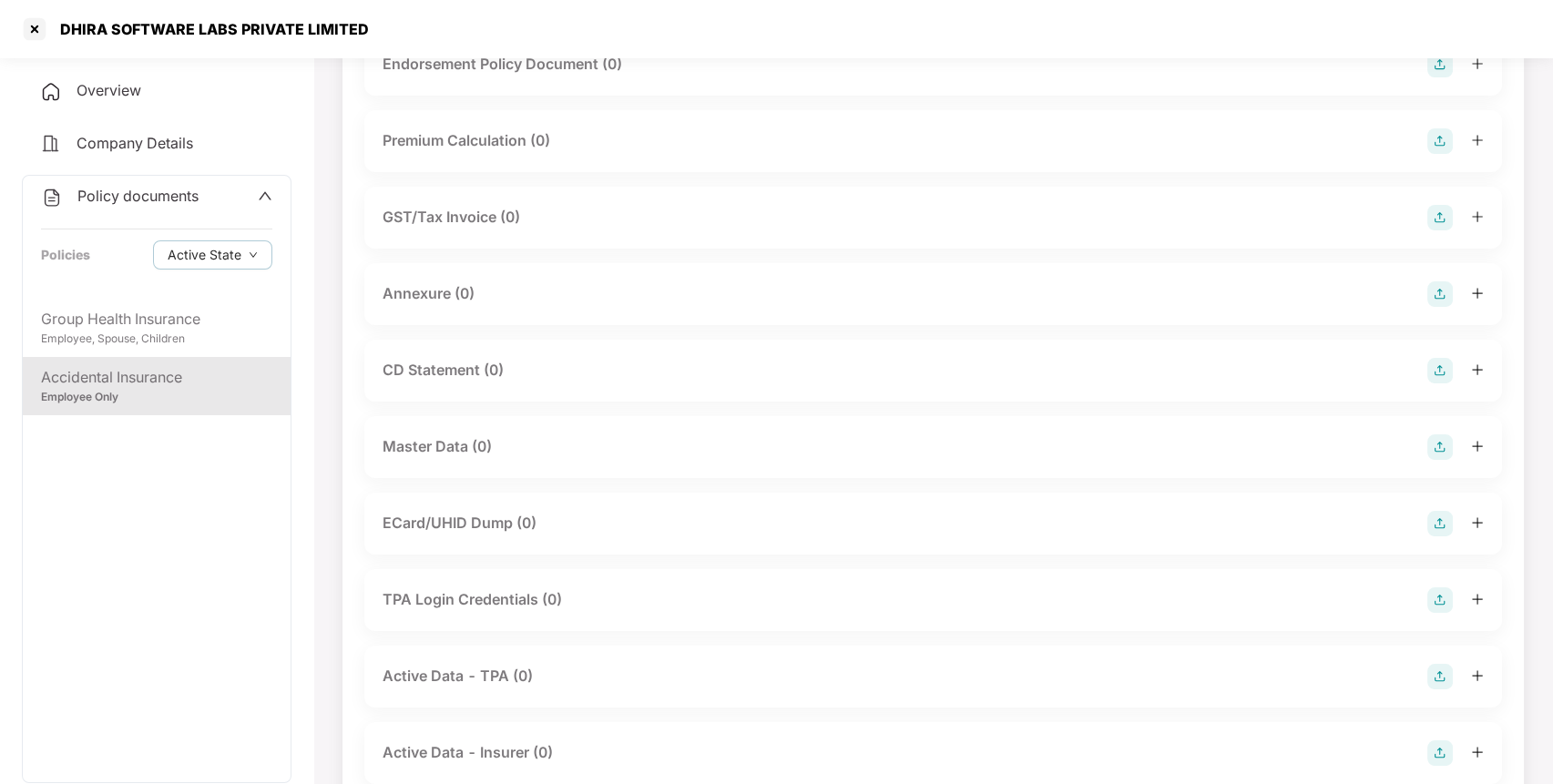
scroll to position [182, 0]
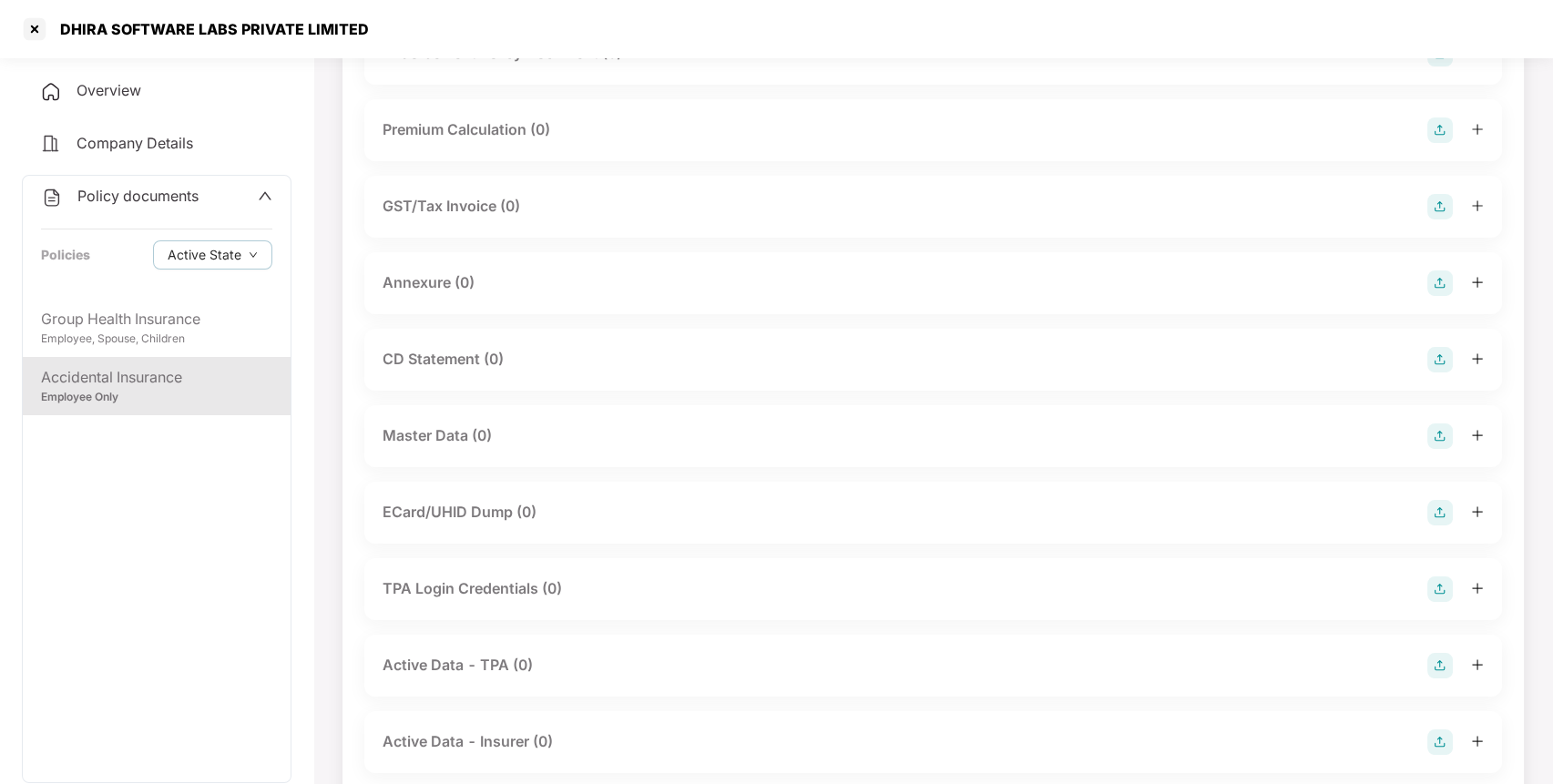
click at [1440, 433] on img at bounding box center [1440, 436] width 26 height 25
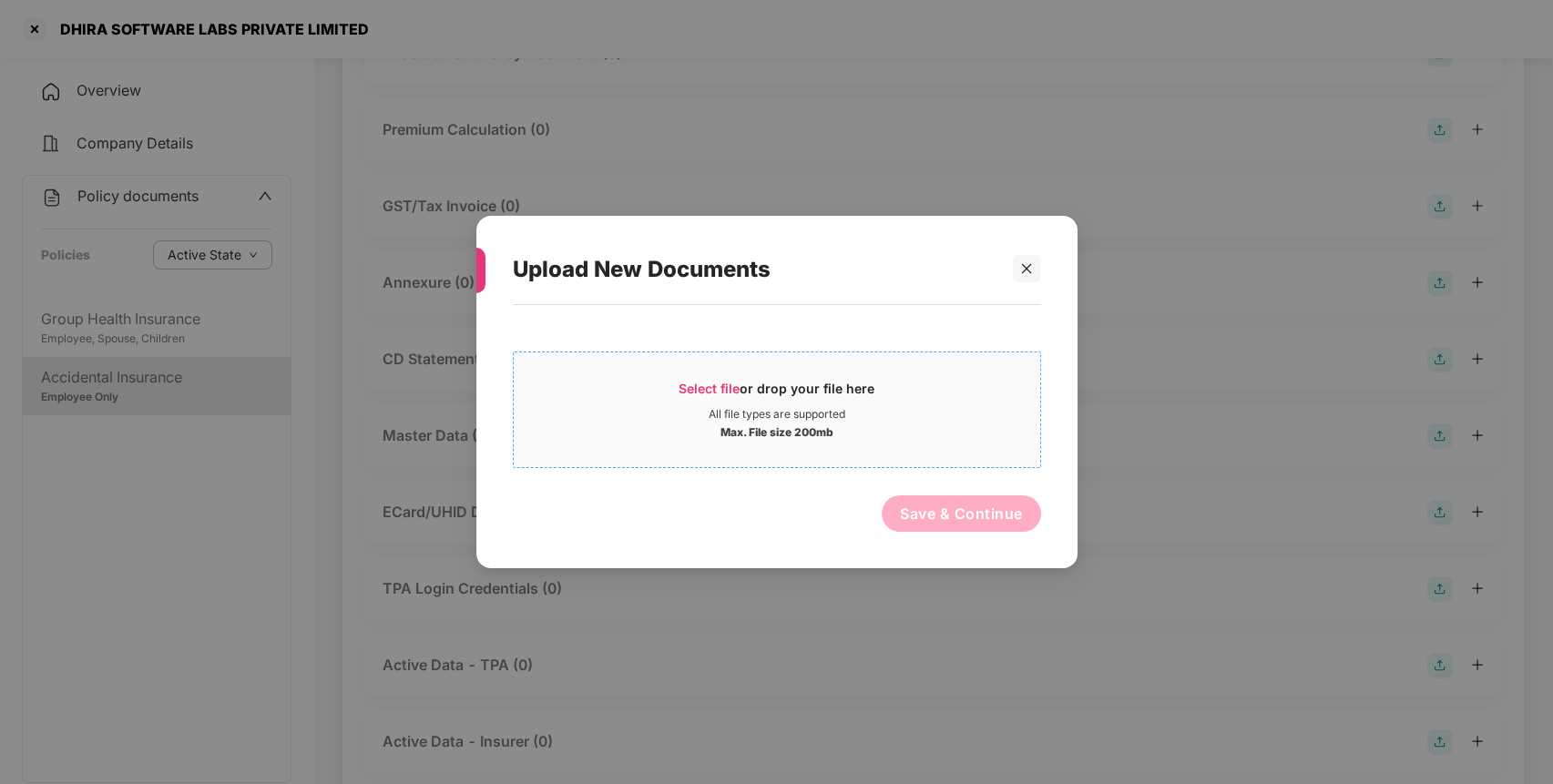
click at [700, 382] on span "Select file" at bounding box center [709, 388] width 61 height 15
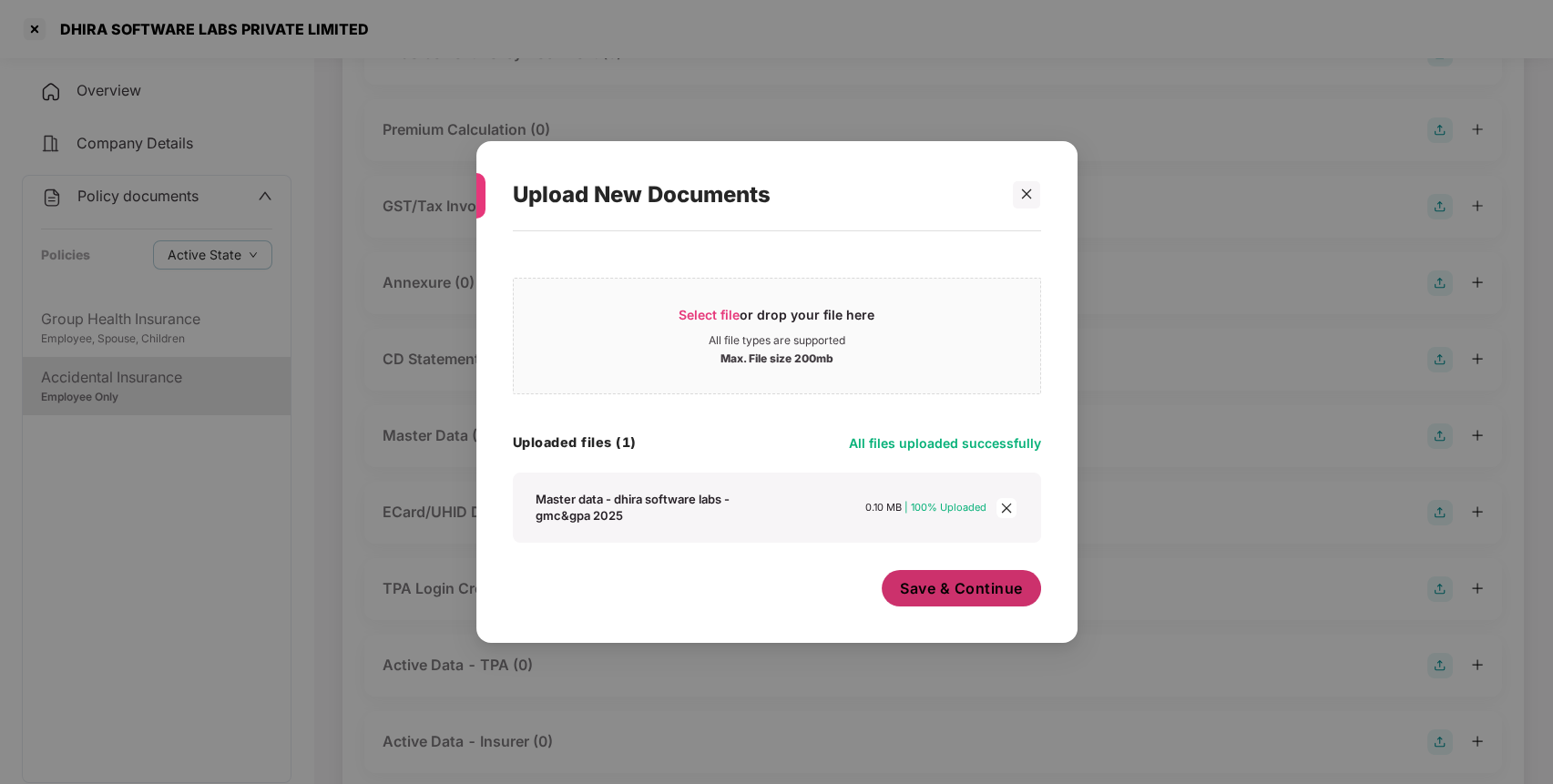
click at [933, 576] on button "Save & Continue" at bounding box center [961, 588] width 159 height 36
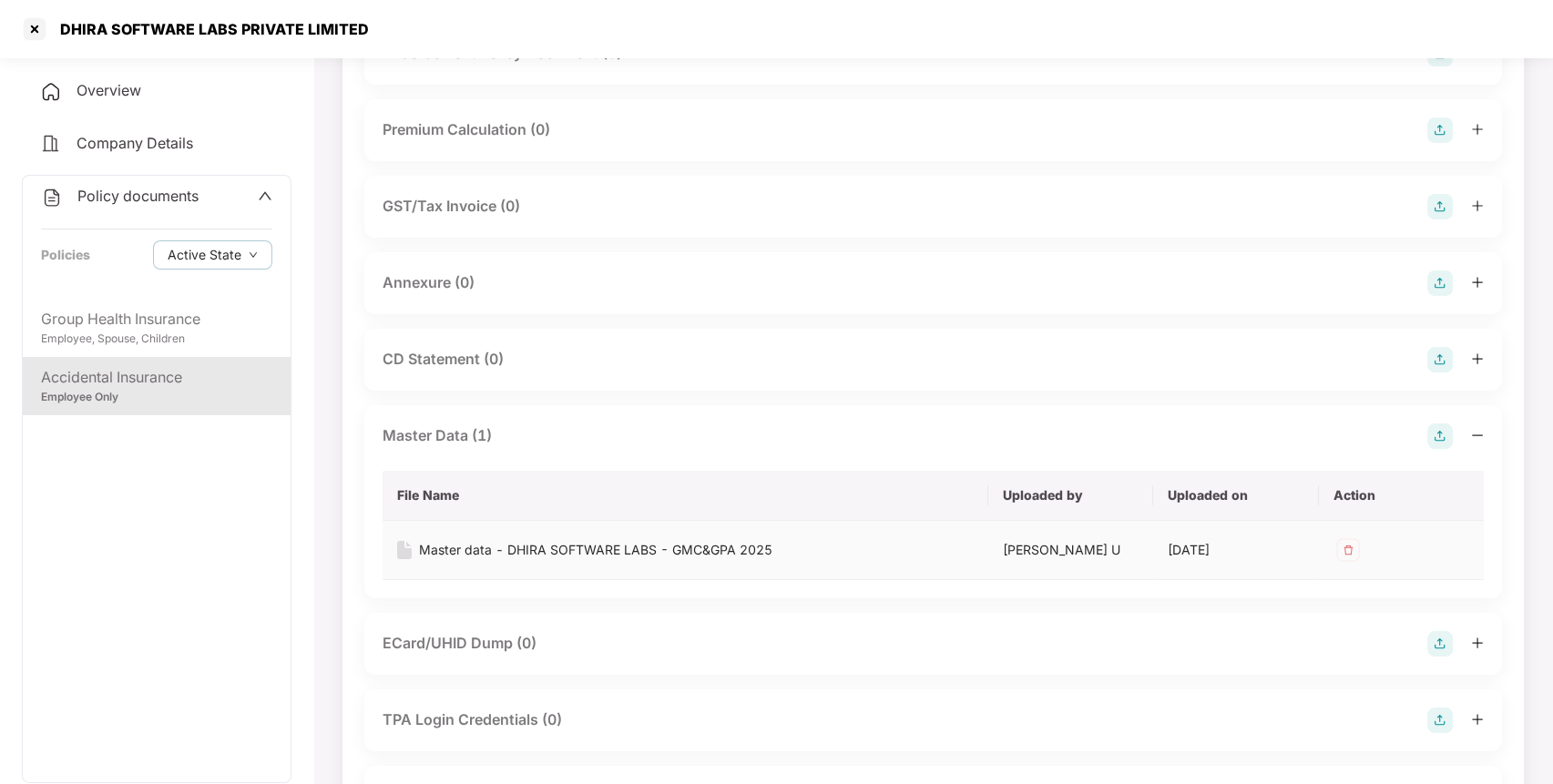
scroll to position [0, 0]
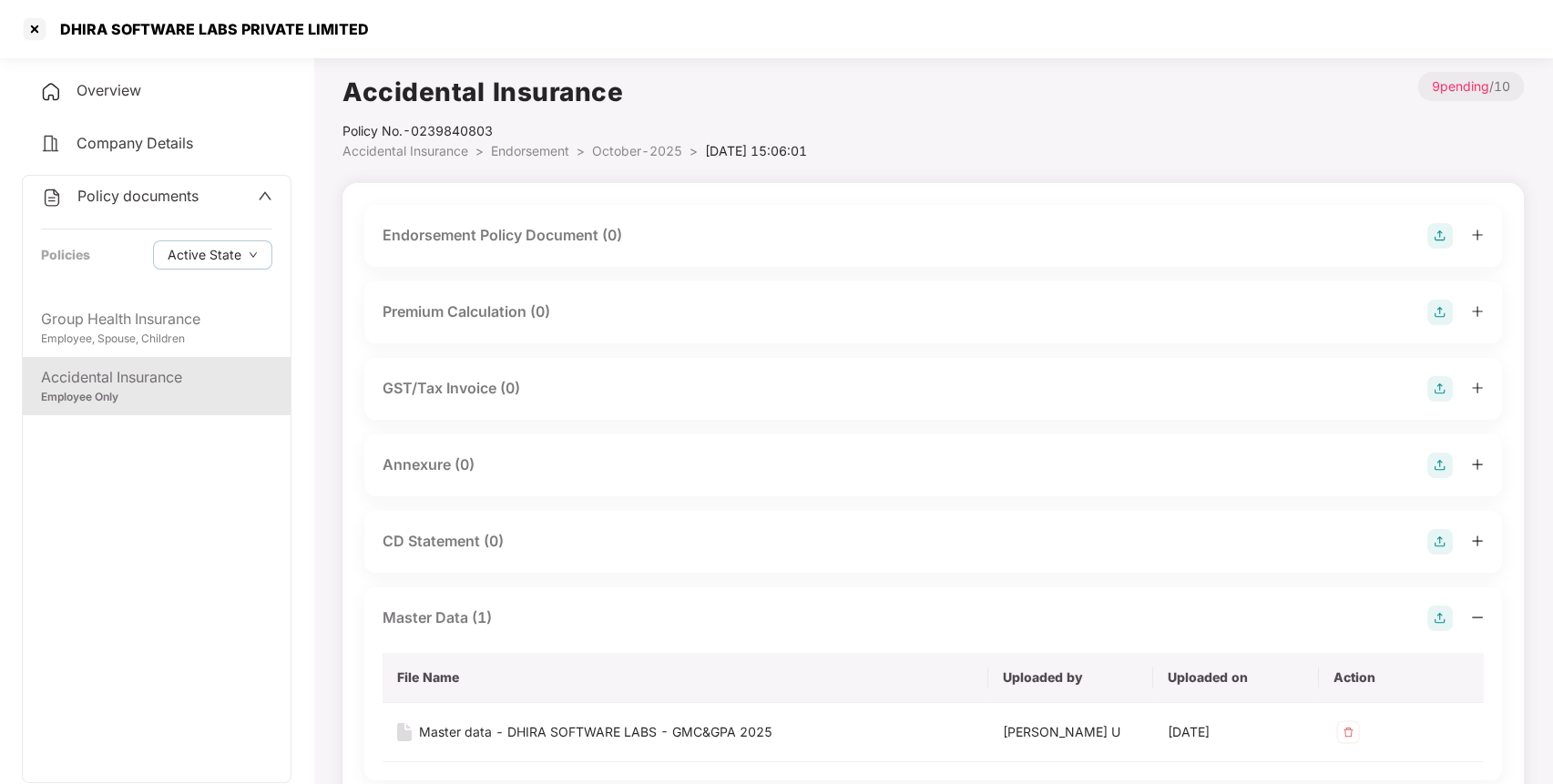
click at [1438, 233] on img at bounding box center [1440, 236] width 26 height 25
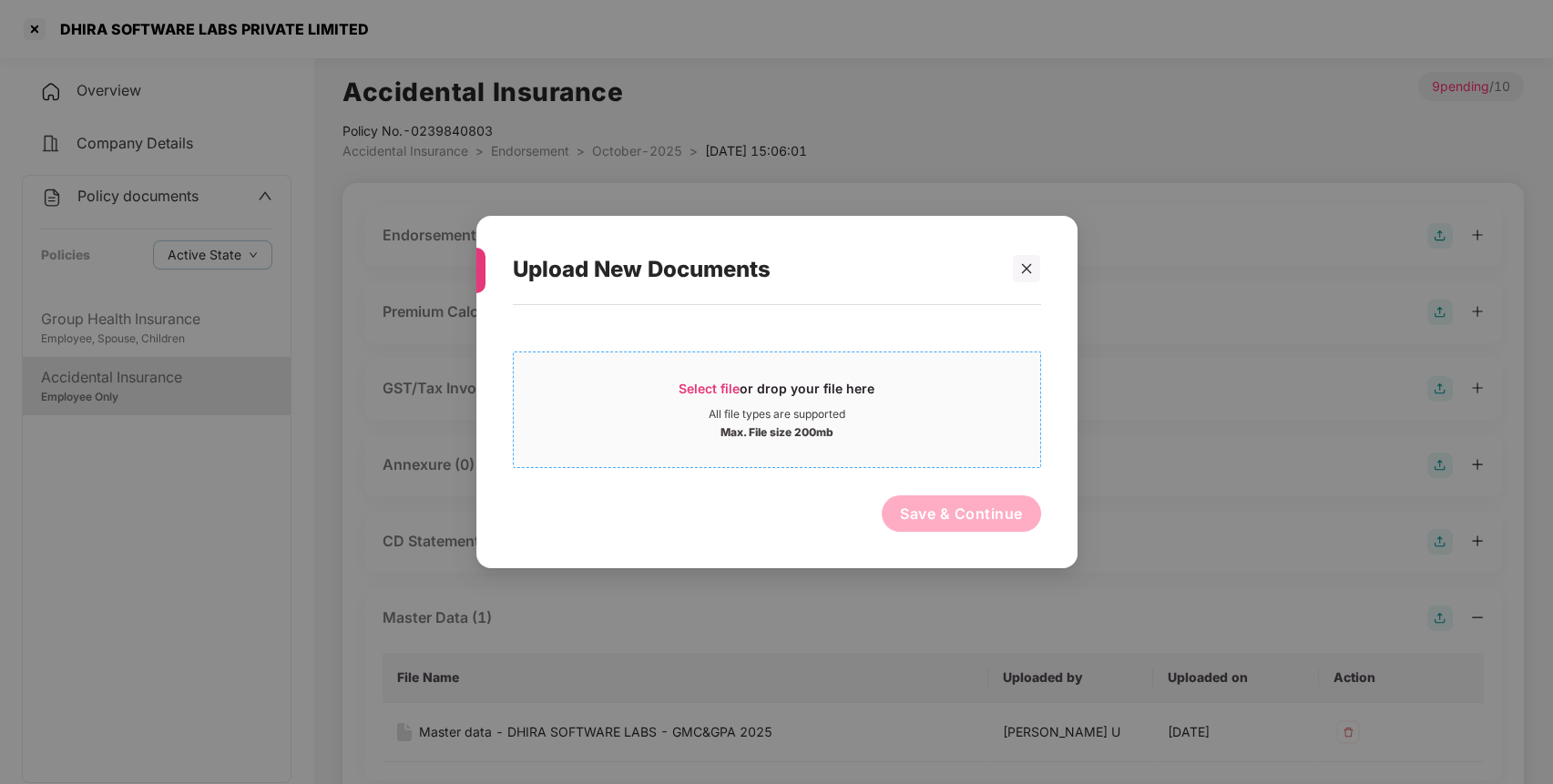
click at [699, 376] on span "Select file or drop your file here All file types are supported Max. File size …" at bounding box center [777, 410] width 526 height 87
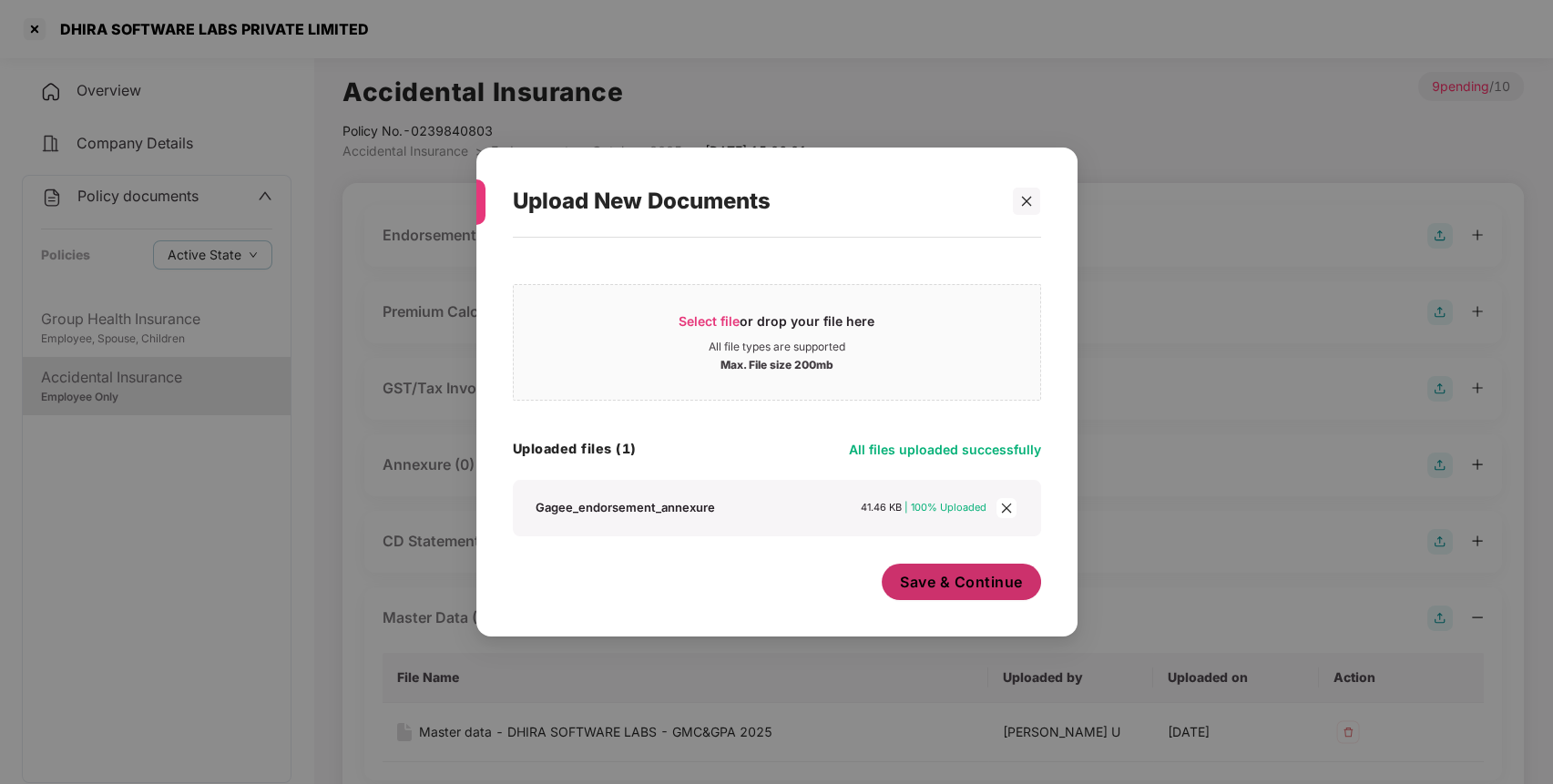
click at [929, 574] on span "Save & Continue" at bounding box center [961, 582] width 123 height 20
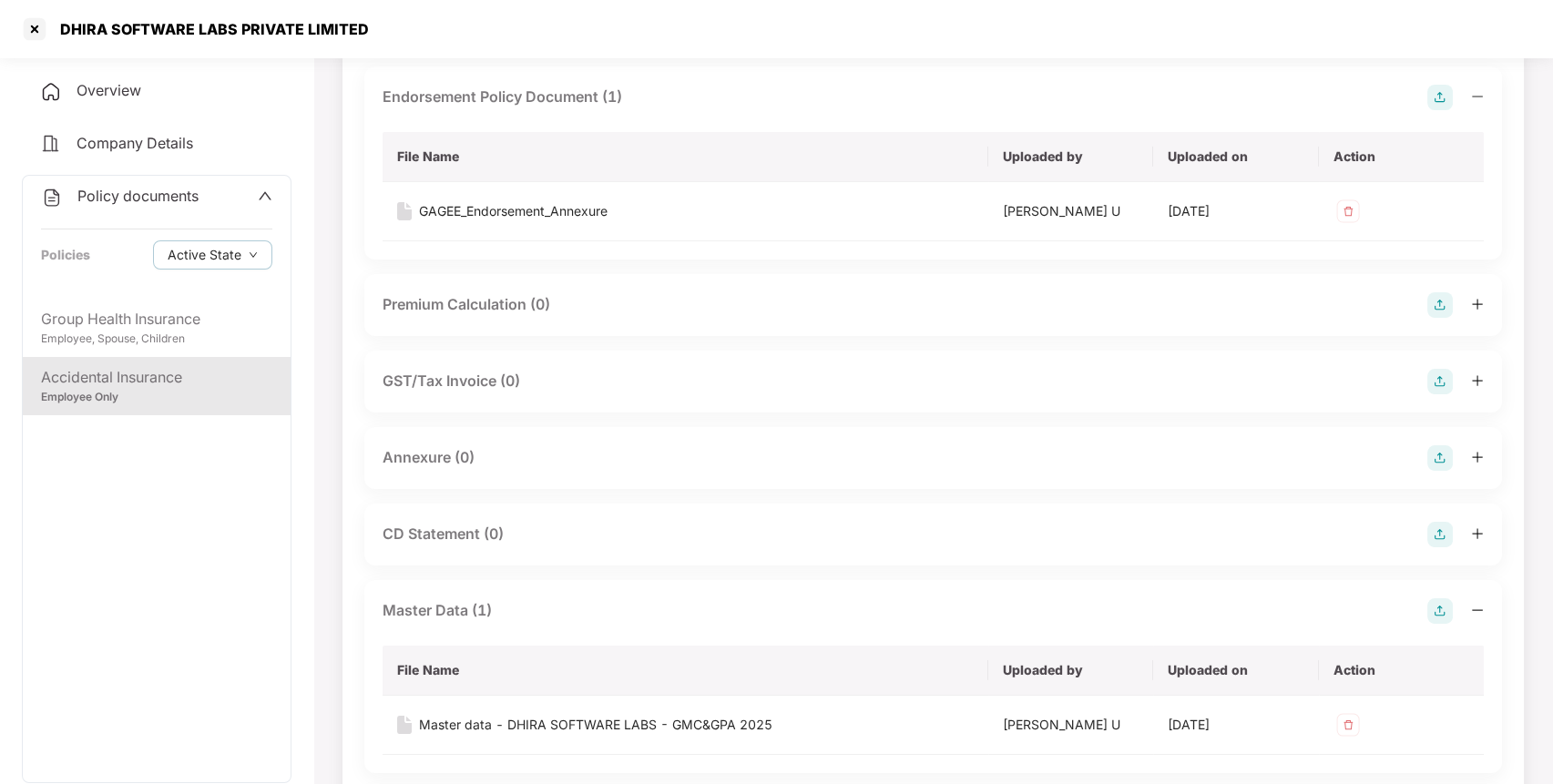
scroll to position [144, 0]
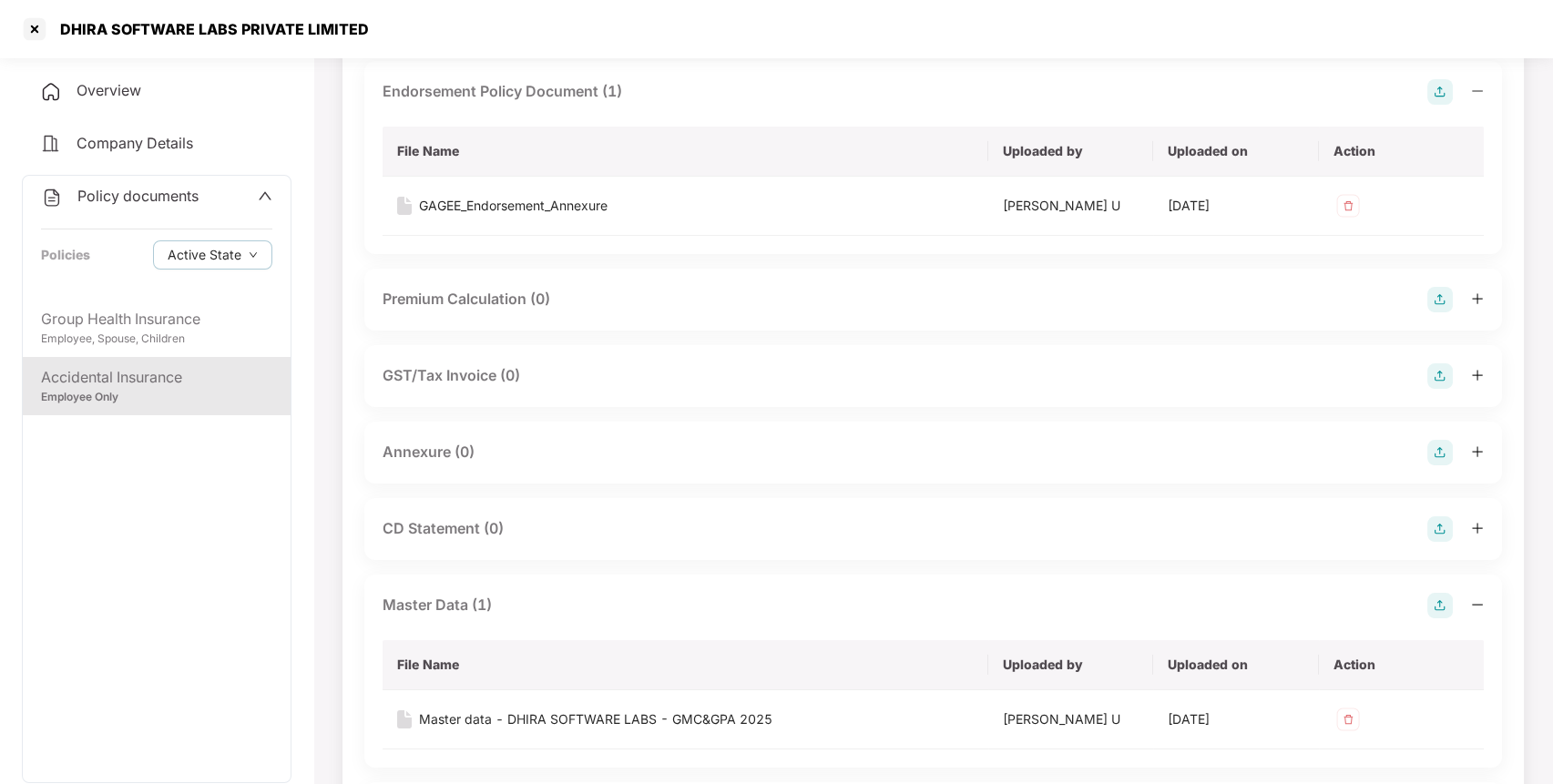
click at [1443, 448] on img at bounding box center [1440, 453] width 26 height 25
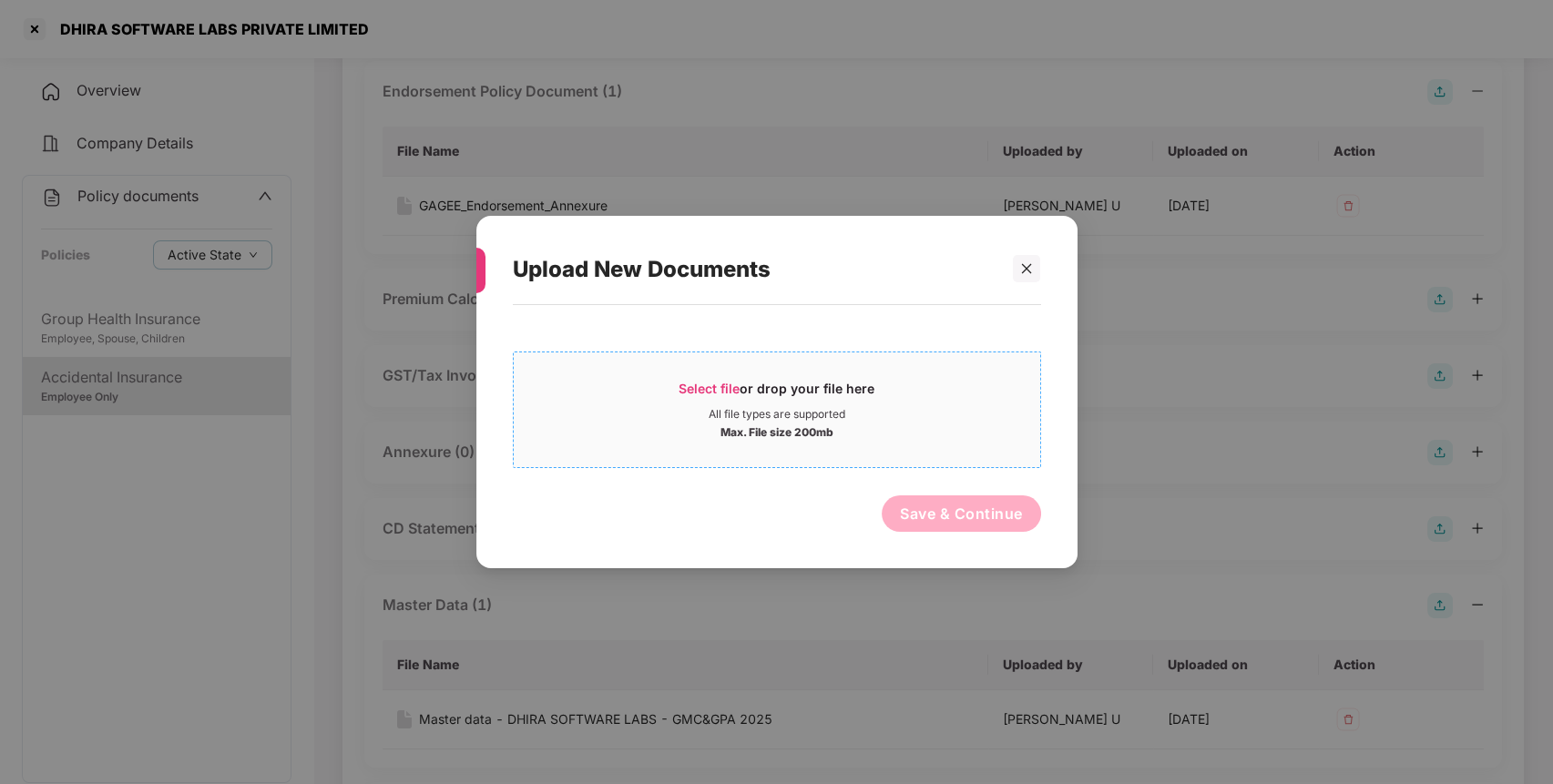
click at [707, 384] on span "Select file" at bounding box center [709, 388] width 61 height 15
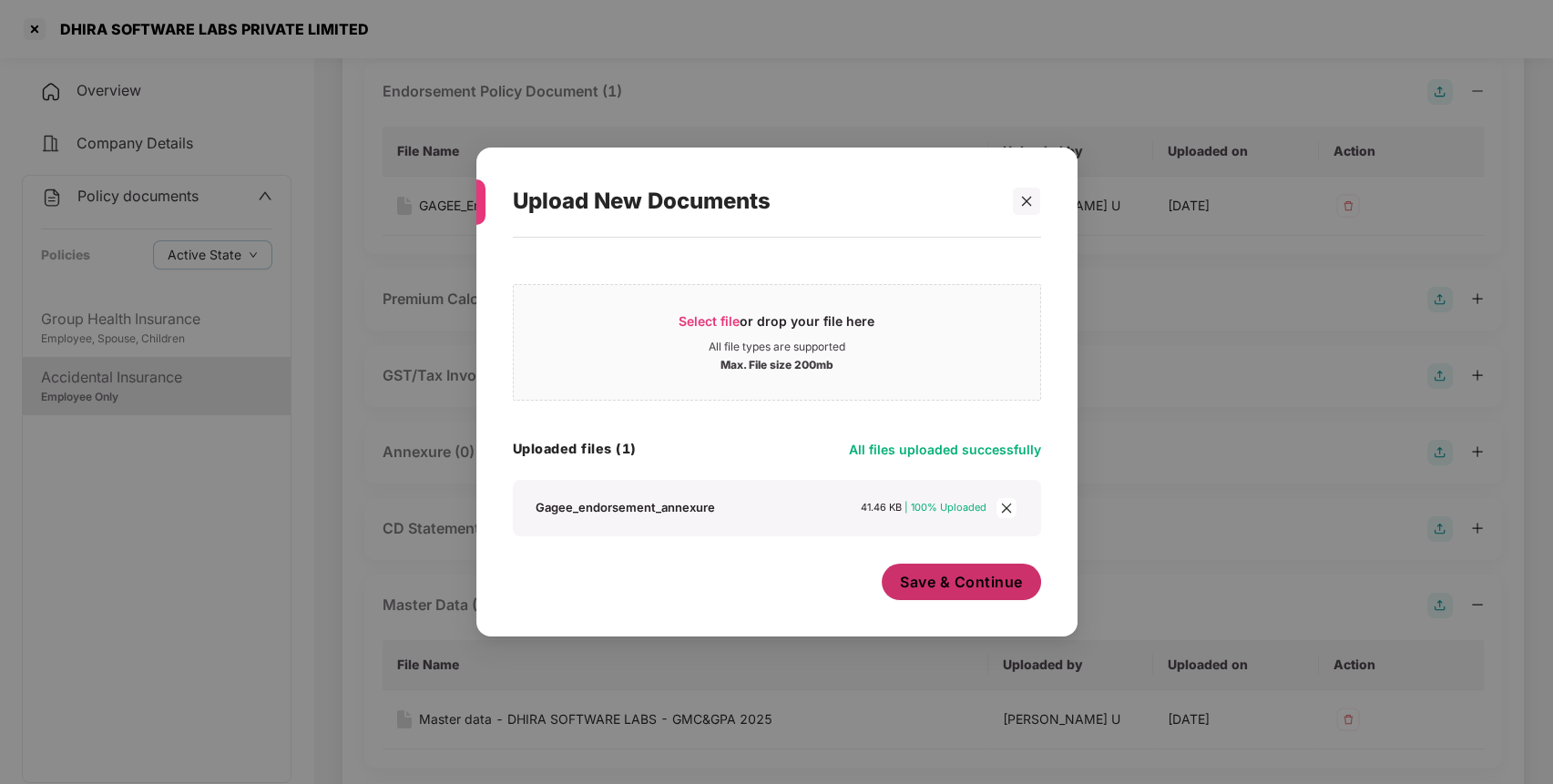
click at [942, 577] on span "Save & Continue" at bounding box center [961, 582] width 123 height 20
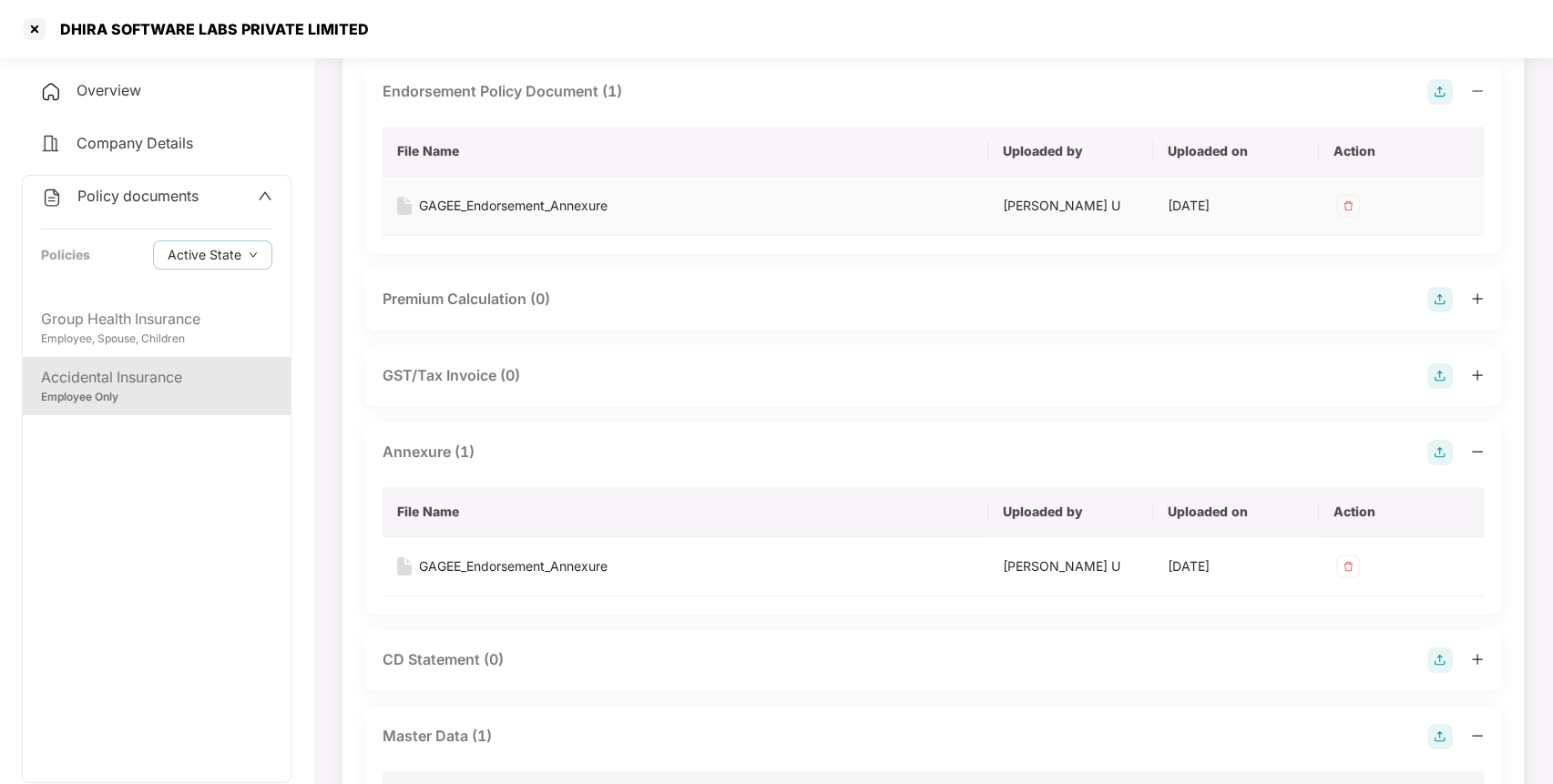
click at [1357, 205] on img at bounding box center [1348, 206] width 29 height 29
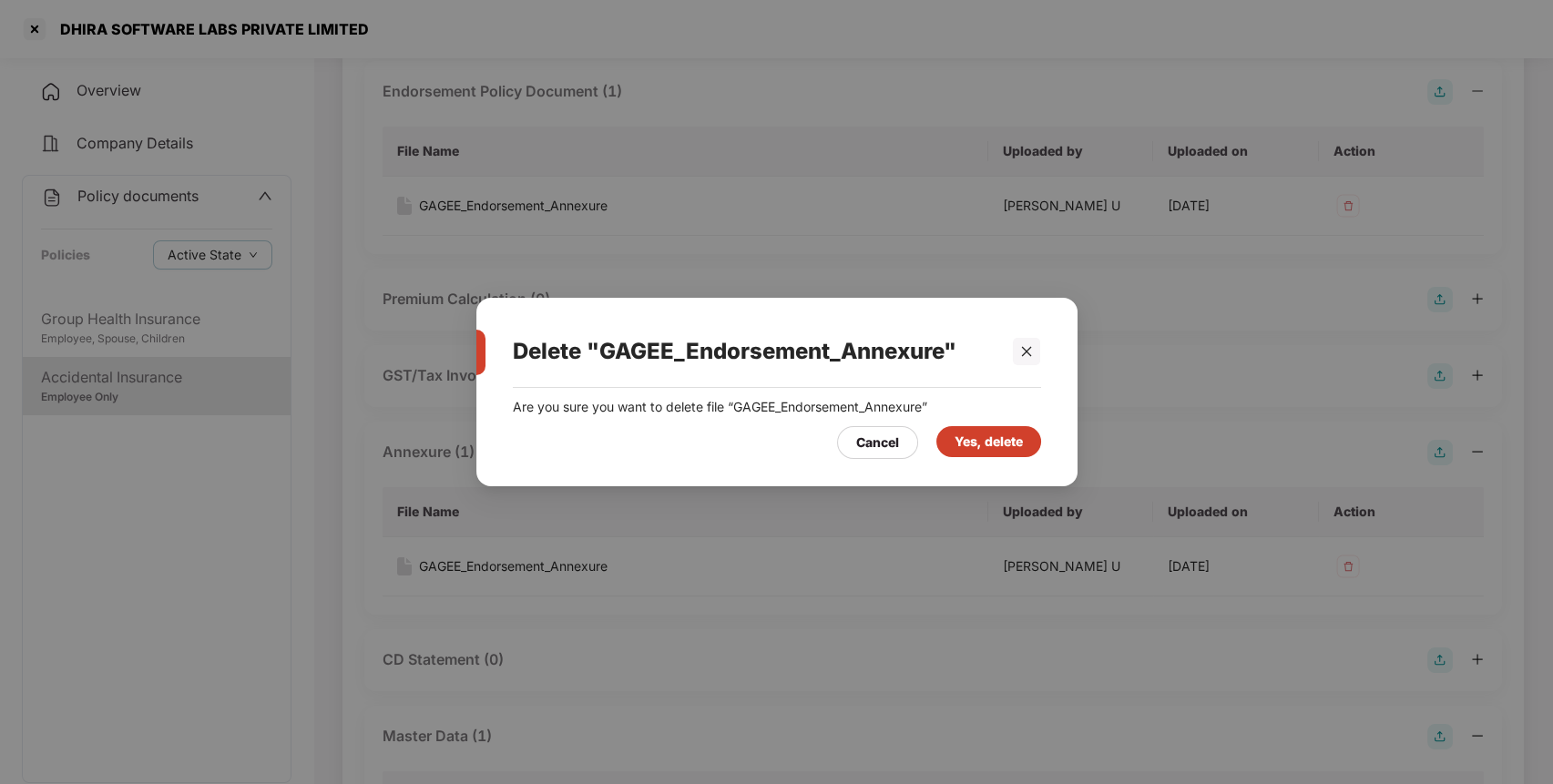
click at [981, 432] on div "Yes, delete" at bounding box center [988, 442] width 68 height 20
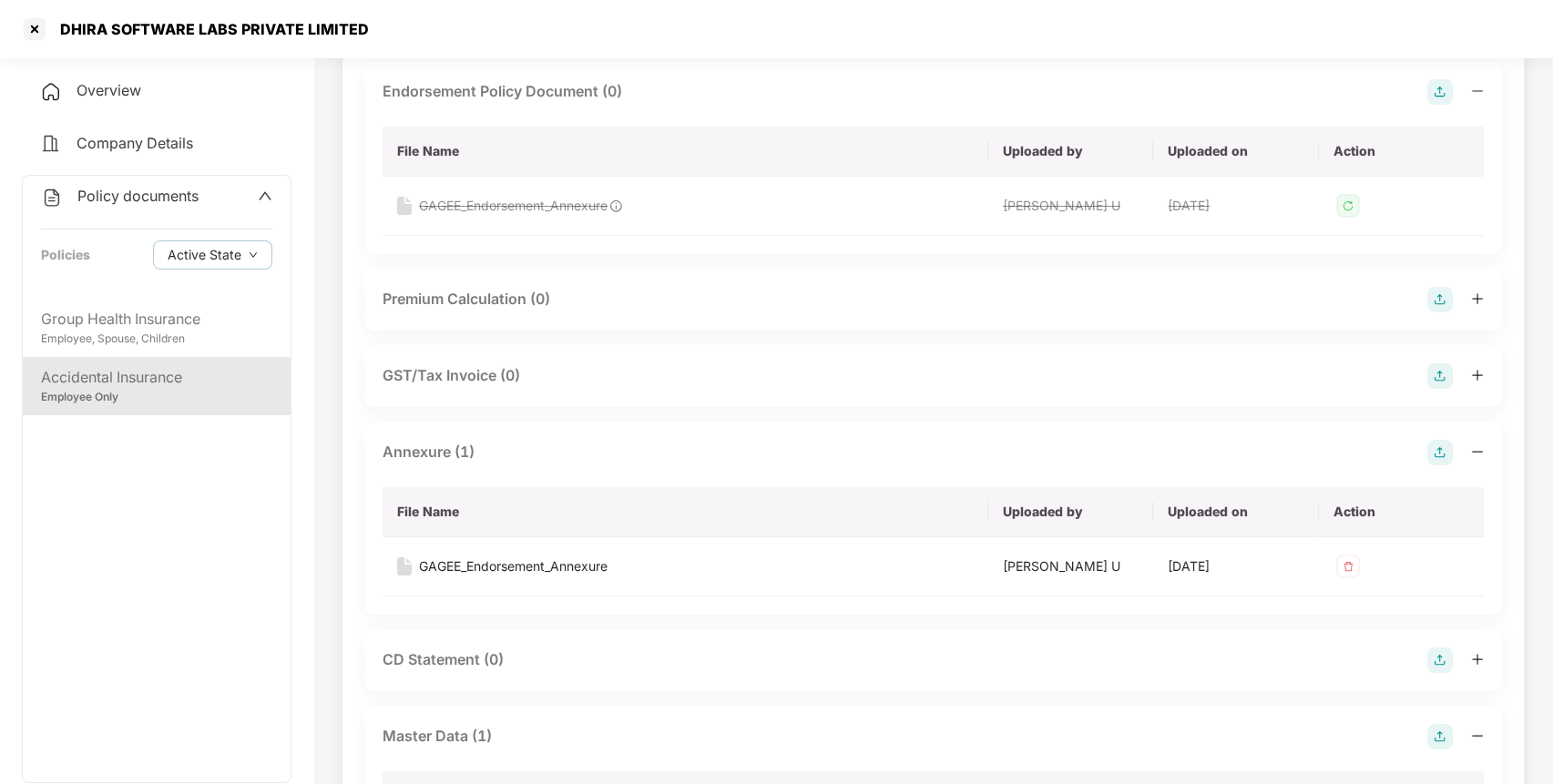
scroll to position [0, 0]
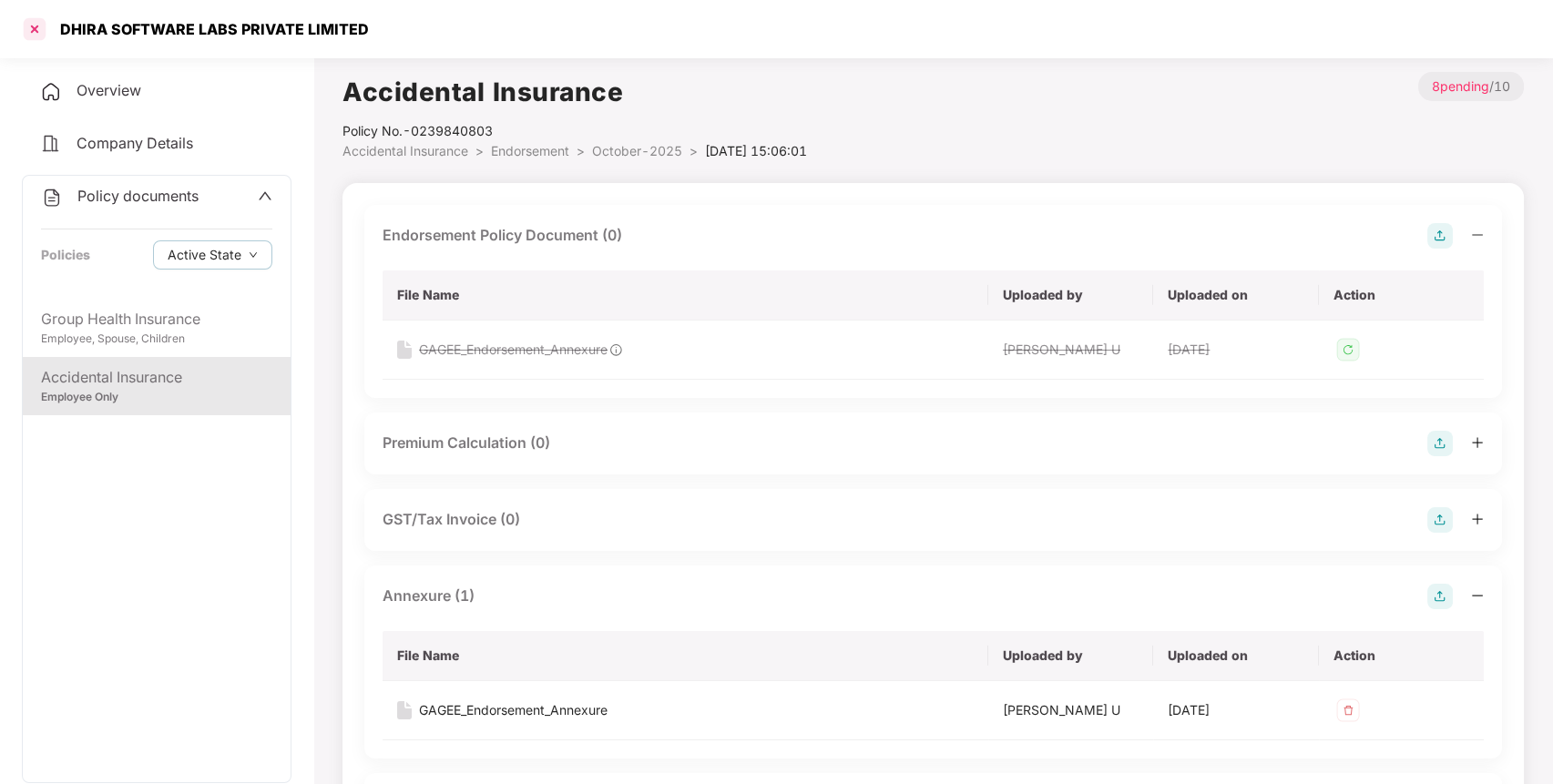
click at [34, 22] on div at bounding box center [35, 29] width 29 height 29
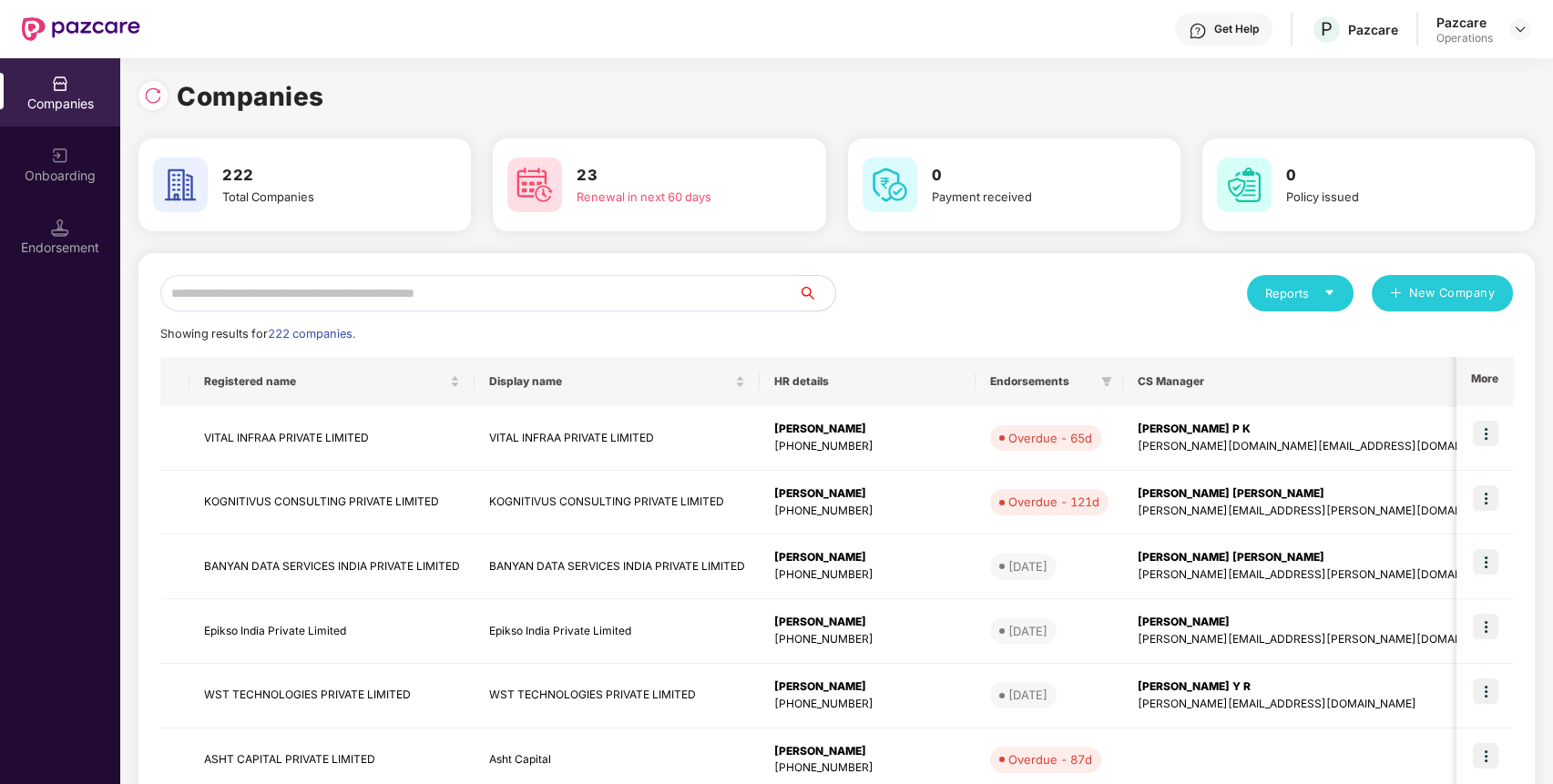
click at [414, 294] on input "text" at bounding box center [479, 293] width 639 height 36
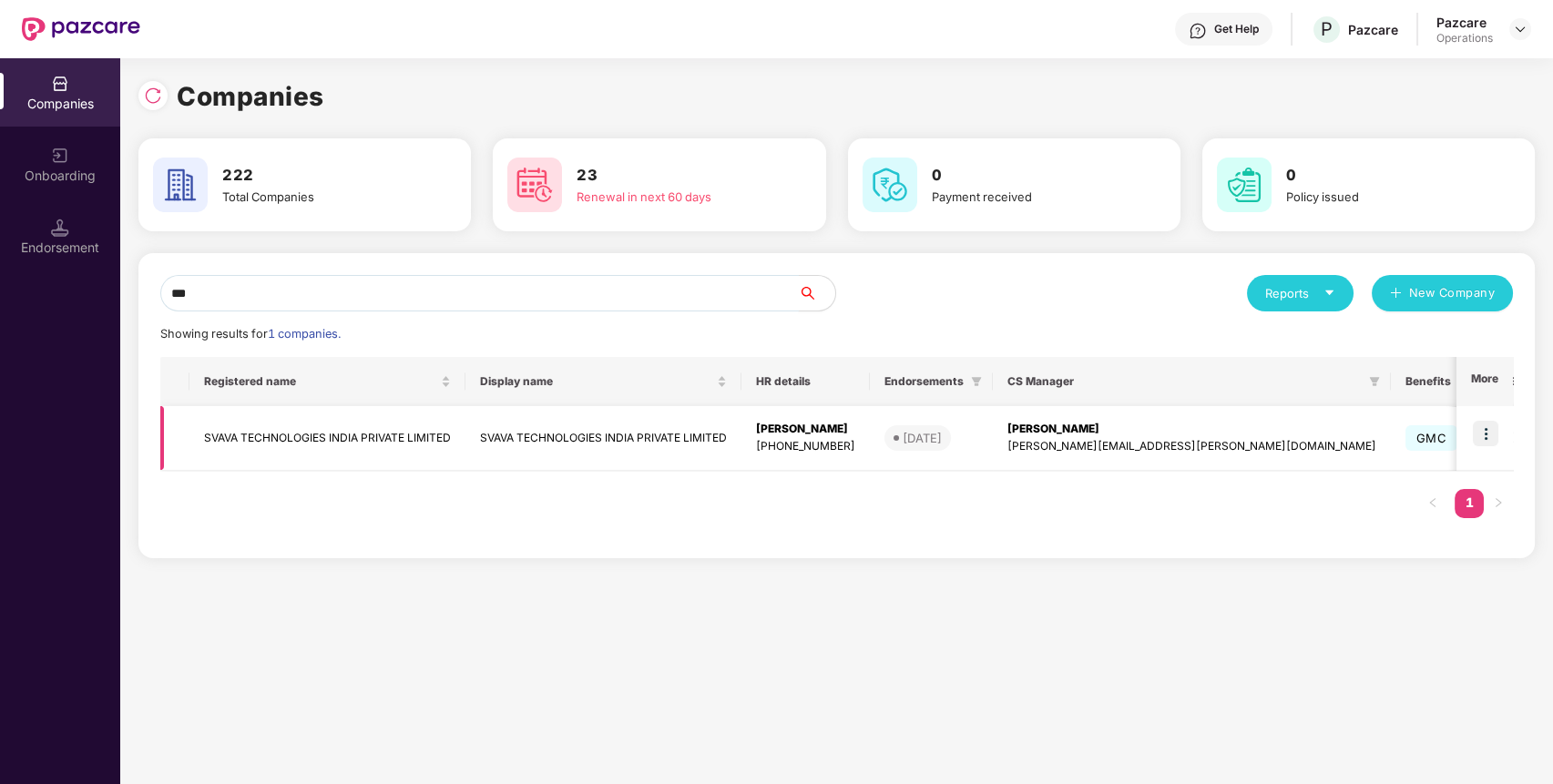
type input "***"
click at [226, 433] on td "SVAVA TECHNOLOGIES INDIA PRIVATE LIMITED" at bounding box center [327, 438] width 276 height 65
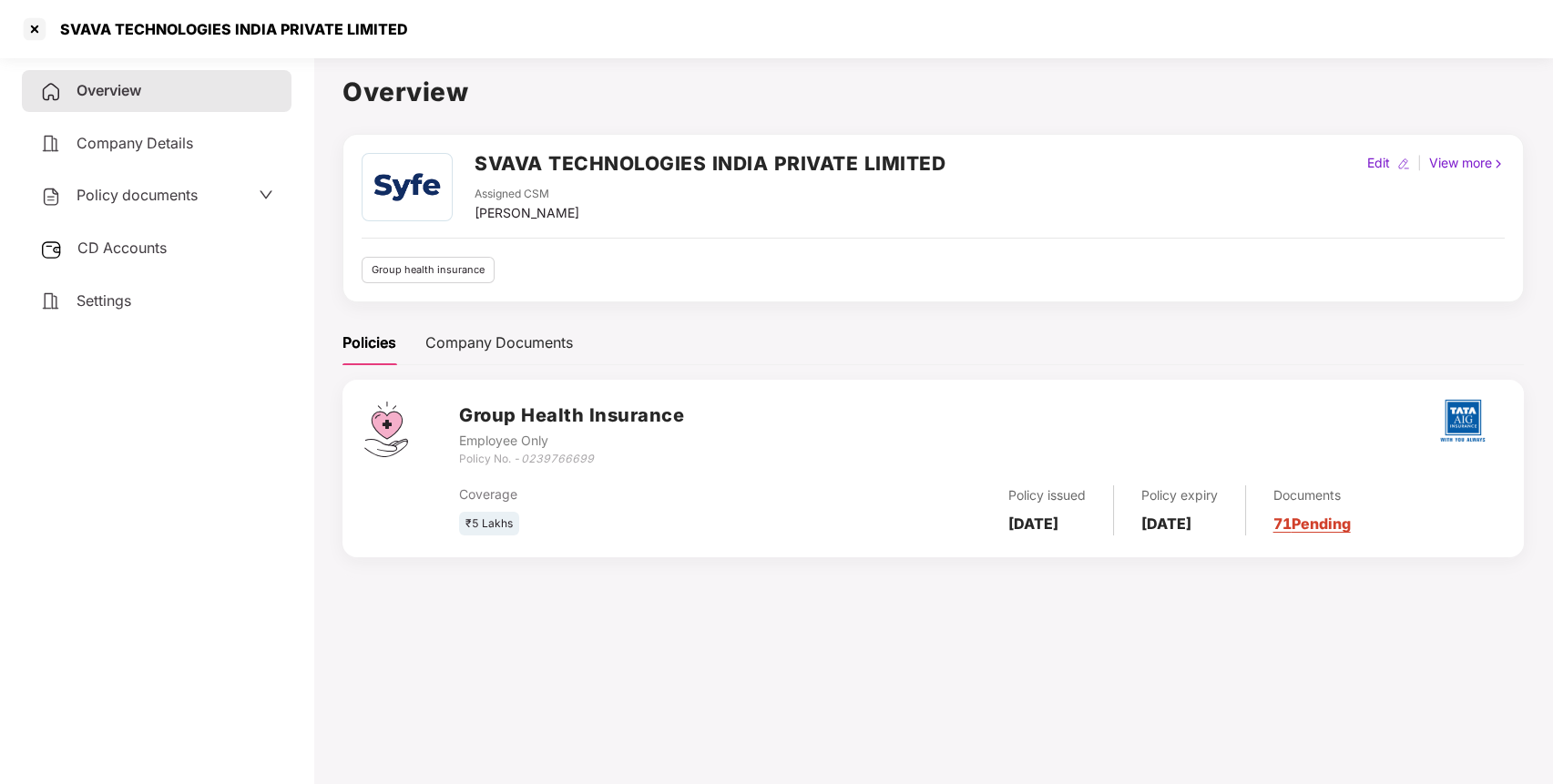
click at [175, 192] on span "Policy documents" at bounding box center [137, 195] width 121 height 18
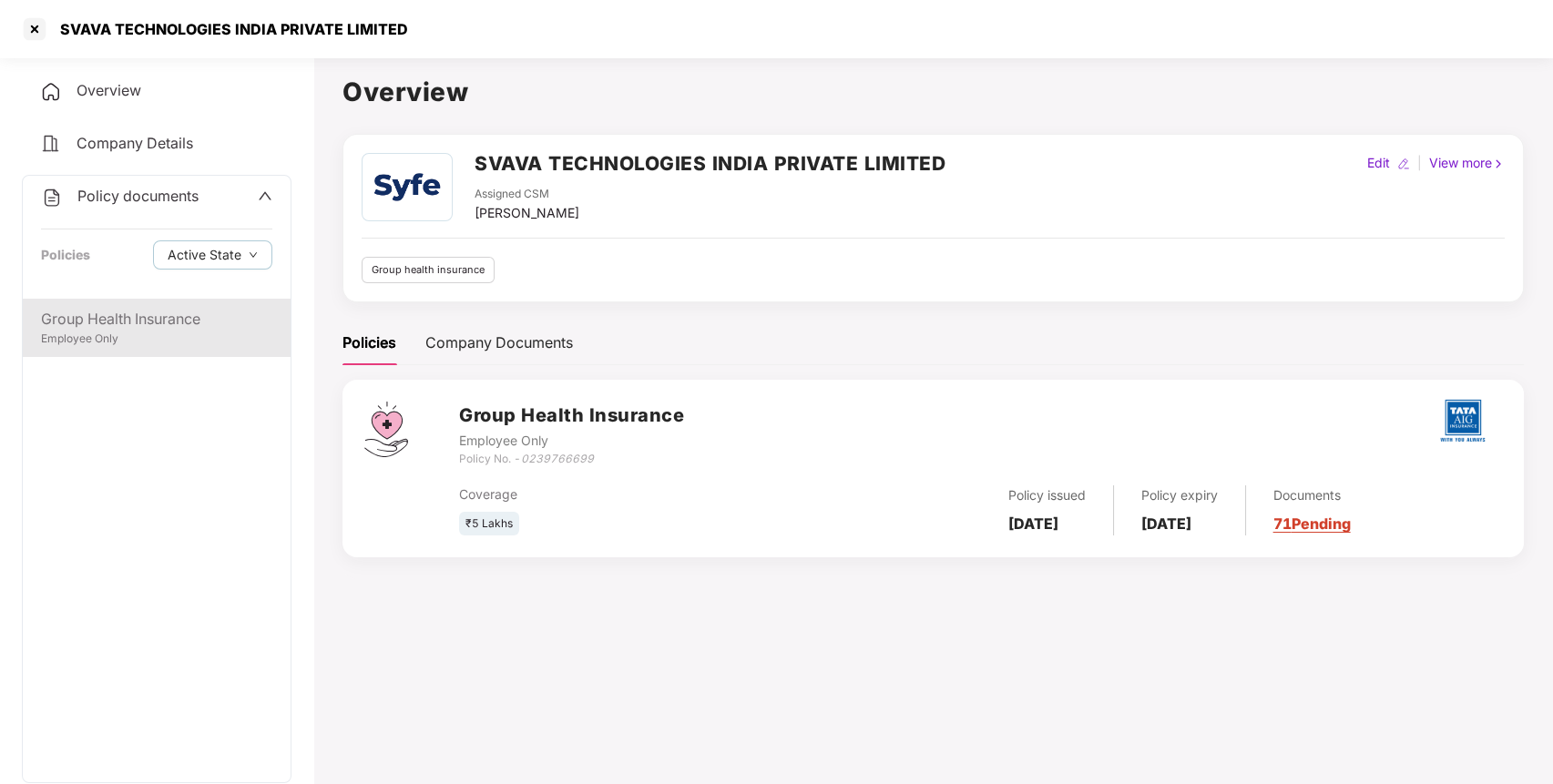
click at [101, 306] on div "Group Health Insurance Employee Only" at bounding box center [157, 328] width 268 height 58
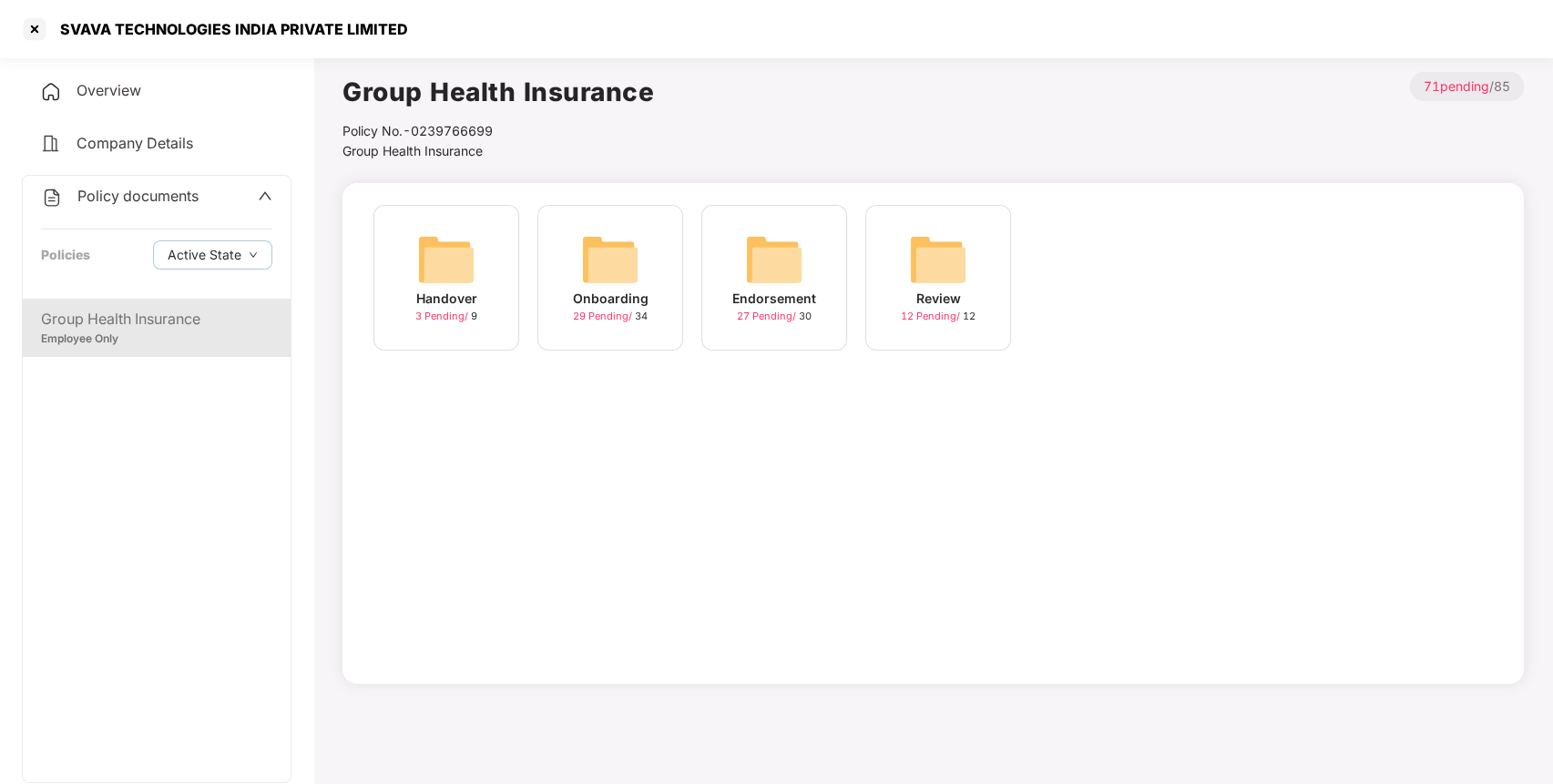
click at [785, 260] on img at bounding box center [774, 260] width 58 height 58
click at [904, 261] on div "October-2025 10 Pending / 10" at bounding box center [938, 278] width 146 height 146
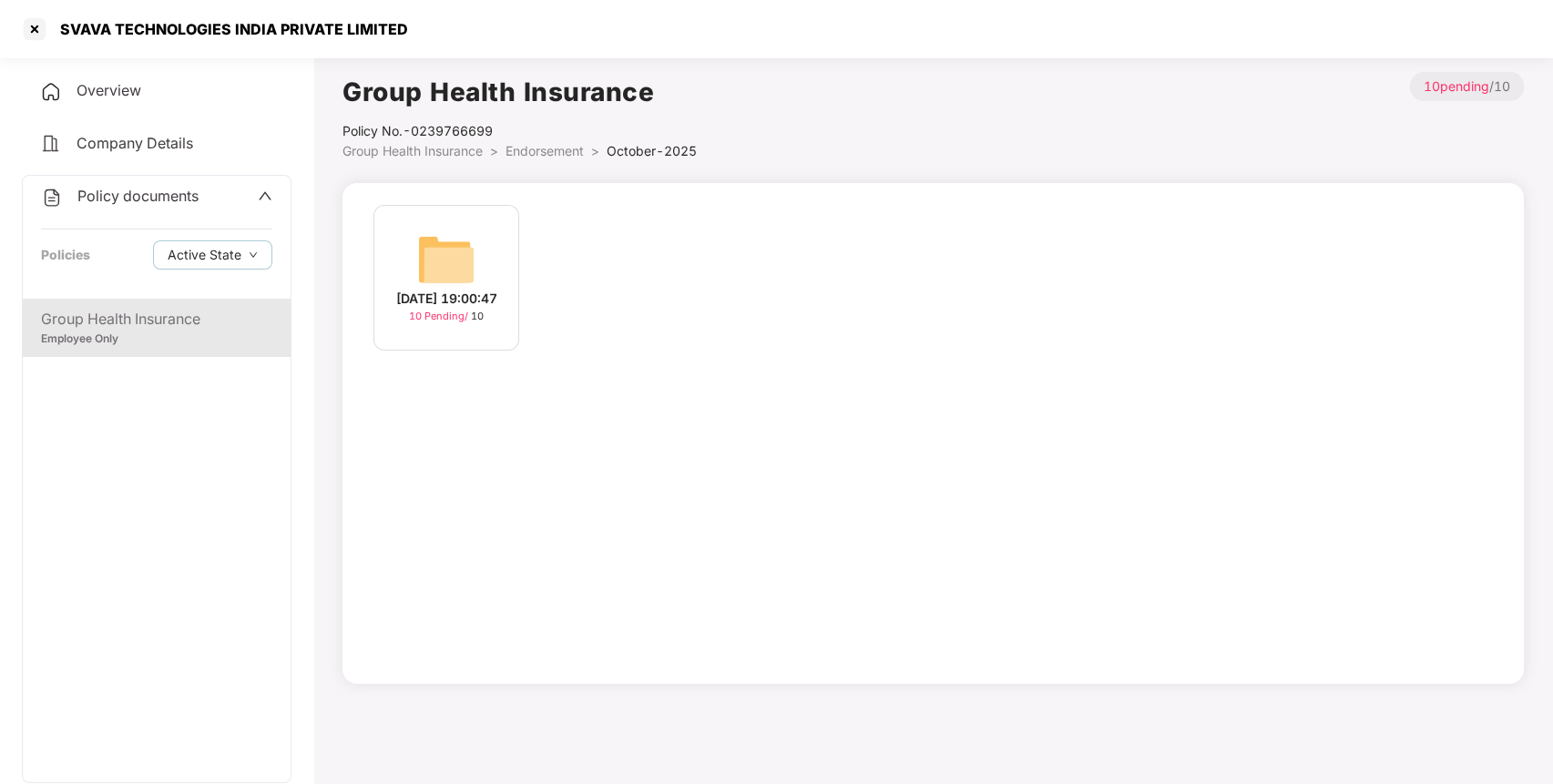
click at [437, 234] on img at bounding box center [446, 260] width 58 height 58
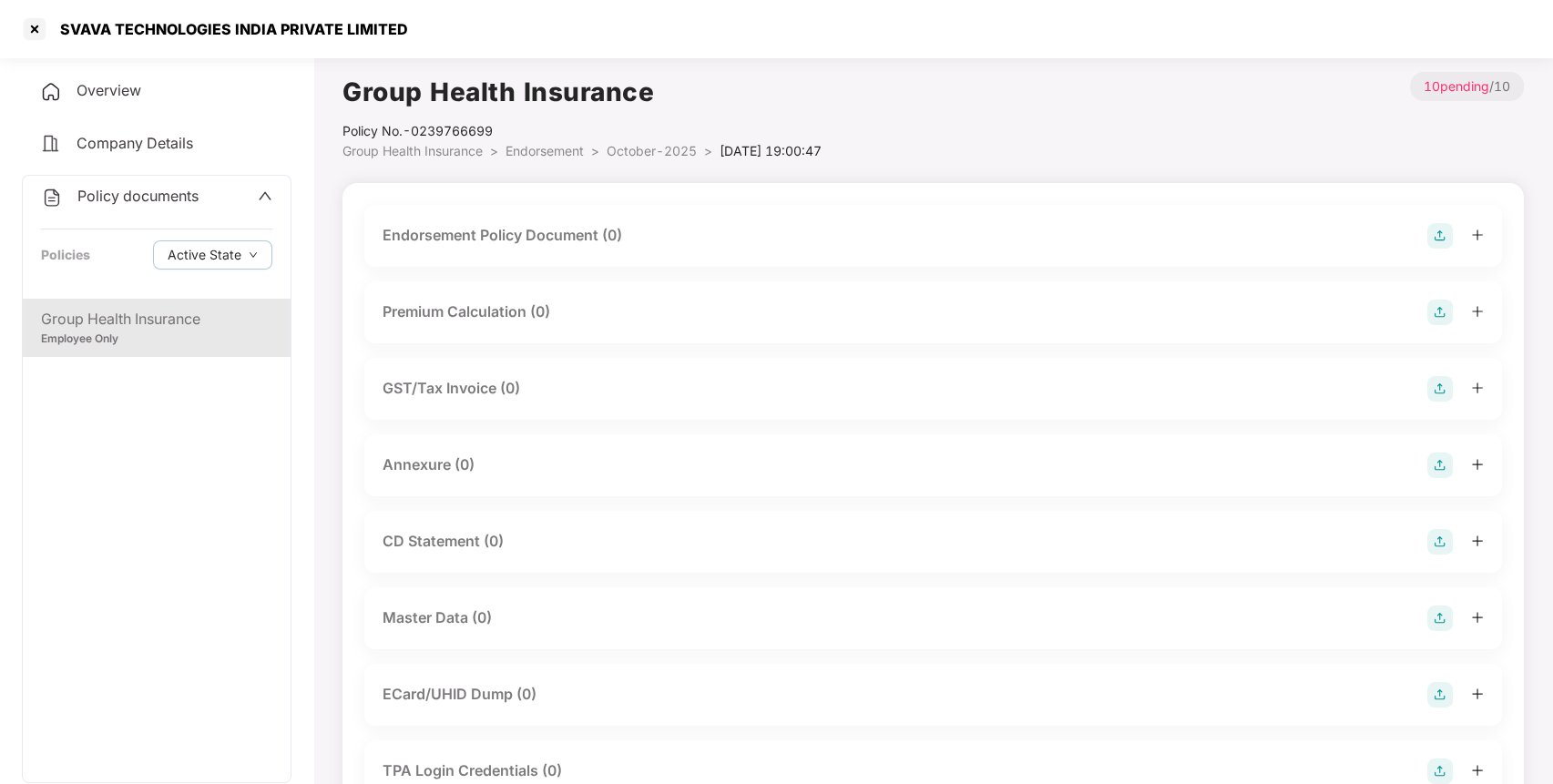
click at [1443, 239] on img at bounding box center [1440, 236] width 26 height 25
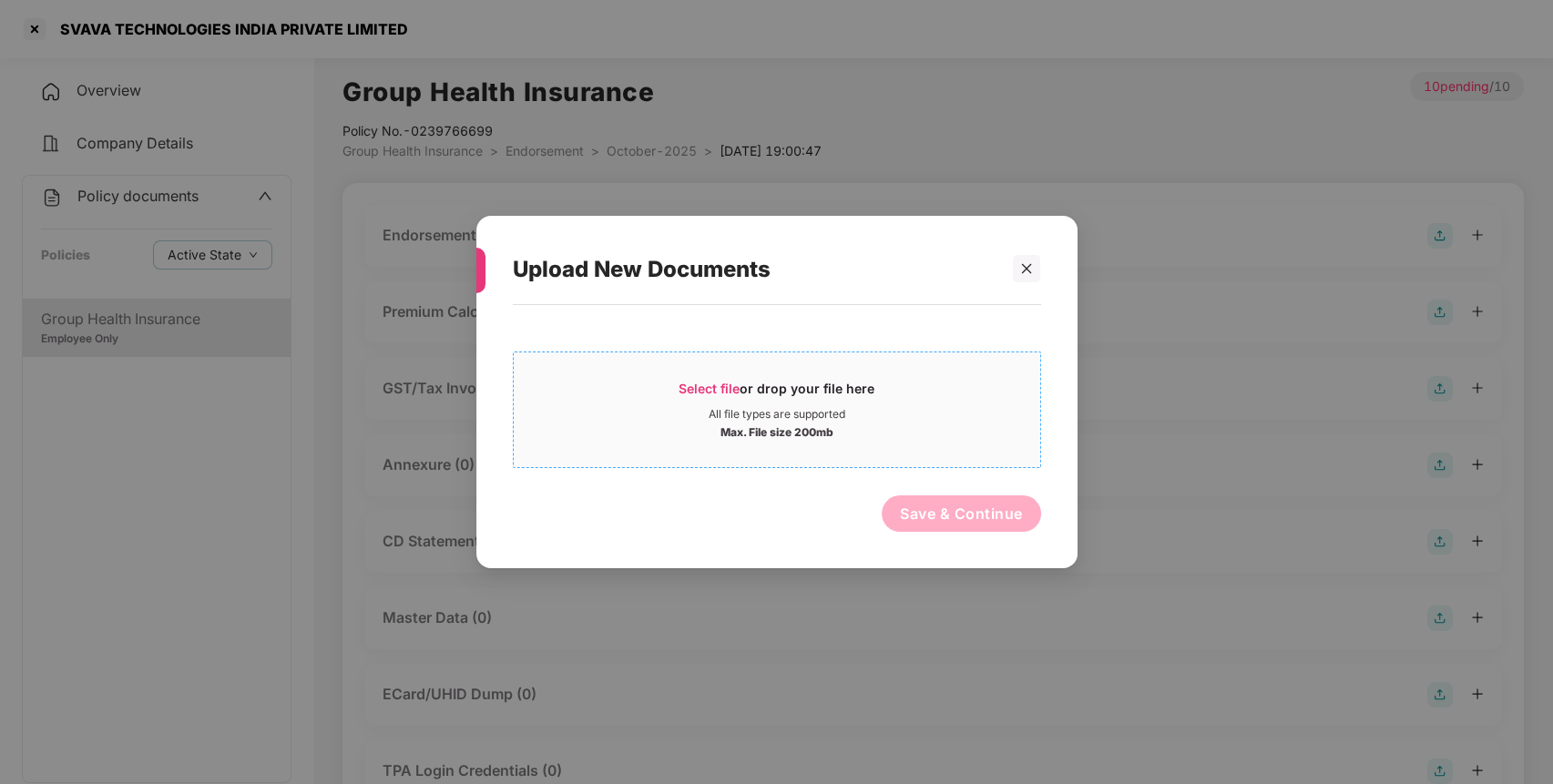
click at [690, 372] on span "Select file or drop your file here All file types are supported Max. File size …" at bounding box center [777, 410] width 526 height 87
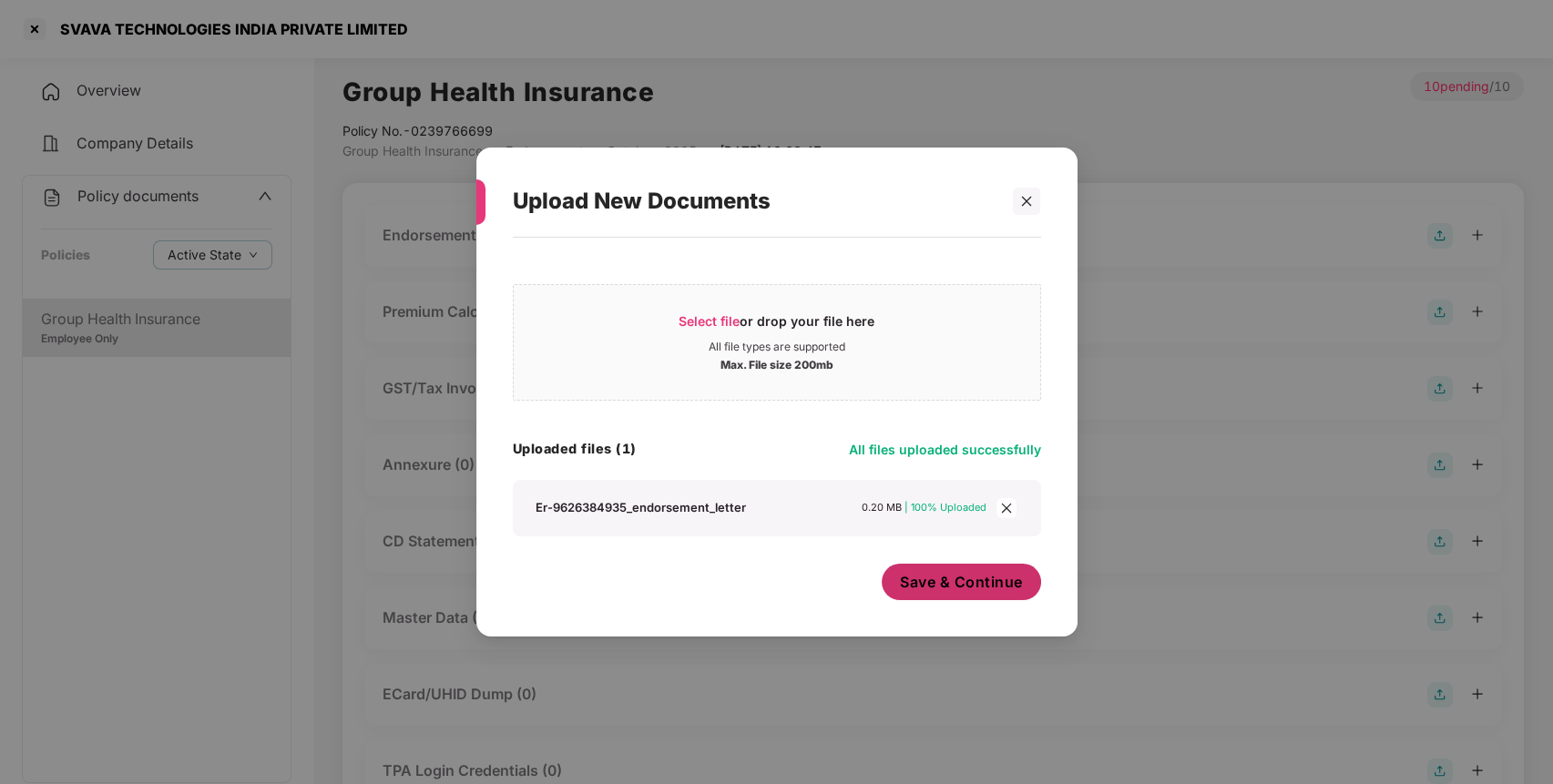
click at [932, 590] on span "Save & Continue" at bounding box center [961, 582] width 123 height 20
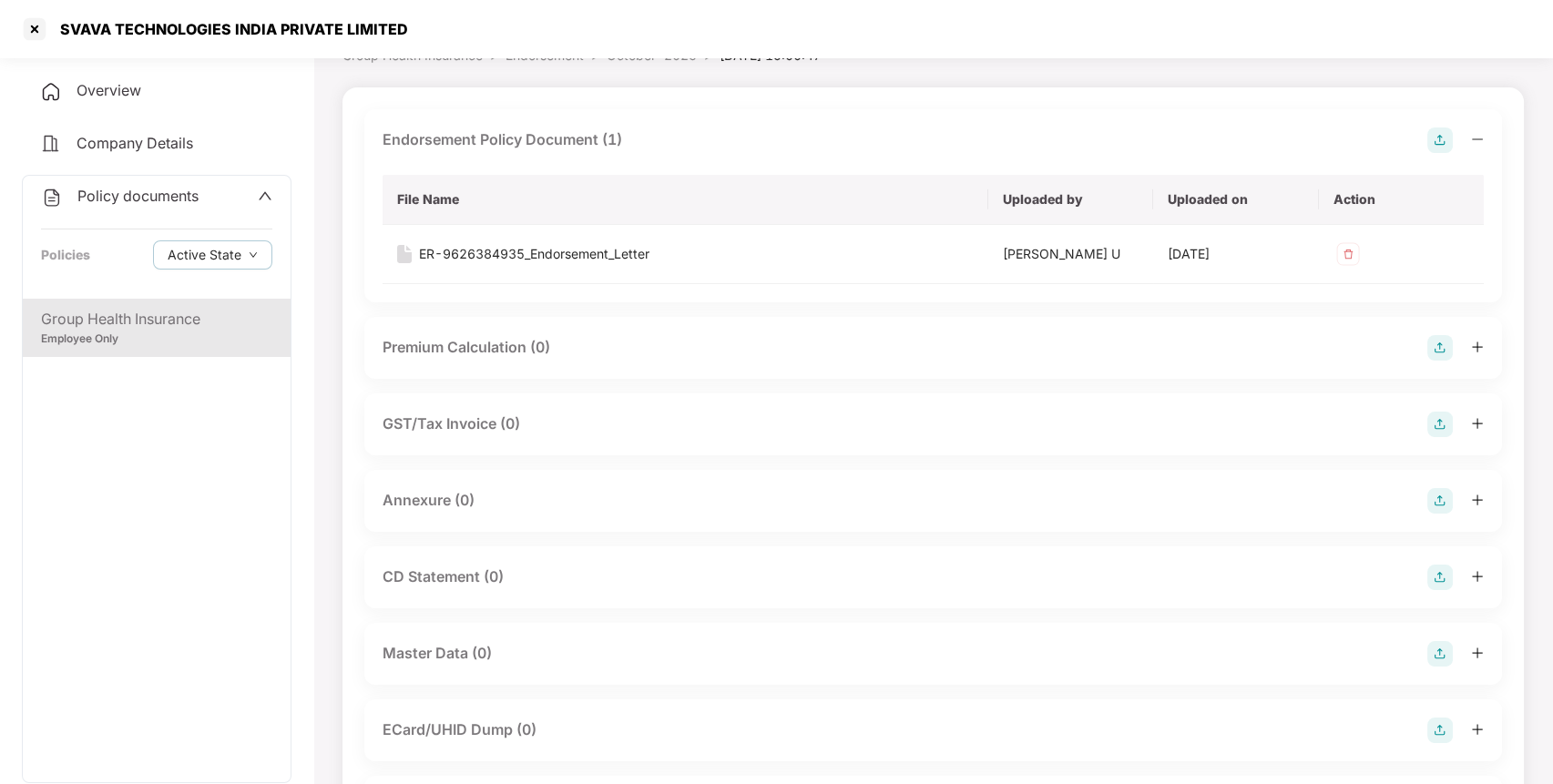
scroll to position [222, 0]
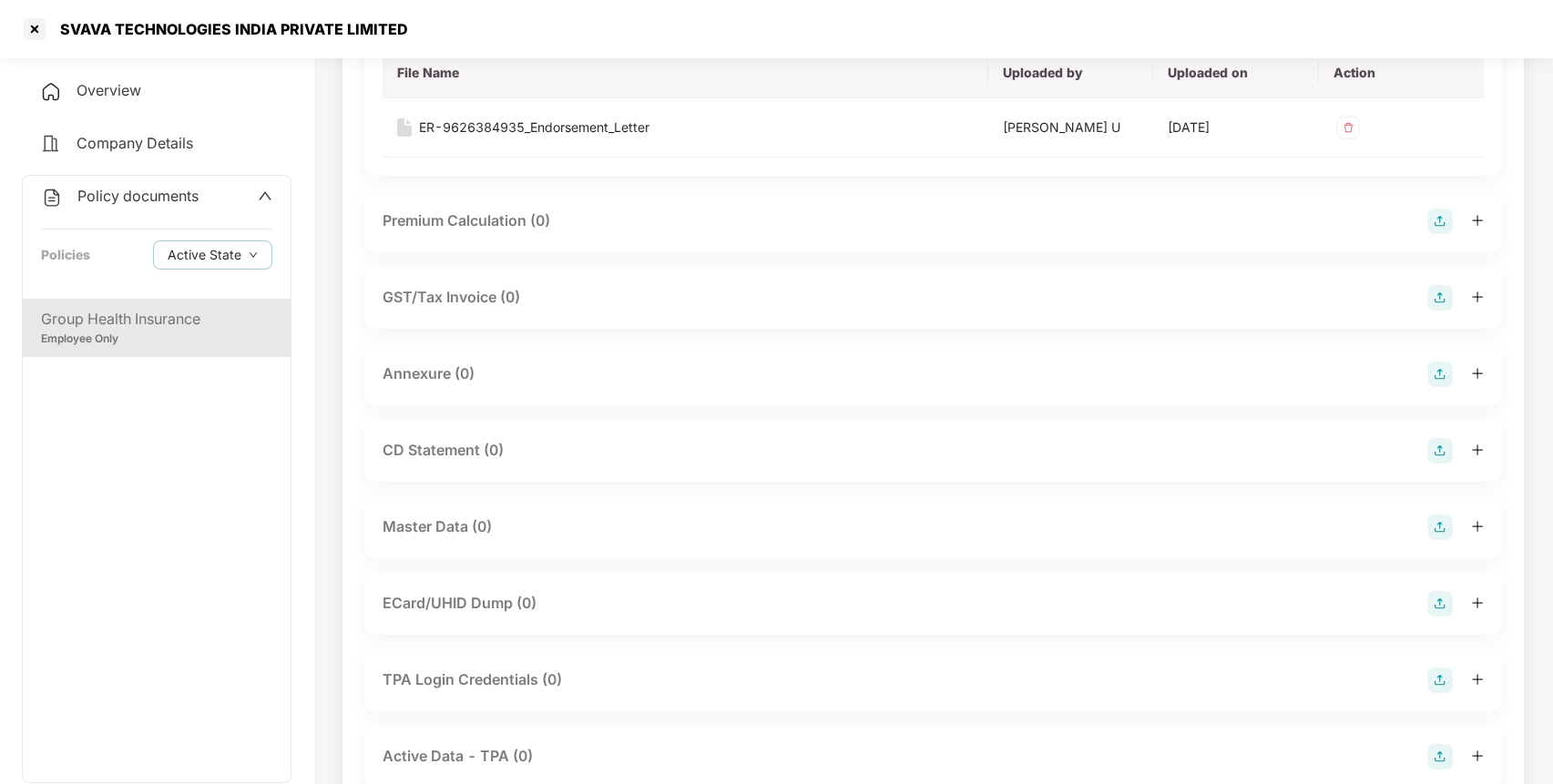
click at [1436, 370] on img at bounding box center [1440, 374] width 26 height 25
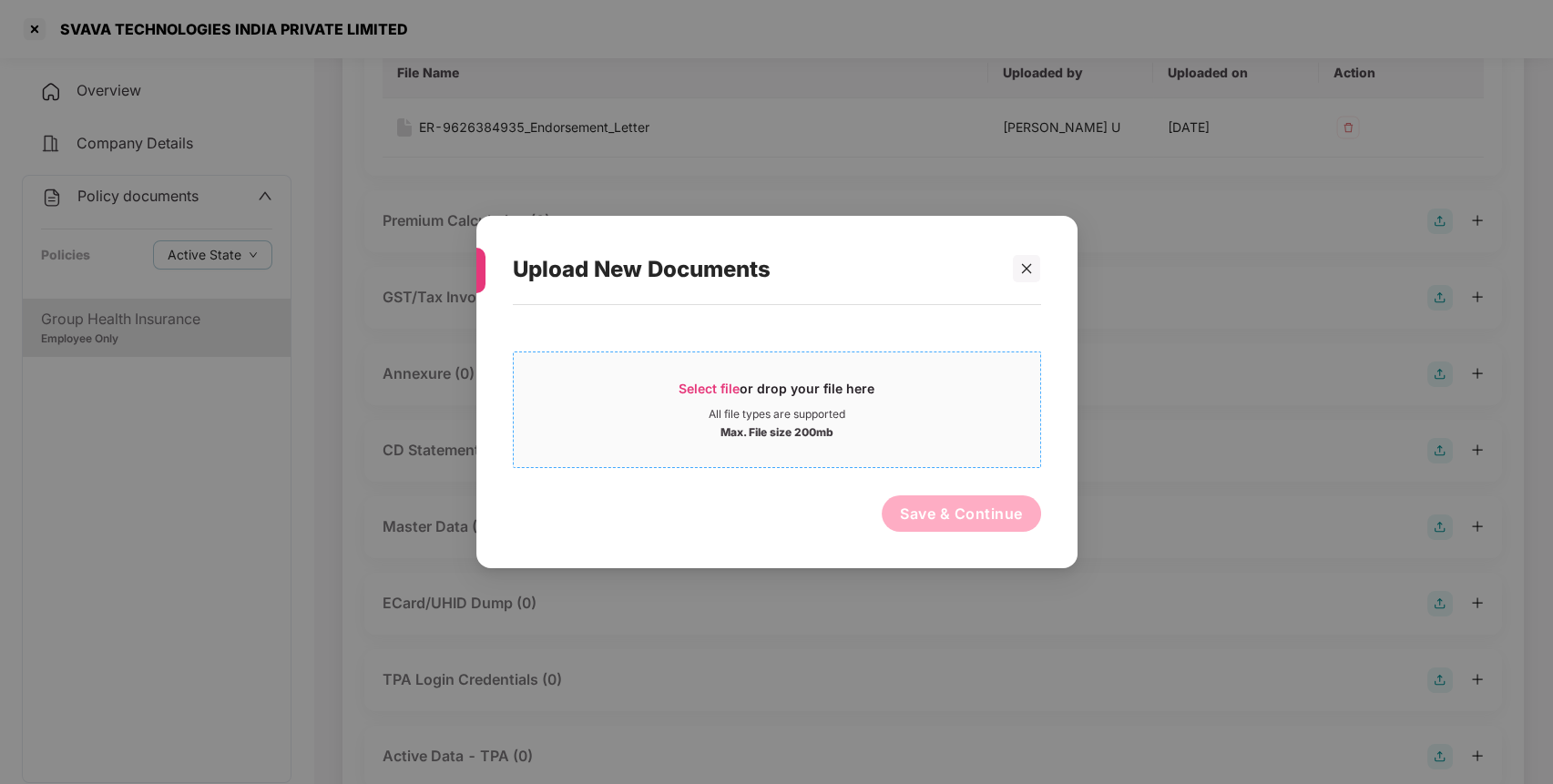
click at [694, 384] on span "Select file" at bounding box center [709, 388] width 61 height 15
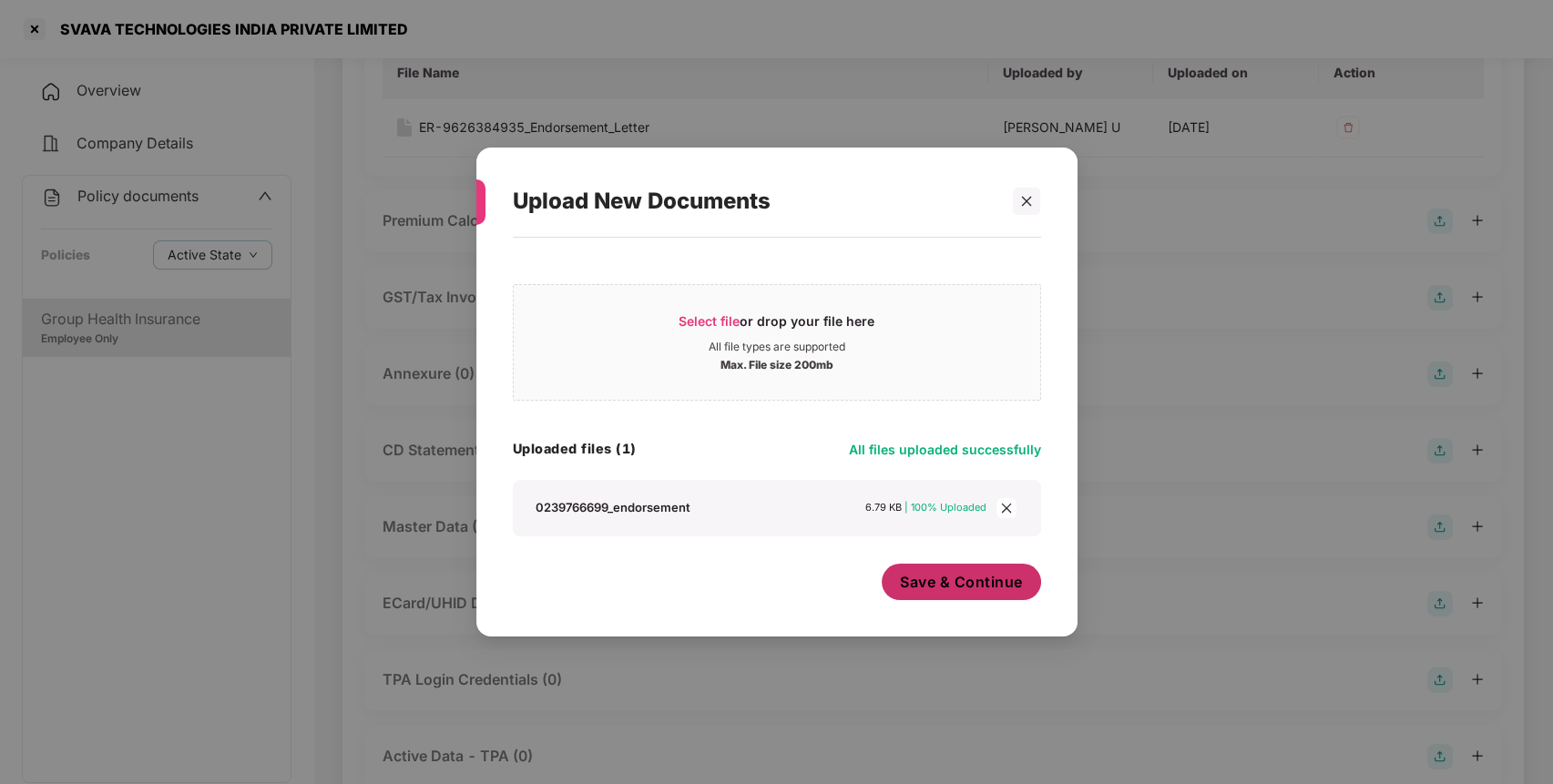
click at [920, 577] on span "Save & Continue" at bounding box center [961, 582] width 123 height 20
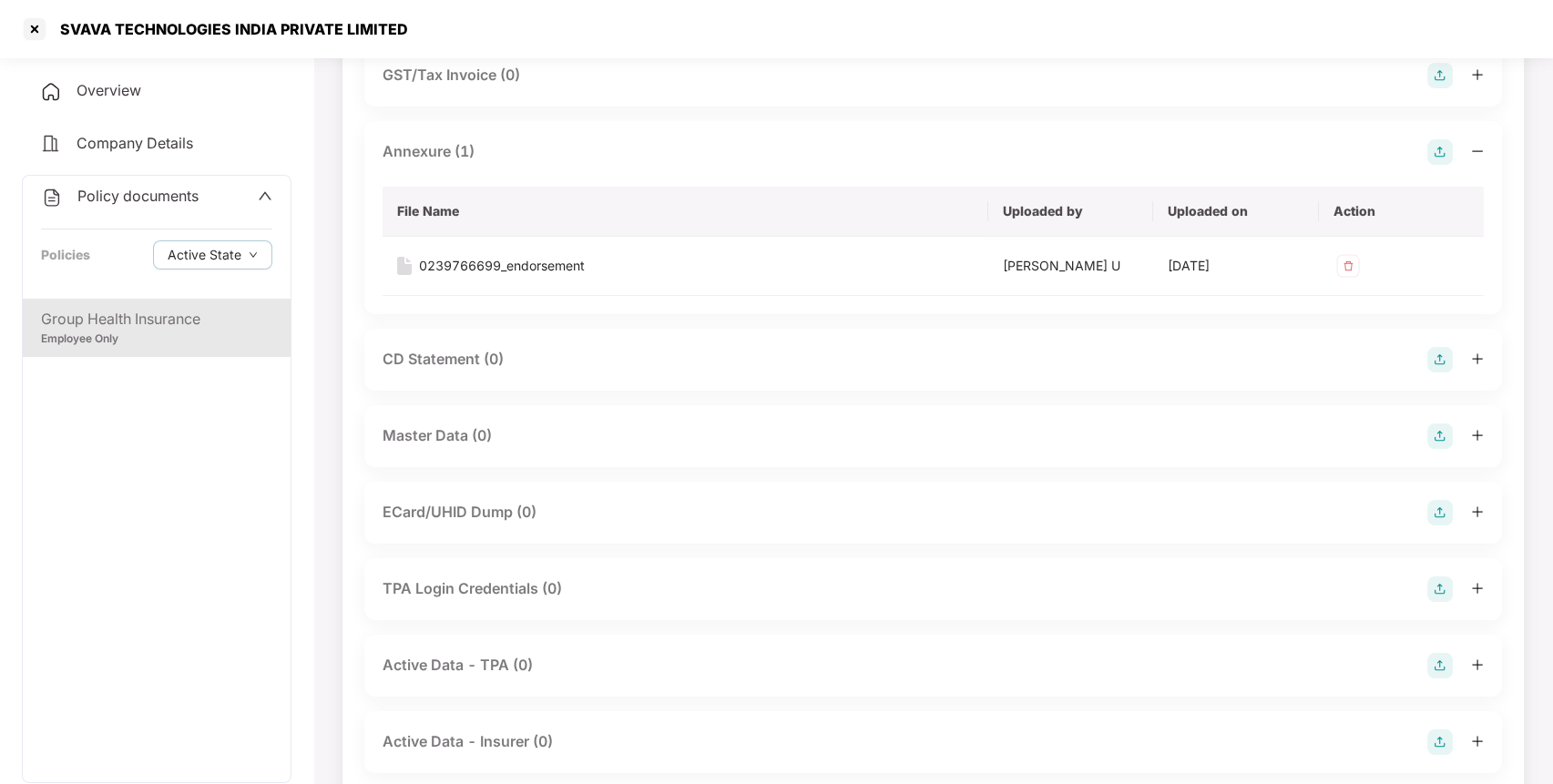
scroll to position [470, 0]
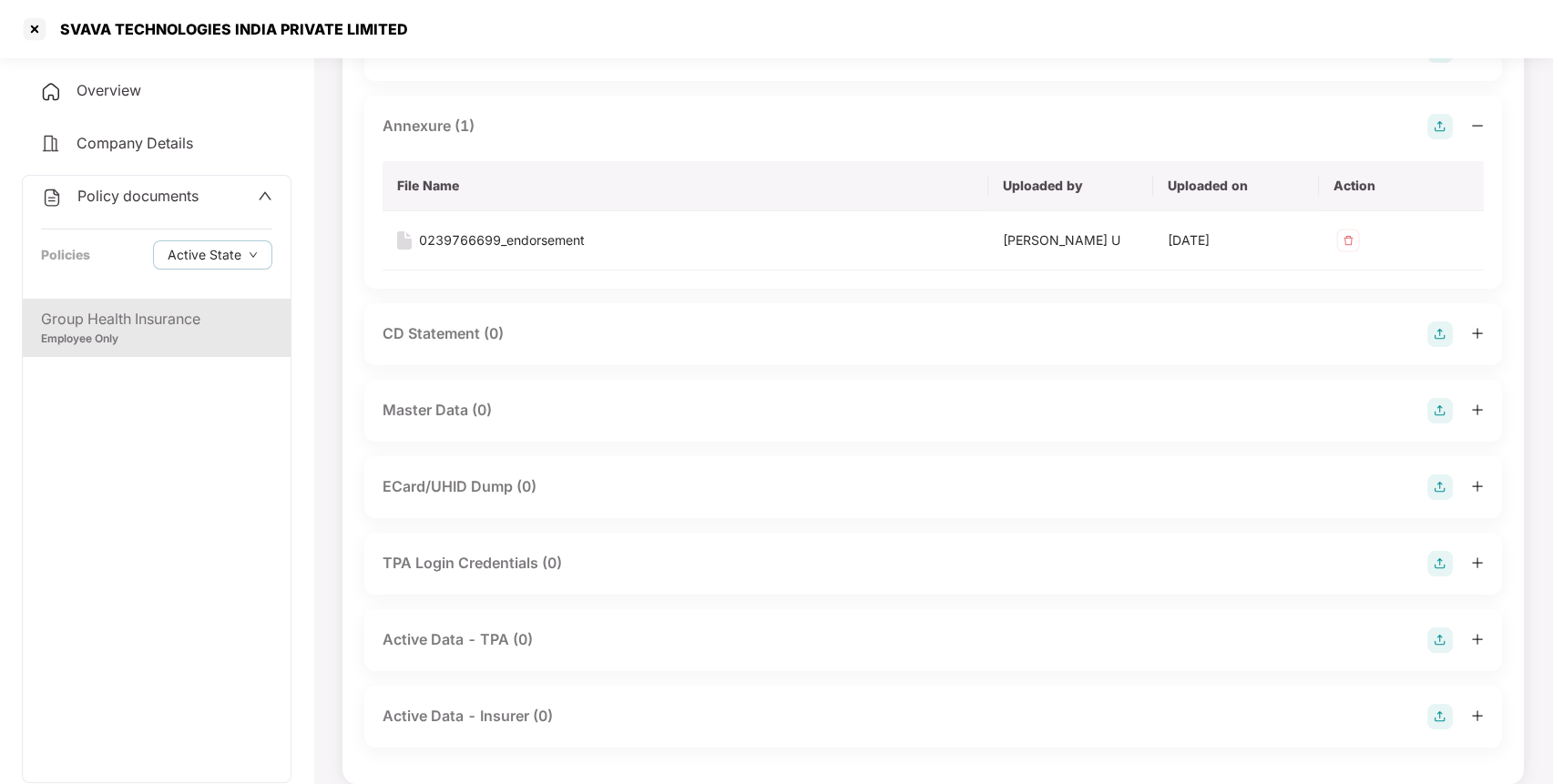
click at [1447, 405] on img at bounding box center [1440, 411] width 26 height 25
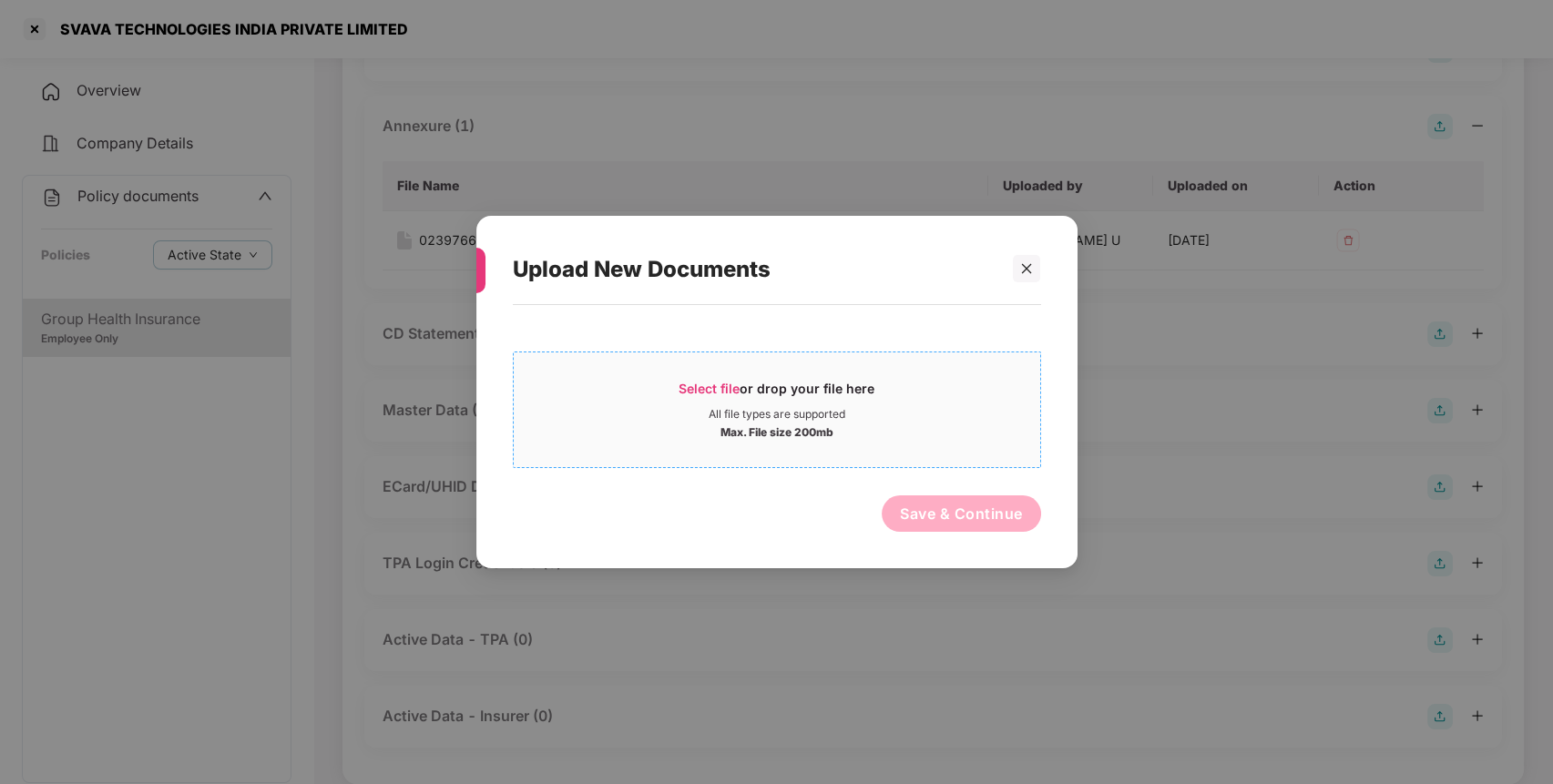
click at [715, 380] on div "Select file or drop your file here" at bounding box center [776, 393] width 196 height 27
click at [1029, 275] on div at bounding box center [1027, 269] width 27 height 27
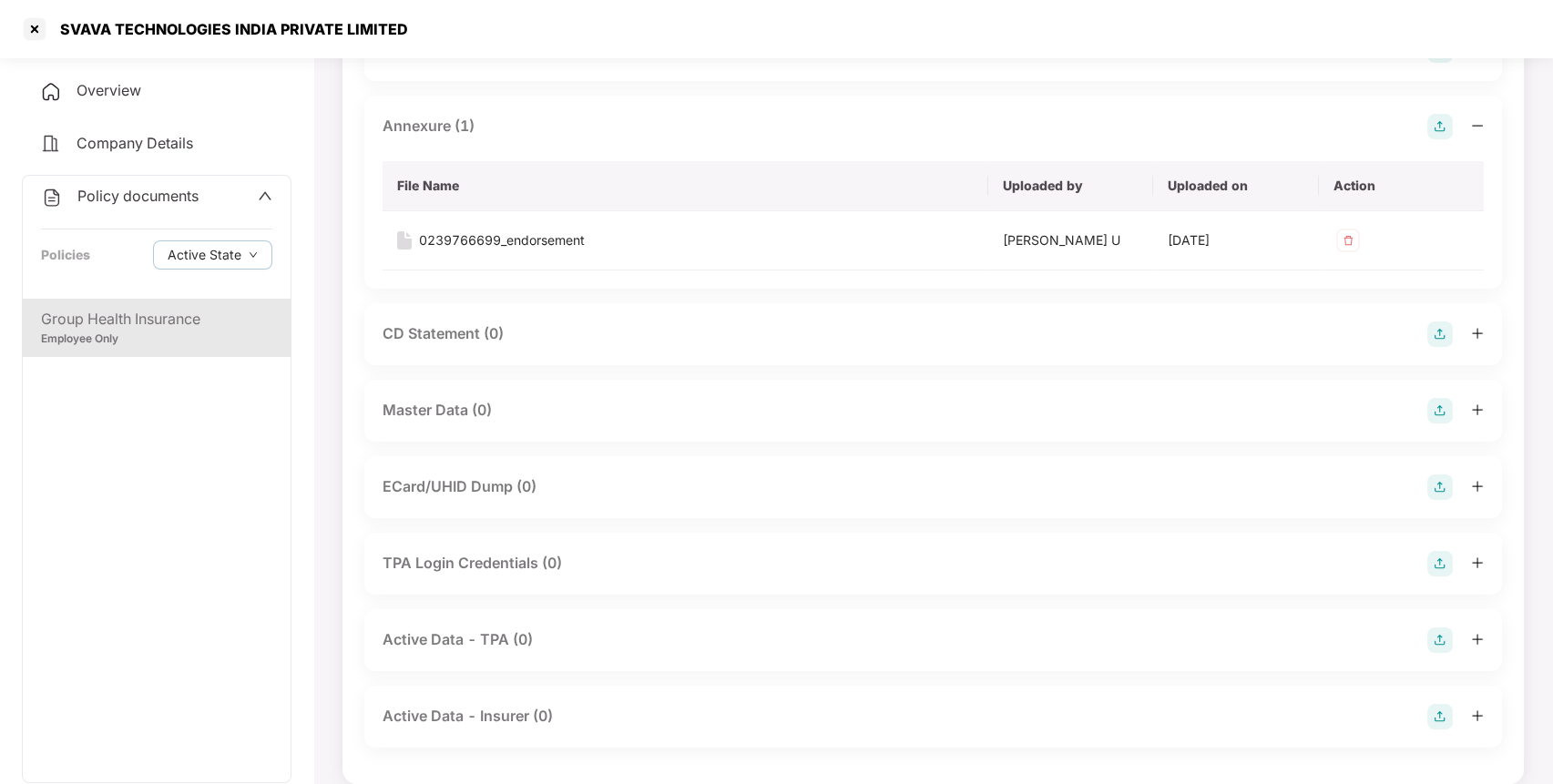
click at [1435, 408] on img at bounding box center [1440, 411] width 26 height 25
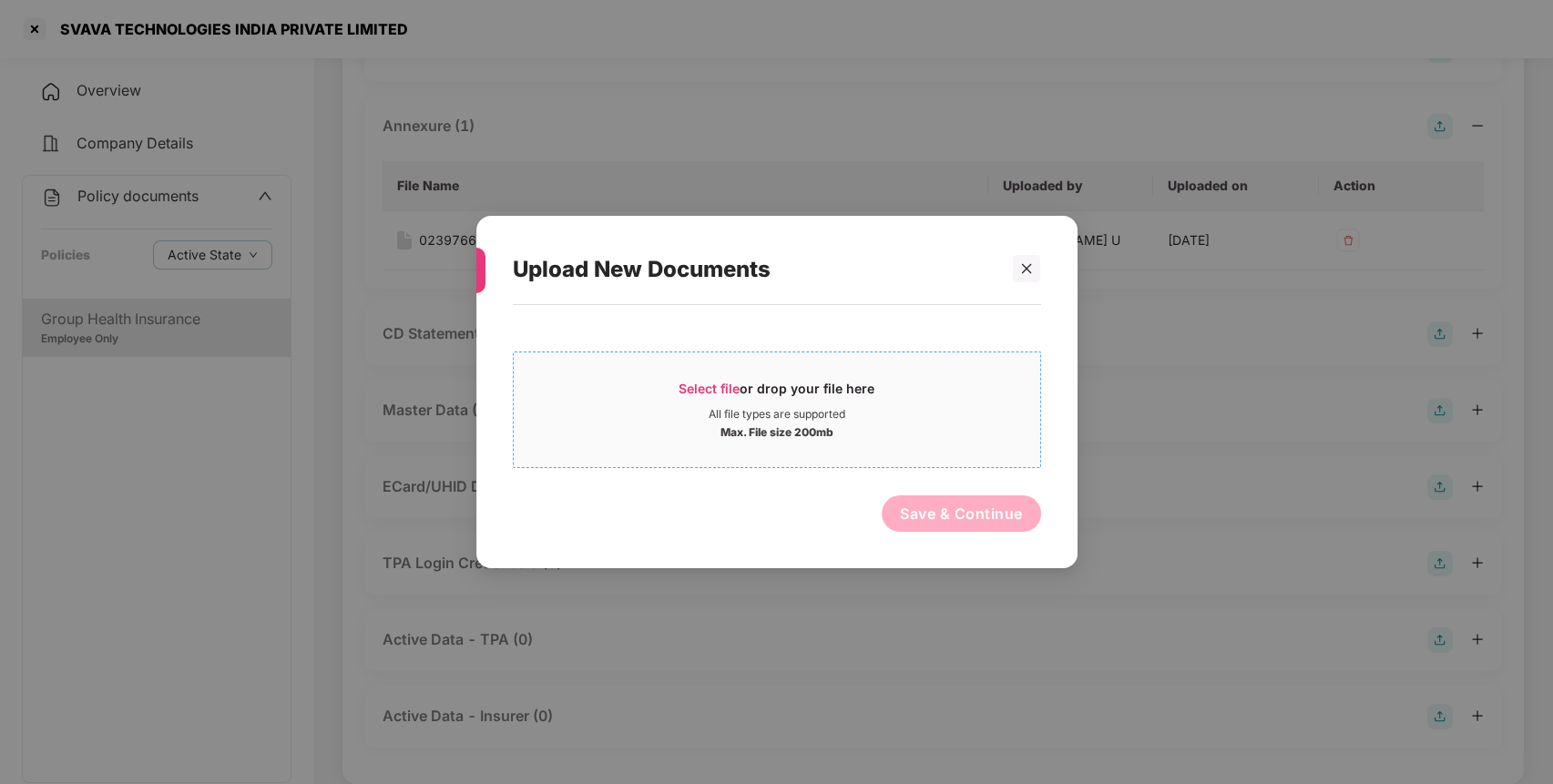
click at [716, 407] on div "All file types are supported" at bounding box center [777, 414] width 137 height 15
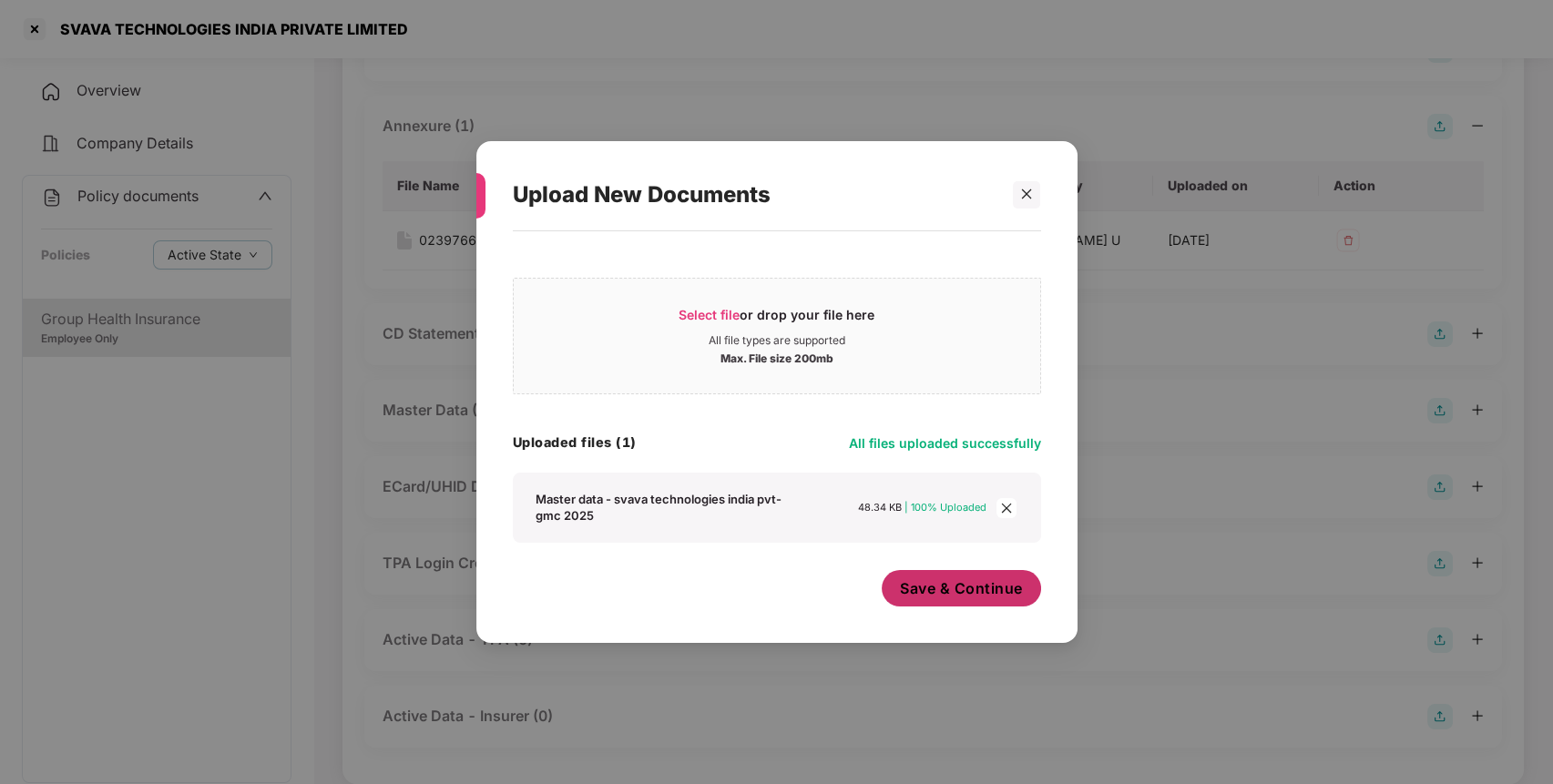
click at [917, 579] on span "Save & Continue" at bounding box center [961, 588] width 123 height 20
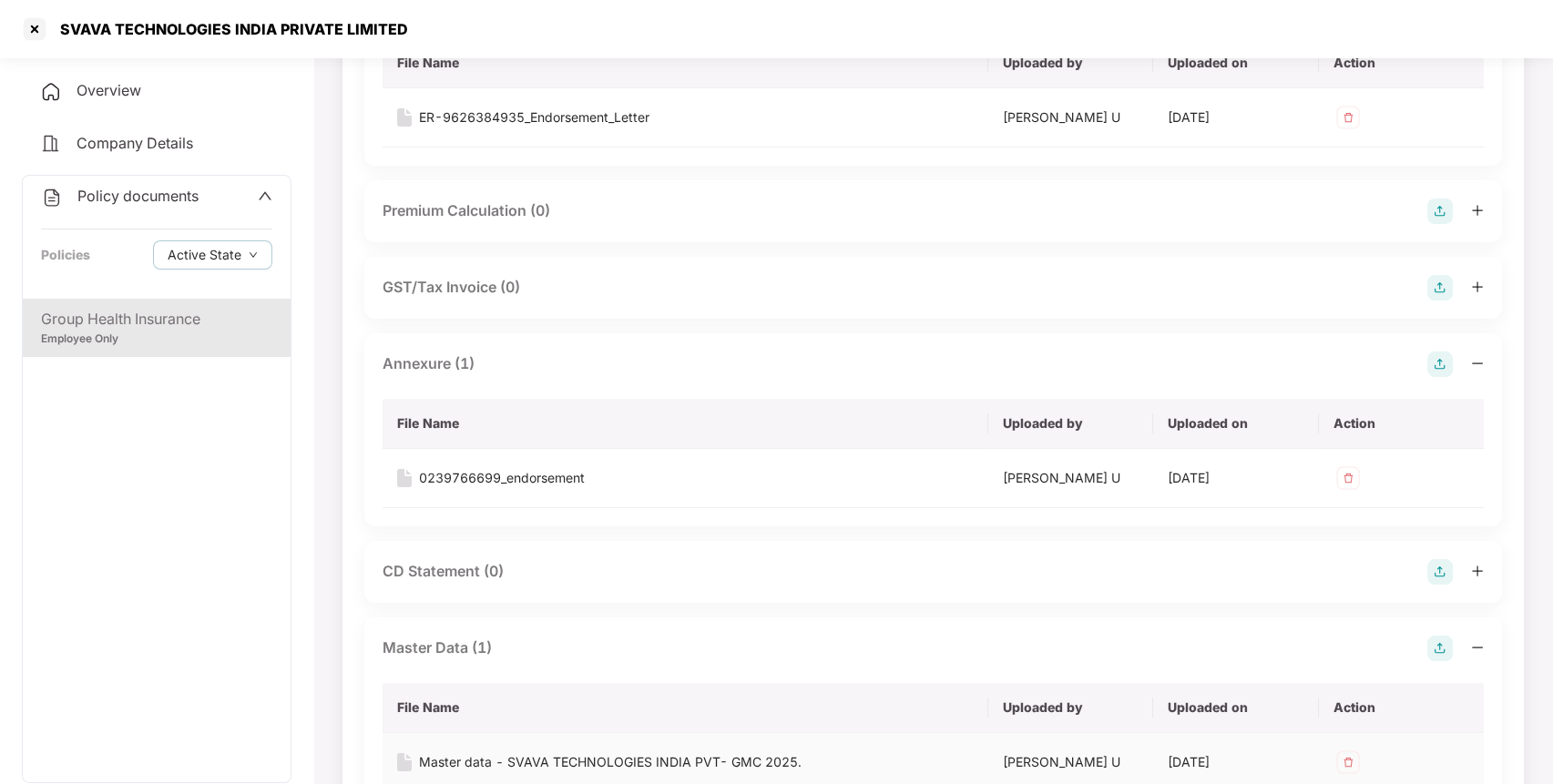
scroll to position [0, 0]
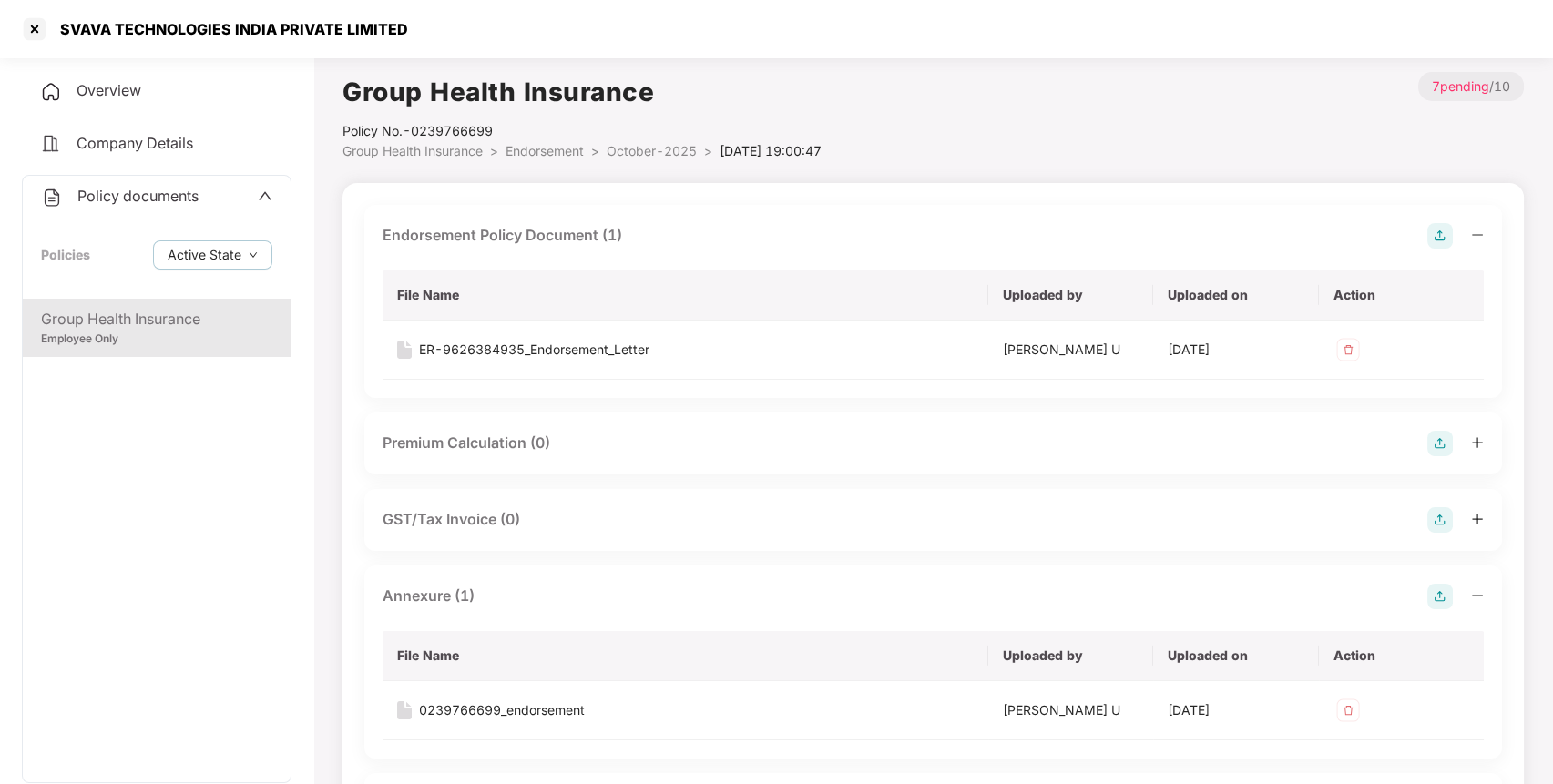
click at [156, 202] on span "Policy documents" at bounding box center [138, 196] width 121 height 18
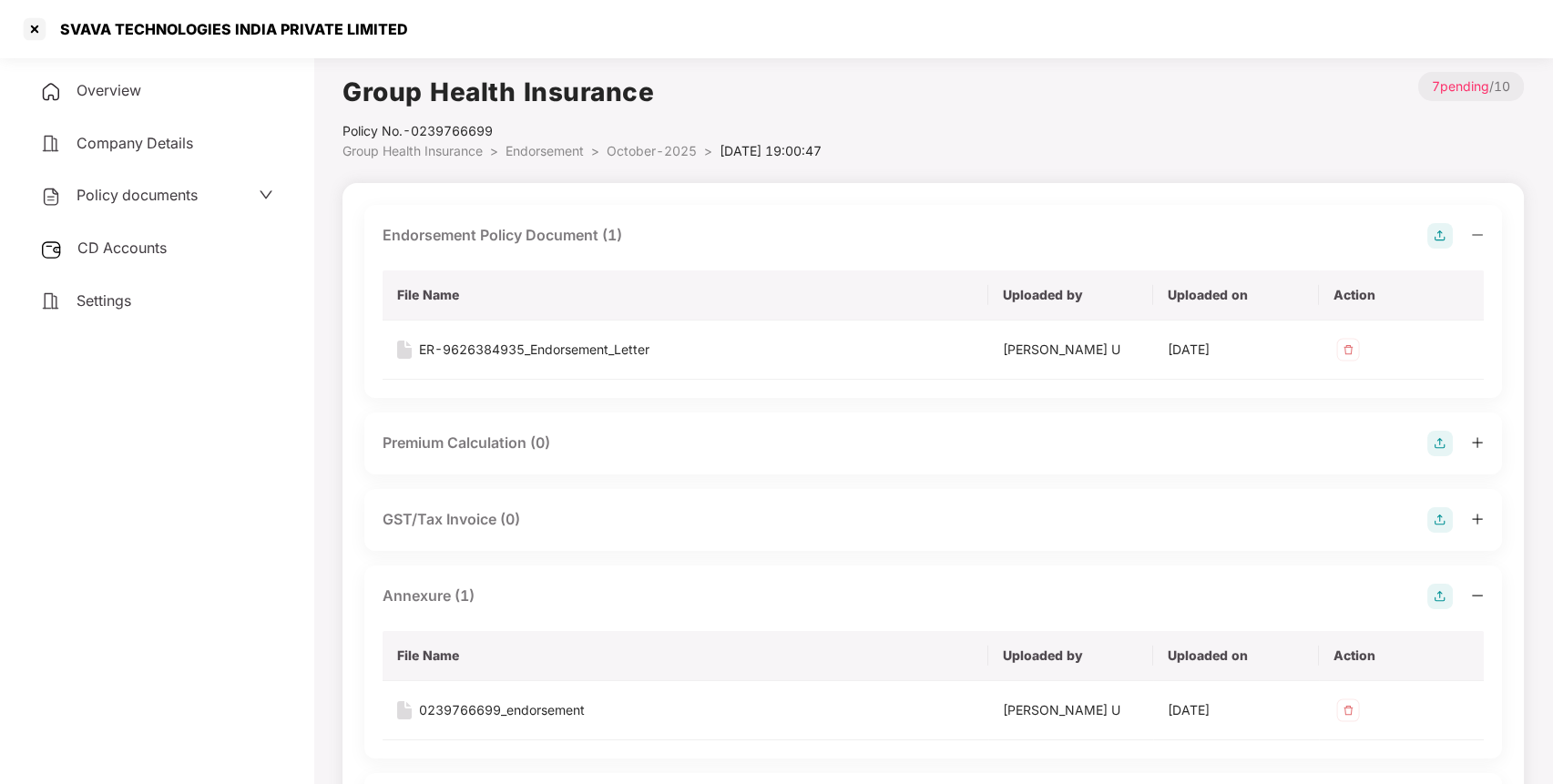
click at [131, 245] on span "CD Accounts" at bounding box center [122, 248] width 89 height 18
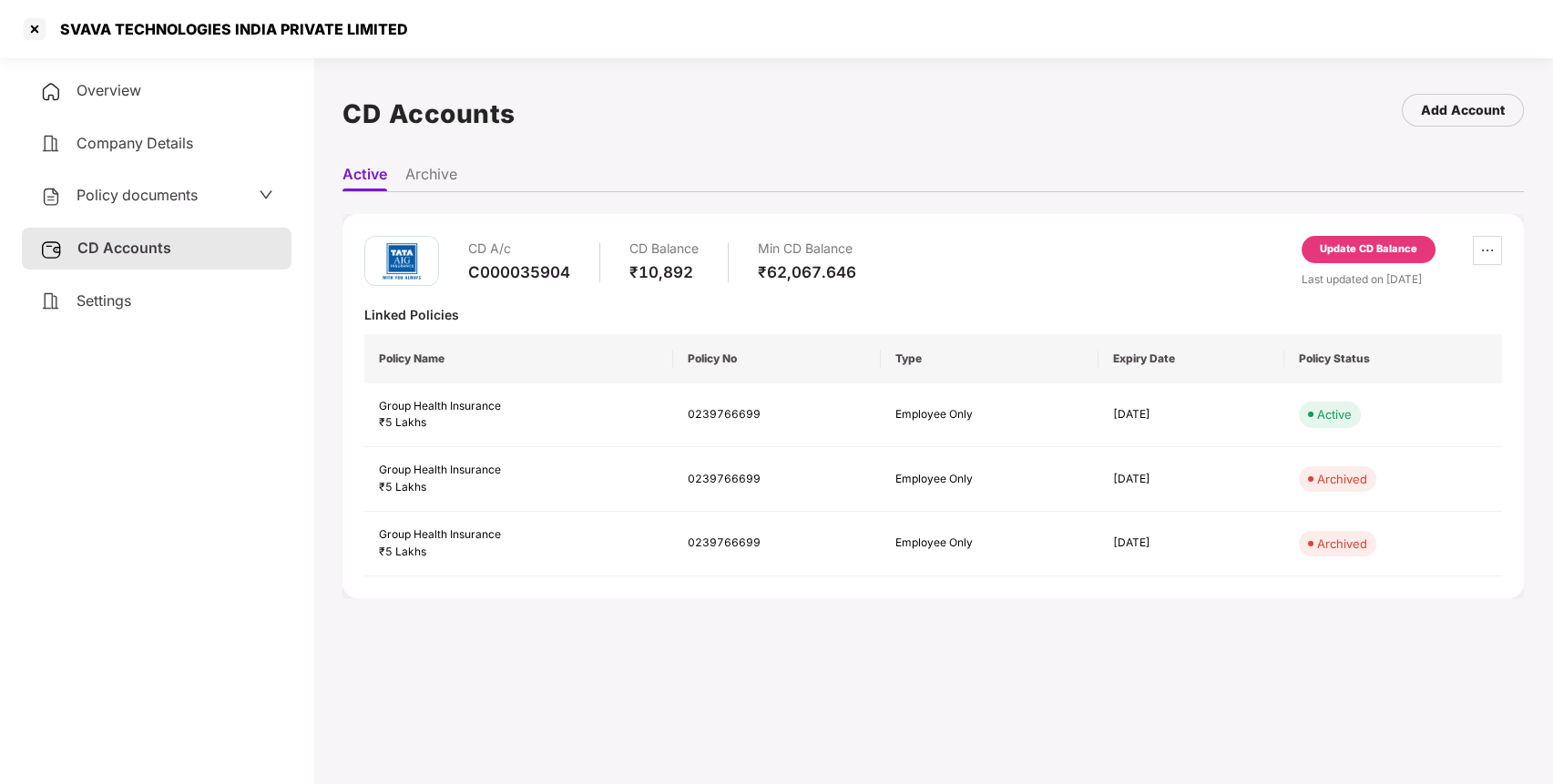
click at [1350, 247] on div "Update CD Balance" at bounding box center [1368, 249] width 97 height 16
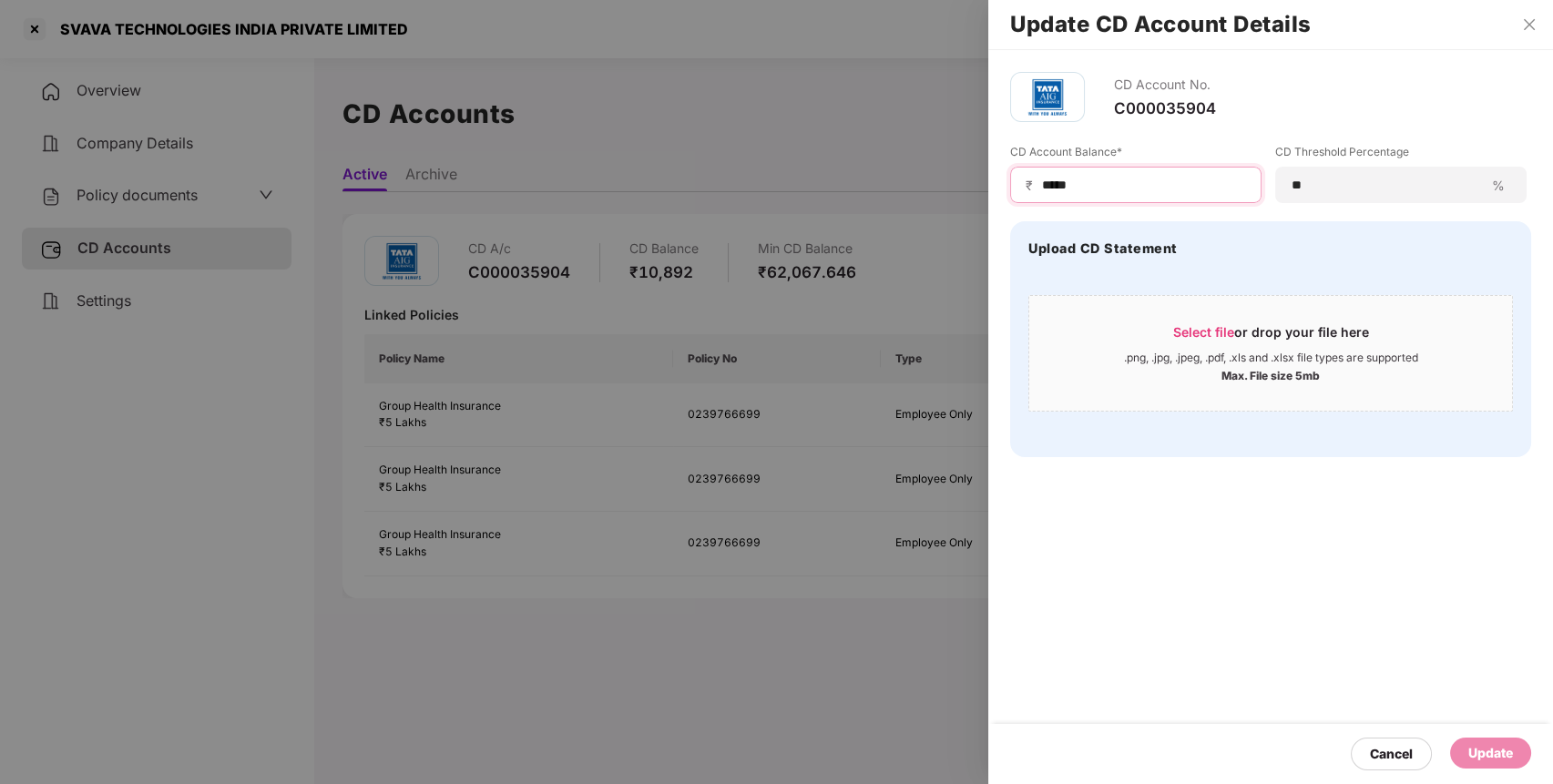
click at [1093, 182] on input "*****" at bounding box center [1143, 185] width 206 height 19
type input "****"
click at [1481, 750] on div "Update" at bounding box center [1490, 753] width 45 height 20
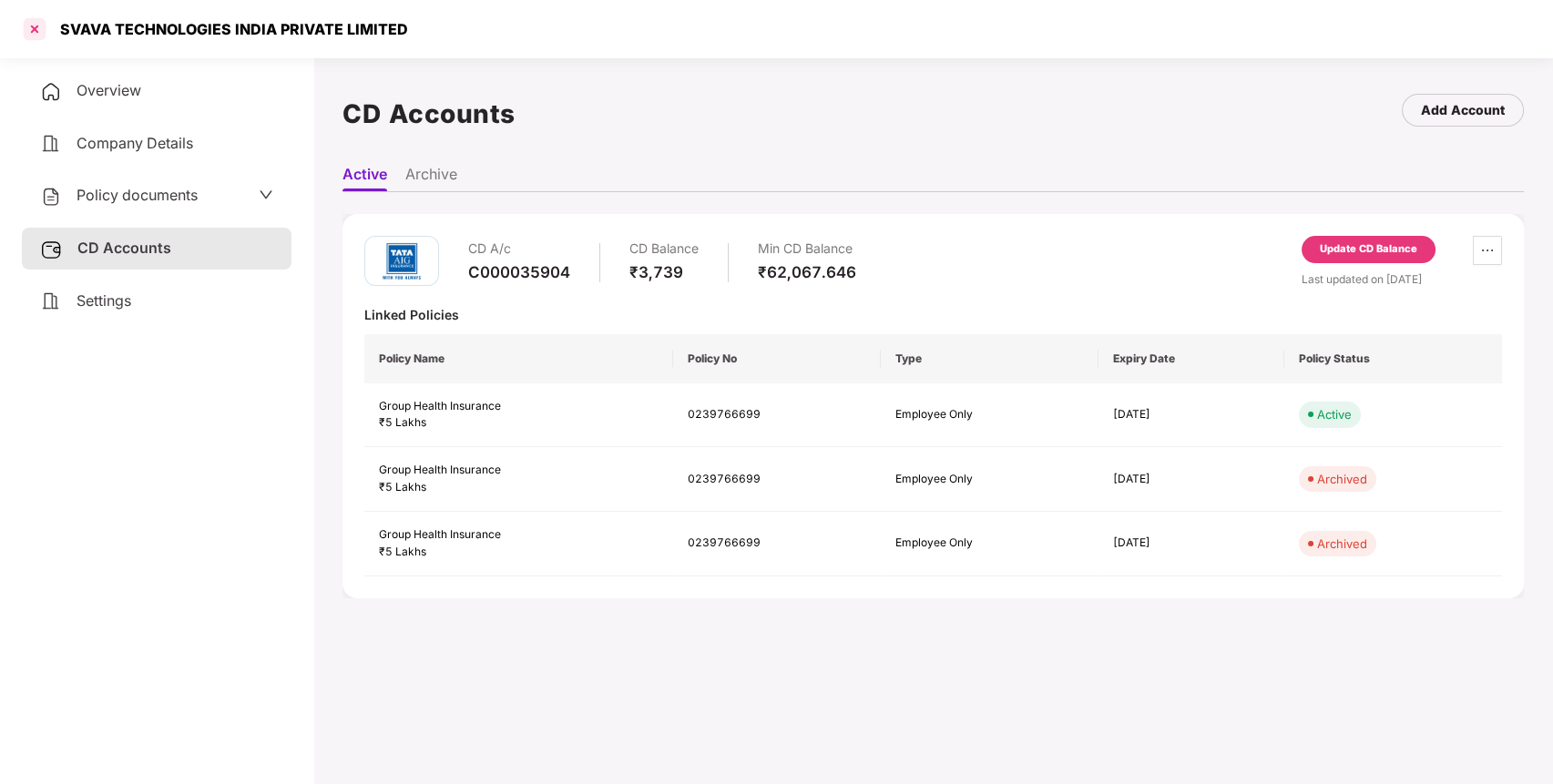
click at [31, 29] on div at bounding box center [35, 29] width 29 height 29
